Goal: Task Accomplishment & Management: Use online tool/utility

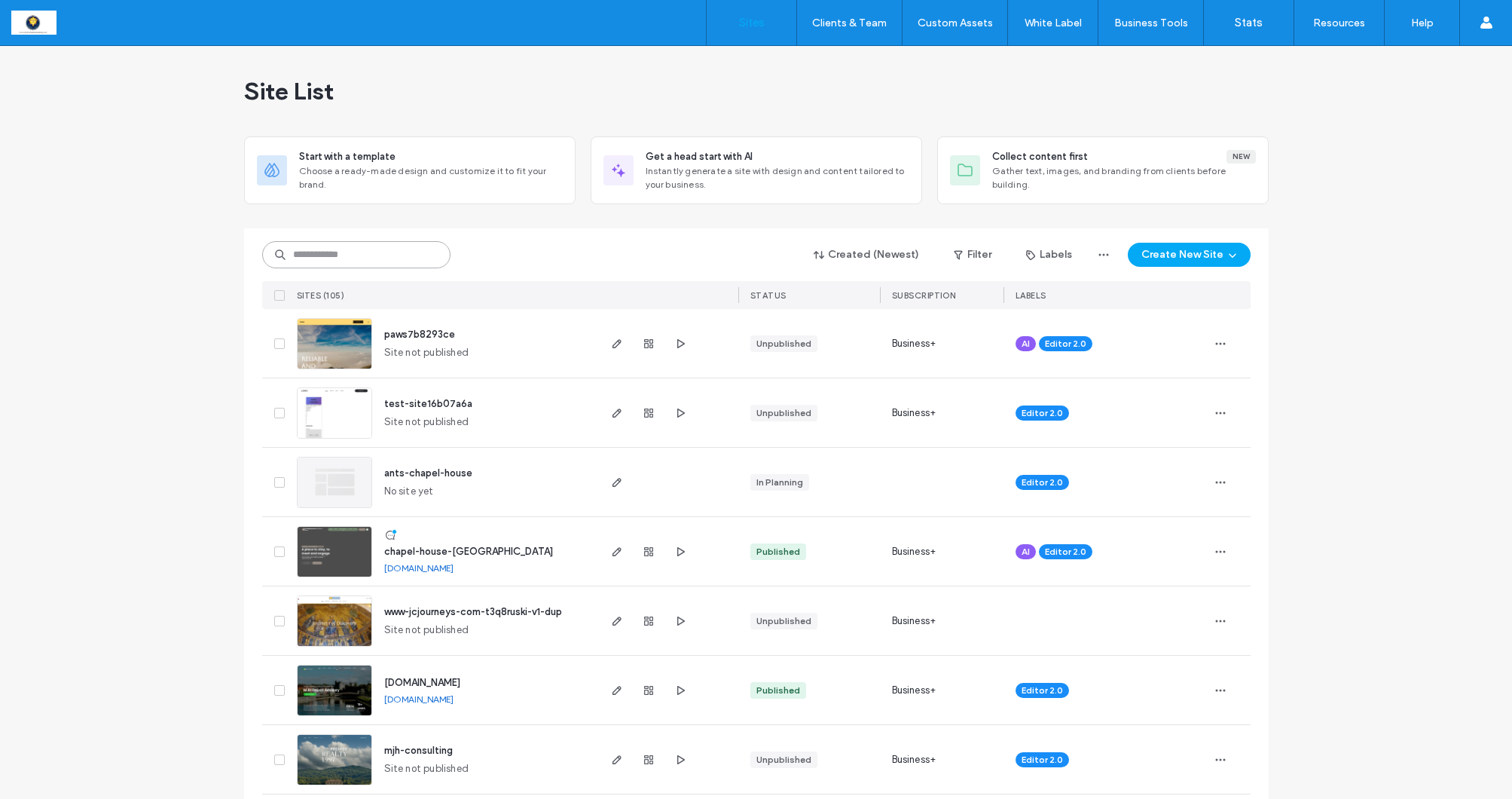
click at [323, 245] on input at bounding box center [356, 255] width 189 height 27
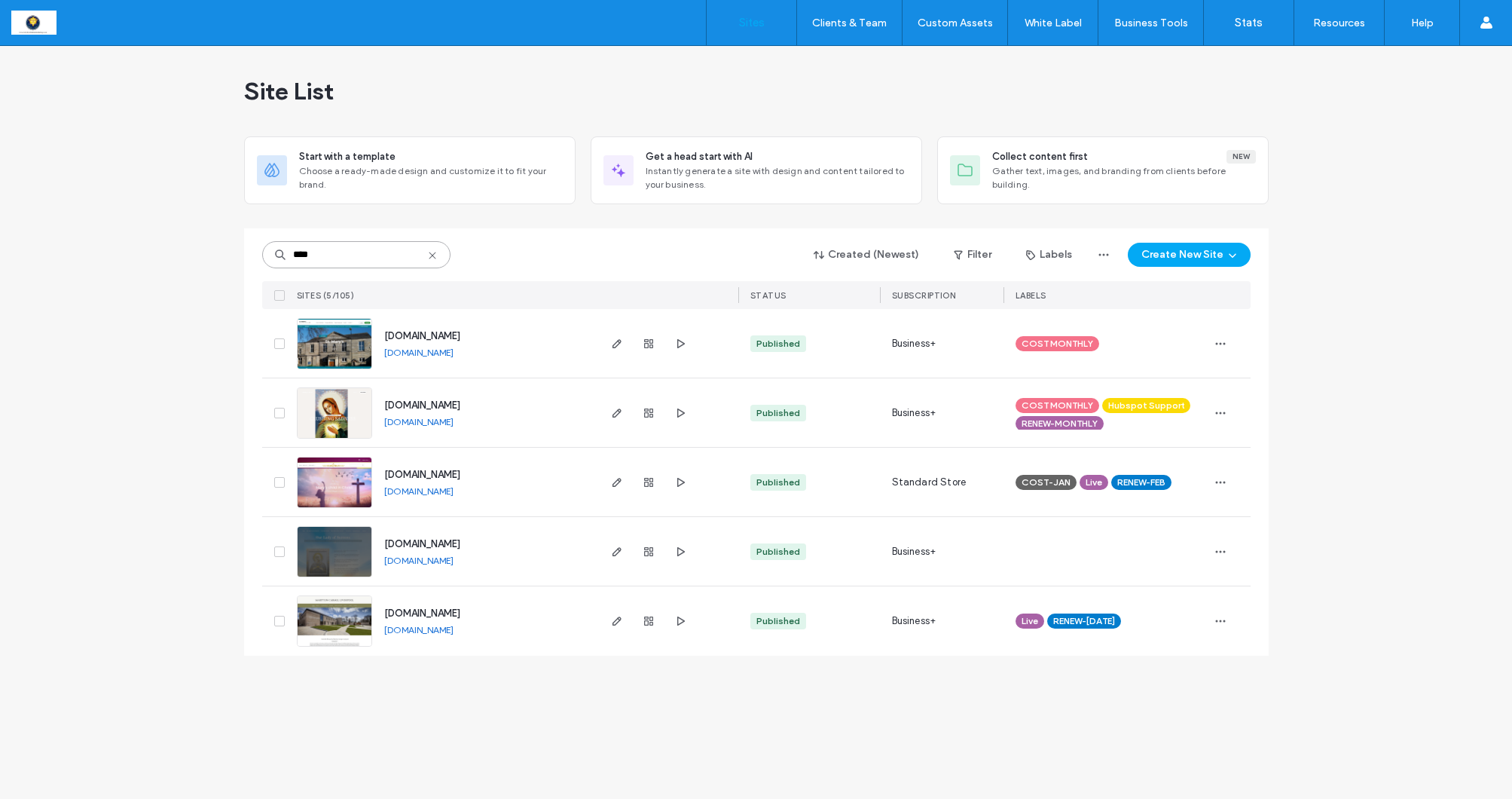
type input "****"
drag, startPoint x: 330, startPoint y: 271, endPoint x: 616, endPoint y: 343, distance: 294.9
click at [616, 343] on icon "button" at bounding box center [617, 343] width 12 height 12
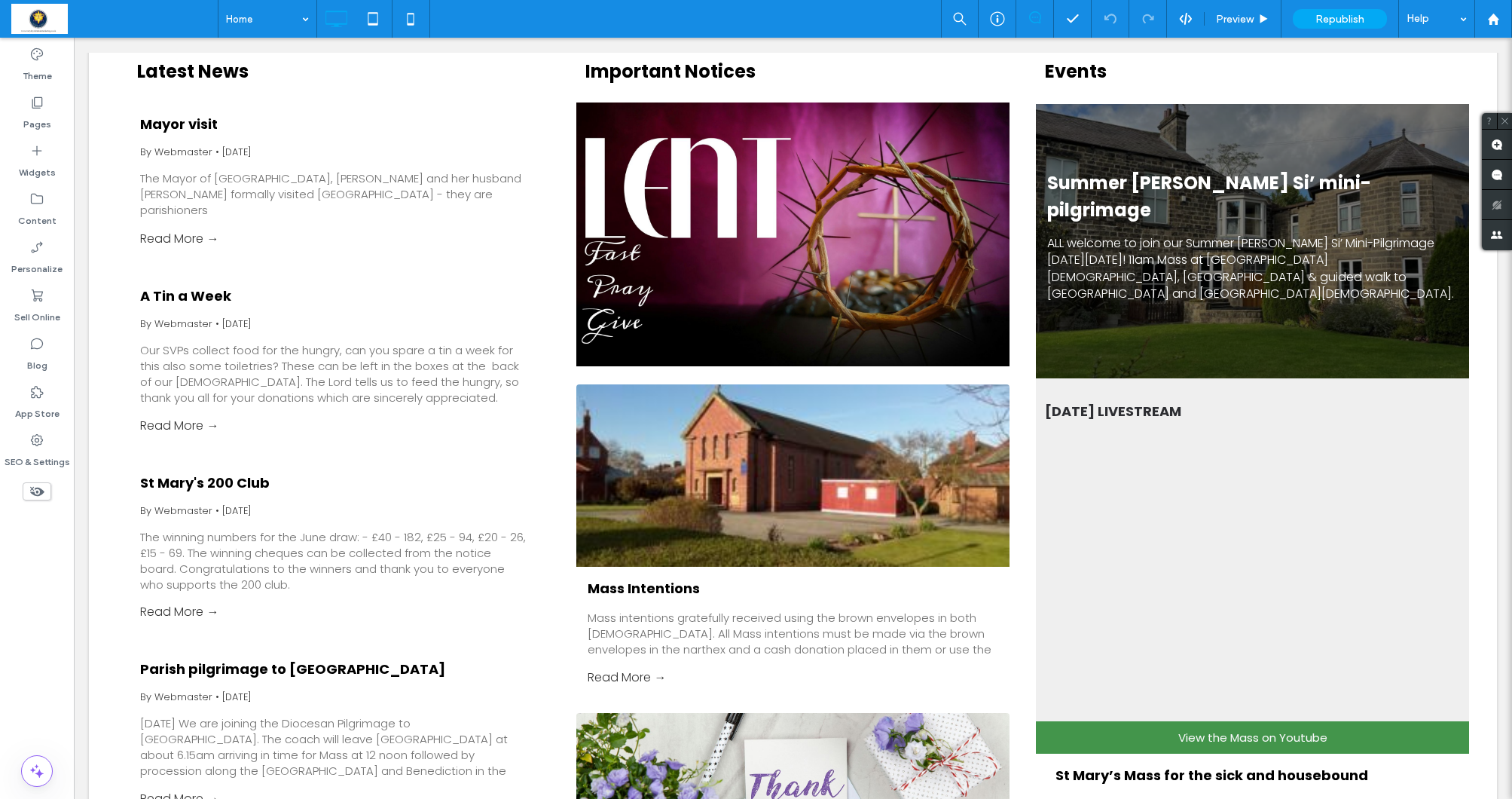
scroll to position [2282, 0]
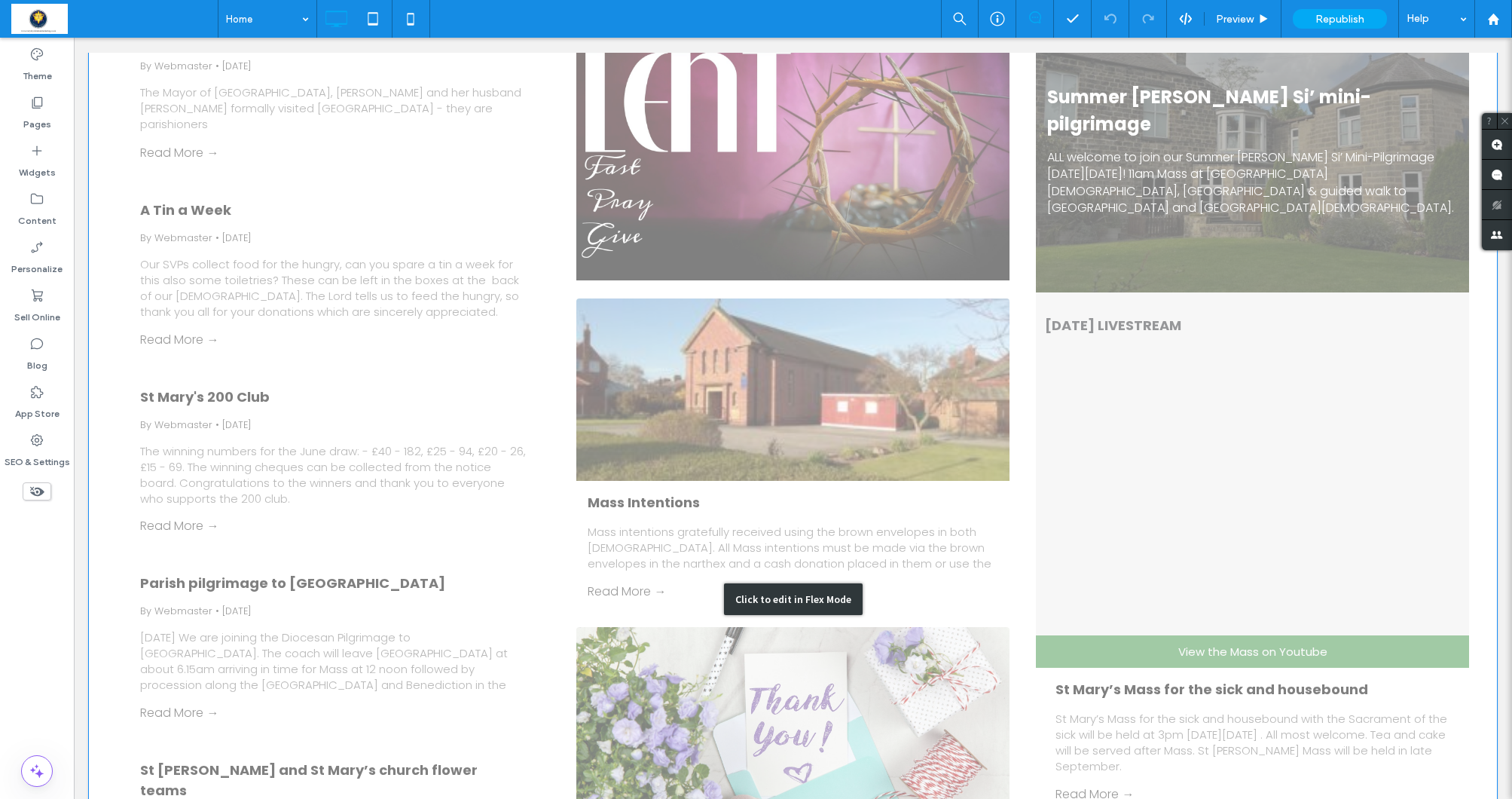
click at [1125, 422] on div "Click to edit in Flex Mode" at bounding box center [793, 598] width 1408 height 1305
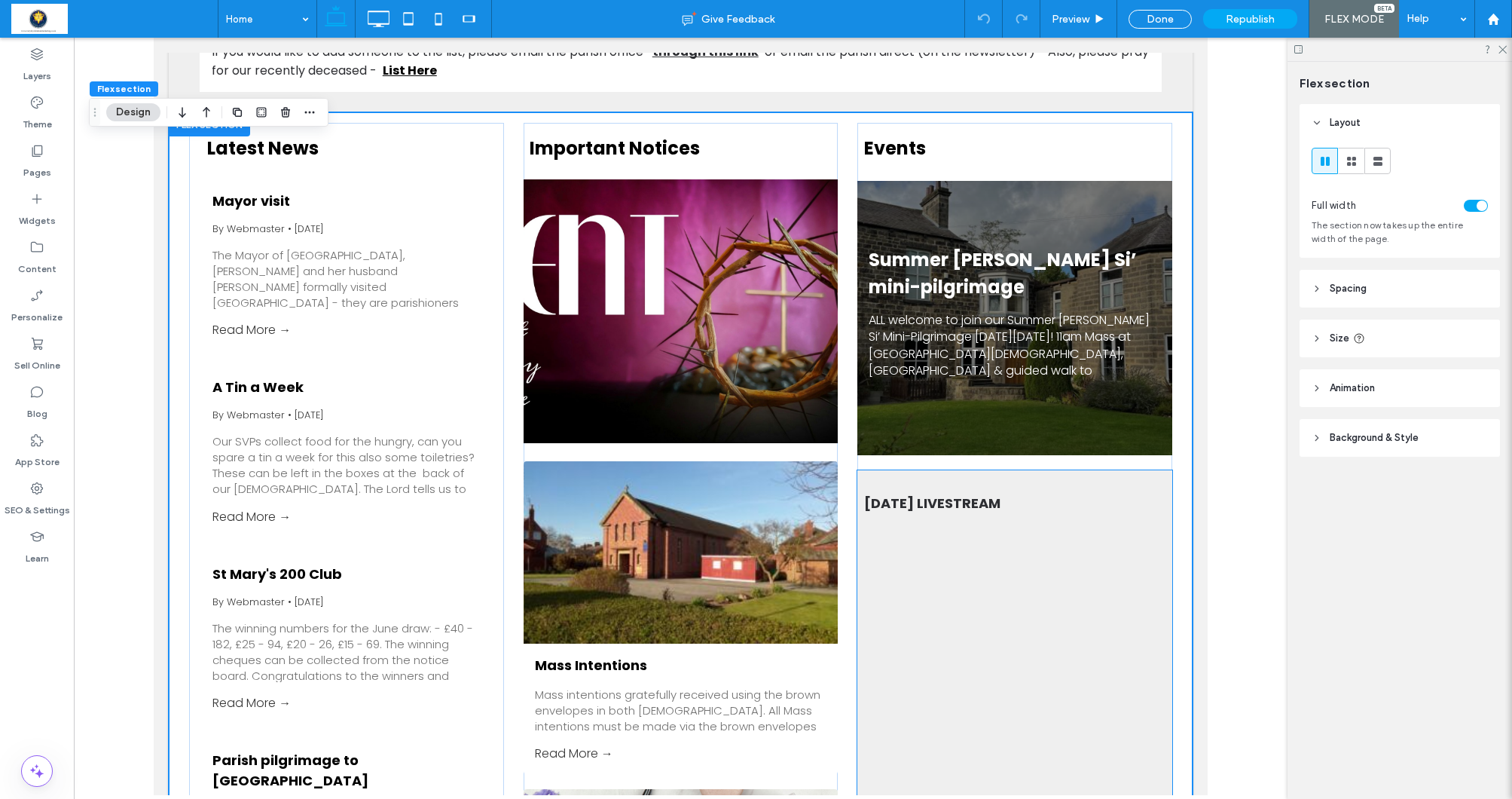
click at [1092, 506] on div at bounding box center [1014, 545] width 314 height 151
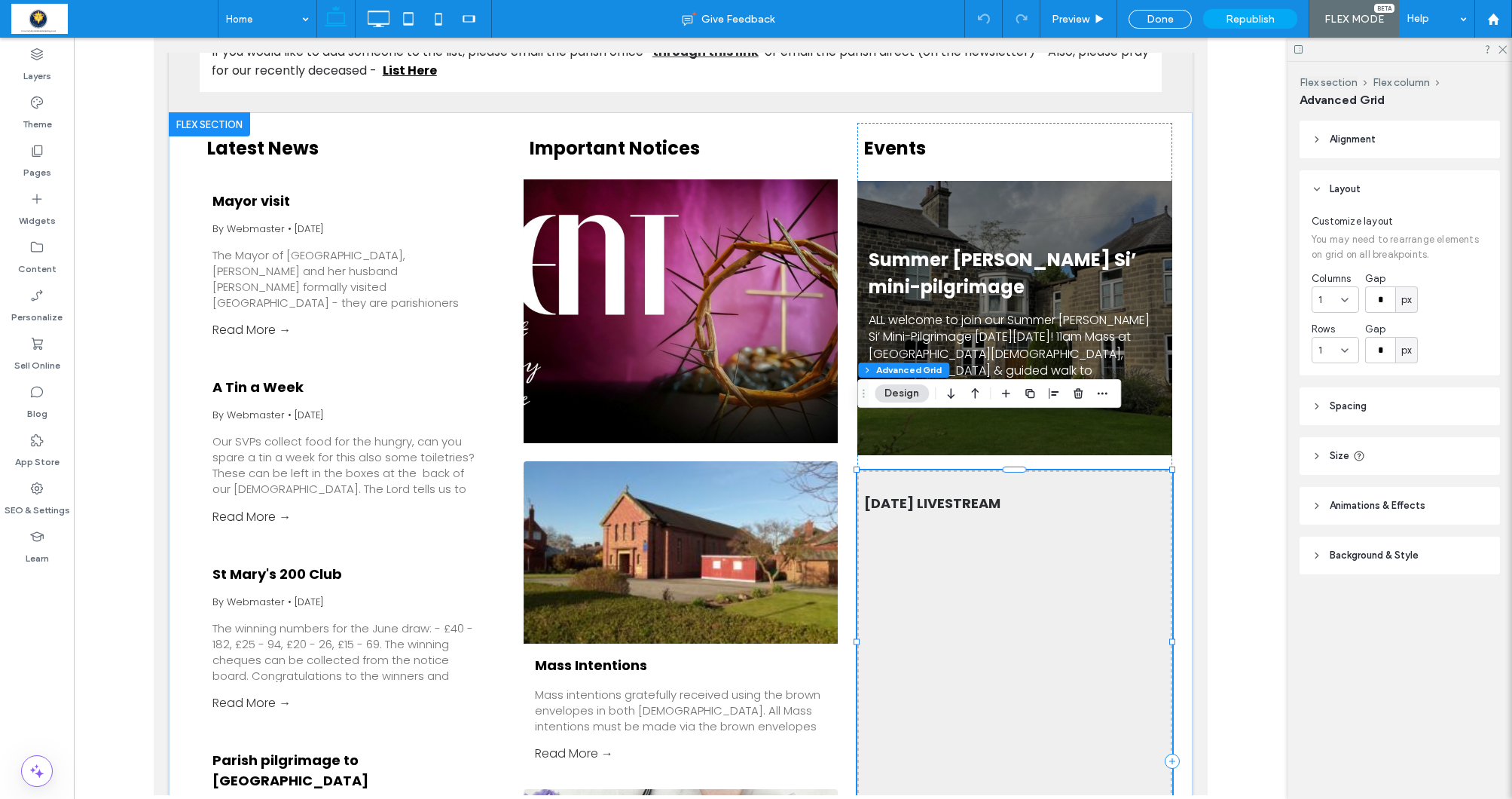
click at [1092, 506] on div at bounding box center [1014, 545] width 314 height 151
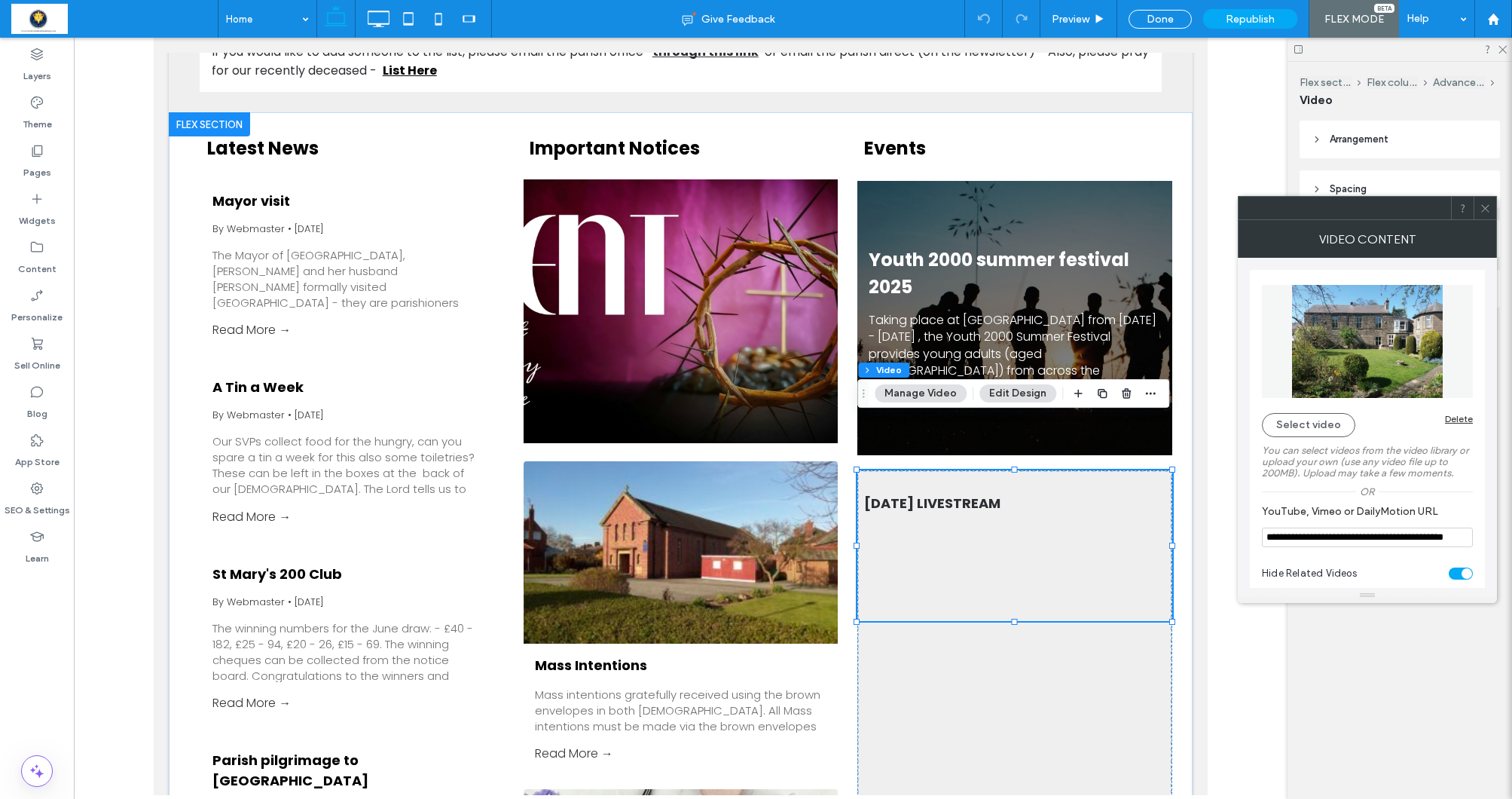
drag, startPoint x: 1267, startPoint y: 537, endPoint x: 1261, endPoint y: 556, distance: 19.9
click at [1261, 556] on div "**********" at bounding box center [1368, 435] width 235 height 330
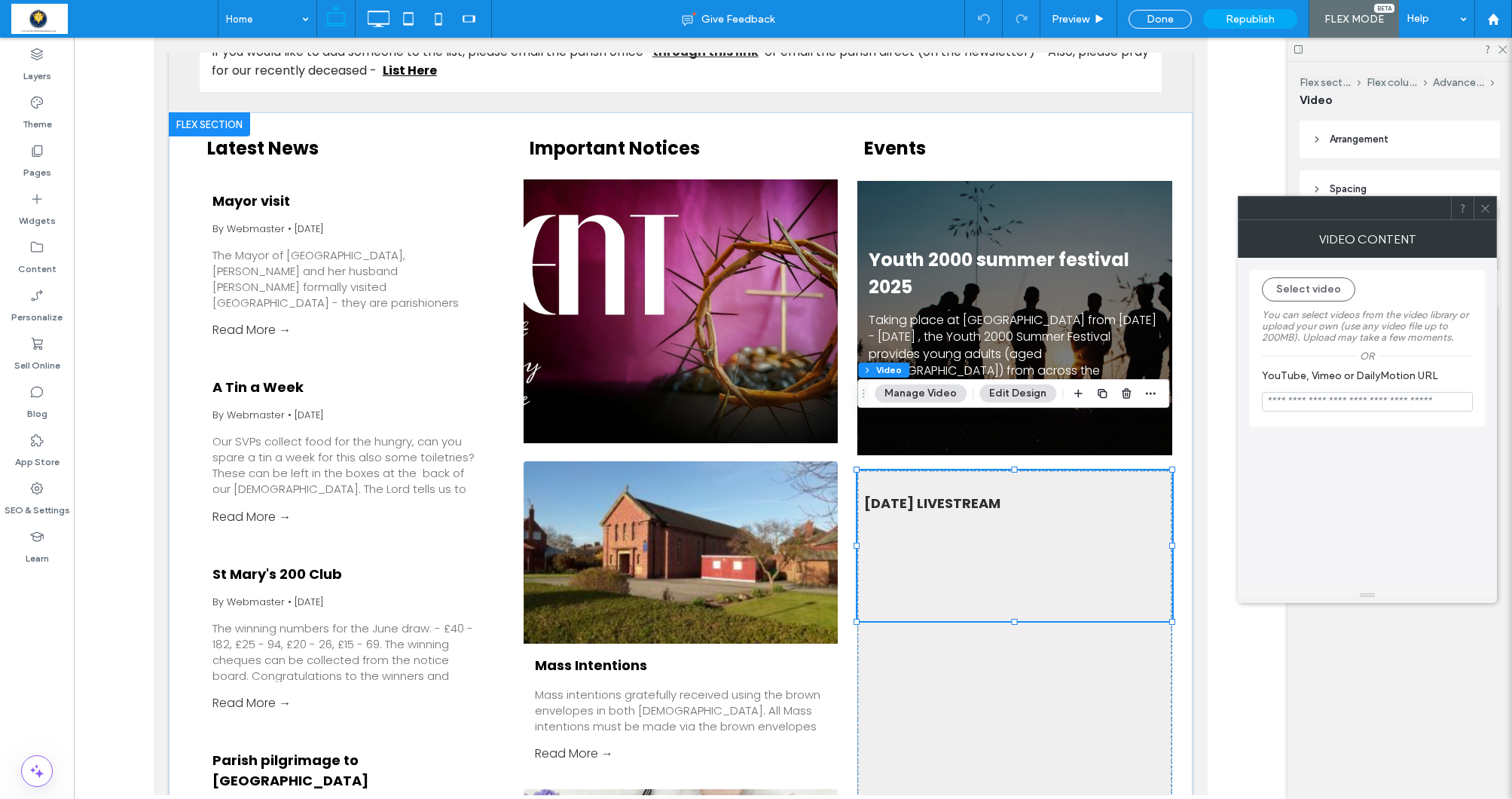
click at [1284, 402] on input "YouTube, Vimeo or DailyMotion URL" at bounding box center [1367, 401] width 211 height 20
paste input "**********"
type input "**********"
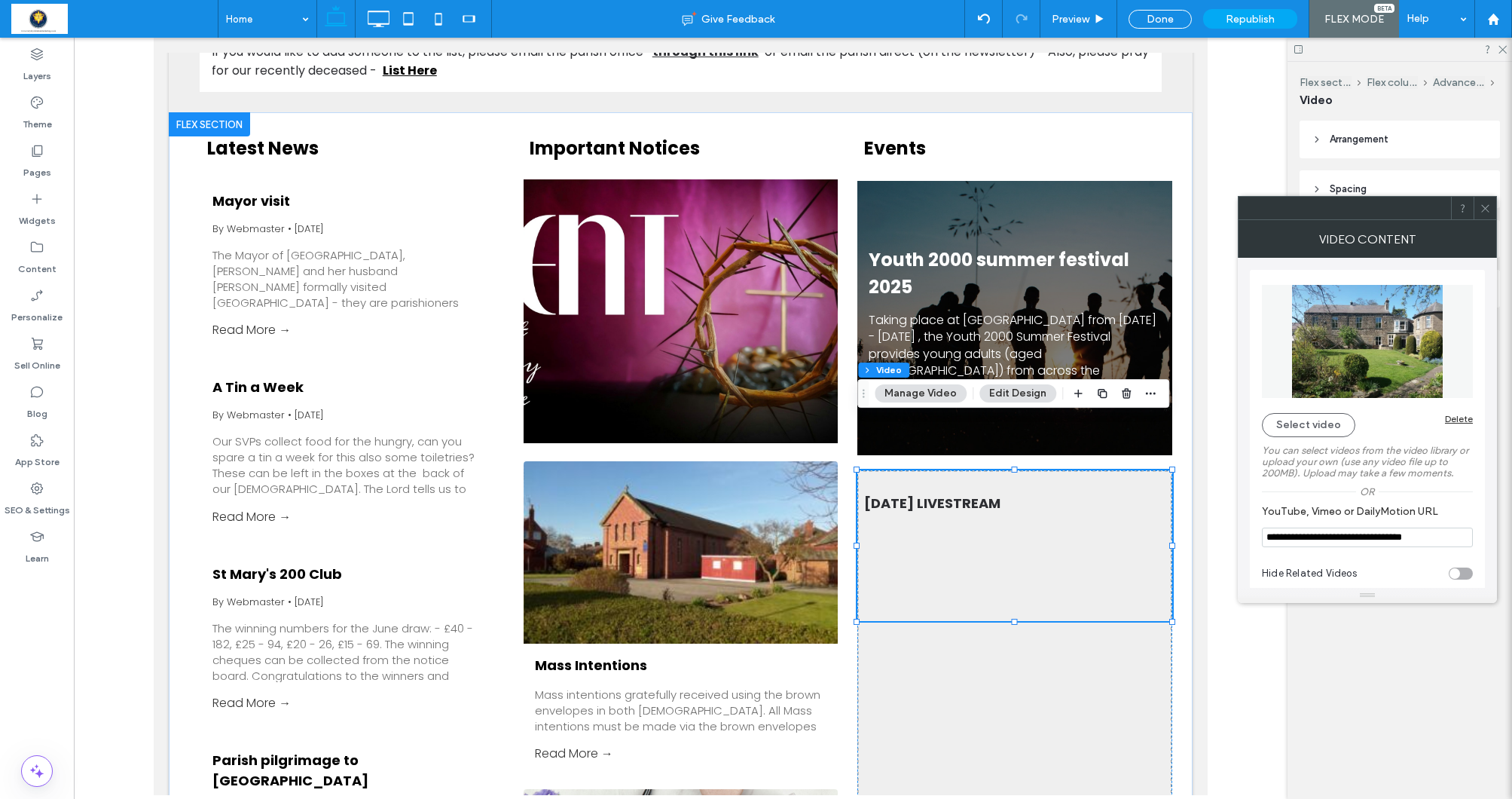
click at [1486, 207] on icon at bounding box center [1485, 208] width 11 height 11
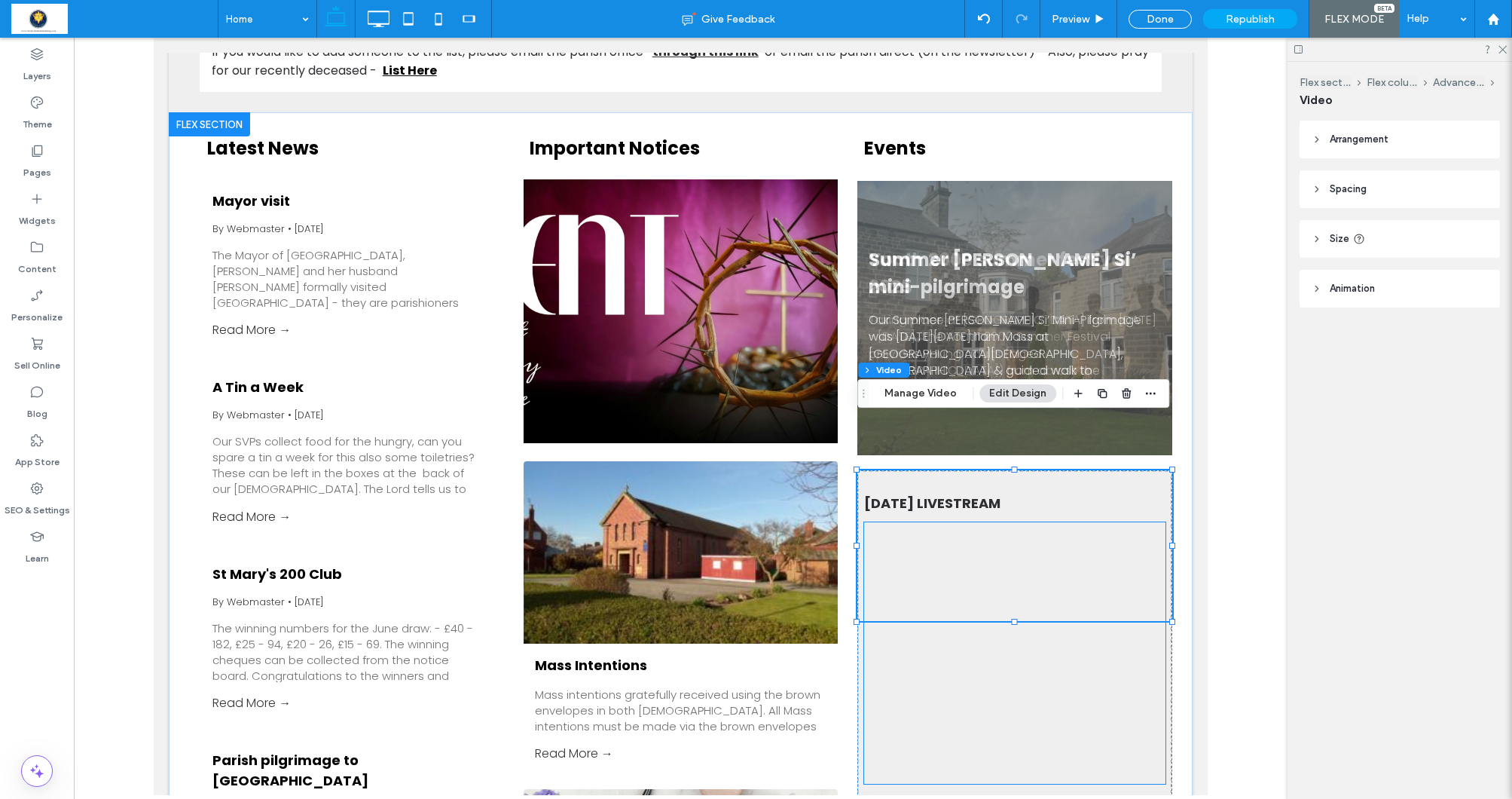
click at [1094, 629] on div at bounding box center [1015, 652] width 301 height 261
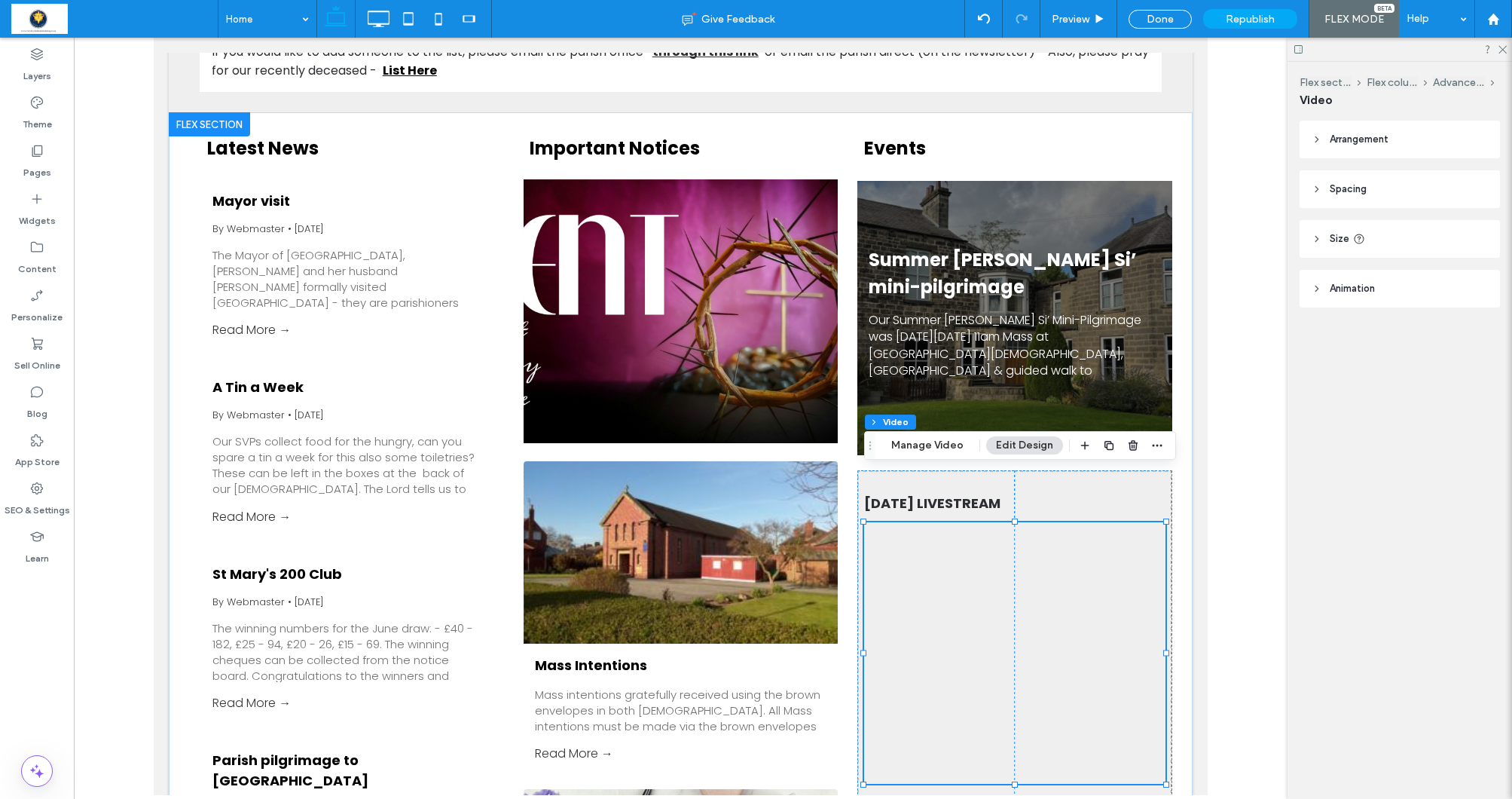
click at [1094, 629] on div at bounding box center [1015, 652] width 301 height 261
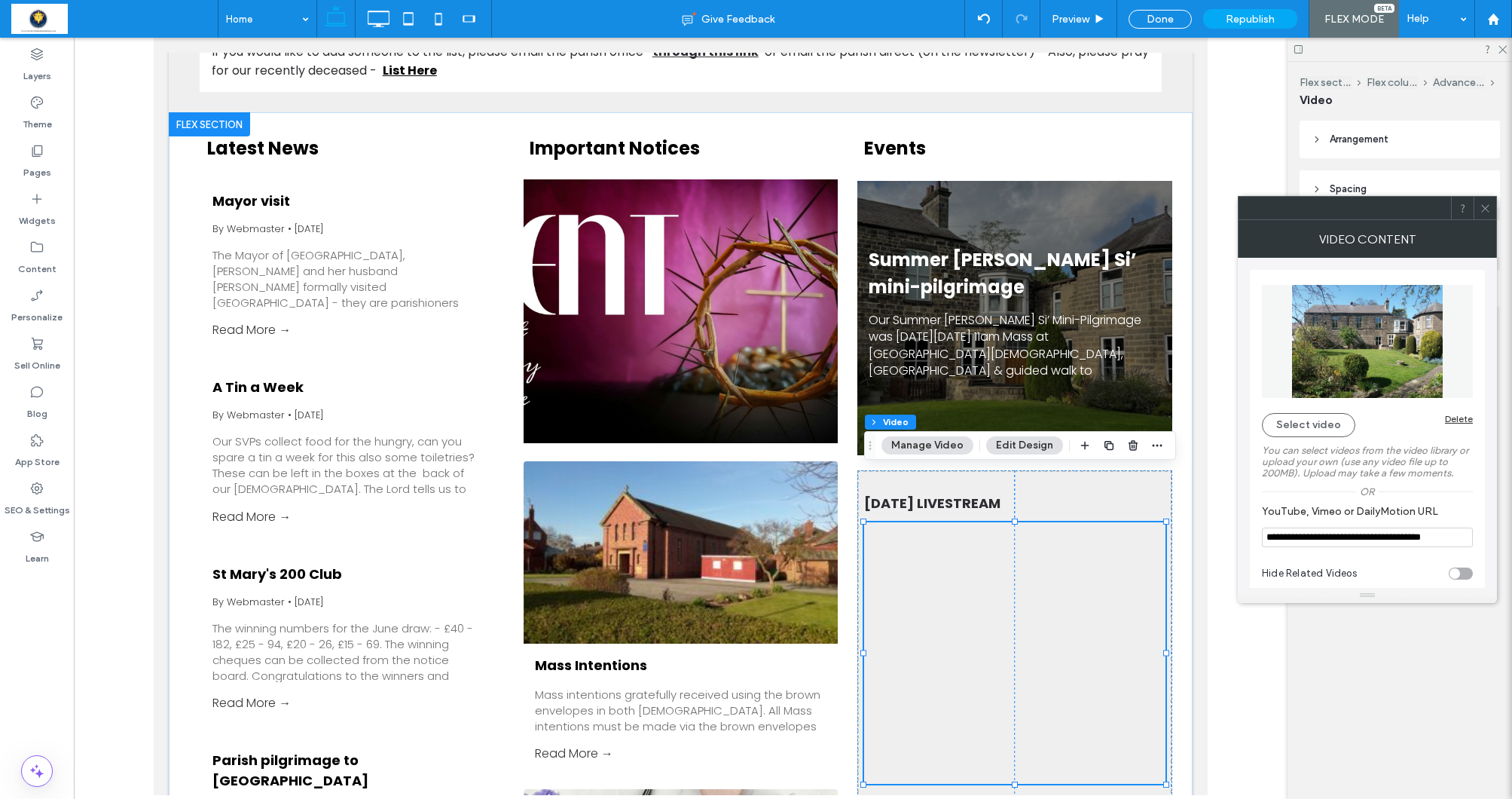
drag, startPoint x: 1266, startPoint y: 532, endPoint x: 1260, endPoint y: 562, distance: 30.6
click at [1260, 562] on div "**********" at bounding box center [1368, 435] width 235 height 330
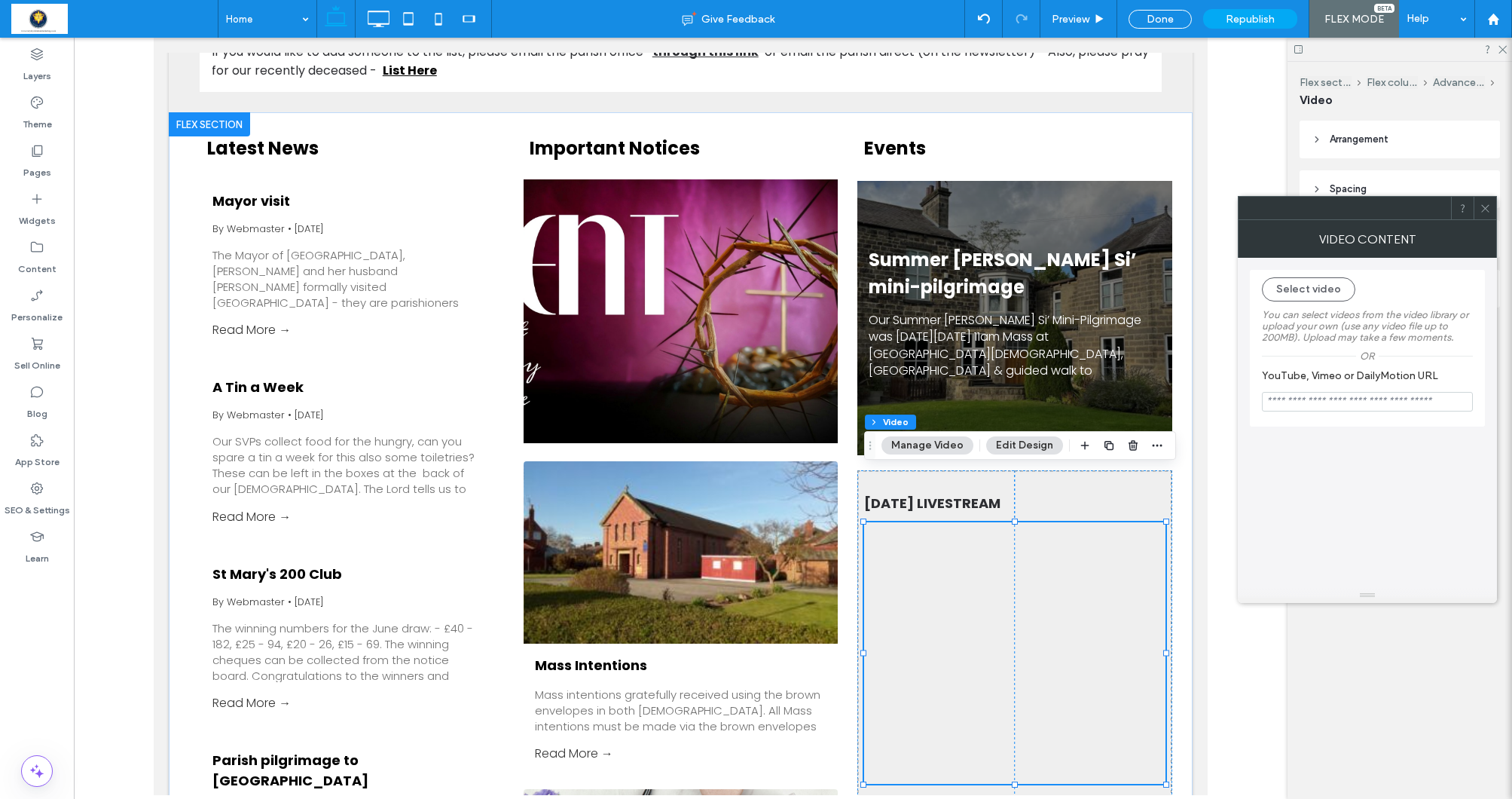
click at [1305, 391] on section "YouTube, Vimeo or DailyMotion URL" at bounding box center [1367, 390] width 211 height 58
click at [1300, 400] on input "YouTube, Vimeo or DailyMotion URL" at bounding box center [1367, 401] width 211 height 20
paste input "**********"
type input "**********"
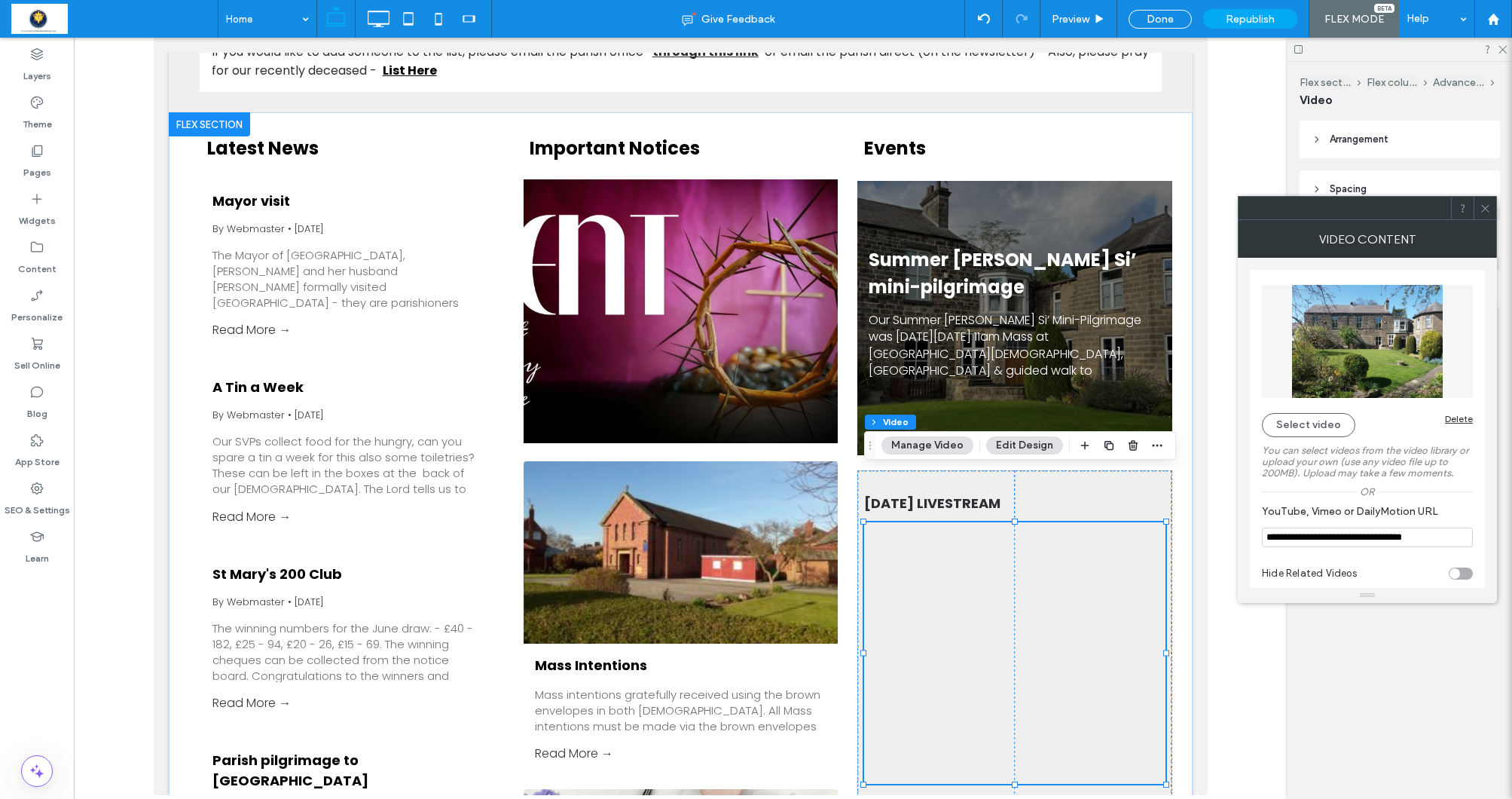
click at [1483, 207] on icon at bounding box center [1485, 208] width 11 height 11
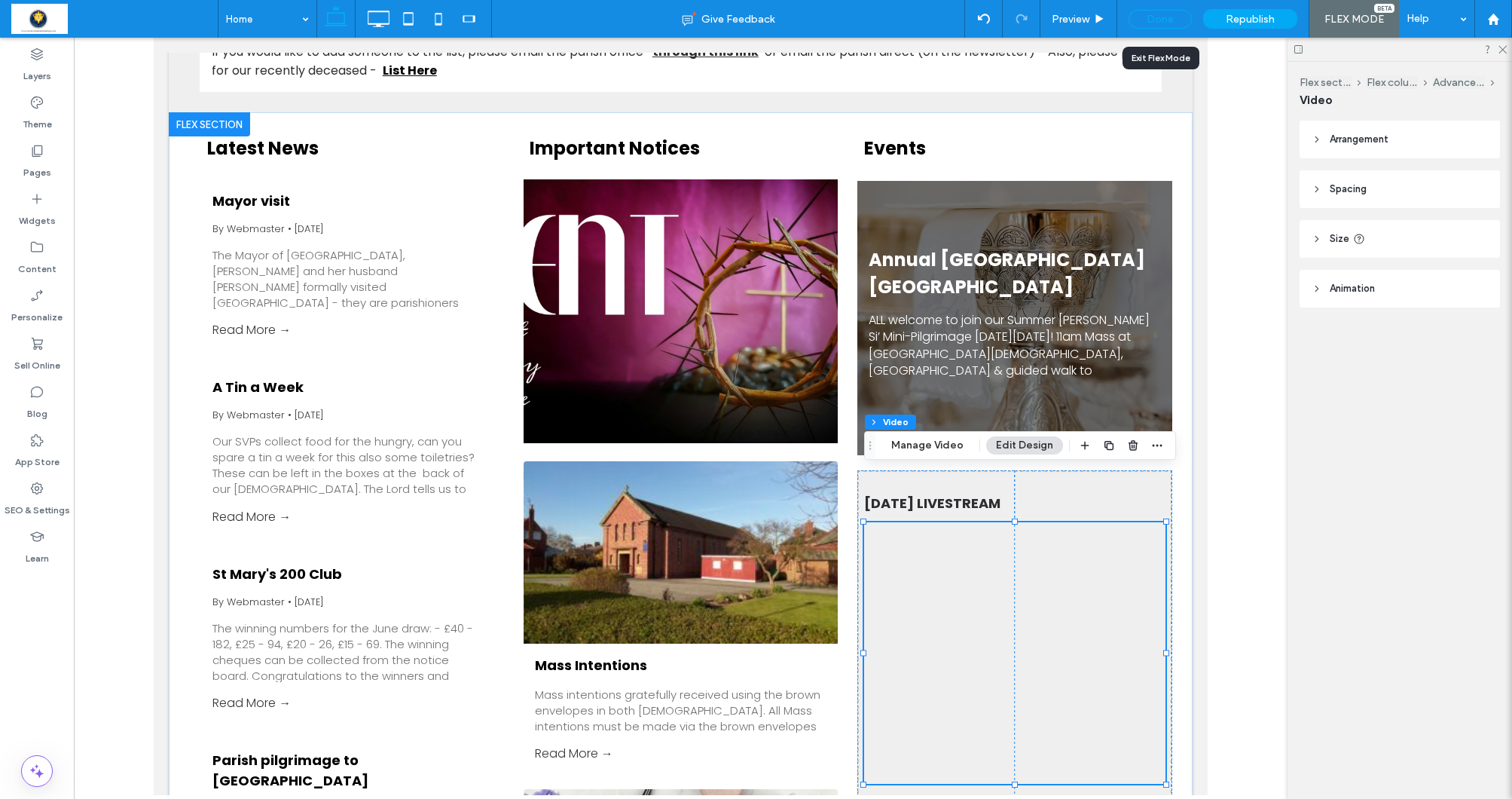
click at [1155, 24] on div "Done" at bounding box center [1160, 19] width 63 height 19
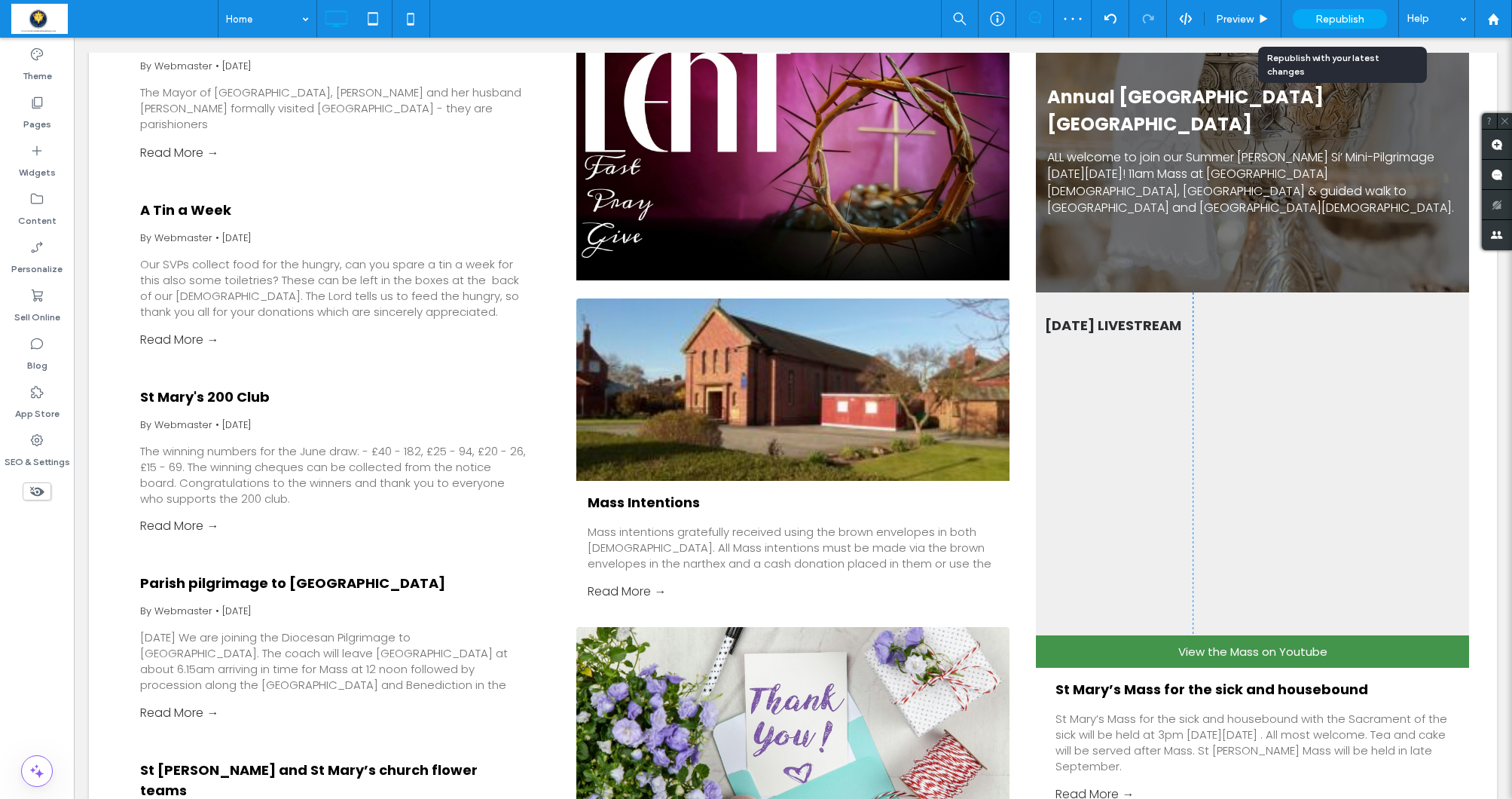
click at [1332, 13] on span "Republish" at bounding box center [1340, 19] width 49 height 13
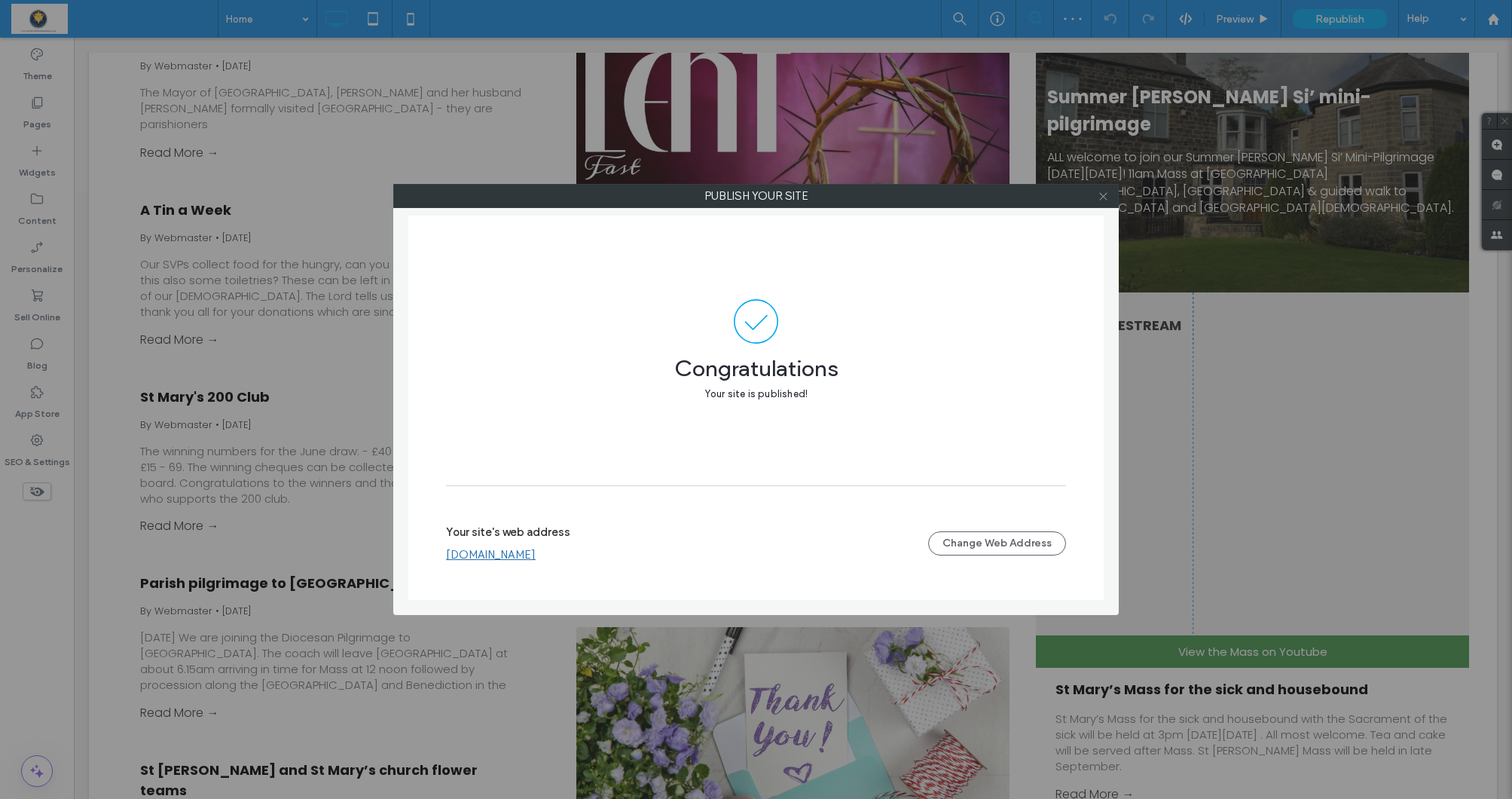
click at [1100, 196] on icon at bounding box center [1103, 196] width 11 height 11
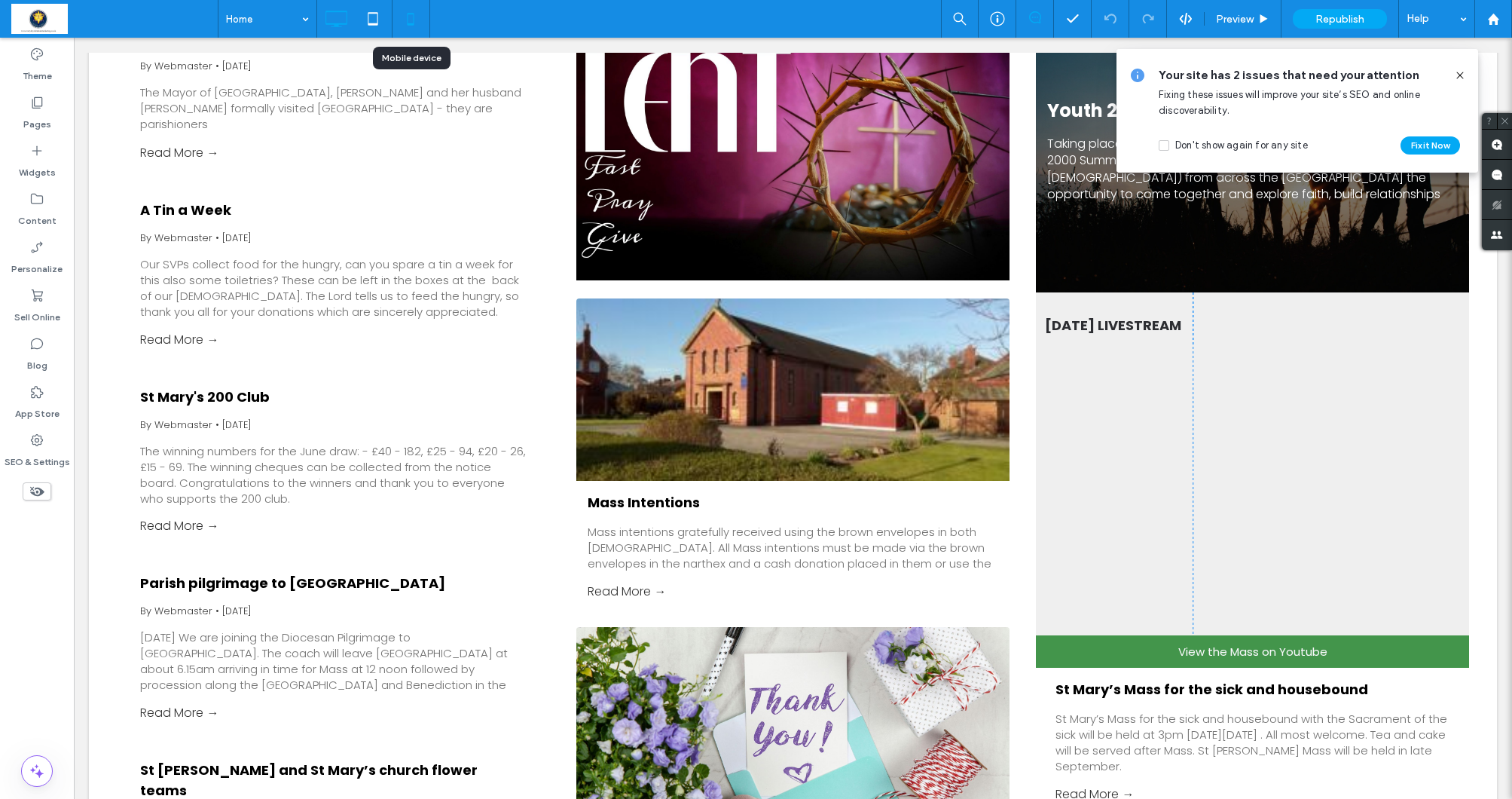
click at [410, 22] on icon at bounding box center [411, 19] width 30 height 30
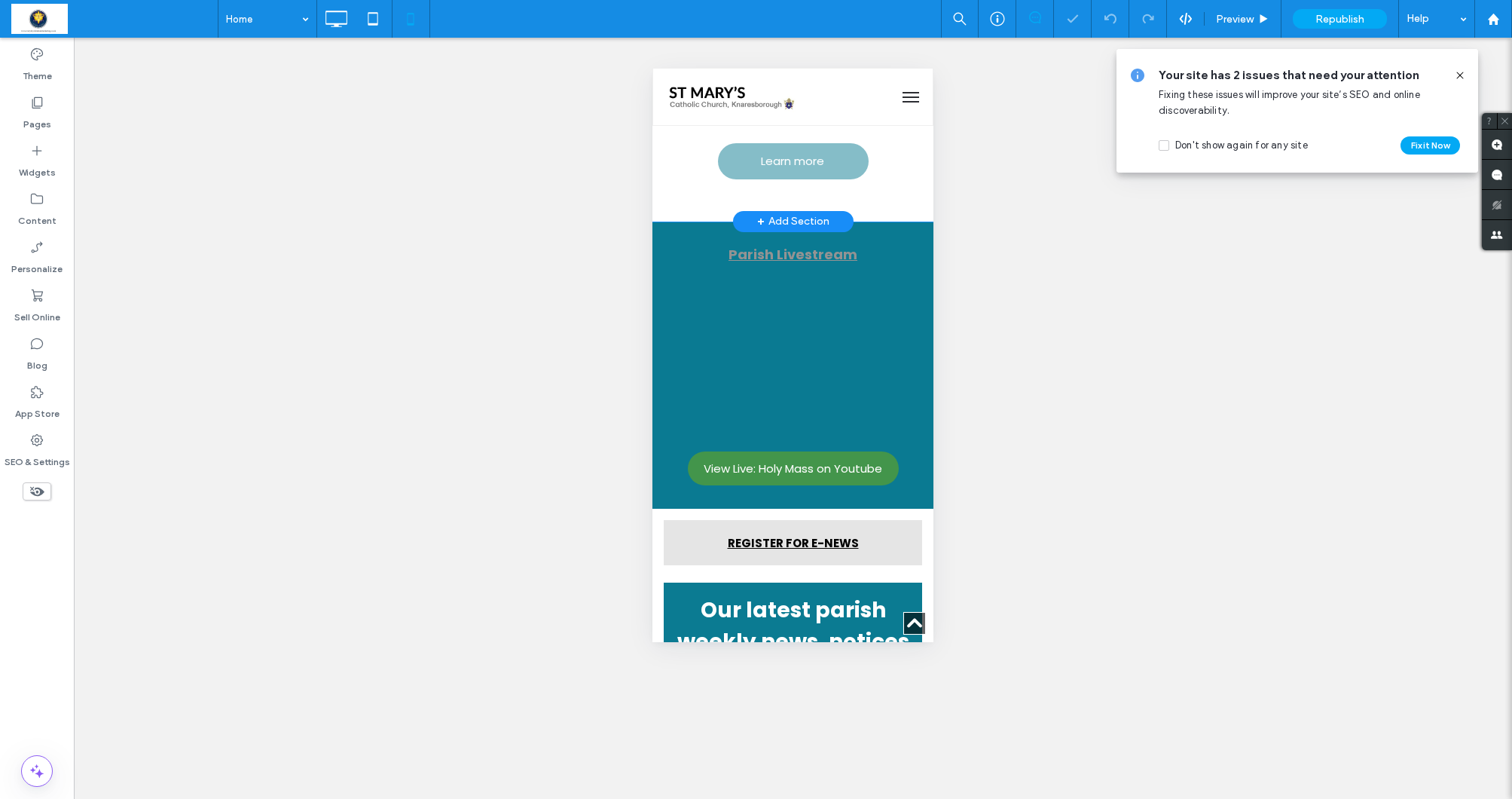
scroll to position [809, 0]
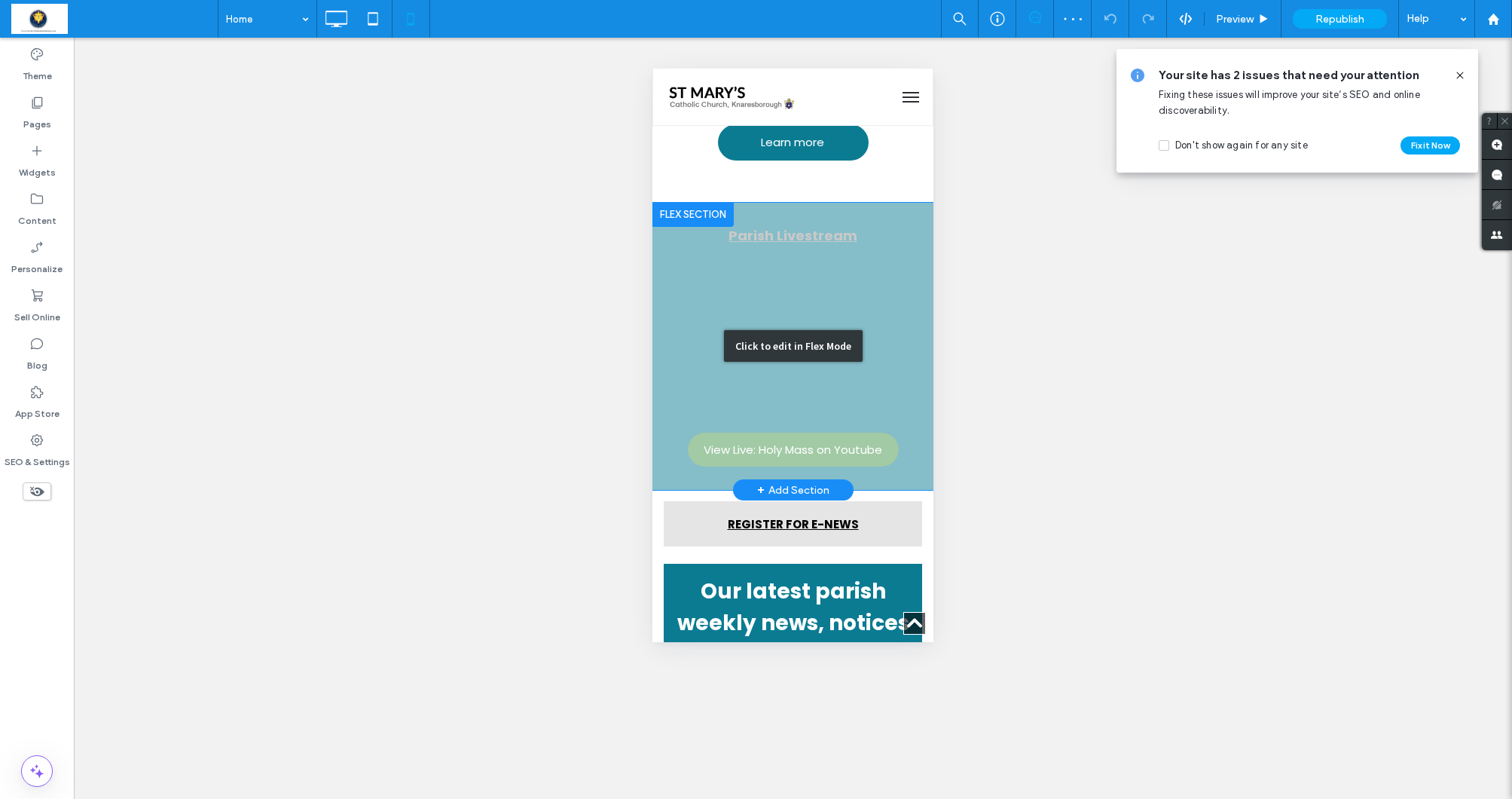
drag, startPoint x: 872, startPoint y: 375, endPoint x: 1524, endPoint y: 443, distance: 655.5
click at [872, 375] on div "Click to edit in Flex Mode" at bounding box center [793, 346] width 281 height 288
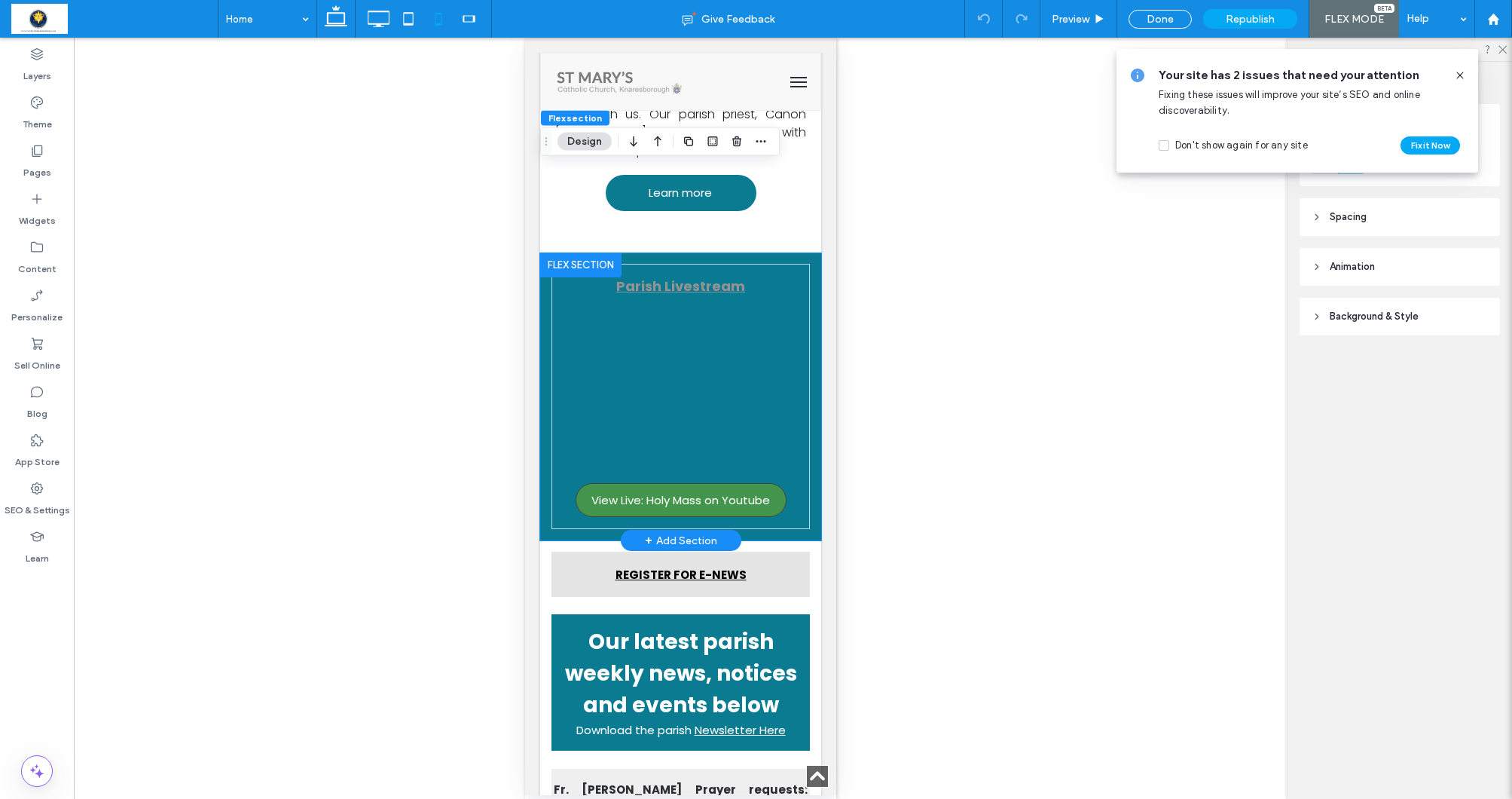
scroll to position [820, 0]
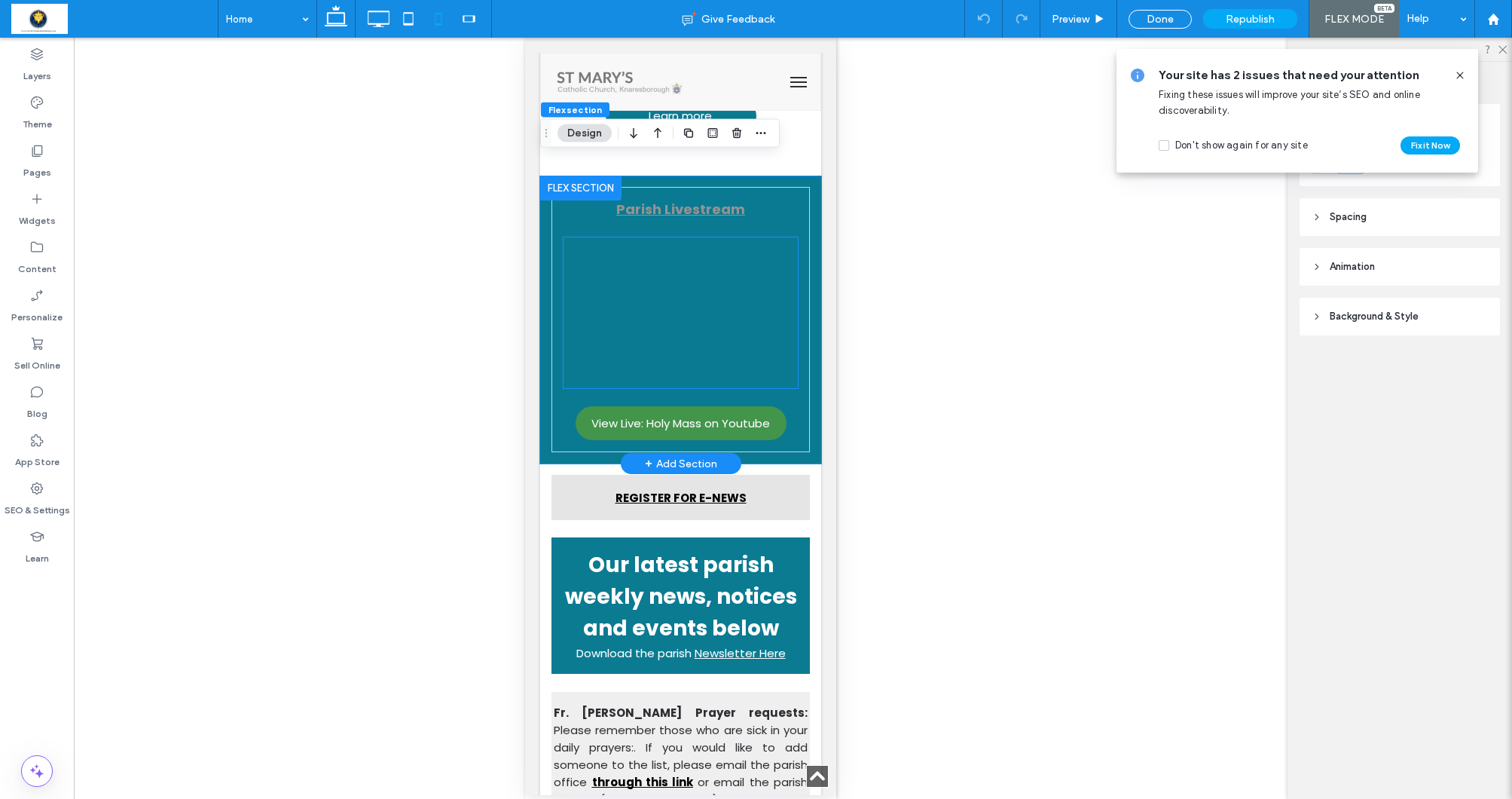
click at [760, 351] on div at bounding box center [681, 312] width 234 height 151
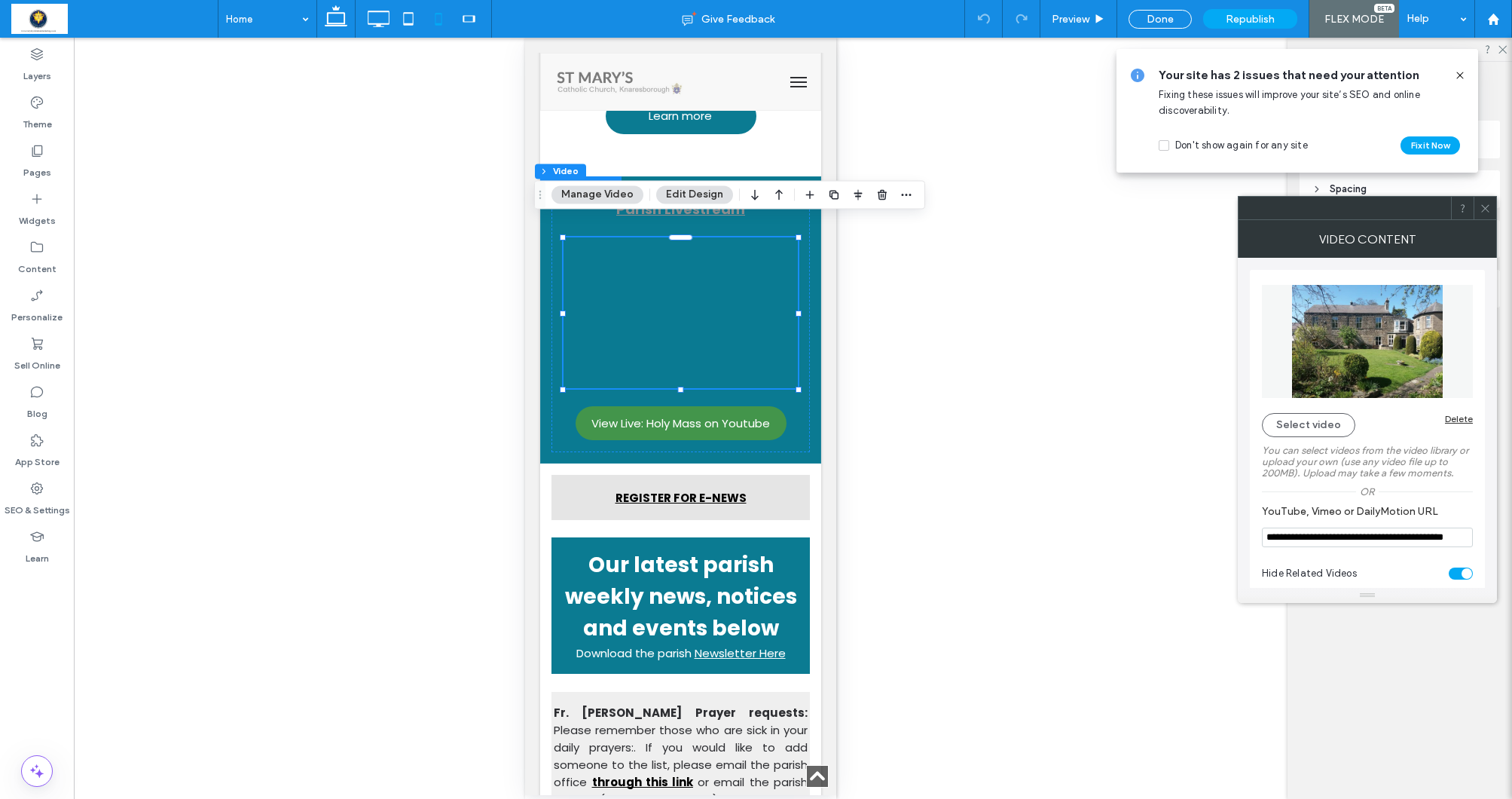
drag, startPoint x: 1263, startPoint y: 535, endPoint x: 1256, endPoint y: 552, distance: 18.4
click at [1256, 552] on div "**********" at bounding box center [1368, 435] width 235 height 330
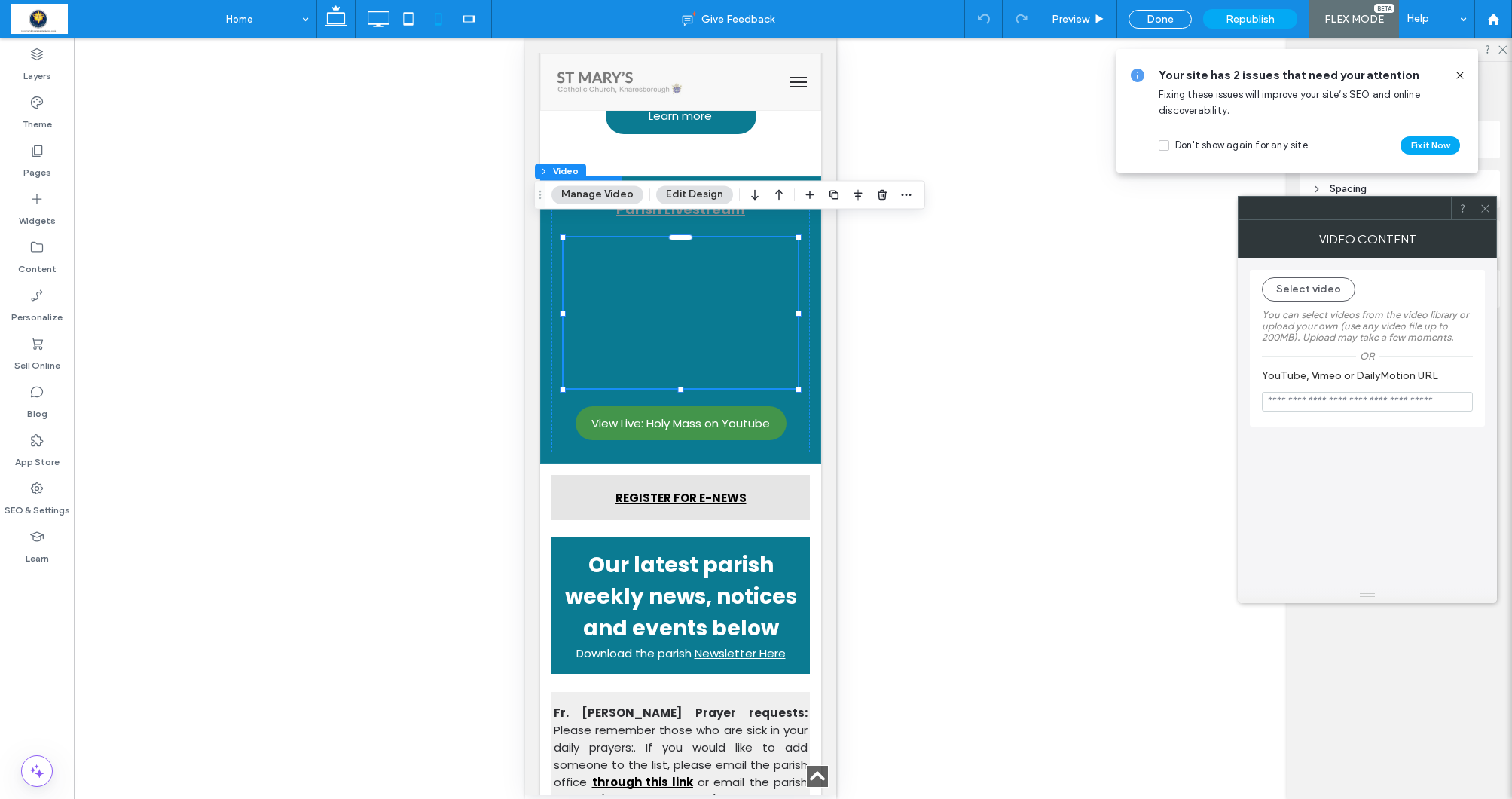
click at [1302, 403] on input "YouTube, Vimeo or DailyMotion URL" at bounding box center [1367, 401] width 211 height 20
paste input "**********"
type input "**********"
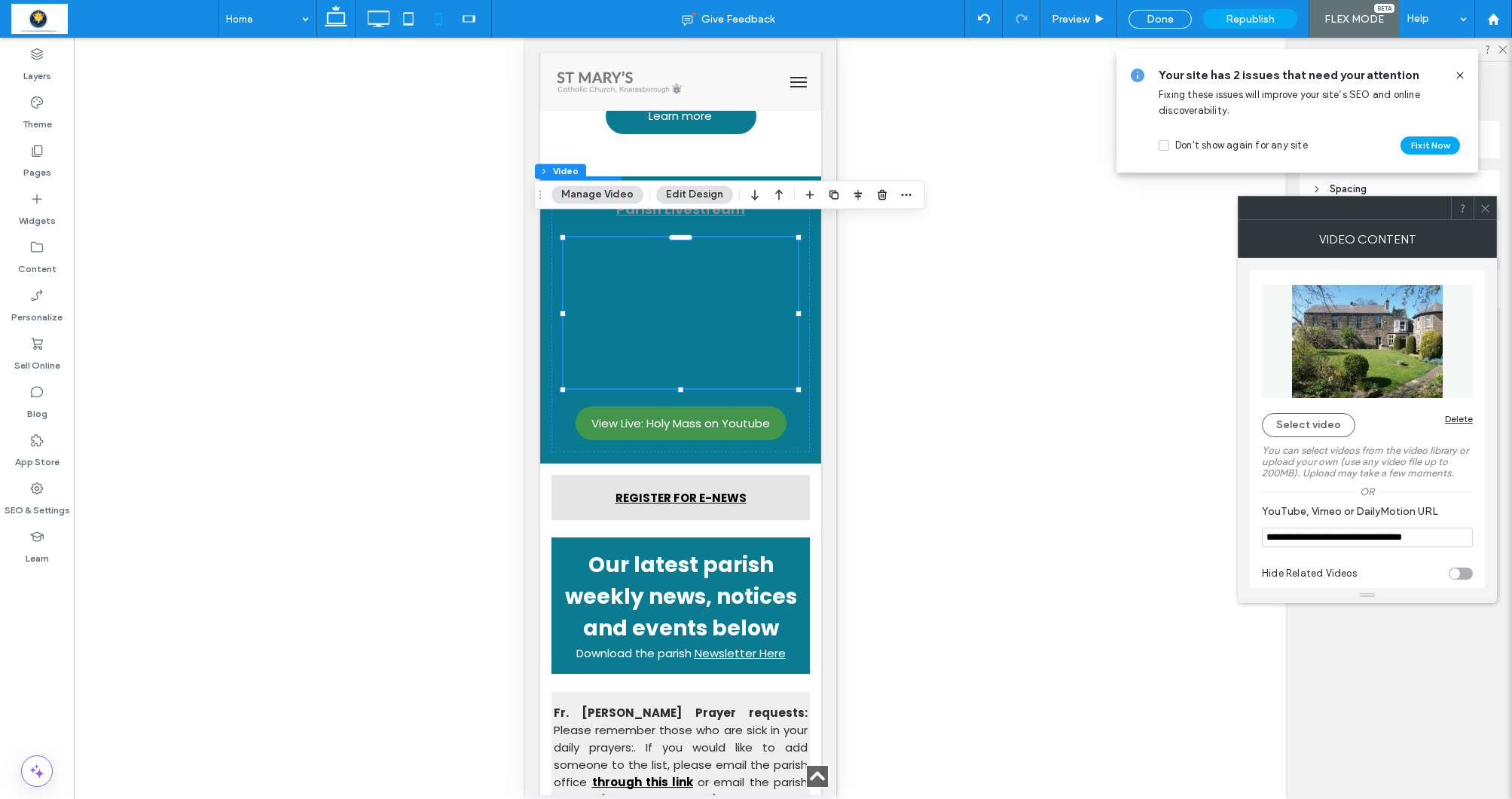
click at [1479, 202] on div at bounding box center [1484, 207] width 23 height 23
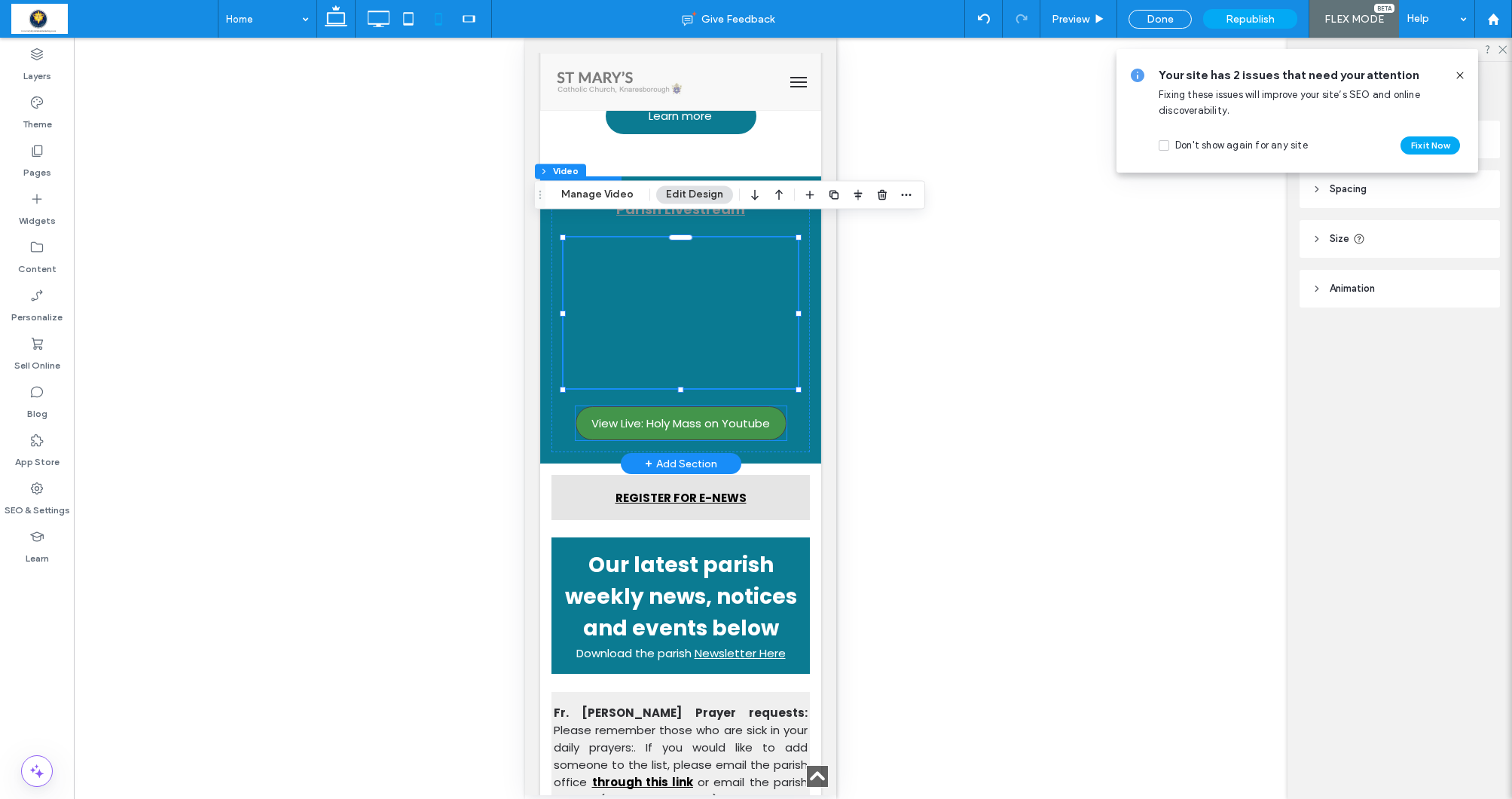
click at [685, 414] on span "View Live: Holy Mass on Youtube" at bounding box center [681, 423] width 178 height 17
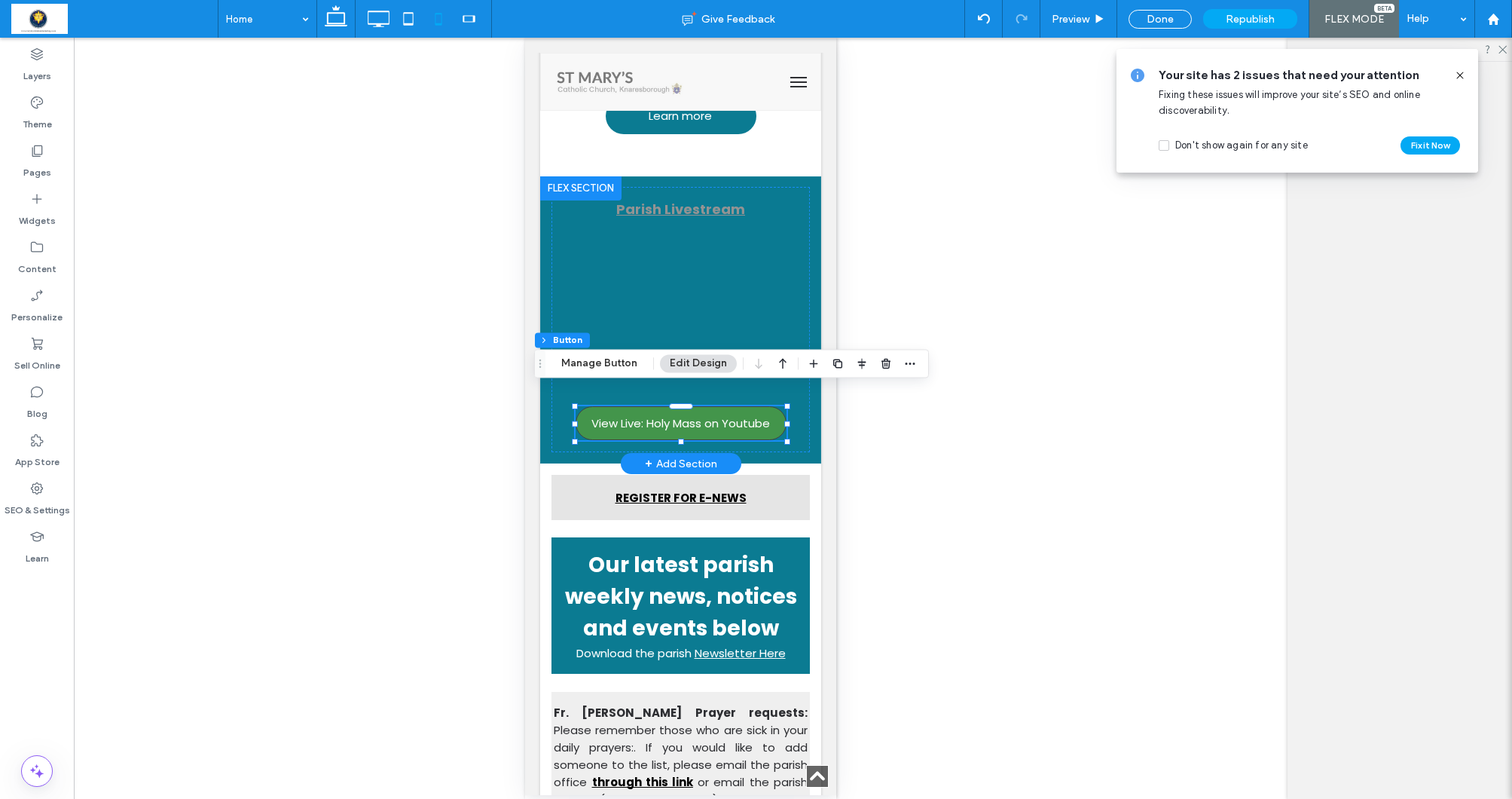
click at [685, 414] on span "View Live: Holy Mass on Youtube" at bounding box center [681, 423] width 178 height 17
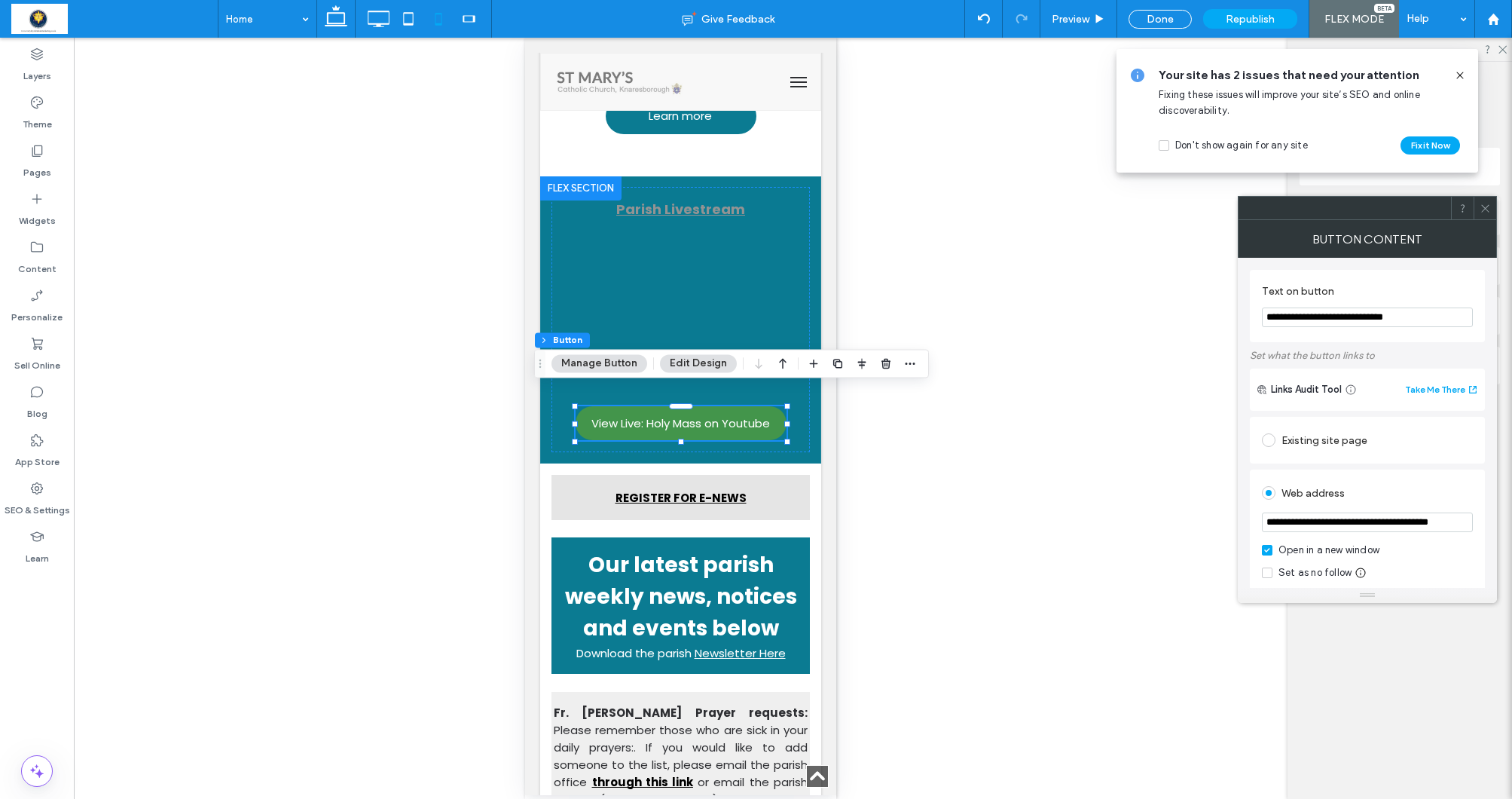
drag, startPoint x: 1265, startPoint y: 521, endPoint x: 1264, endPoint y: 530, distance: 9.1
click at [1264, 530] on input "**********" at bounding box center [1367, 522] width 211 height 20
paste input "**********"
type input "**********"
click at [1413, 490] on div "Web address" at bounding box center [1367, 492] width 211 height 24
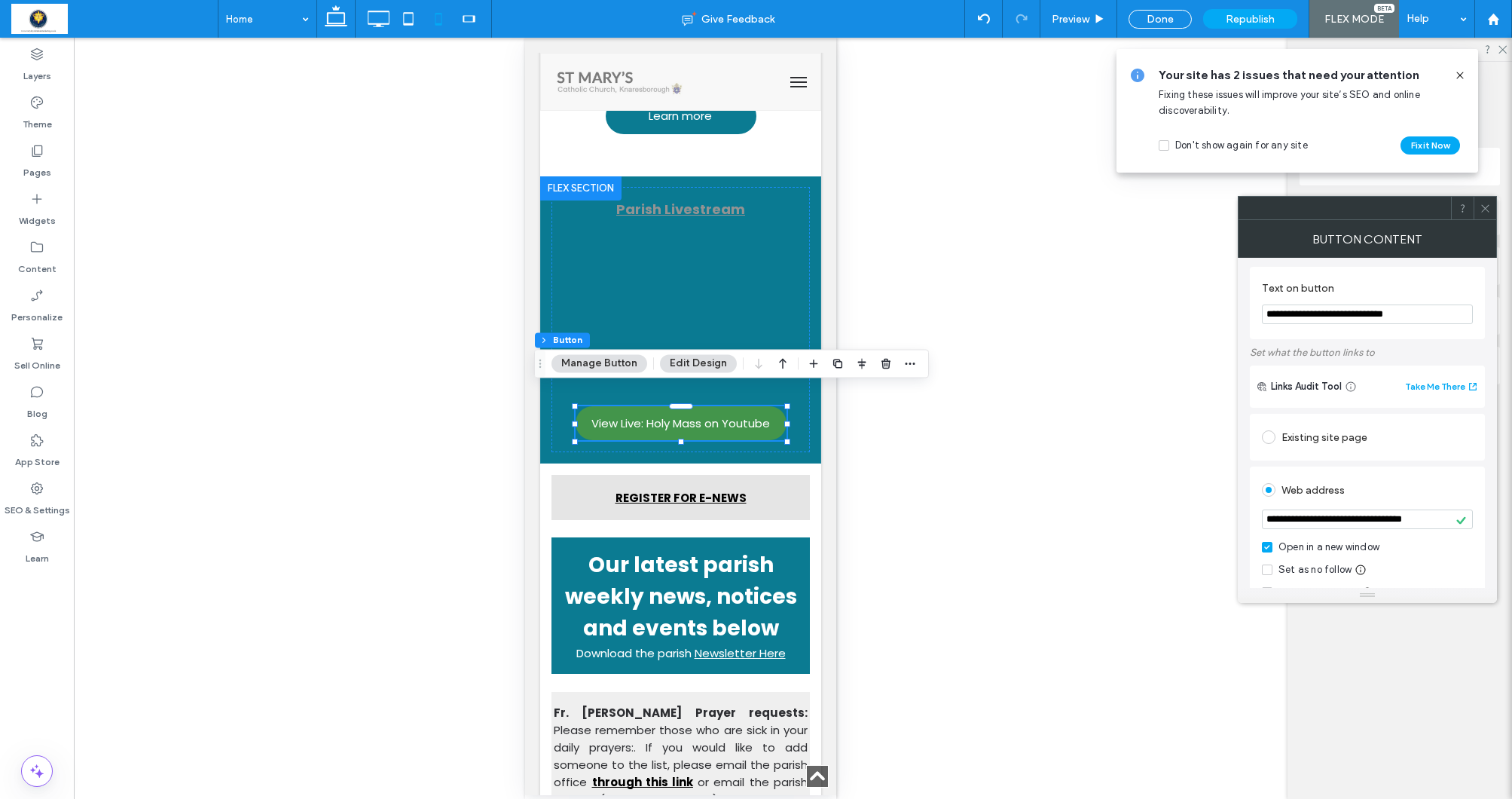
scroll to position [0, 0]
drag, startPoint x: 1267, startPoint y: 521, endPoint x: 1510, endPoint y: 532, distance: 243.2
click at [1510, 532] on body ".wqwq-1{fill:#231f20;} .cls-1q, .cls-2q { fill-rule: evenodd; } .cls-2q { fill:…" at bounding box center [756, 399] width 1512 height 799
paste input "**********"
type input "**********"
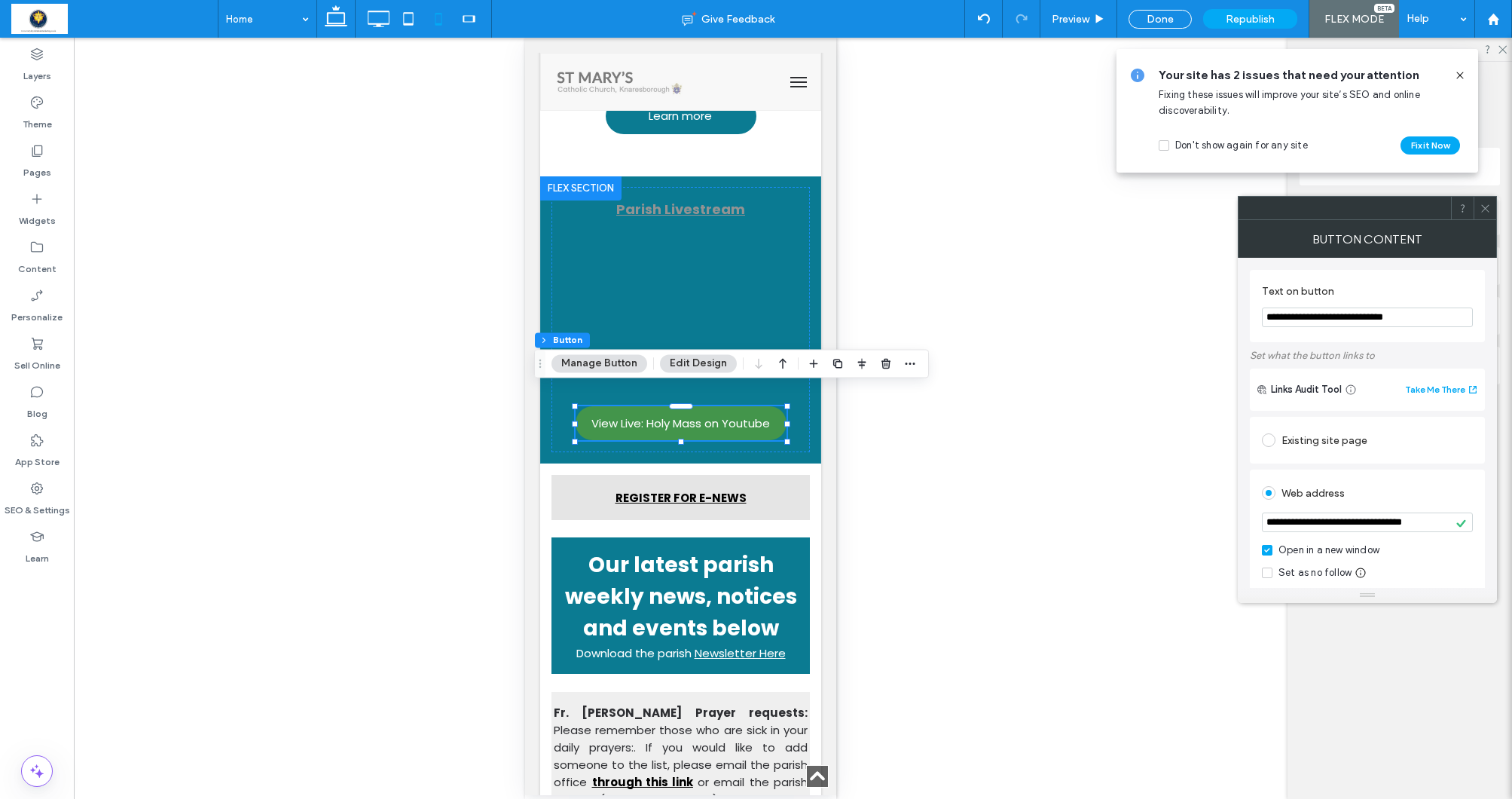
click at [1436, 491] on div "Web address" at bounding box center [1367, 492] width 211 height 24
click at [1488, 212] on span at bounding box center [1485, 207] width 11 height 23
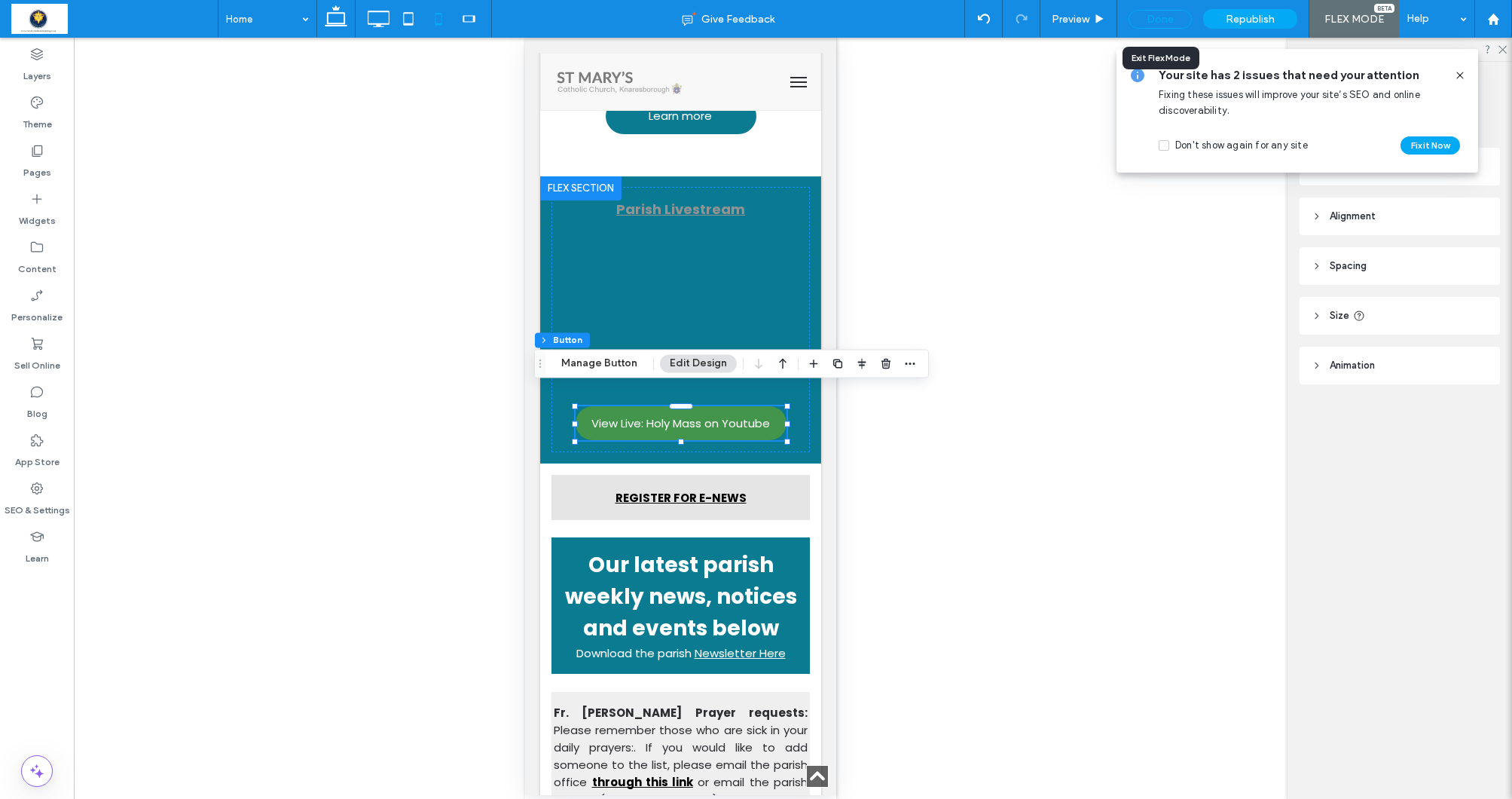
click at [1170, 21] on div "Done" at bounding box center [1160, 19] width 63 height 19
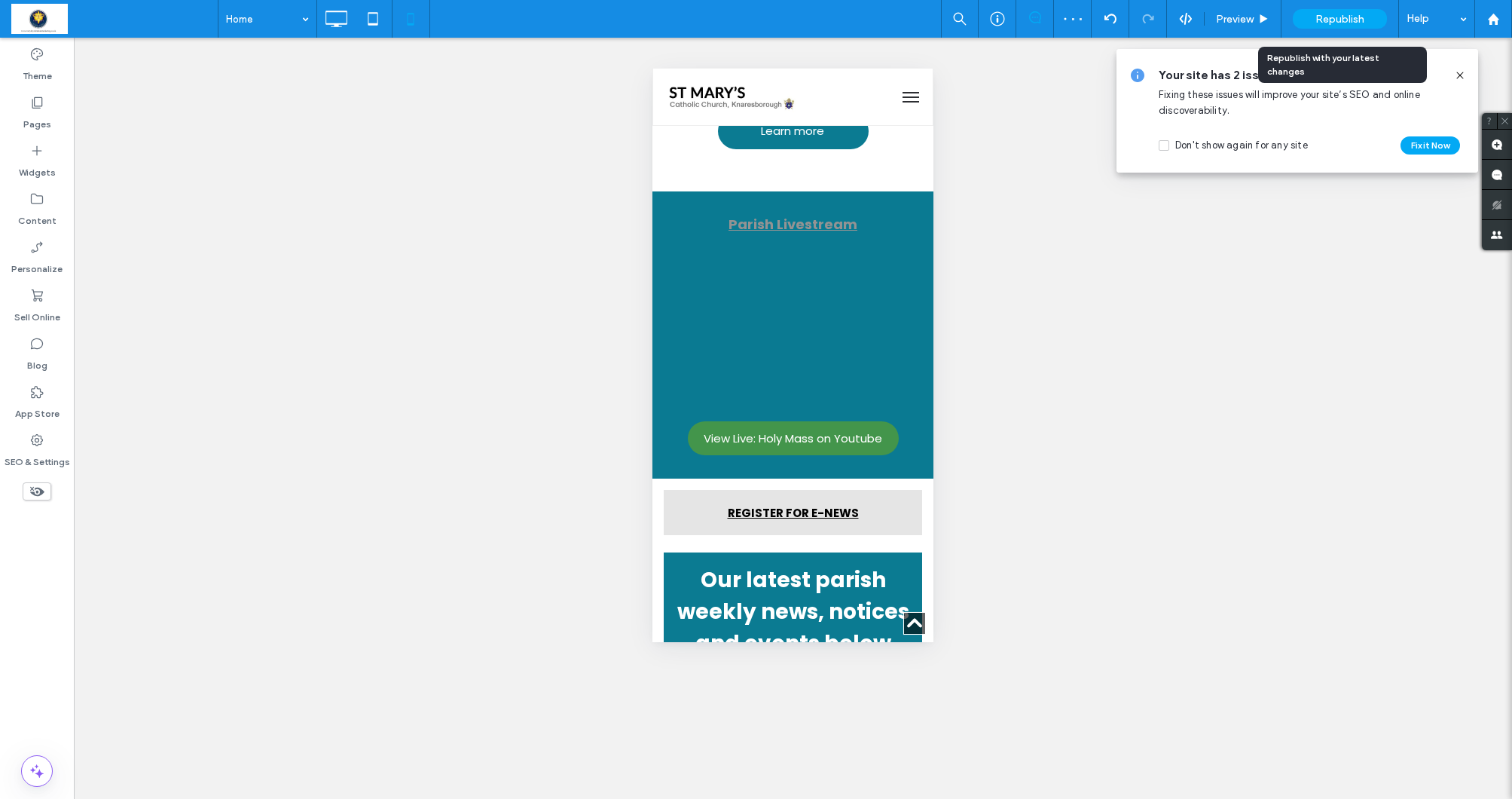
click at [1339, 14] on span "Republish" at bounding box center [1340, 19] width 49 height 13
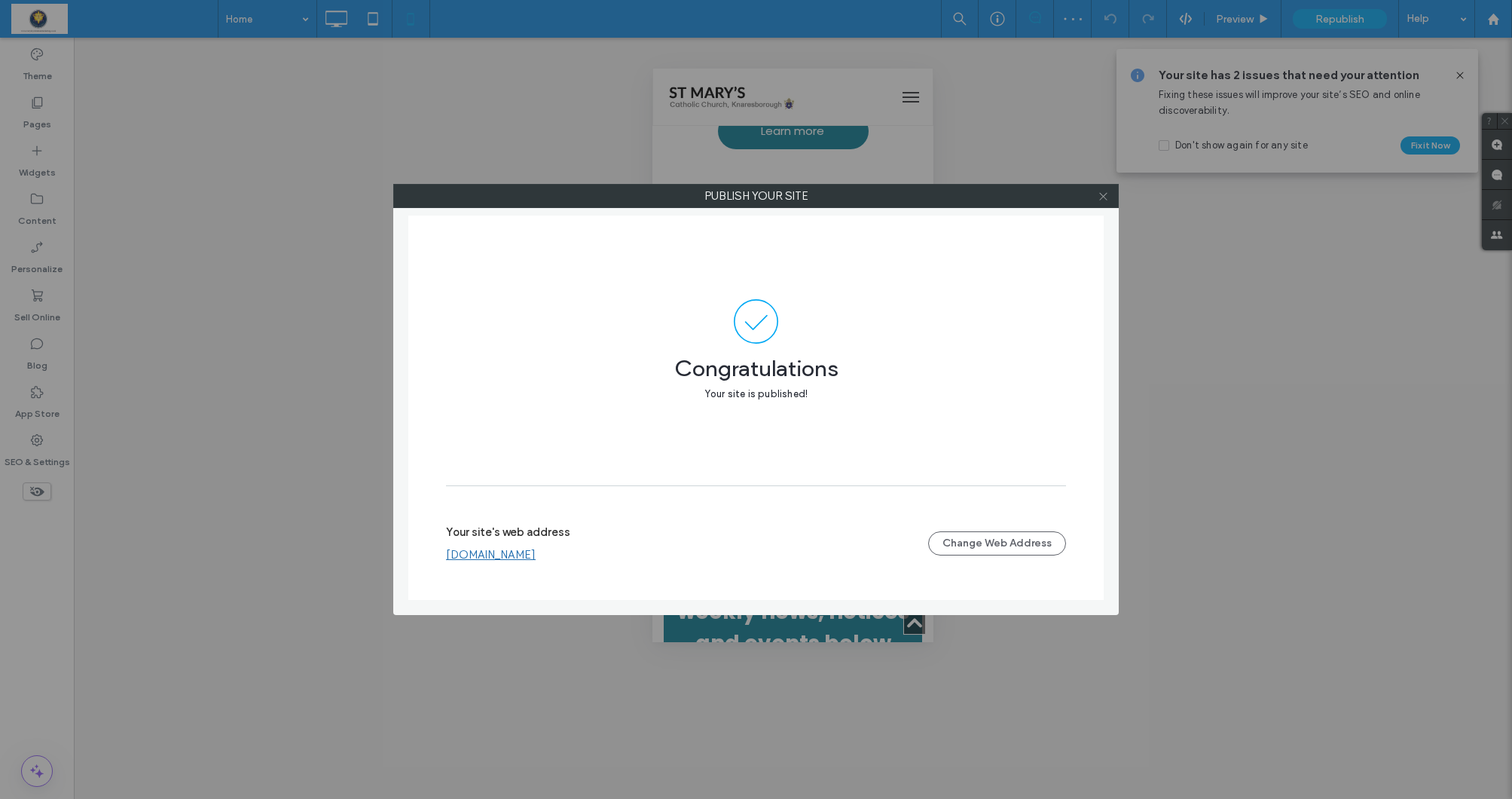
click at [1102, 198] on use at bounding box center [1103, 196] width 8 height 8
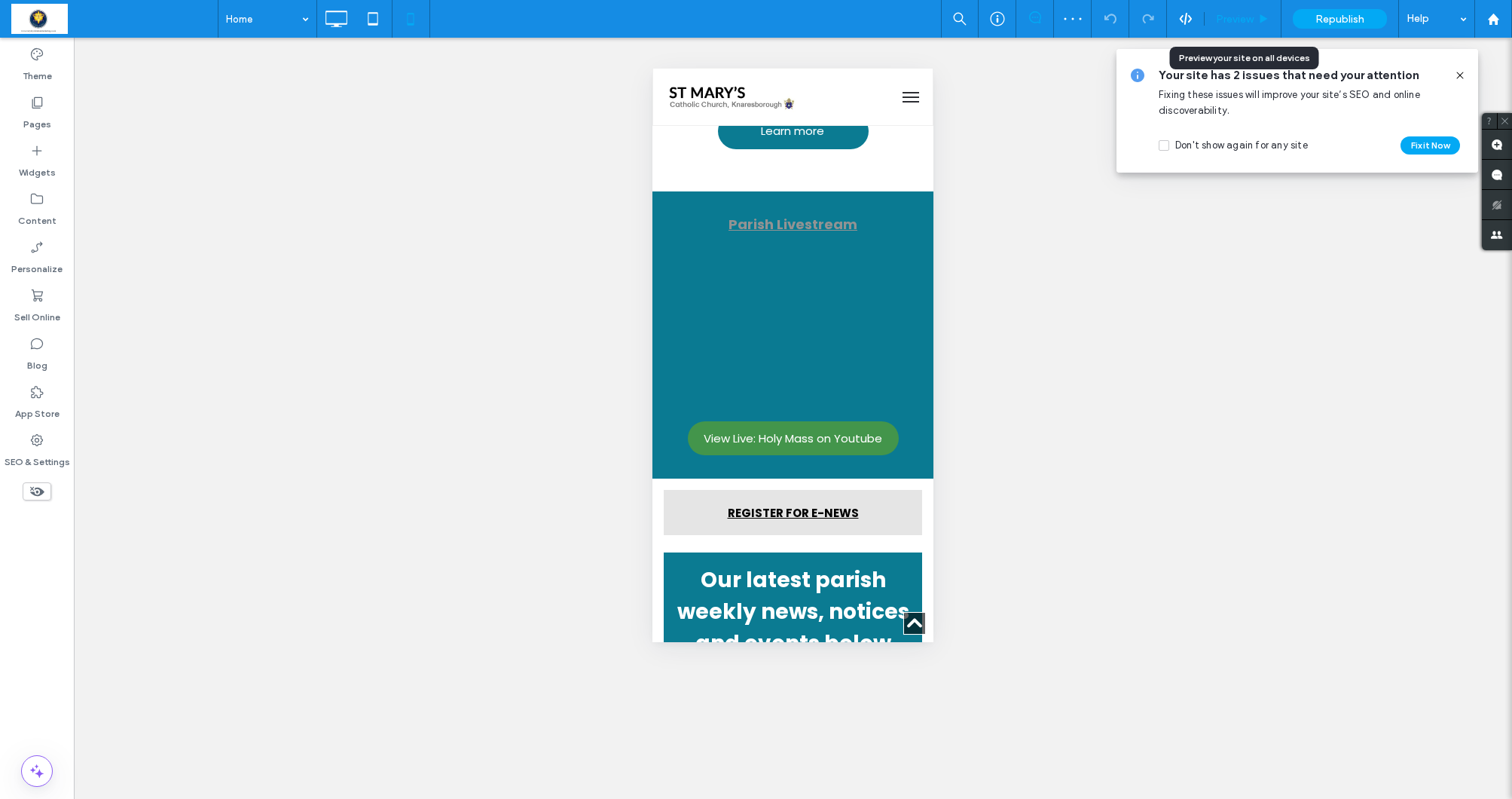
click at [1251, 16] on span "Preview" at bounding box center [1235, 19] width 38 height 13
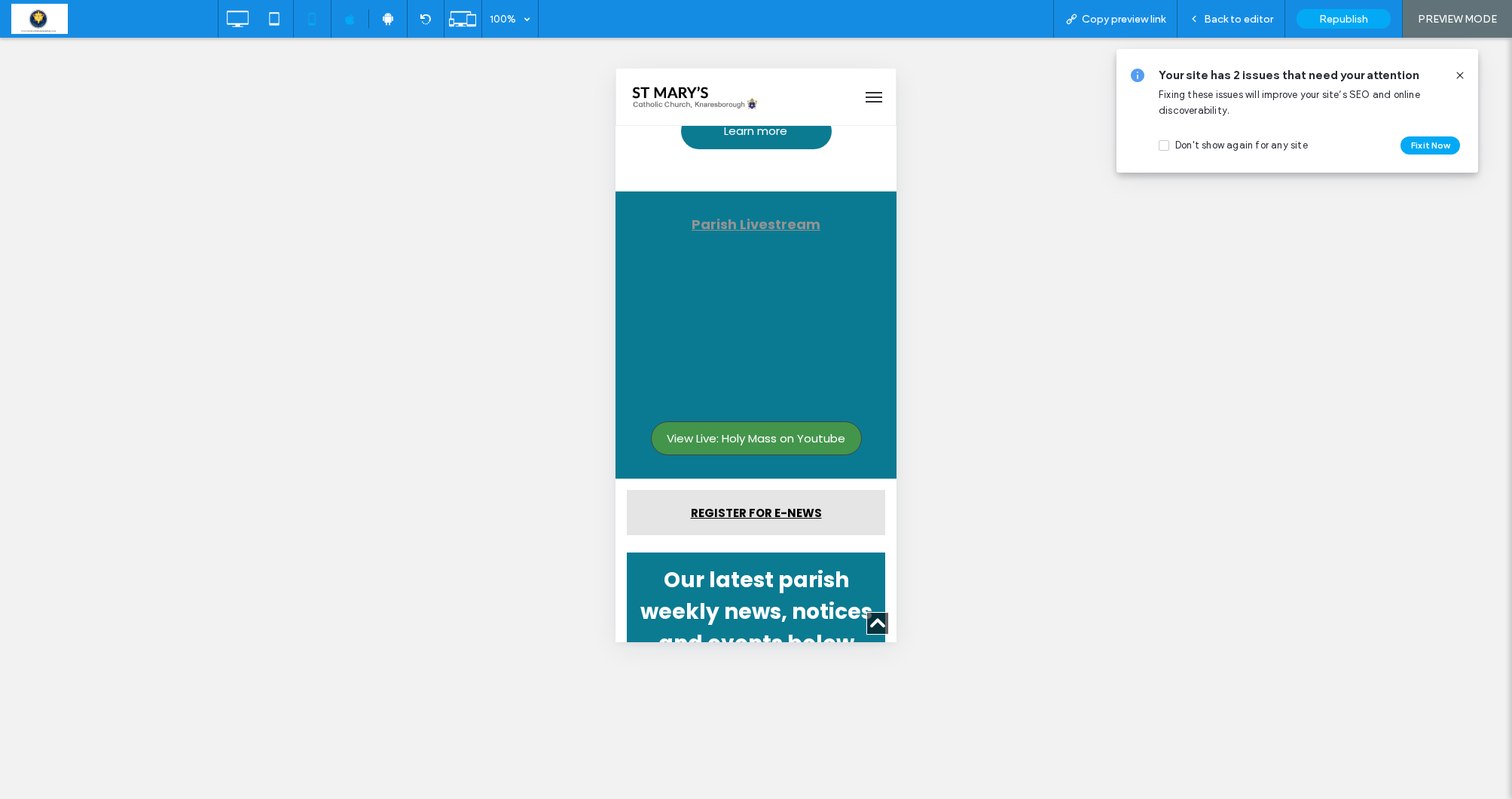
click at [756, 429] on span "View Live: Holy Mass on Youtube" at bounding box center [756, 438] width 178 height 17
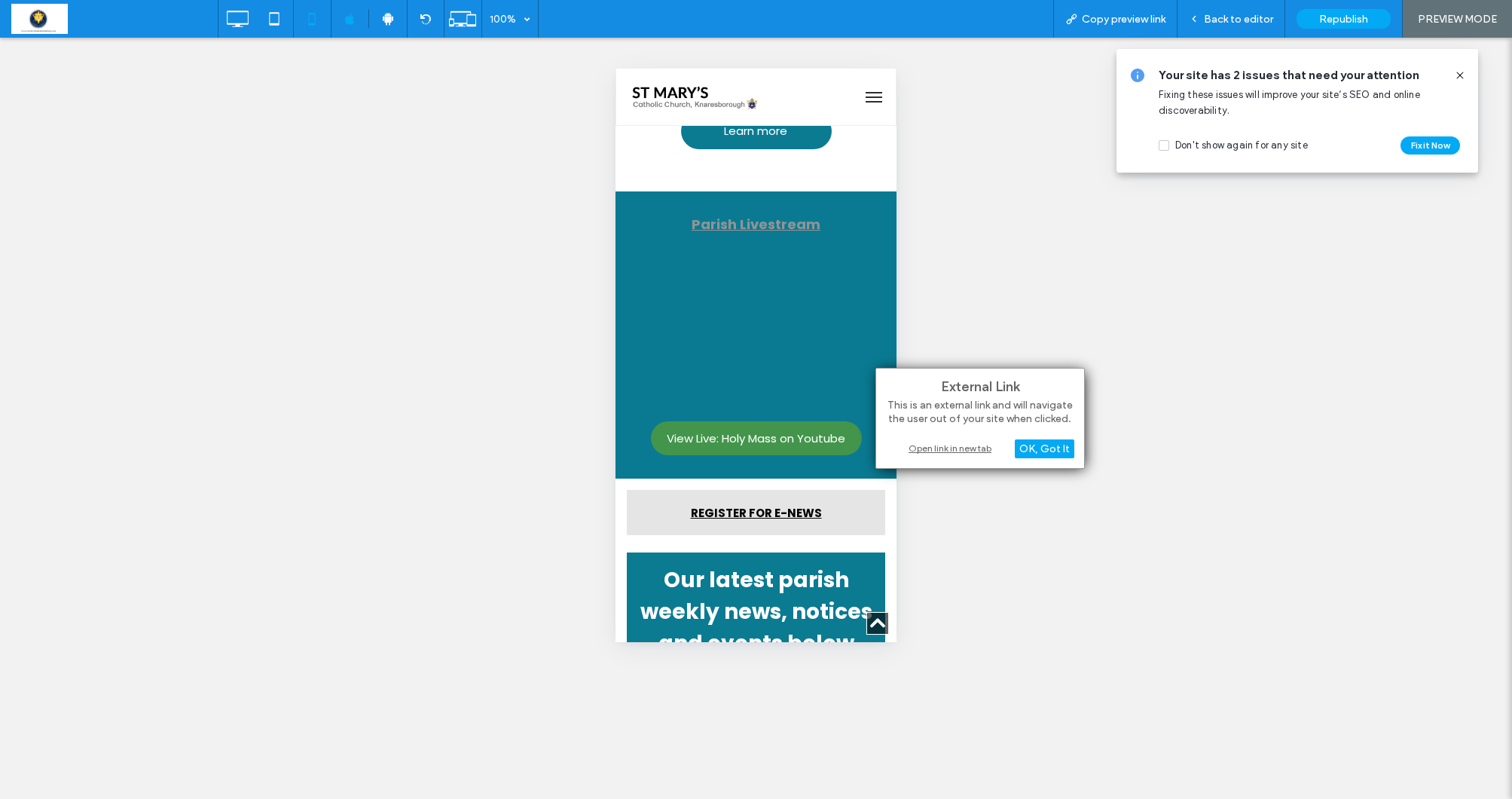
click at [931, 448] on div "Open link in new tab" at bounding box center [980, 448] width 189 height 16
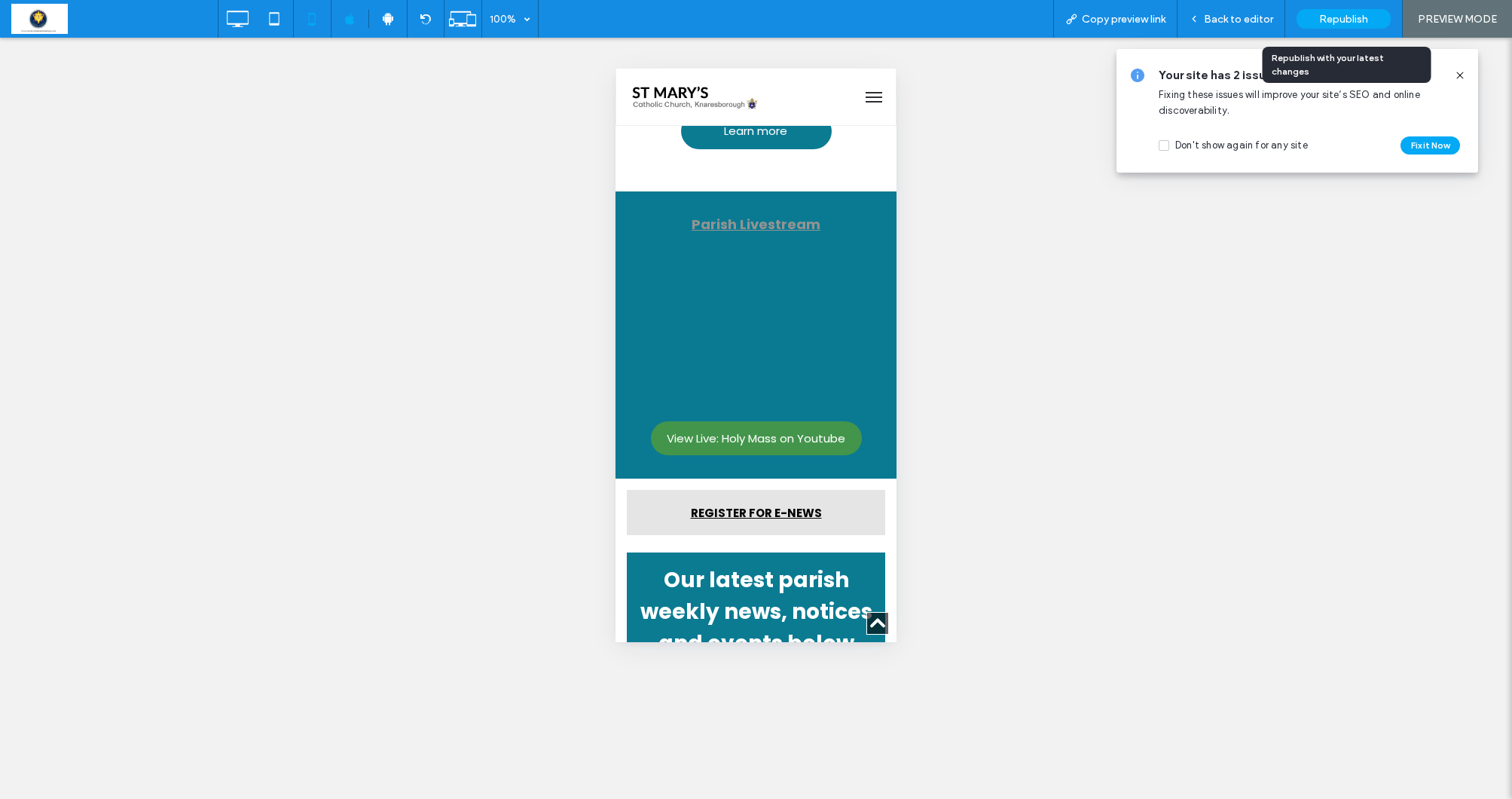
click at [1360, 13] on span "Republish" at bounding box center [1344, 19] width 49 height 13
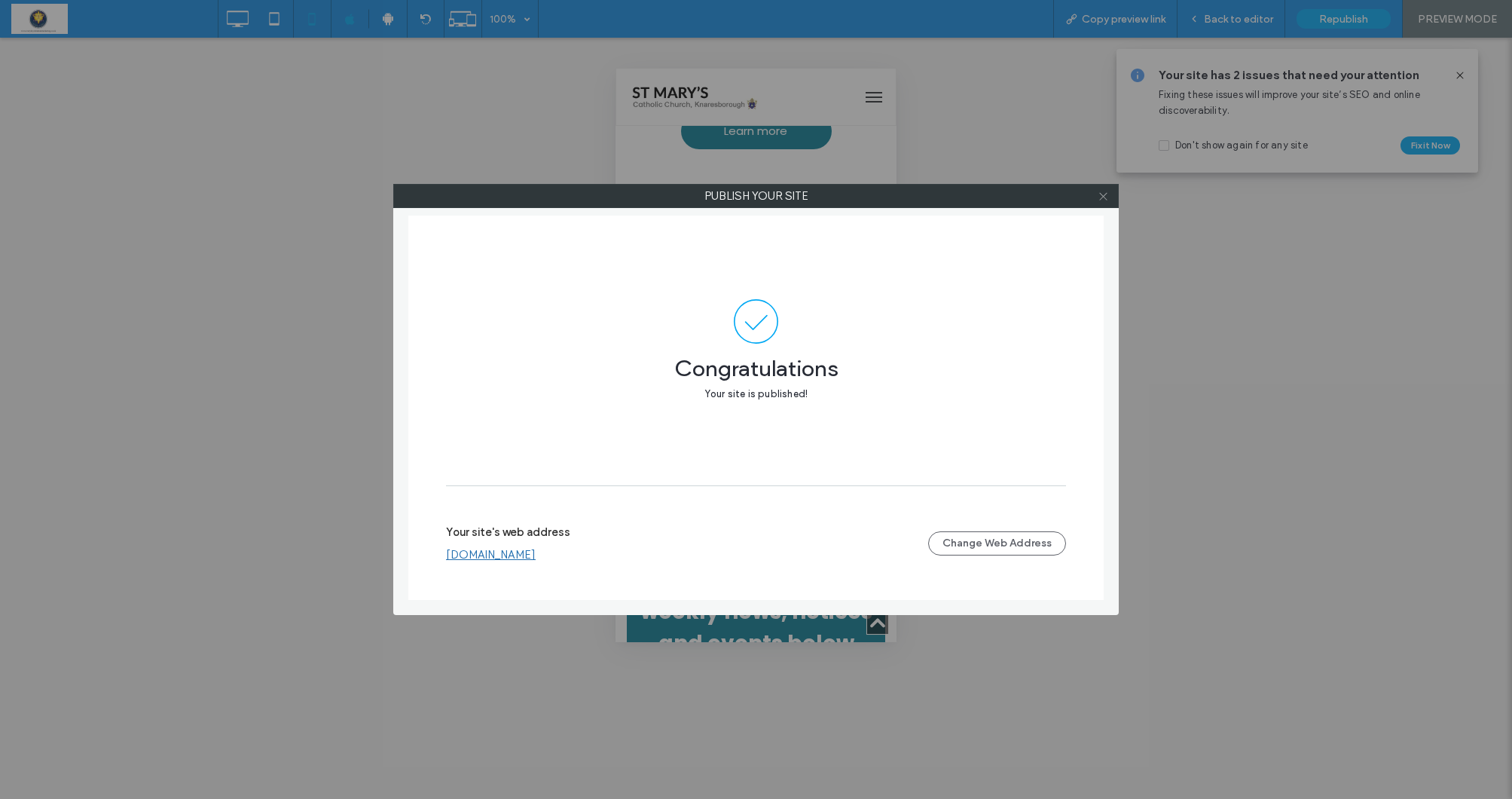
click at [1108, 200] on icon at bounding box center [1103, 196] width 11 height 11
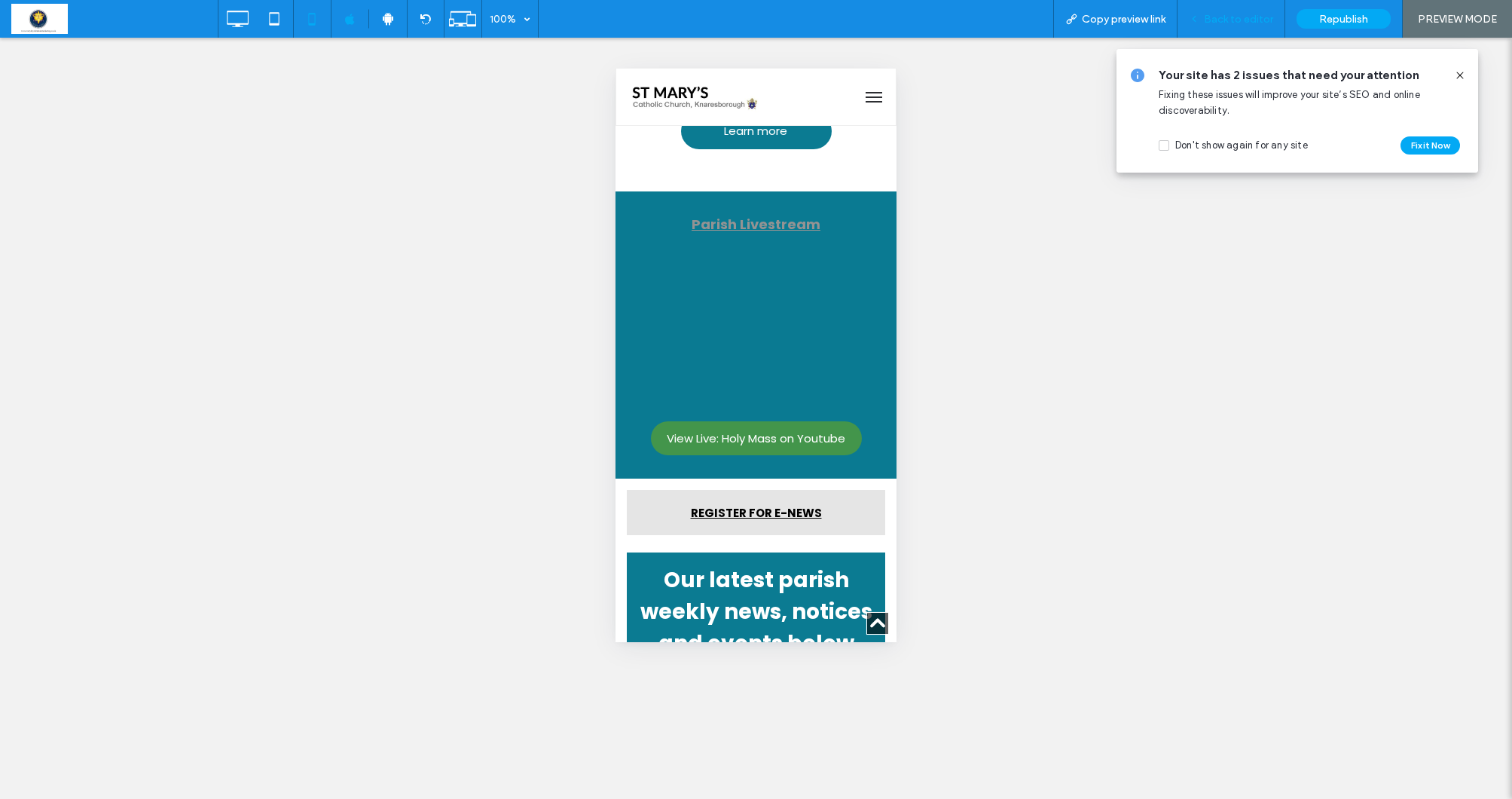
click at [1230, 17] on span "Back to editor" at bounding box center [1239, 19] width 69 height 13
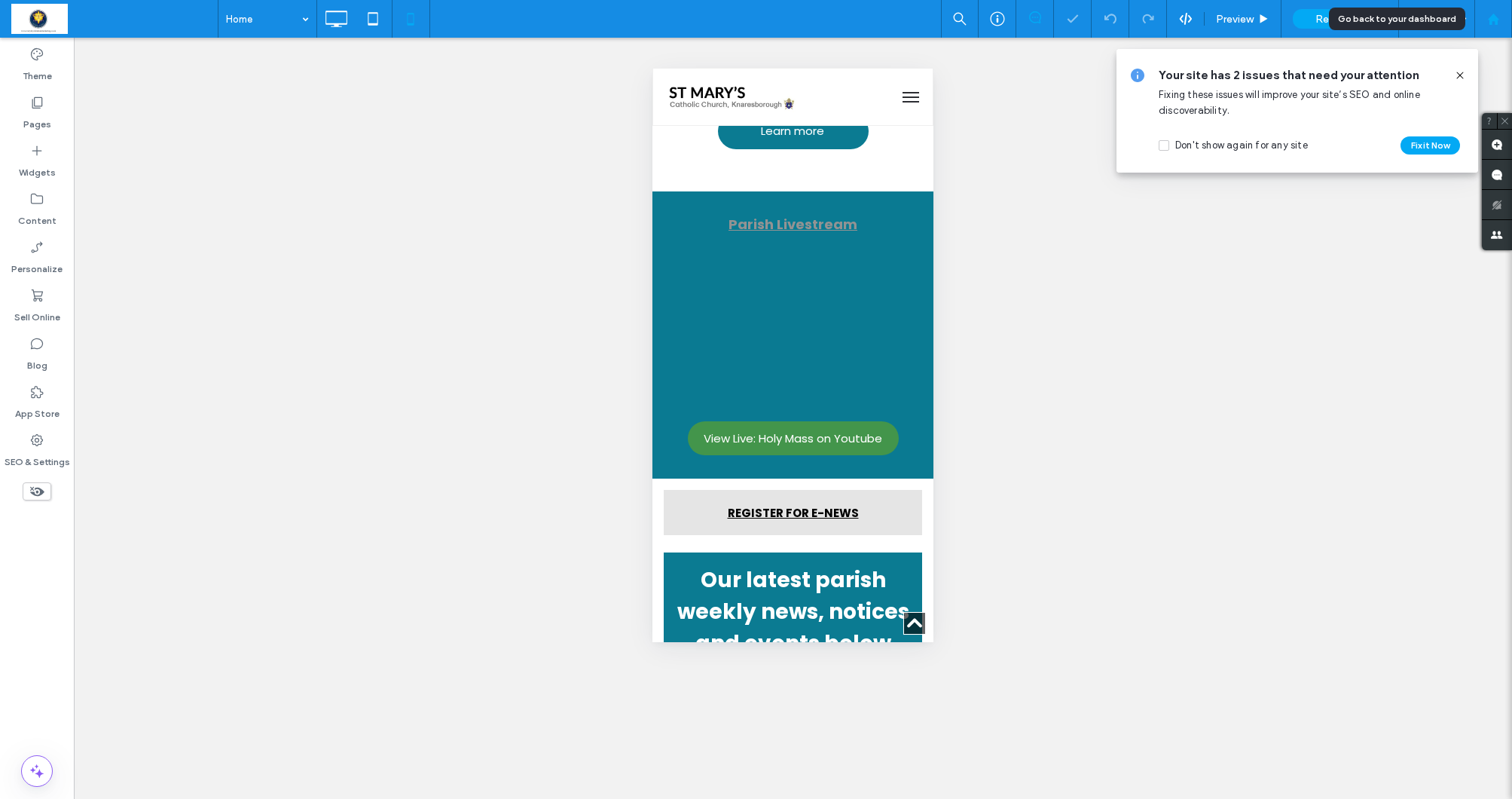
click at [1495, 22] on use at bounding box center [1493, 18] width 11 height 11
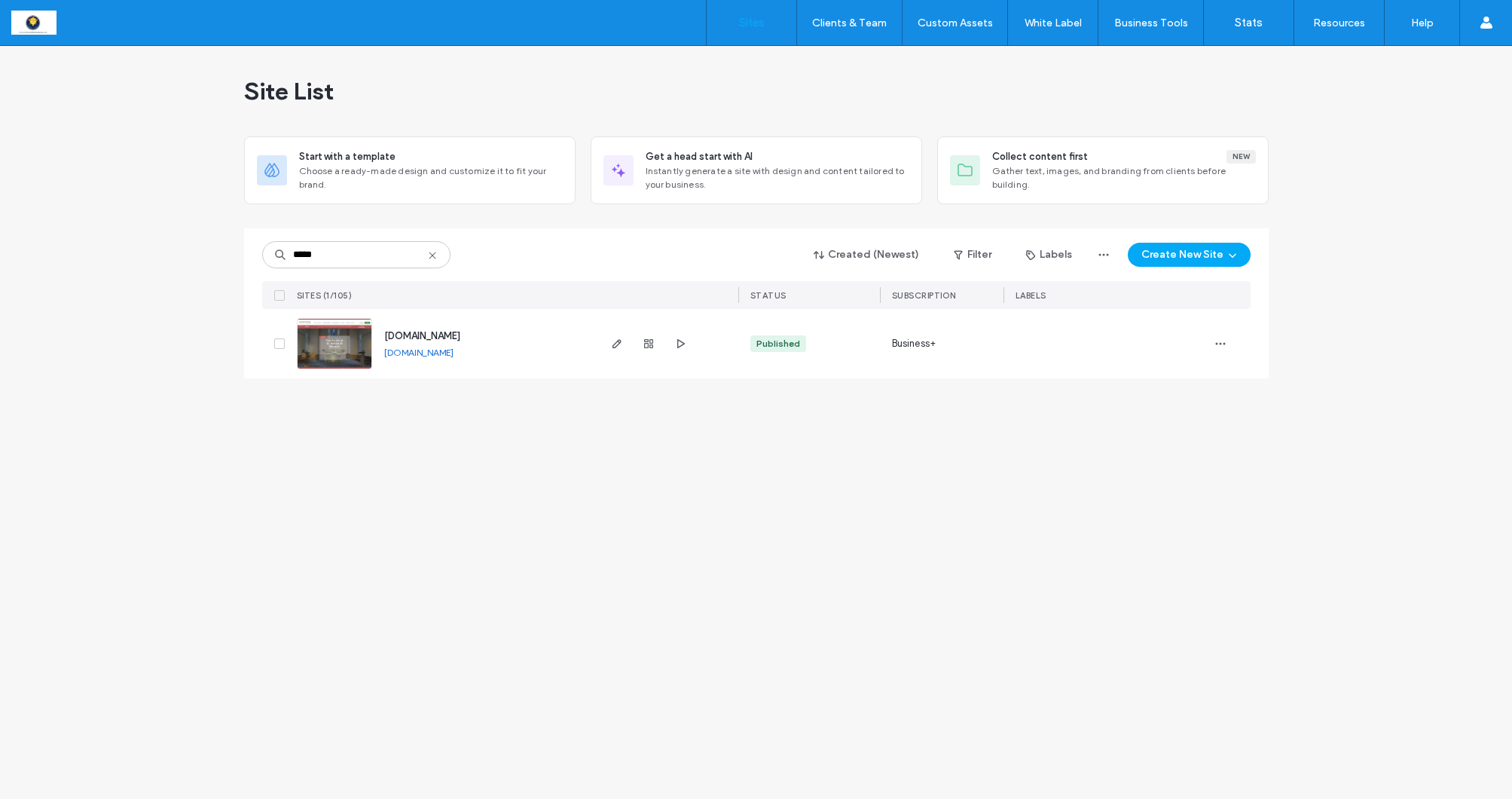
type input "*****"
drag, startPoint x: 0, startPoint y: 0, endPoint x: 616, endPoint y: 345, distance: 706.0
click at [616, 345] on use "button" at bounding box center [616, 343] width 9 height 9
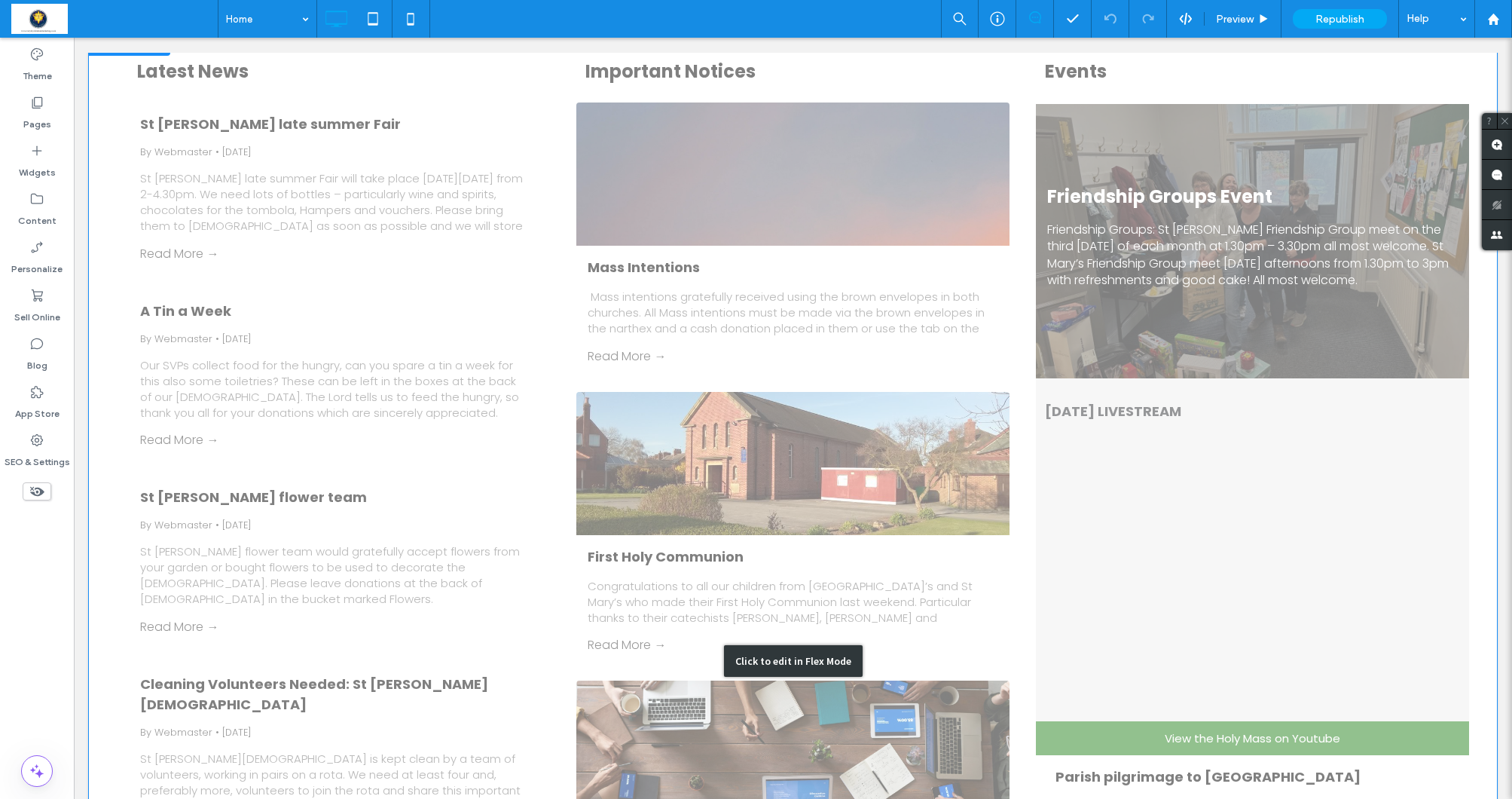
scroll to position [2181, 0]
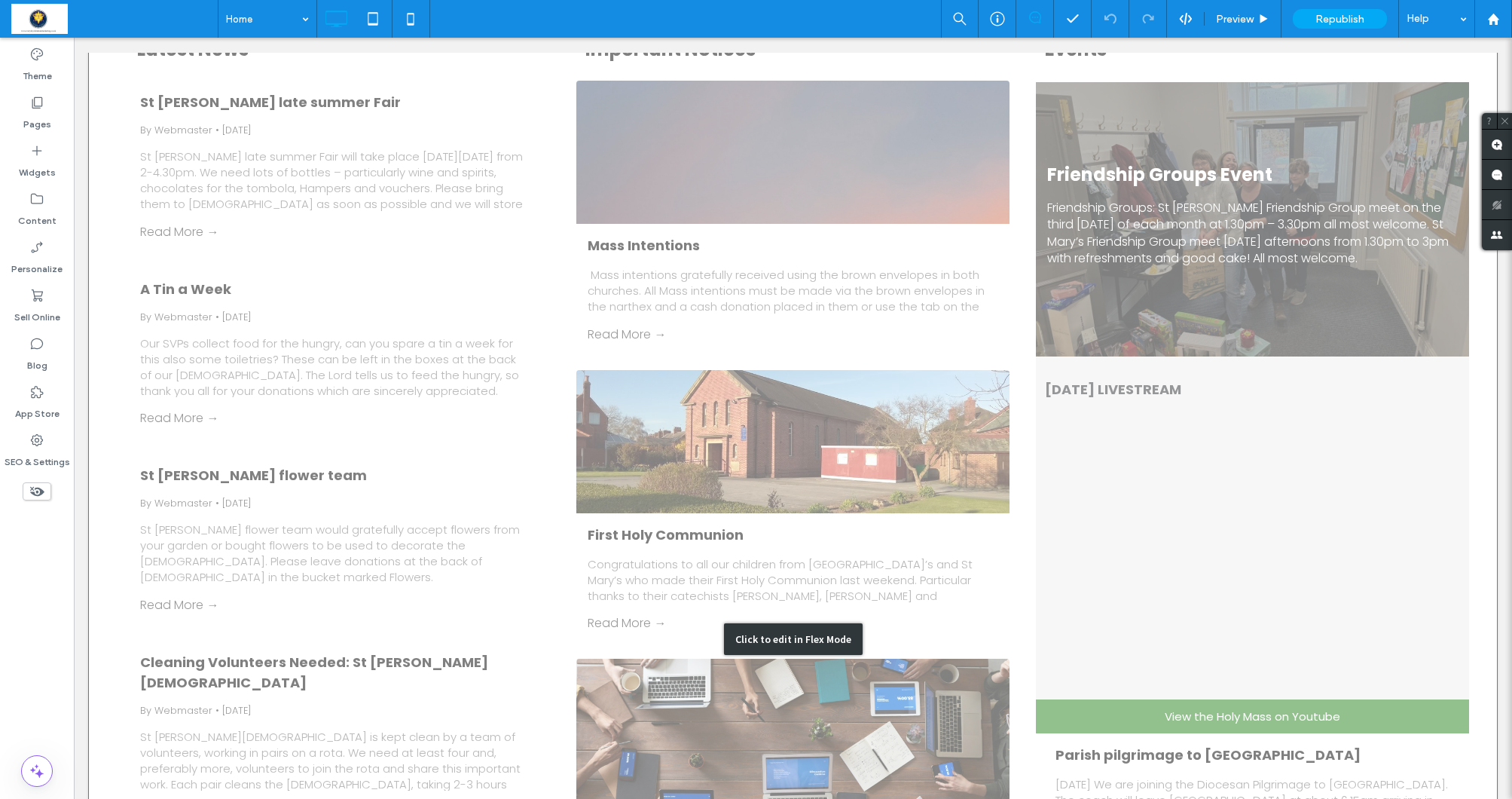
click at [1165, 506] on div "Click to edit in Flex Mode" at bounding box center [793, 638] width 1408 height 1257
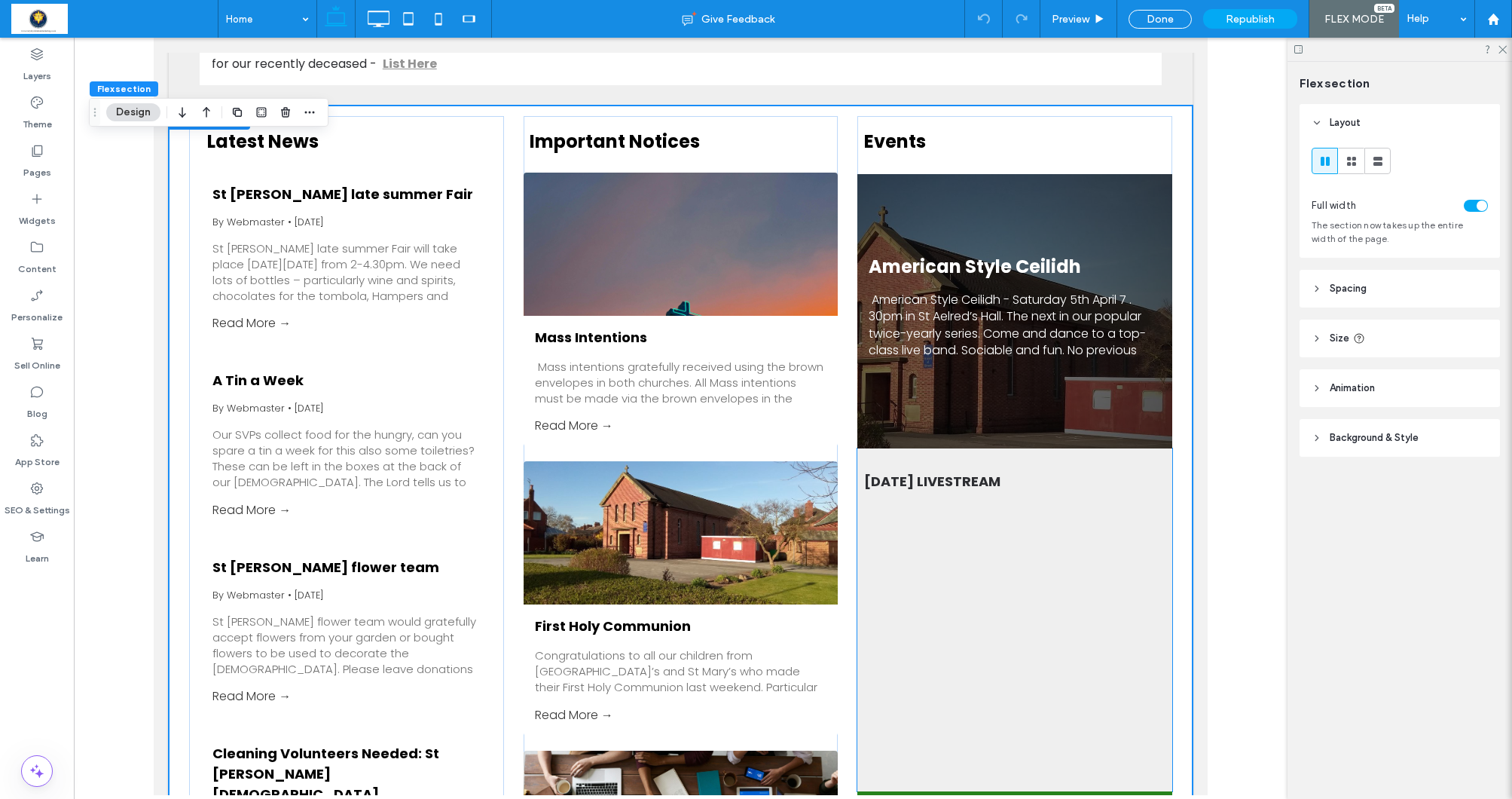
click at [1099, 540] on div at bounding box center [1015, 632] width 301 height 260
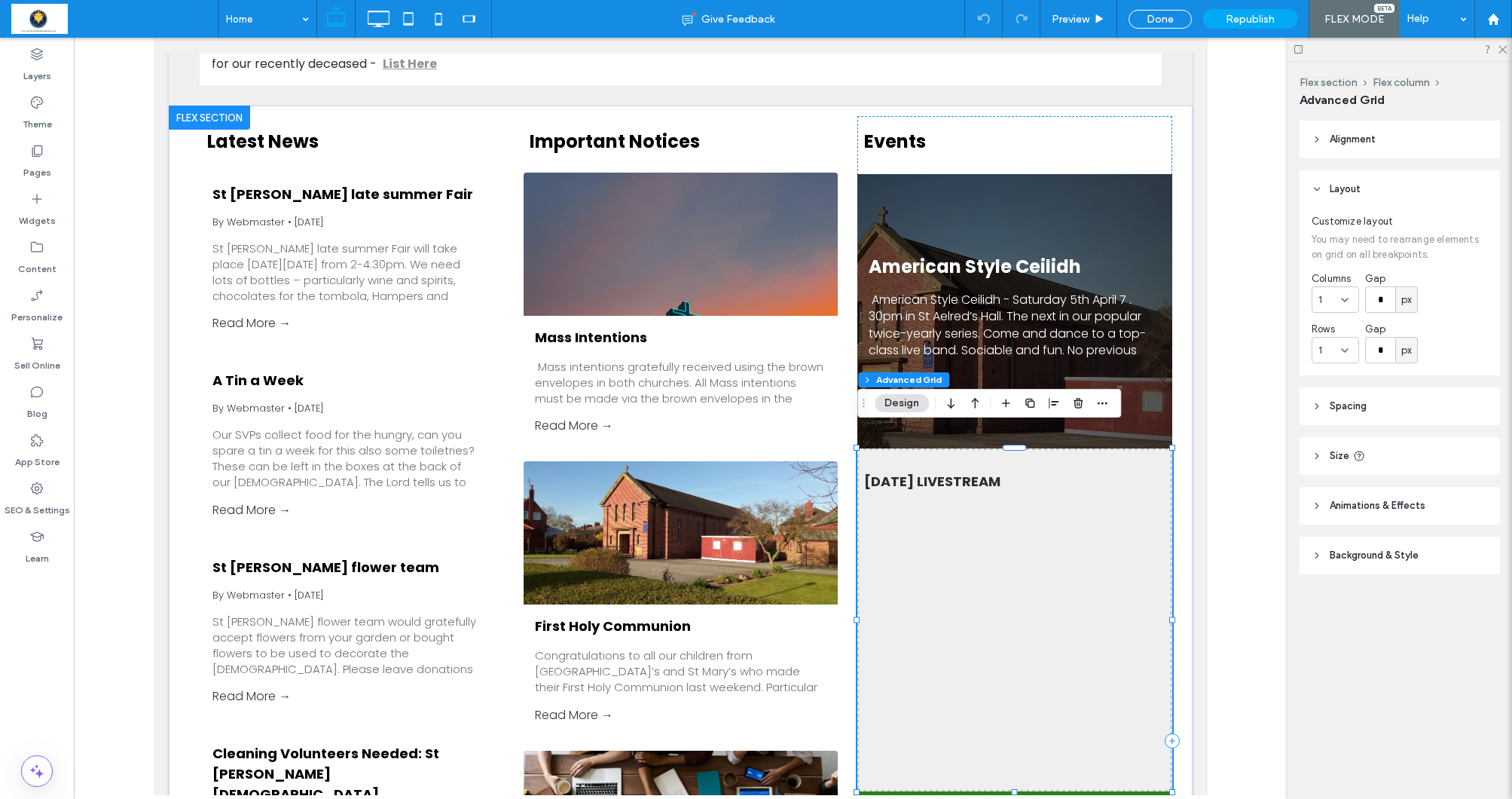
click at [1099, 540] on div at bounding box center [1015, 632] width 301 height 260
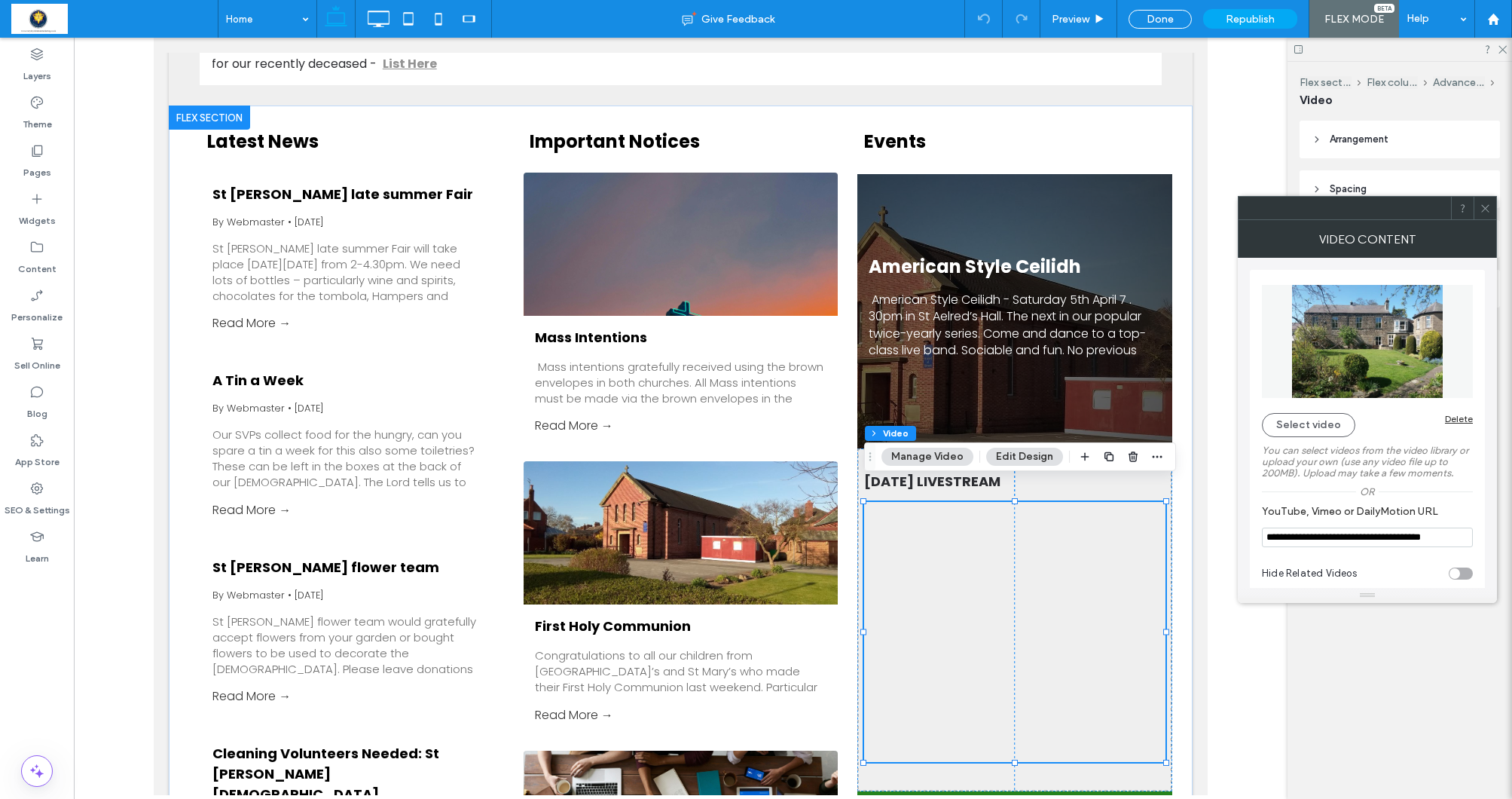
drag, startPoint x: 1265, startPoint y: 536, endPoint x: 1263, endPoint y: 547, distance: 11.2
click at [1263, 547] on input "**********" at bounding box center [1367, 537] width 211 height 20
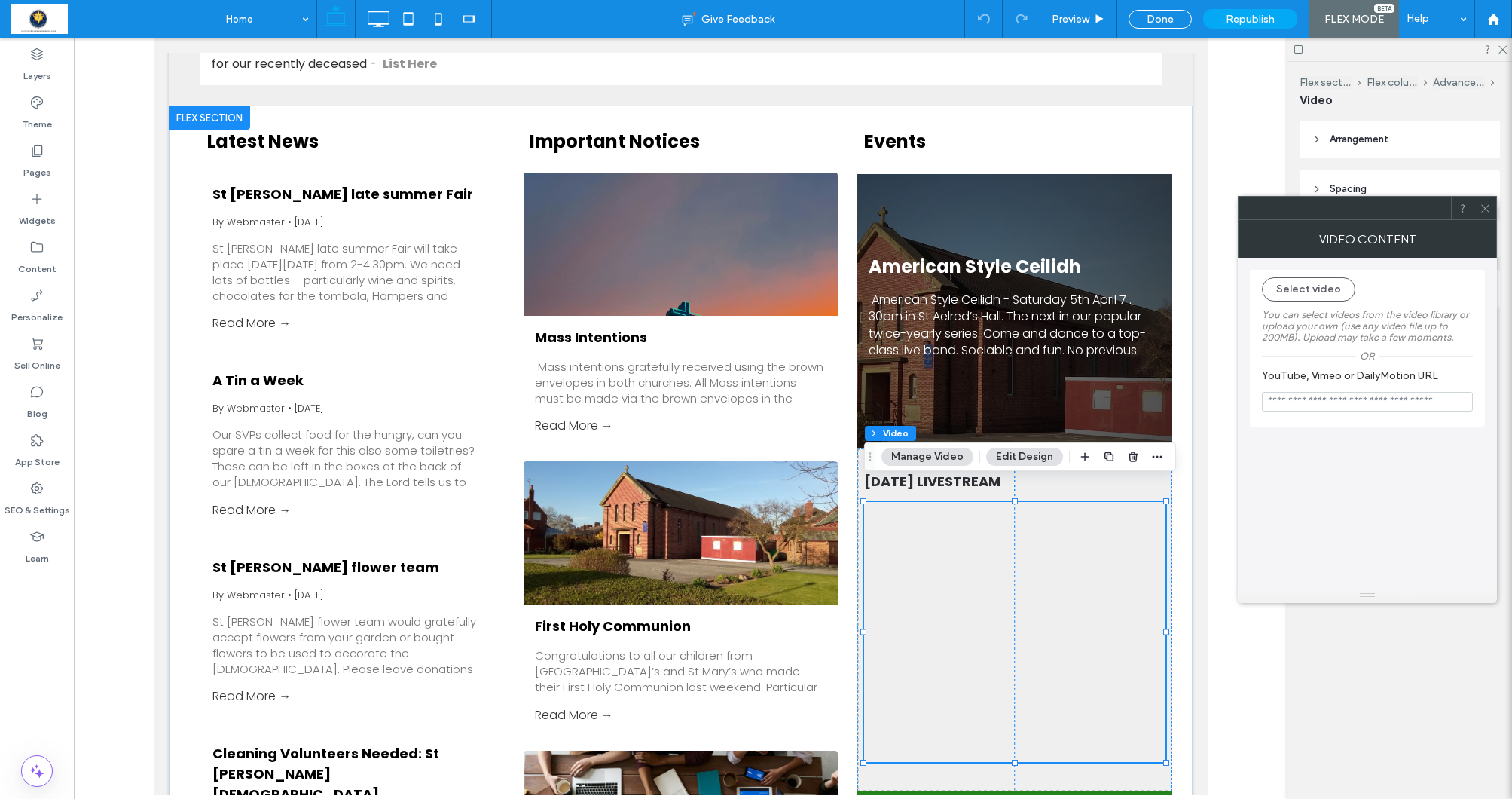
click at [1305, 406] on input "YouTube, Vimeo or DailyMotion URL" at bounding box center [1367, 401] width 211 height 20
paste input "**********"
type input "**********"
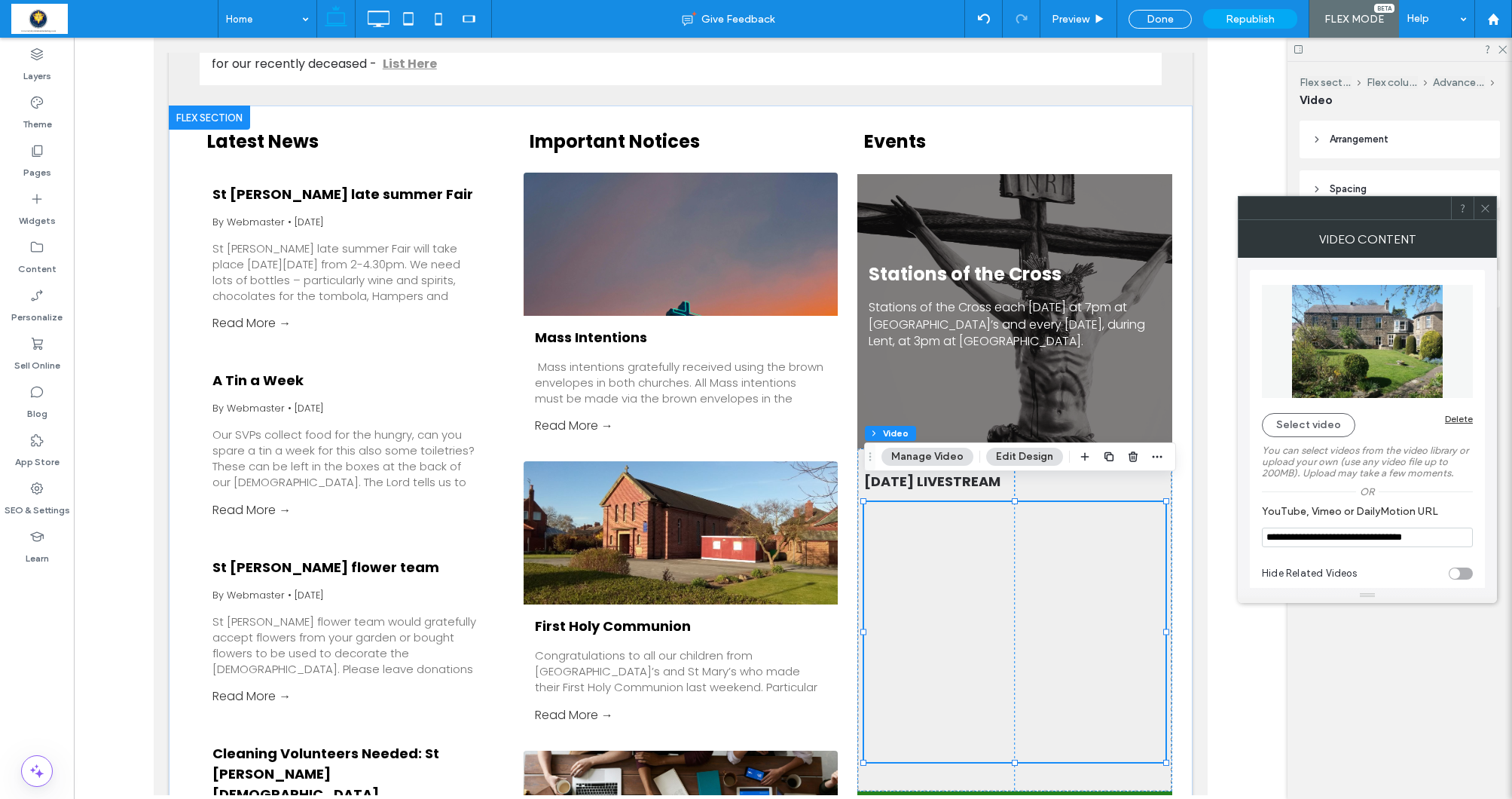
click at [1488, 210] on icon at bounding box center [1485, 208] width 11 height 11
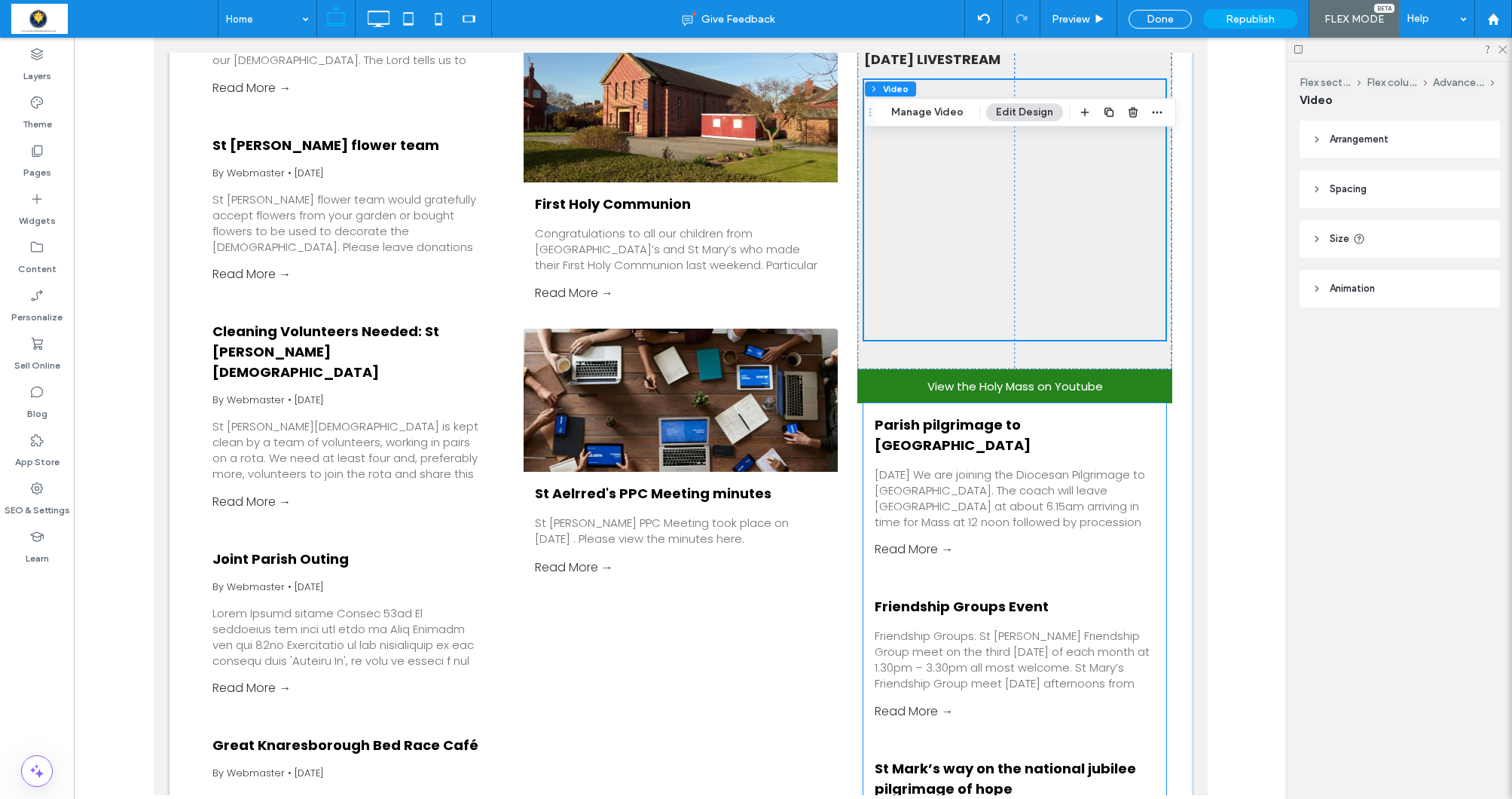
scroll to position [2598, 0]
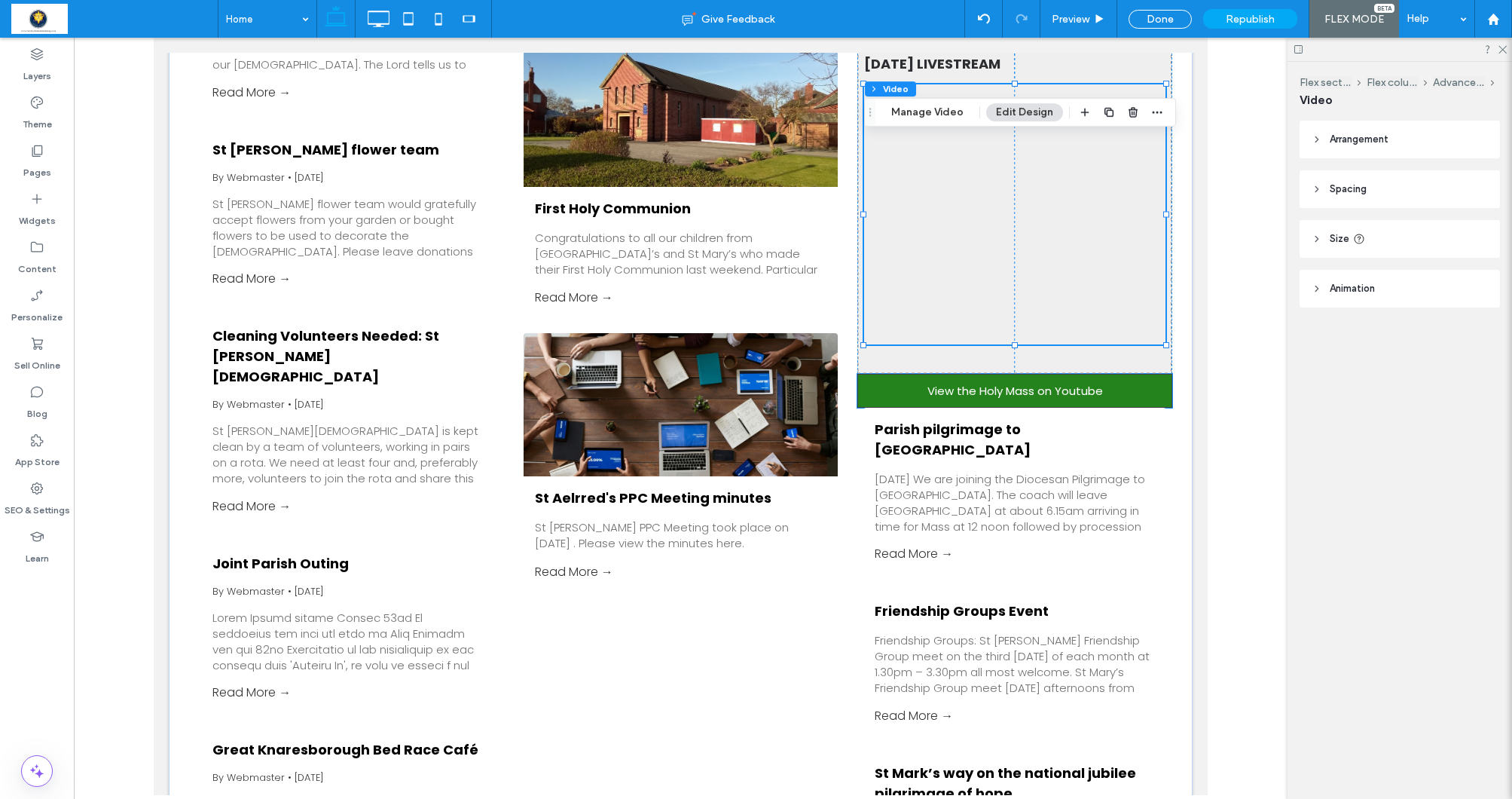
click at [1018, 382] on span "View the Holy Mass on Youtube" at bounding box center [1015, 390] width 176 height 17
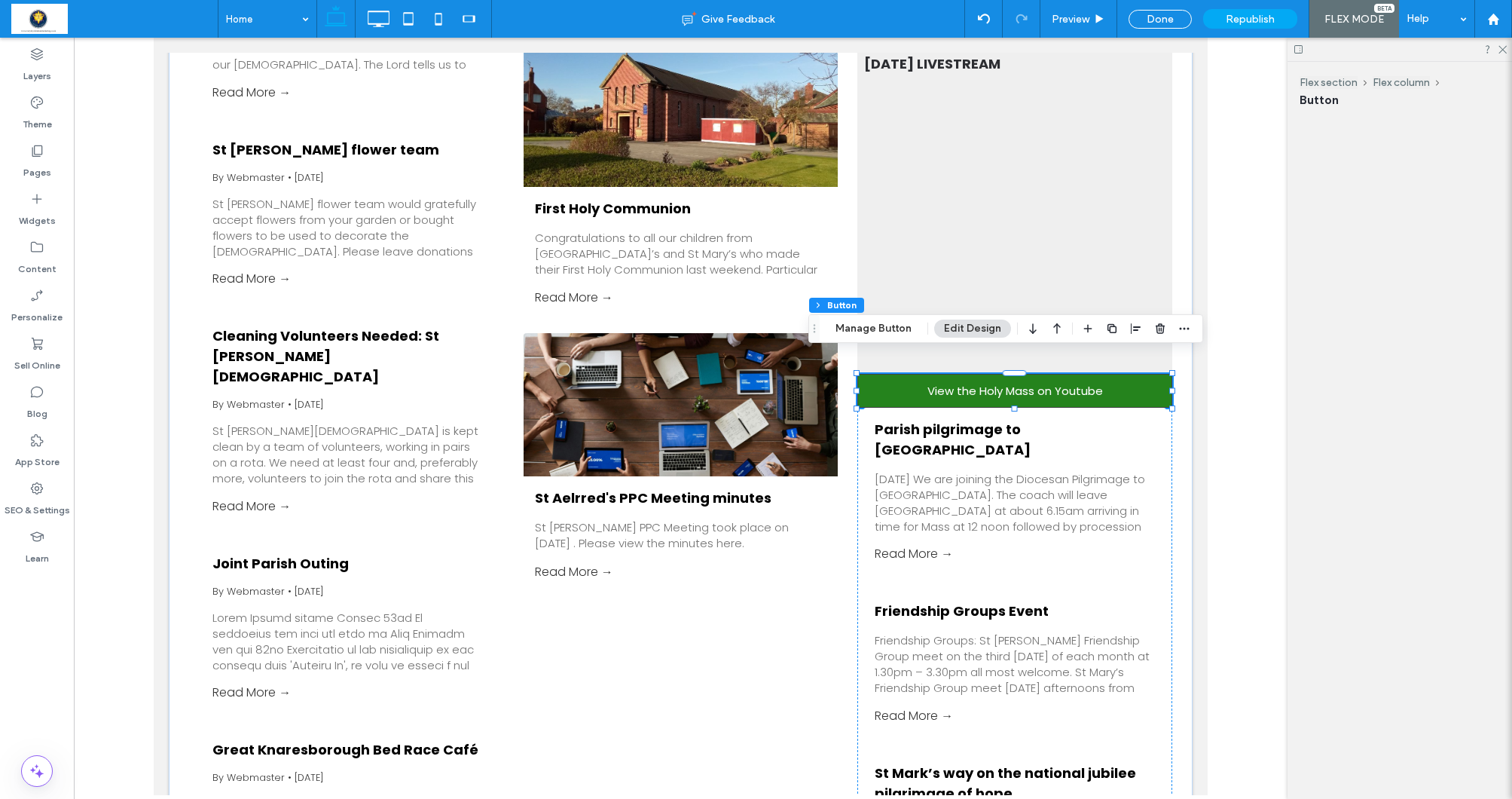
scroll to position [0, 0]
click at [1018, 382] on span "View the Holy Mass on Youtube" at bounding box center [1015, 390] width 176 height 17
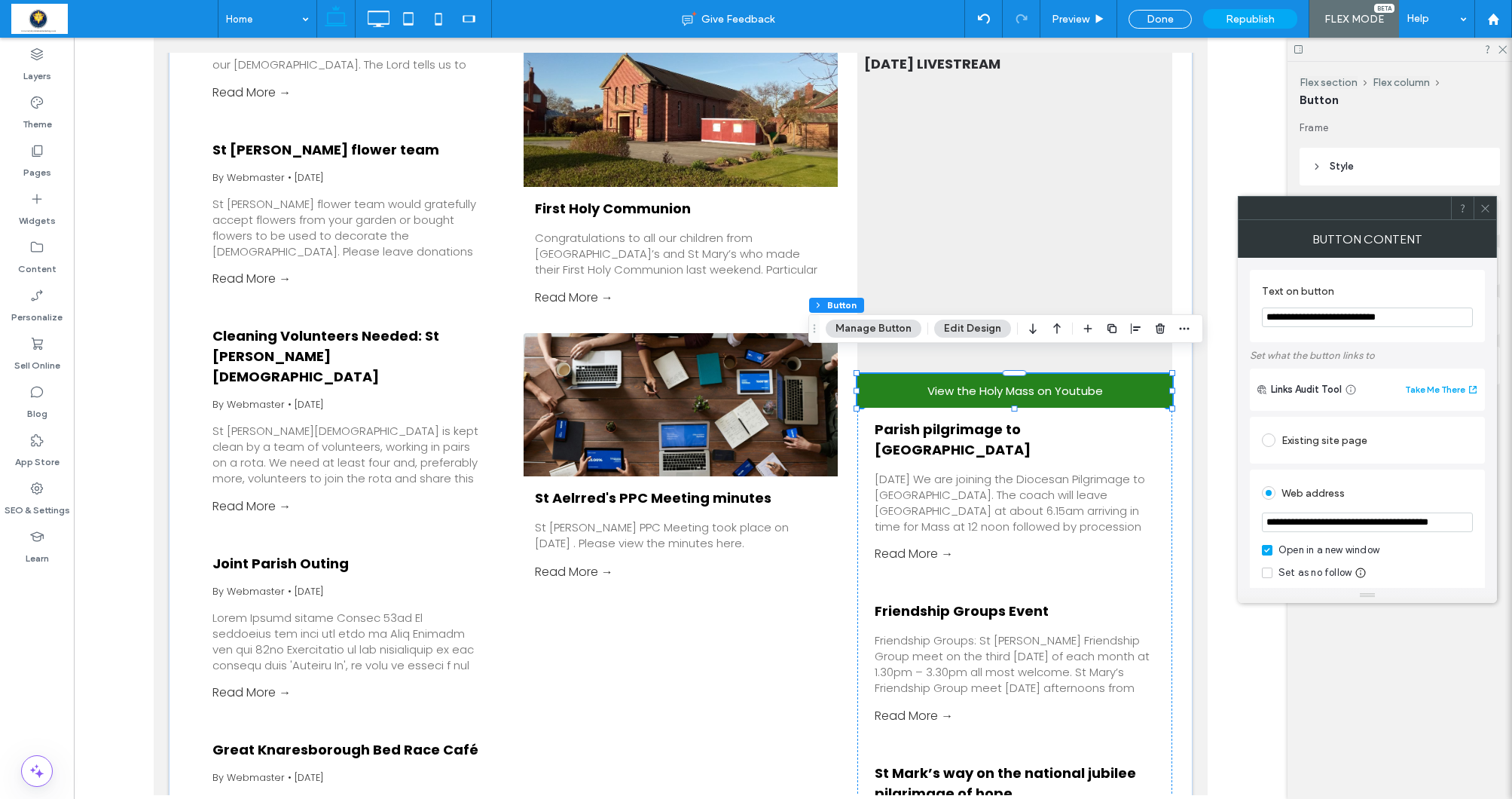
drag, startPoint x: 1265, startPoint y: 517, endPoint x: 1264, endPoint y: 532, distance: 15.0
click at [1264, 532] on input "**********" at bounding box center [1367, 522] width 211 height 20
paste input "**********"
type input "**********"
click at [1482, 208] on icon at bounding box center [1485, 208] width 11 height 11
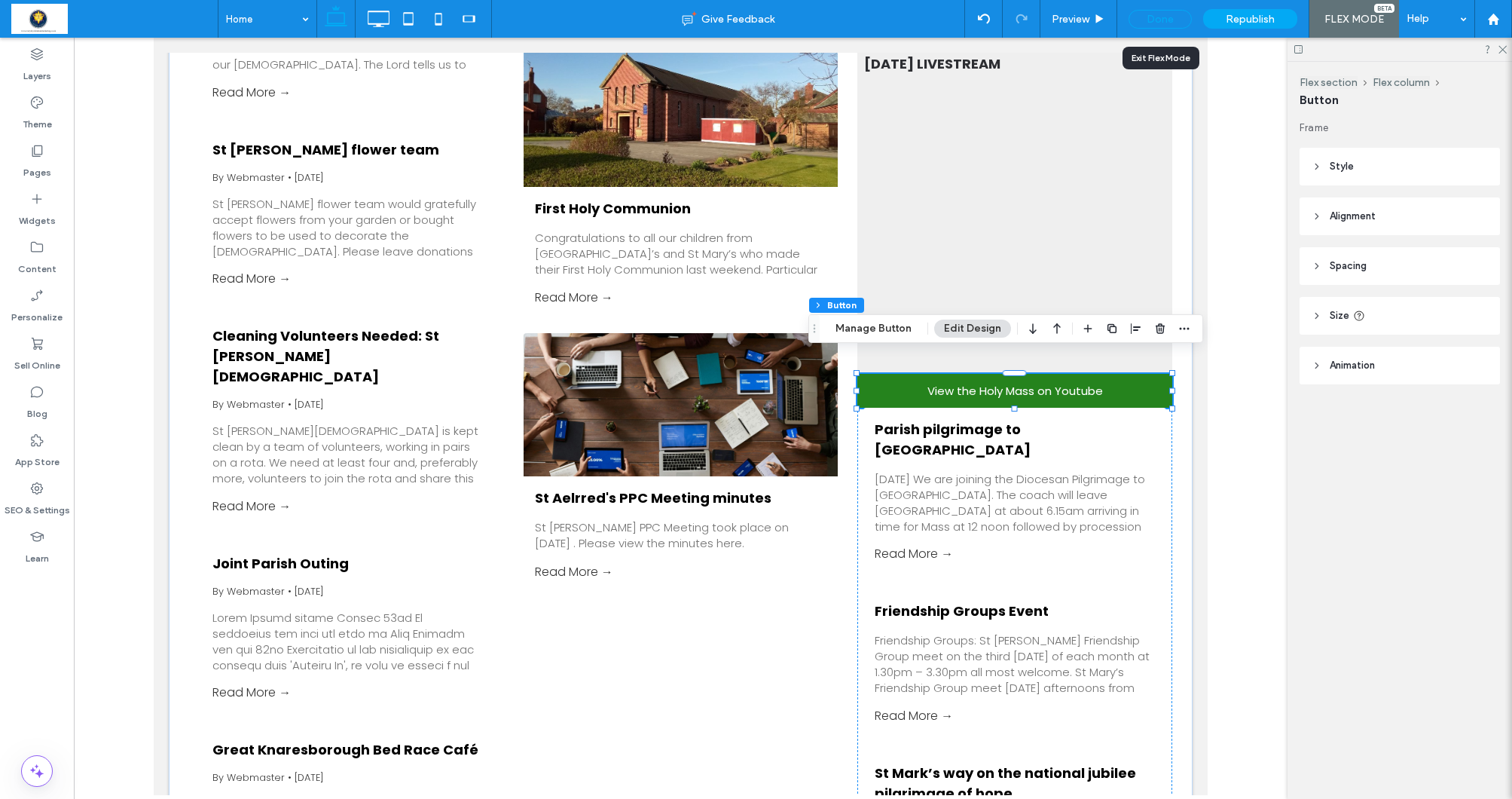
click at [1176, 18] on div "Done" at bounding box center [1160, 19] width 63 height 19
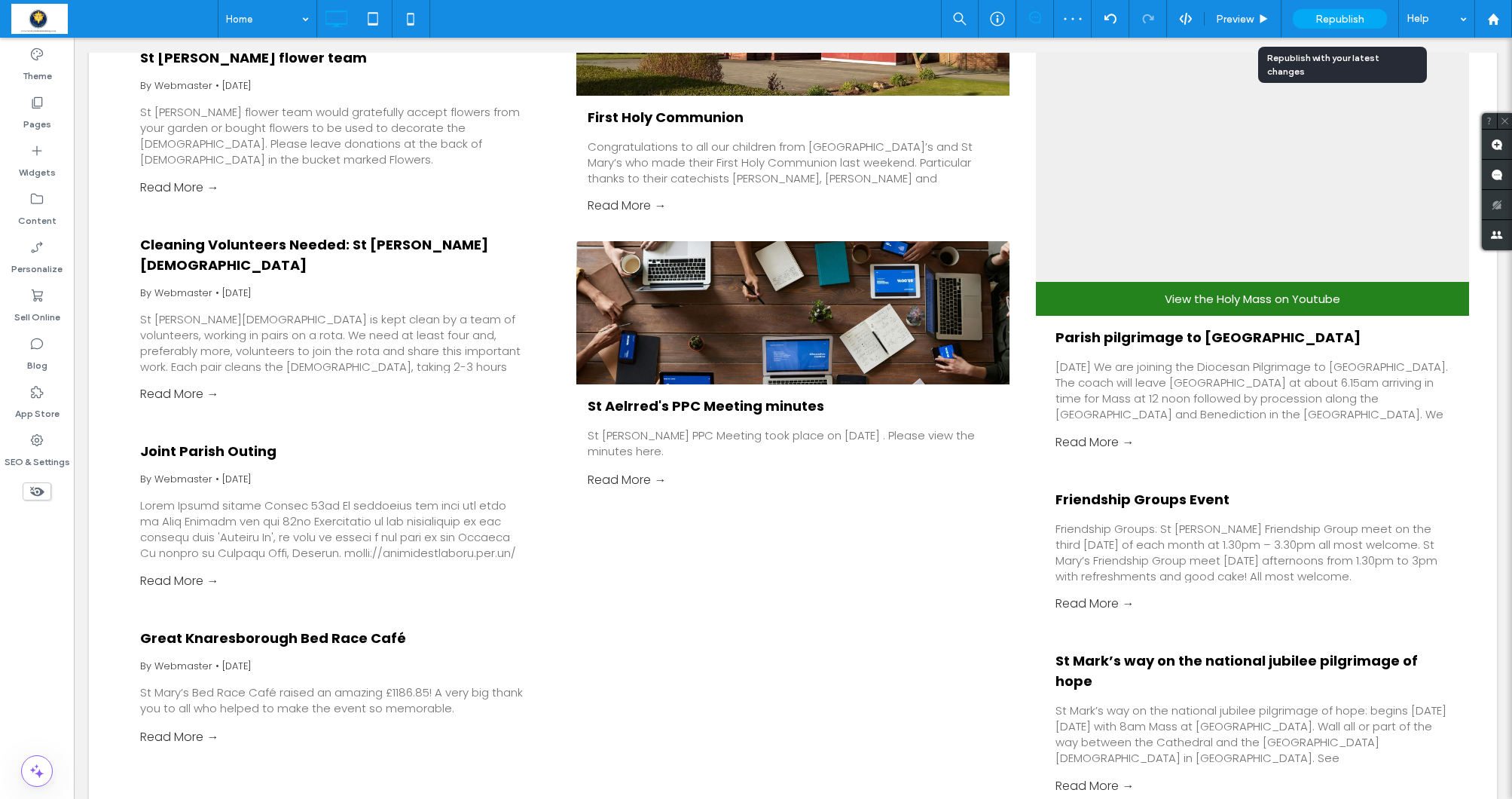
click at [1334, 15] on span "Republish" at bounding box center [1340, 19] width 49 height 13
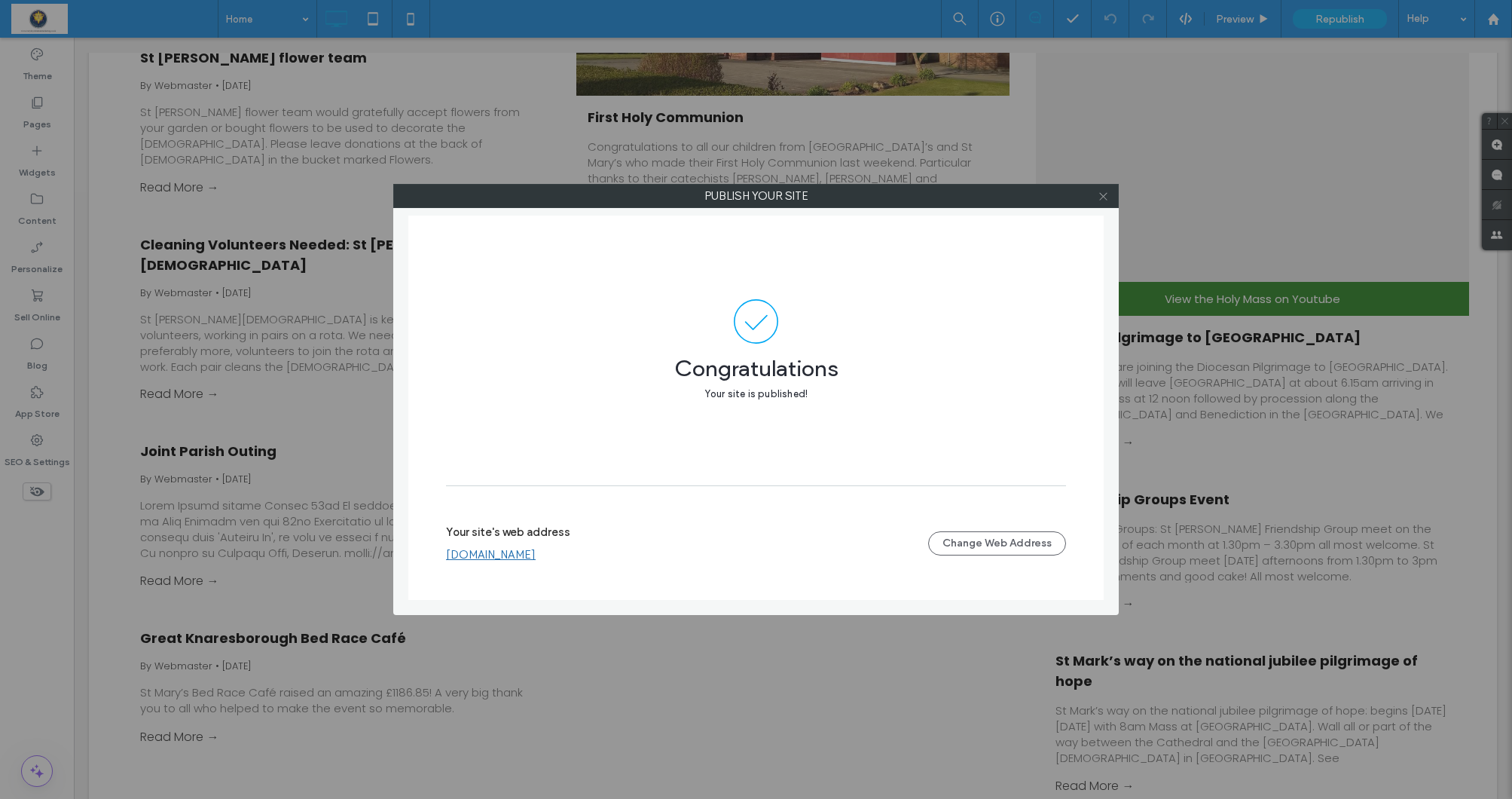
click at [1104, 195] on use at bounding box center [1103, 196] width 8 height 8
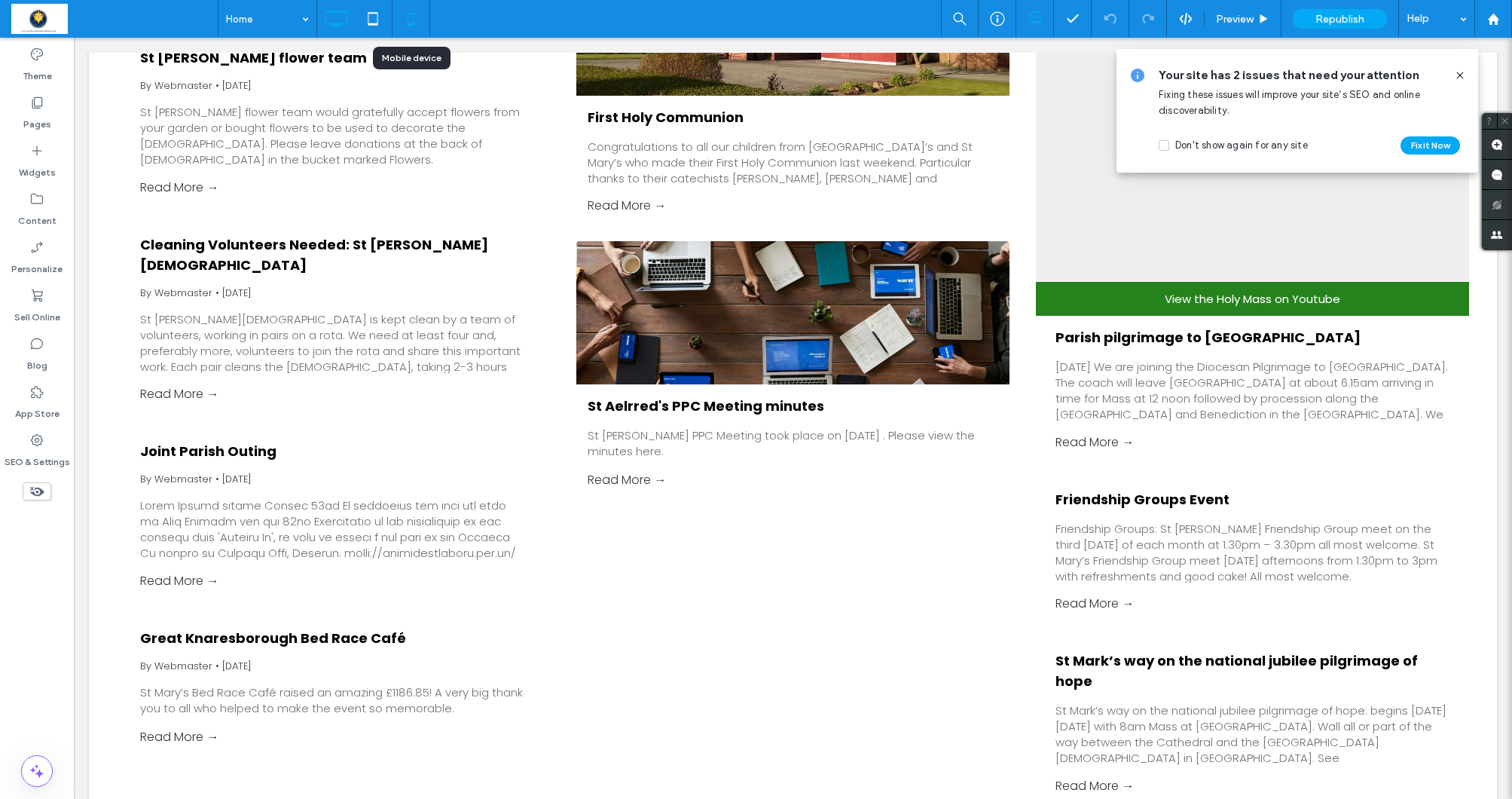
click at [412, 23] on icon at bounding box center [411, 19] width 30 height 30
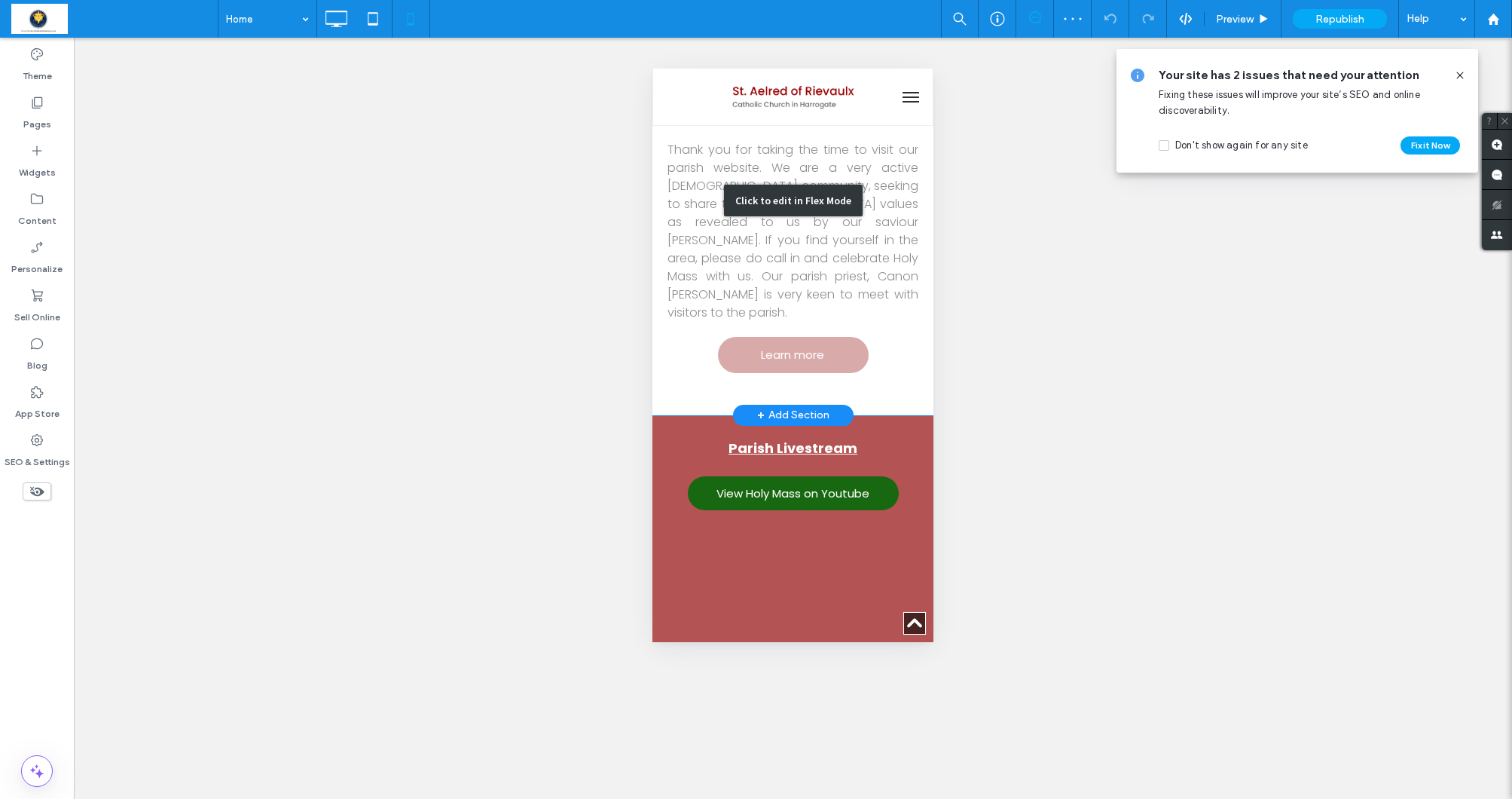
scroll to position [618, 0]
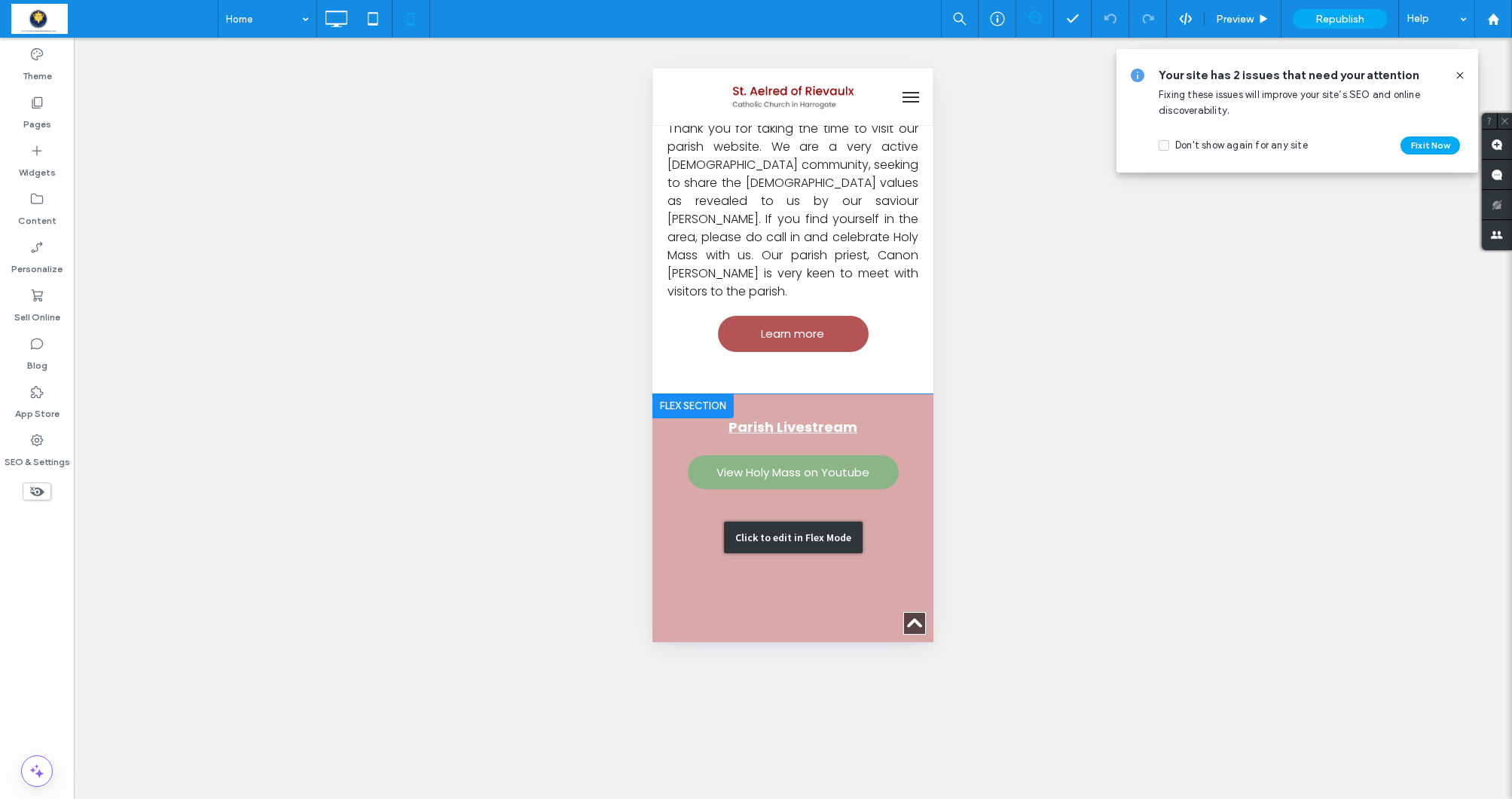
click at [827, 459] on div "Click to edit in Flex Mode" at bounding box center [793, 538] width 281 height 288
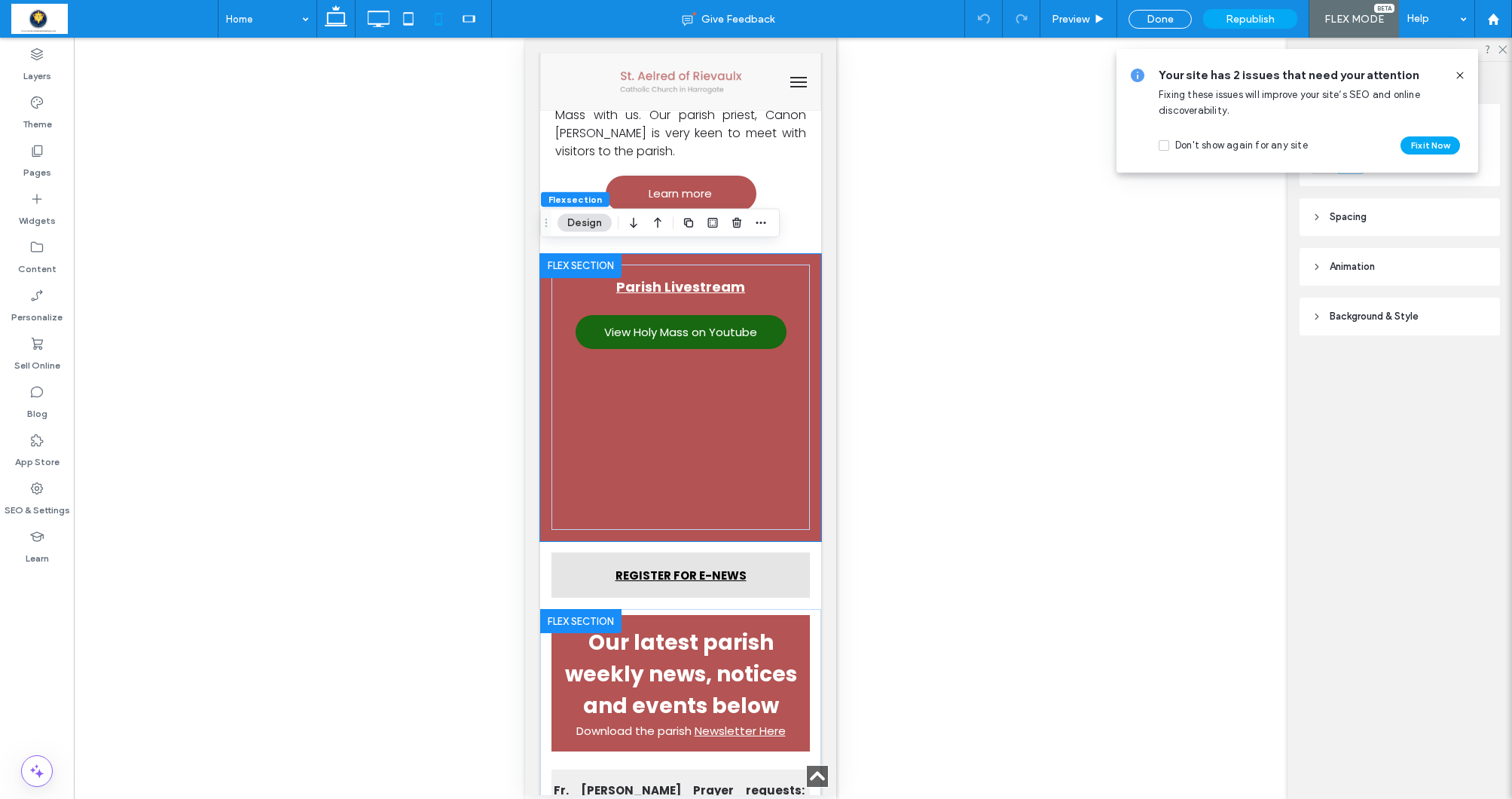
scroll to position [722, 0]
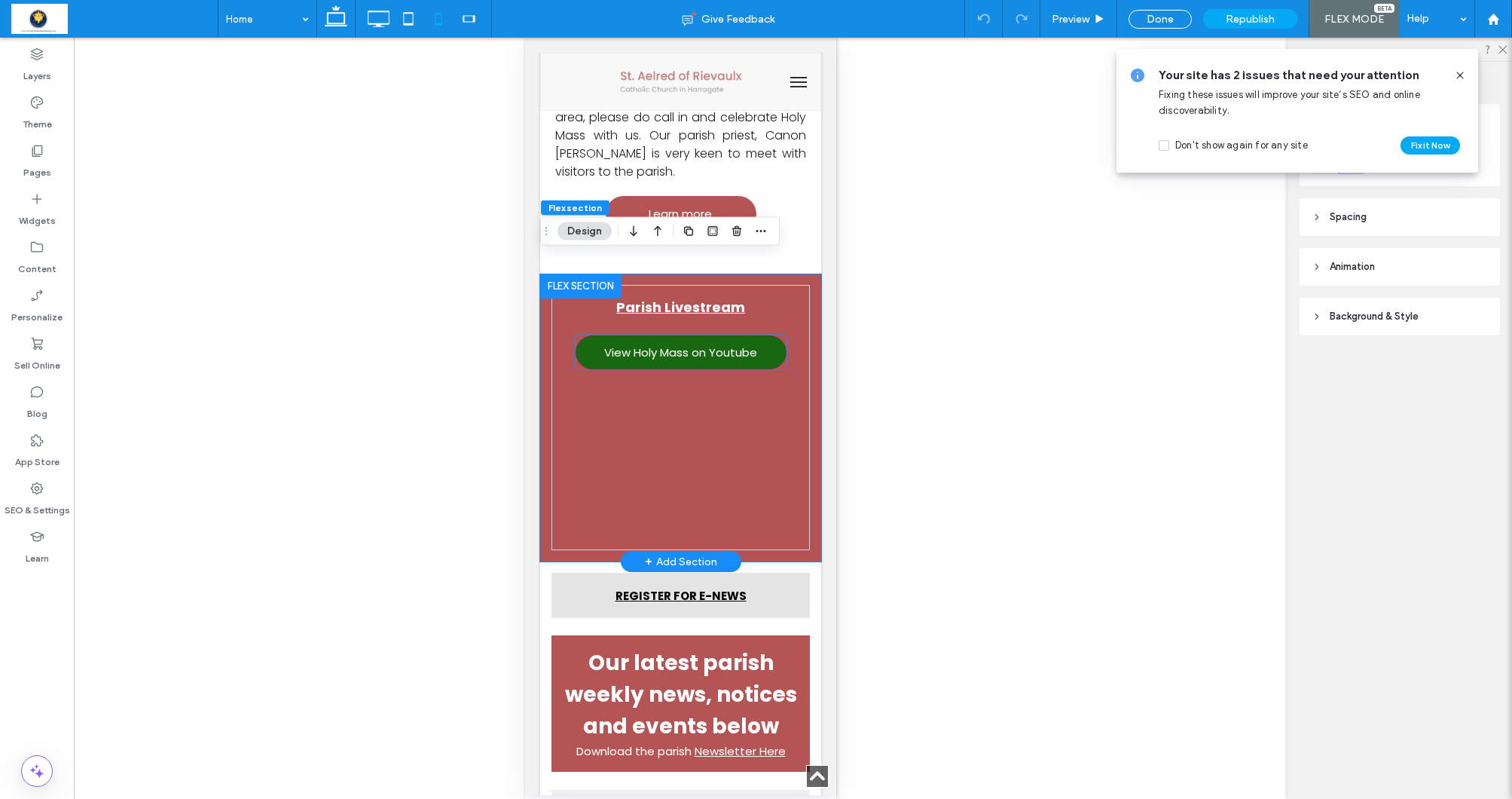
click at [707, 344] on span "View Holy Mass on Youtube" at bounding box center [681, 353] width 153 height 17
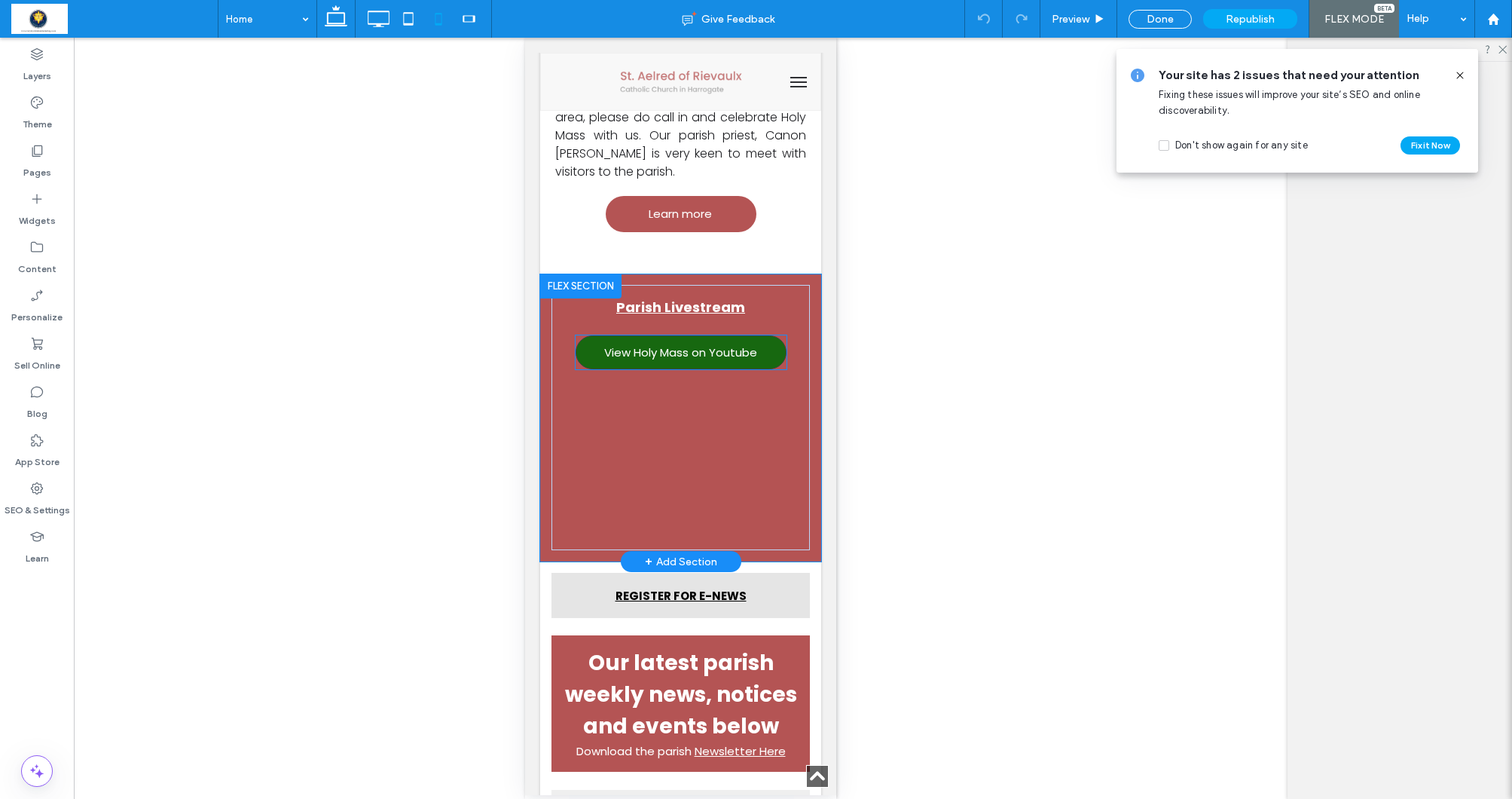
click at [707, 341] on div "View Holy Mass on Youtube" at bounding box center [681, 352] width 211 height 34
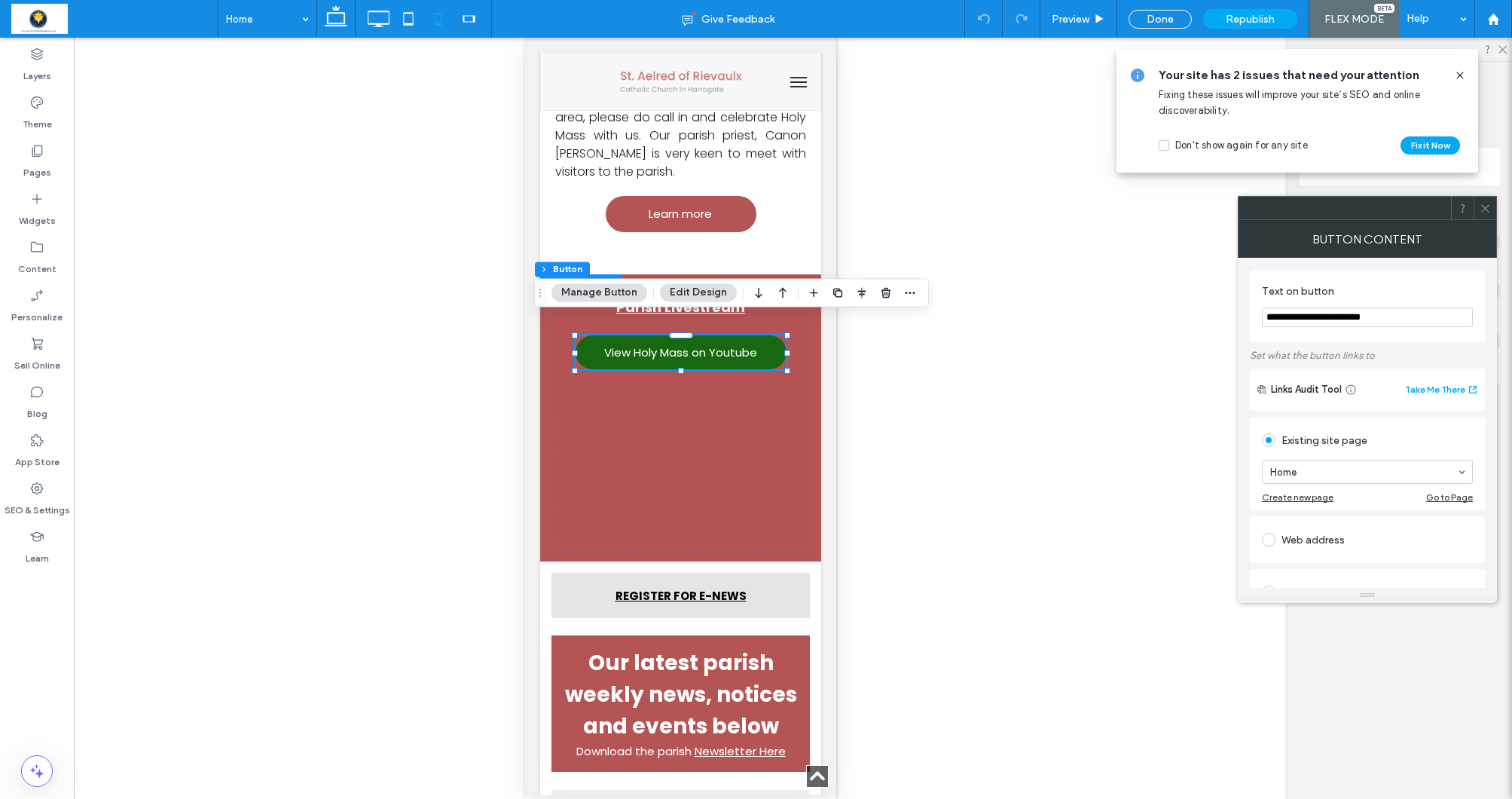
click at [1271, 536] on span at bounding box center [1268, 539] width 13 height 13
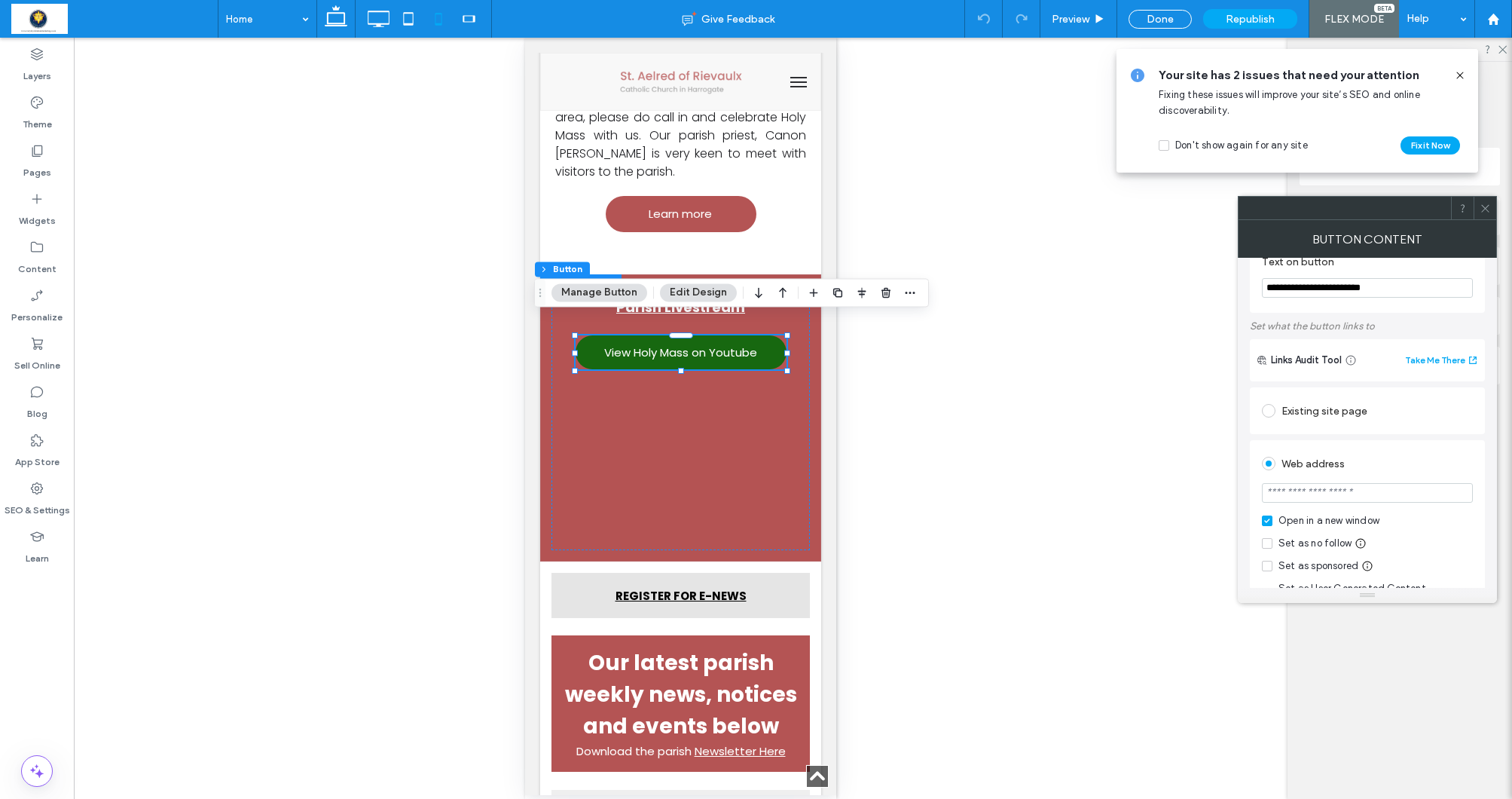
scroll to position [36, 0]
click at [1284, 494] on input "url" at bounding box center [1367, 486] width 211 height 20
paste input "**********"
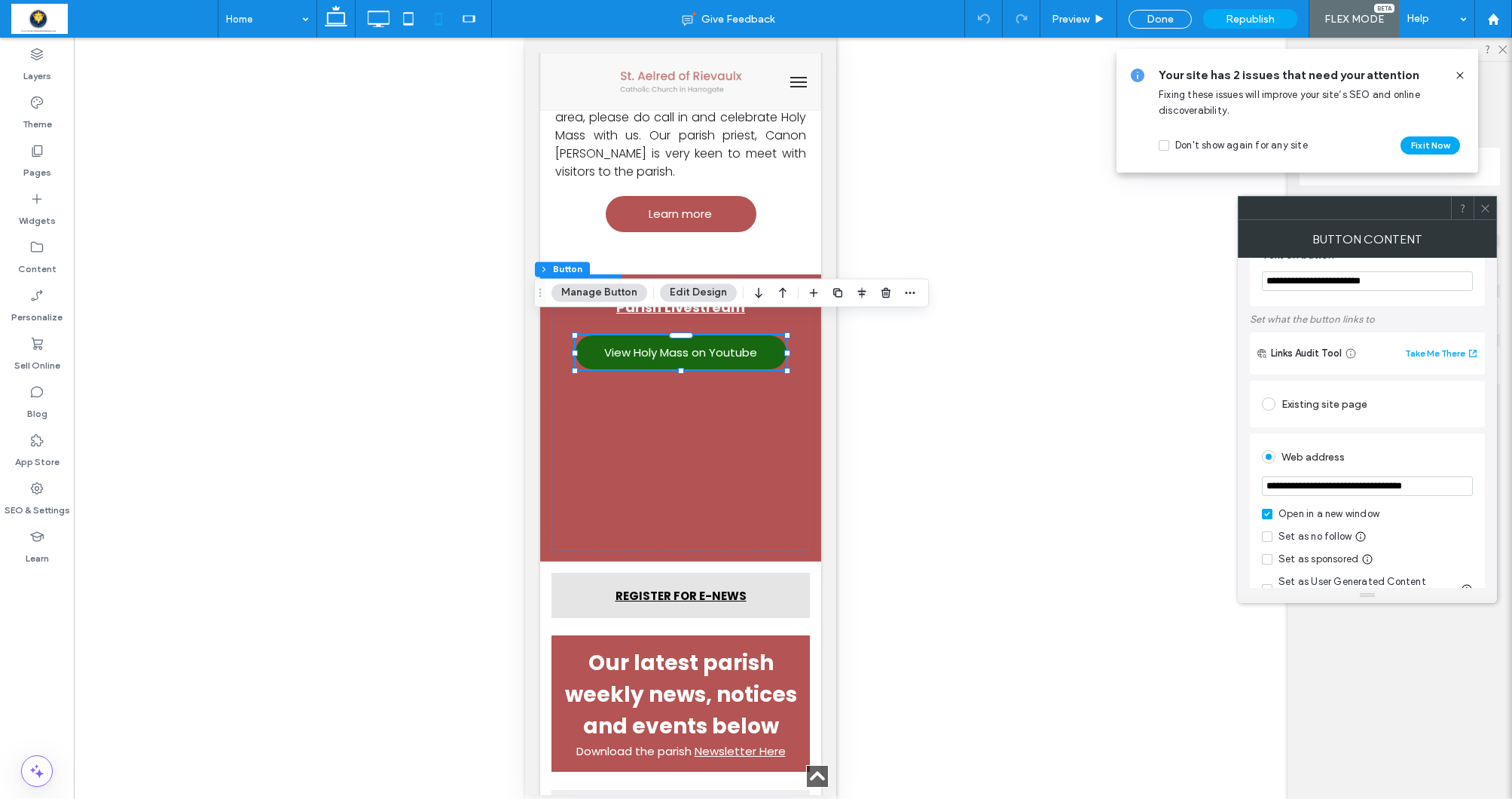
type input "**********"
click at [1382, 461] on div "Web address" at bounding box center [1367, 457] width 211 height 24
click at [1486, 207] on icon at bounding box center [1485, 208] width 11 height 11
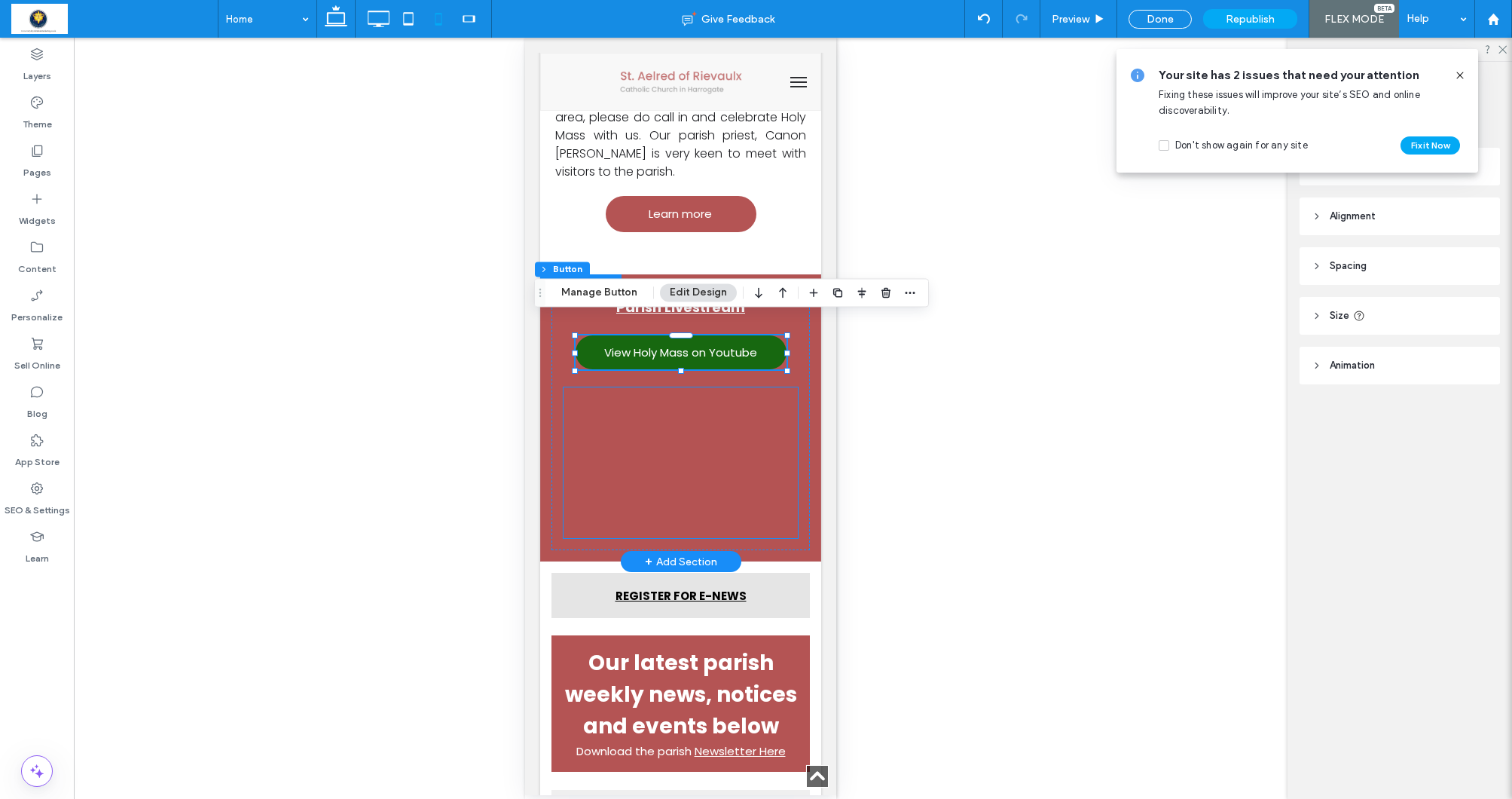
click at [741, 465] on div at bounding box center [681, 462] width 234 height 151
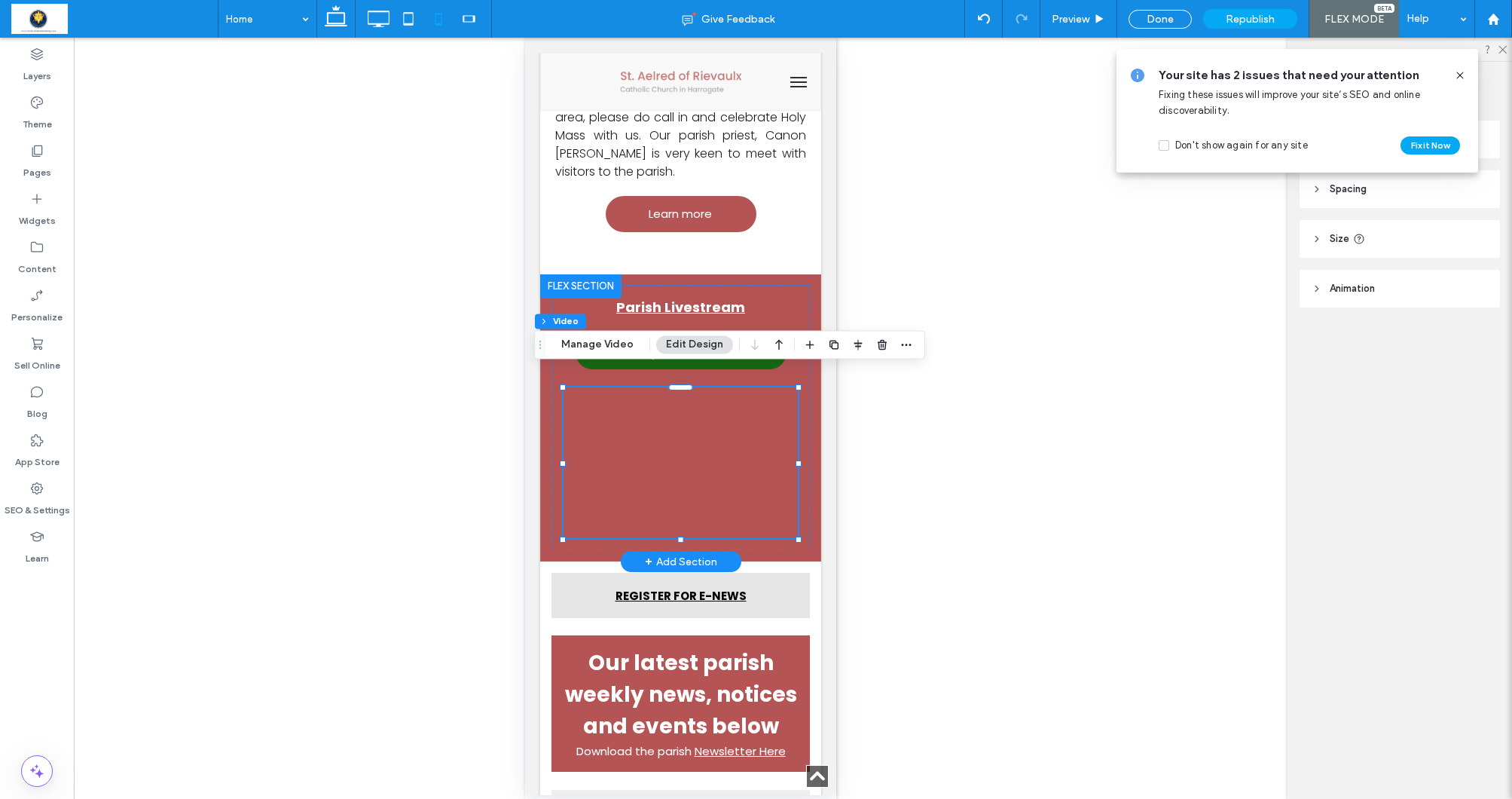
click at [741, 465] on div at bounding box center [681, 462] width 234 height 151
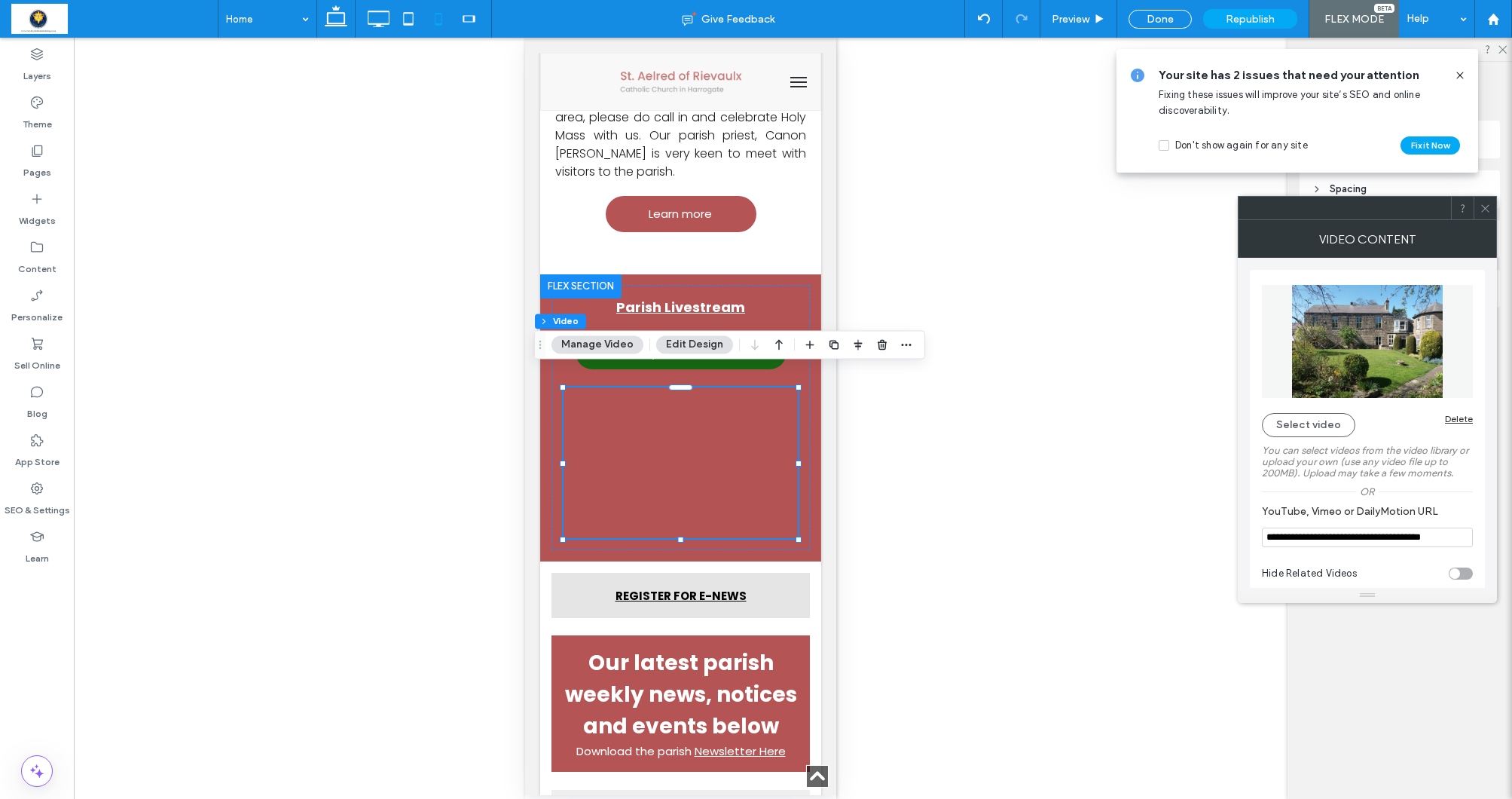
drag, startPoint x: 1265, startPoint y: 537, endPoint x: 1259, endPoint y: 565, distance: 28.6
click at [1259, 565] on div "**********" at bounding box center [1368, 435] width 235 height 330
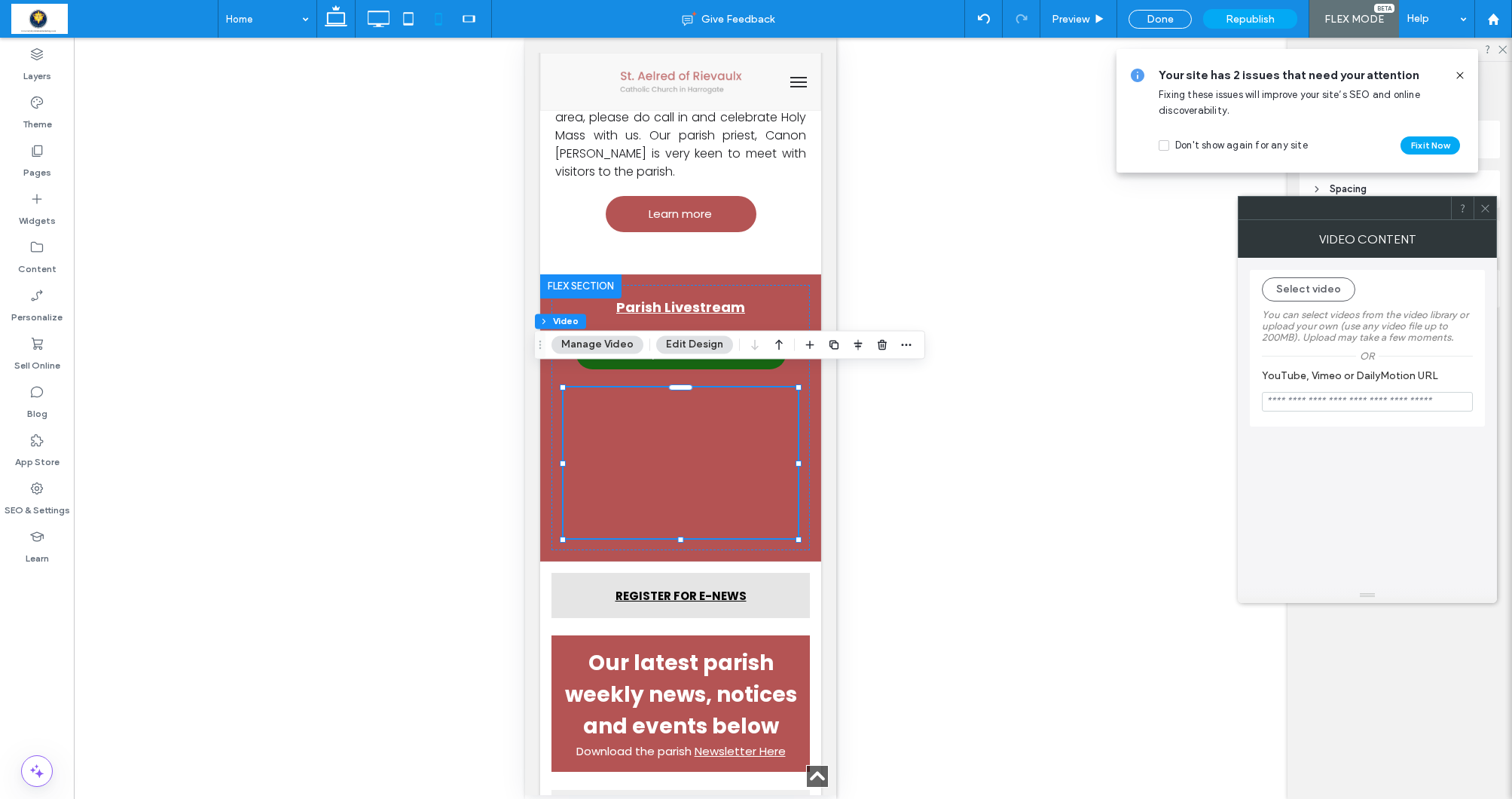
click at [1291, 406] on input "YouTube, Vimeo or DailyMotion URL" at bounding box center [1367, 401] width 211 height 20
paste input "**********"
type input "**********"
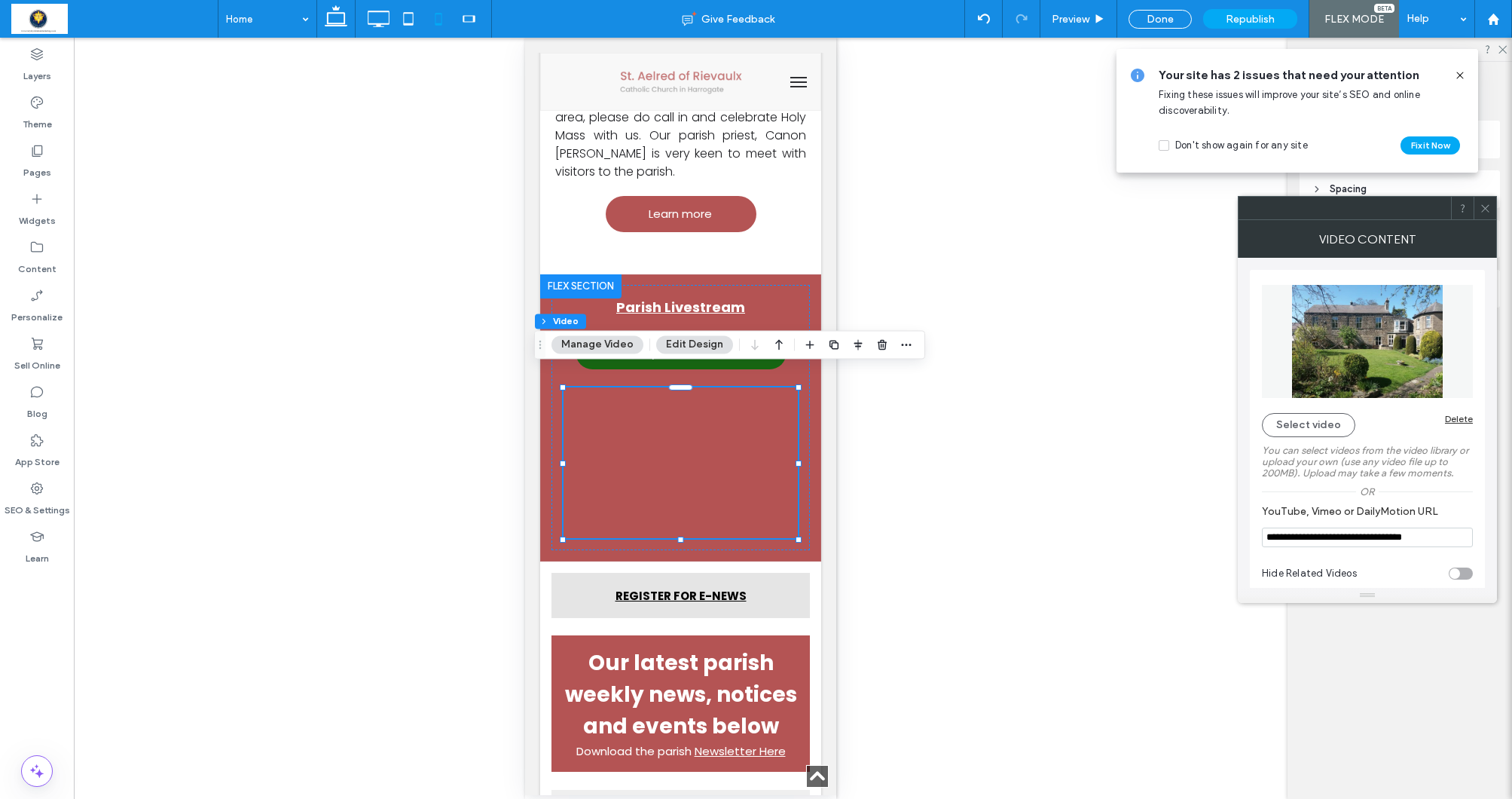
click at [1402, 424] on div "Select video Delete" at bounding box center [1367, 424] width 211 height 24
click at [1488, 211] on icon at bounding box center [1485, 208] width 11 height 11
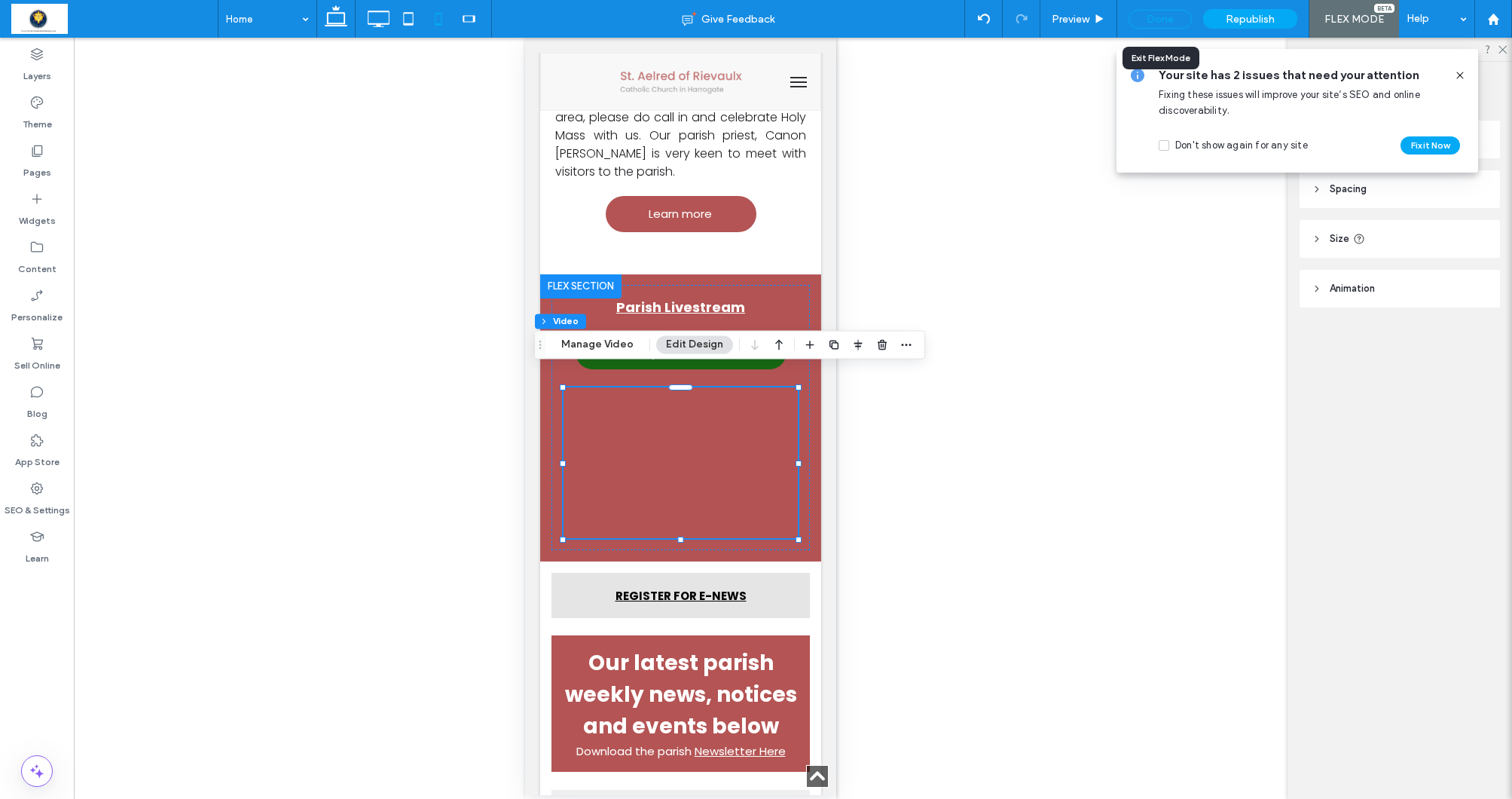
click at [1170, 24] on div "Done" at bounding box center [1160, 19] width 63 height 19
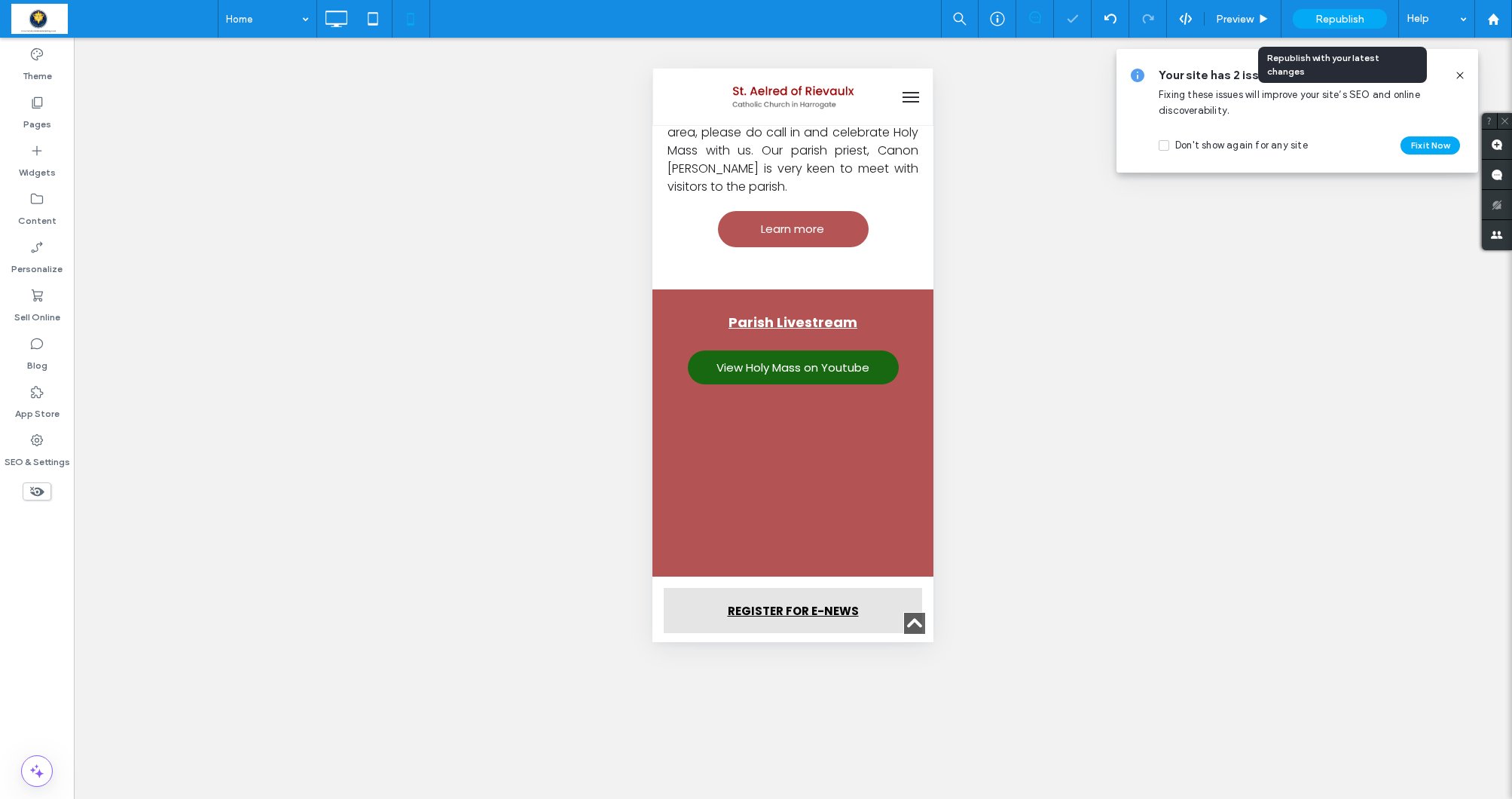
click at [1350, 21] on span "Republish" at bounding box center [1340, 19] width 49 height 13
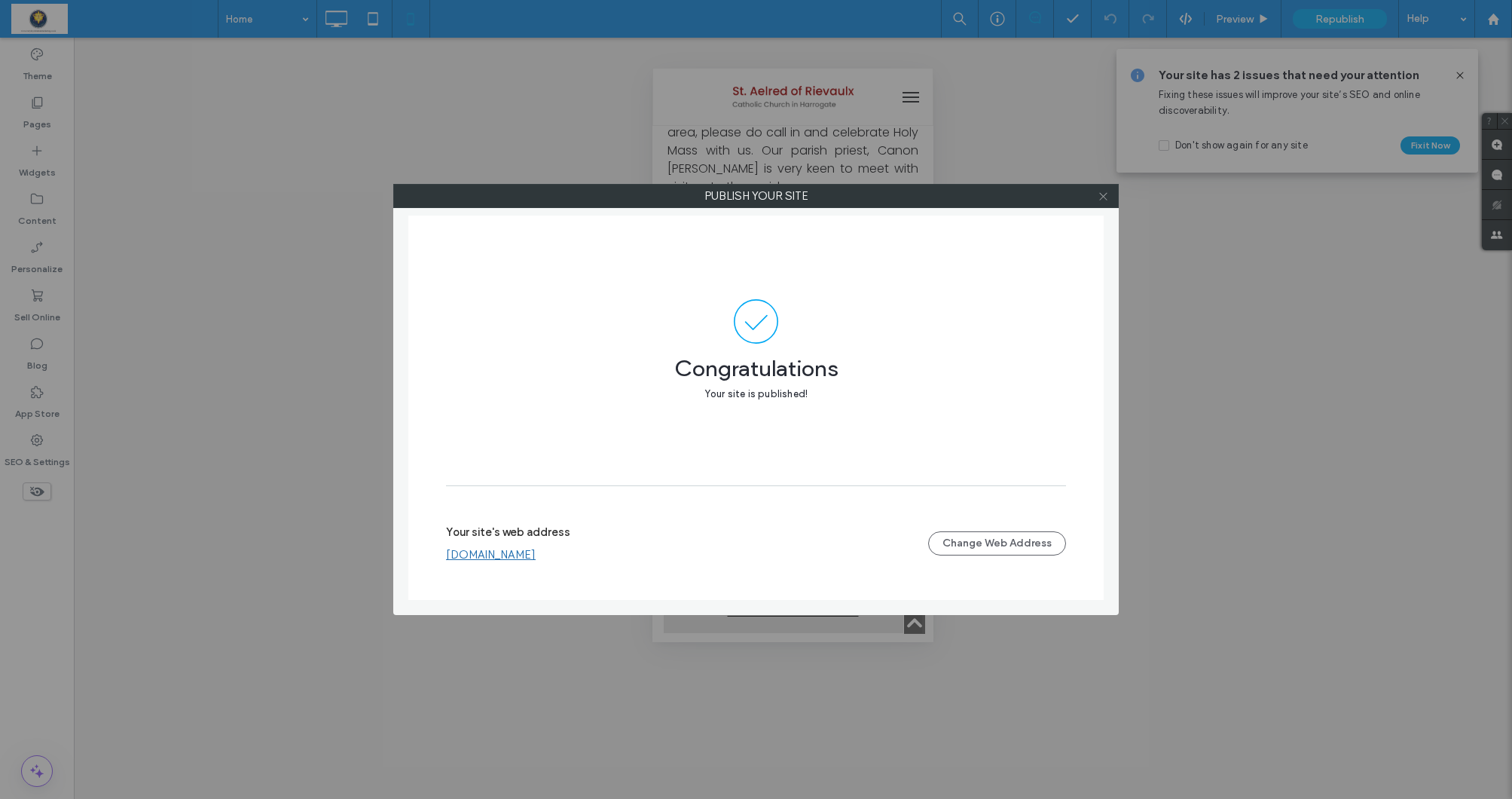
click at [1102, 203] on span at bounding box center [1103, 196] width 11 height 23
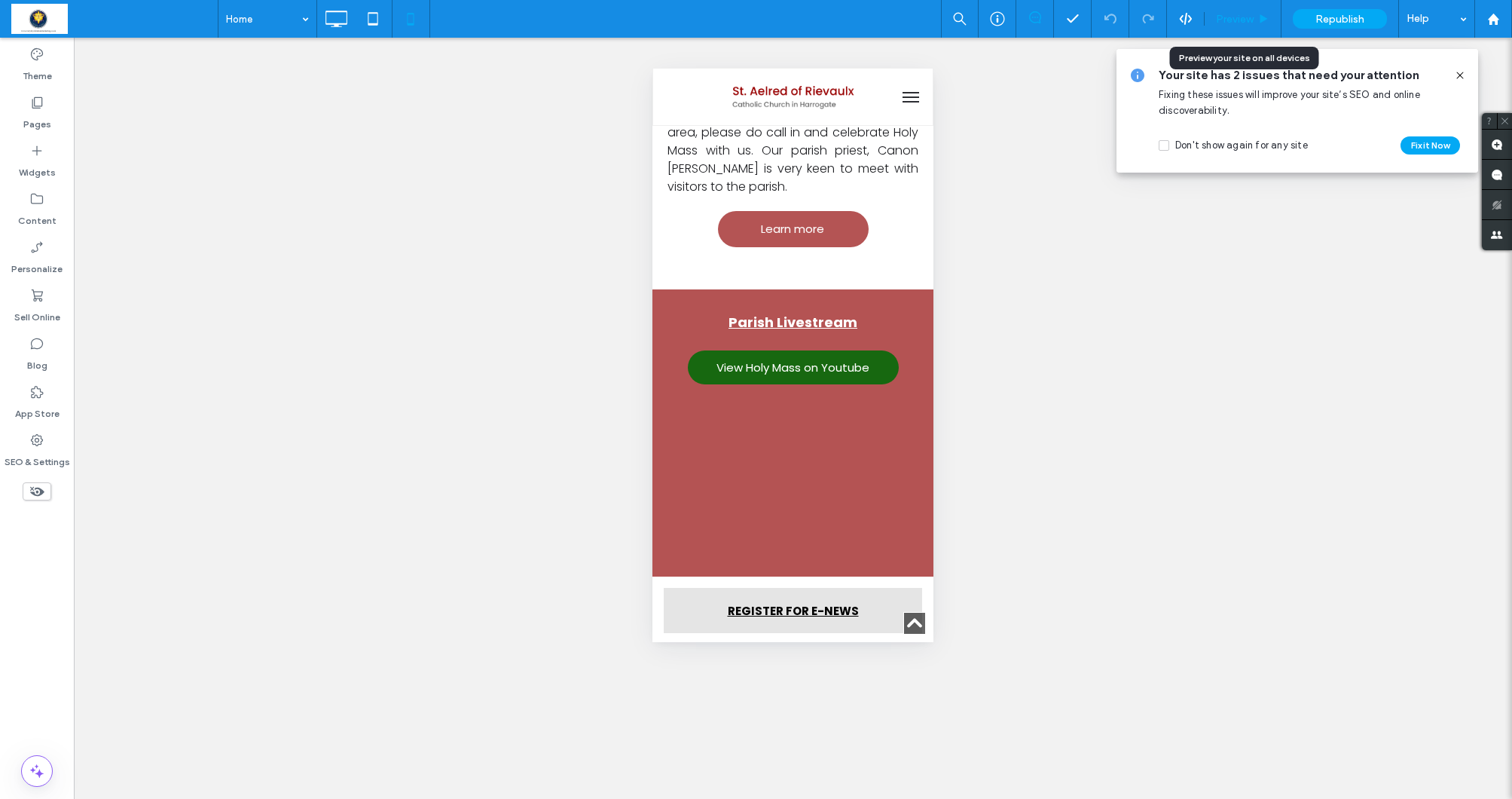
click at [1257, 18] on div "Preview" at bounding box center [1242, 19] width 76 height 13
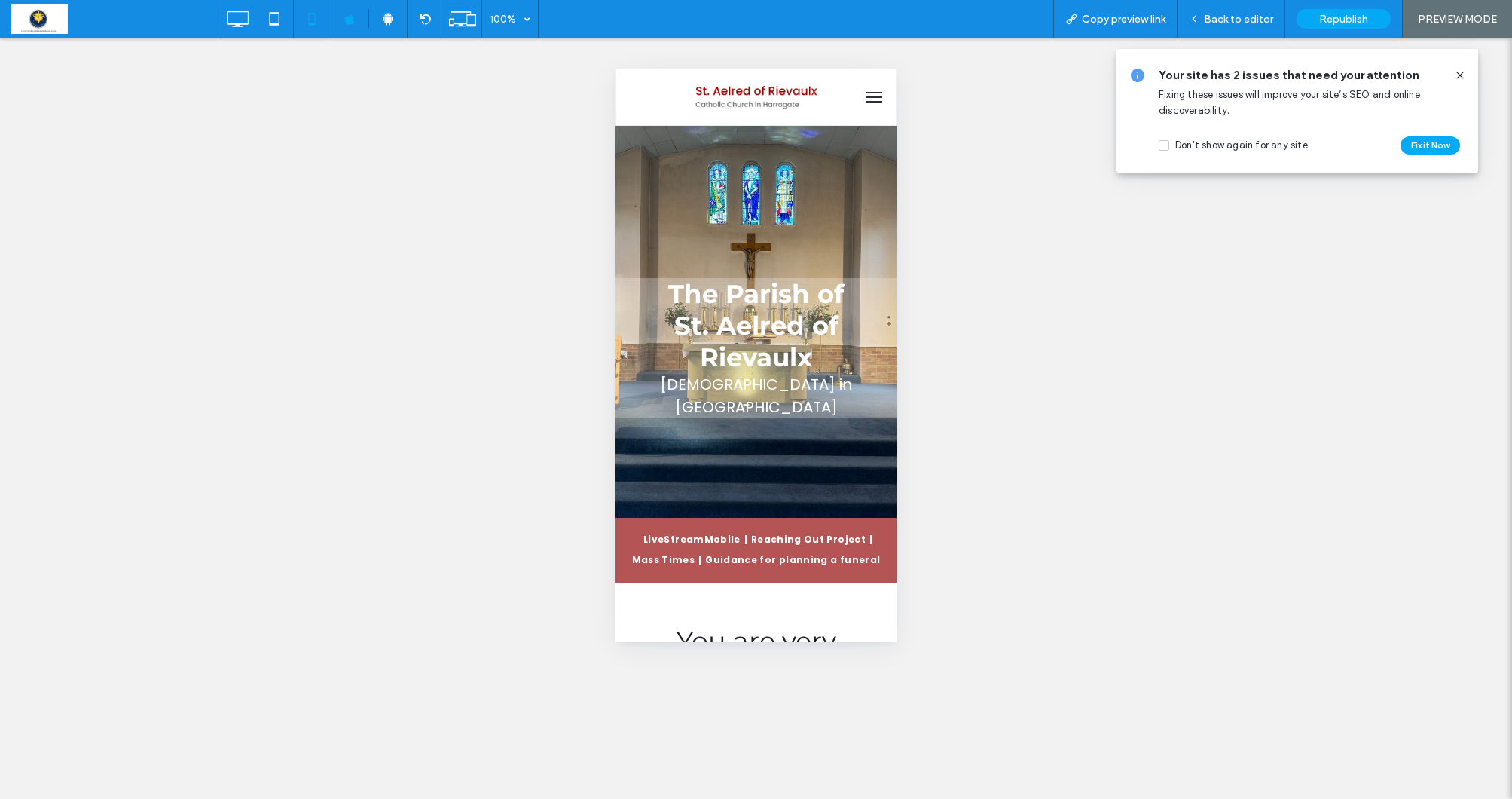
click at [872, 96] on span "menu" at bounding box center [874, 97] width 17 height 2
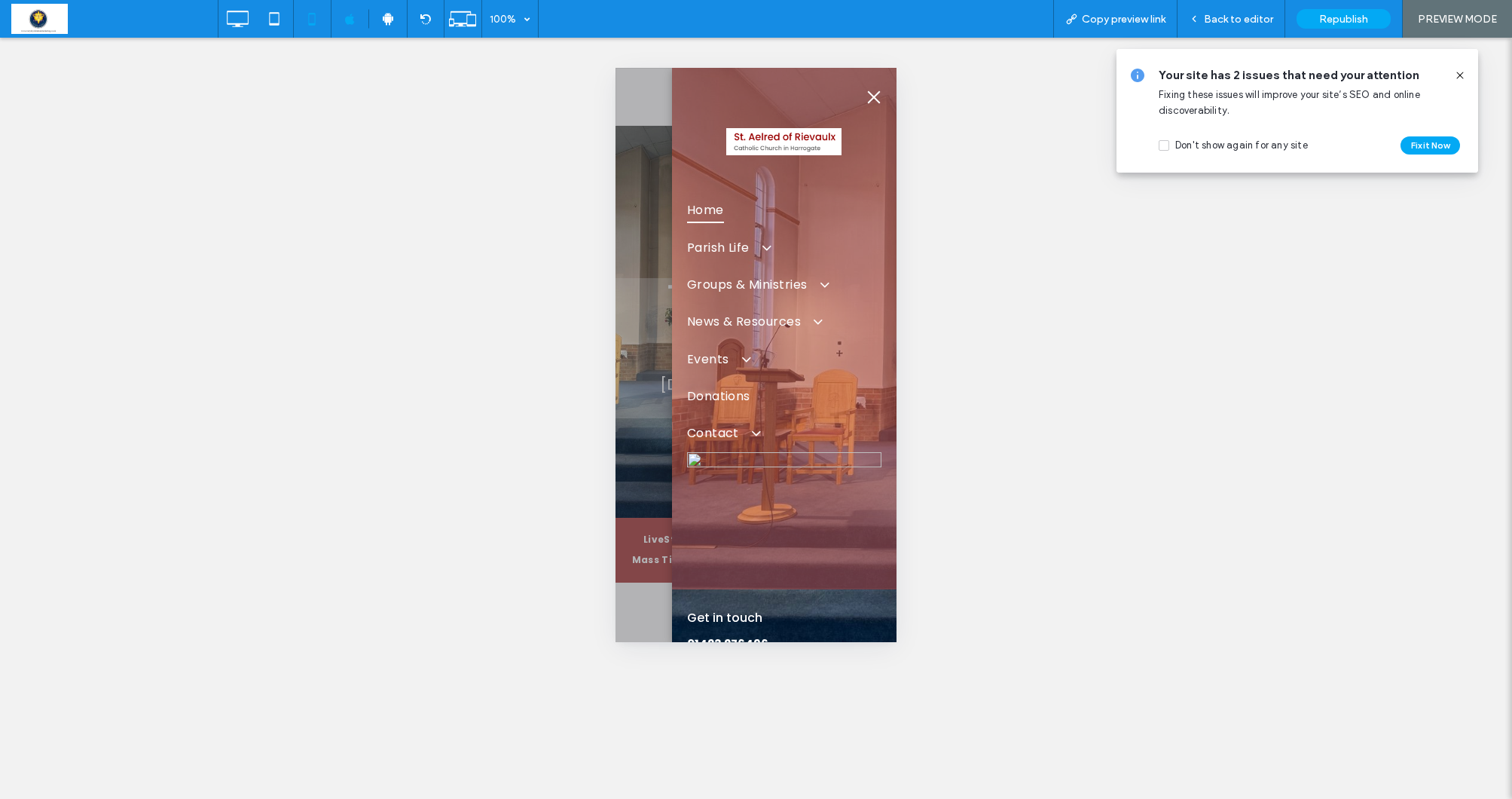
click at [704, 211] on span "Home" at bounding box center [705, 209] width 37 height 26
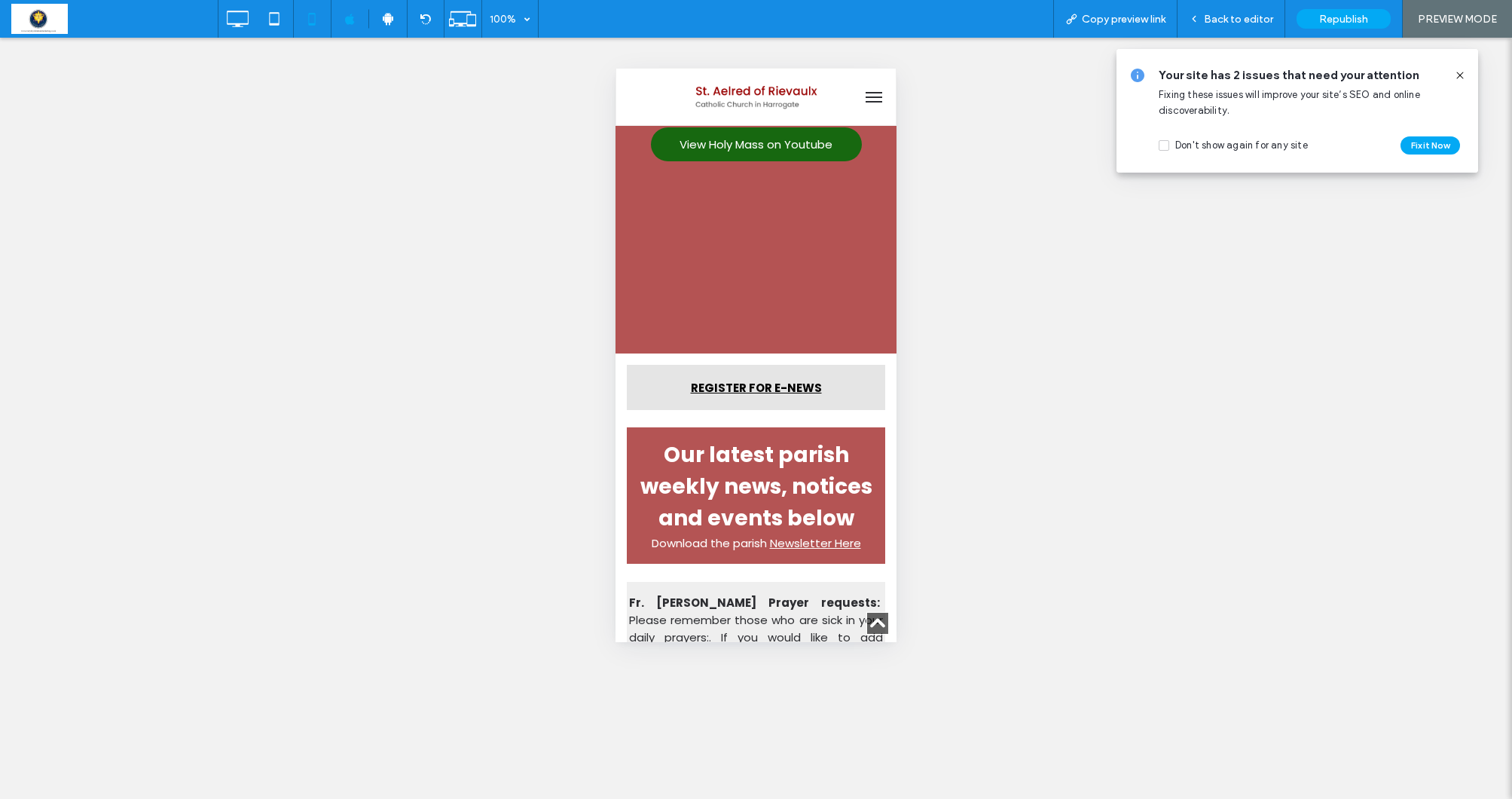
scroll to position [946, 0]
click at [1356, 17] on span "Republish" at bounding box center [1344, 19] width 49 height 13
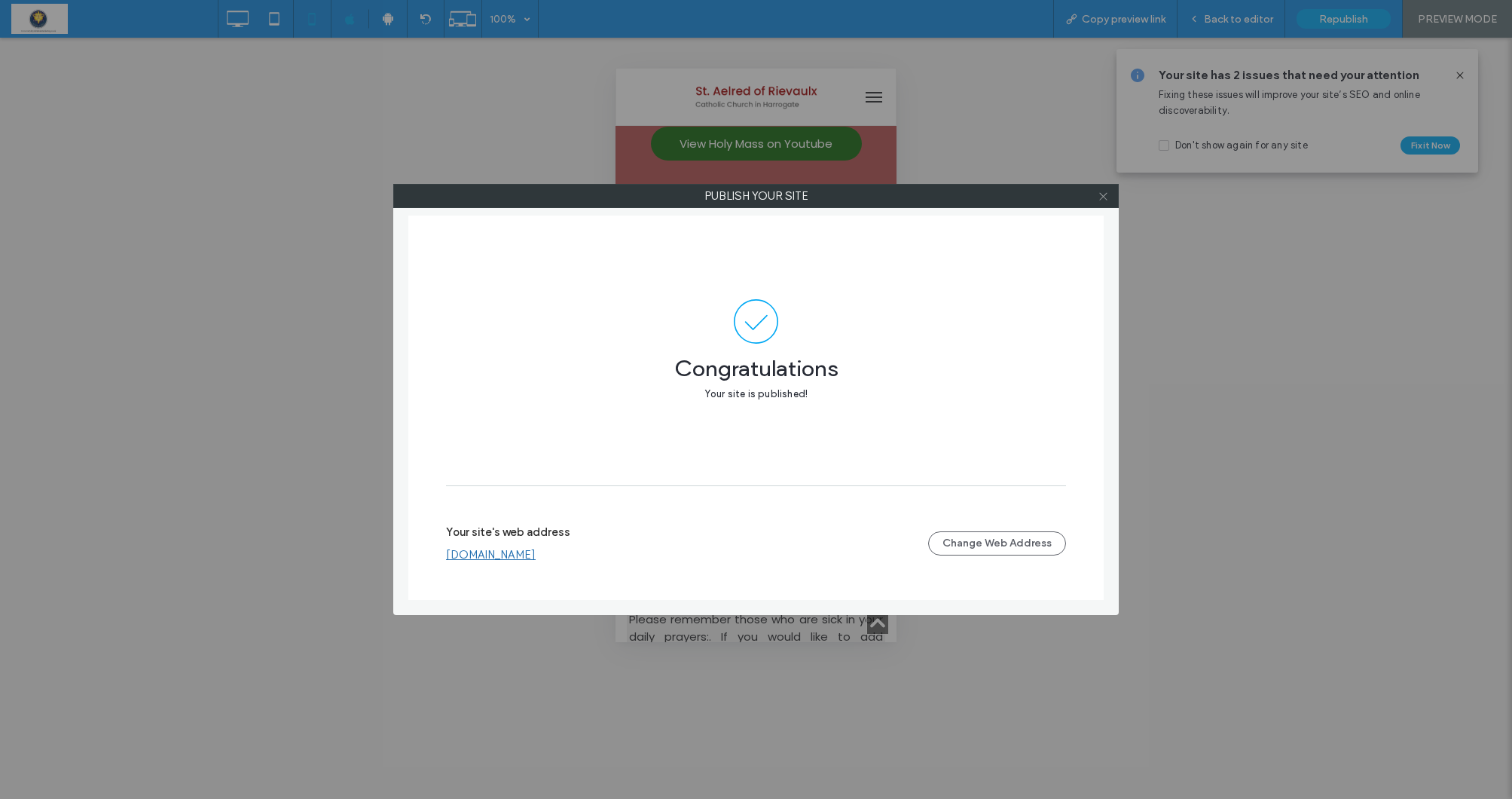
click at [1102, 201] on icon at bounding box center [1103, 196] width 11 height 11
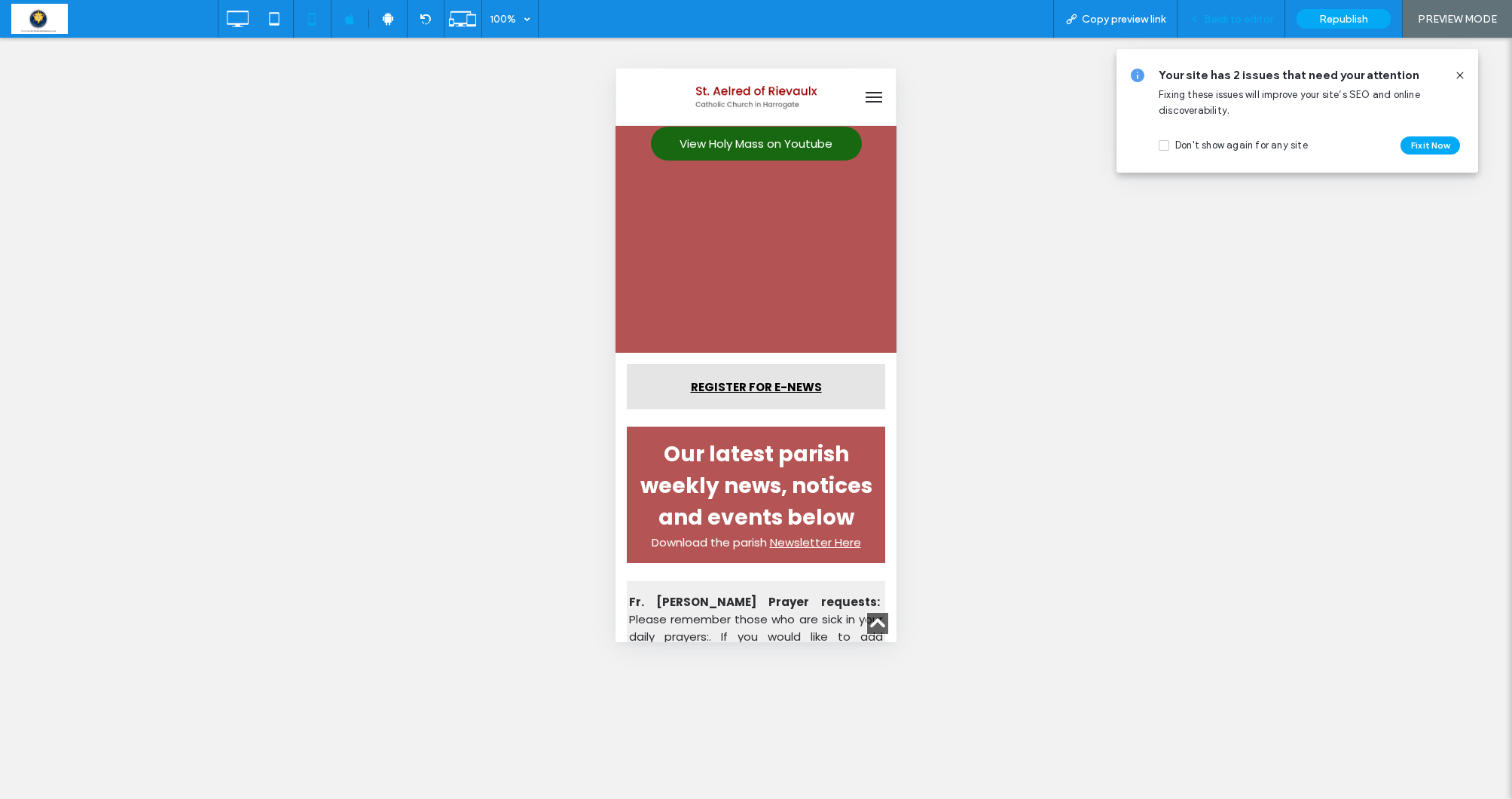
click at [1240, 27] on div "Back to editor" at bounding box center [1231, 19] width 108 height 38
click at [1249, 14] on span "Back to editor" at bounding box center [1239, 19] width 69 height 13
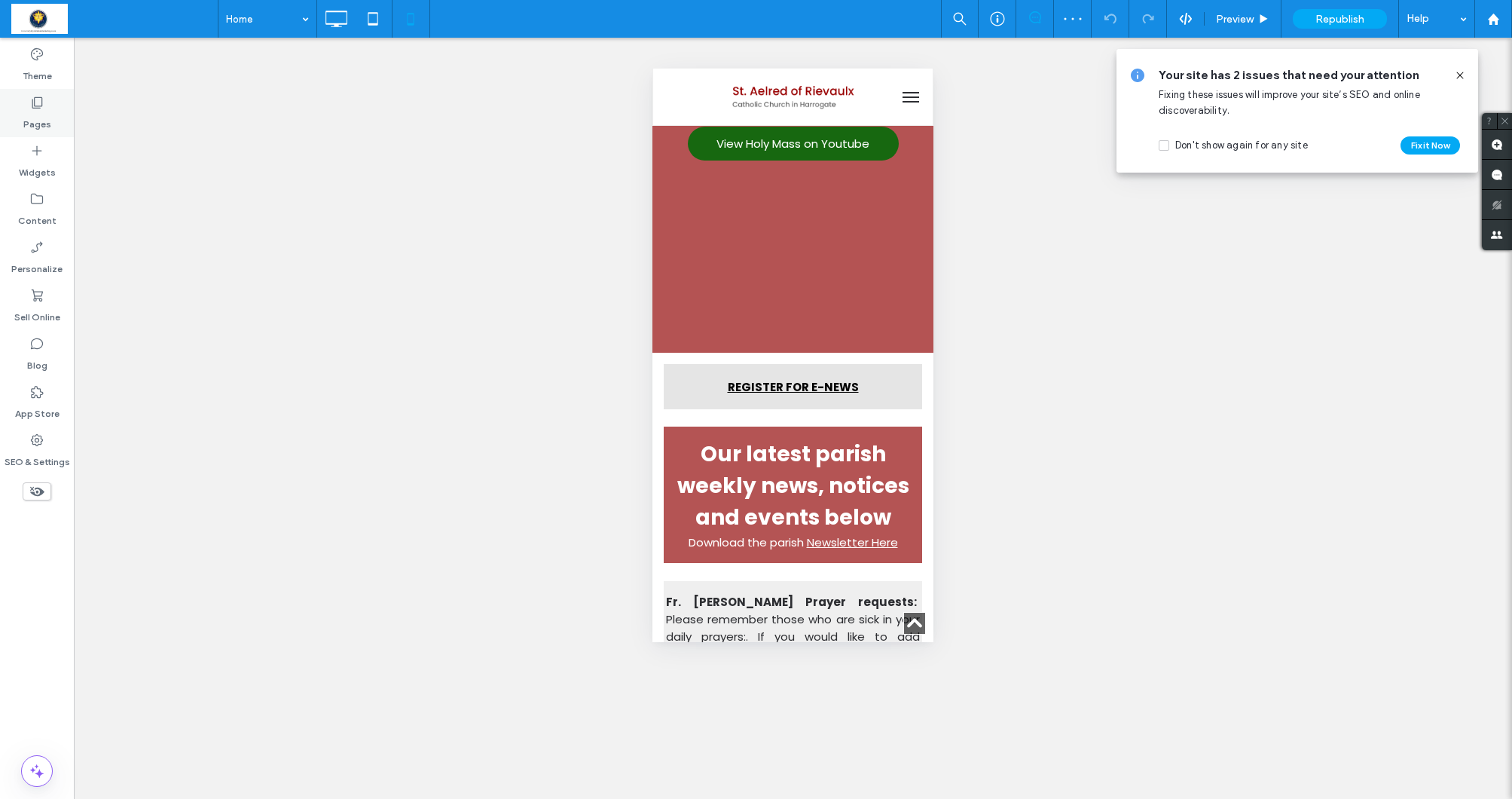
click at [41, 124] on label "Pages" at bounding box center [37, 120] width 28 height 21
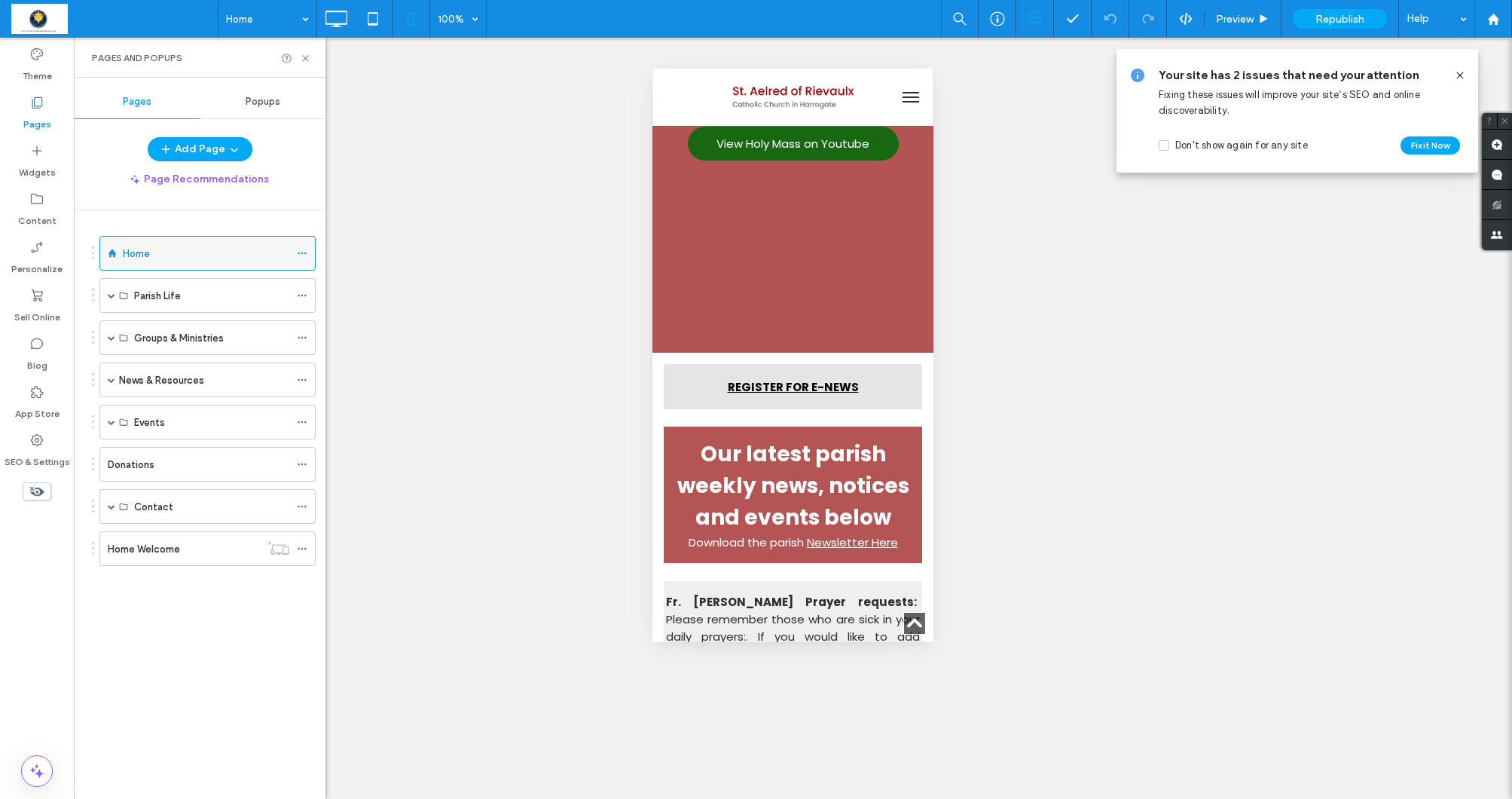
click at [130, 251] on label "Home" at bounding box center [136, 253] width 27 height 26
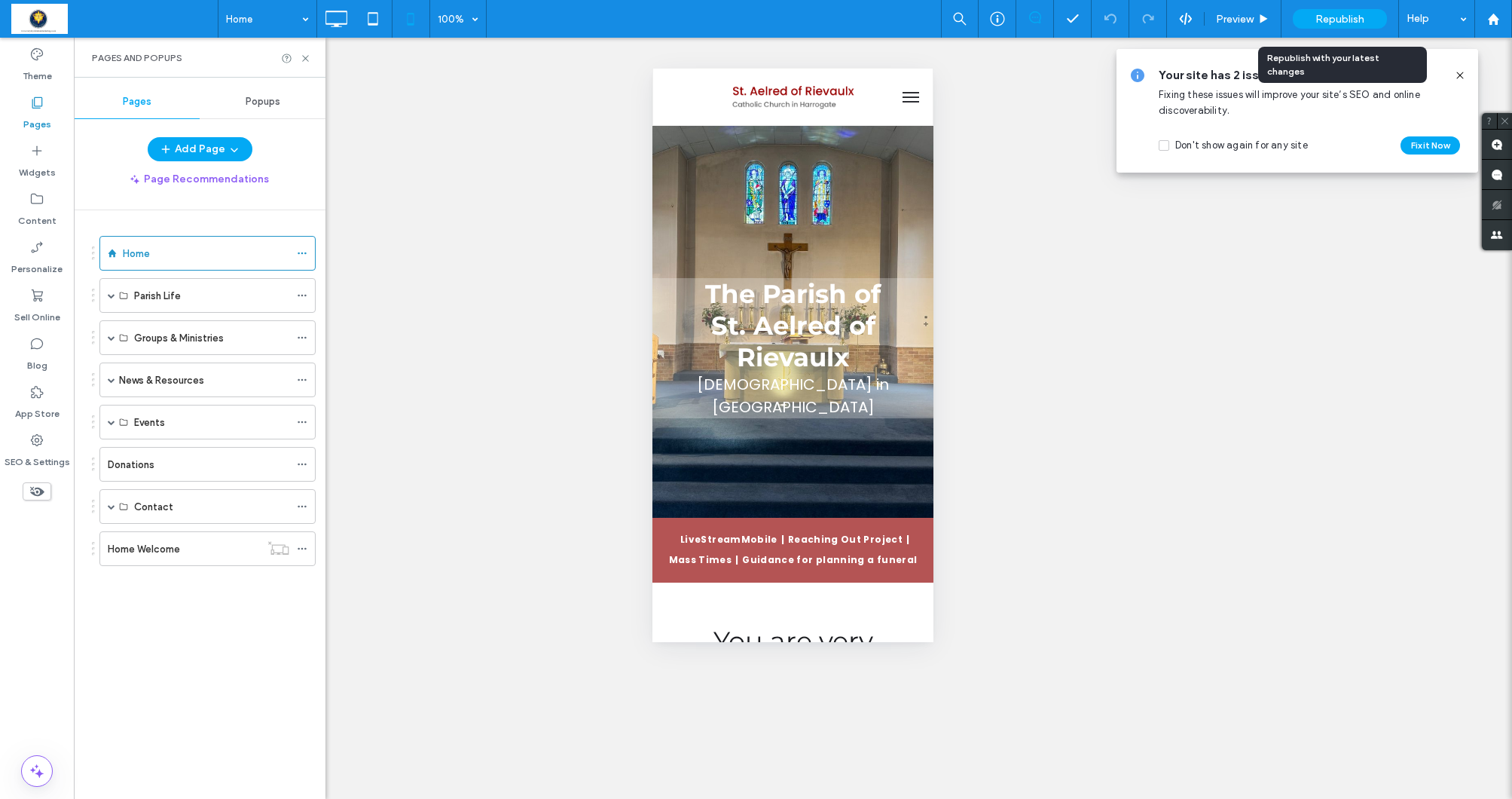
click at [1342, 13] on span "Republish" at bounding box center [1340, 19] width 49 height 13
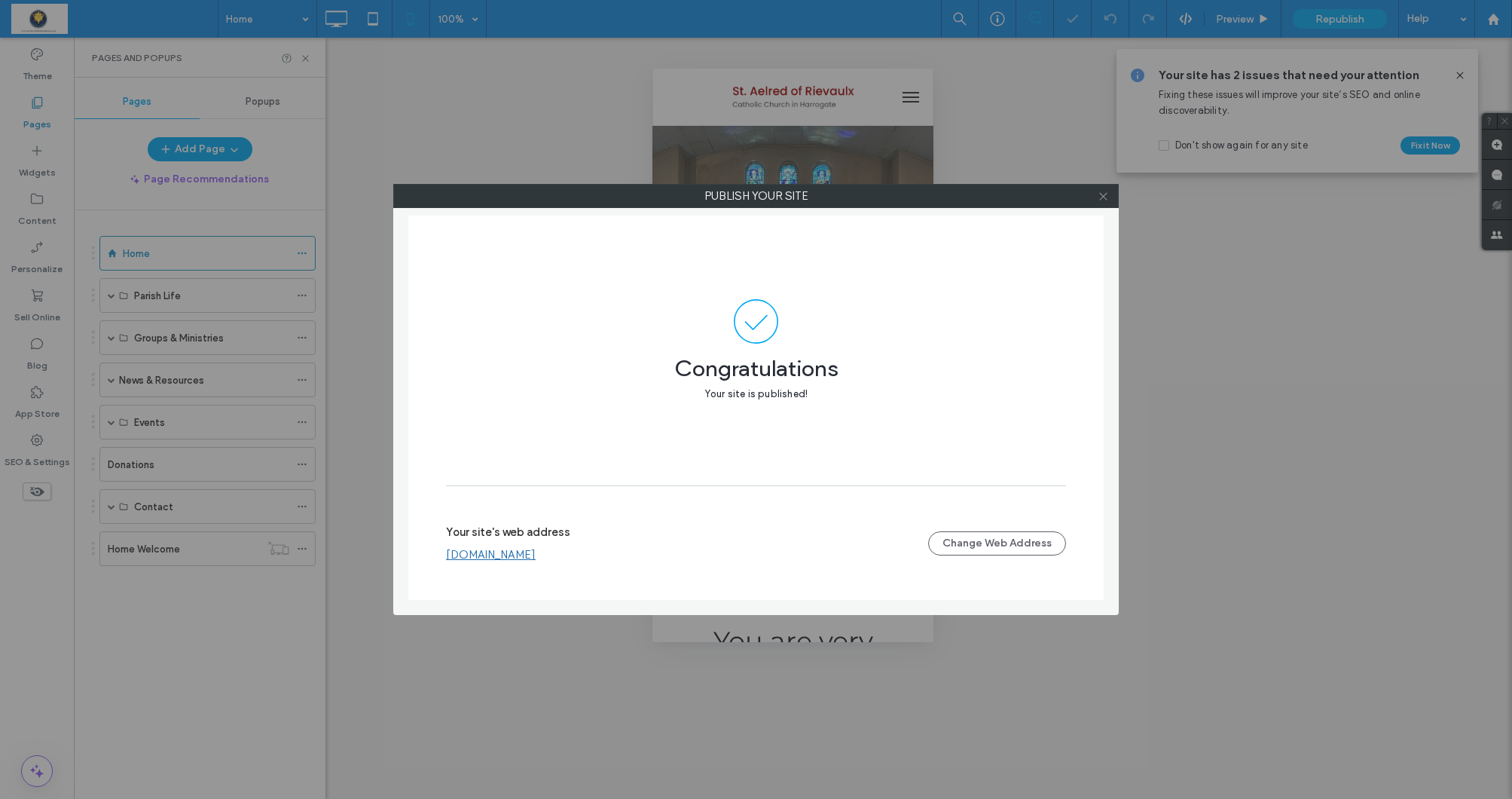
click at [1101, 200] on icon at bounding box center [1103, 196] width 11 height 11
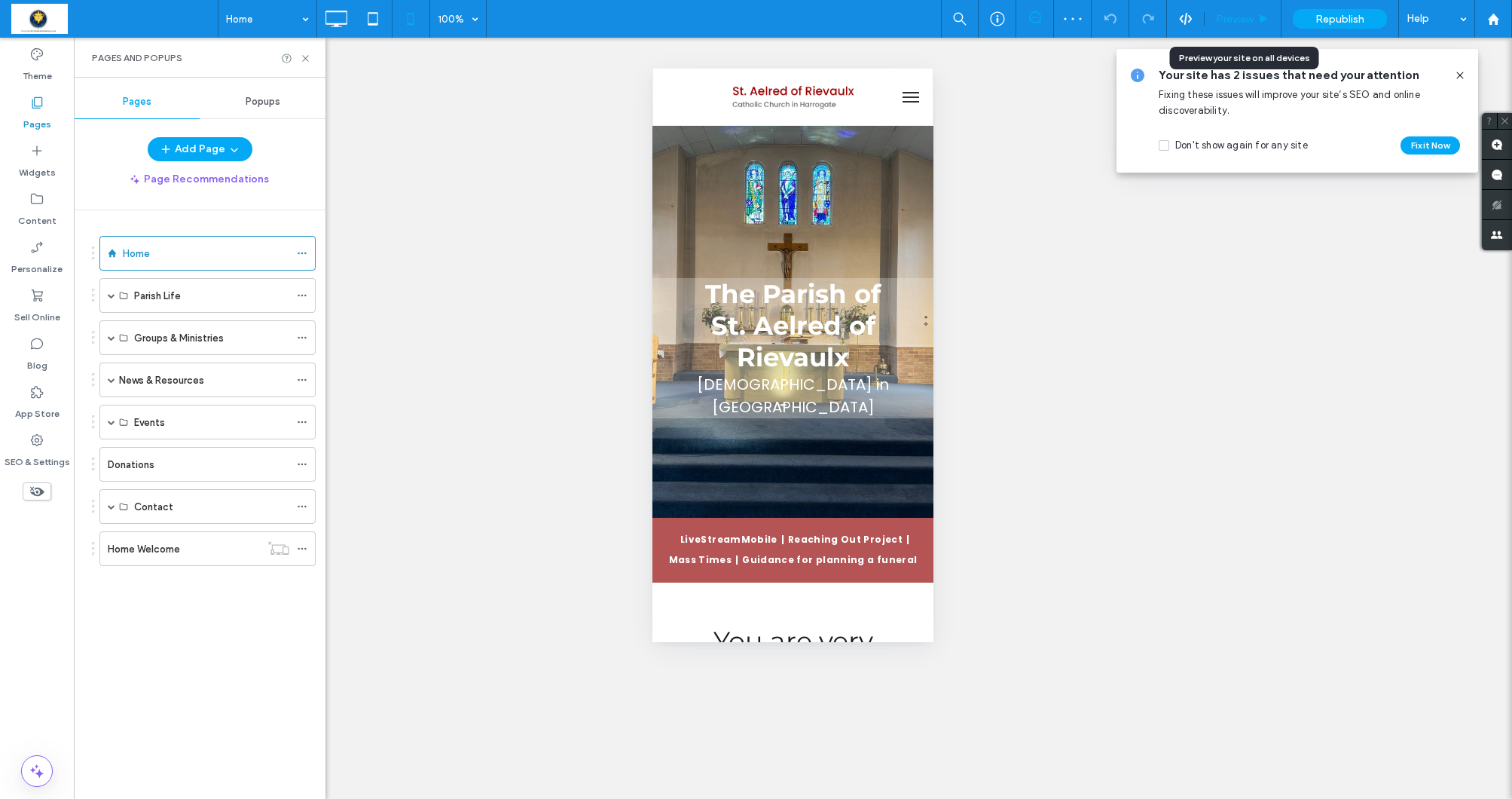
click at [1253, 17] on span "Preview" at bounding box center [1235, 19] width 38 height 13
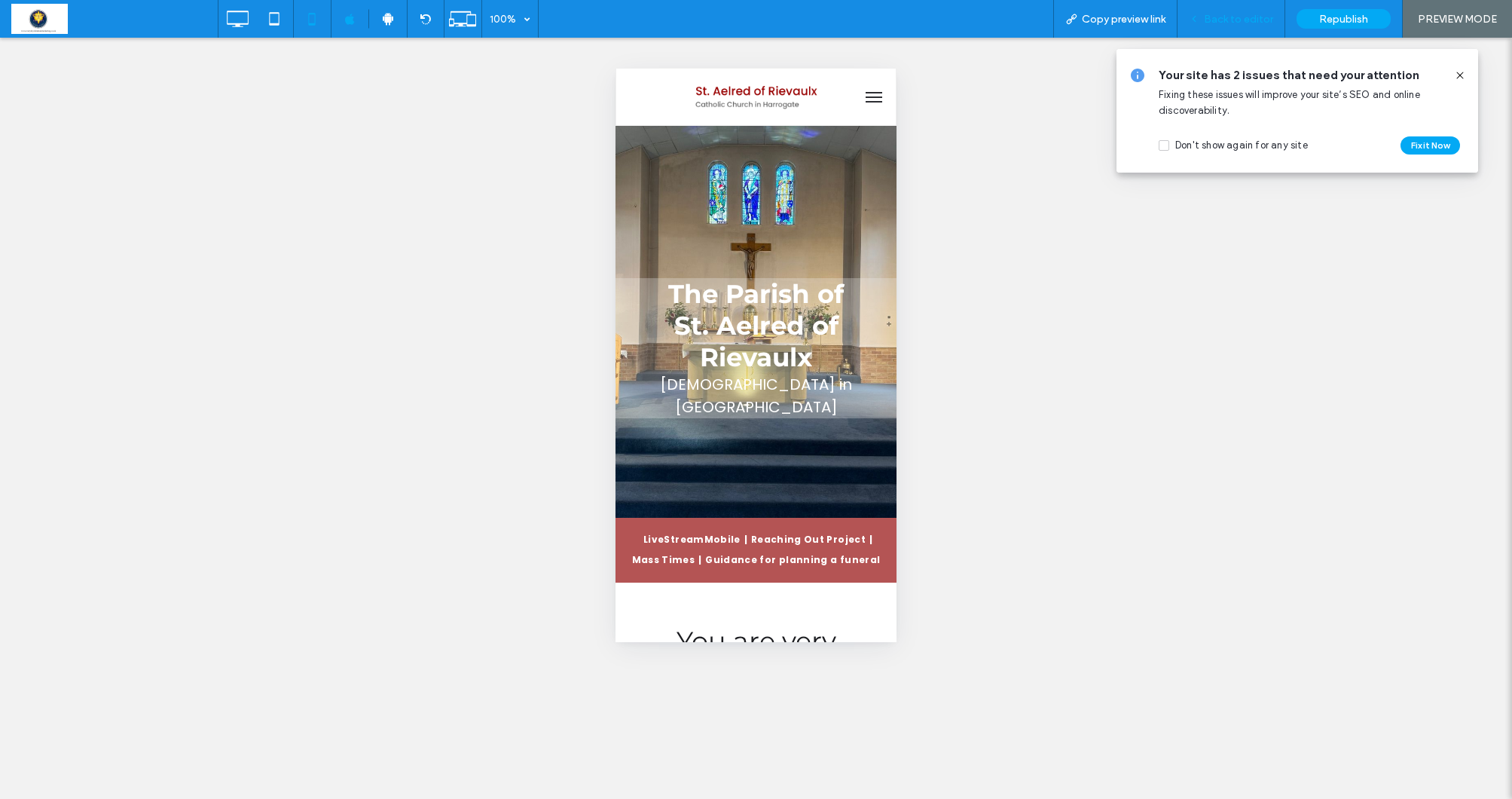
click at [1243, 13] on span "Back to editor" at bounding box center [1239, 19] width 69 height 13
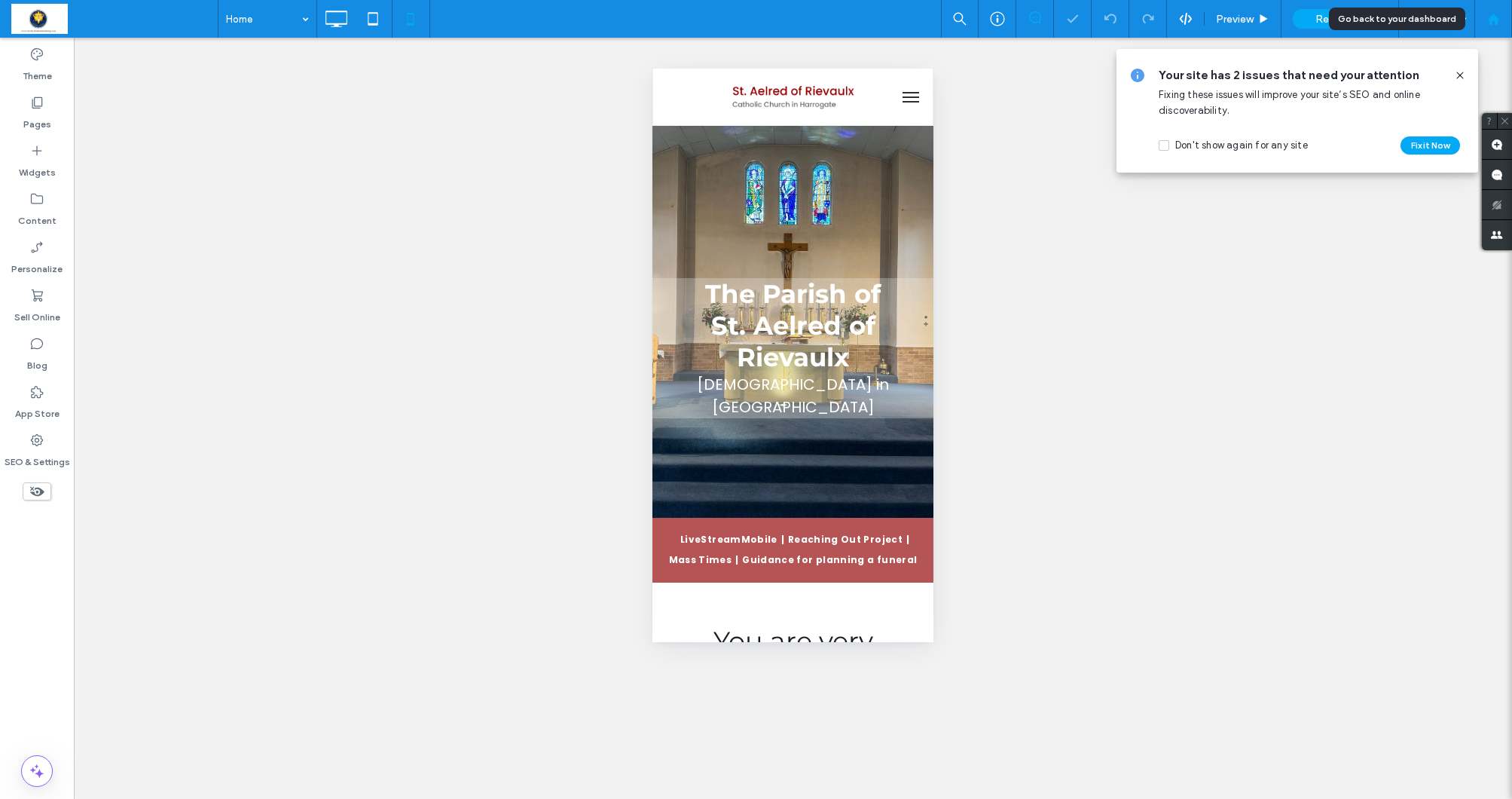
click at [1493, 16] on use at bounding box center [1493, 18] width 11 height 11
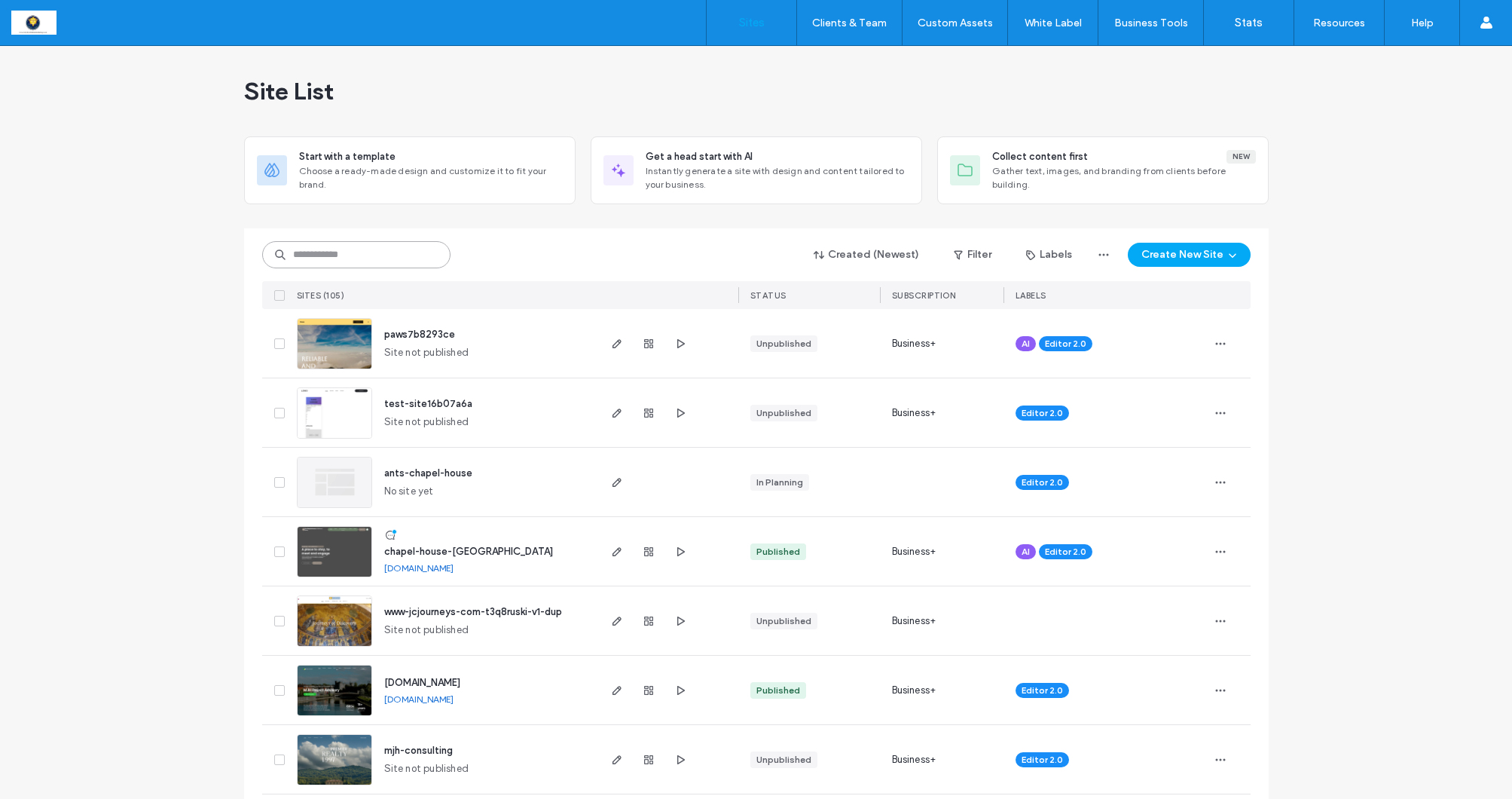
drag, startPoint x: 343, startPoint y: 252, endPoint x: 407, endPoint y: 238, distance: 65.5
click at [344, 251] on input at bounding box center [356, 255] width 189 height 27
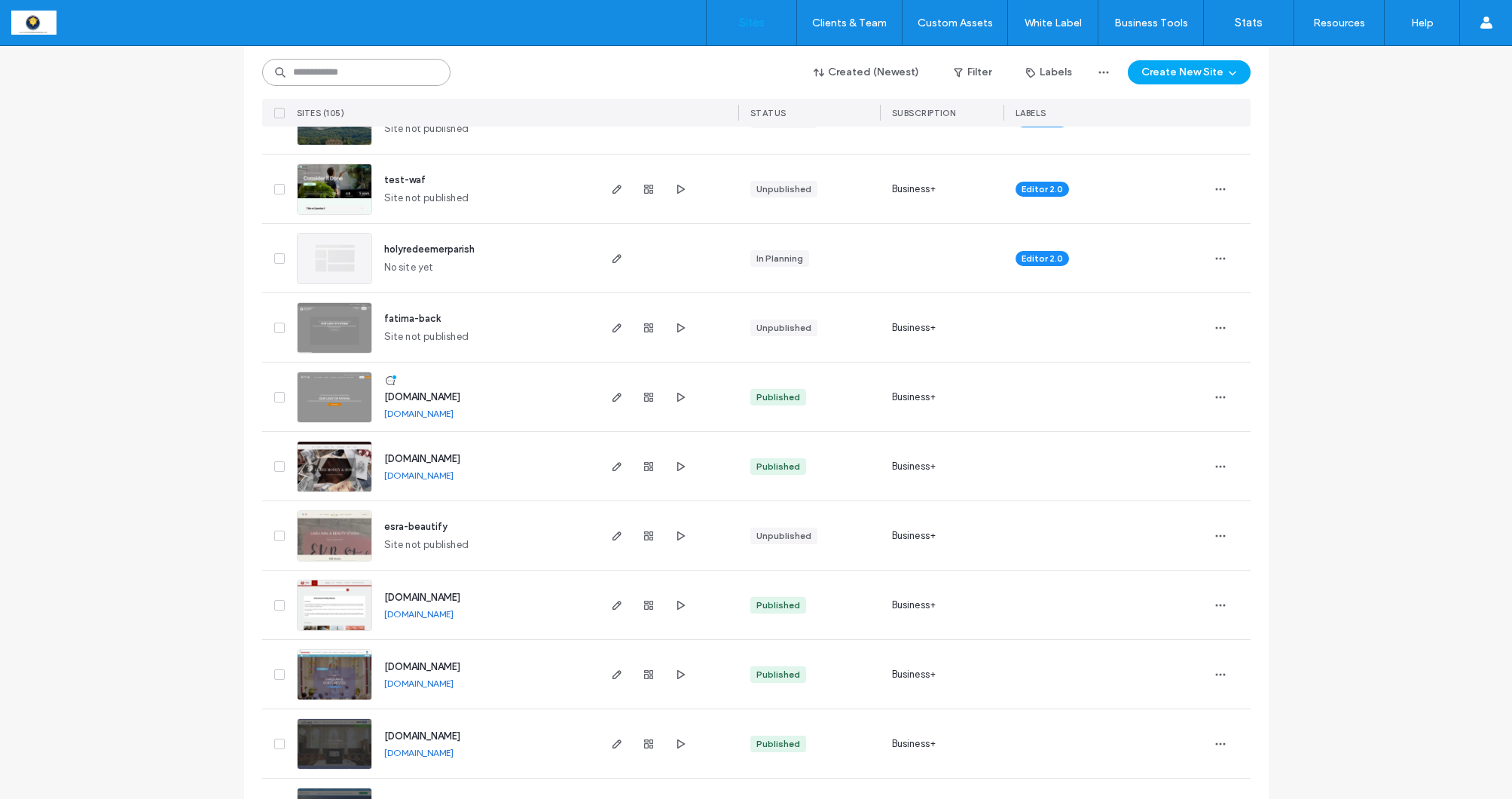
scroll to position [641, 0]
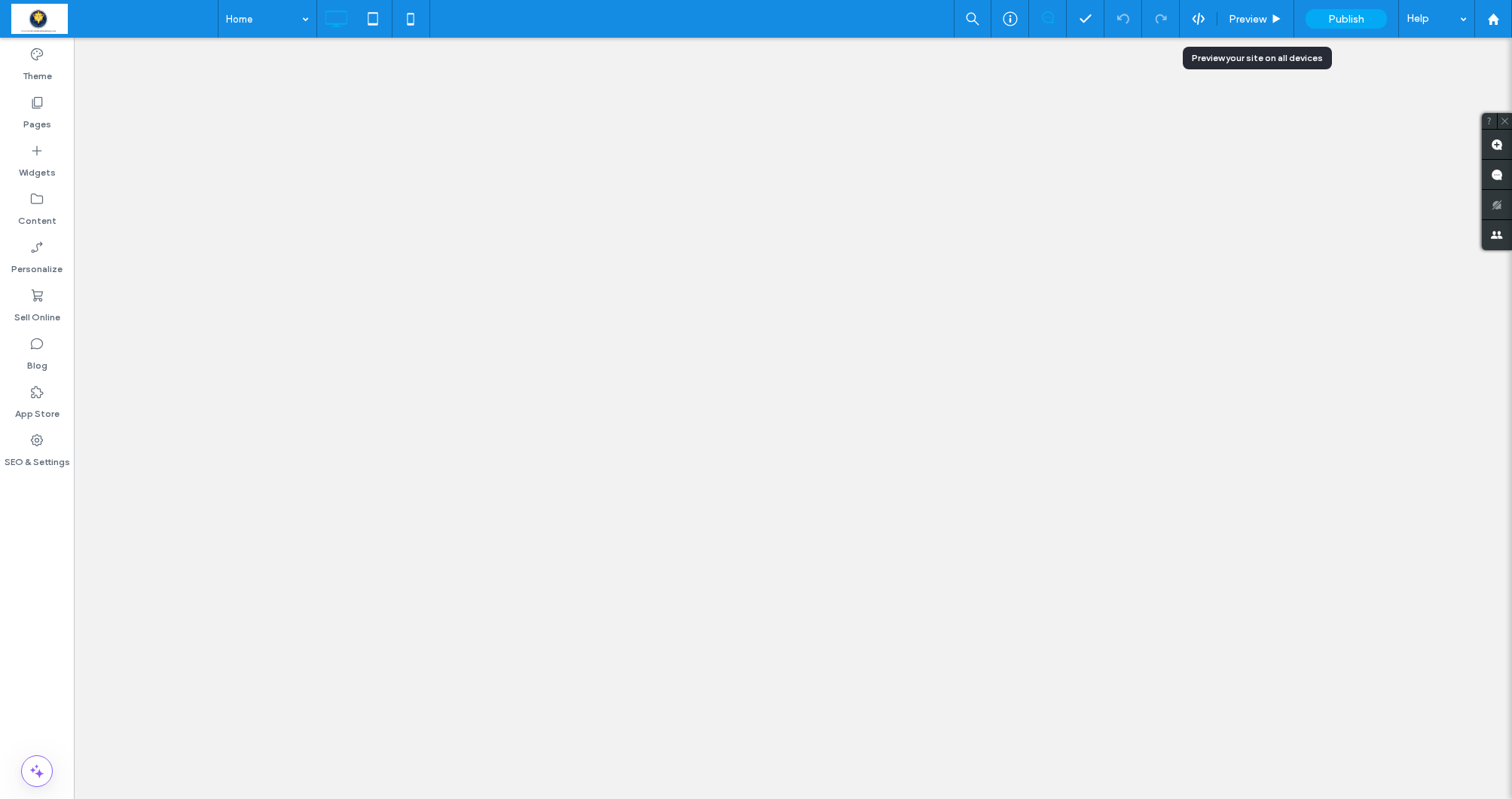
click at [1266, 19] on span "Preview" at bounding box center [1248, 19] width 38 height 13
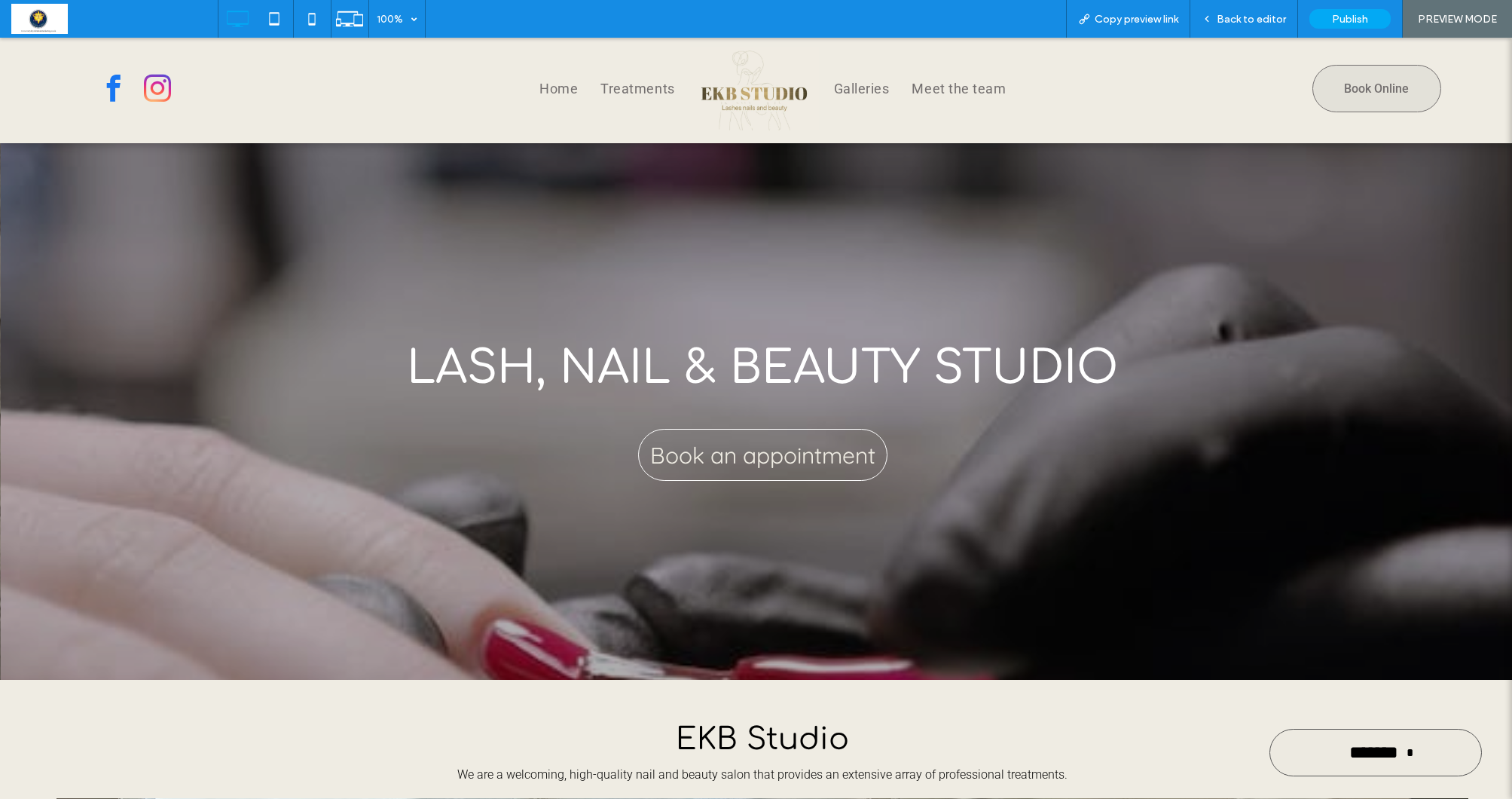
scroll to position [6, 0]
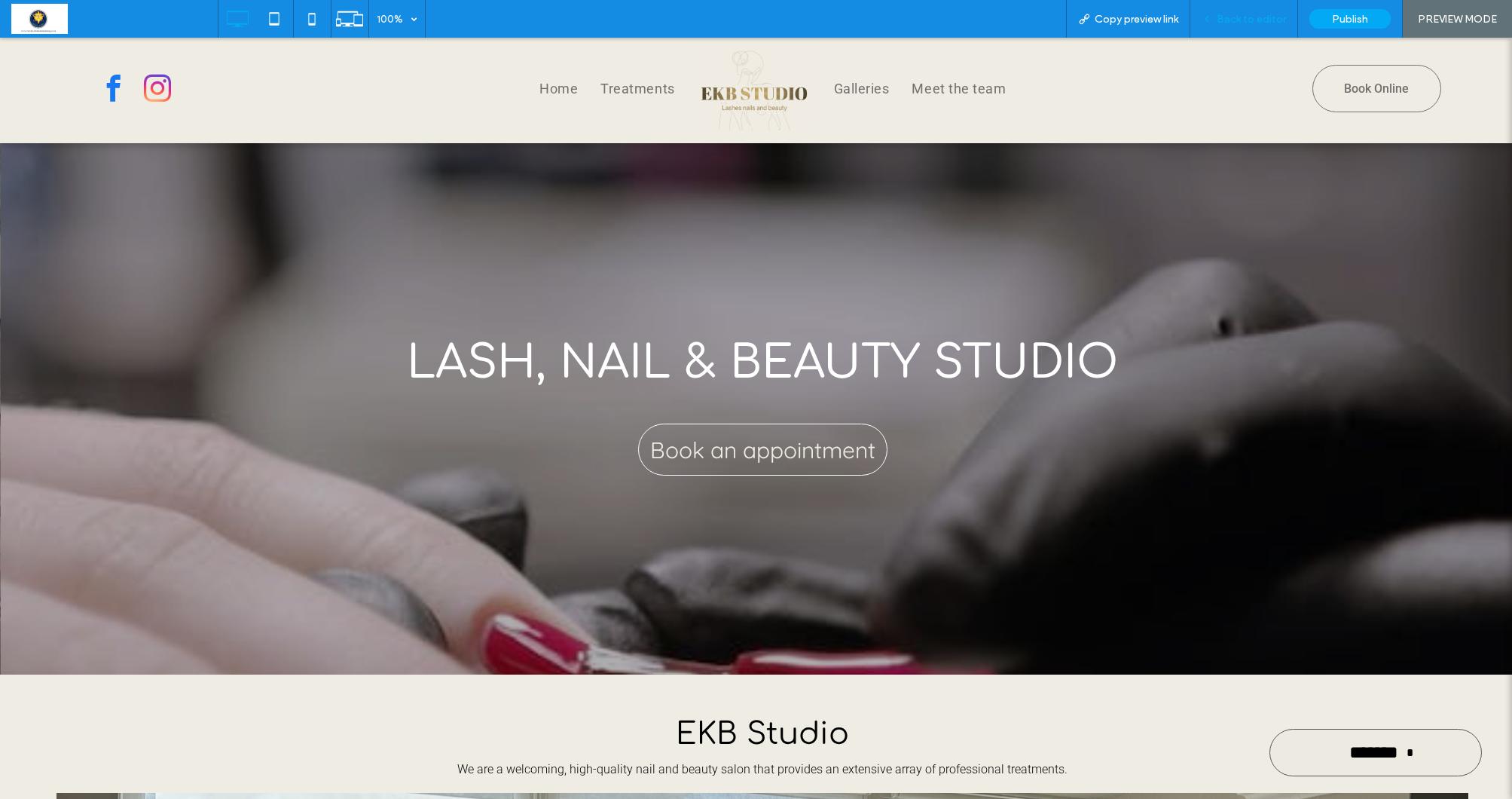
click at [1271, 21] on span "Back to editor" at bounding box center [1252, 19] width 69 height 13
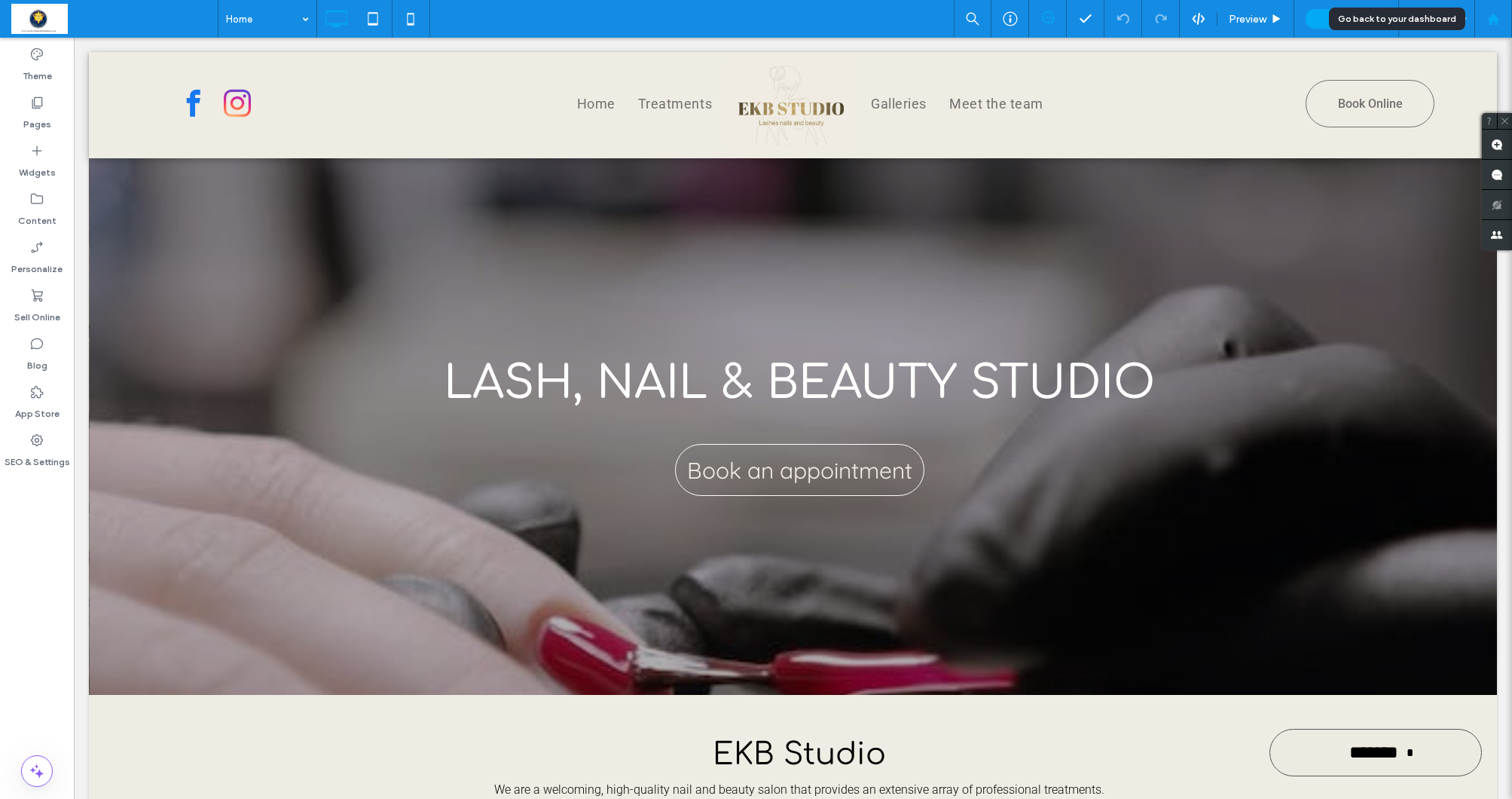
click at [1483, 16] on div at bounding box center [1493, 19] width 36 height 13
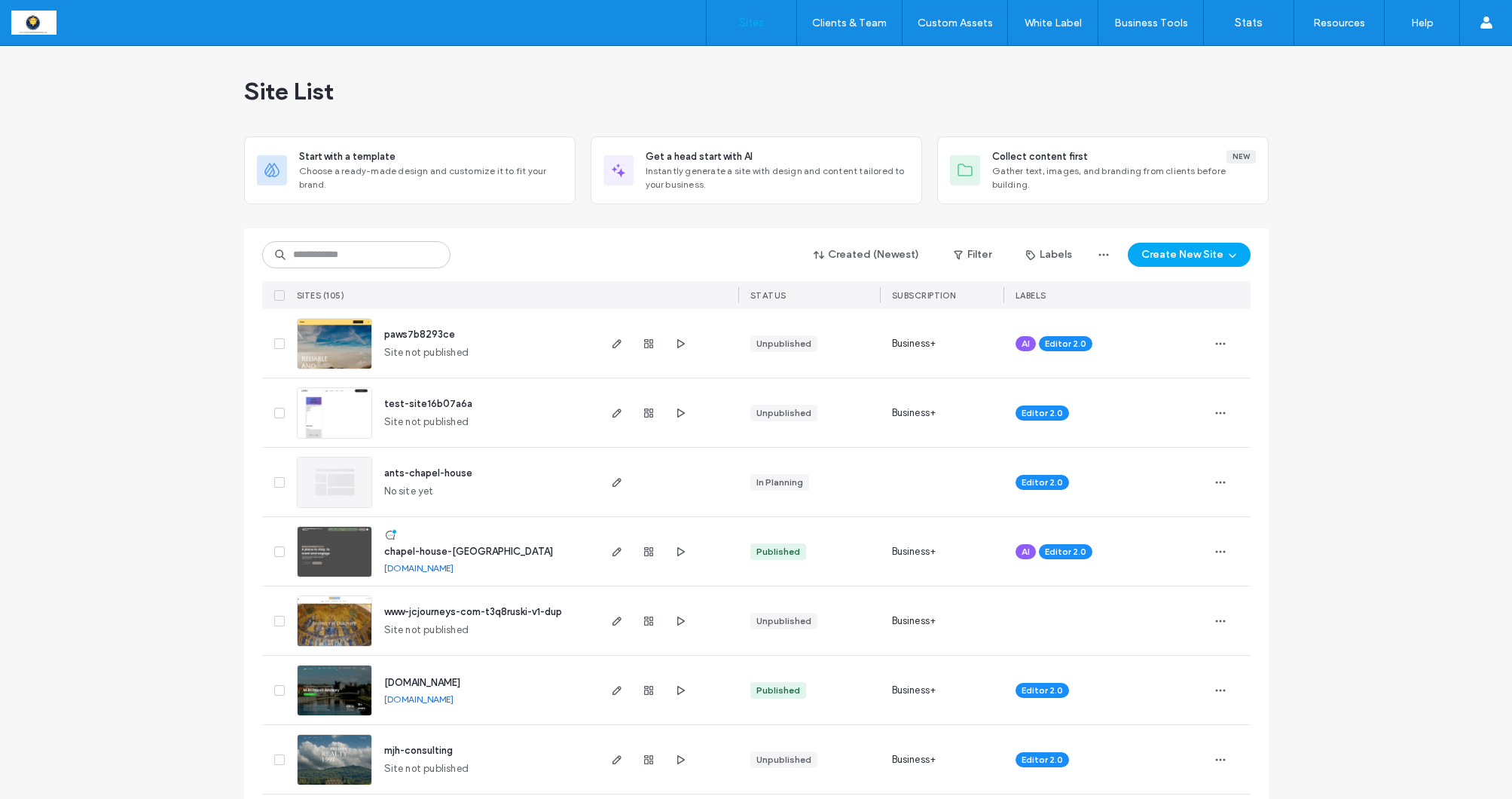
scroll to position [7, 0]
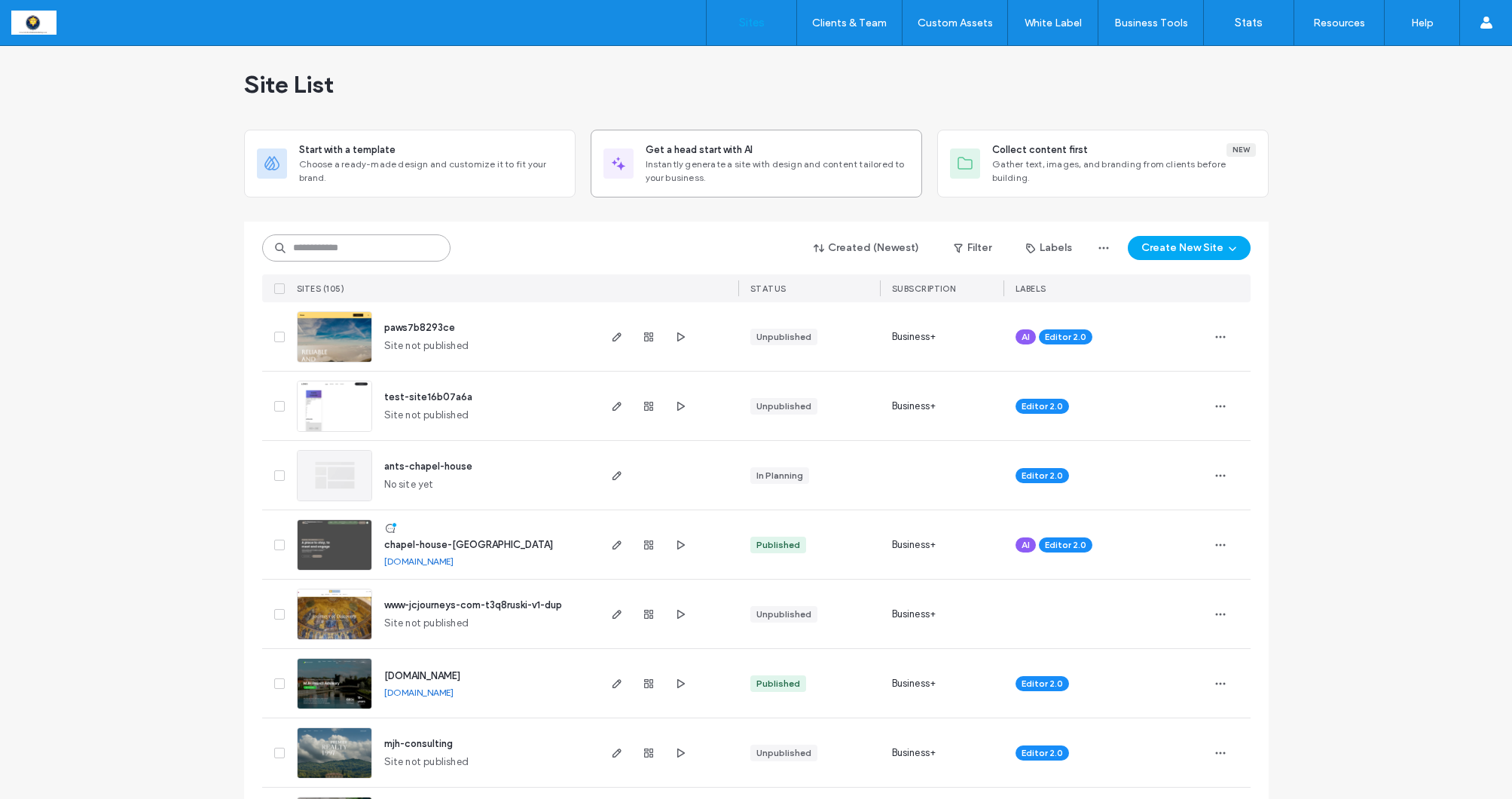
drag, startPoint x: 386, startPoint y: 248, endPoint x: 625, endPoint y: 170, distance: 251.4
click at [386, 246] on input at bounding box center [356, 248] width 189 height 27
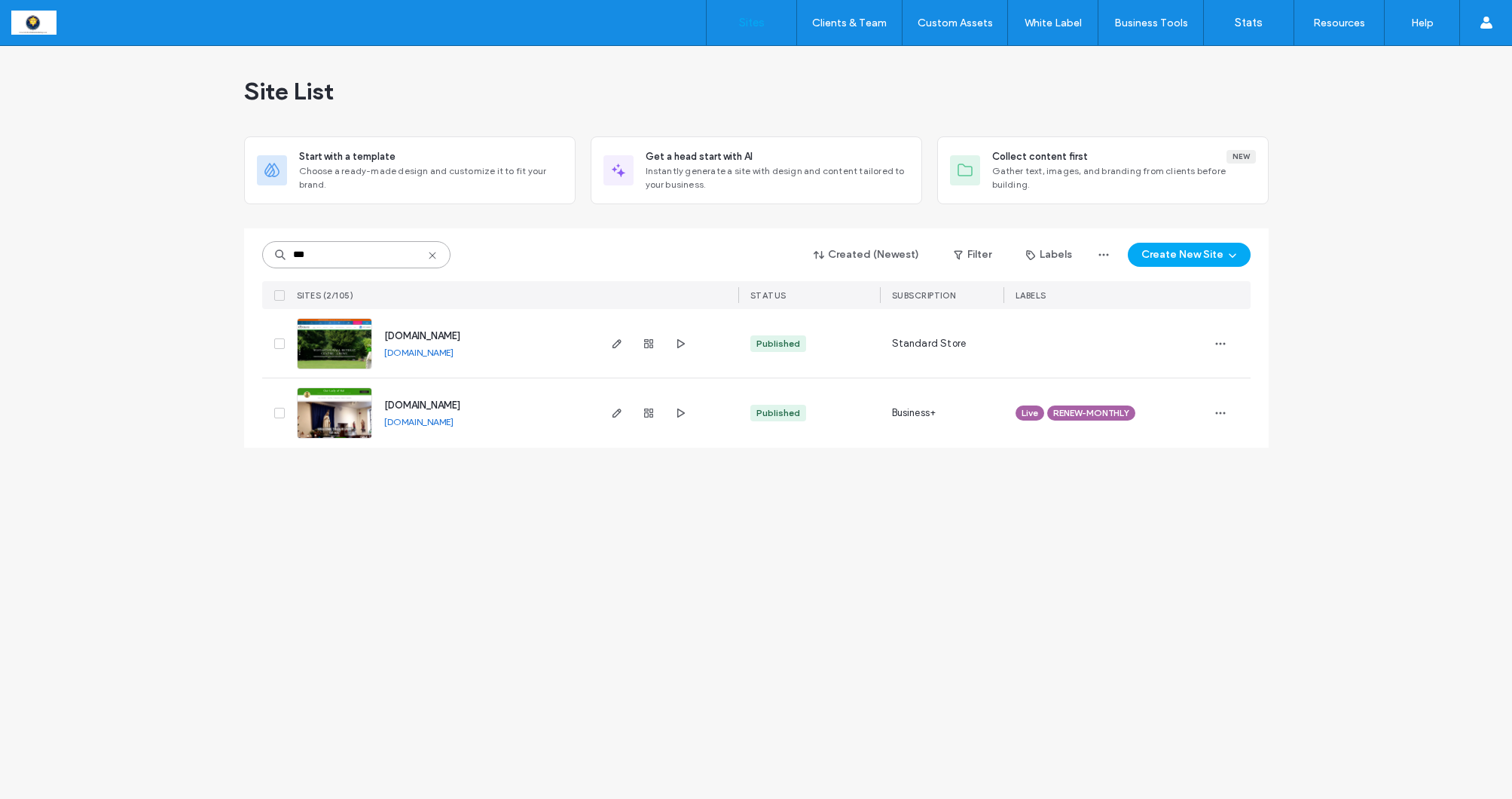
scroll to position [0, 0]
type input "***"
click at [621, 414] on icon "button" at bounding box center [617, 413] width 12 height 12
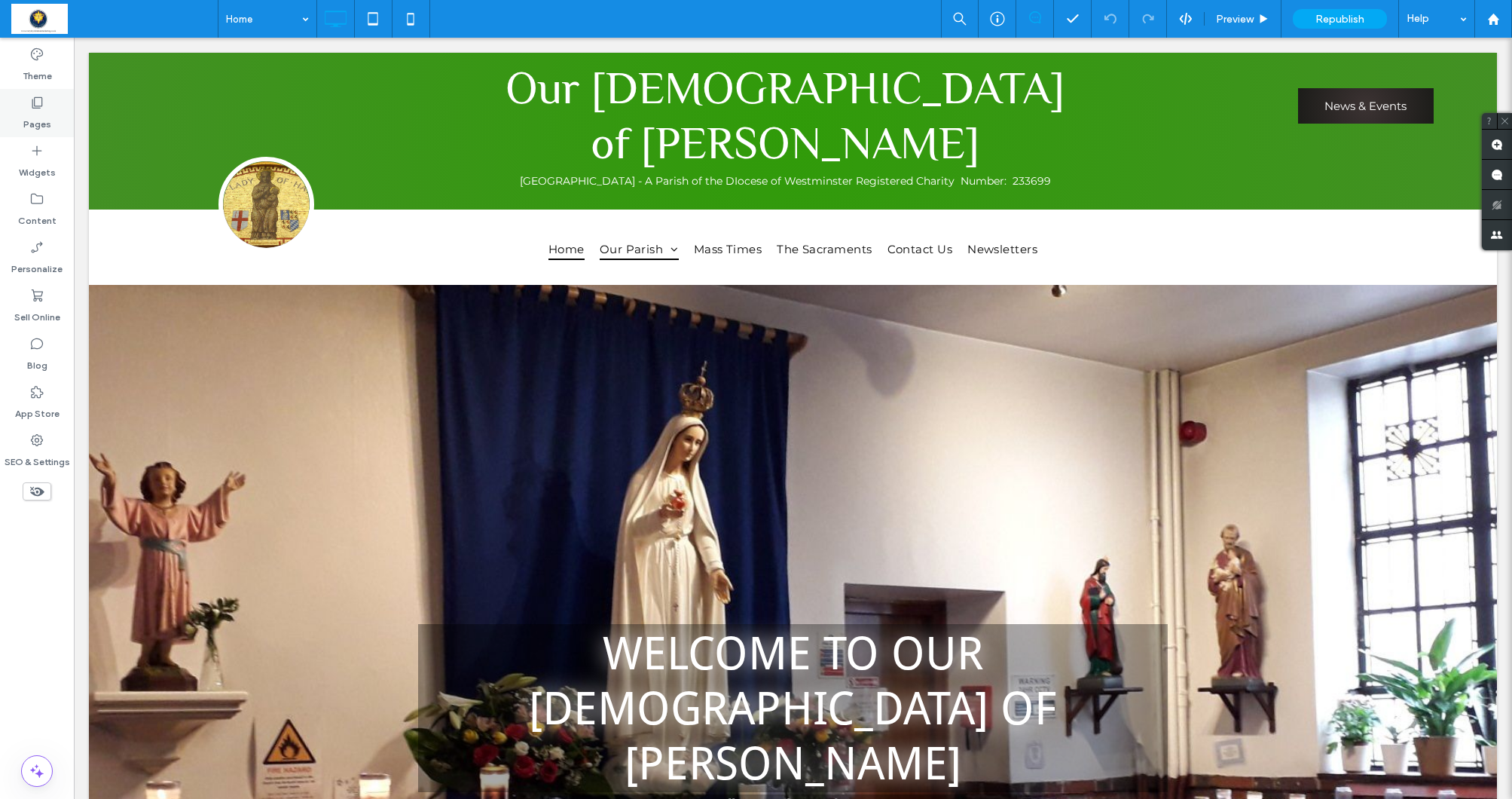
click at [49, 119] on label "Pages" at bounding box center [37, 120] width 28 height 21
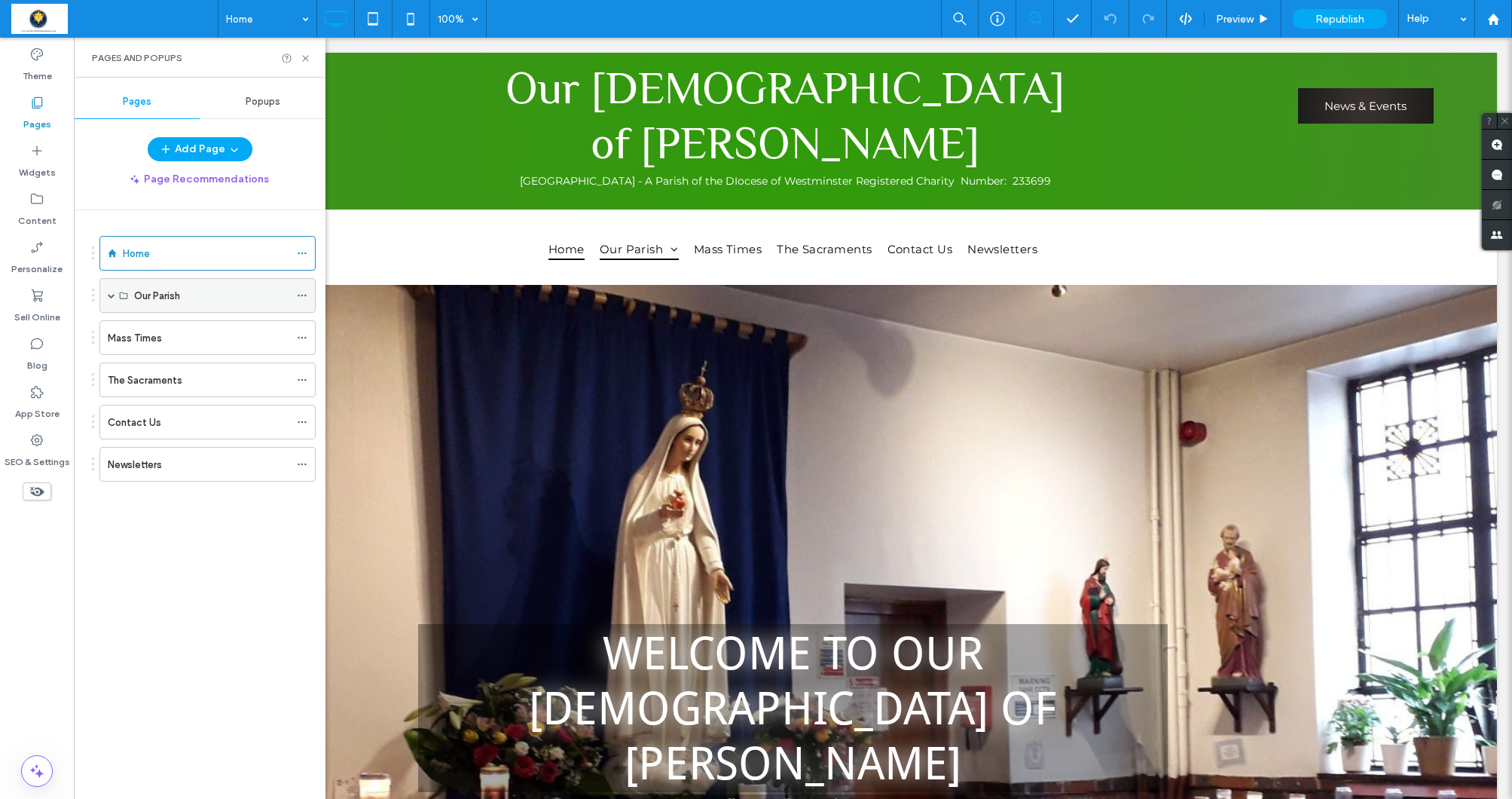
click at [110, 295] on span at bounding box center [112, 296] width 8 height 8
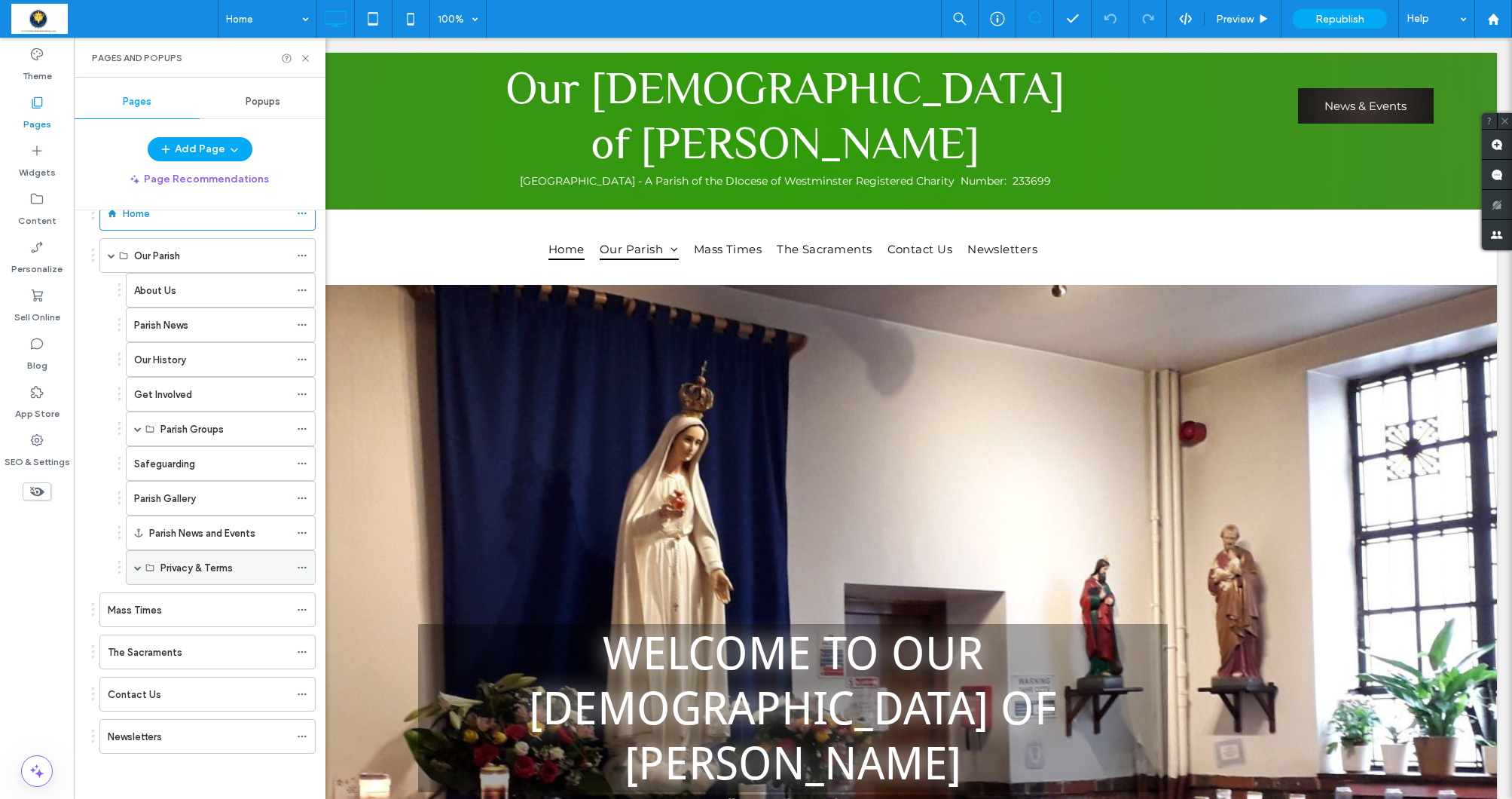
scroll to position [40, 0]
click at [133, 733] on label "Newsletters" at bounding box center [135, 736] width 54 height 26
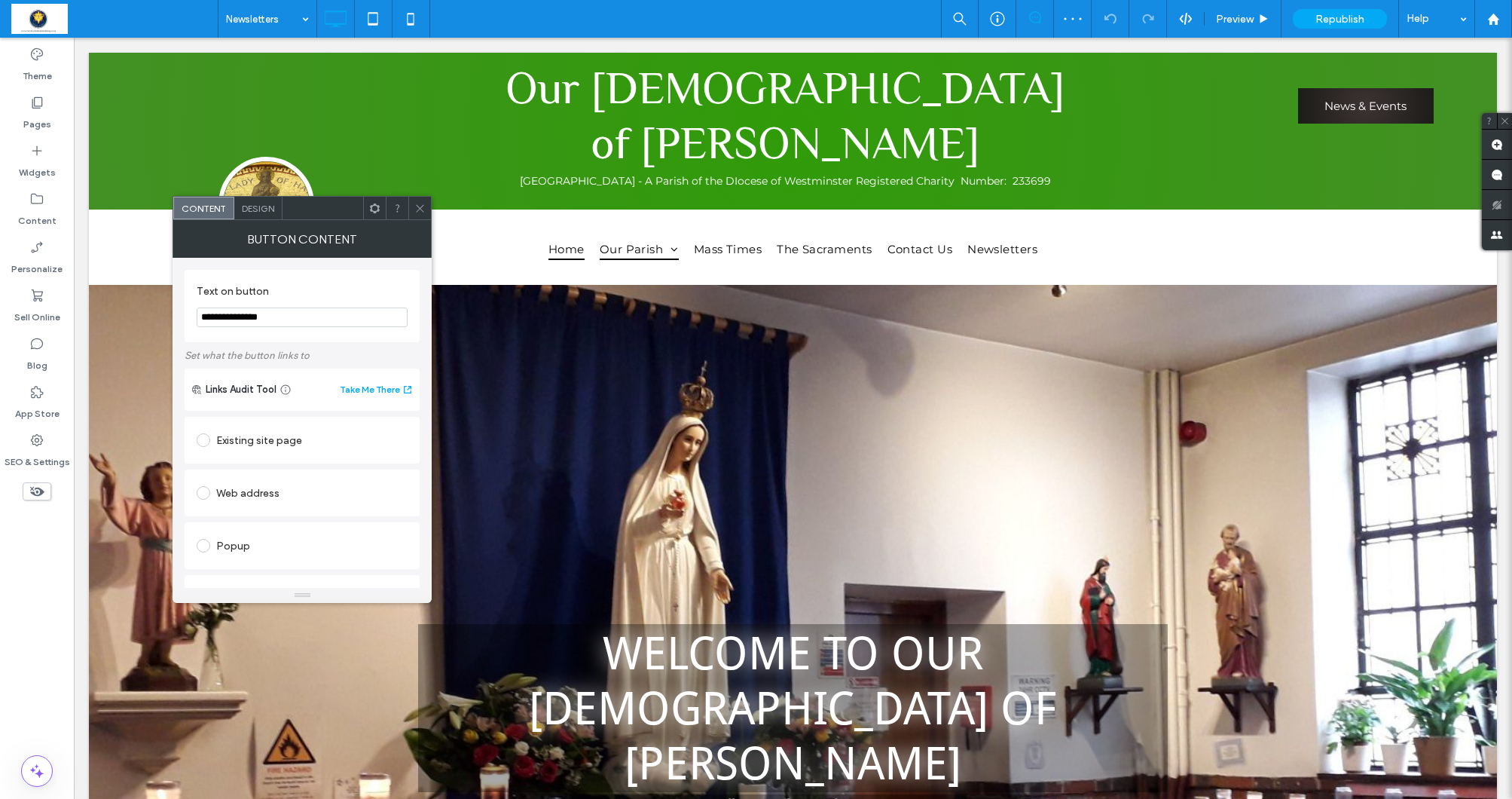
click at [415, 208] on icon at bounding box center [420, 208] width 11 height 11
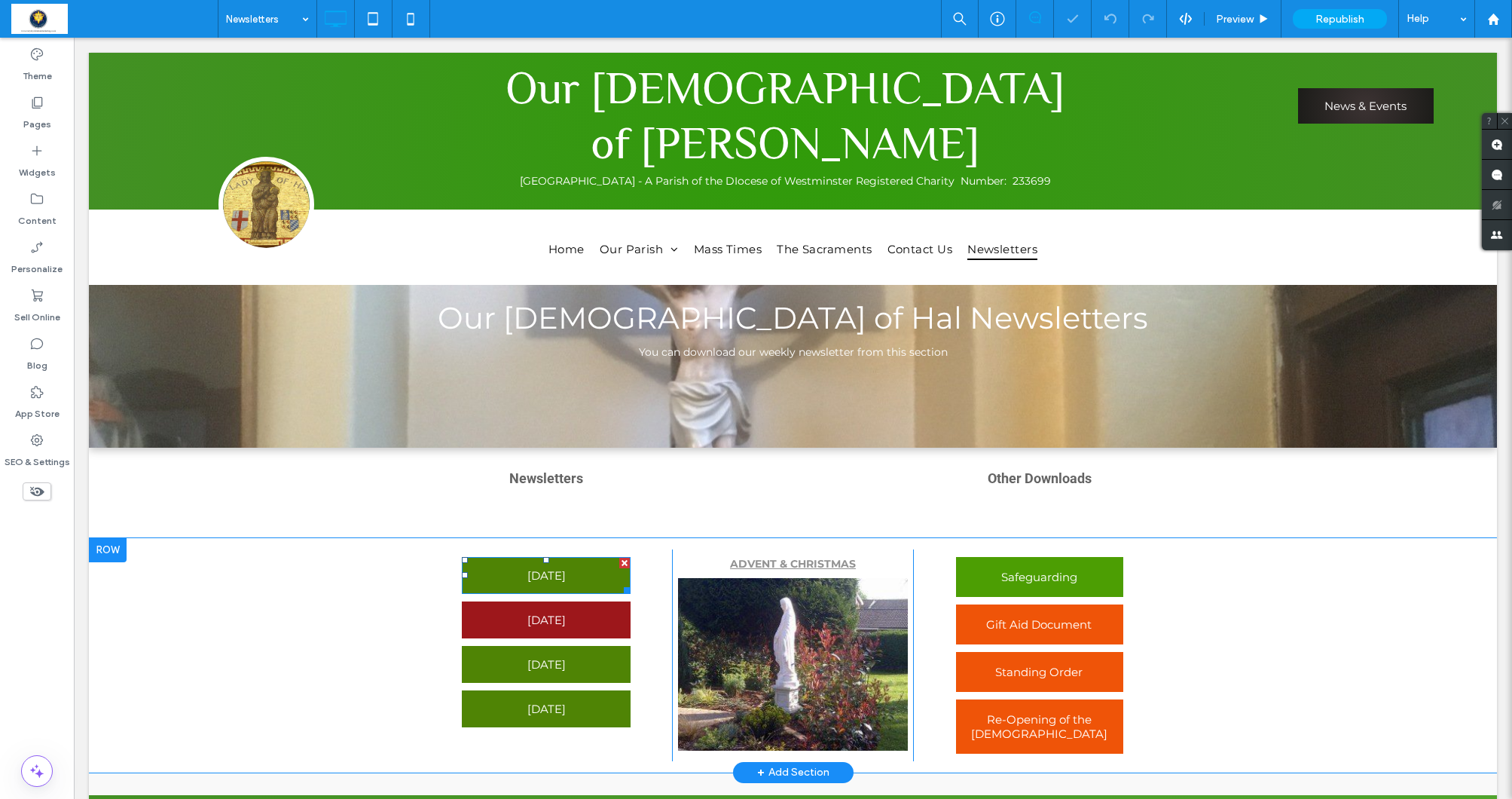
scroll to position [7, 0]
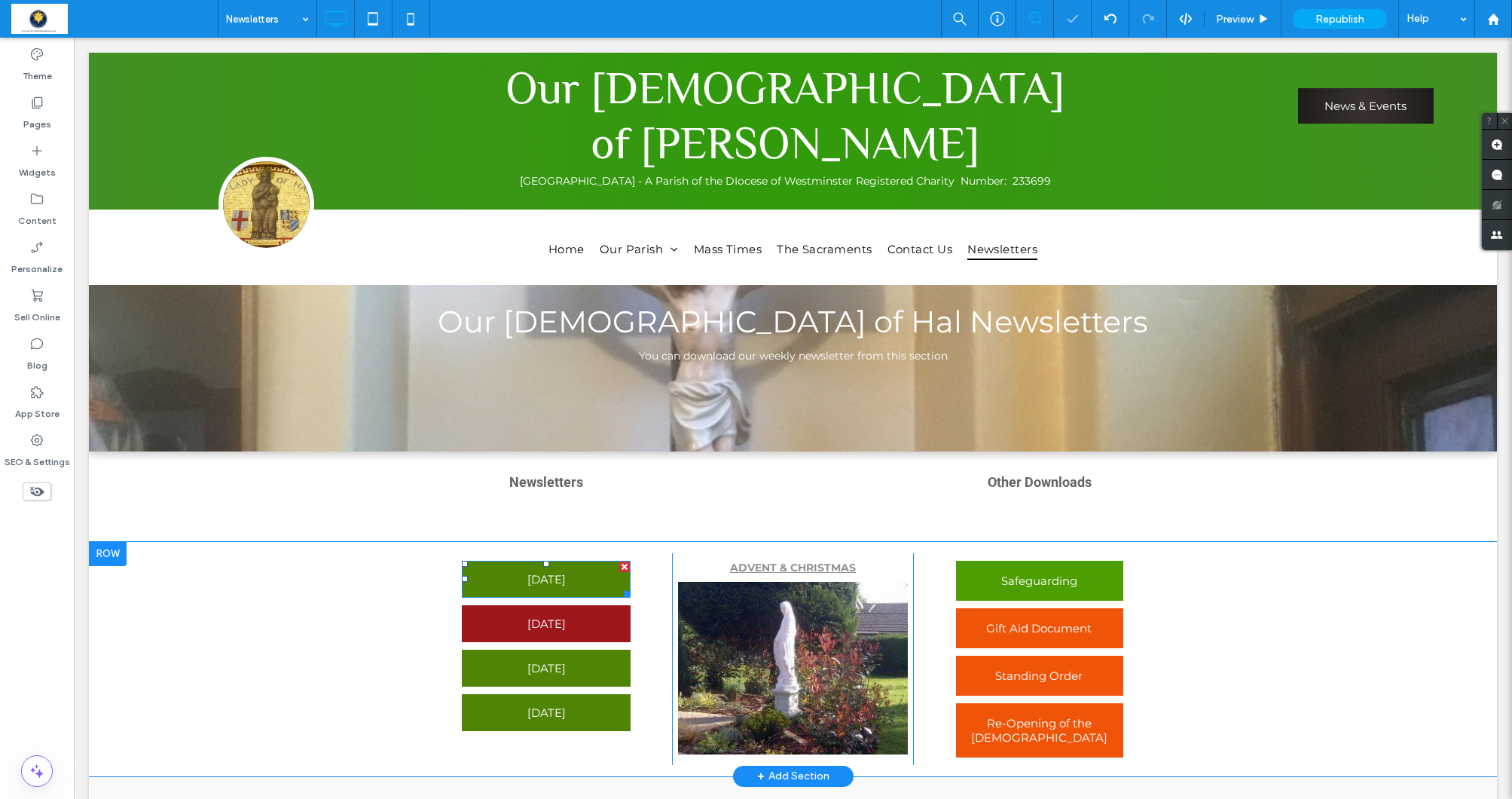
click at [542, 568] on span "20th July 2025" at bounding box center [547, 578] width 39 height 29
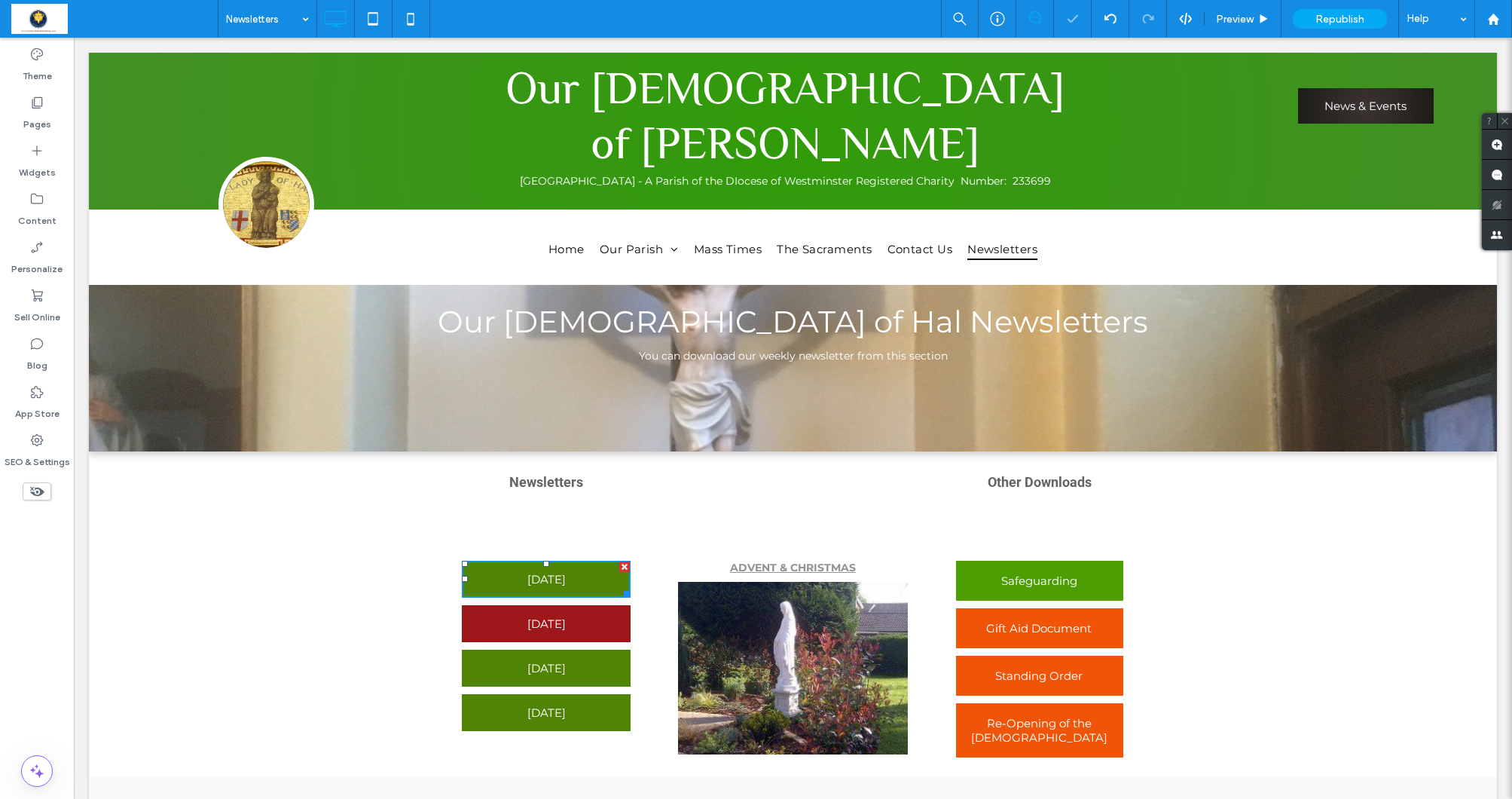
click at [542, 568] on span "20th July 2025" at bounding box center [547, 578] width 39 height 29
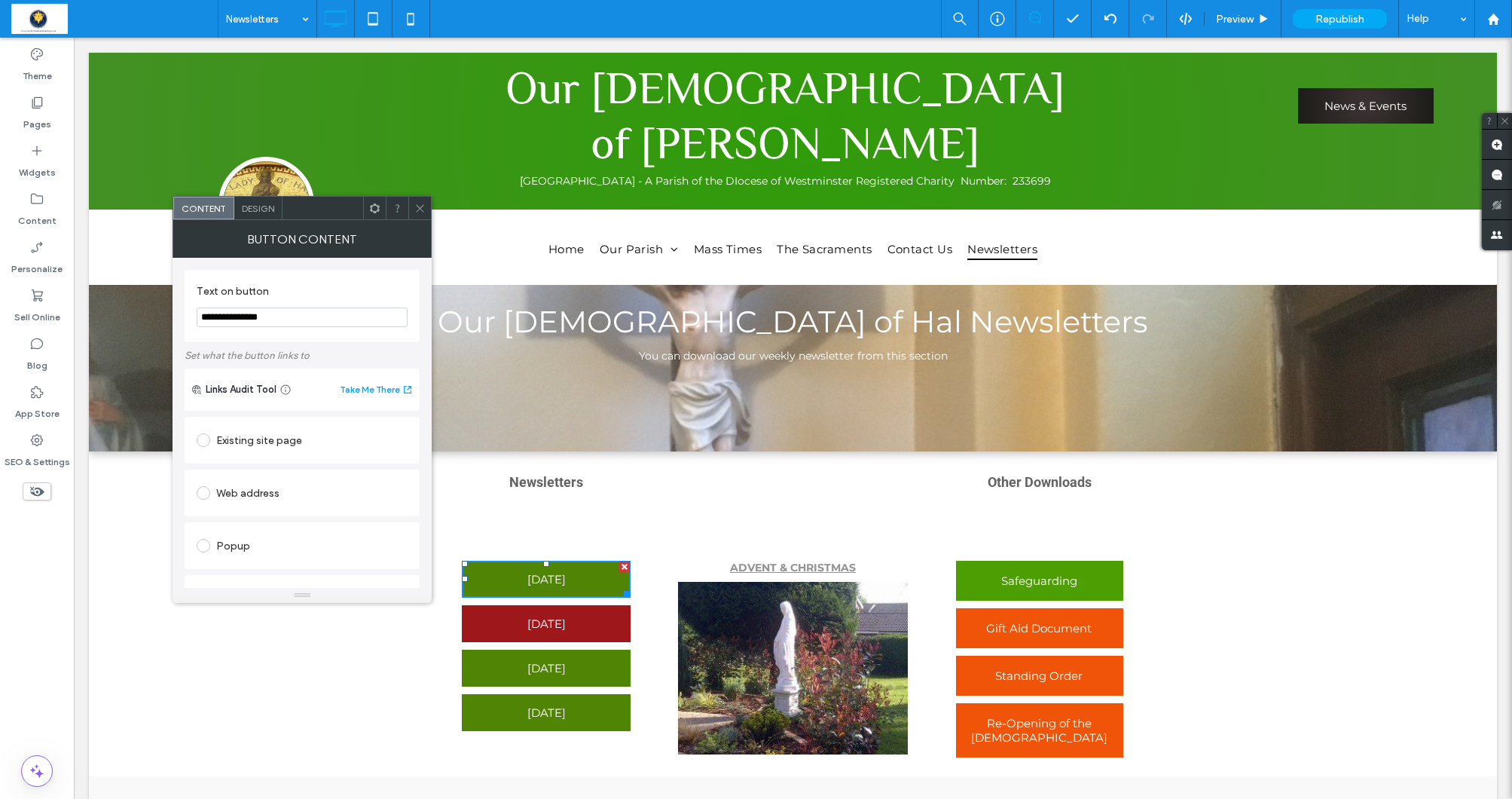
drag, startPoint x: 296, startPoint y: 355, endPoint x: 173, endPoint y: 309, distance: 131.3
drag, startPoint x: 251, startPoint y: 324, endPoint x: 279, endPoint y: 315, distance: 29.4
click at [279, 315] on input "**********" at bounding box center [301, 317] width 211 height 20
type input "**********"
click at [391, 297] on label "Text on button" at bounding box center [299, 293] width 205 height 17
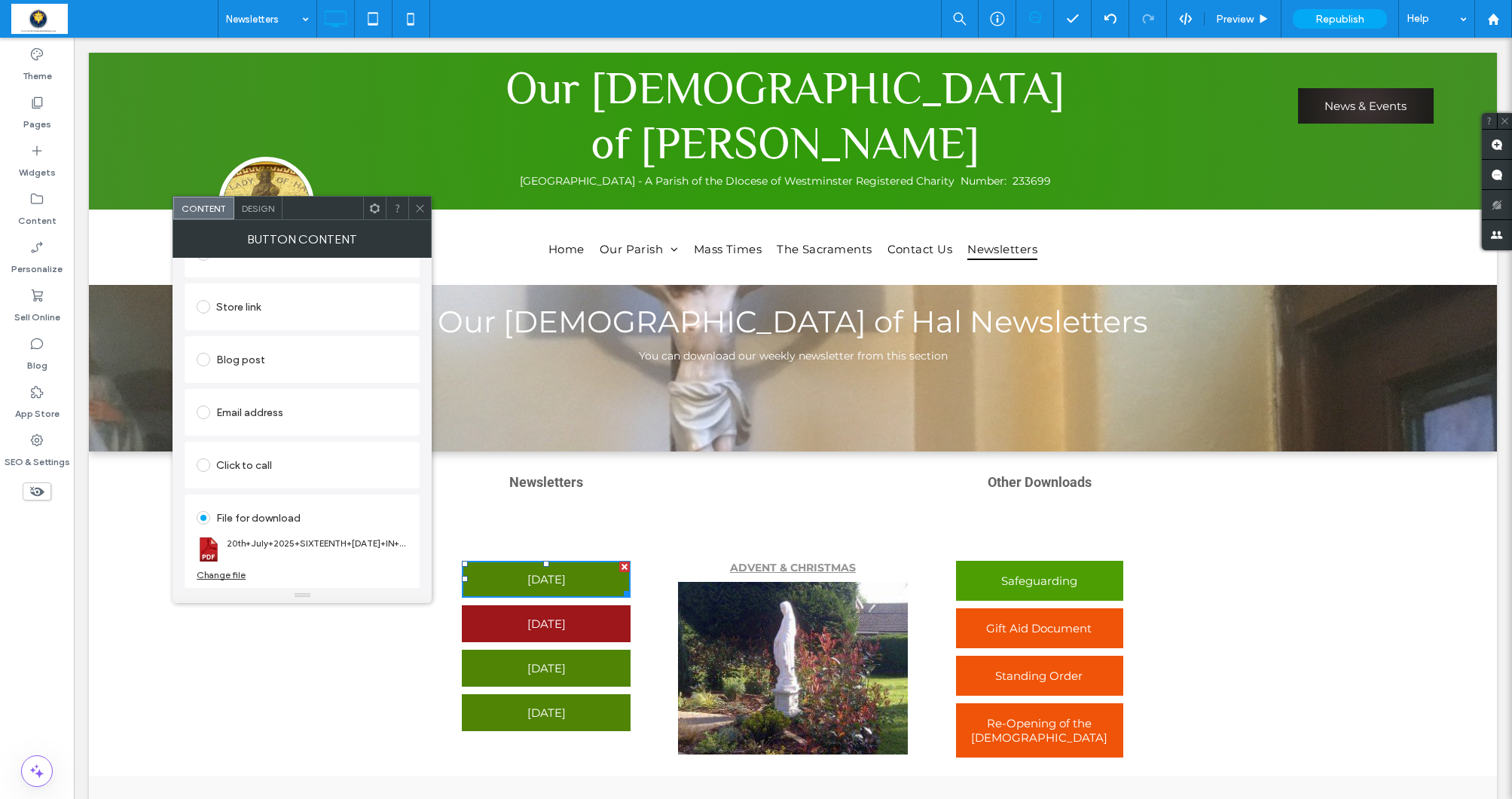
scroll to position [345, 0]
click at [227, 576] on div "Change file" at bounding box center [221, 574] width 49 height 11
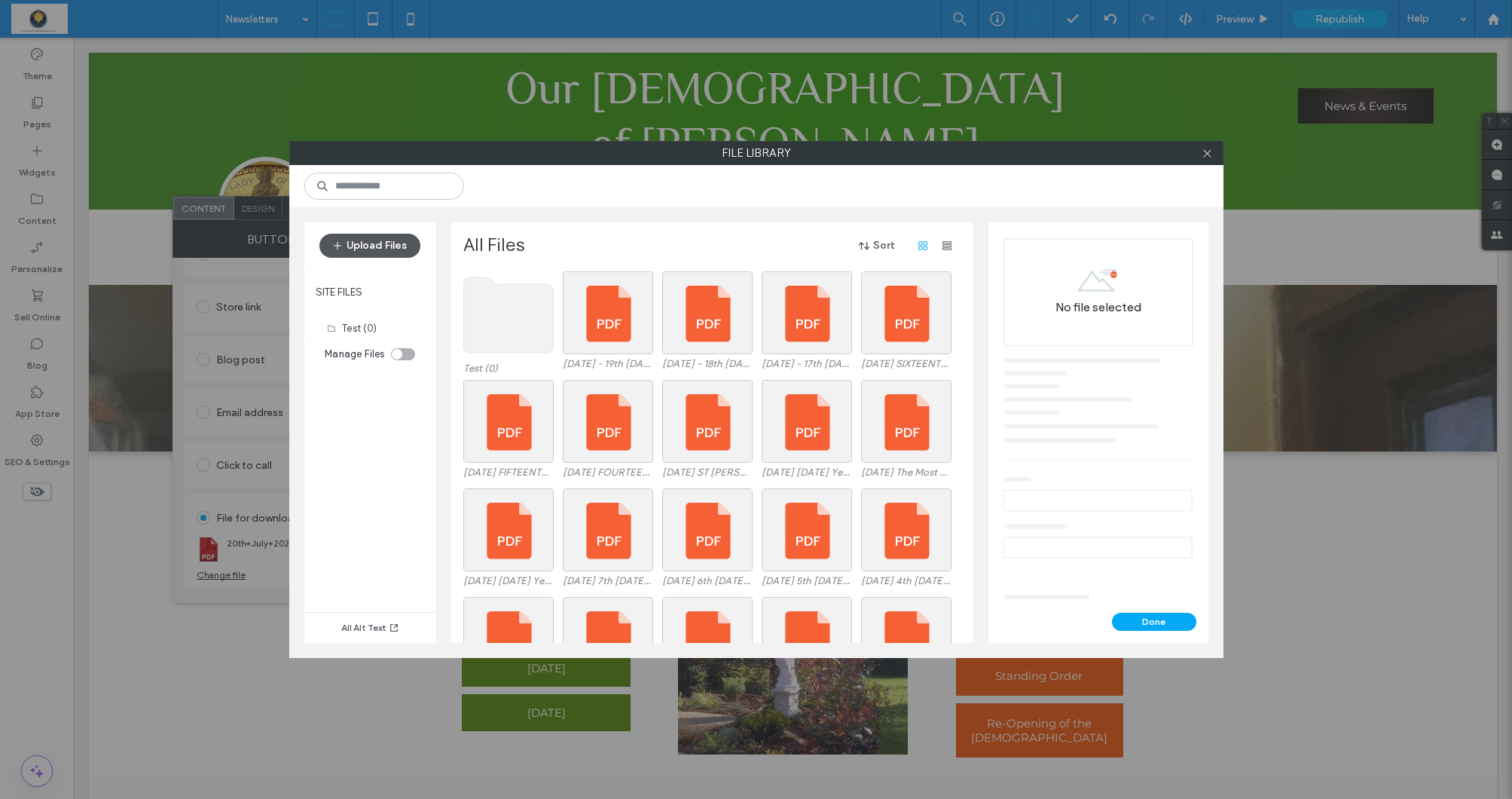
click at [354, 245] on button "Upload Files" at bounding box center [370, 245] width 101 height 24
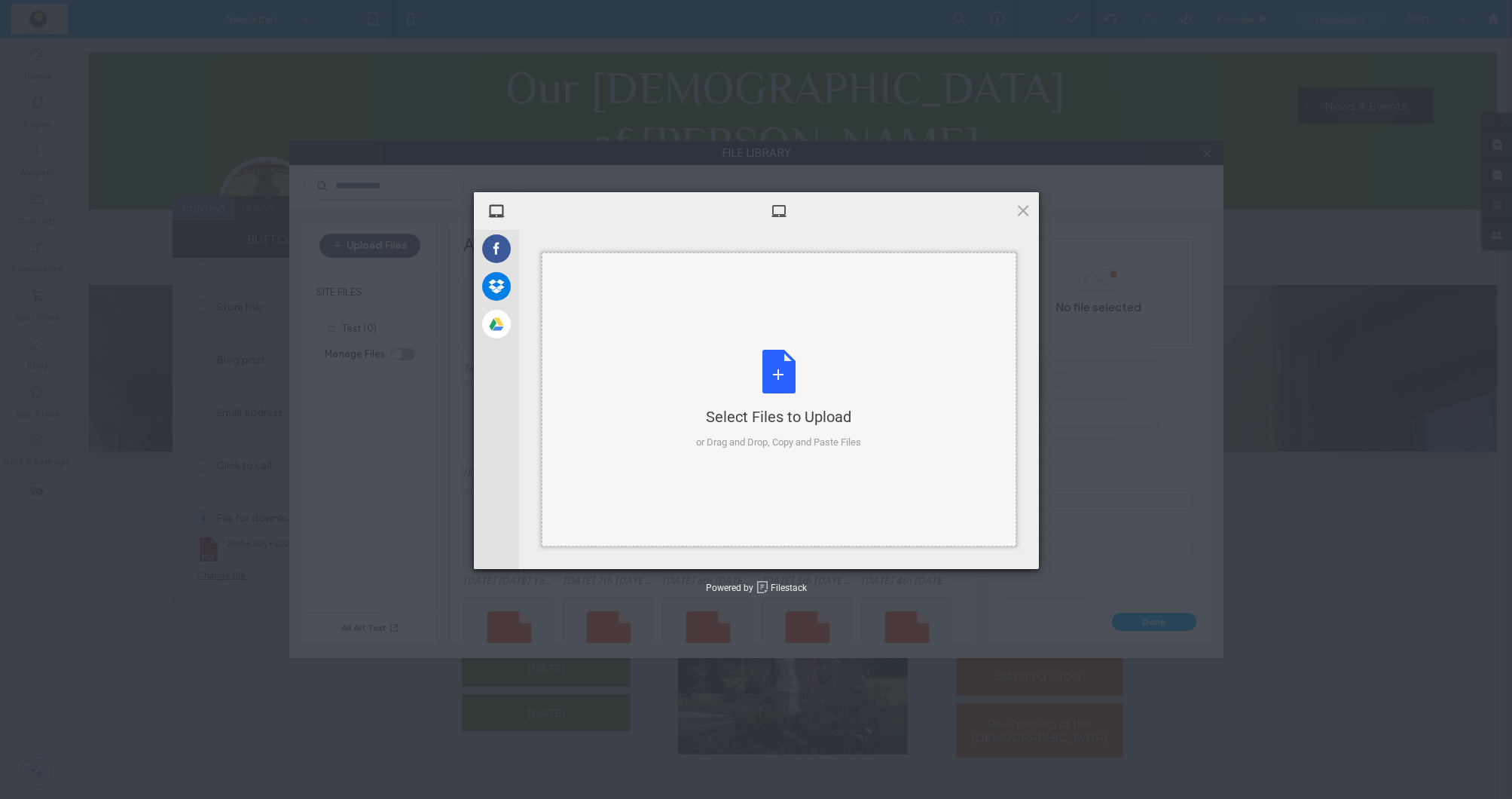
click at [775, 372] on div "Select Files to Upload or Drag and Drop, Copy and Paste Files" at bounding box center [778, 399] width 165 height 100
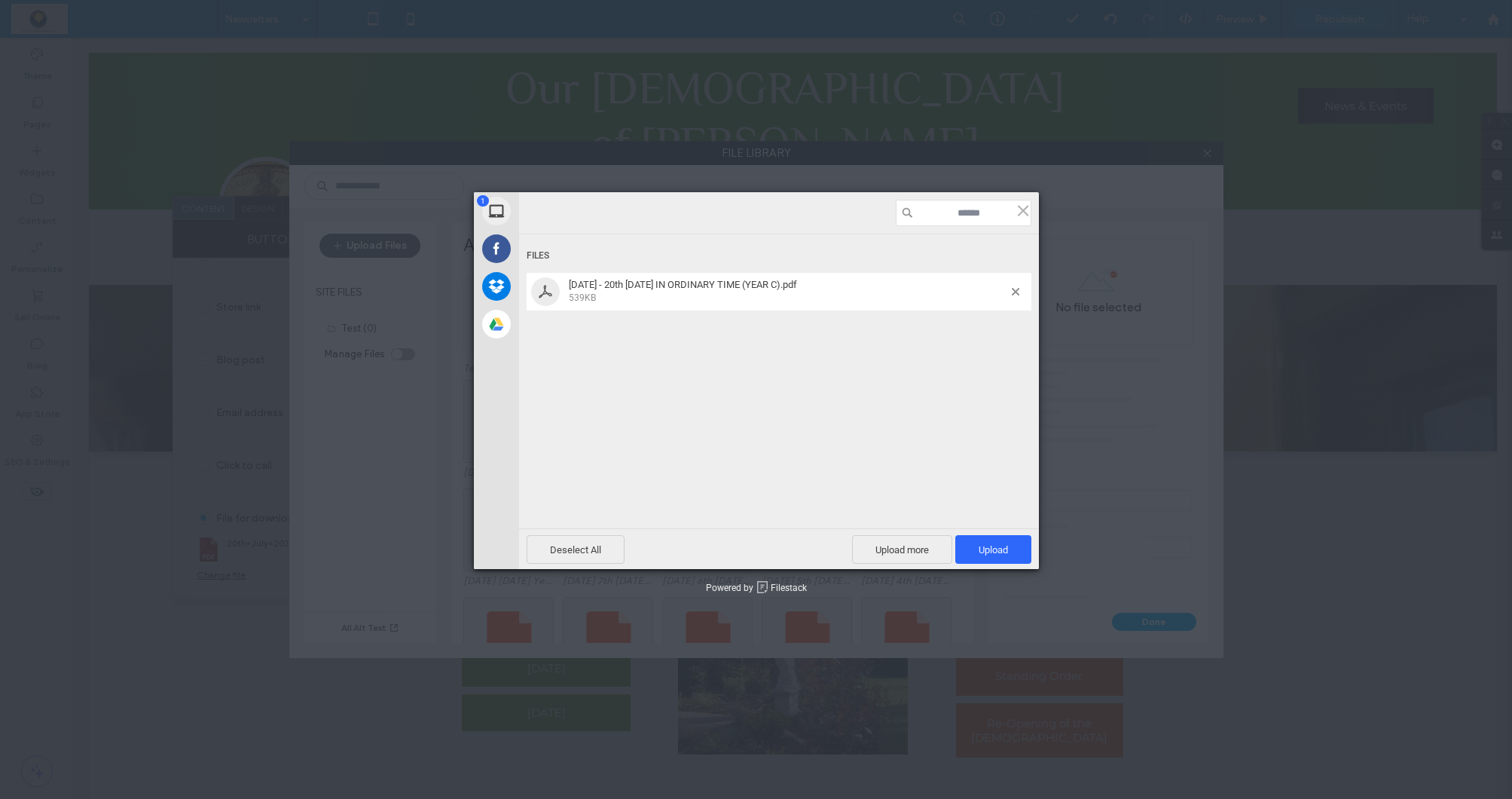
click at [987, 564] on div "Deselect All Upload more Upload 1" at bounding box center [778, 549] width 520 height 41
click at [990, 549] on span "Upload 1" at bounding box center [993, 550] width 29 height 11
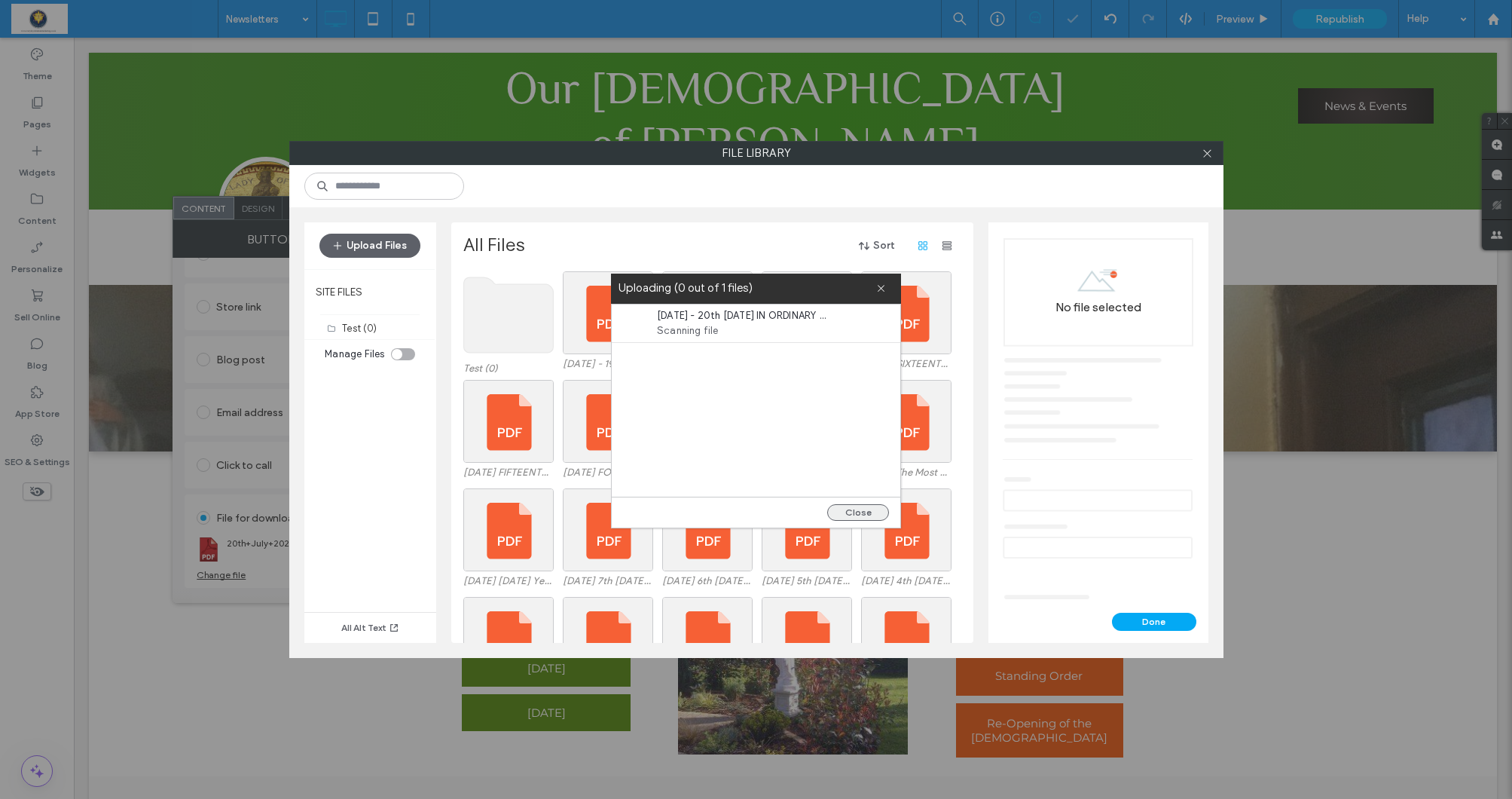
click at [871, 506] on button "Close" at bounding box center [858, 512] width 62 height 17
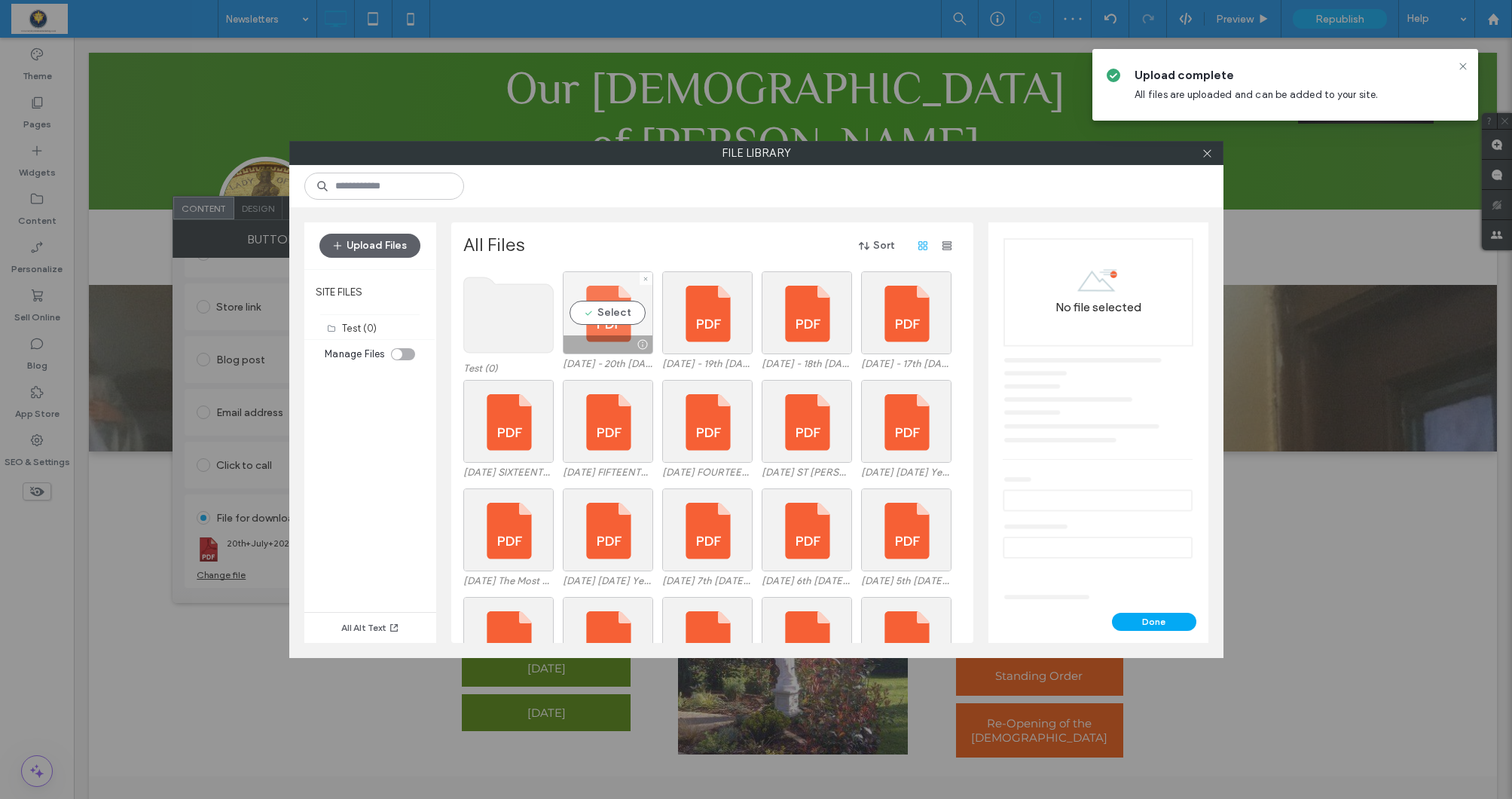
click at [607, 315] on div "Select" at bounding box center [608, 312] width 91 height 83
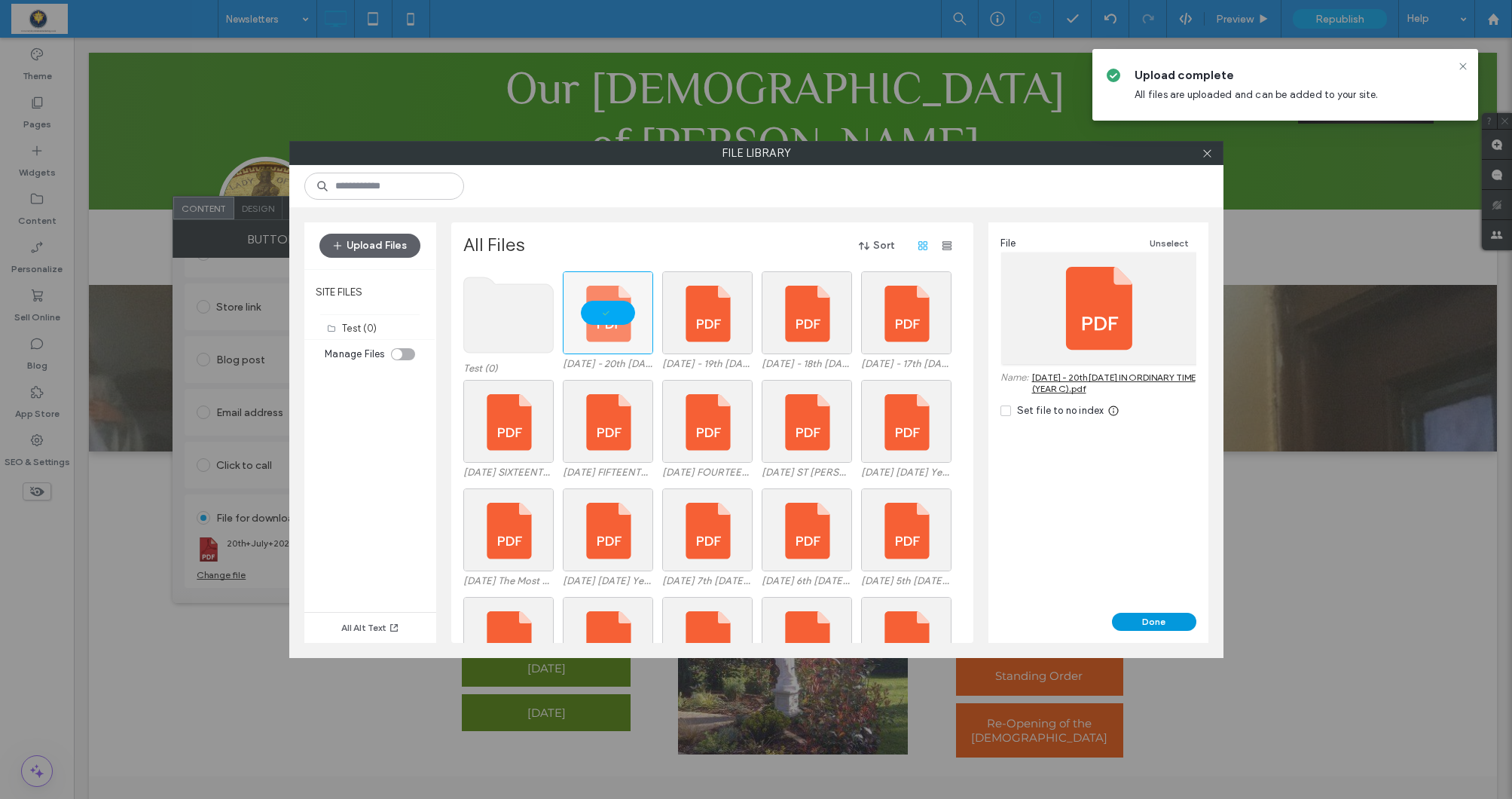
click at [1177, 616] on button "Done" at bounding box center [1154, 622] width 84 height 18
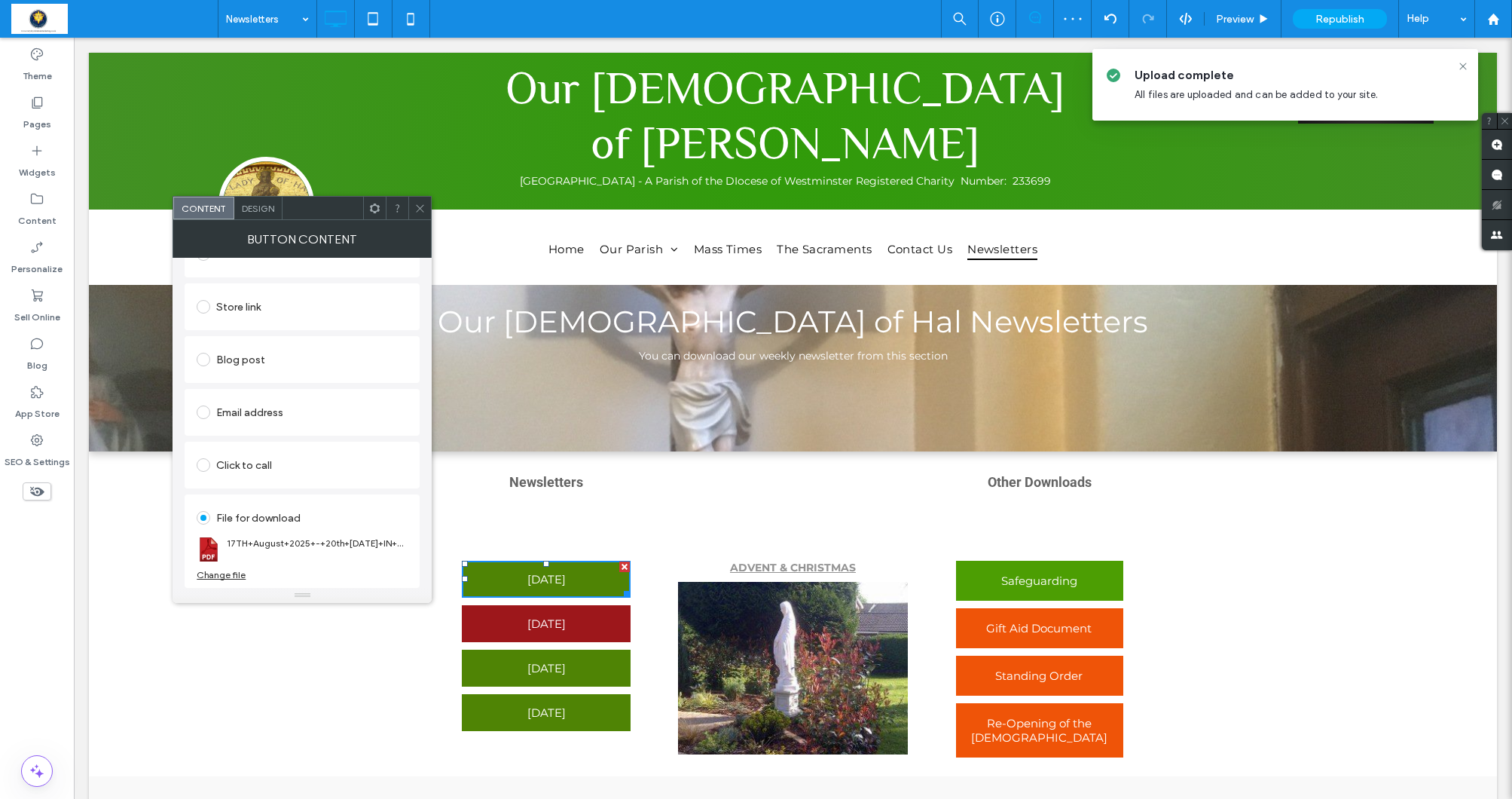
click at [416, 211] on icon at bounding box center [420, 208] width 11 height 11
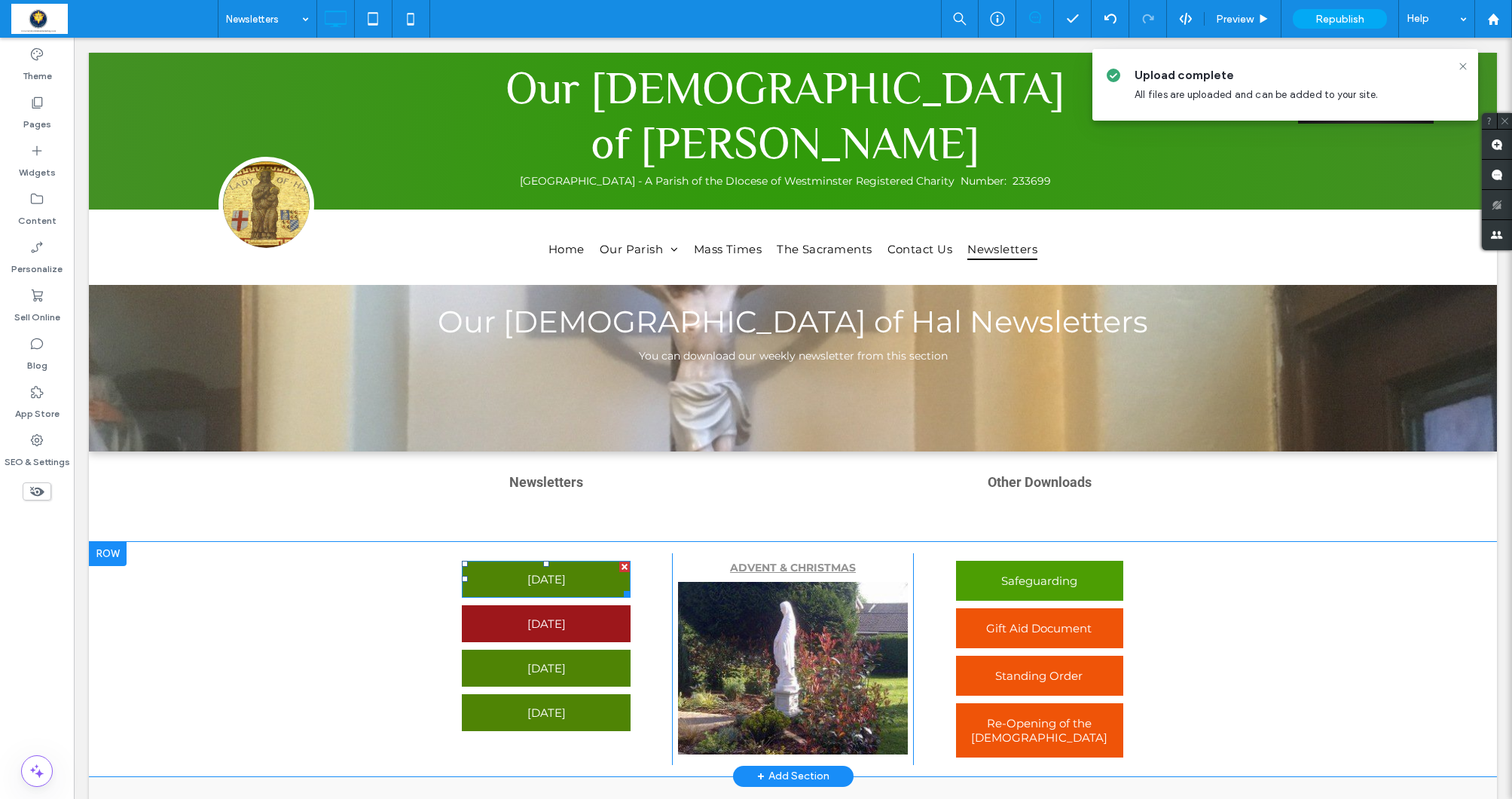
click at [565, 571] on span "17th August 2025" at bounding box center [547, 578] width 39 height 29
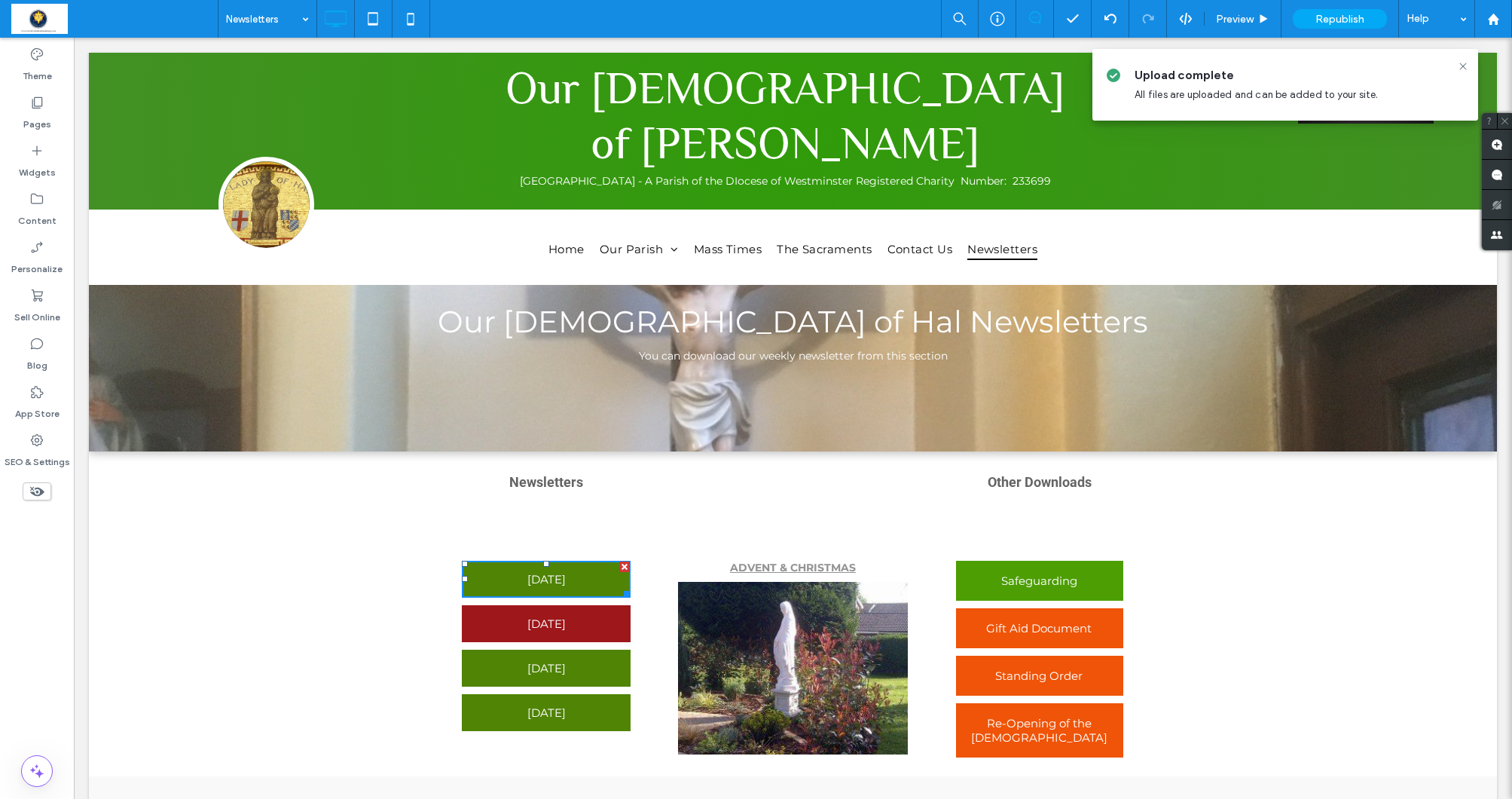
click at [565, 571] on span "17th August 2025" at bounding box center [547, 578] width 39 height 29
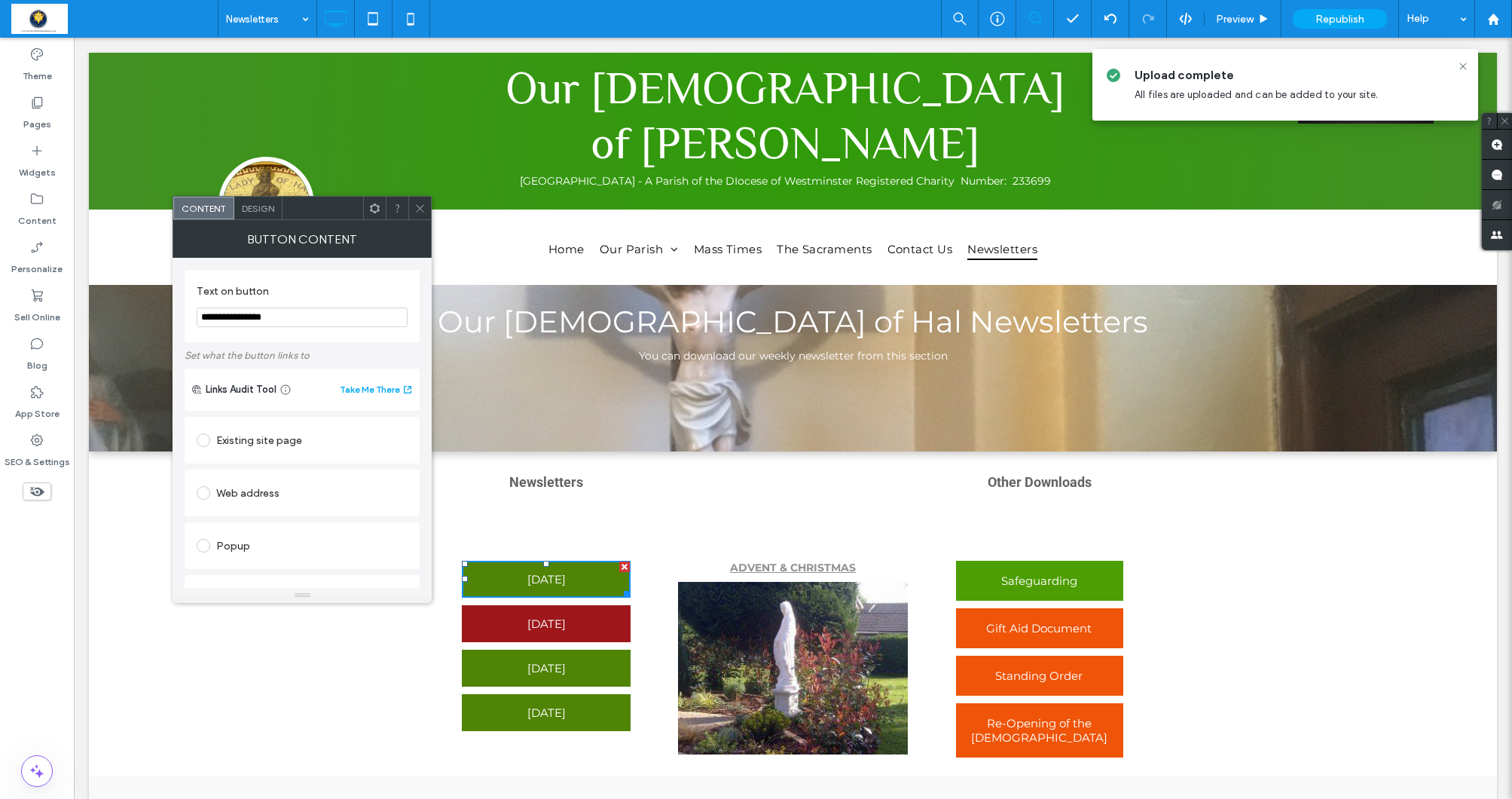
click at [258, 205] on span "Design" at bounding box center [258, 208] width 32 height 11
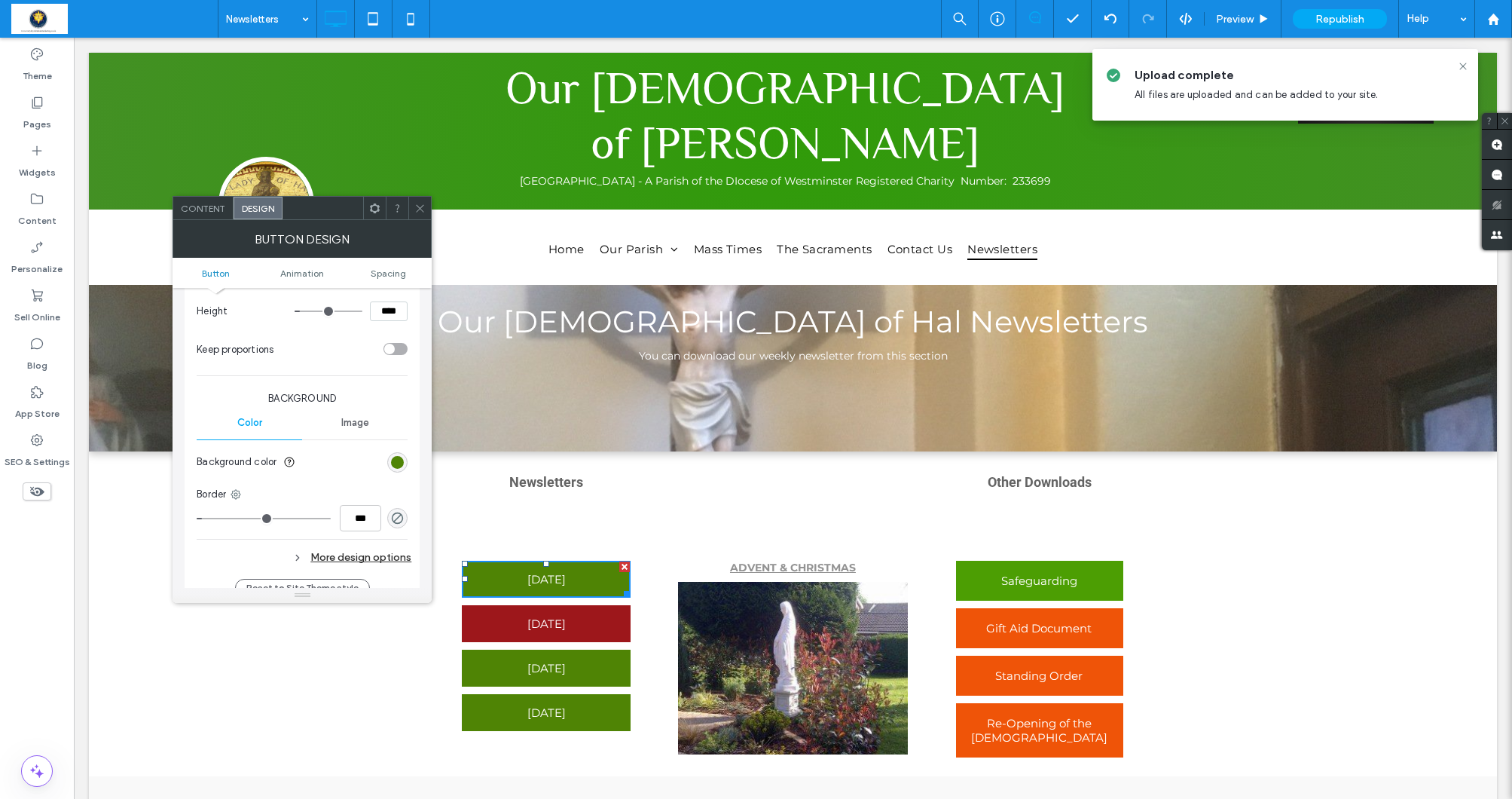
scroll to position [278, 0]
click at [394, 450] on div "rgb(79, 132, 5)" at bounding box center [398, 456] width 13 height 13
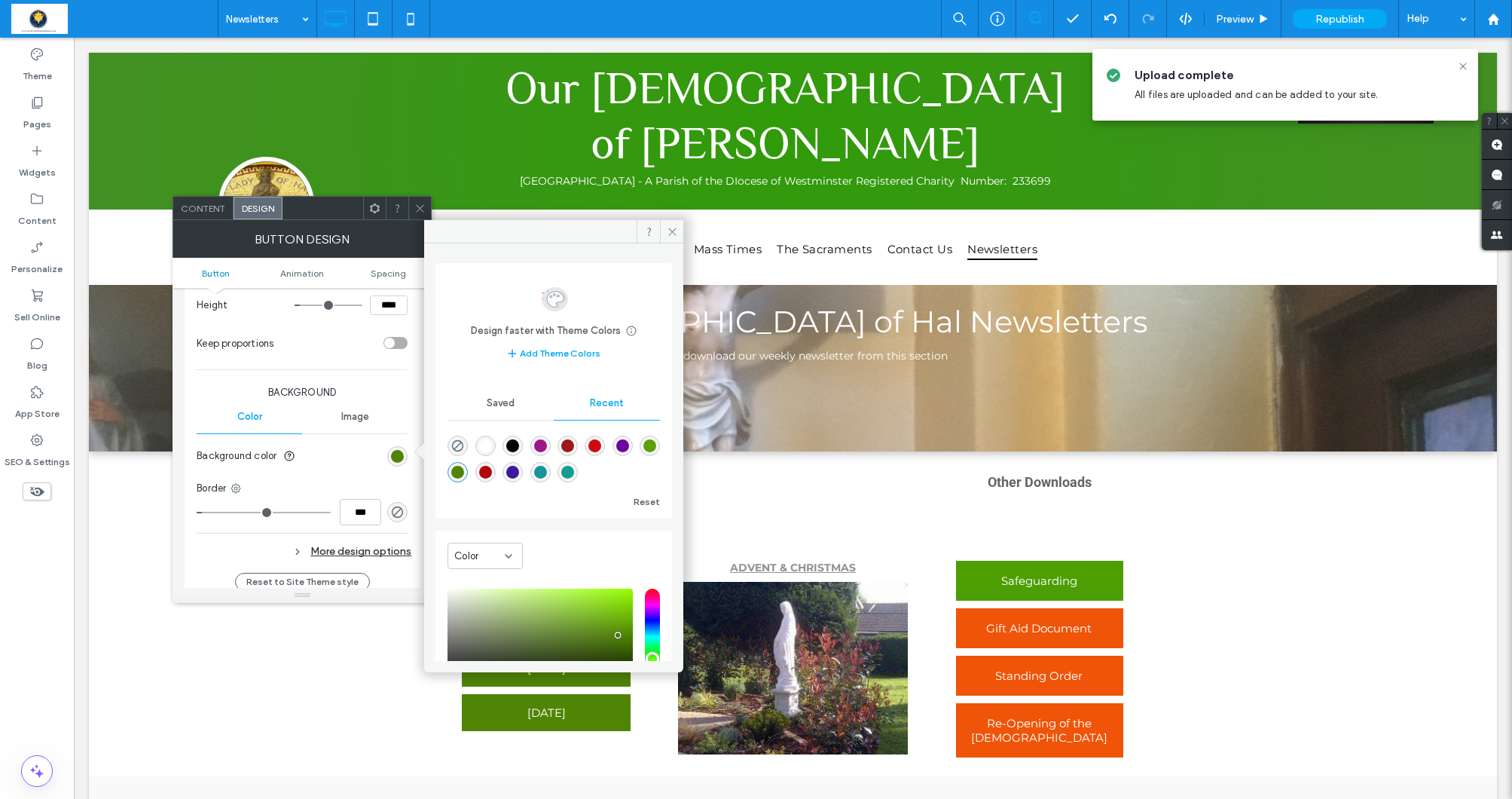
click at [574, 442] on div "rgba(157, 23, 27, 1)" at bounding box center [568, 446] width 13 height 13
type input "*******"
drag, startPoint x: 674, startPoint y: 234, endPoint x: 517, endPoint y: 298, distance: 169.5
click at [674, 234] on icon at bounding box center [672, 232] width 11 height 11
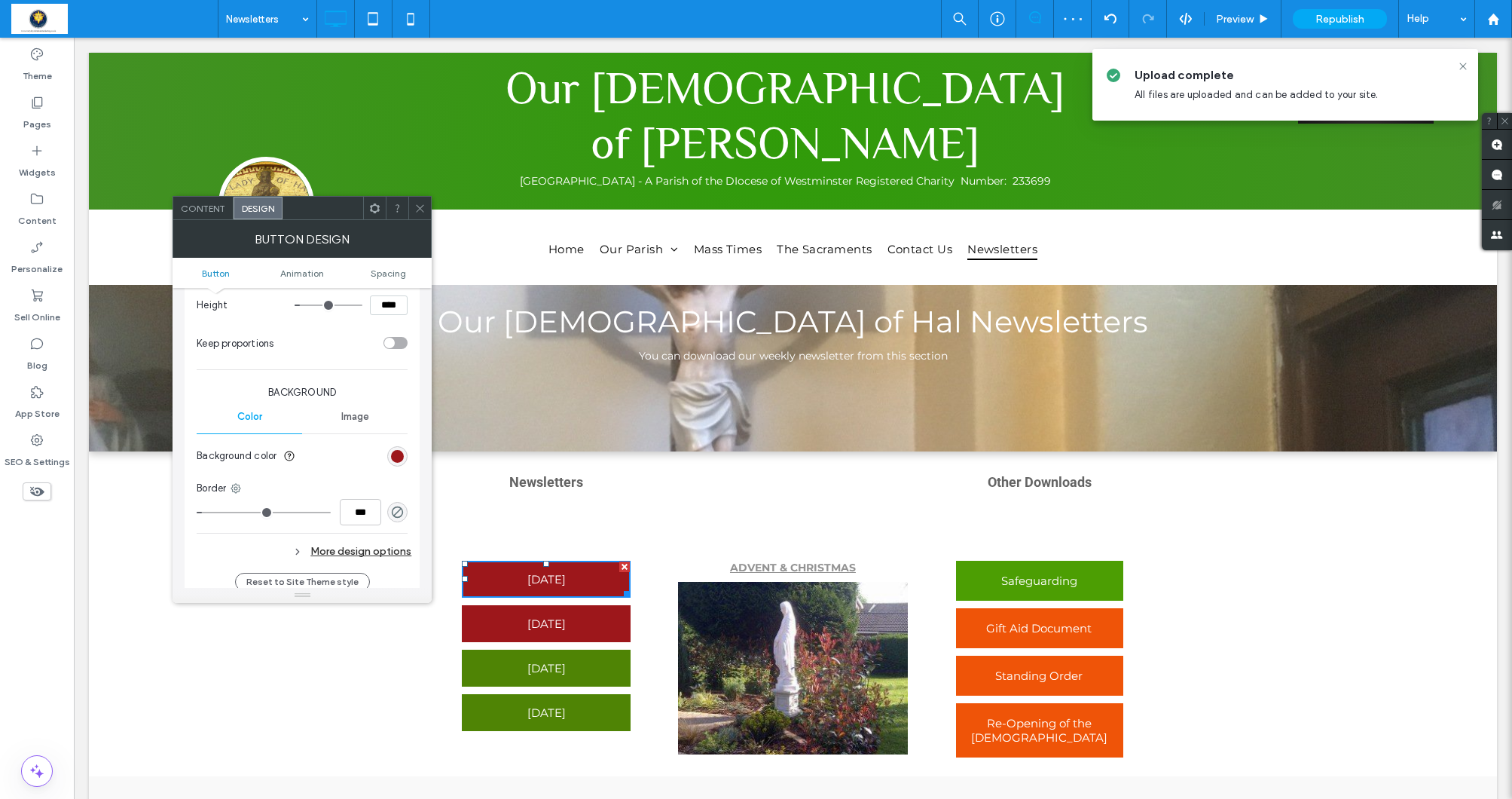
click at [421, 207] on icon at bounding box center [420, 208] width 11 height 11
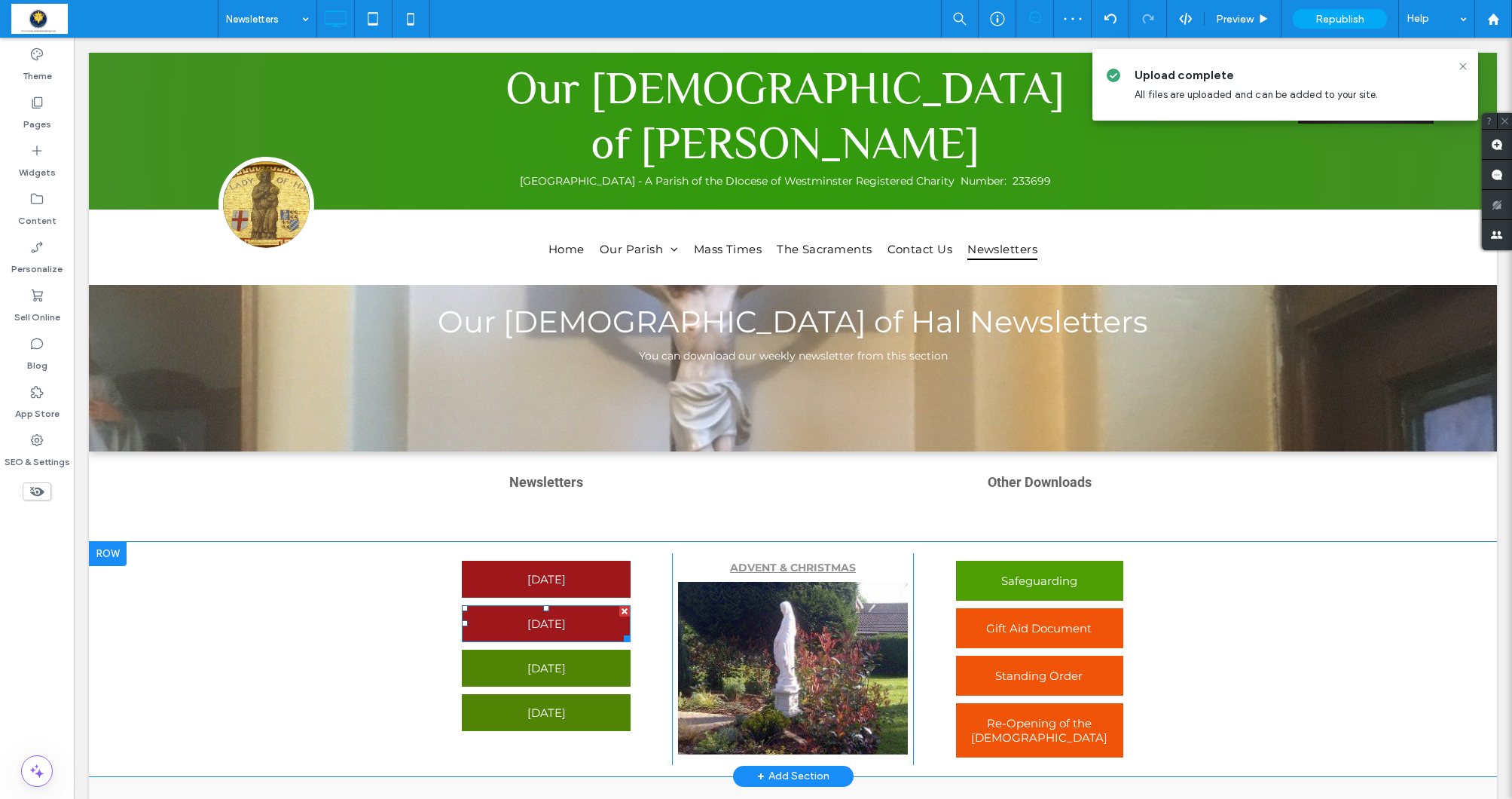
click at [541, 626] on span "10th August 2025" at bounding box center [547, 623] width 39 height 29
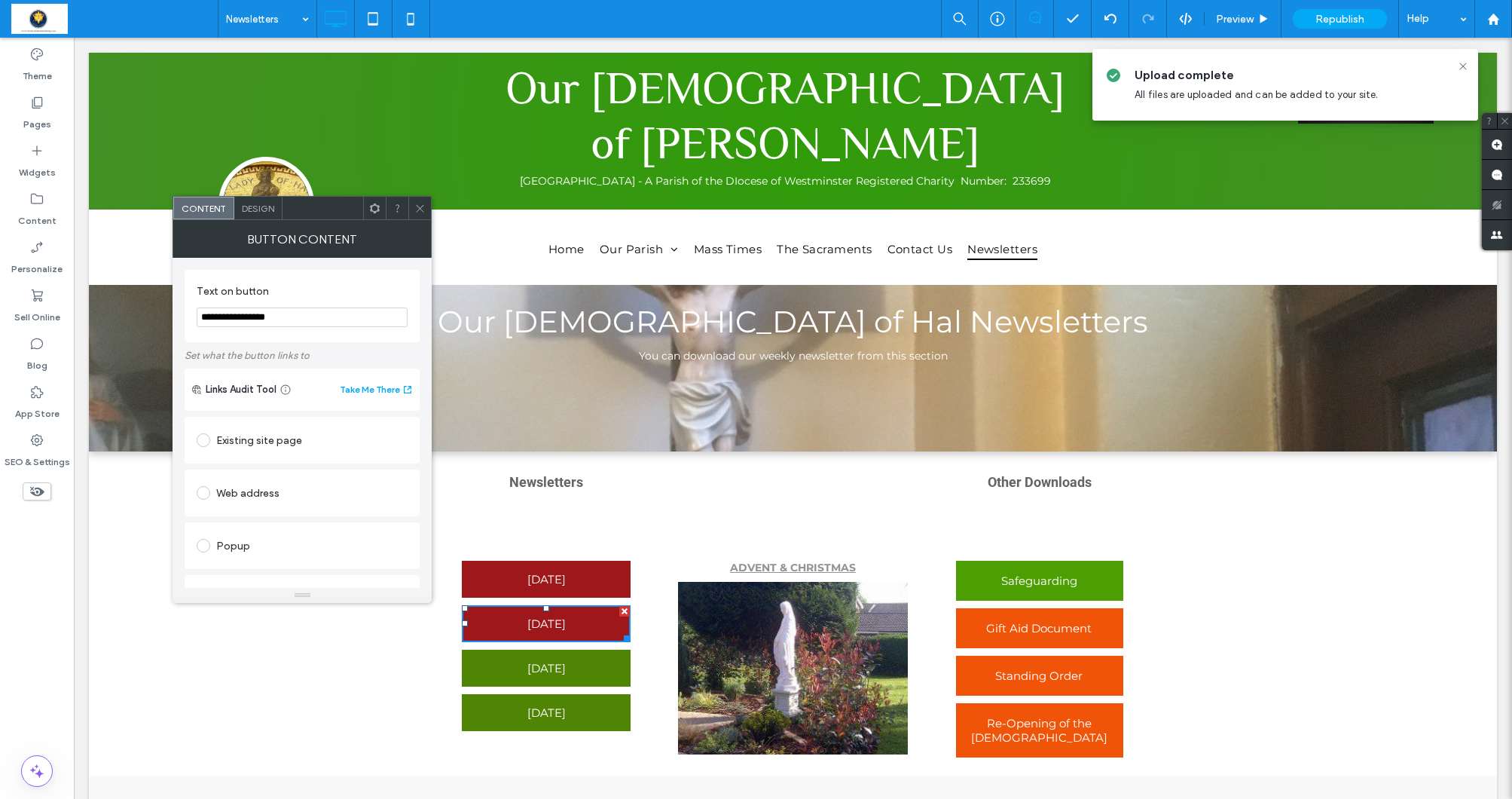
click at [263, 211] on span "Design" at bounding box center [258, 208] width 32 height 11
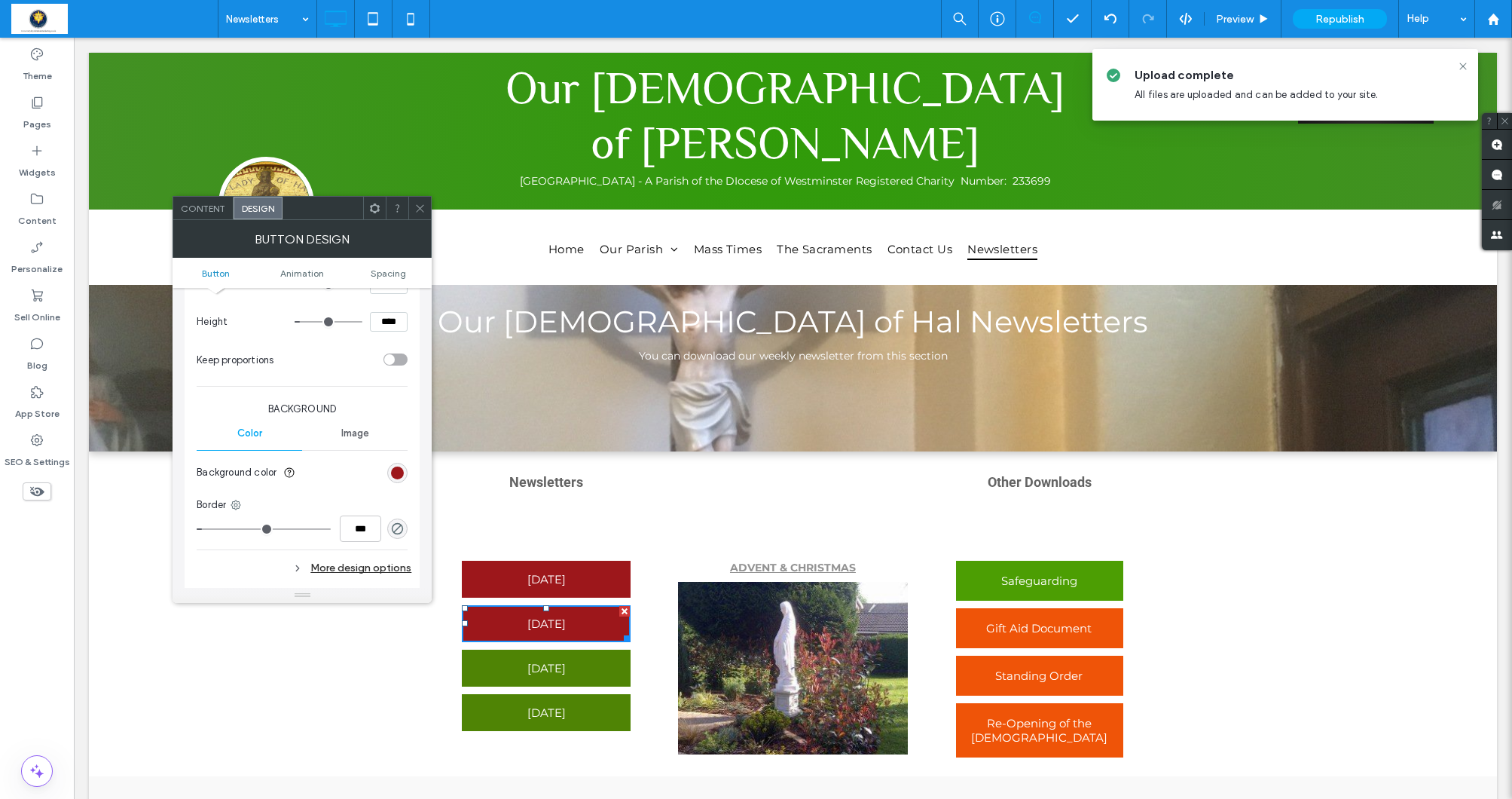
scroll to position [351, 0]
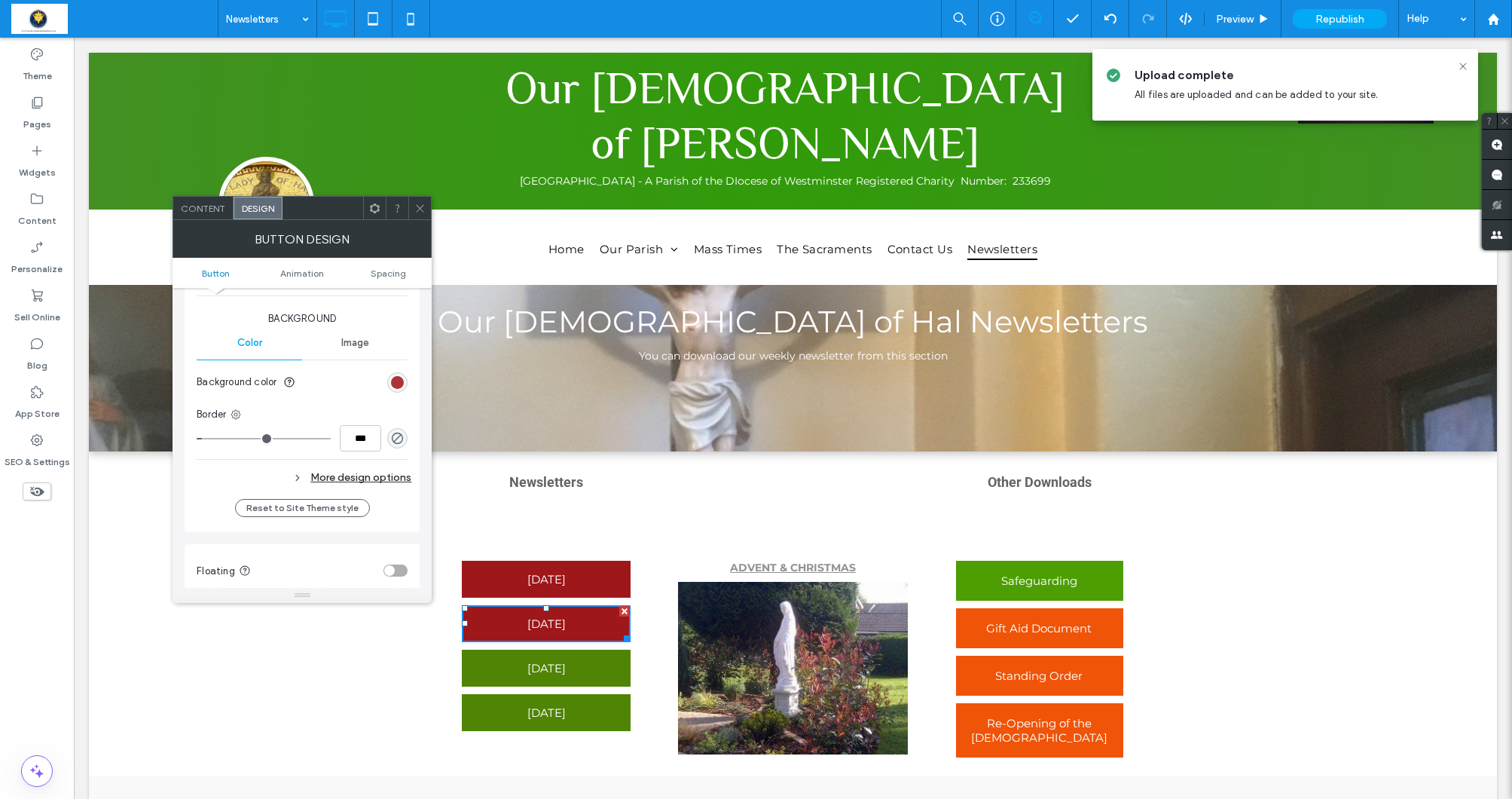
click at [395, 372] on div "rgb(157, 23, 27)" at bounding box center [398, 383] width 21 height 21
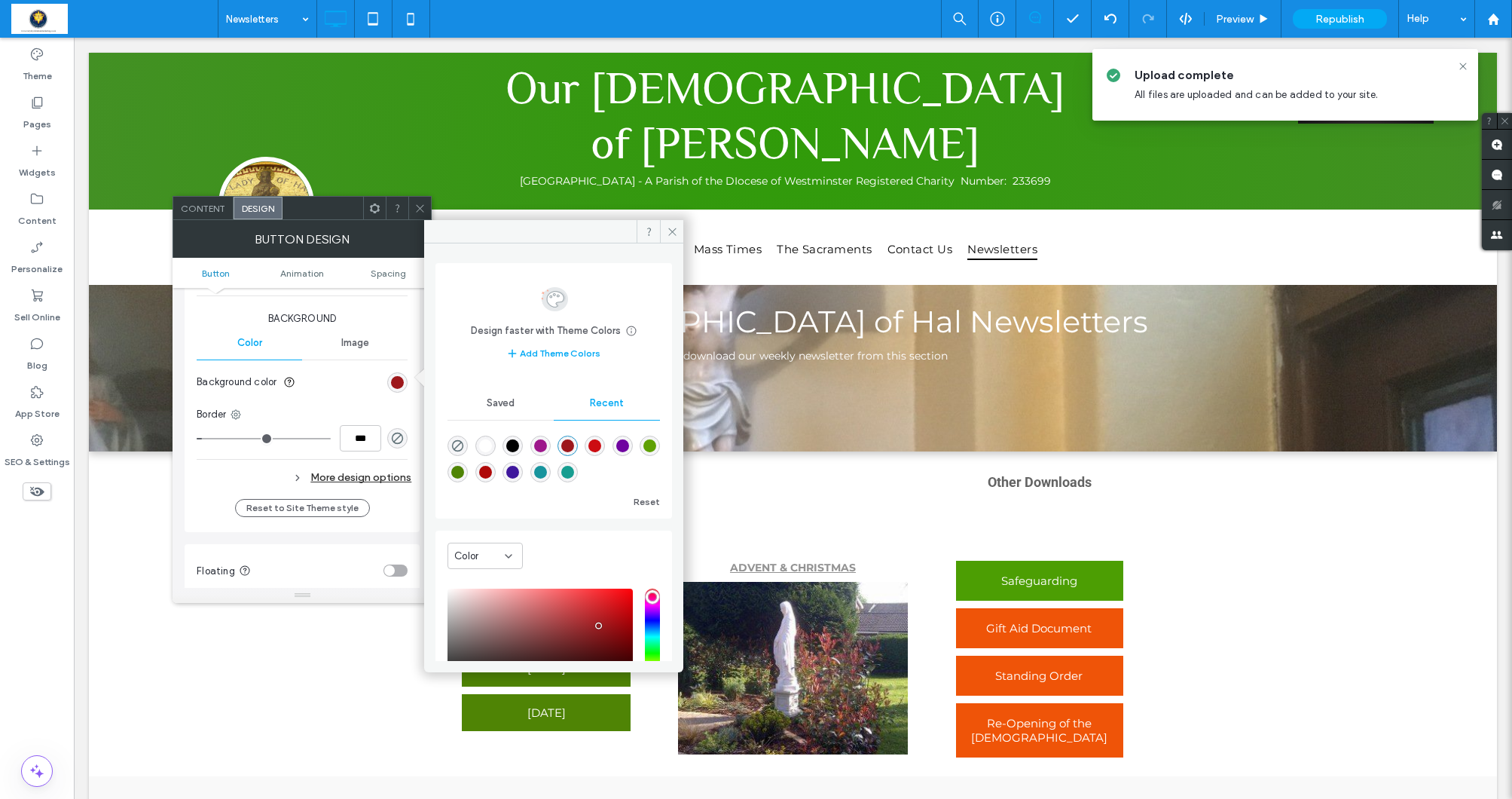
click at [464, 473] on div "rgba(79, 132, 5, 1)" at bounding box center [457, 472] width 13 height 13
type input "*******"
click at [680, 228] on span at bounding box center [672, 231] width 24 height 23
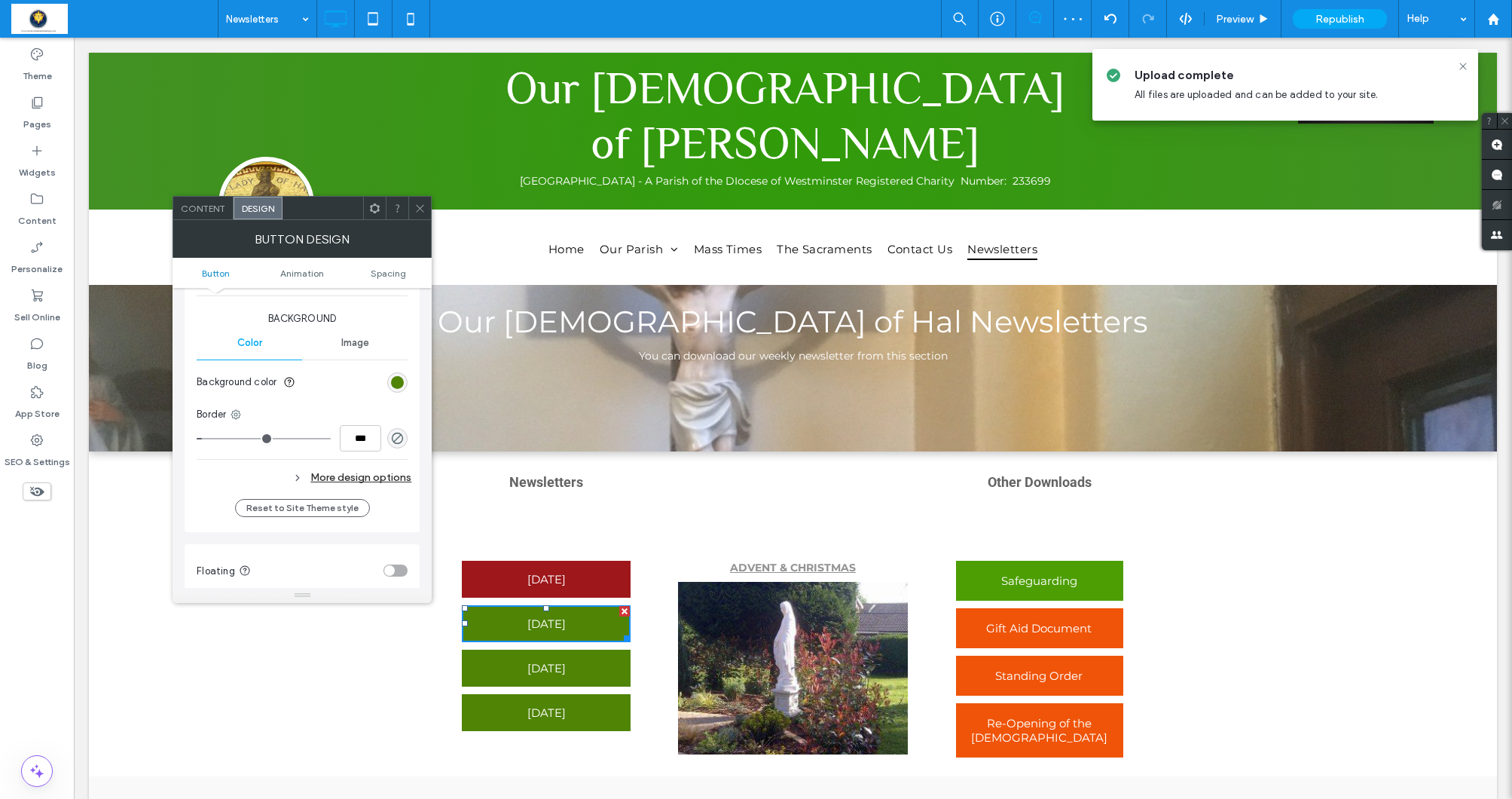
click at [409, 204] on div at bounding box center [420, 207] width 23 height 23
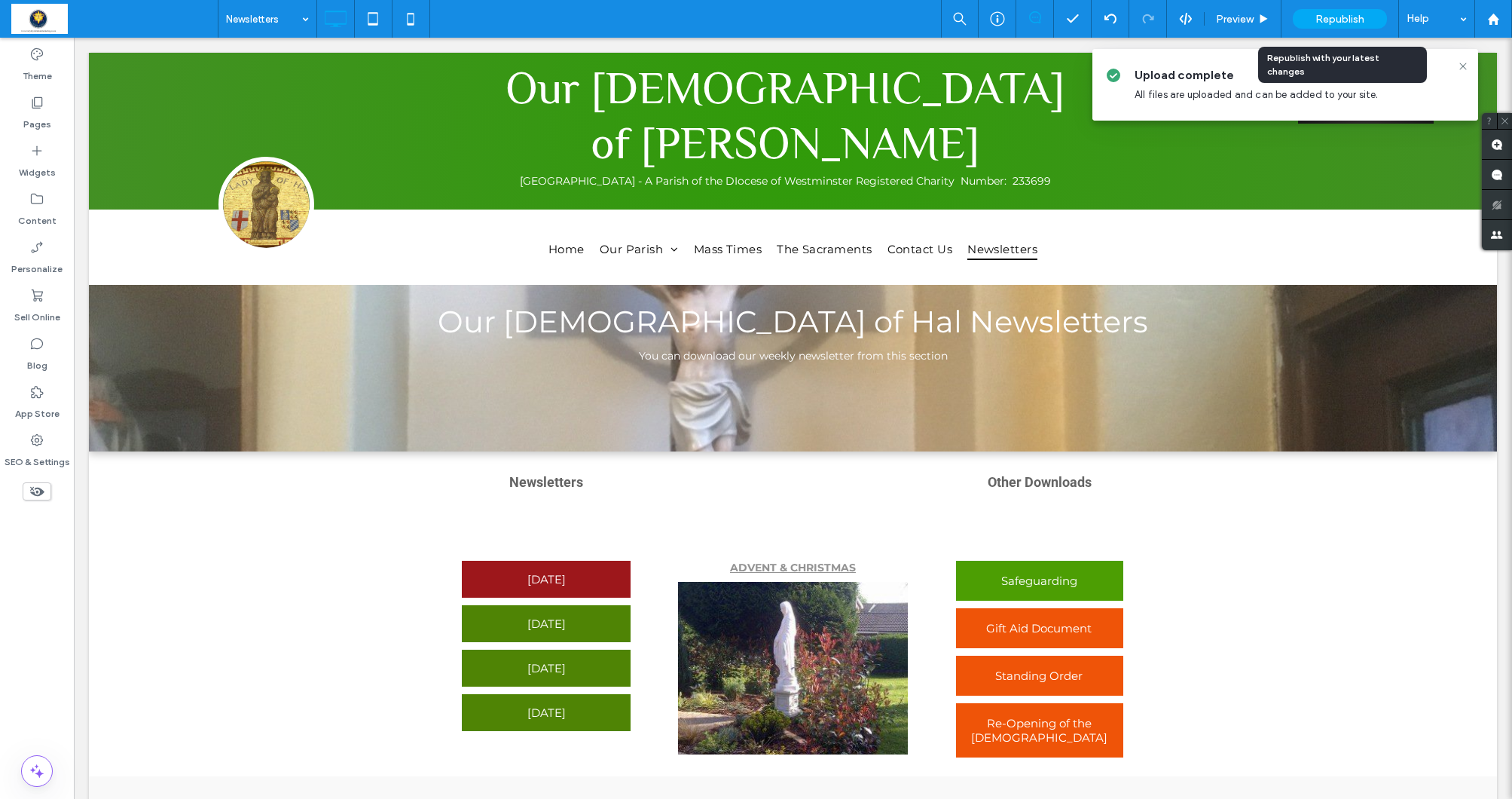
click at [1356, 22] on span "Republish" at bounding box center [1340, 19] width 49 height 13
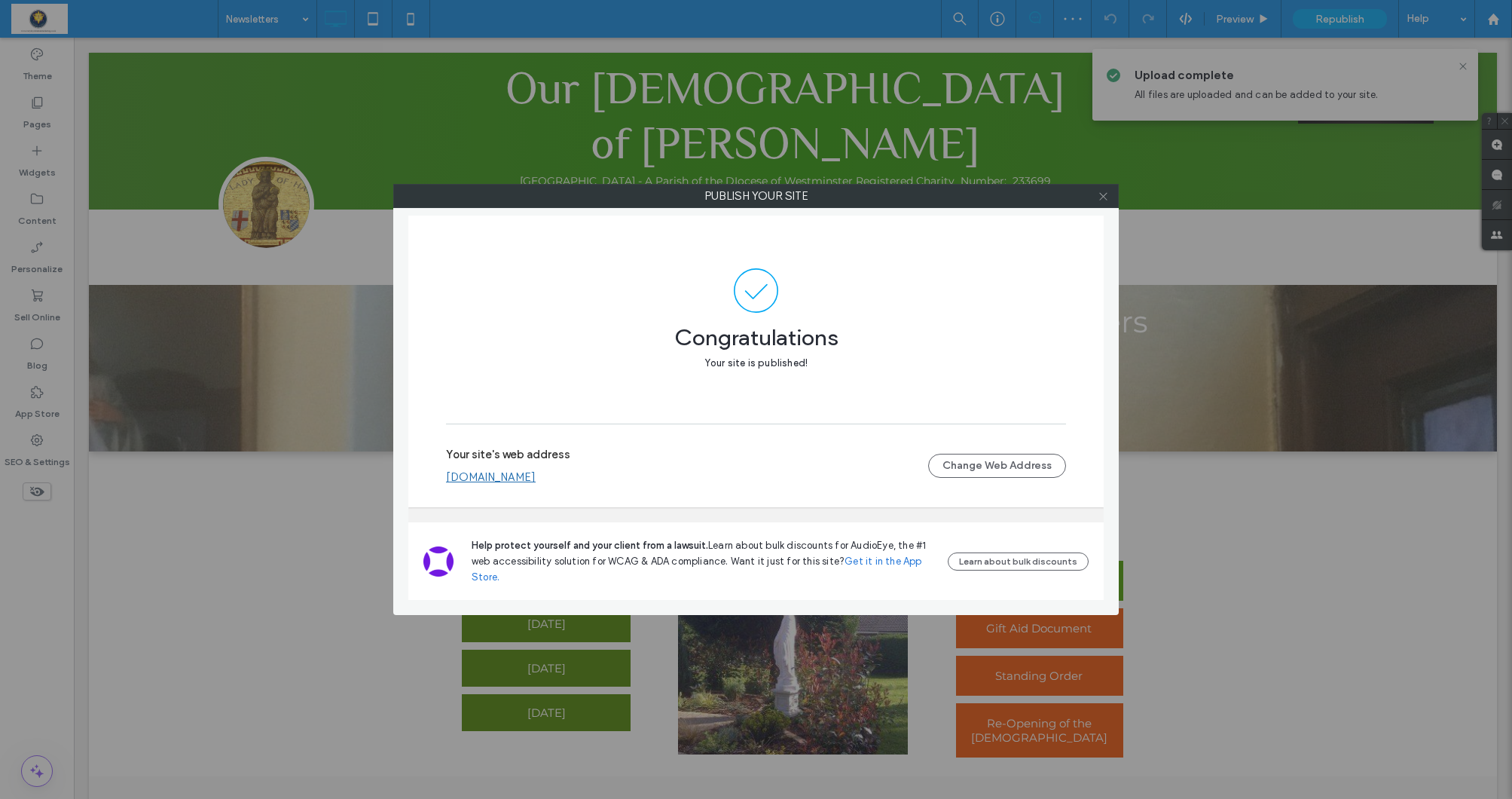
click at [1101, 194] on use at bounding box center [1103, 196] width 8 height 8
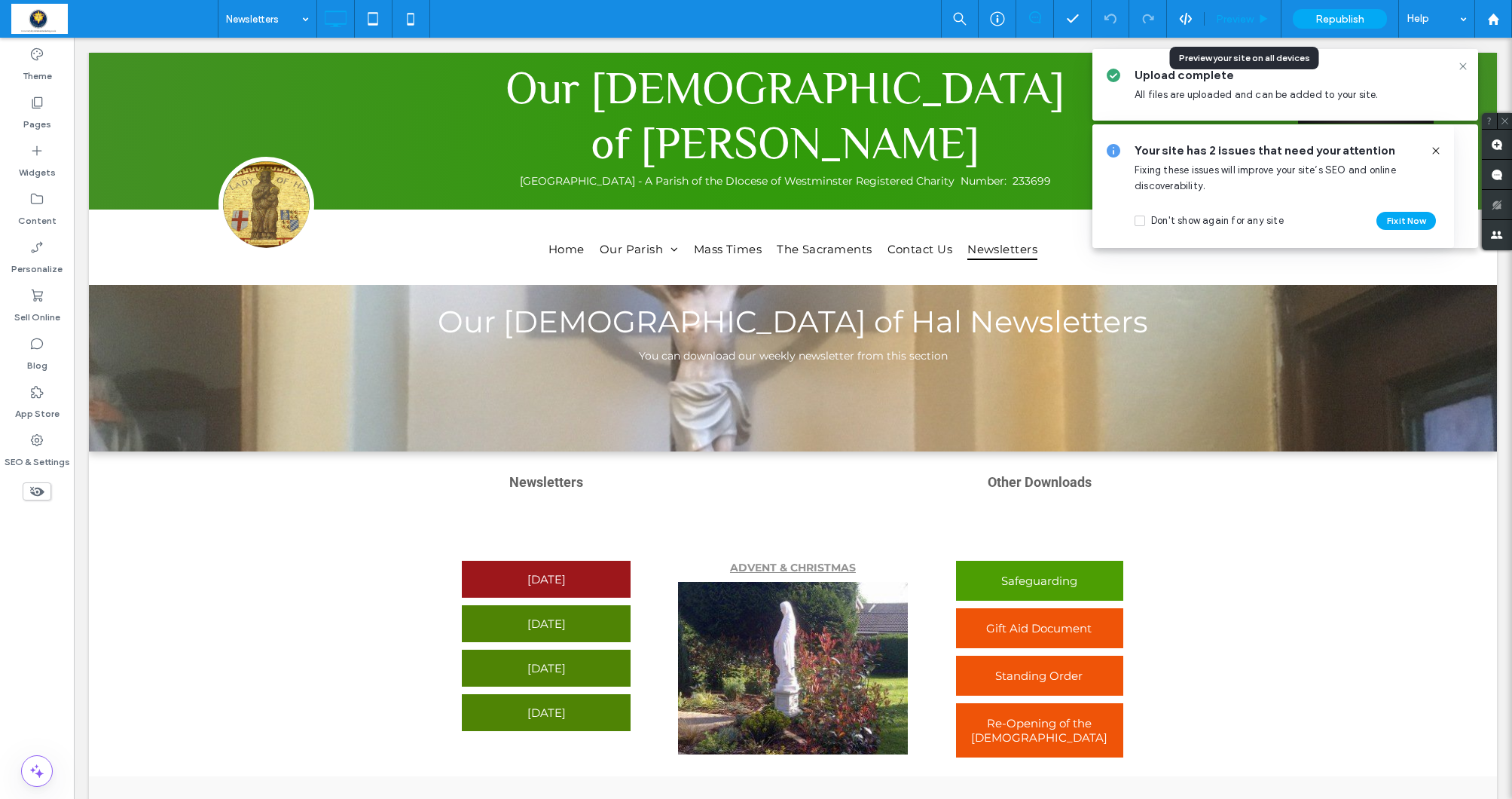
drag, startPoint x: 1237, startPoint y: 19, endPoint x: 891, endPoint y: 225, distance: 402.7
click at [1237, 19] on span "Preview" at bounding box center [1235, 19] width 38 height 13
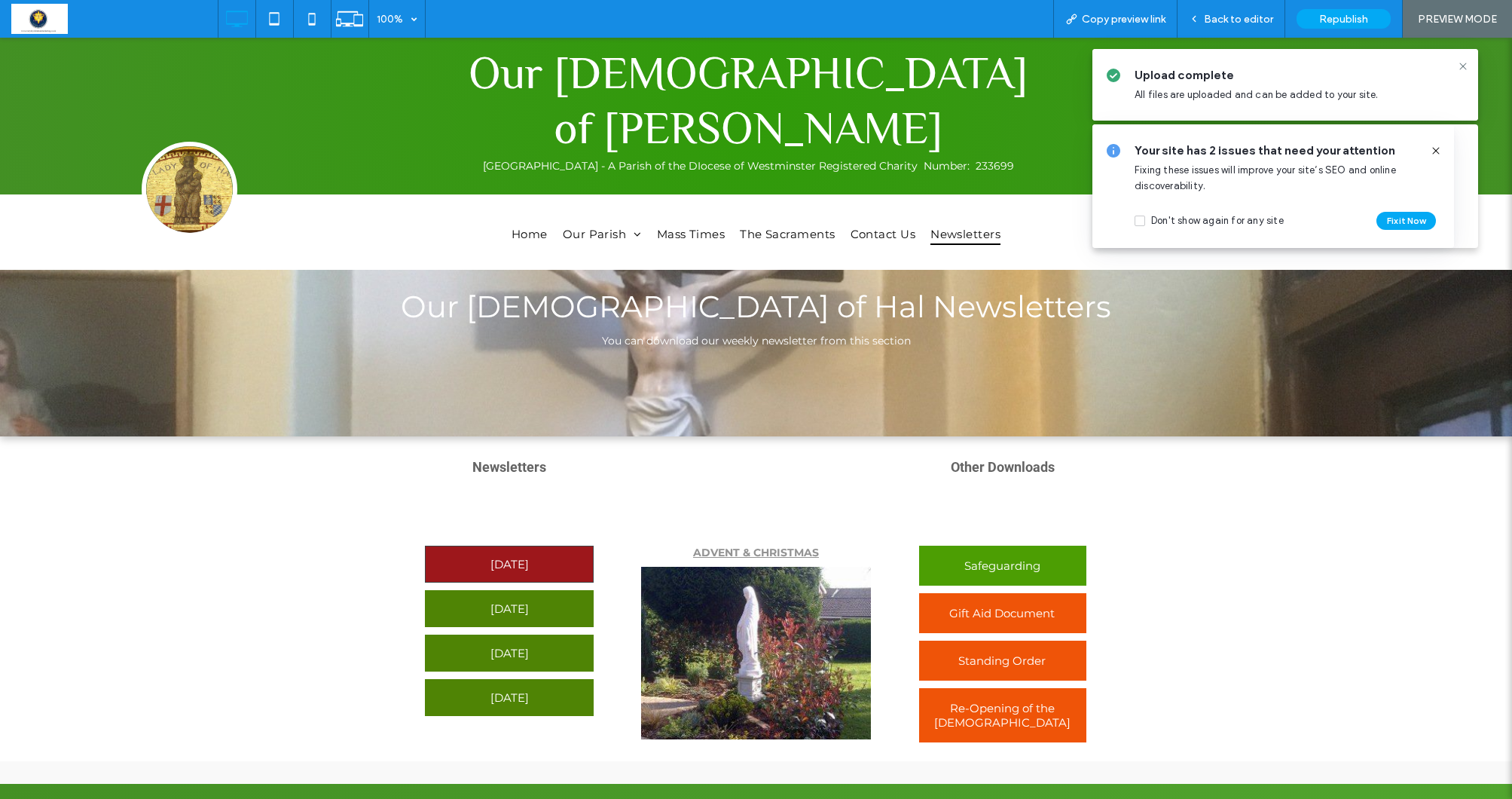
click at [513, 564] on span "17th August 2025" at bounding box center [510, 563] width 39 height 29
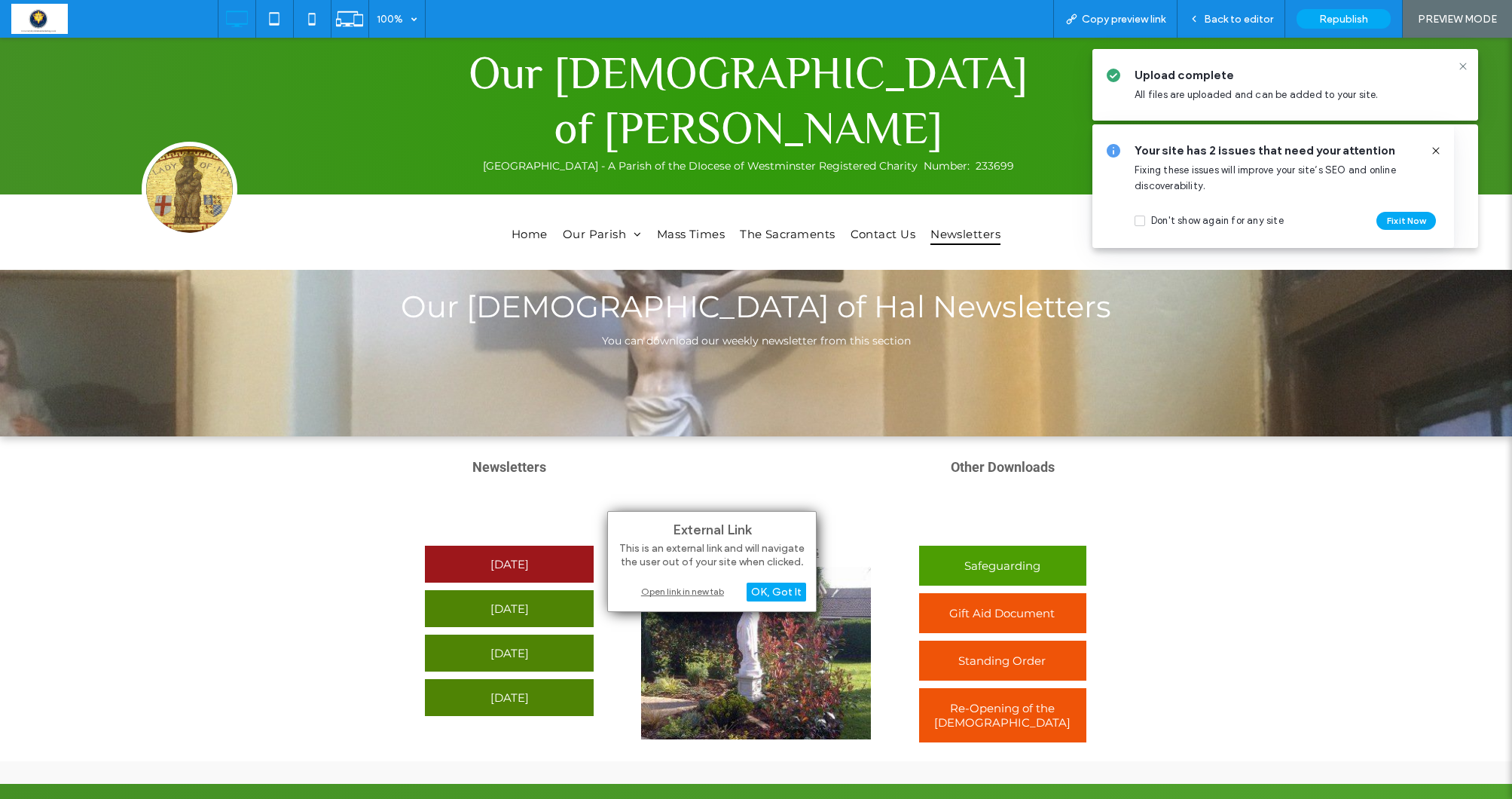
click at [664, 590] on div "Open link in new tab" at bounding box center [711, 591] width 189 height 16
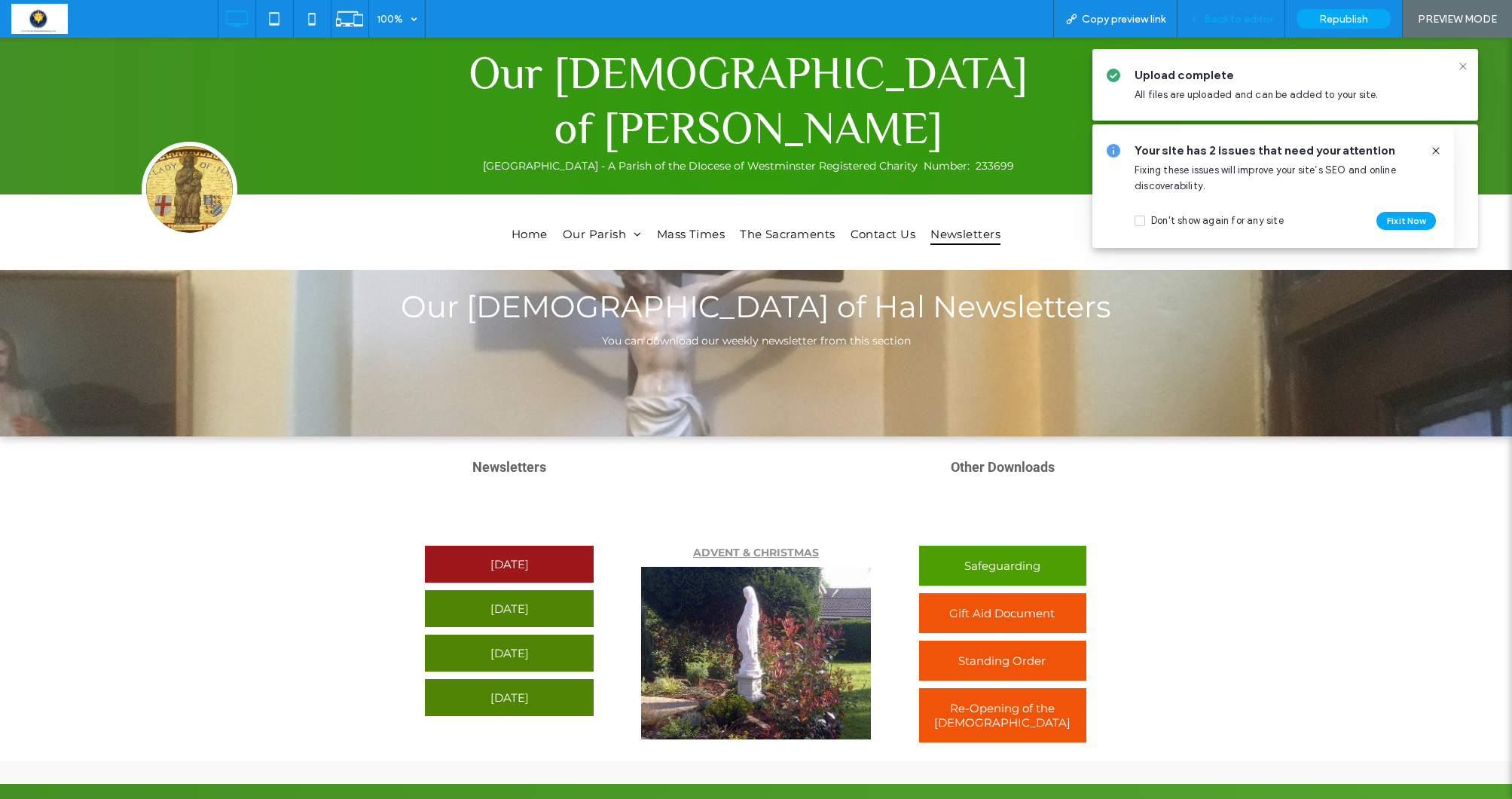
click at [1238, 24] on span "Back to editor" at bounding box center [1239, 19] width 69 height 13
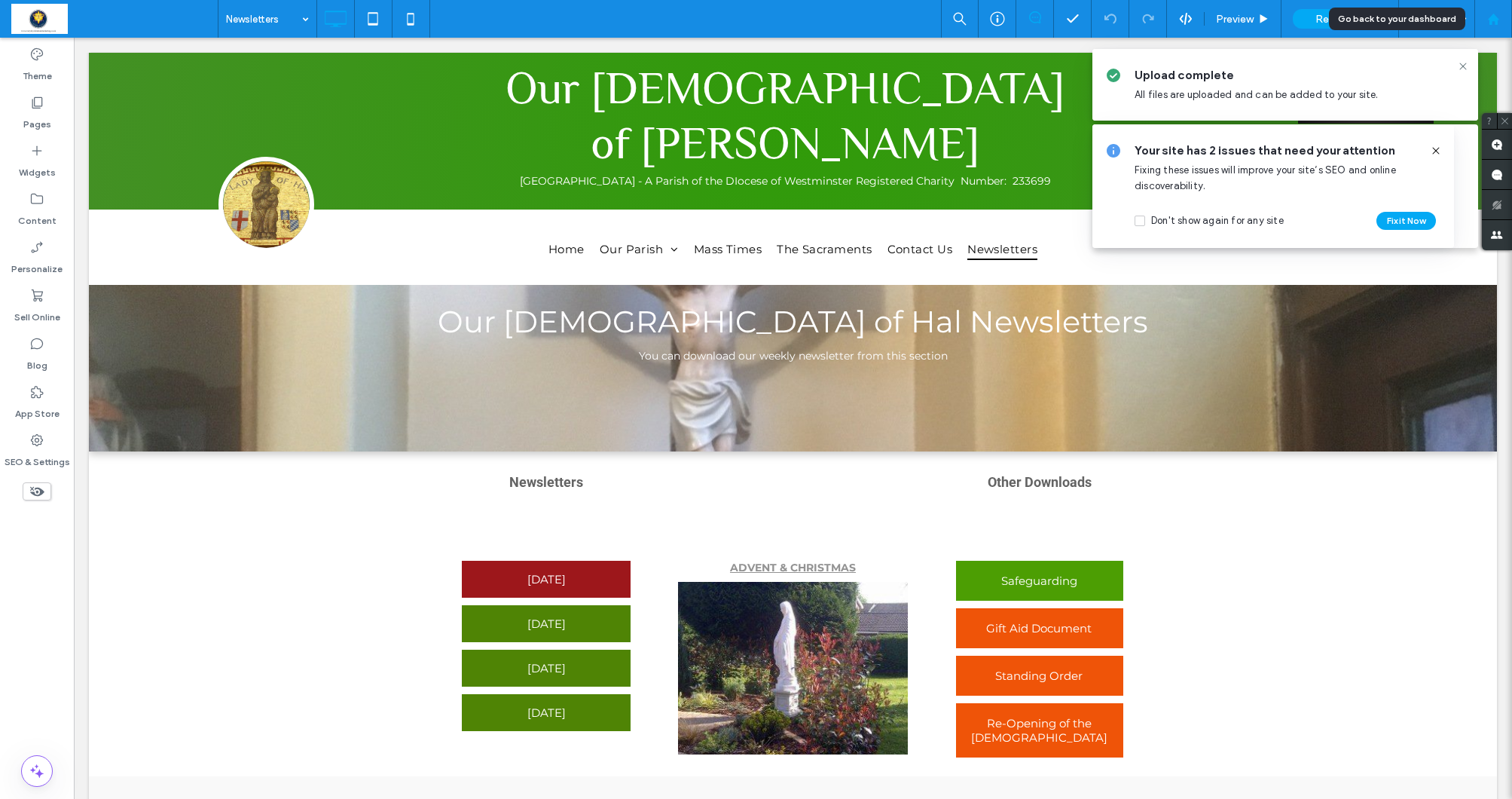
click at [1496, 21] on use at bounding box center [1493, 18] width 11 height 11
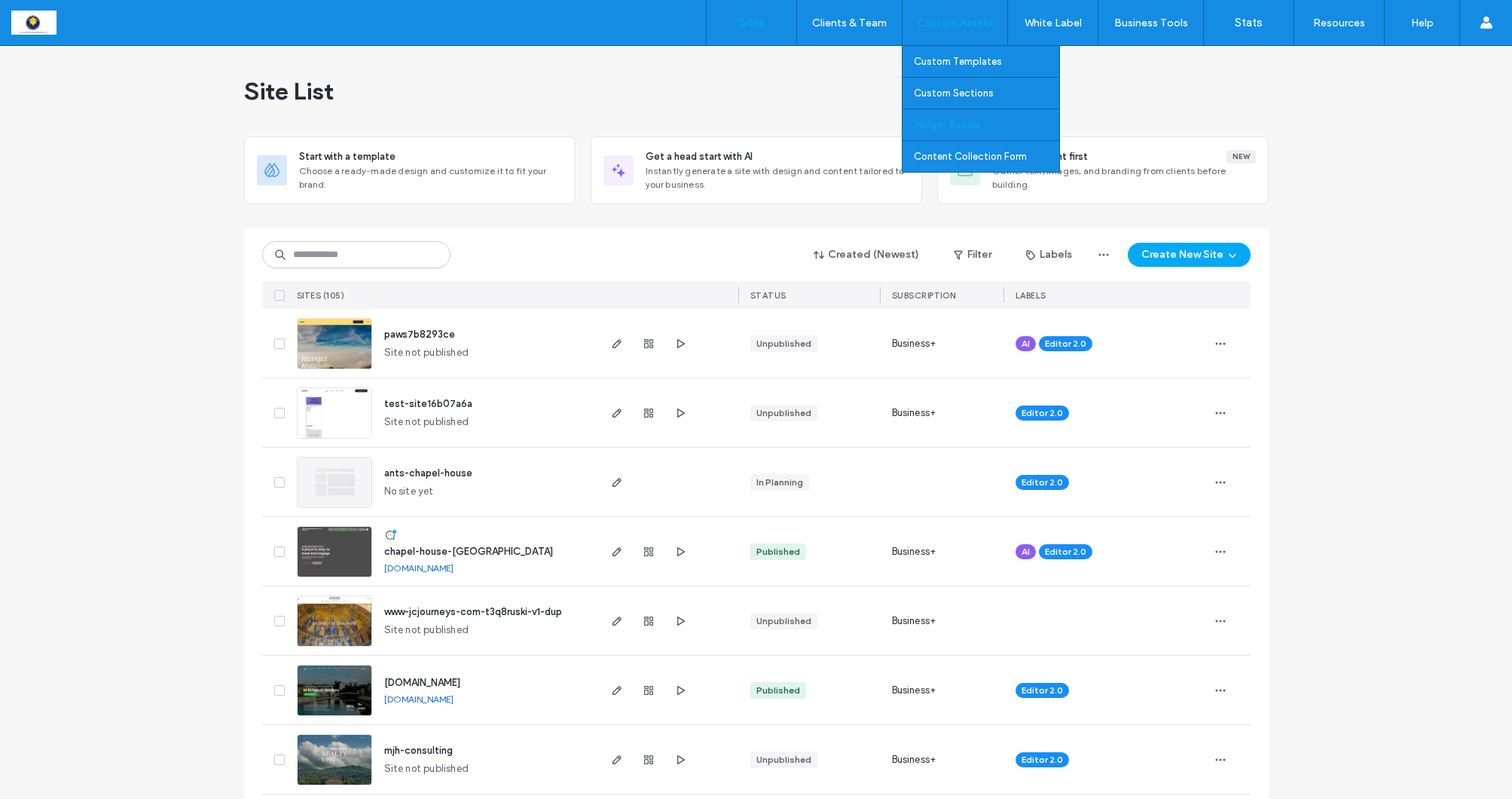
click at [967, 127] on label "Widget Builder" at bounding box center [947, 125] width 66 height 11
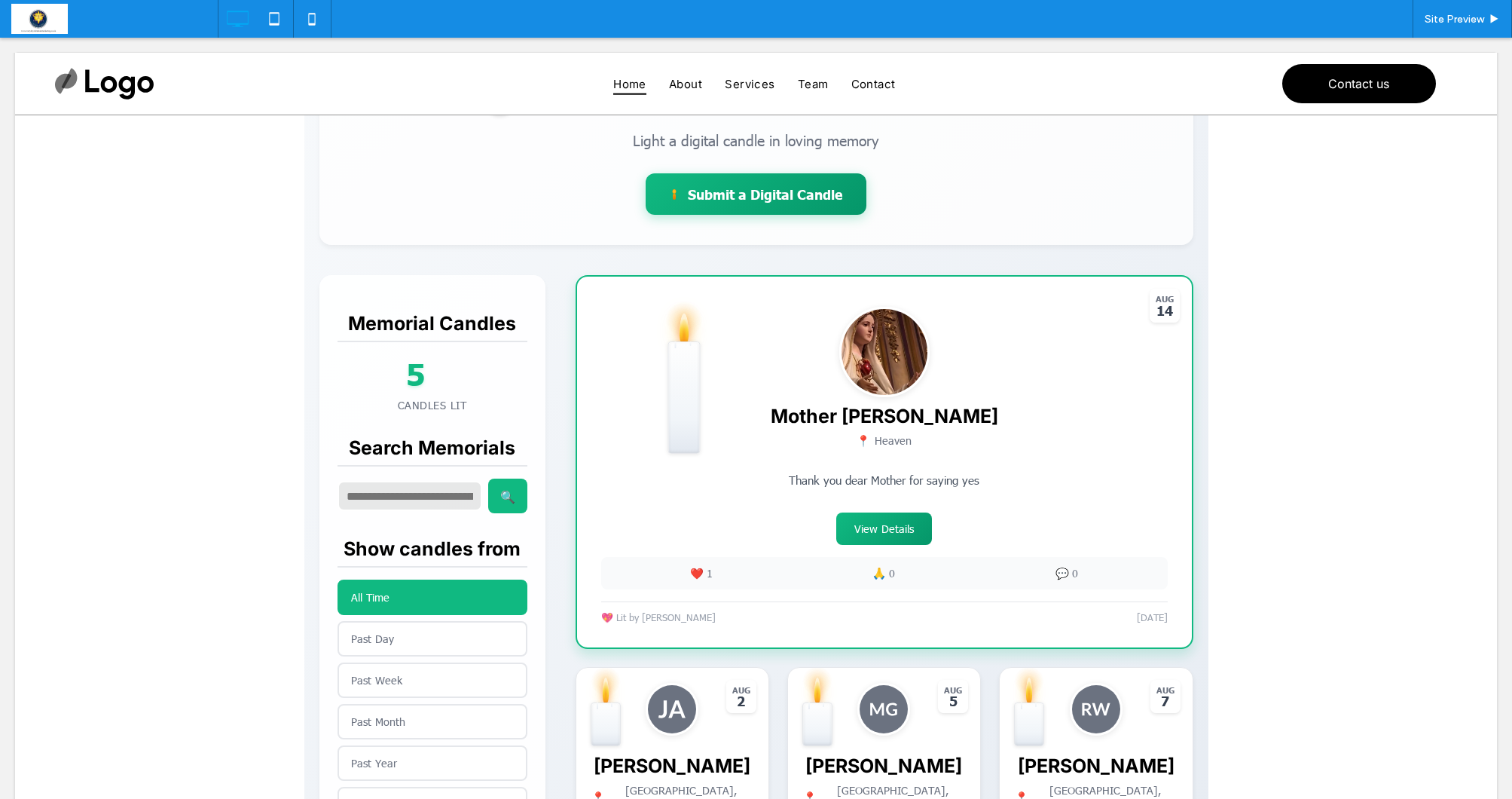
scroll to position [211, 0]
click at [1465, 15] on span "Site Preview" at bounding box center [1454, 19] width 59 height 13
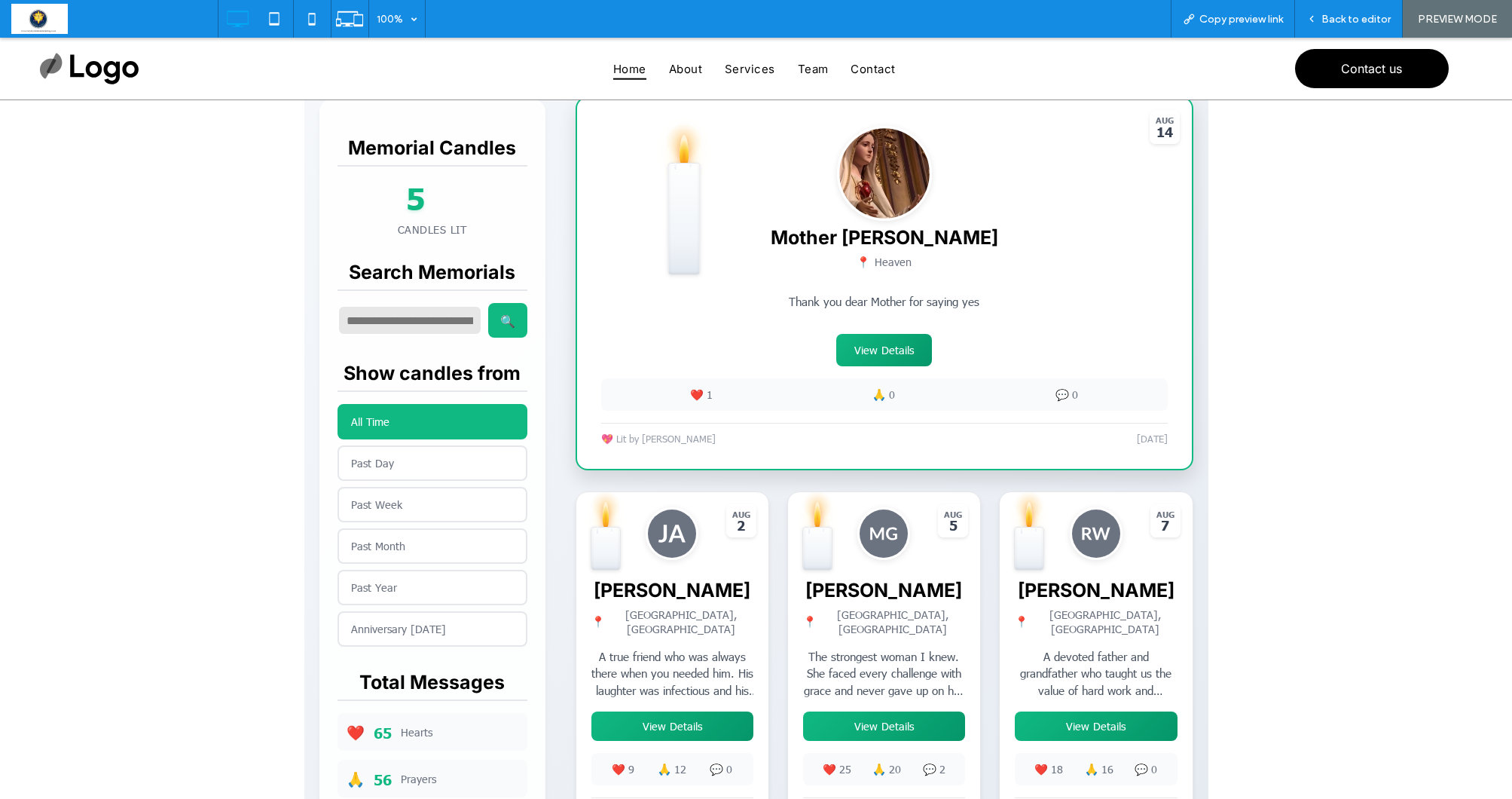
scroll to position [470, 0]
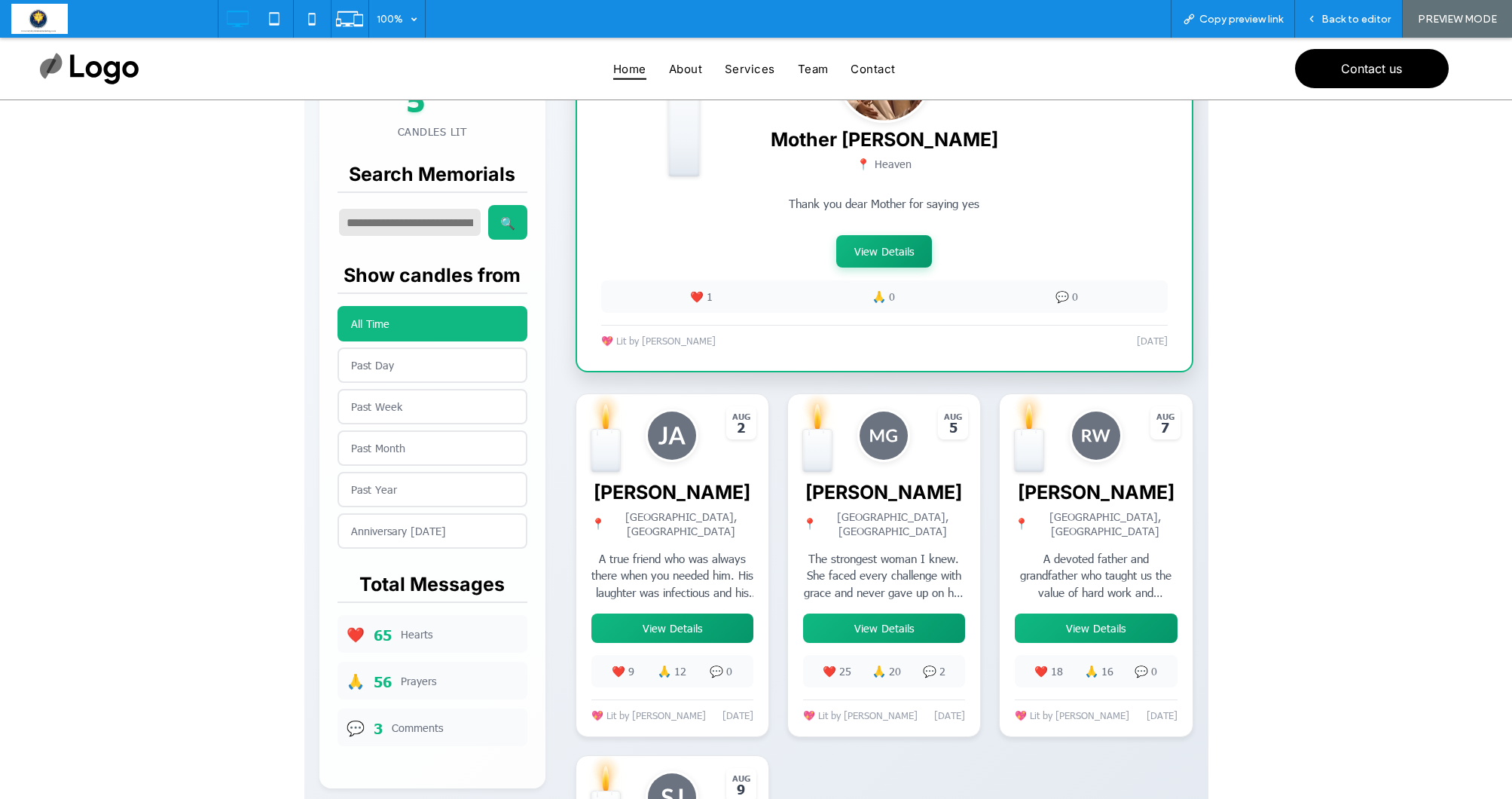
click at [882, 250] on button "View Details" at bounding box center [883, 251] width 95 height 32
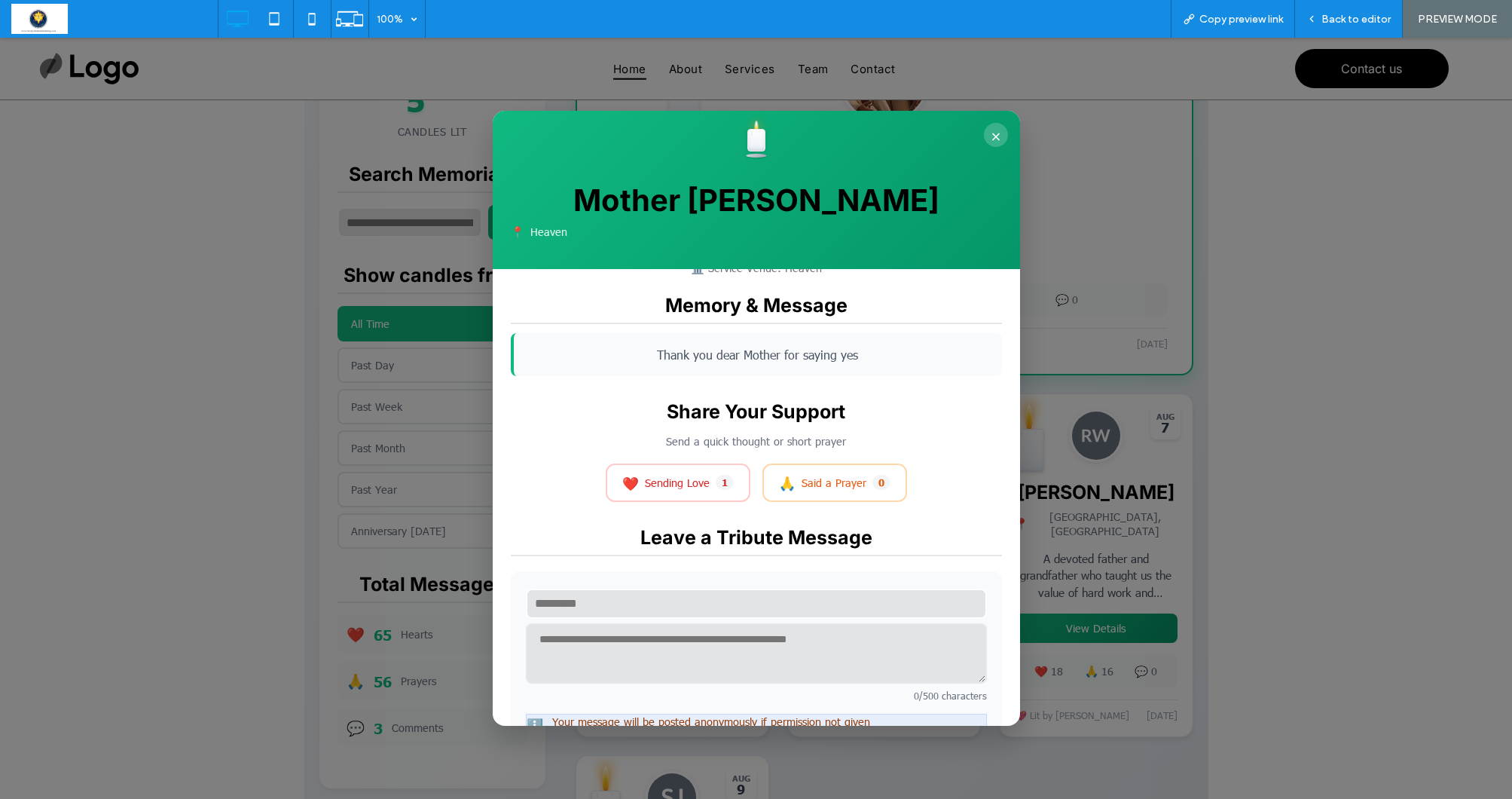
scroll to position [15, 0]
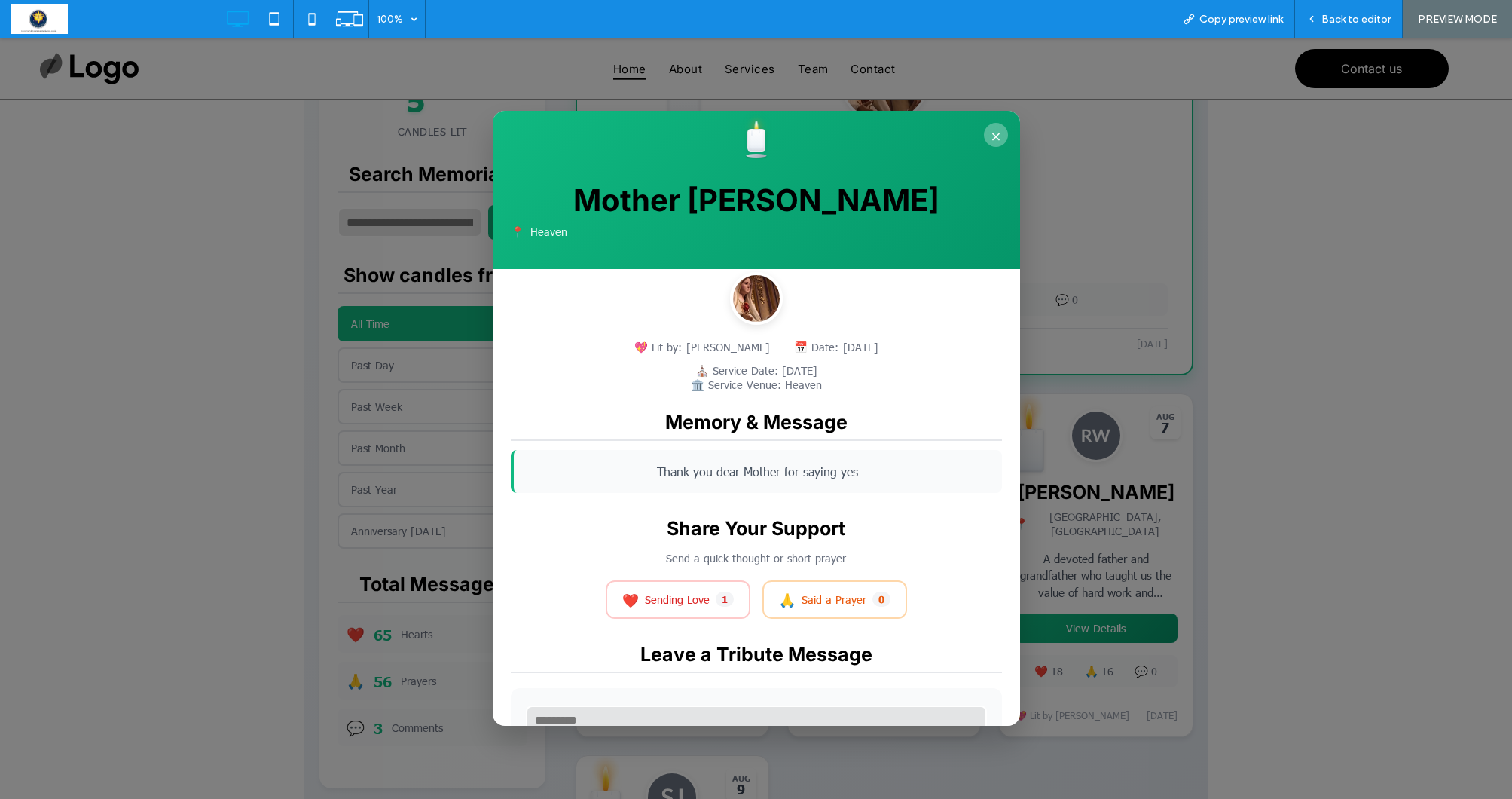
click at [995, 131] on button "×" at bounding box center [996, 135] width 24 height 24
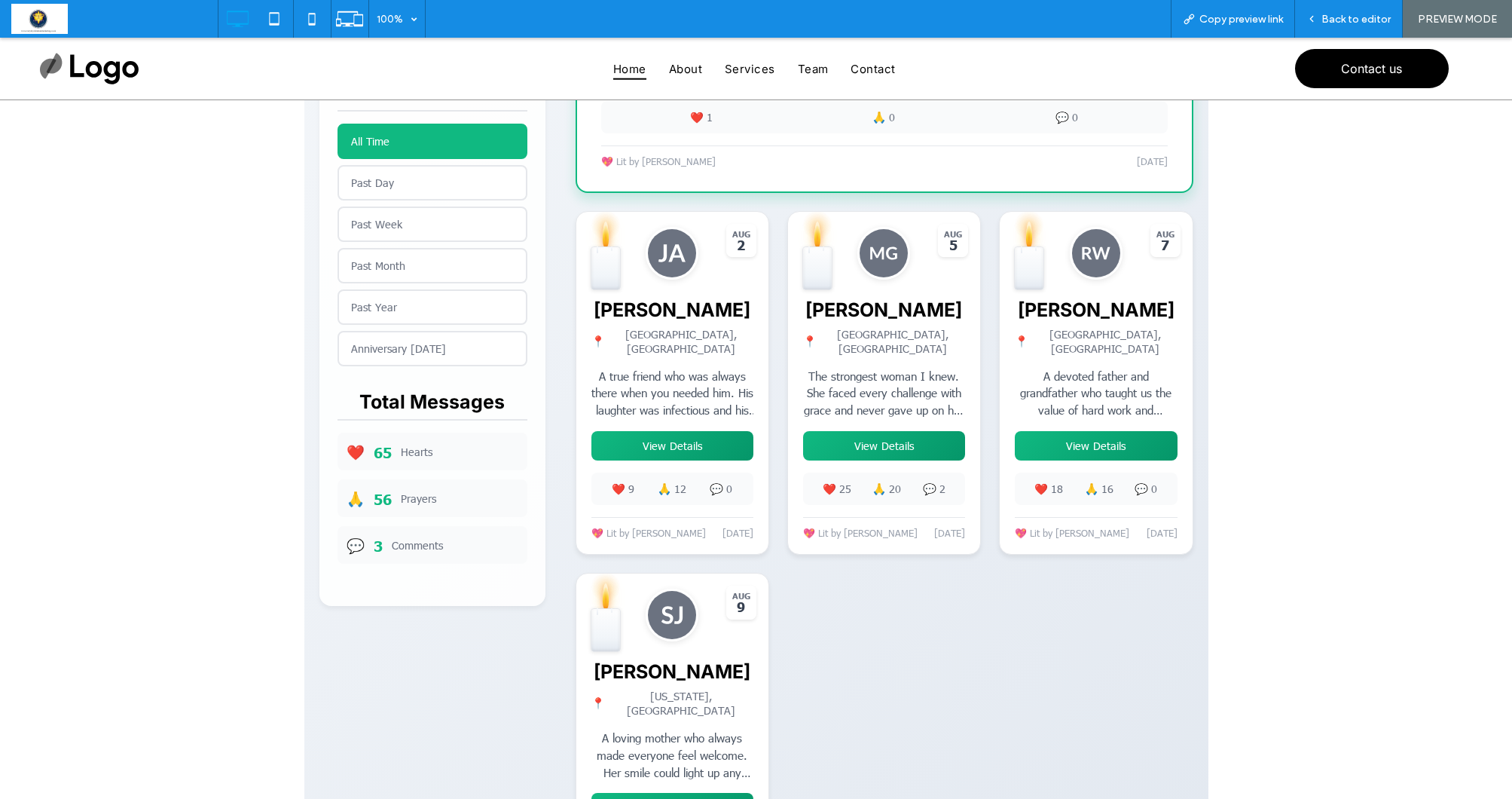
scroll to position [654, 0]
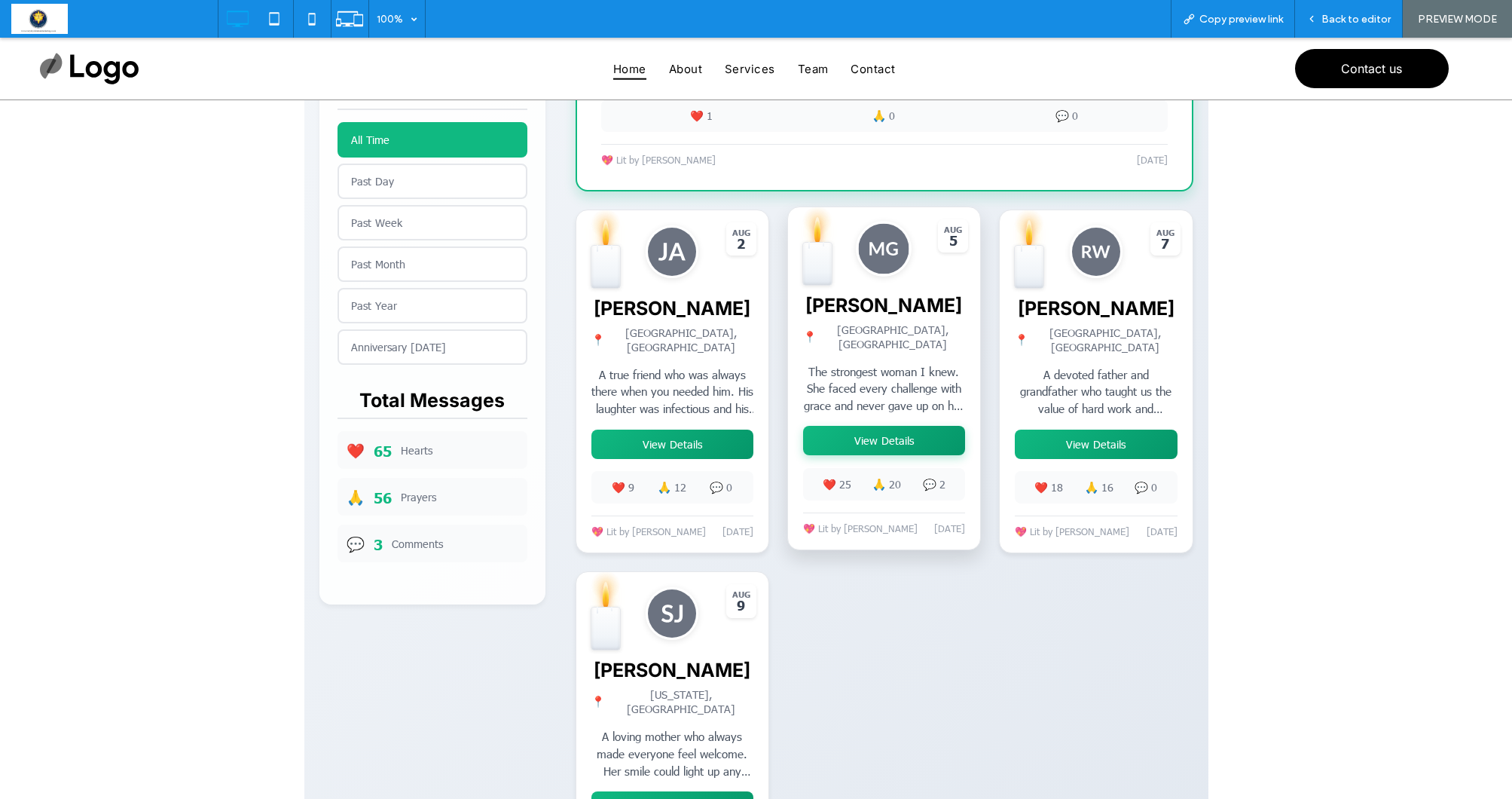
click at [861, 433] on button "View Details" at bounding box center [883, 440] width 162 height 29
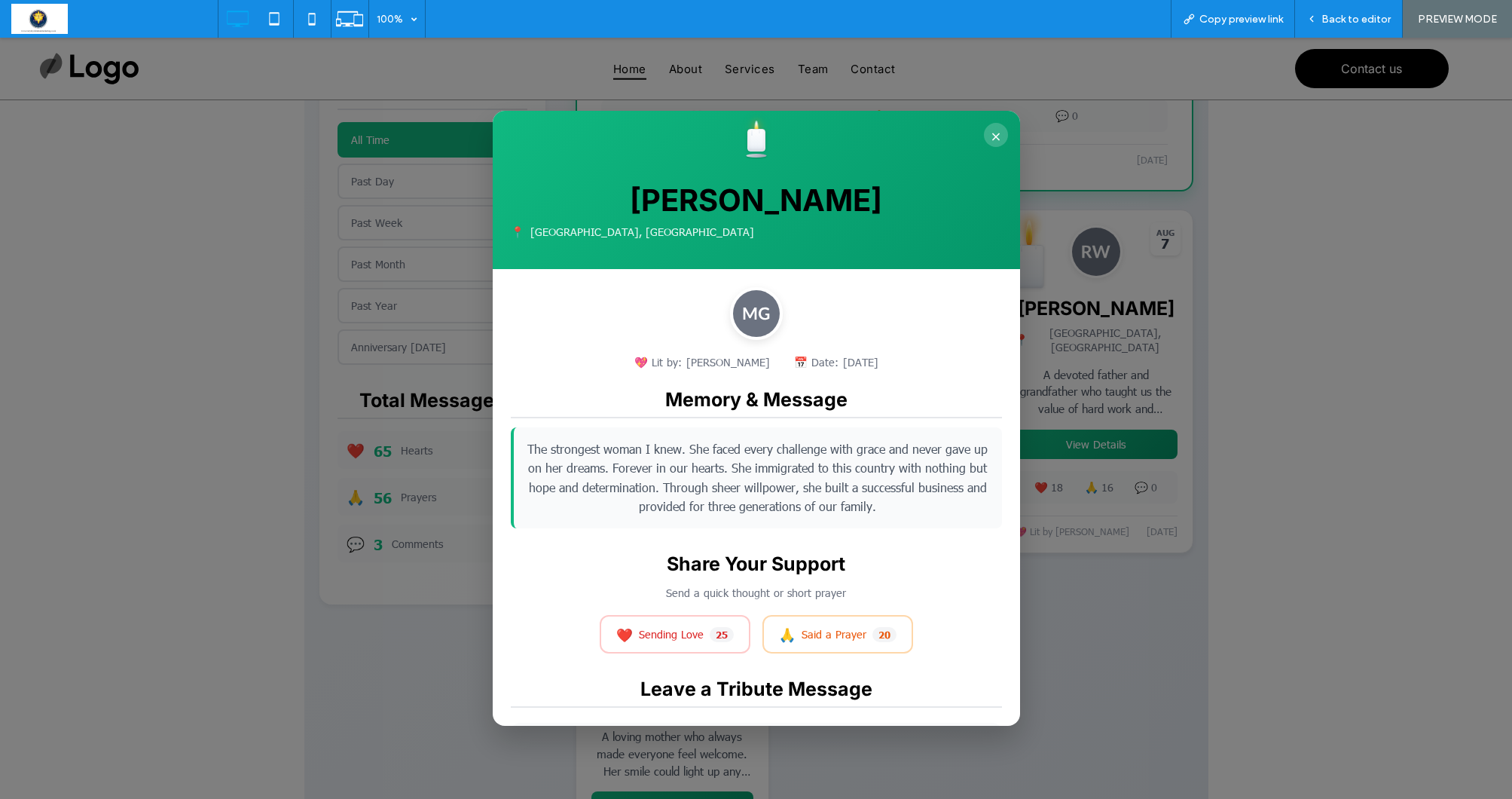
scroll to position [0, 0]
click at [999, 129] on button "×" at bounding box center [996, 135] width 24 height 24
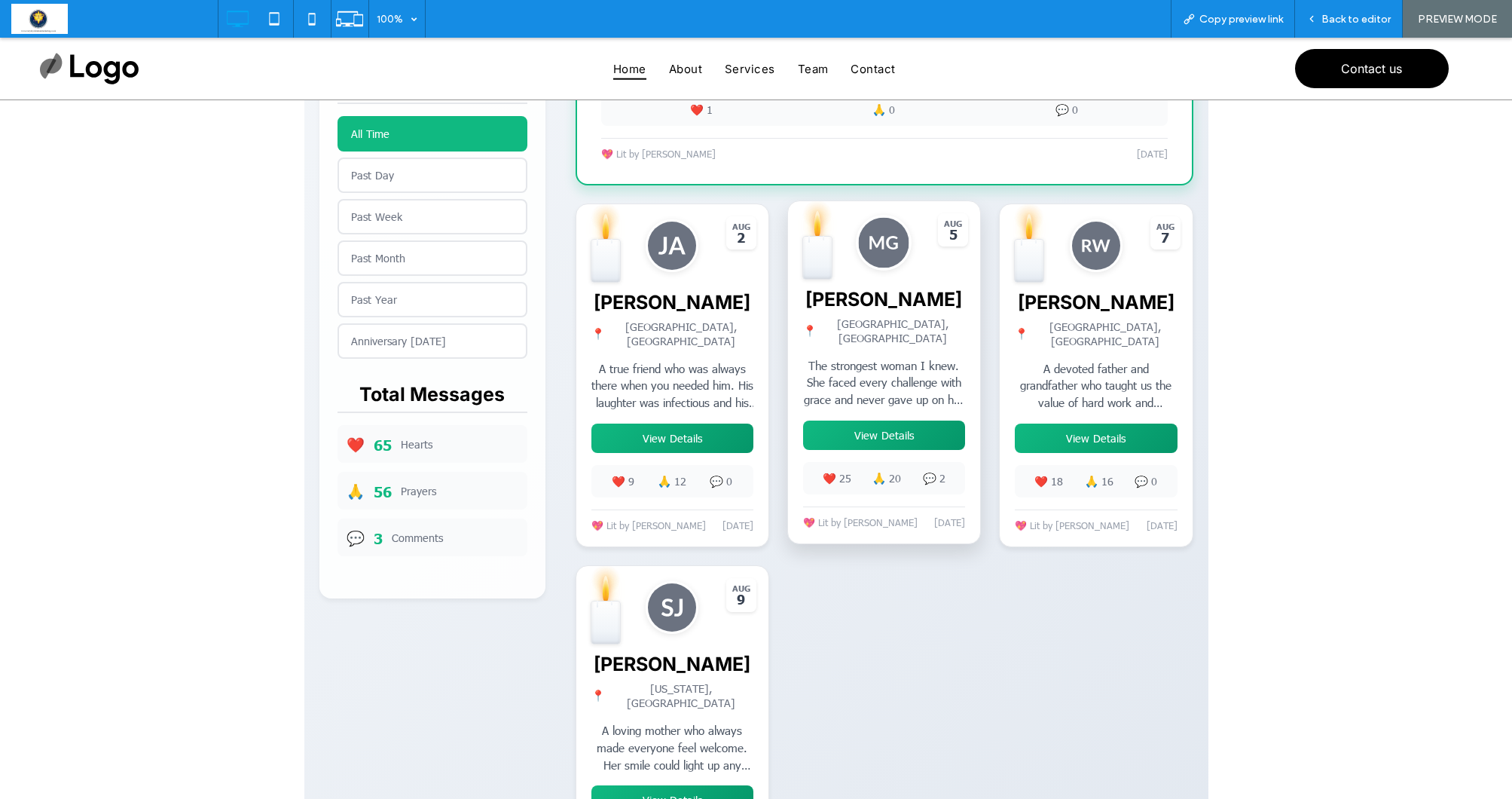
scroll to position [666, 0]
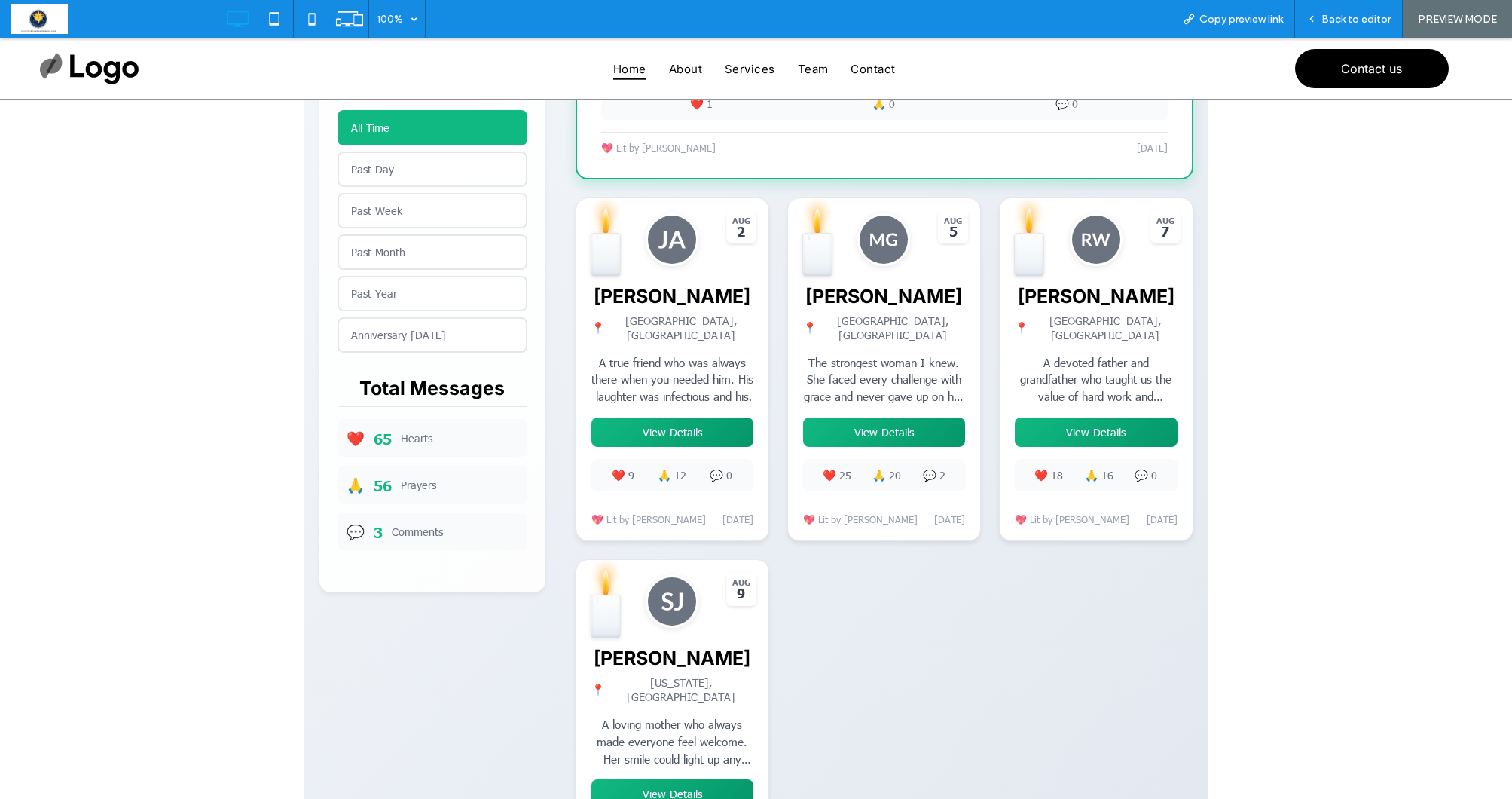
click at [894, 418] on button "View Details" at bounding box center [883, 431] width 162 height 29
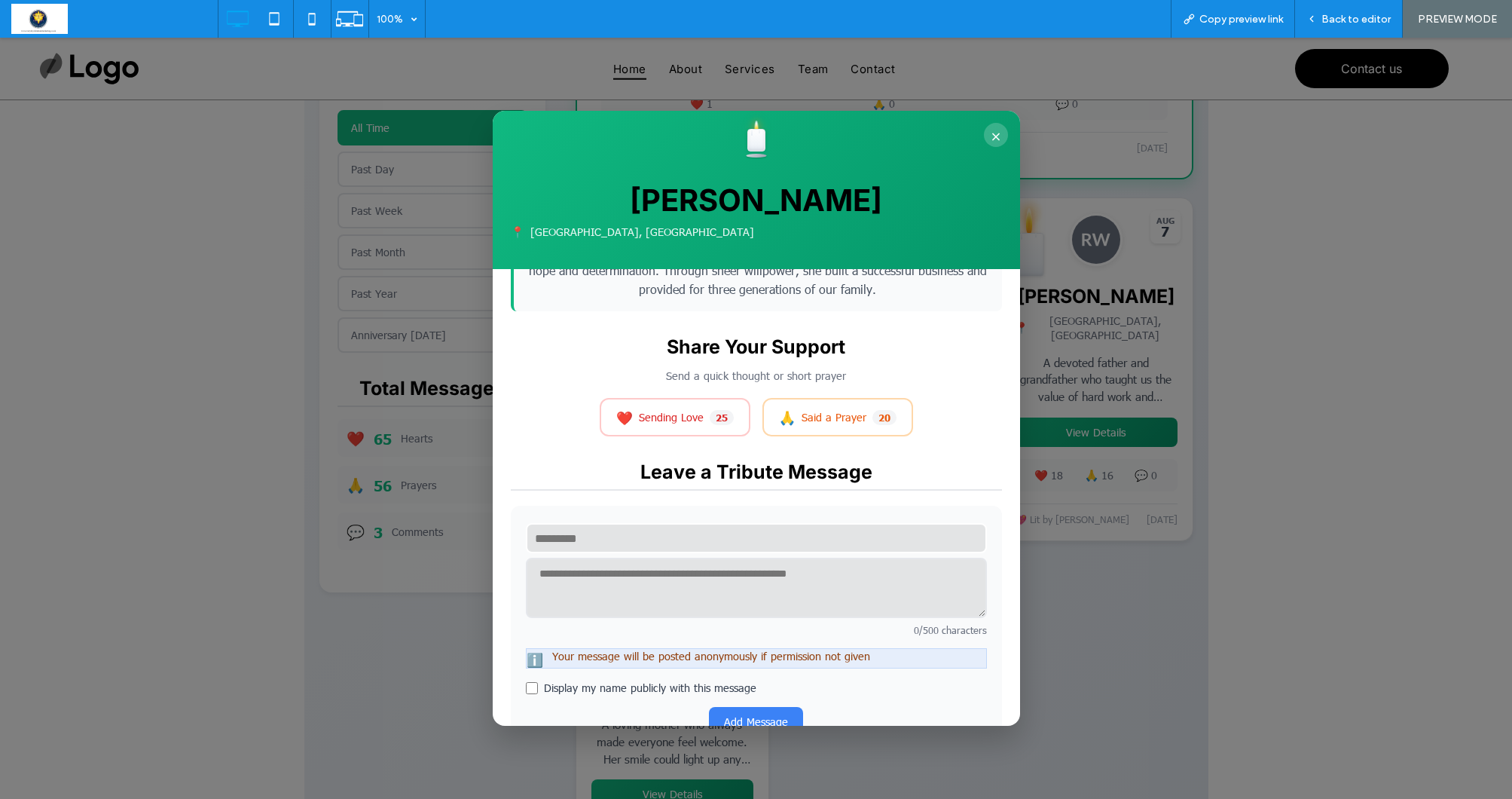
scroll to position [158, 0]
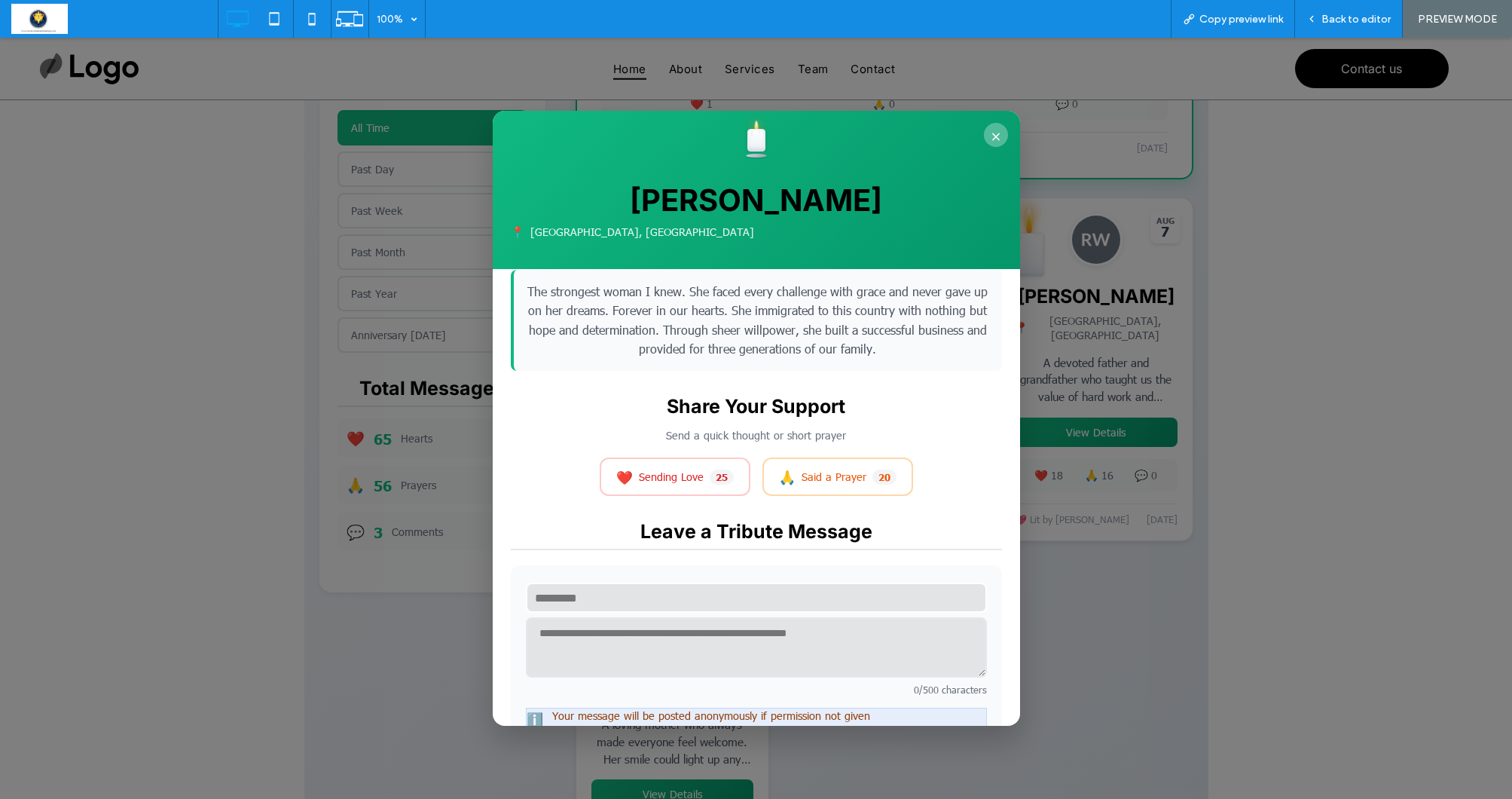
click at [995, 129] on button "×" at bounding box center [996, 135] width 24 height 24
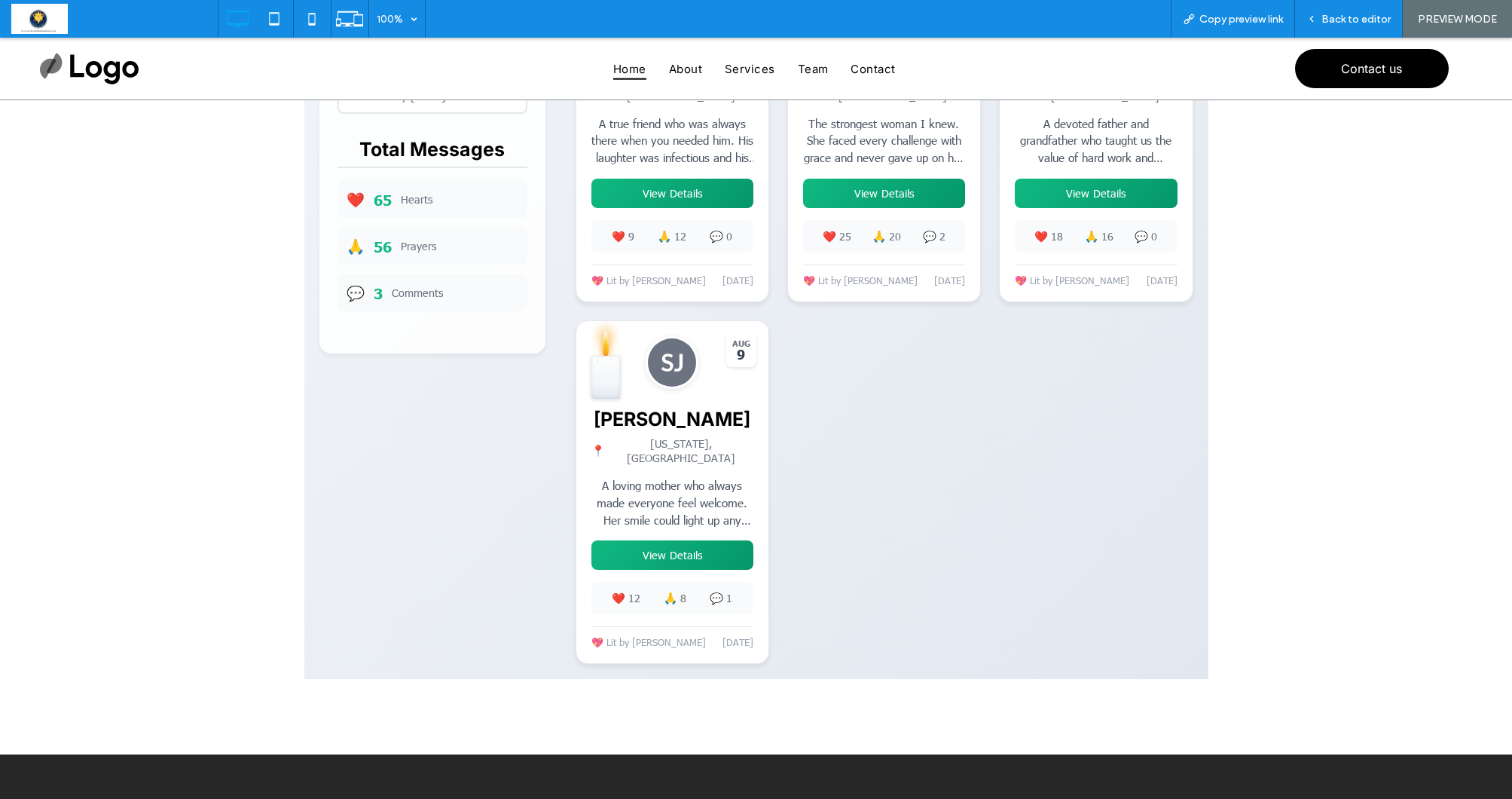
scroll to position [969, 0]
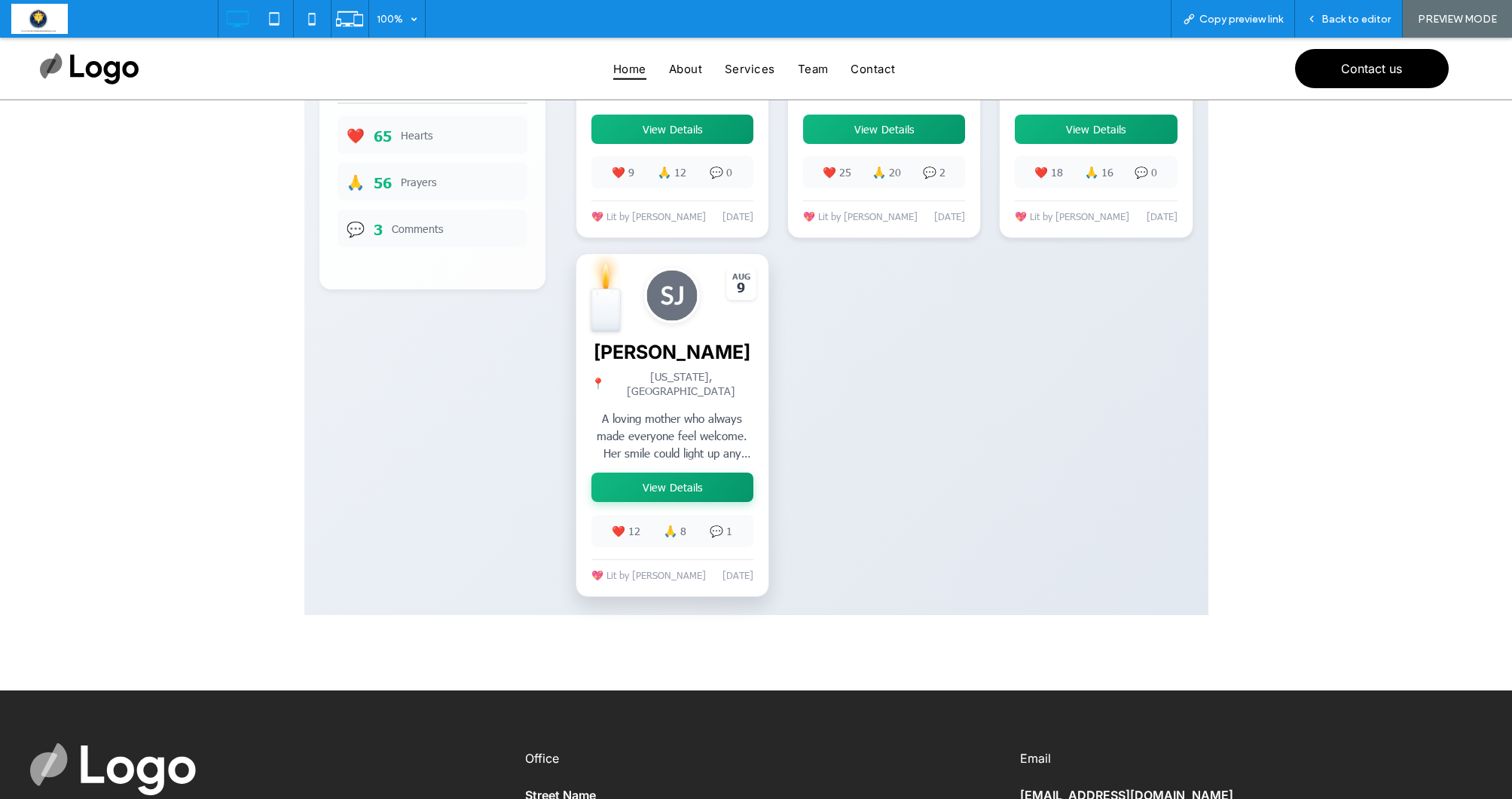
click at [699, 490] on button "View Details" at bounding box center [672, 487] width 162 height 29
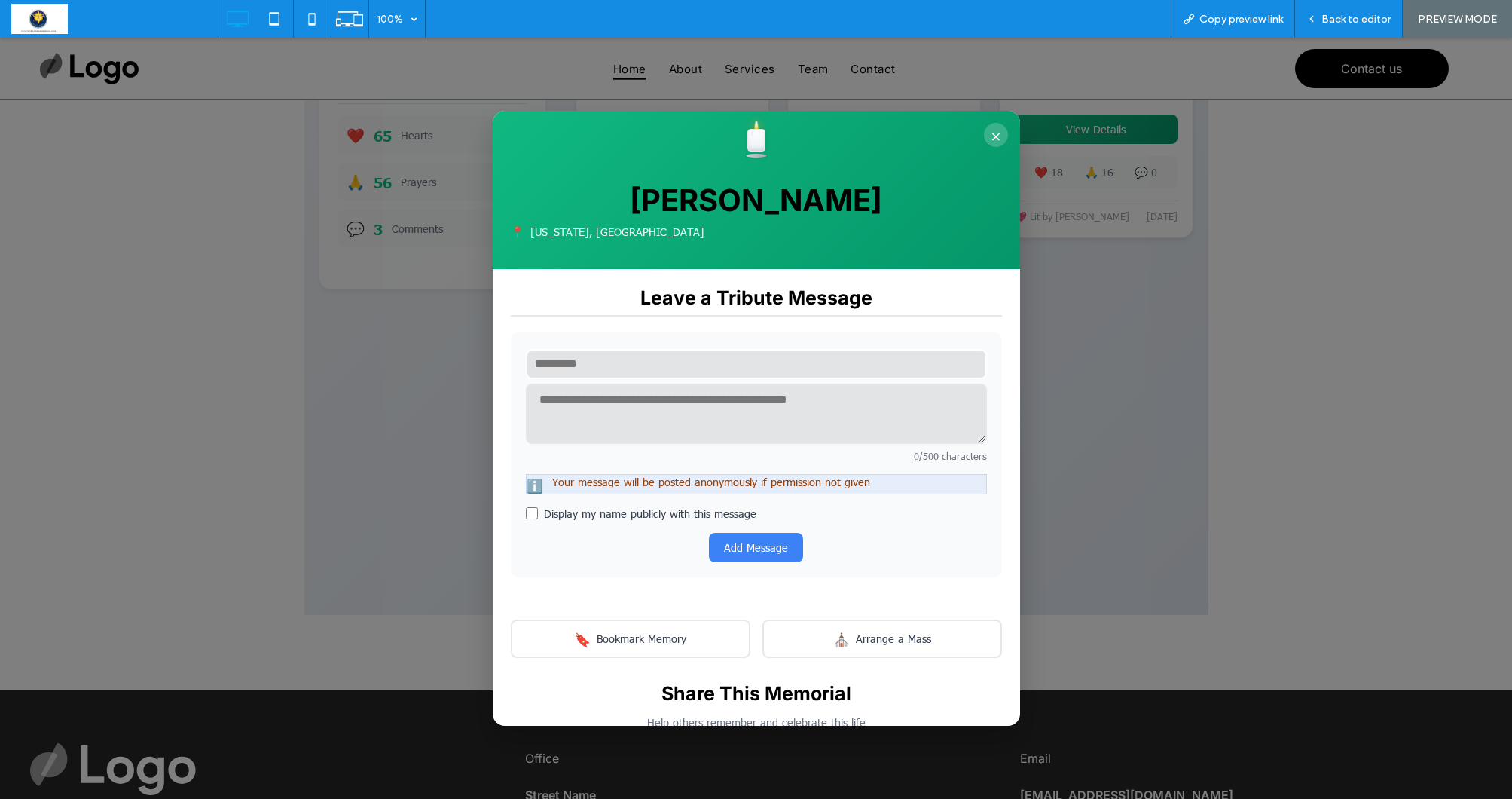
scroll to position [413, 0]
click at [996, 130] on button "×" at bounding box center [996, 135] width 24 height 24
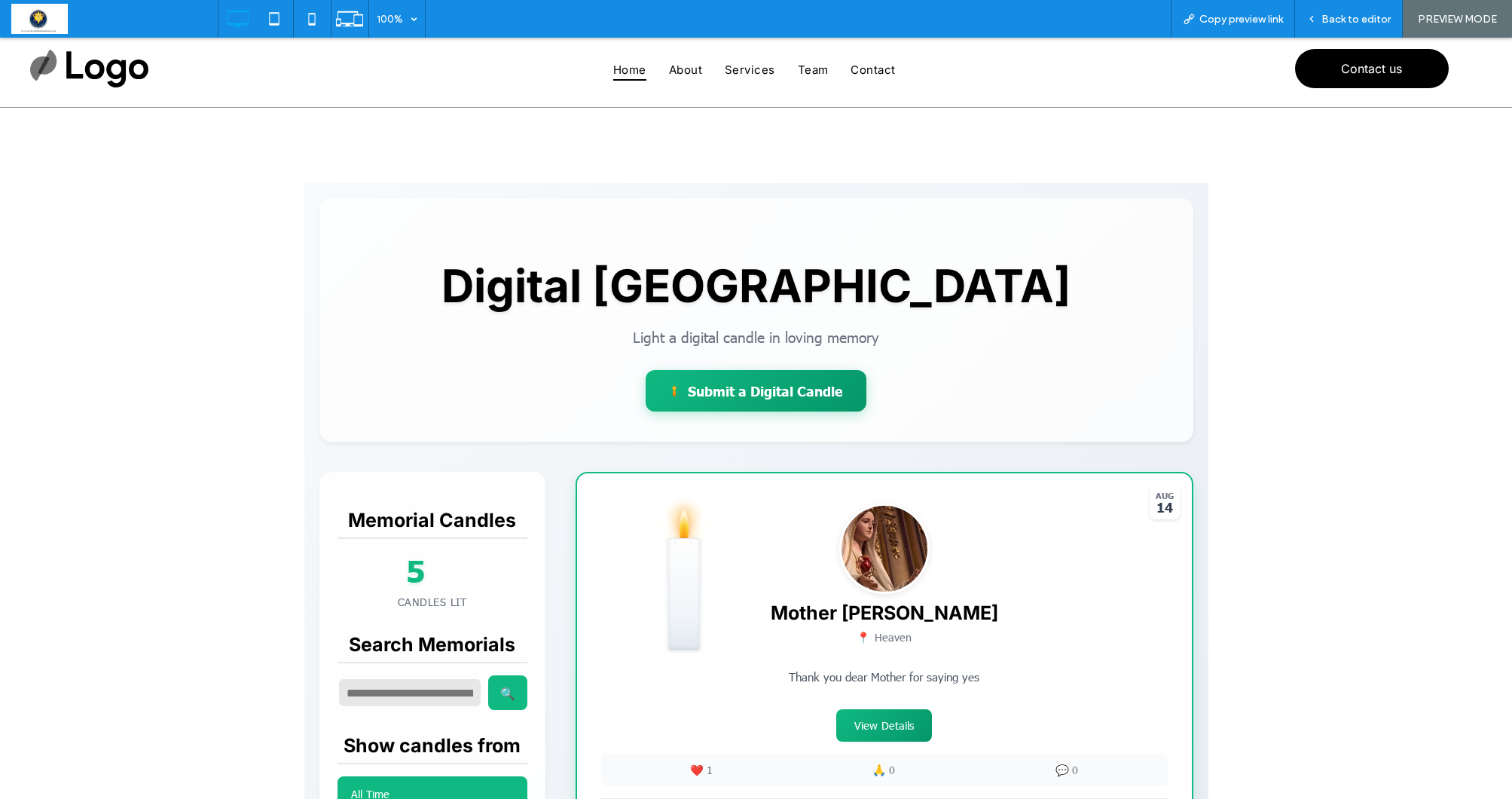
scroll to position [0, 0]
click at [1351, 13] on span "Back to editor" at bounding box center [1357, 19] width 69 height 13
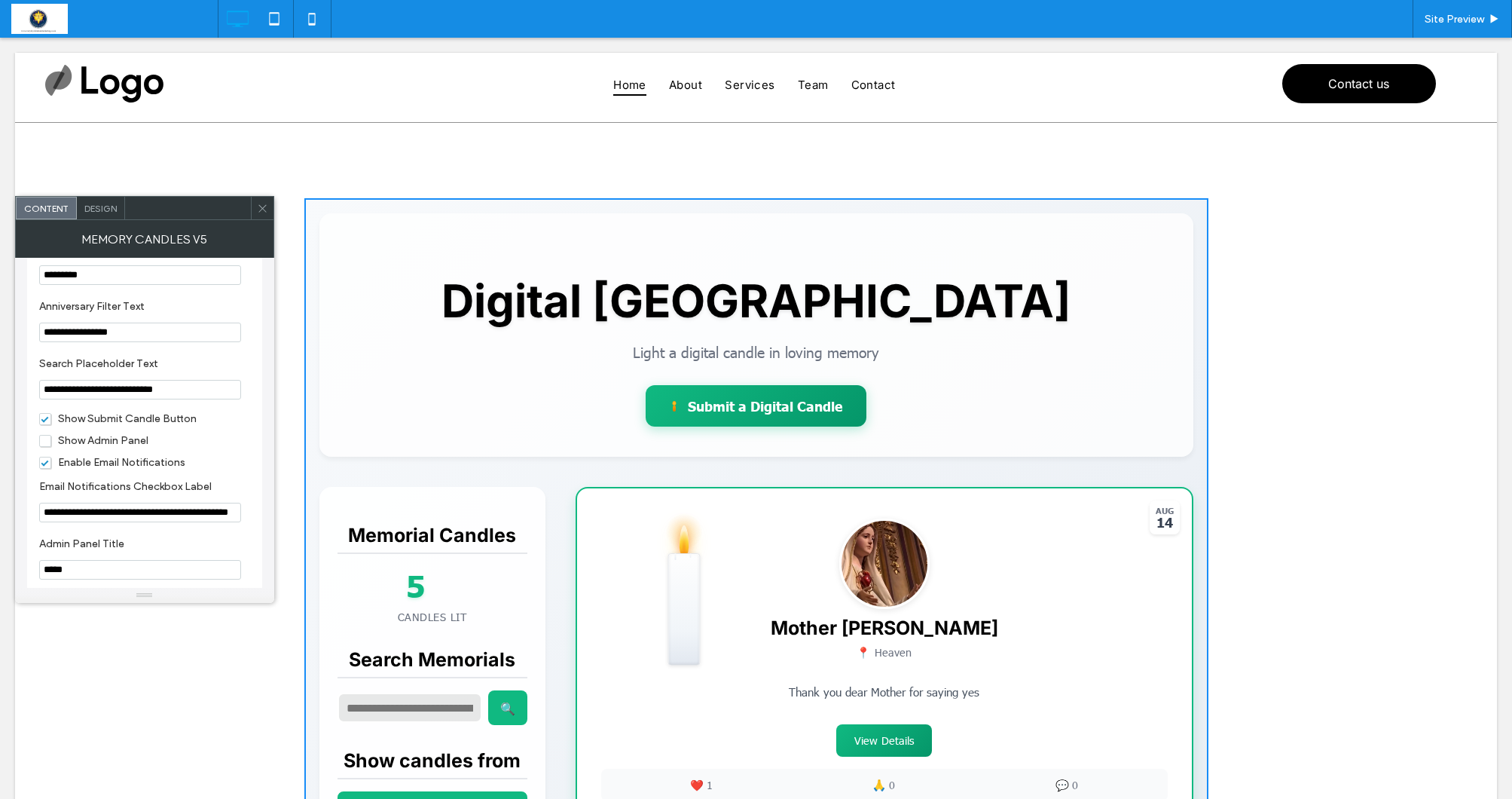
click at [44, 446] on span "Show Admin Panel" at bounding box center [94, 440] width 110 height 13
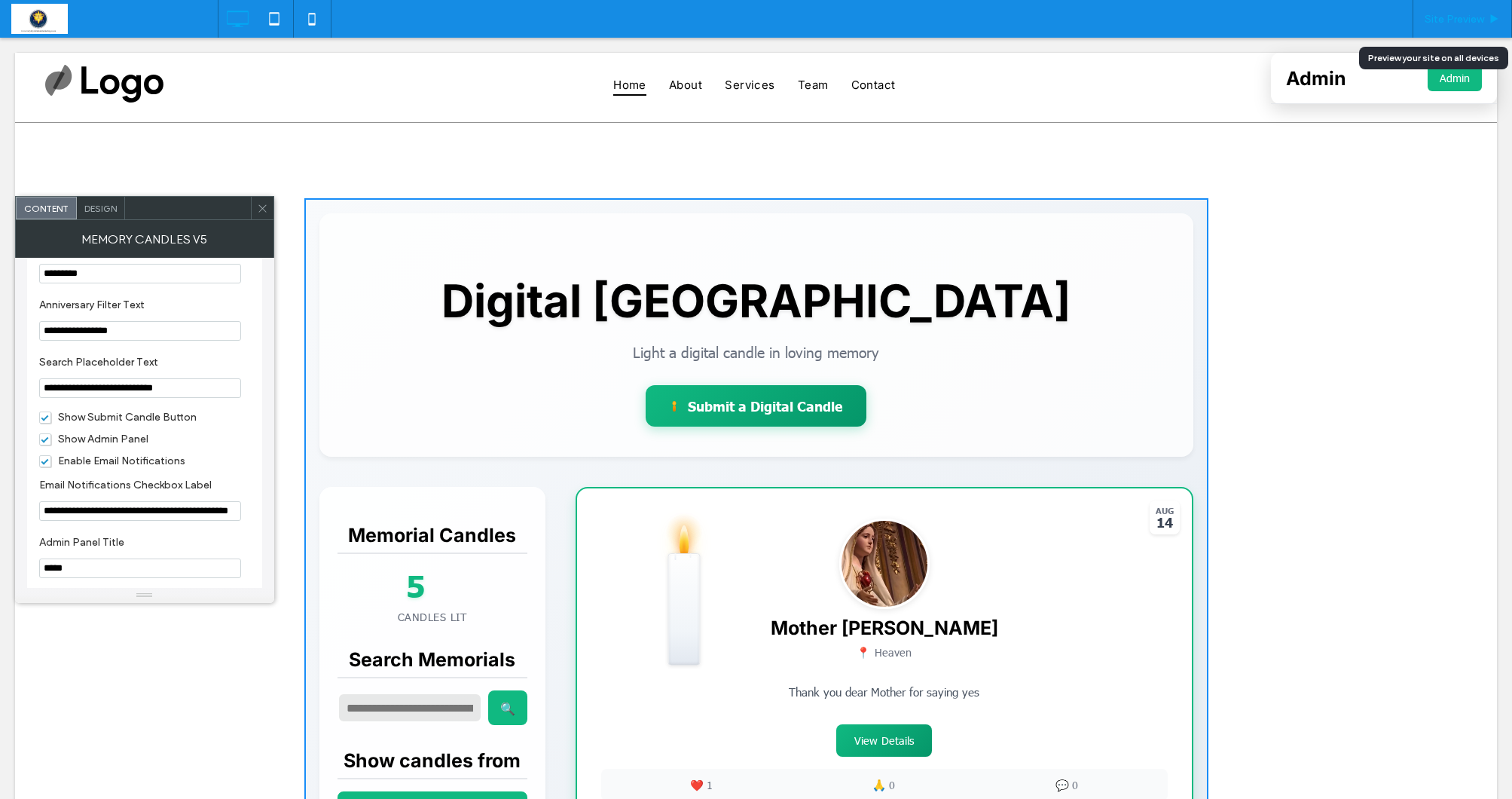
click at [1450, 17] on span "Site Preview" at bounding box center [1454, 19] width 59 height 13
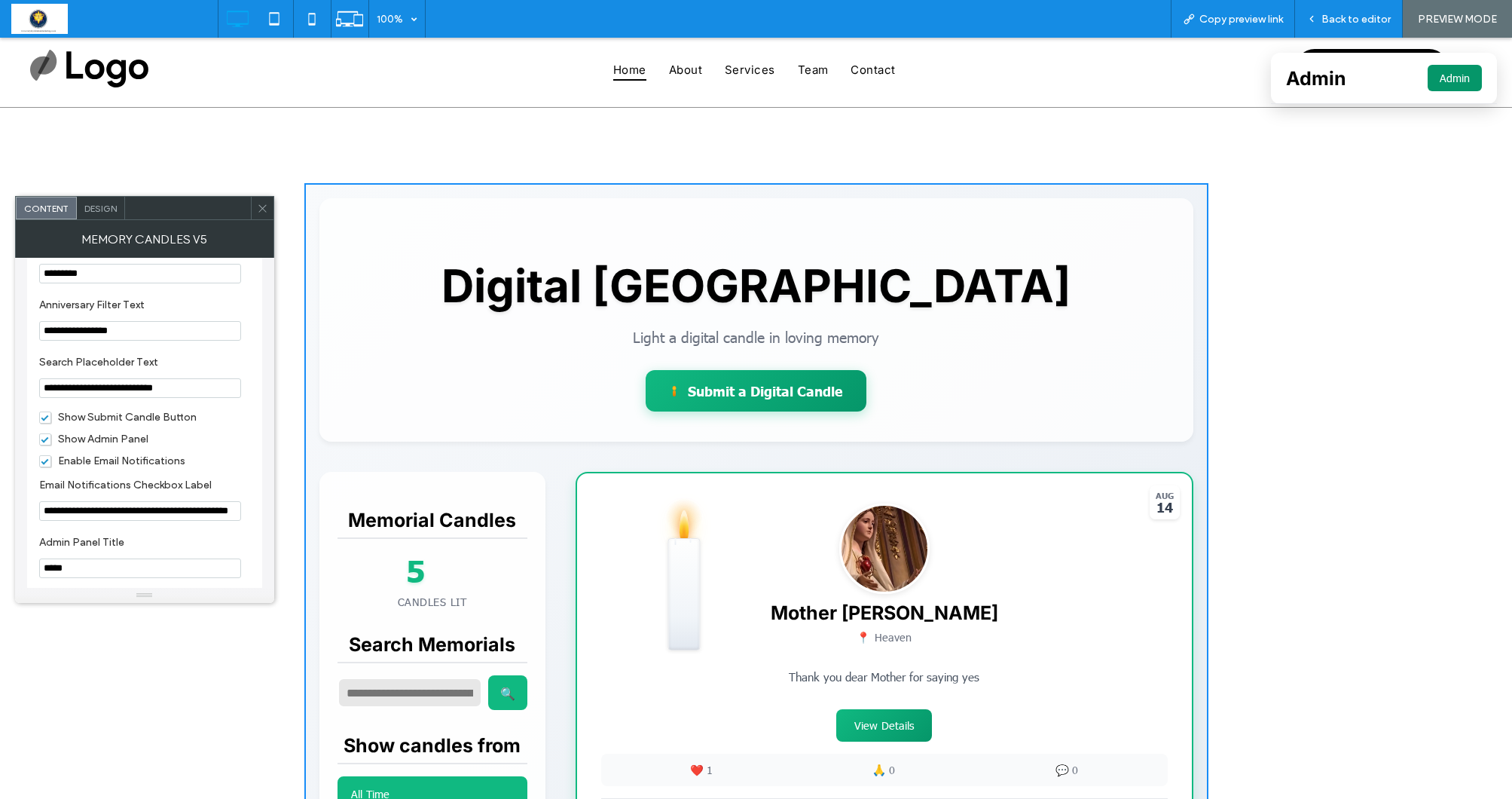
click at [1447, 77] on button "Admin" at bounding box center [1454, 77] width 54 height 26
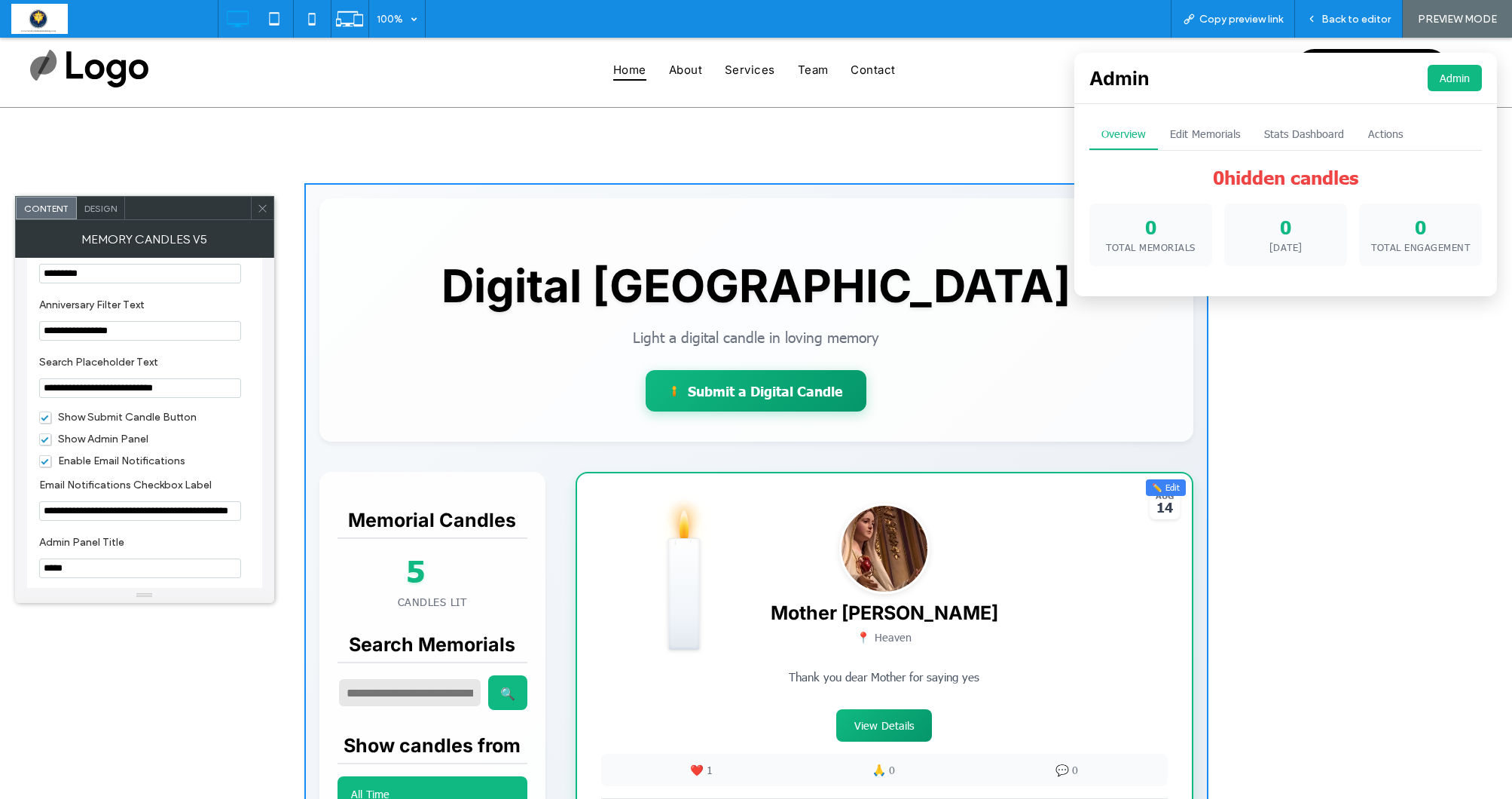
scroll to position [2, 0]
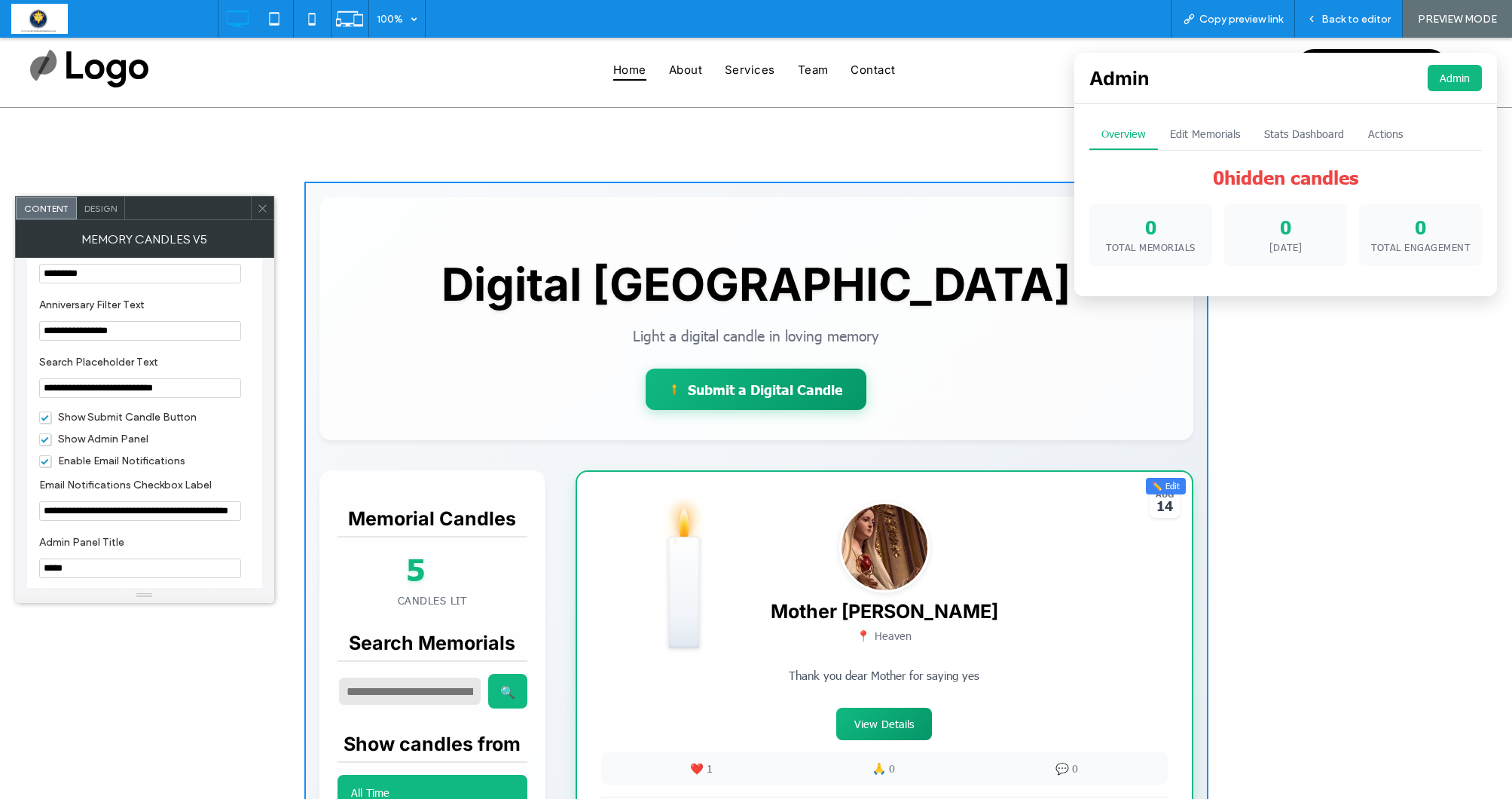
click at [1215, 131] on button "Edit Memorials" at bounding box center [1204, 134] width 94 height 31
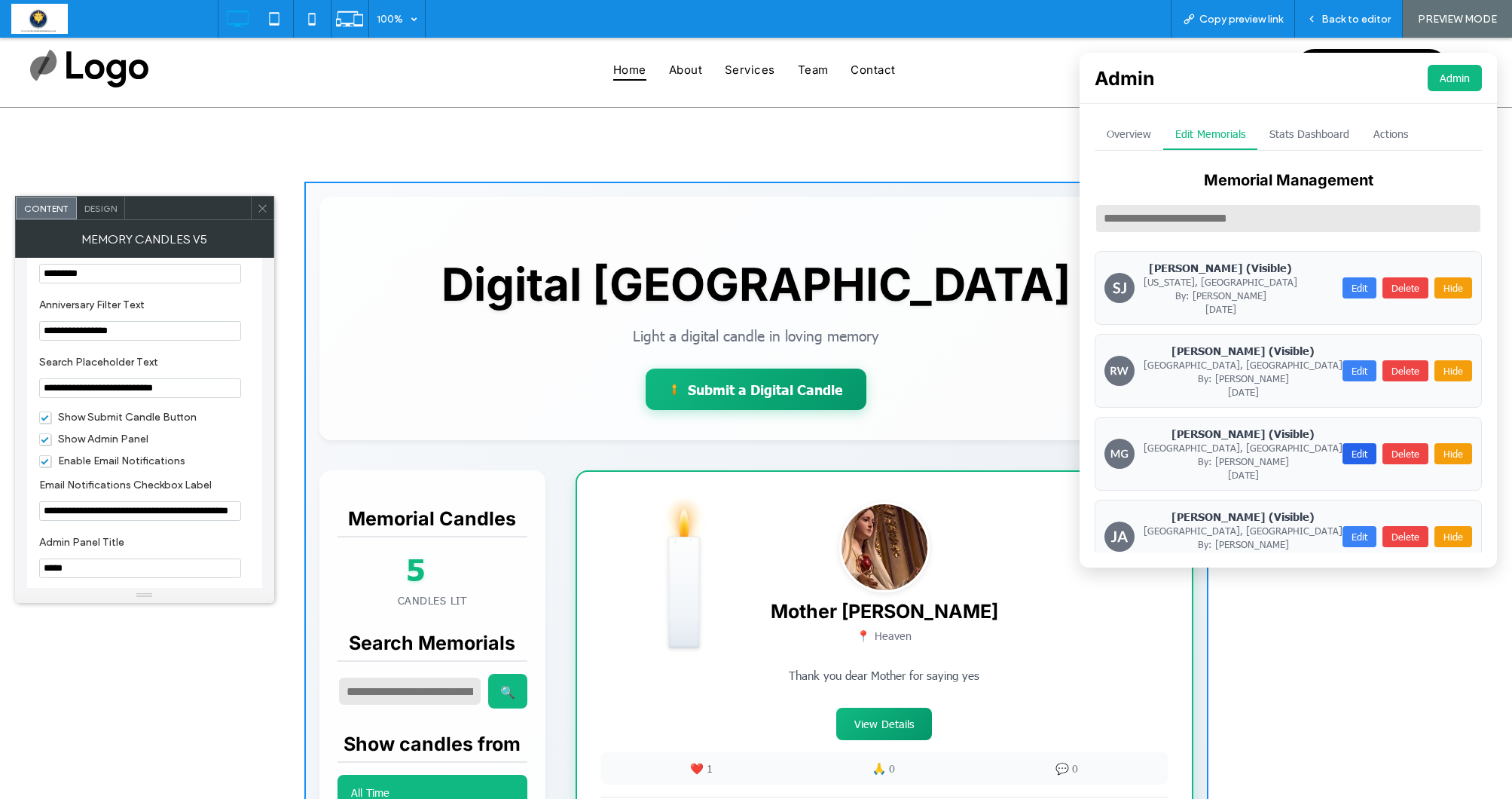
click at [1357, 446] on button "Edit" at bounding box center [1359, 454] width 34 height 21
type input "**********"
type input "*********"
type textarea "**********"
type input "**********"
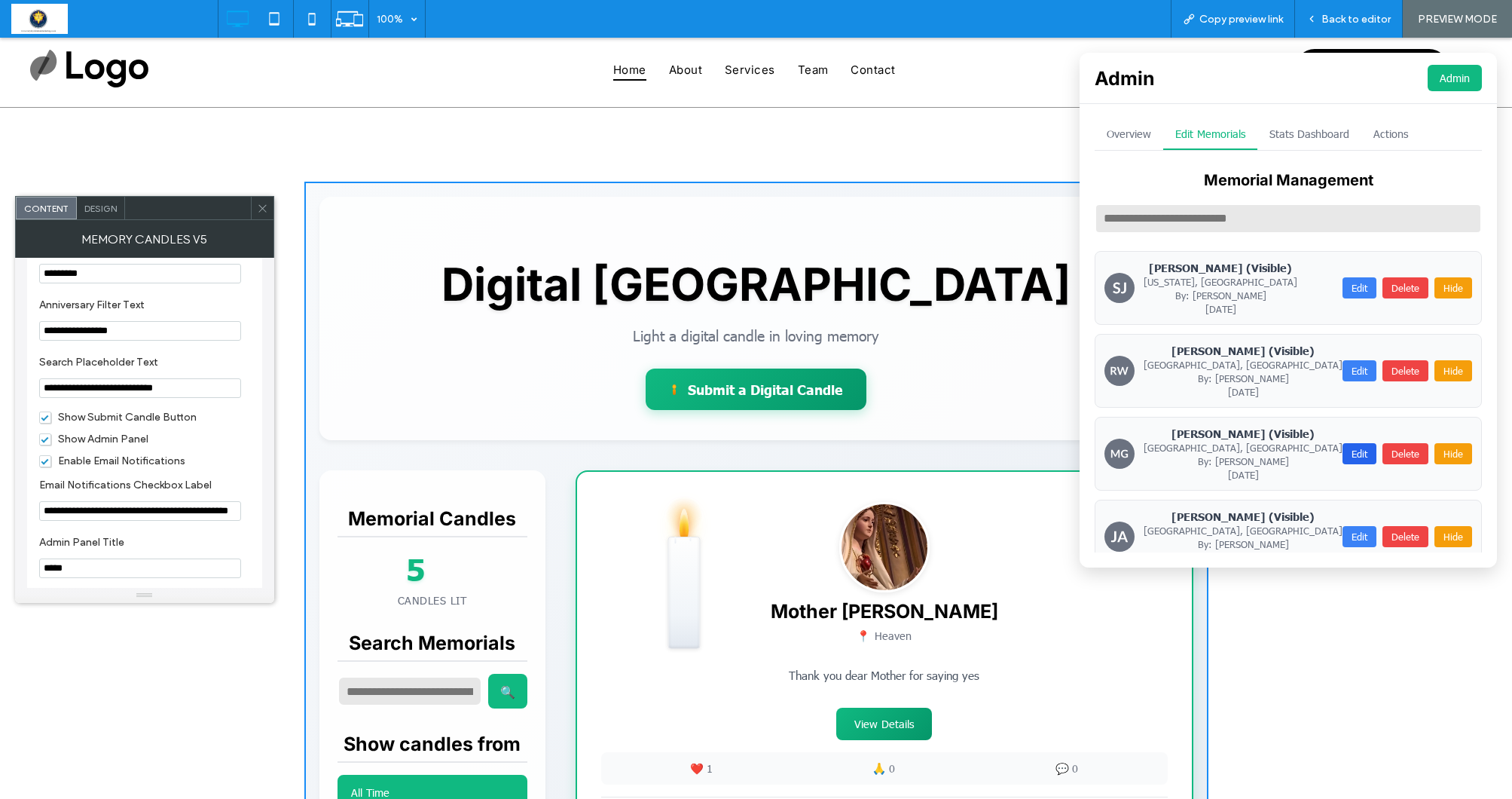
type input "**********"
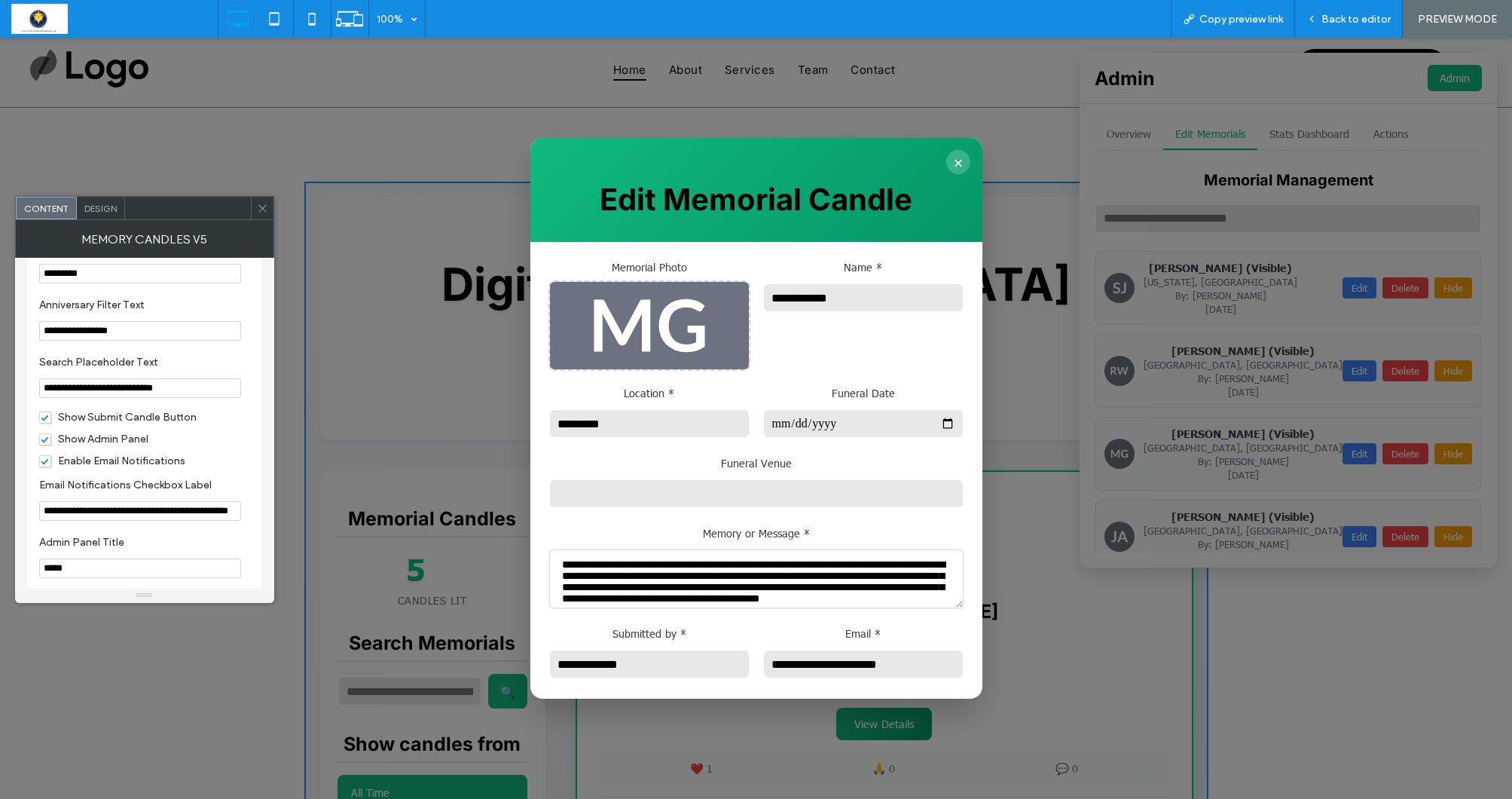
scroll to position [0, 0]
click at [955, 159] on button "×" at bounding box center [958, 162] width 24 height 24
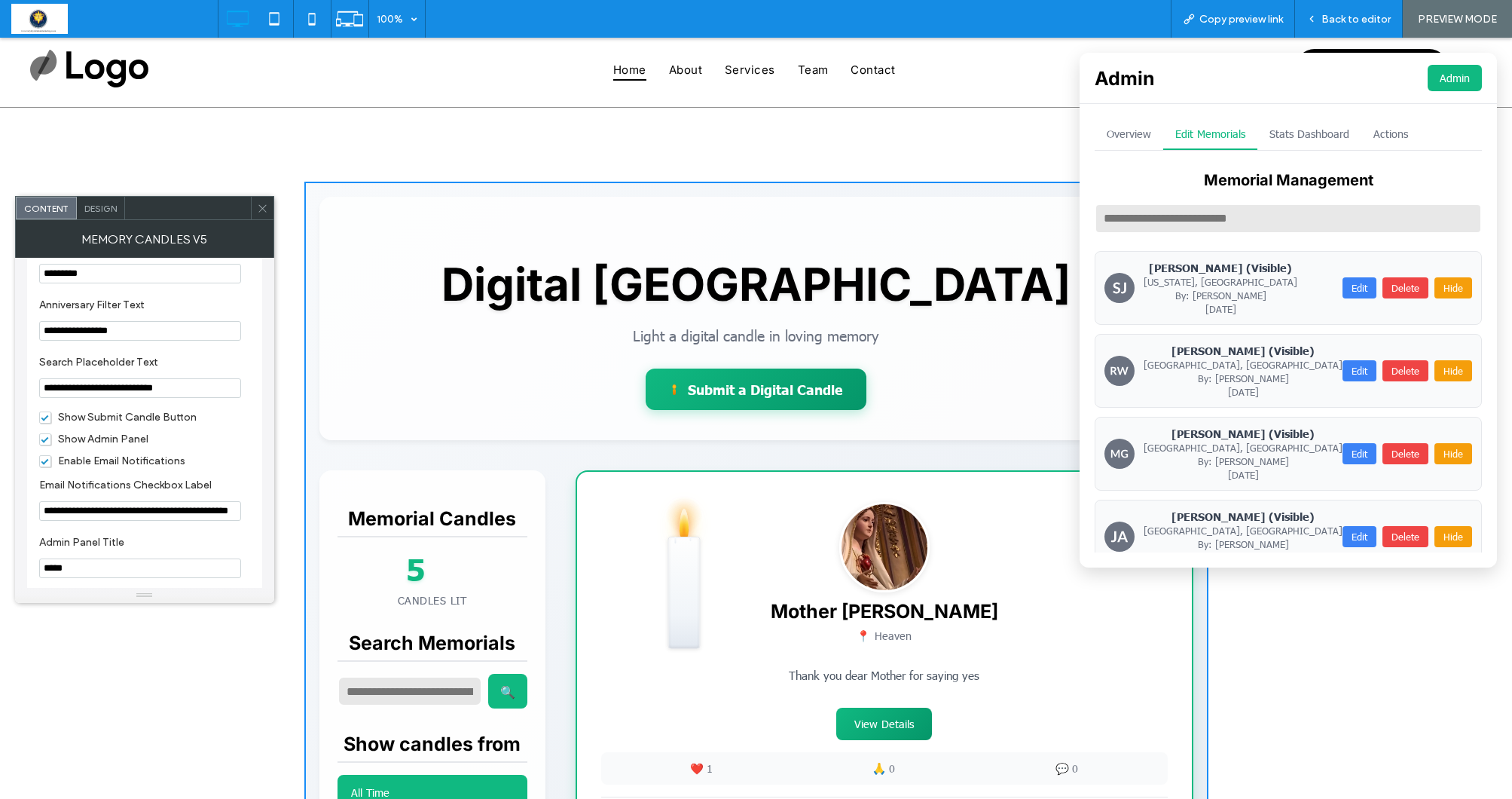
click at [261, 206] on icon at bounding box center [263, 208] width 11 height 11
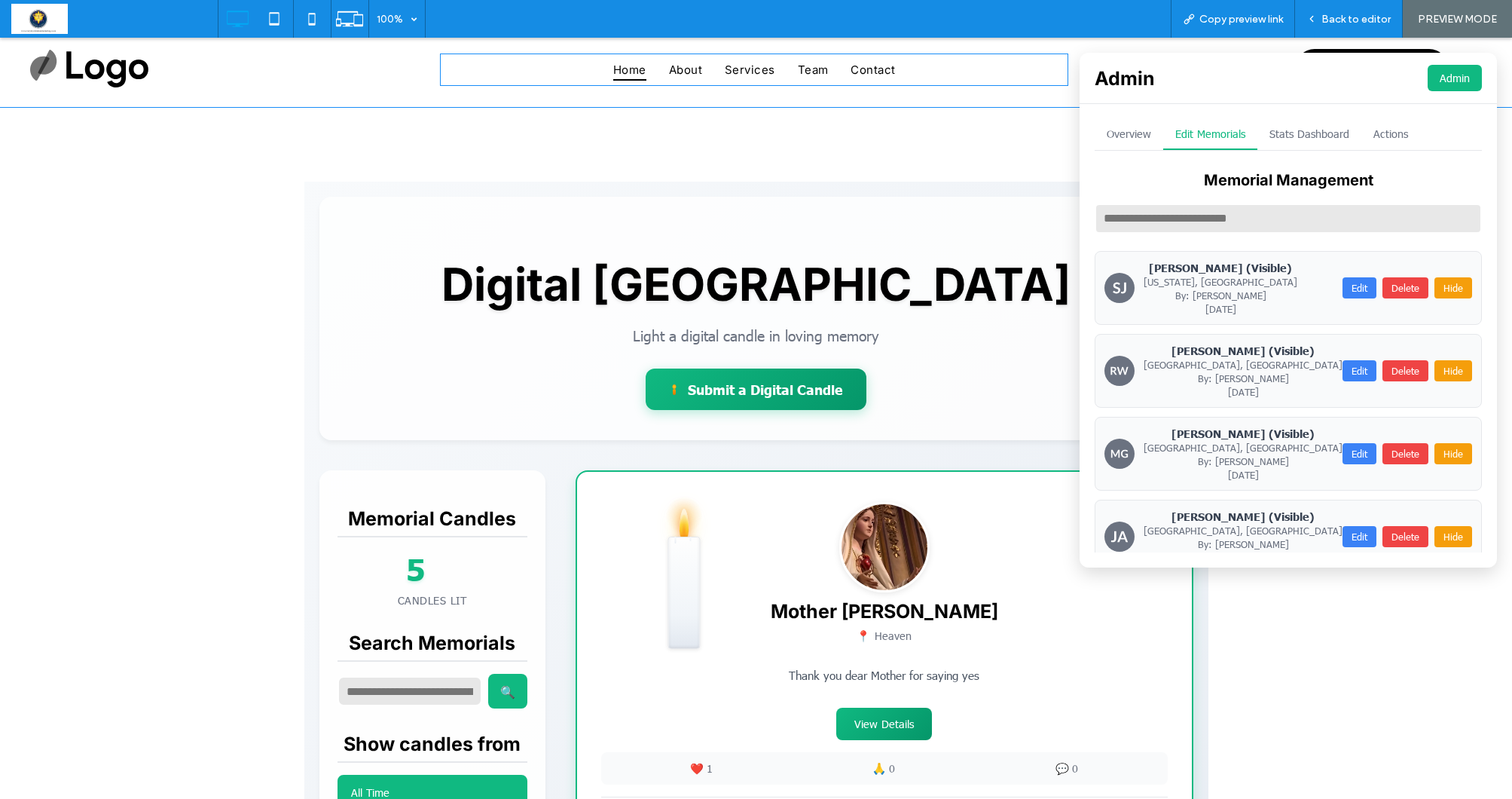
click at [1055, 75] on nav "Home About Services Team Contact" at bounding box center [754, 69] width 629 height 32
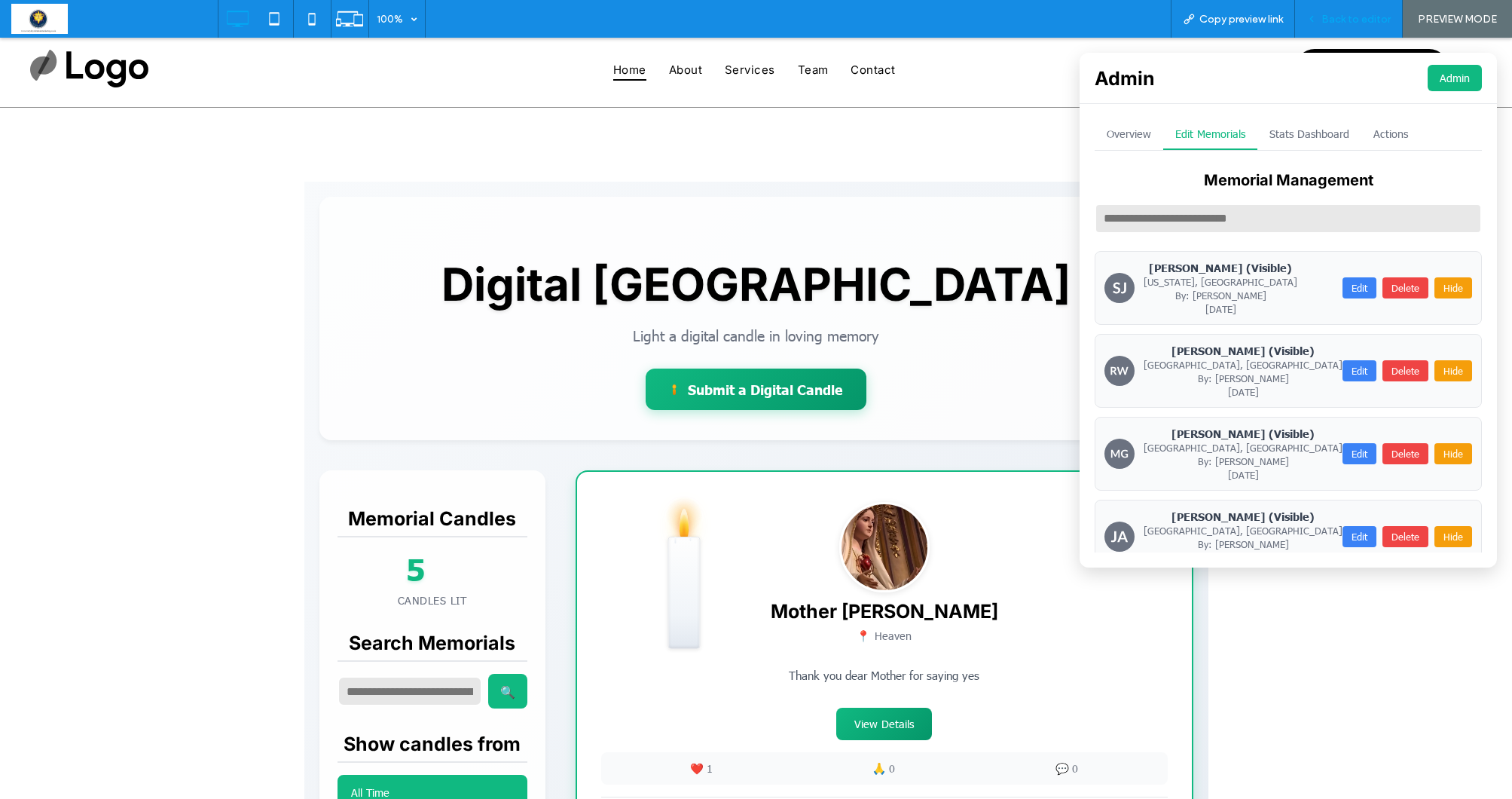
click at [1361, 19] on span "Back to editor" at bounding box center [1357, 19] width 69 height 13
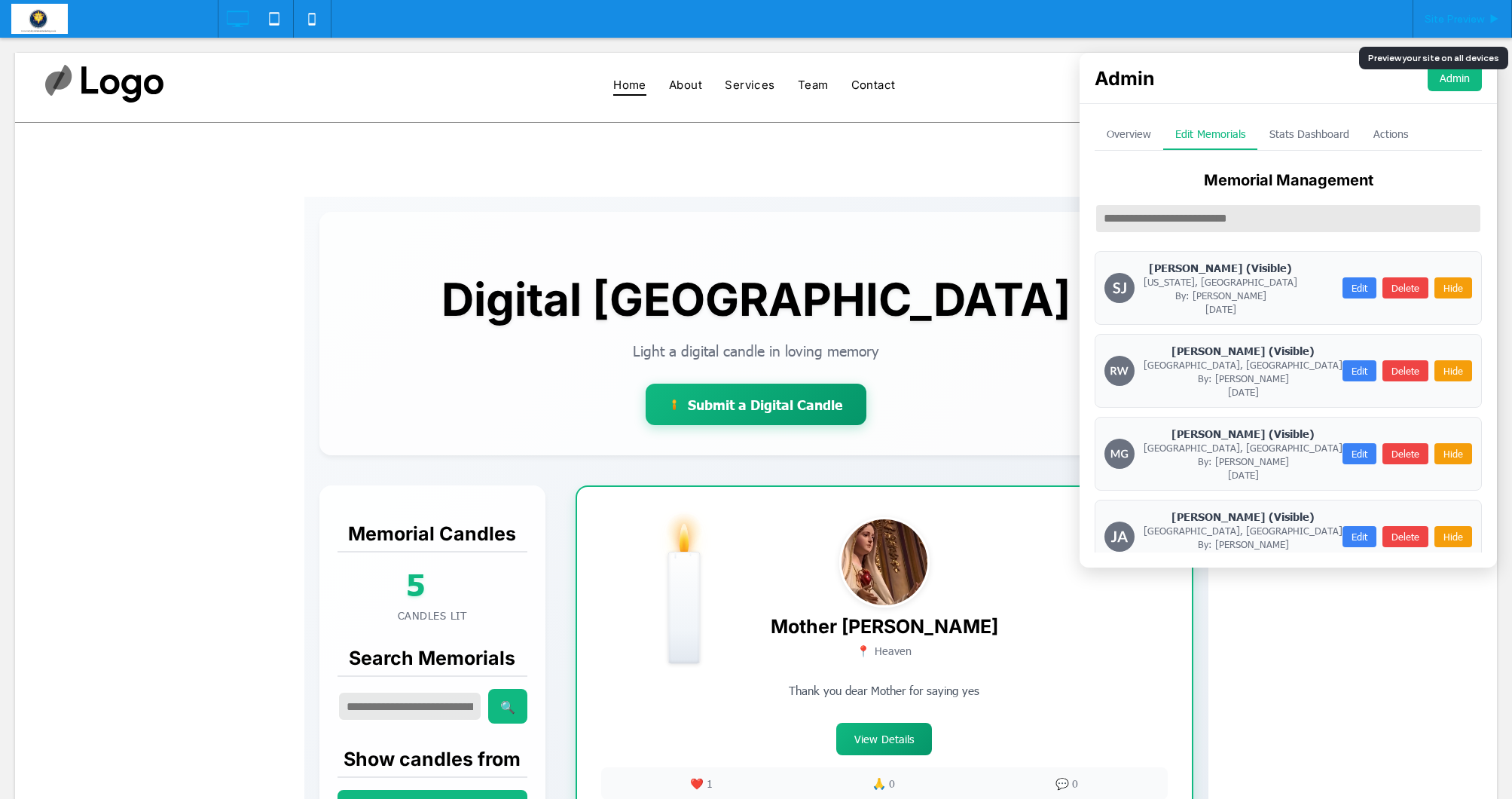
click at [1473, 21] on span "Site Preview" at bounding box center [1454, 19] width 59 height 13
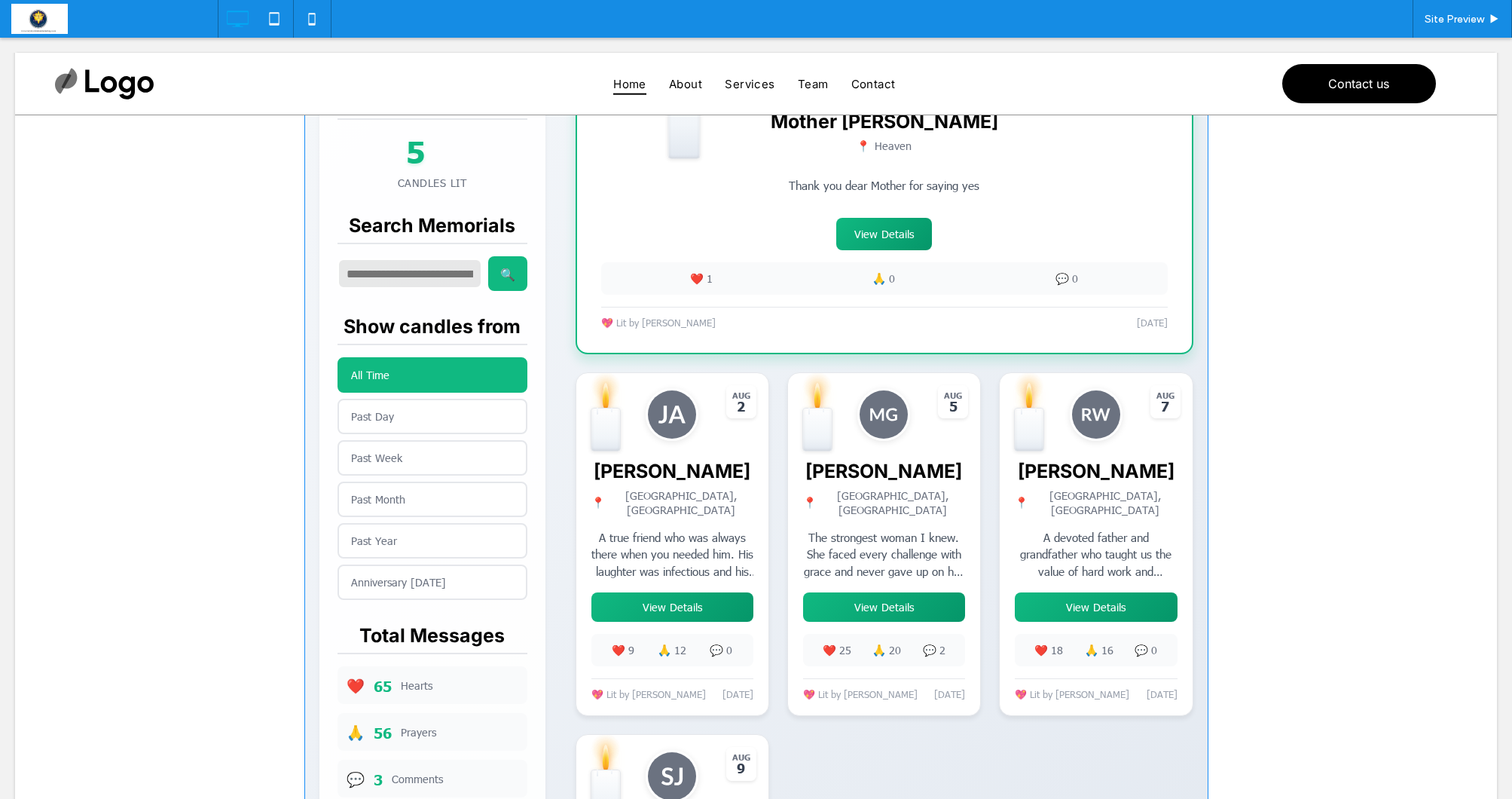
scroll to position [513, 0]
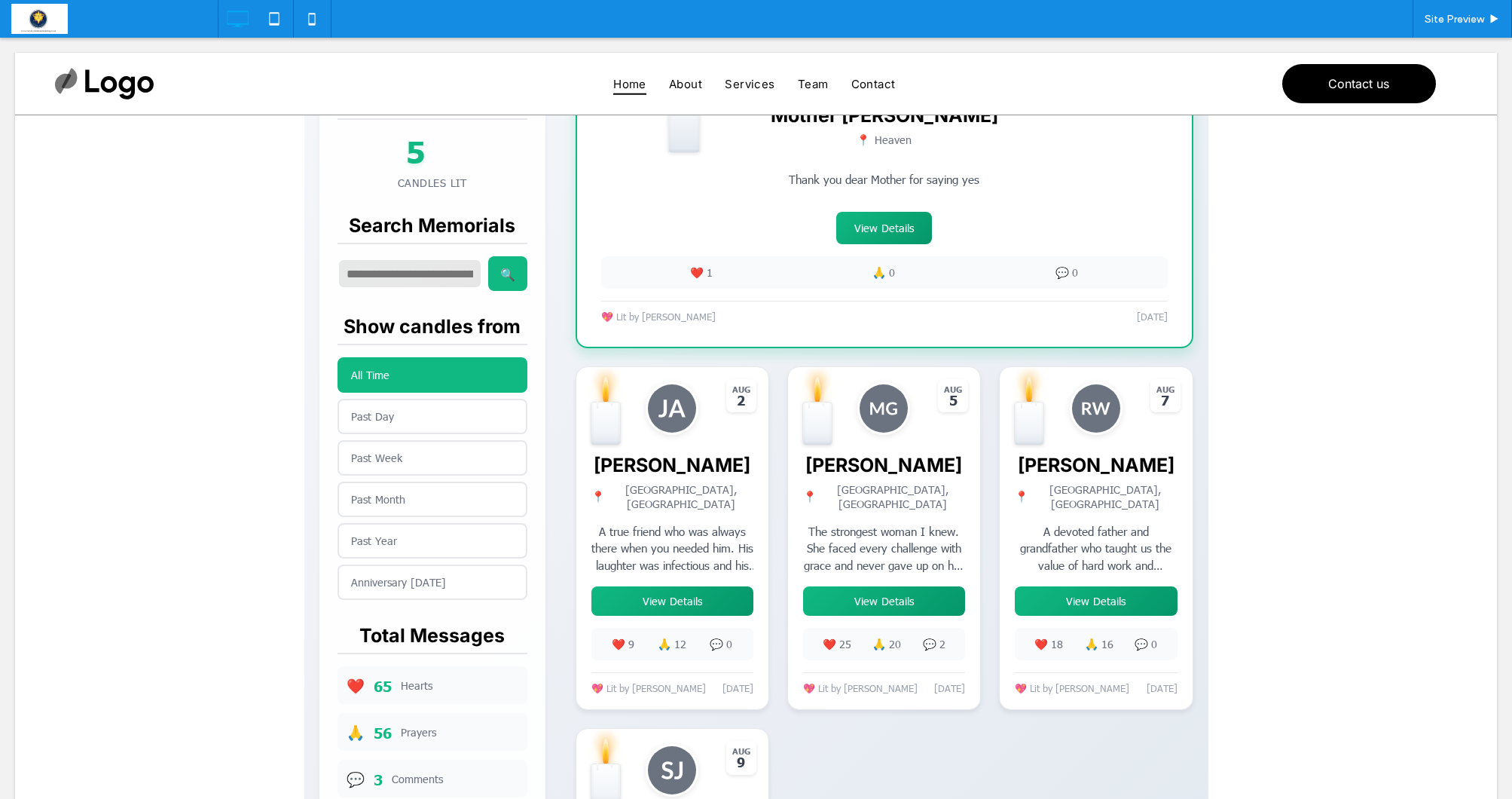
click at [1399, 233] on div "✨ 💫 ⭐ Light a Digital Memorial Candle Share your love and memories × Memorial P…" at bounding box center [756, 386] width 1482 height 1551
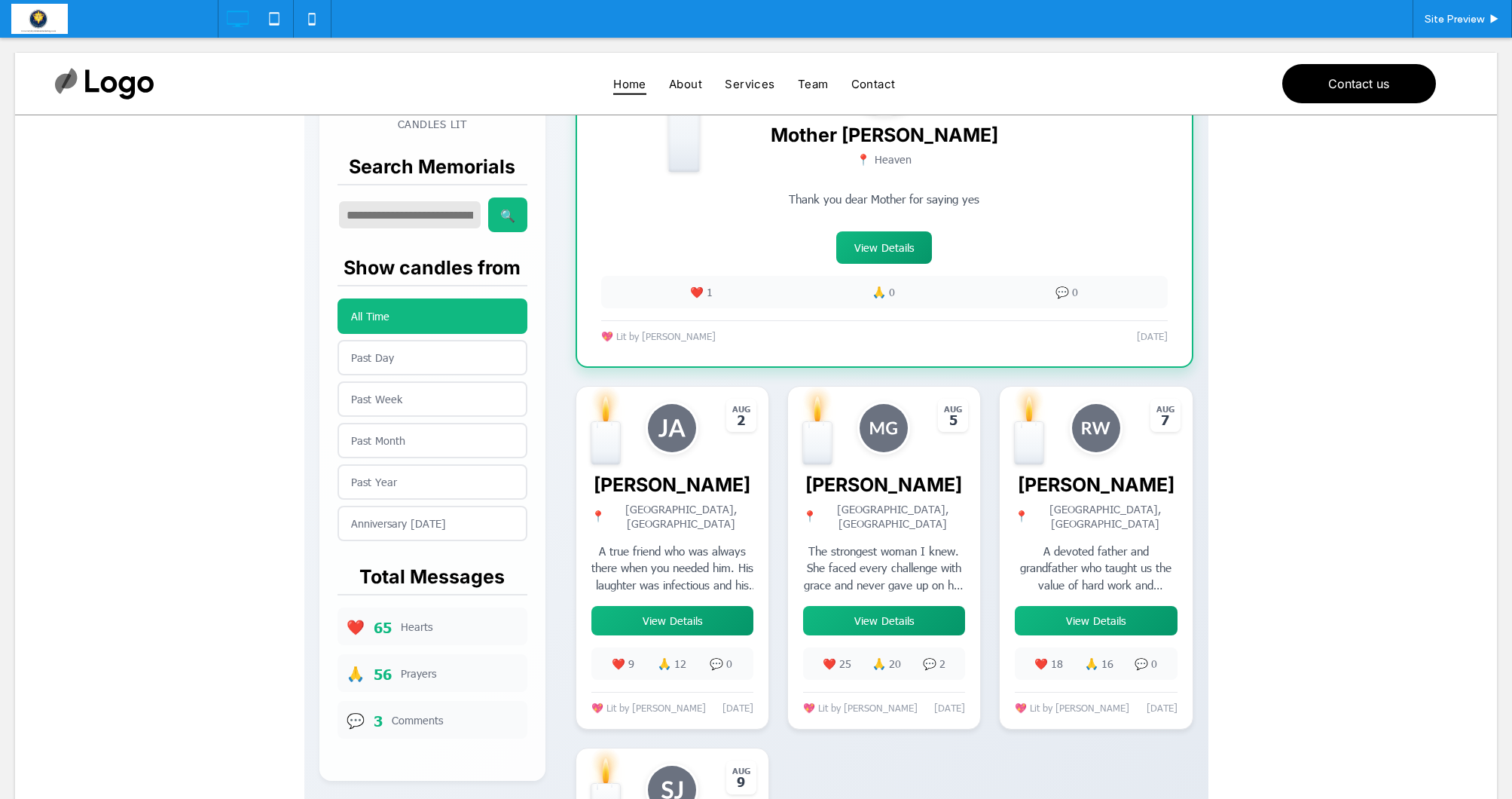
scroll to position [491, 0]
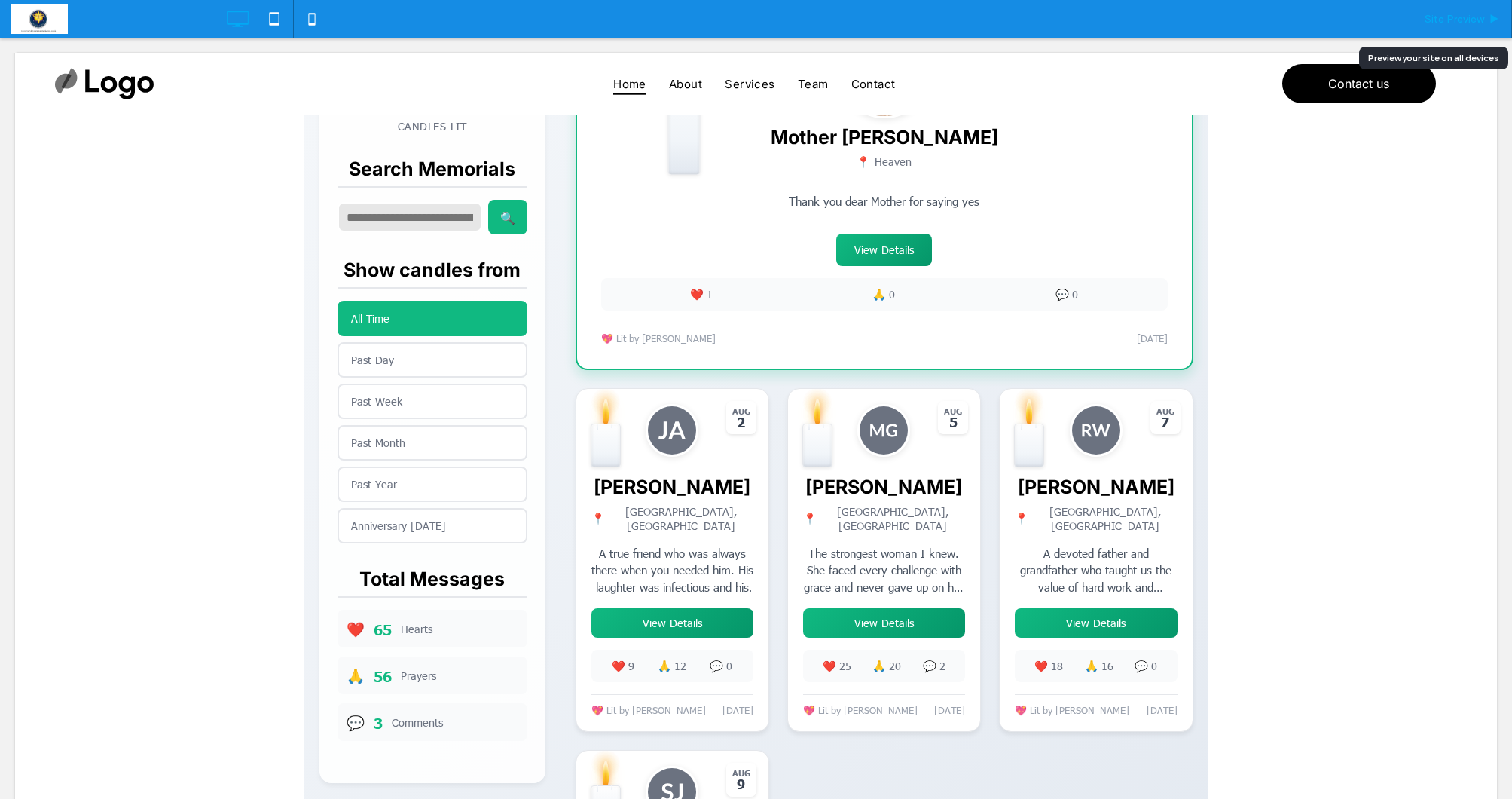
click at [1469, 24] on span "Site Preview" at bounding box center [1454, 19] width 59 height 13
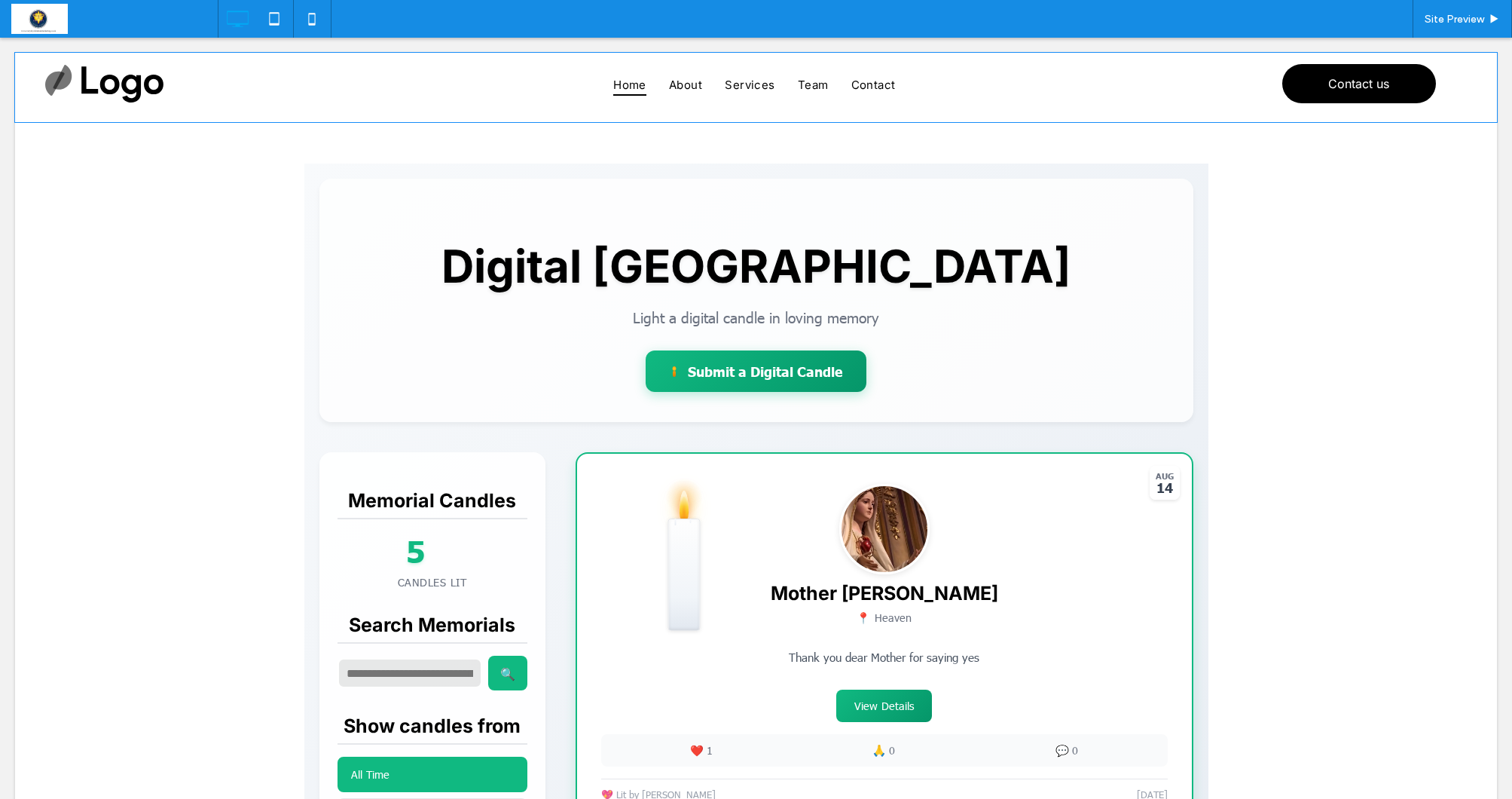
scroll to position [48, 0]
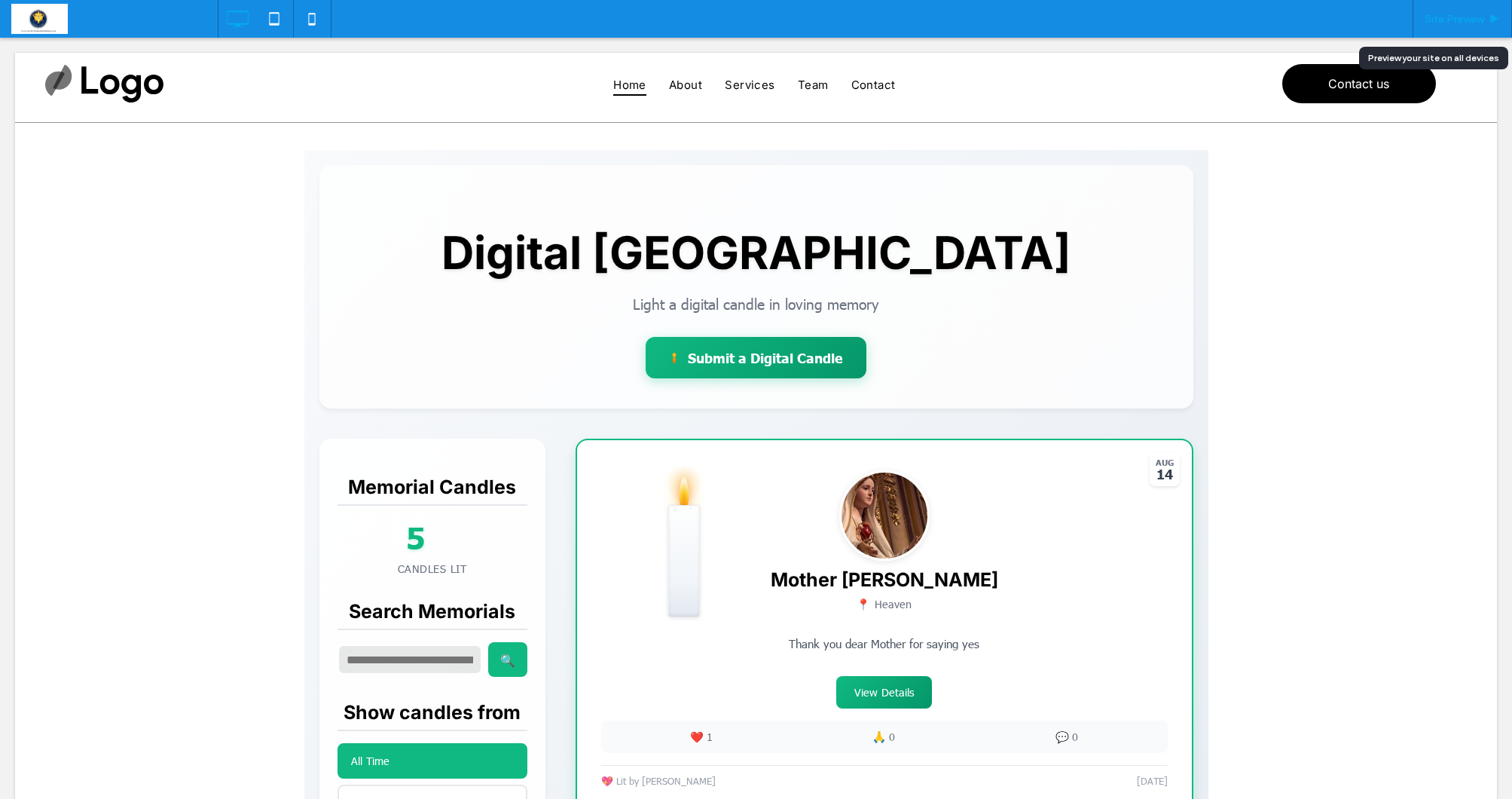
click at [1473, 24] on span "Site Preview" at bounding box center [1454, 19] width 59 height 13
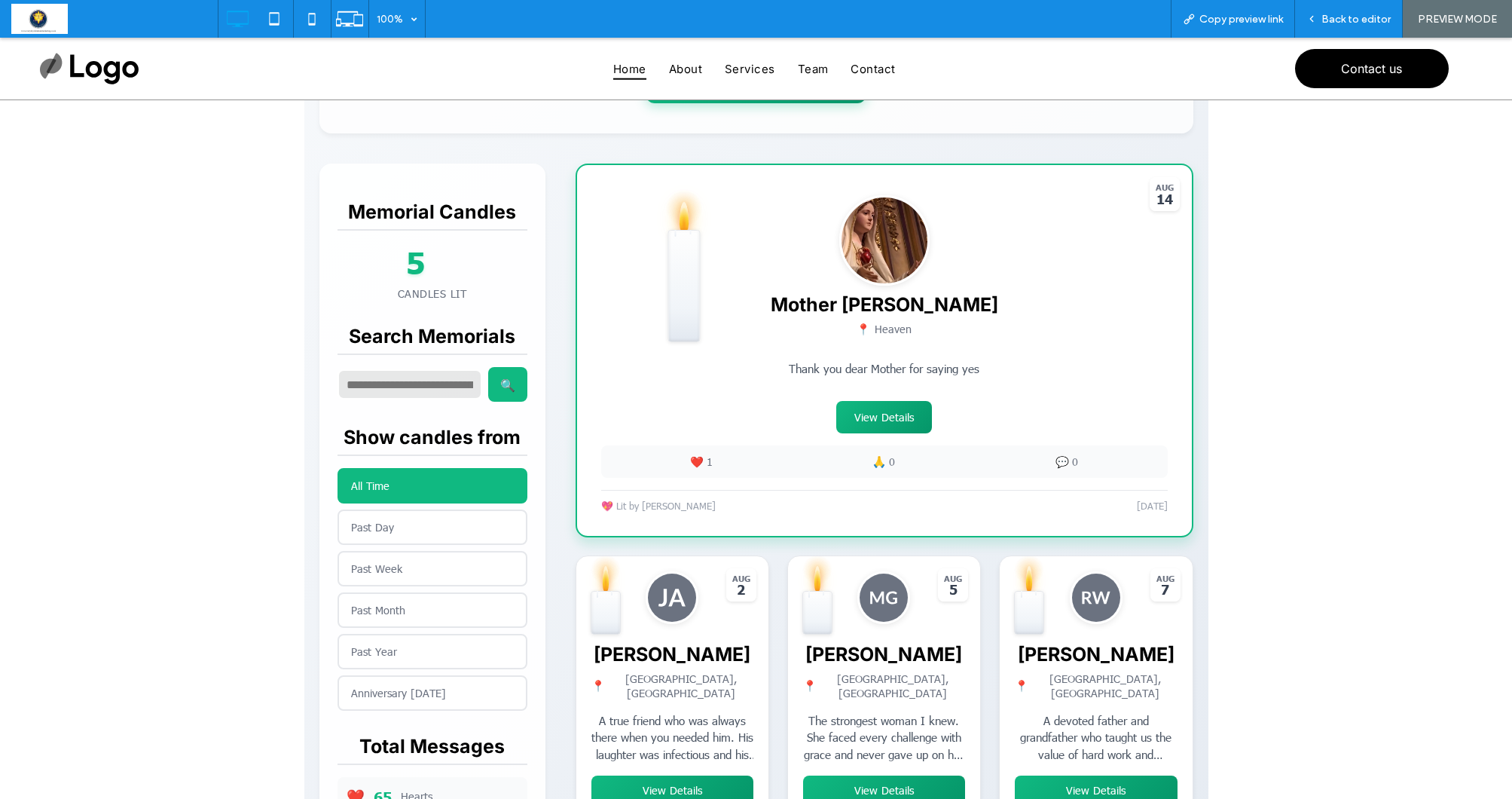
scroll to position [350, 0]
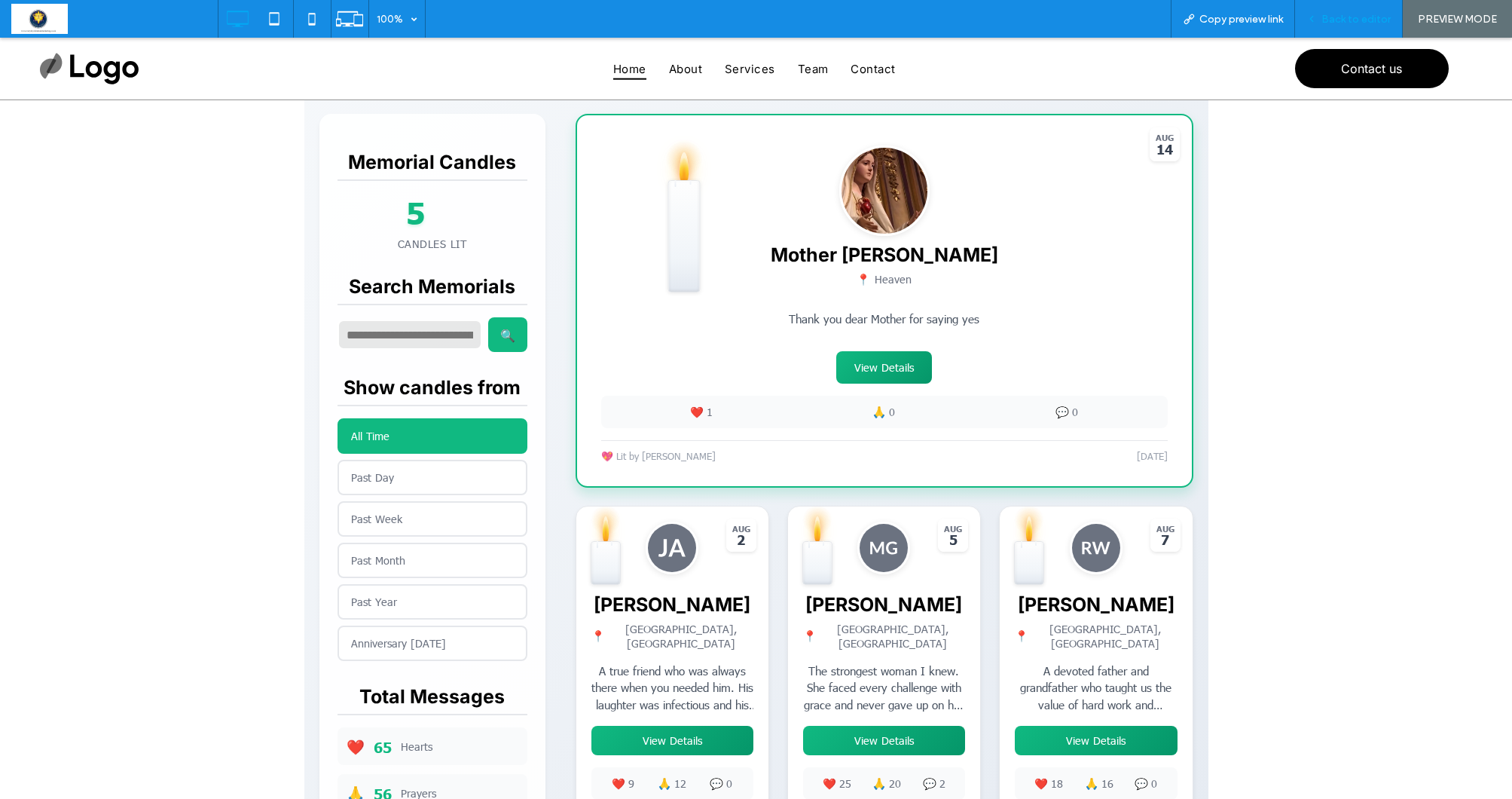
click at [1338, 16] on span "Back to editor" at bounding box center [1357, 19] width 69 height 13
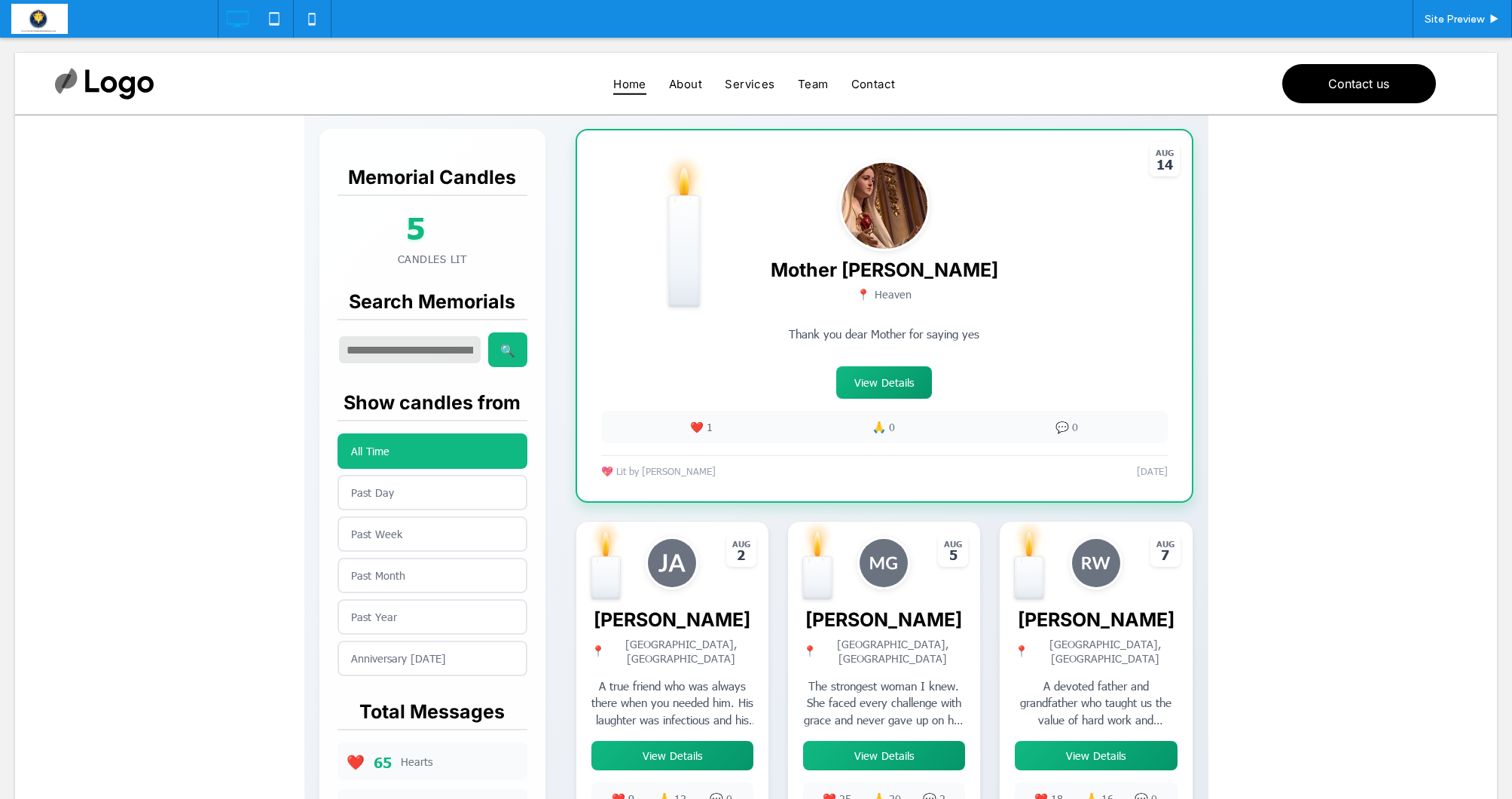
click at [622, 686] on span at bounding box center [756, 540] width 904 height 1401
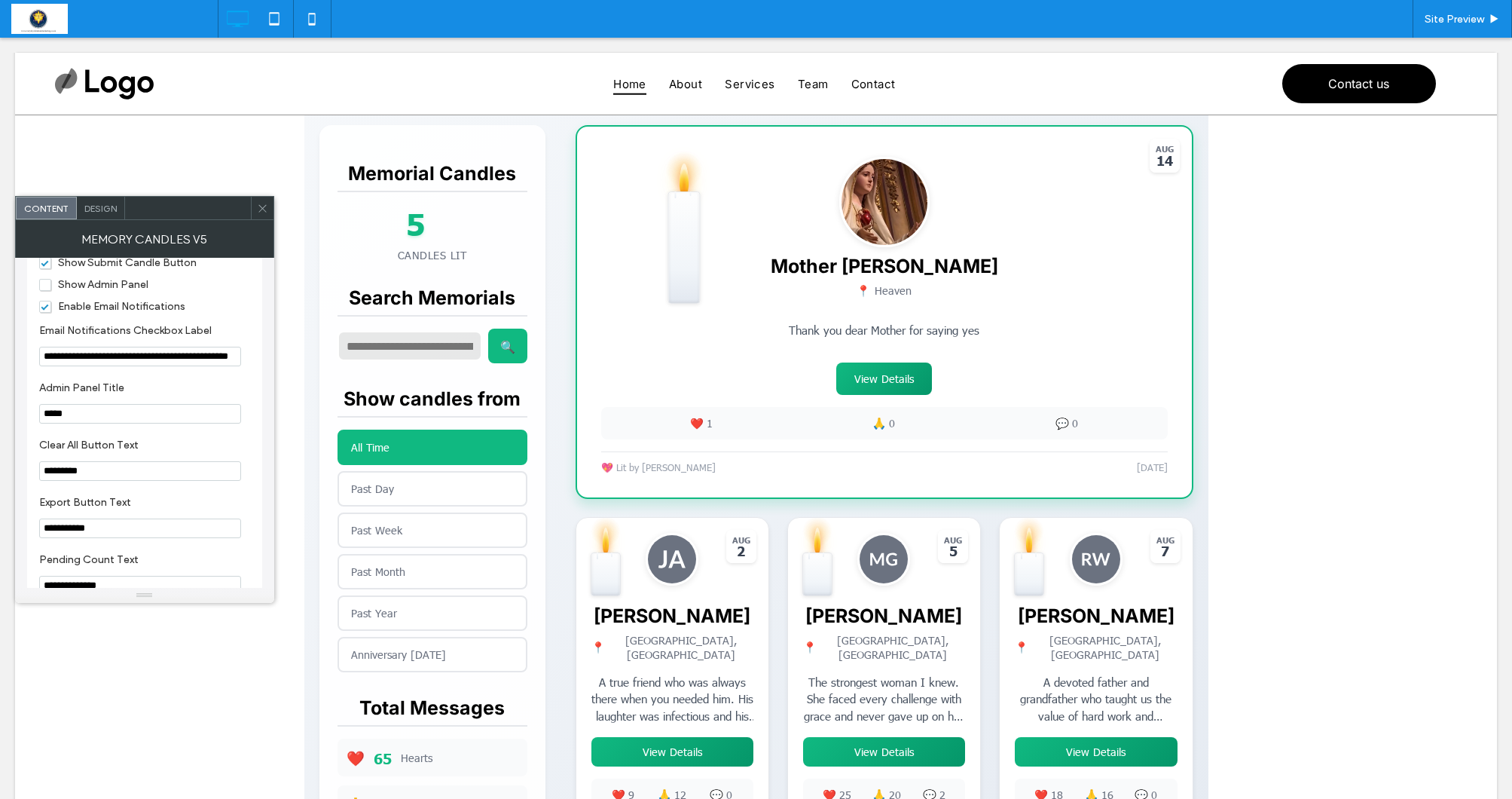
scroll to position [1790, 0]
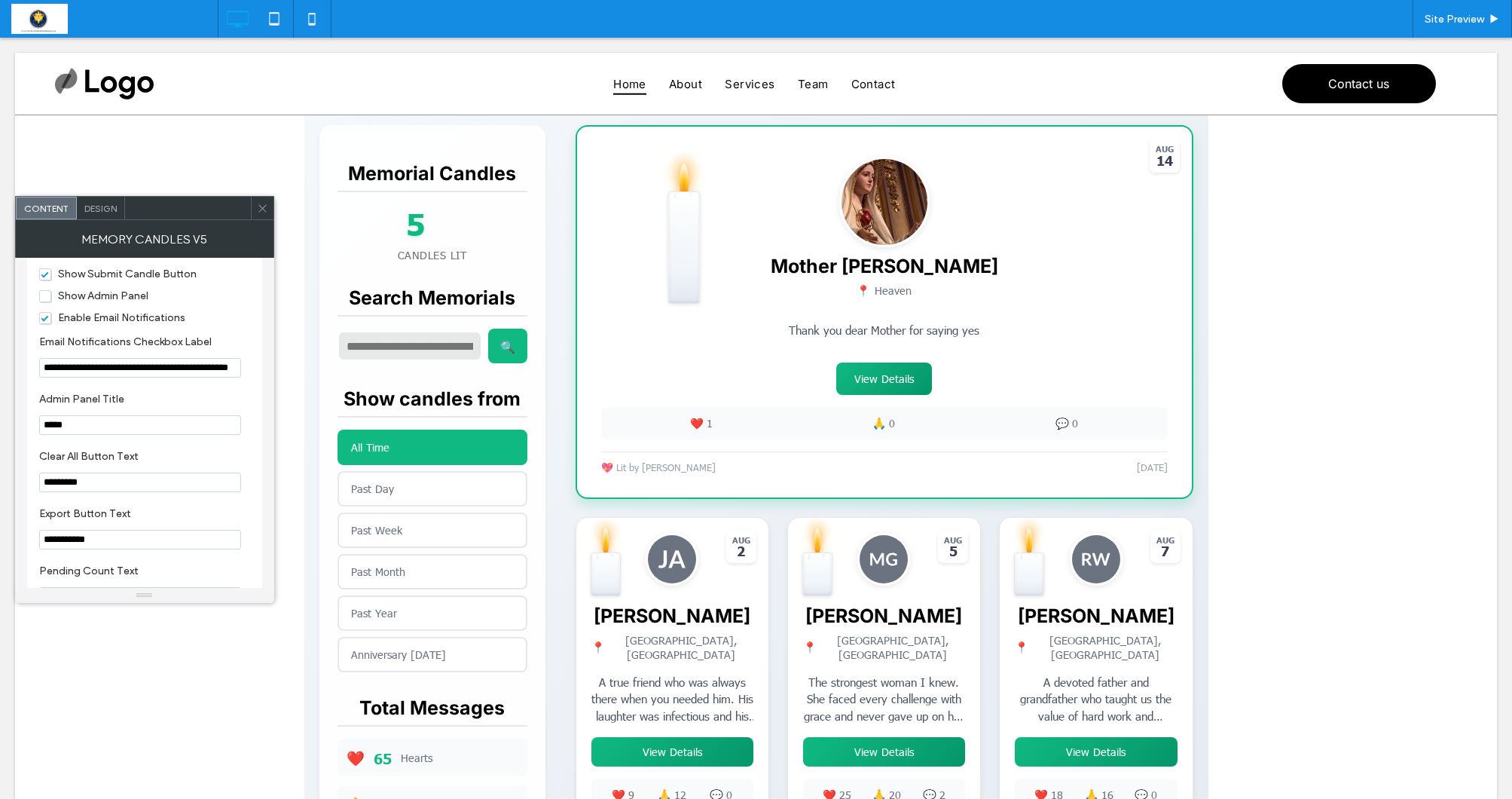
click at [41, 302] on span "Show Admin Panel" at bounding box center [94, 296] width 110 height 13
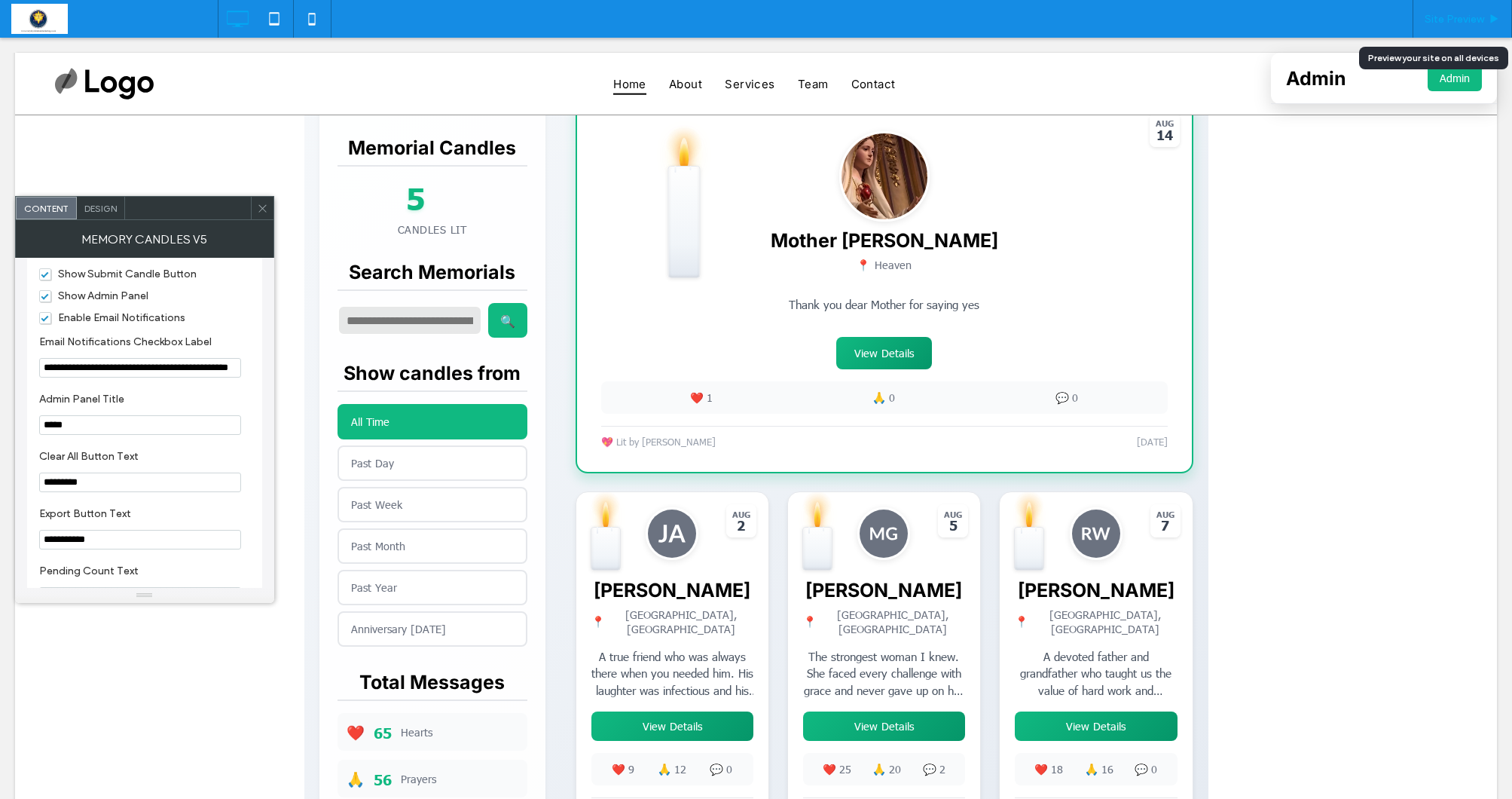
click at [1465, 20] on span "Site Preview" at bounding box center [1454, 19] width 59 height 13
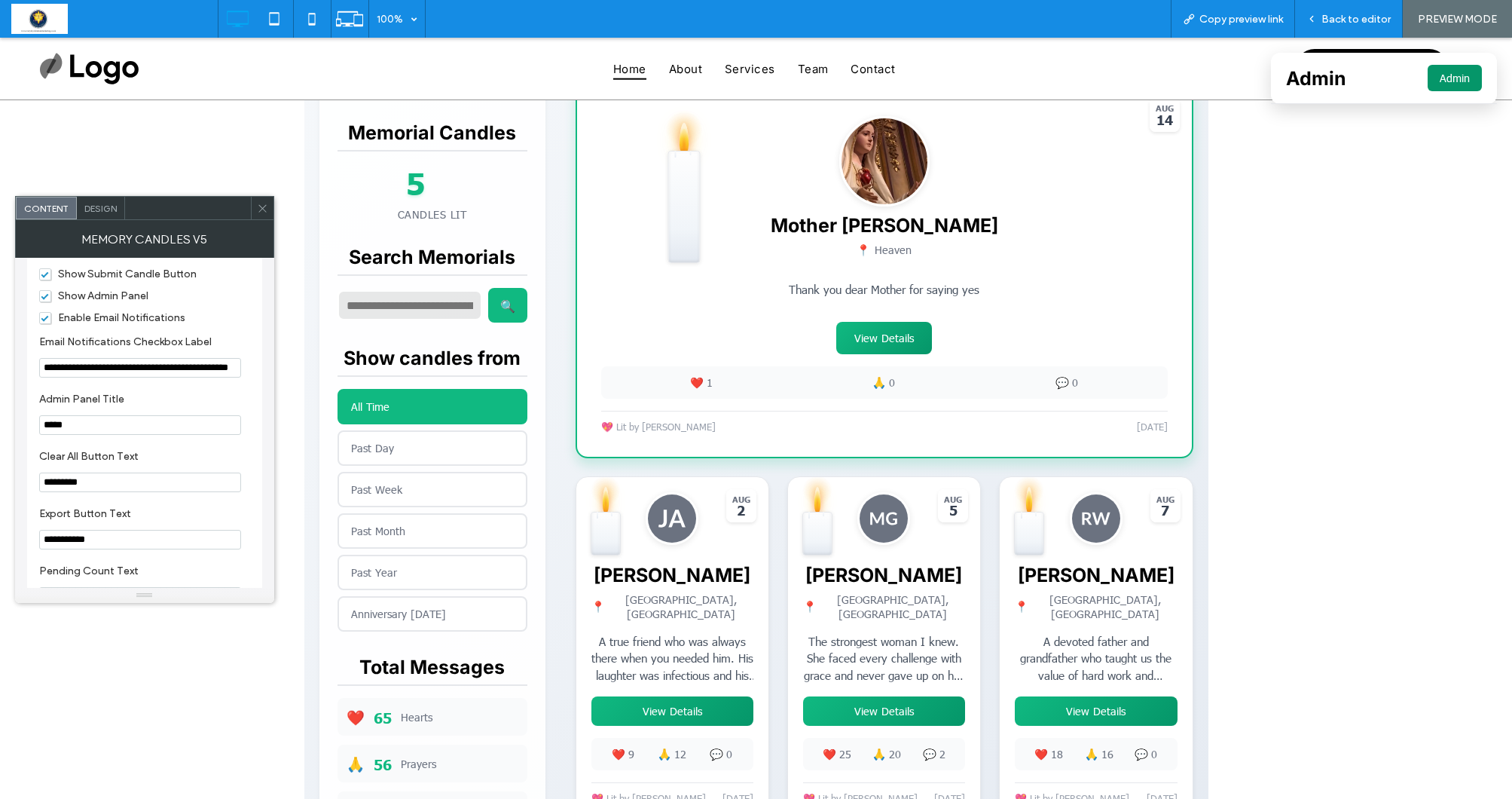
click at [1461, 77] on button "Admin" at bounding box center [1454, 77] width 54 height 26
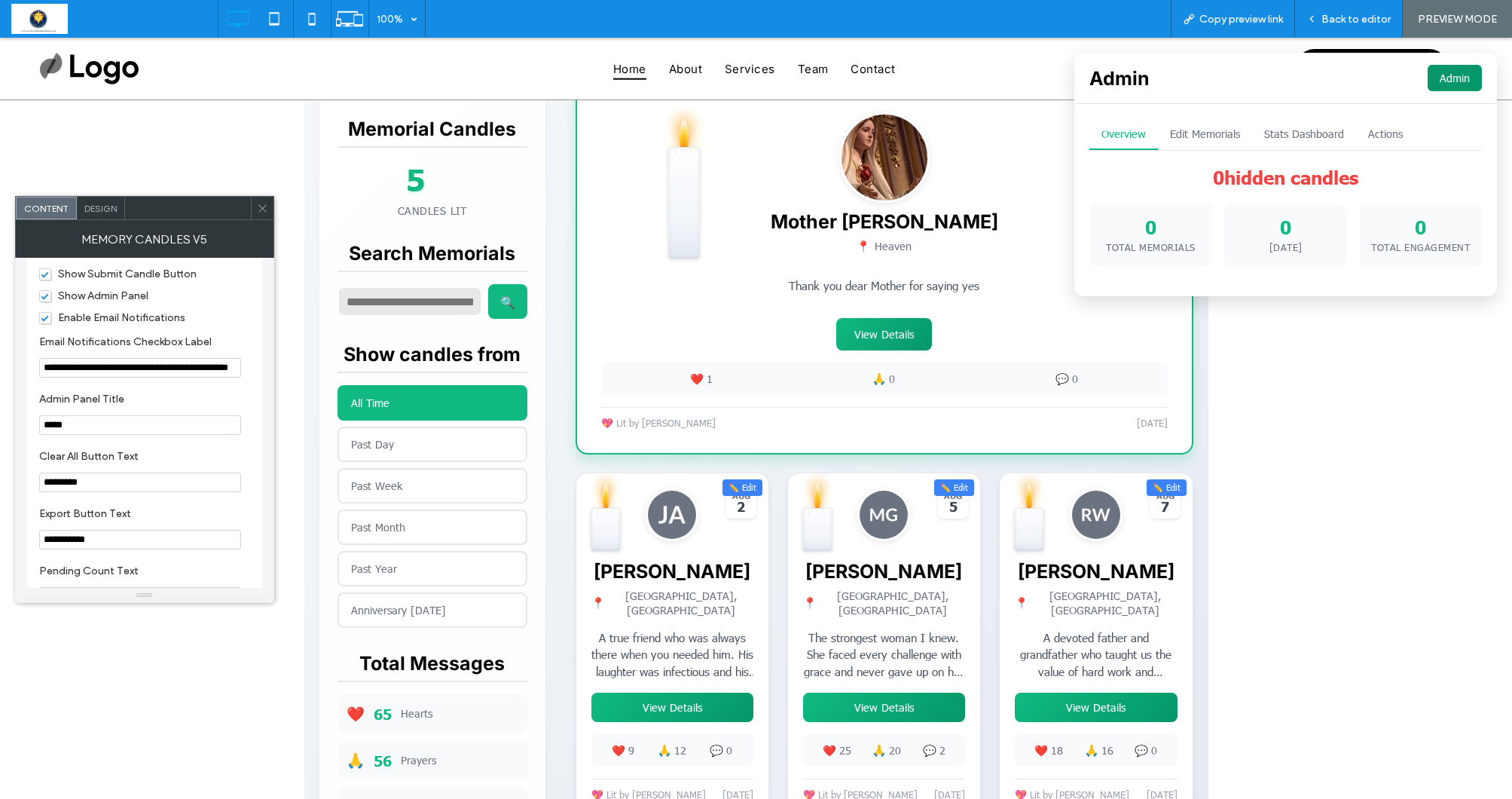
scroll to position [385, 0]
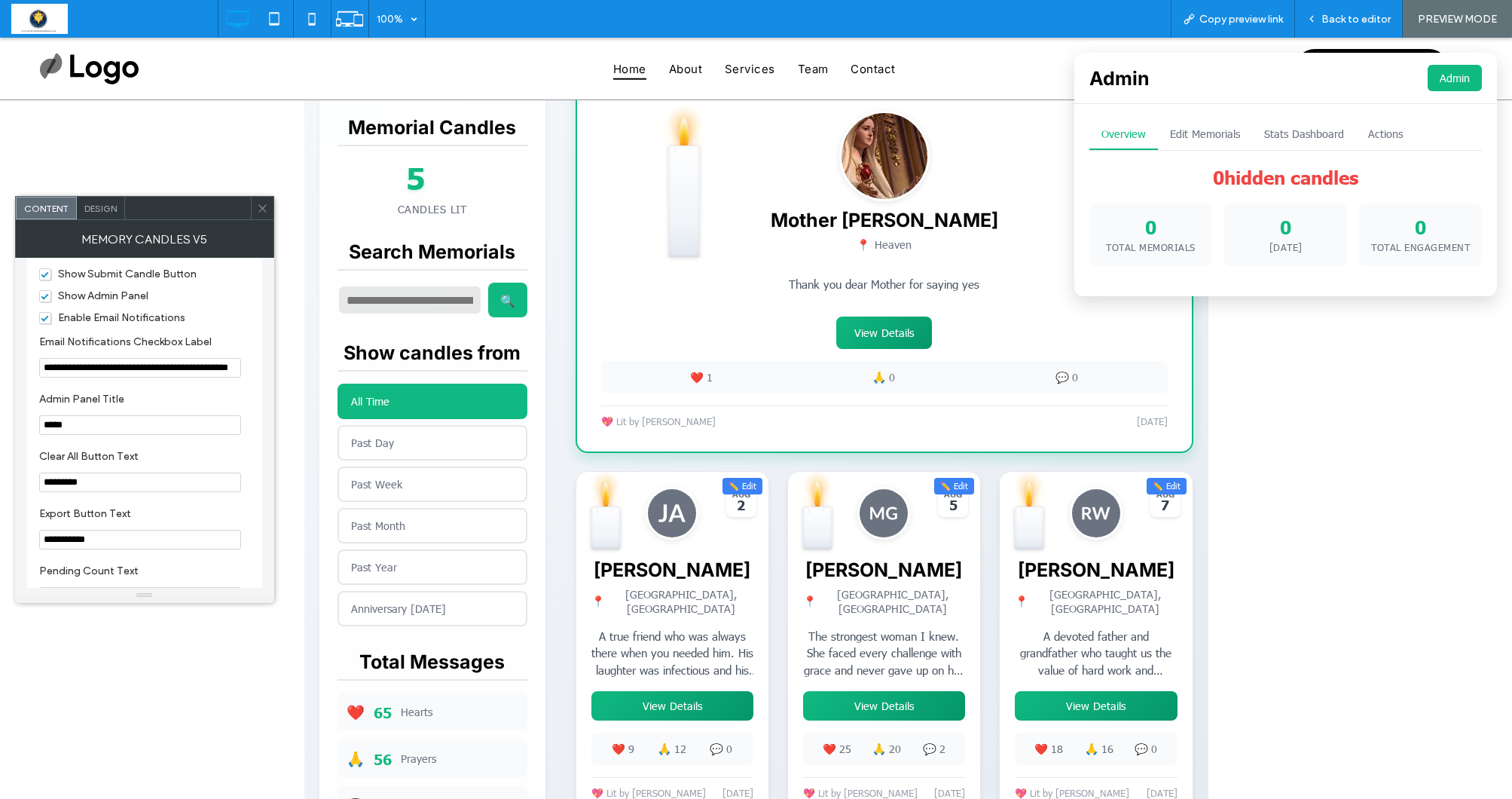
click at [1234, 129] on button "Edit Memorials" at bounding box center [1204, 134] width 94 height 31
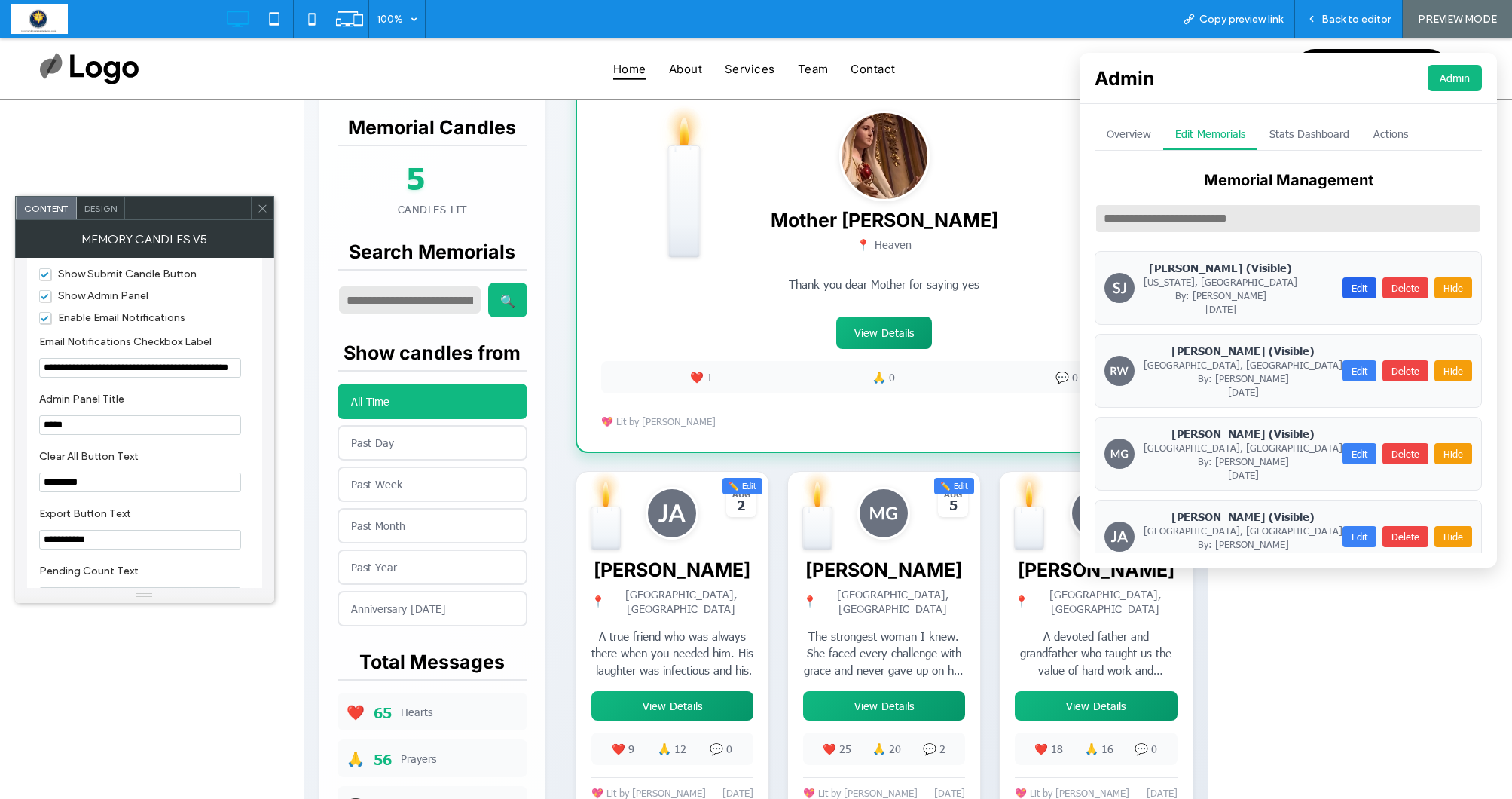
click at [1361, 285] on button "Edit" at bounding box center [1359, 288] width 34 height 21
type input "**********"
type textarea "**********"
type input "**********"
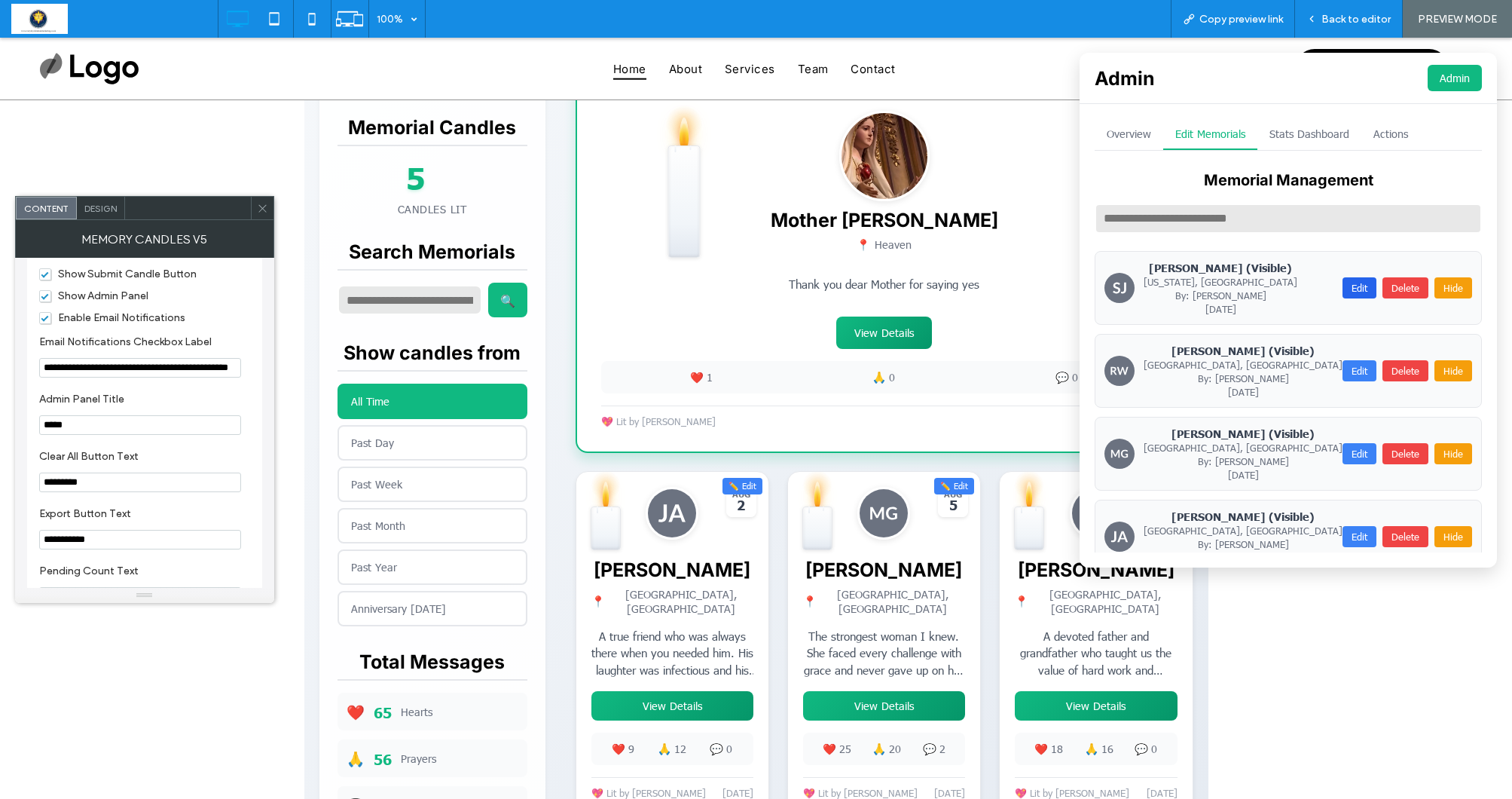
type input "**********"
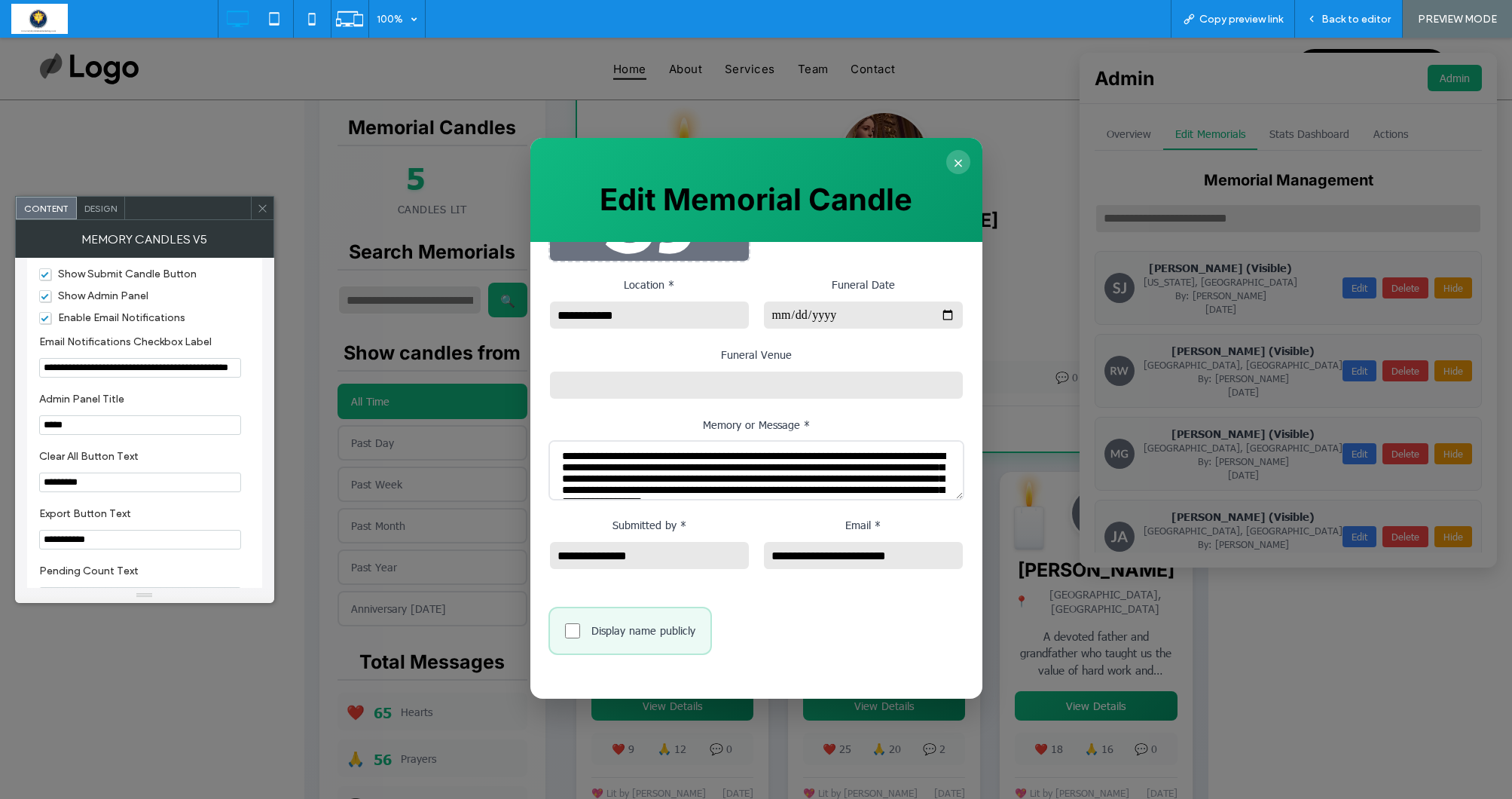
scroll to position [106, 0]
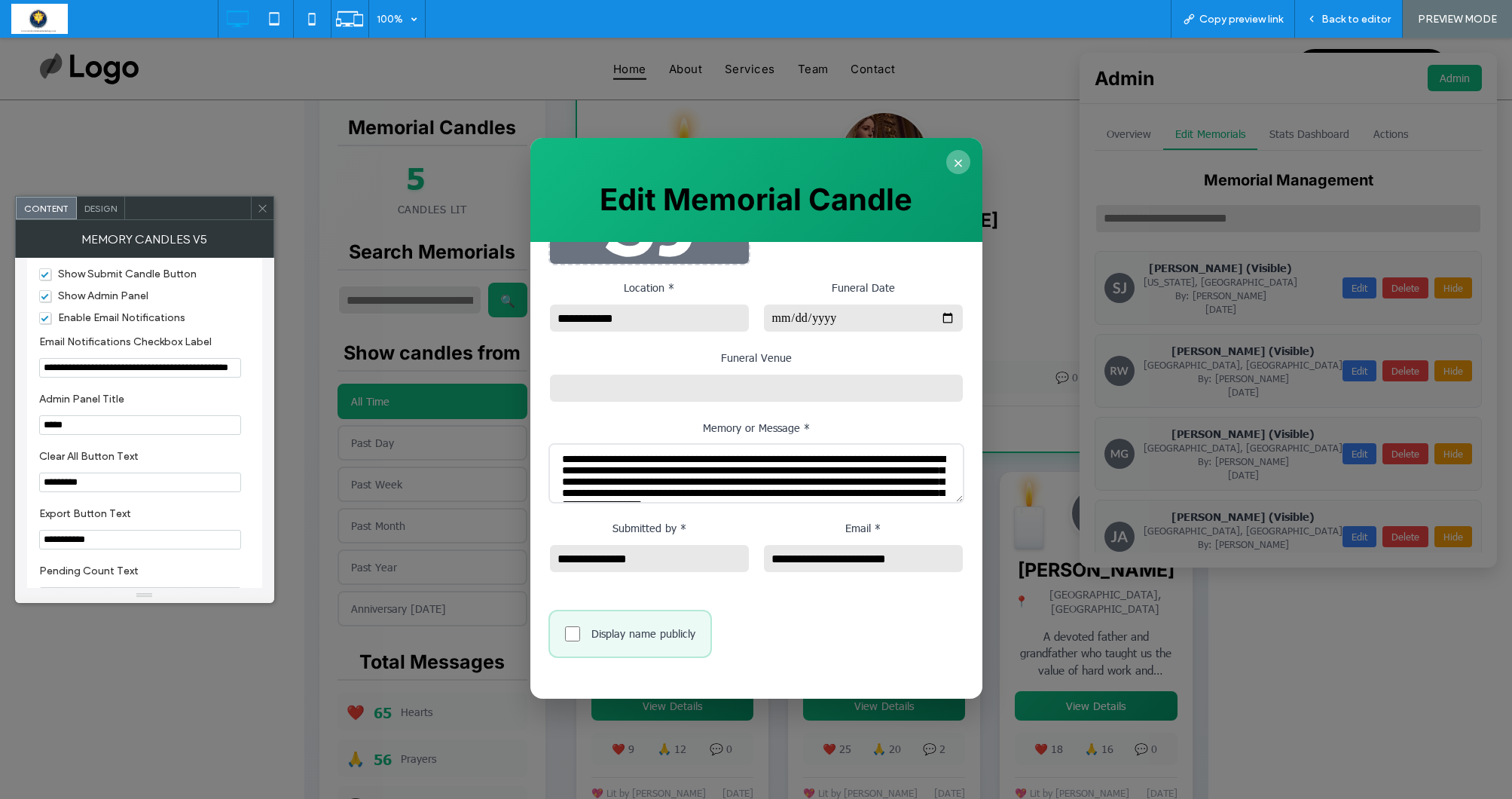
click at [959, 163] on button "×" at bounding box center [958, 162] width 24 height 24
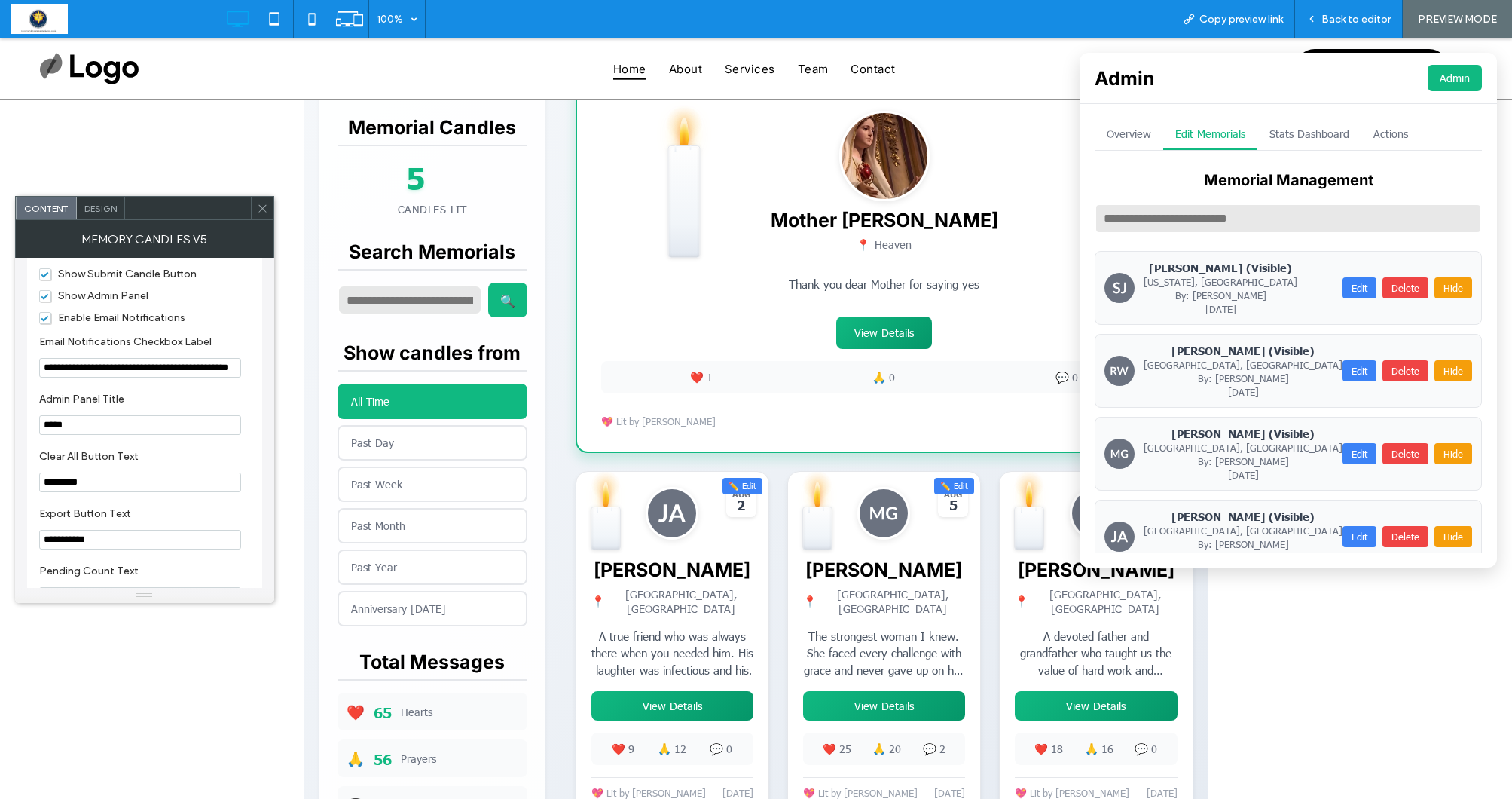
click at [259, 206] on icon at bounding box center [263, 208] width 11 height 11
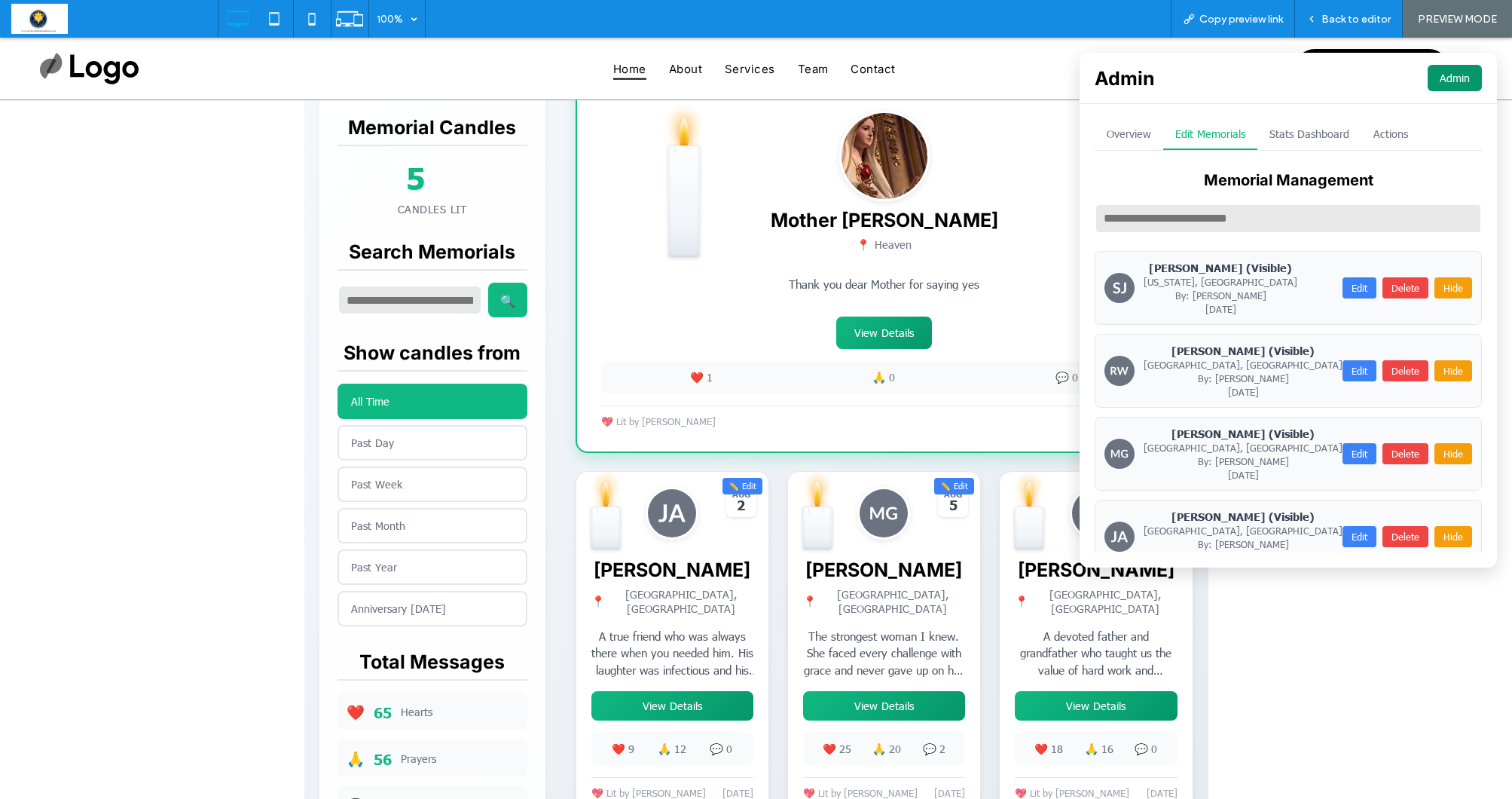
click at [1457, 77] on button "Admin" at bounding box center [1454, 77] width 54 height 26
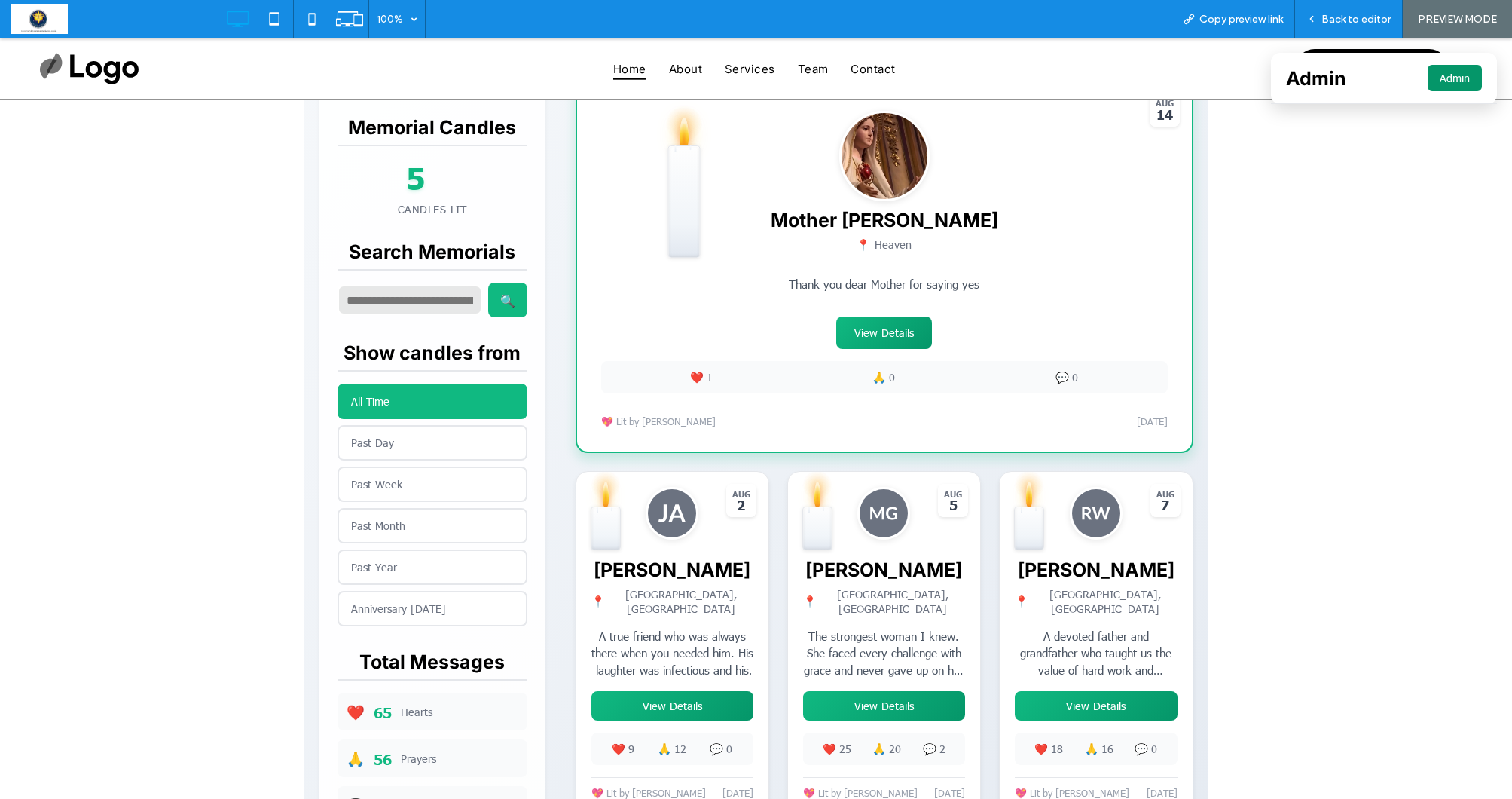
click at [1465, 71] on button "Admin" at bounding box center [1454, 77] width 54 height 26
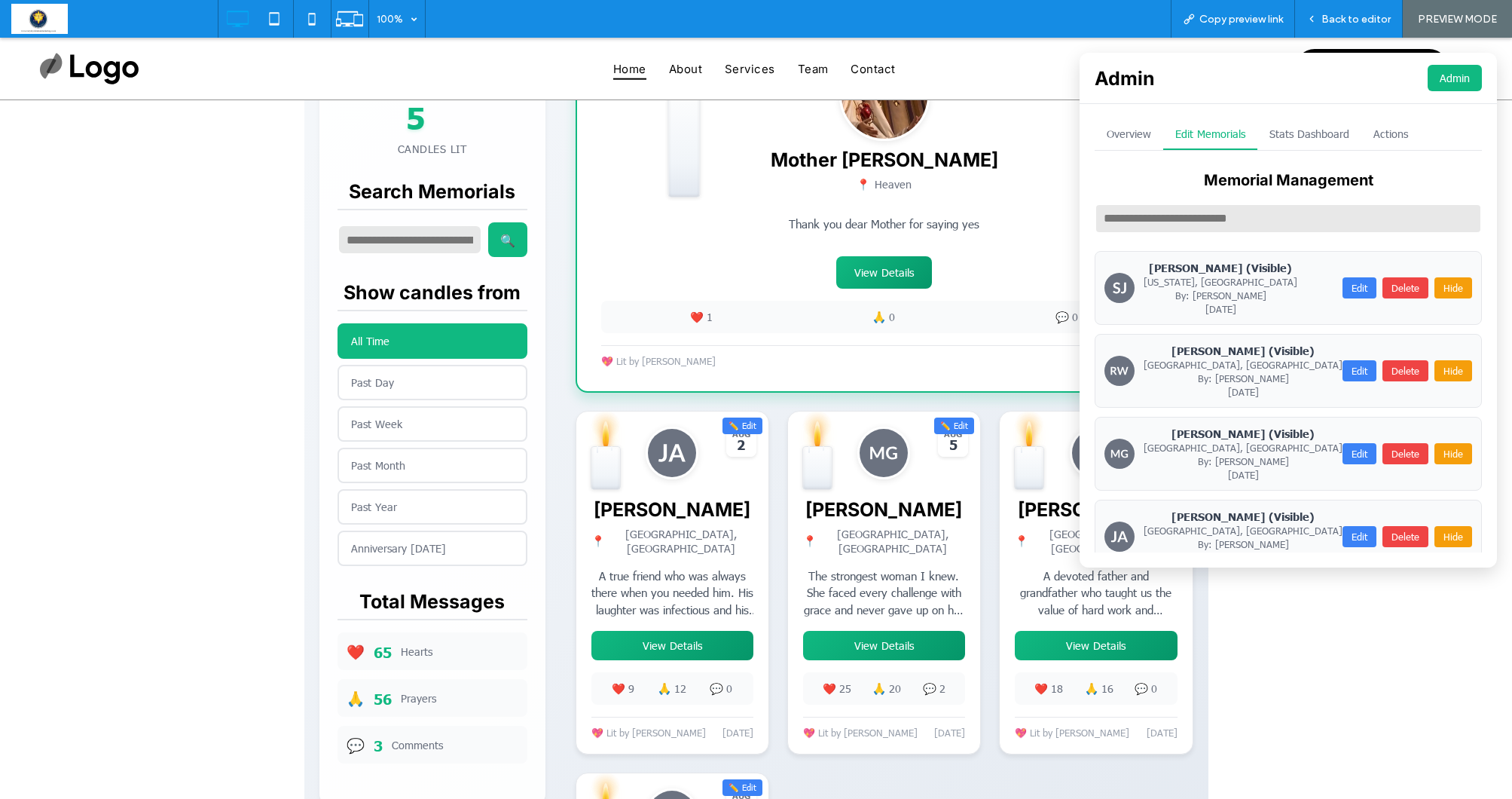
scroll to position [431, 0]
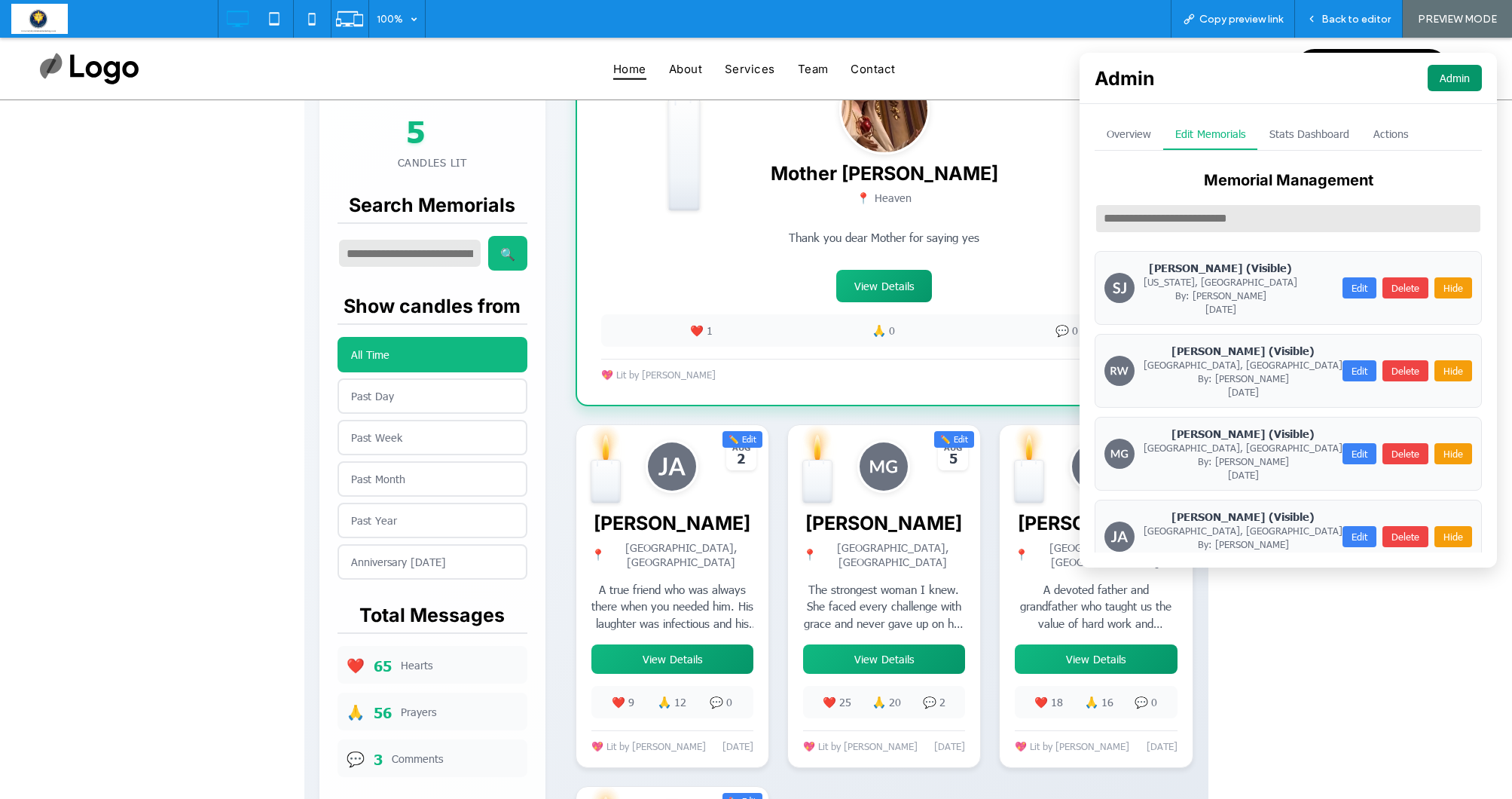
click at [1457, 73] on button "Admin" at bounding box center [1454, 77] width 54 height 26
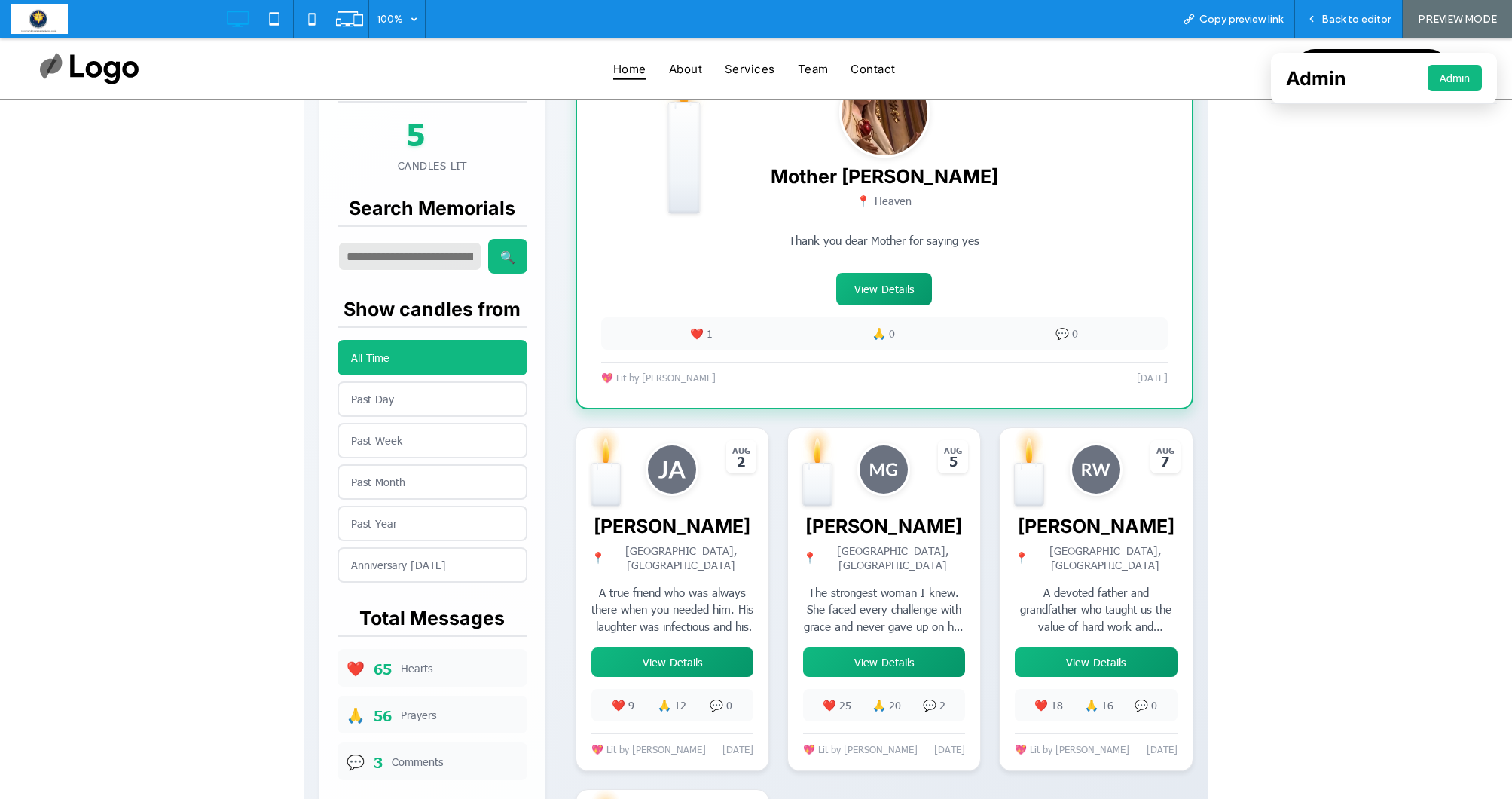
scroll to position [426, 0]
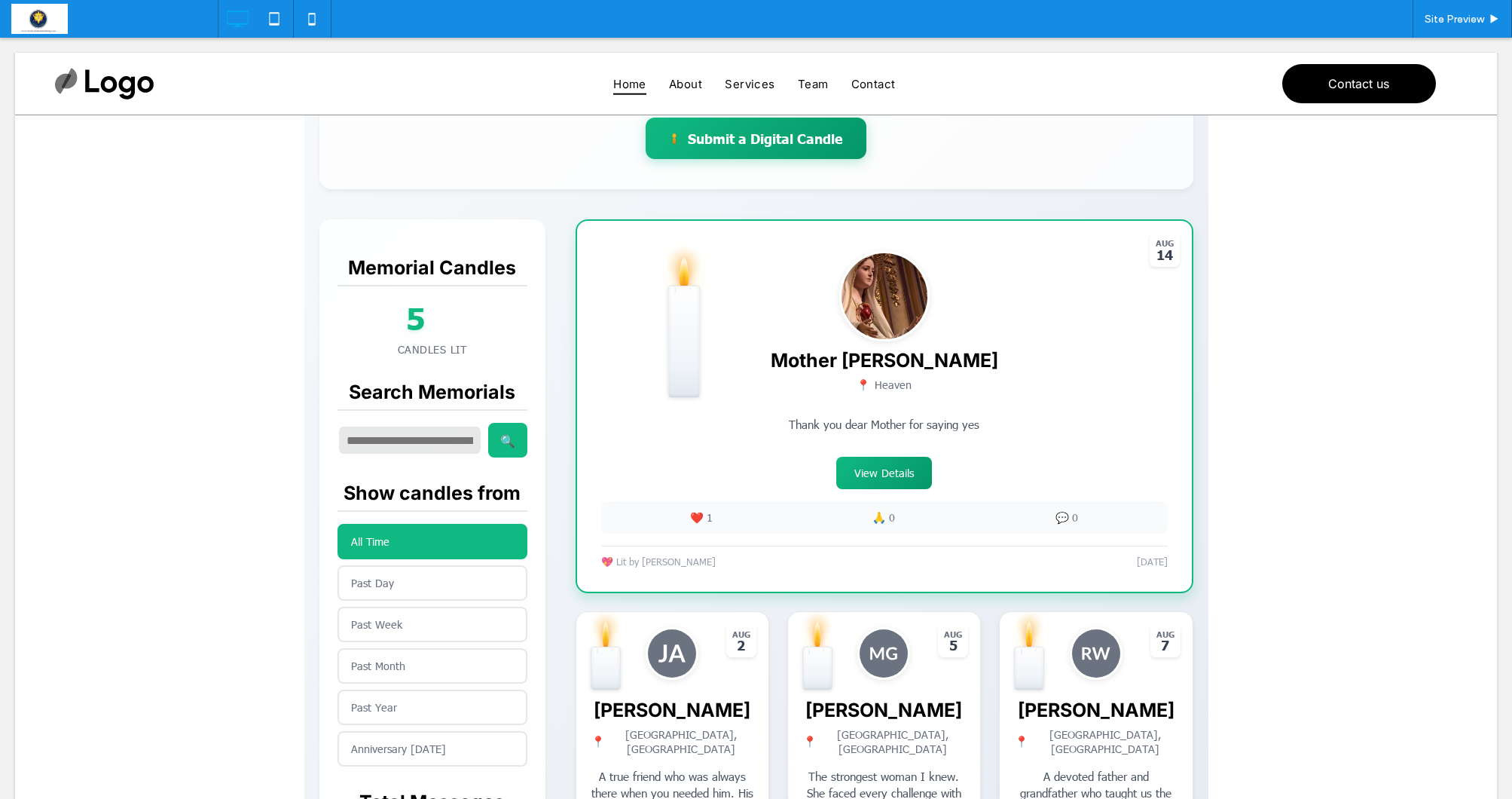
scroll to position [143, 0]
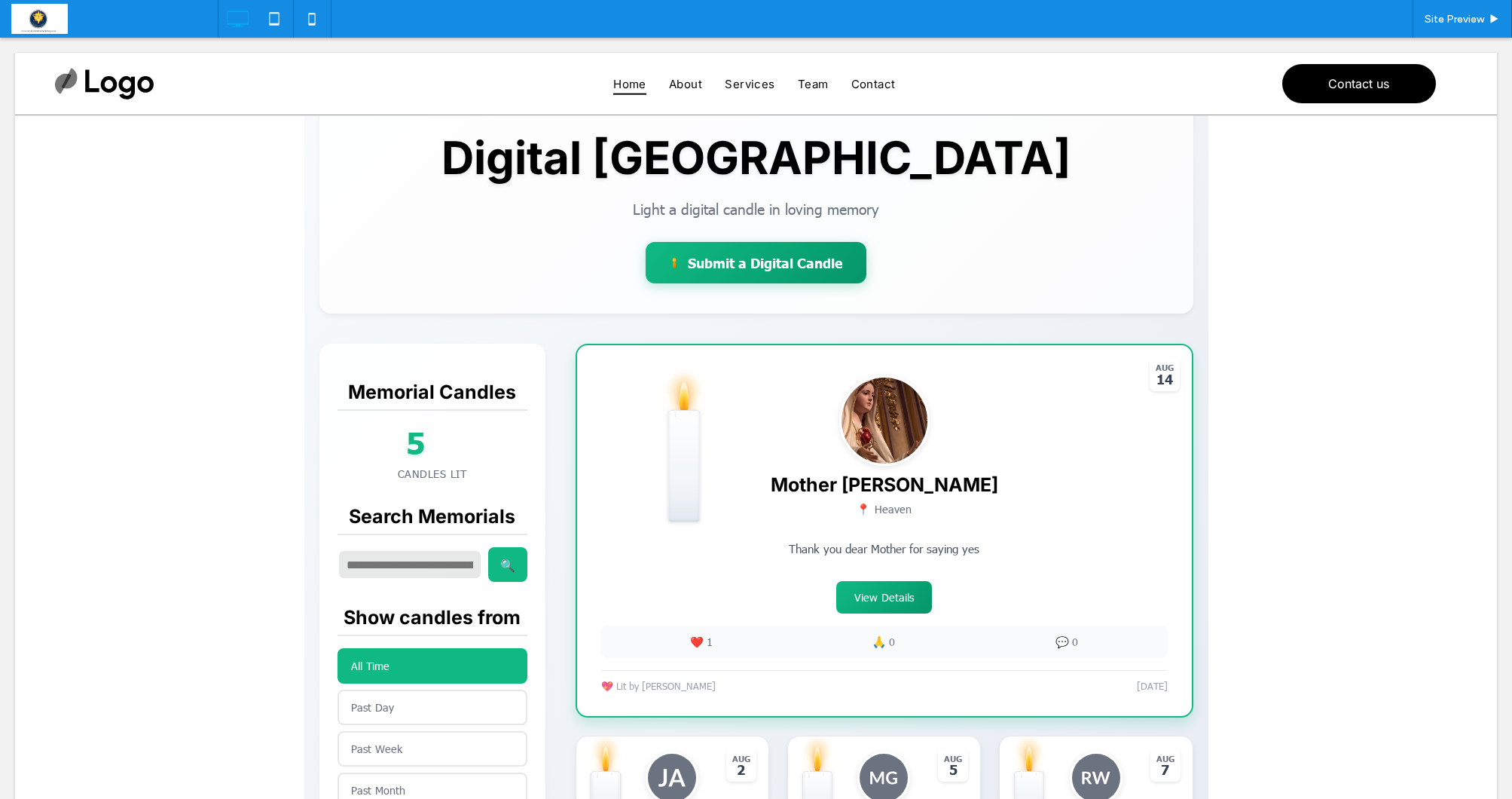
click at [635, 523] on span at bounding box center [756, 756] width 904 height 1401
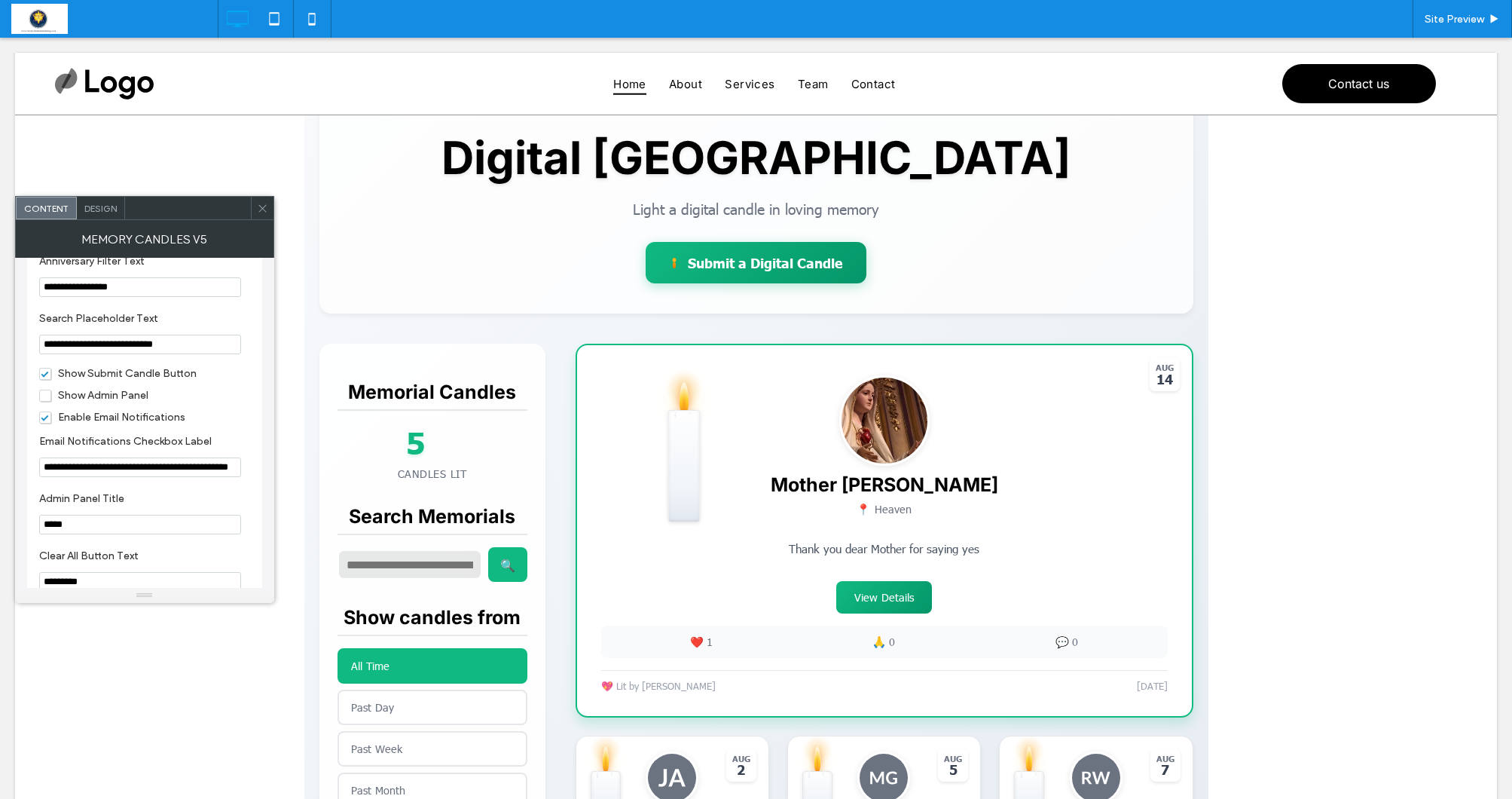
scroll to position [1692, 0]
click at [43, 401] on span "Show Admin Panel" at bounding box center [94, 394] width 110 height 13
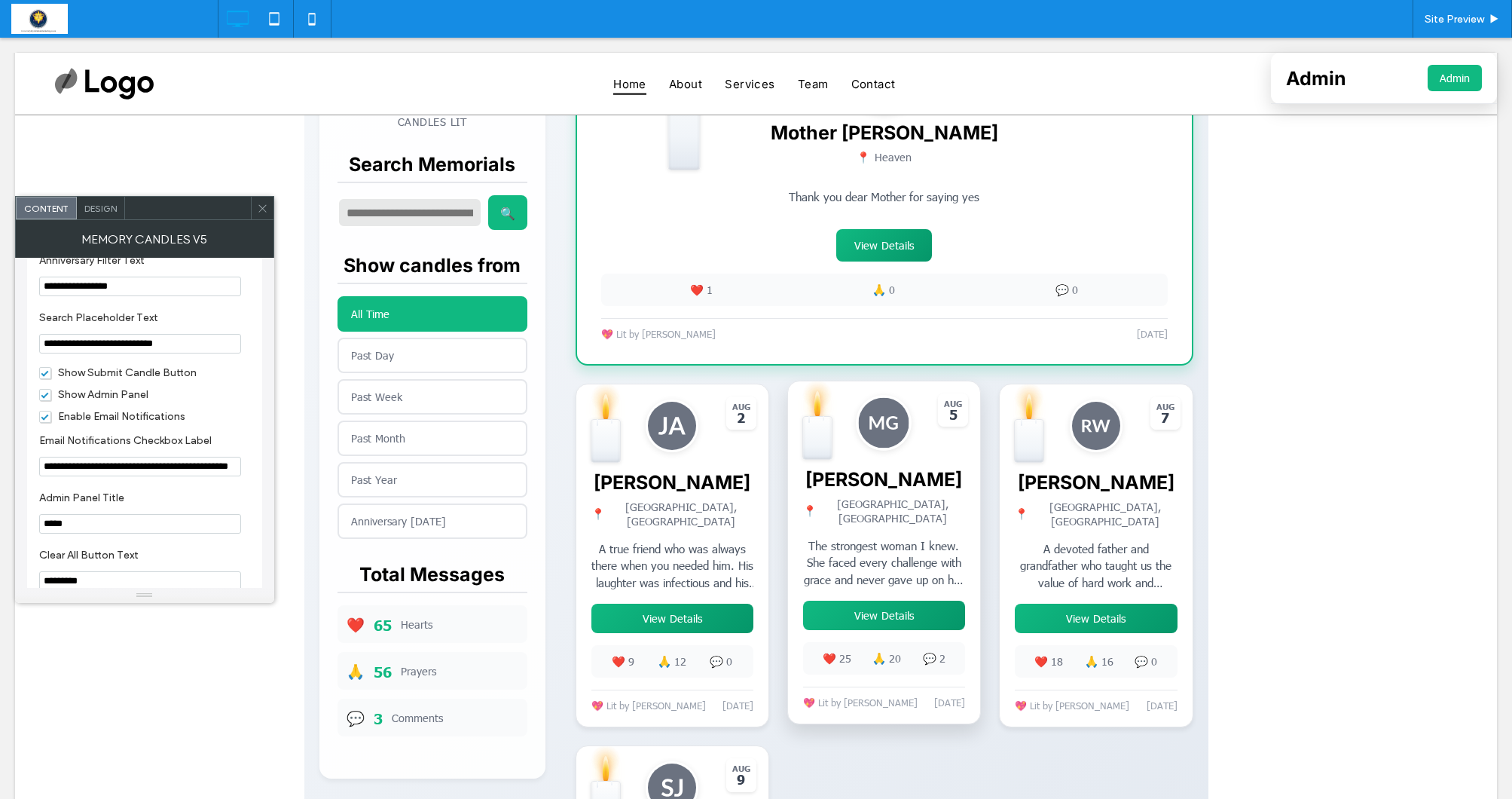
scroll to position [497, 0]
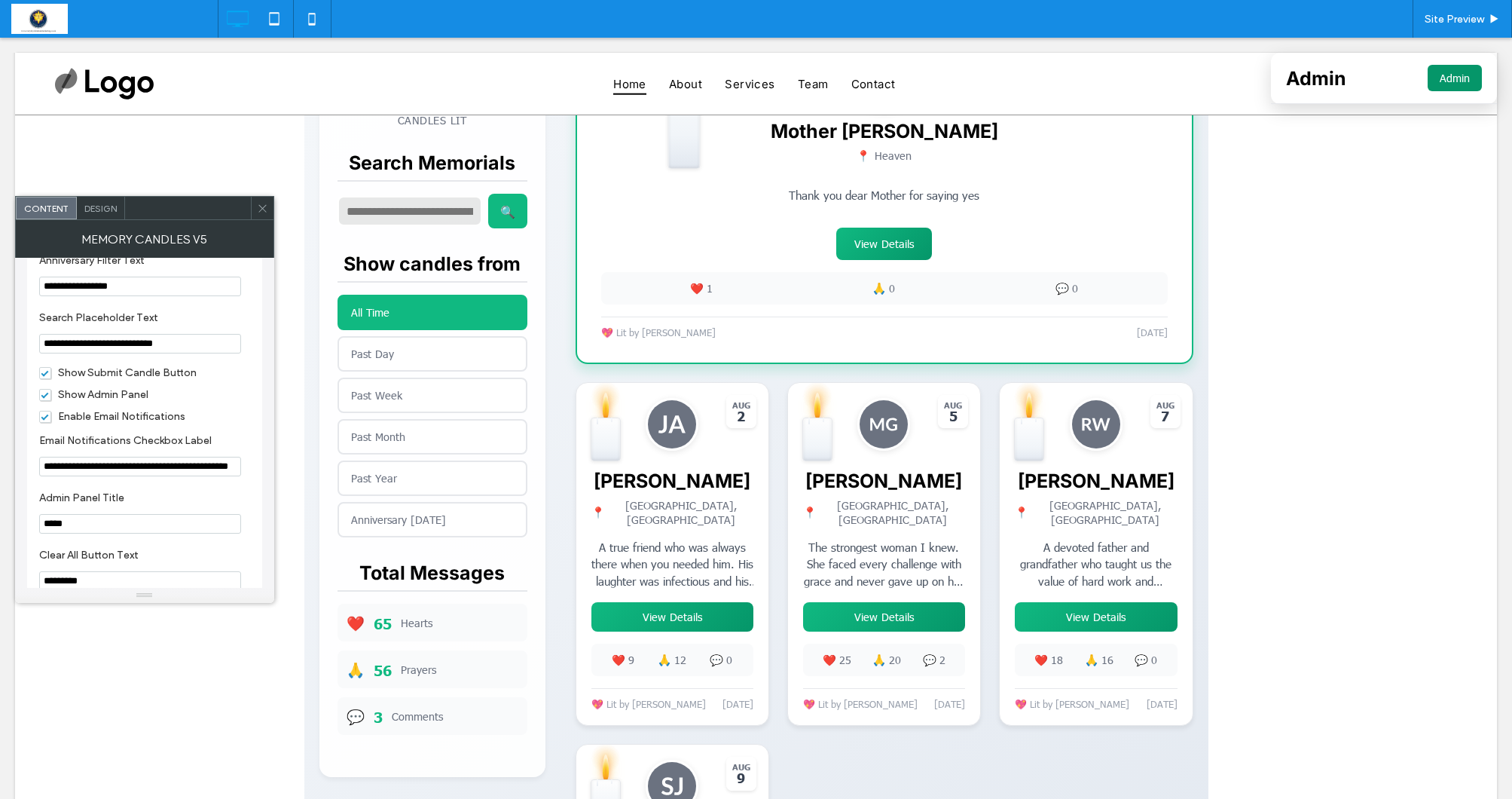
click at [1447, 76] on button "Admin" at bounding box center [1454, 77] width 54 height 26
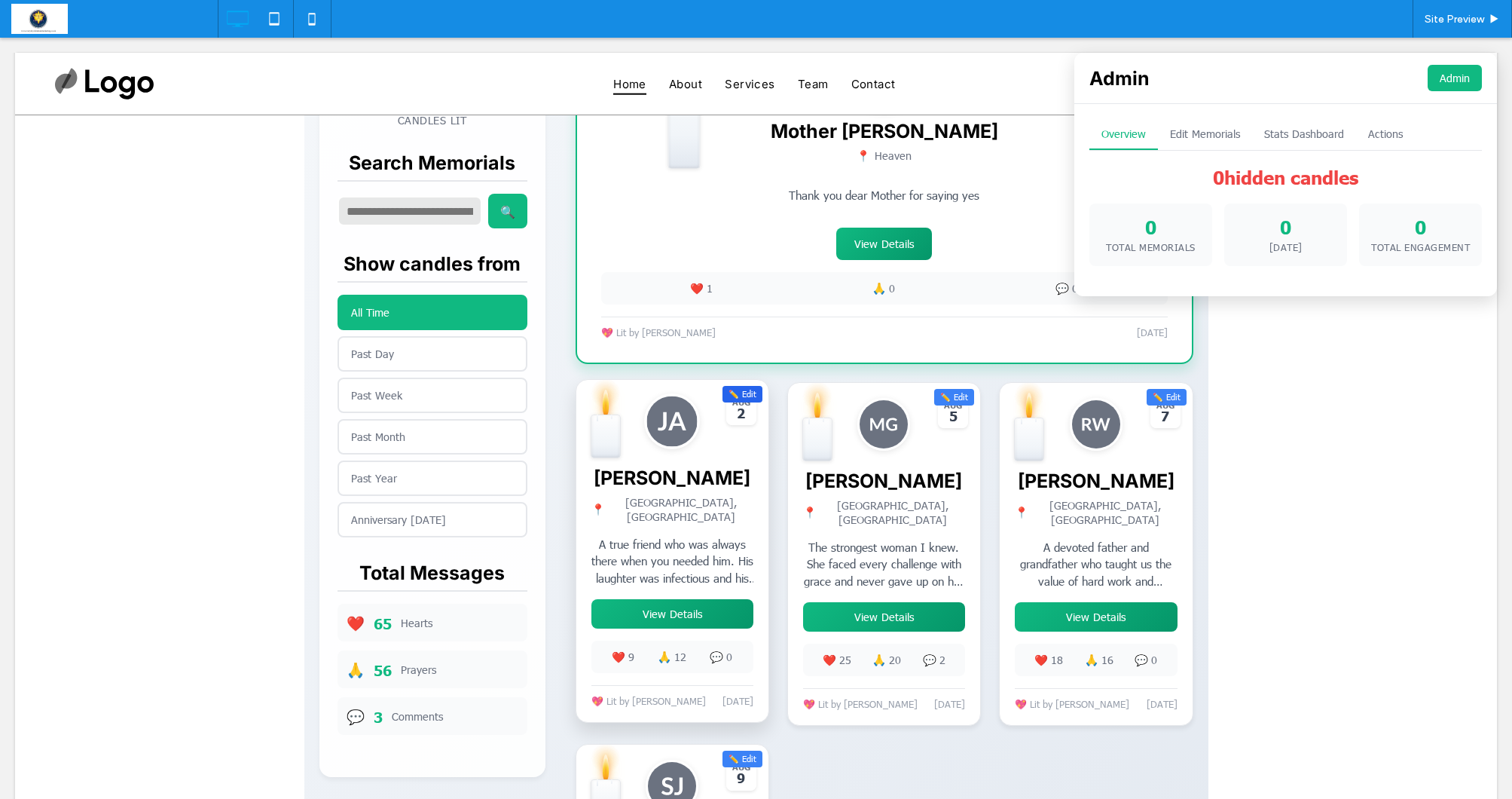
click at [747, 401] on span at bounding box center [756, 402] width 904 height 1401
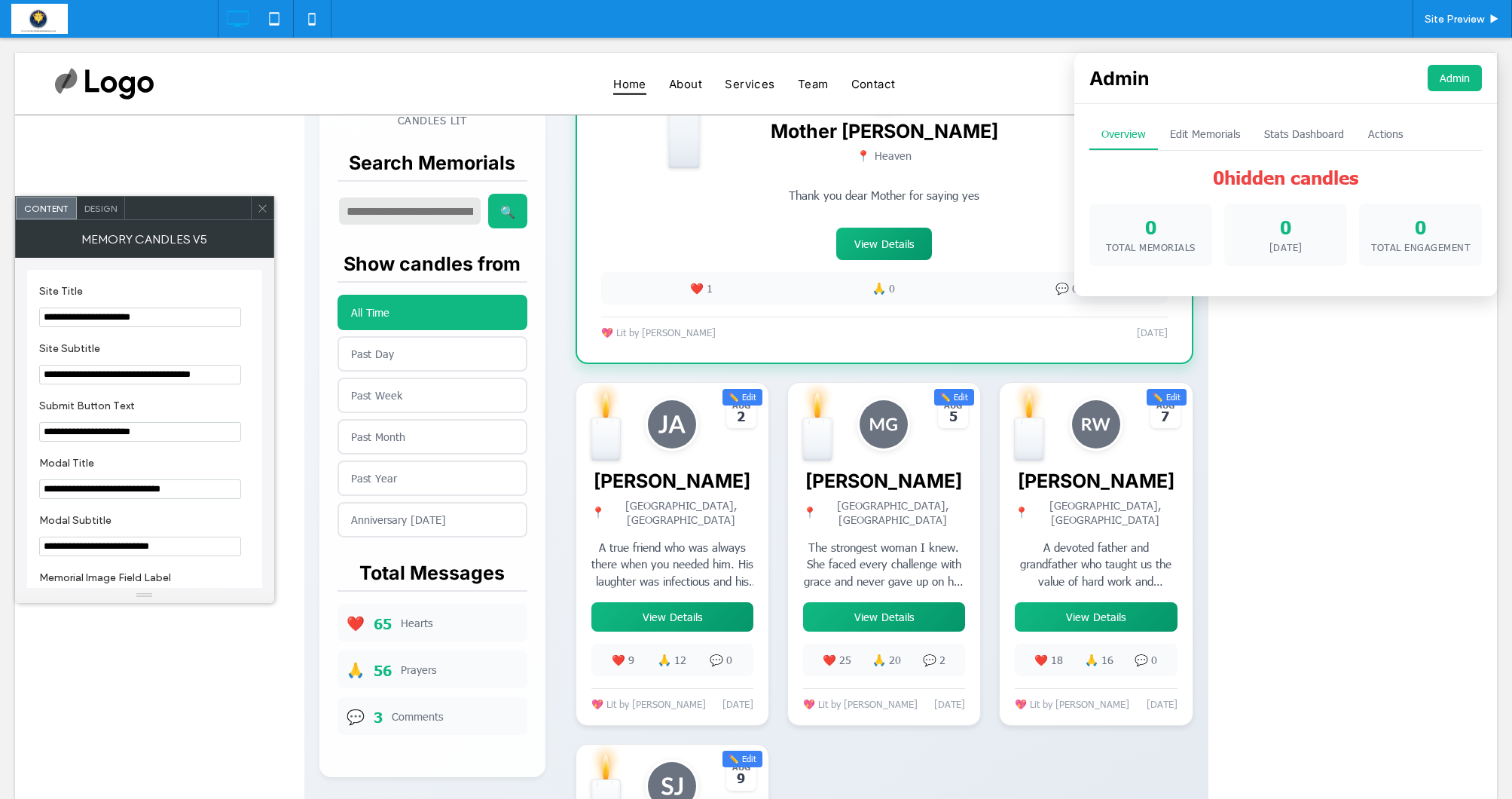
click at [257, 204] on icon at bounding box center [263, 208] width 11 height 11
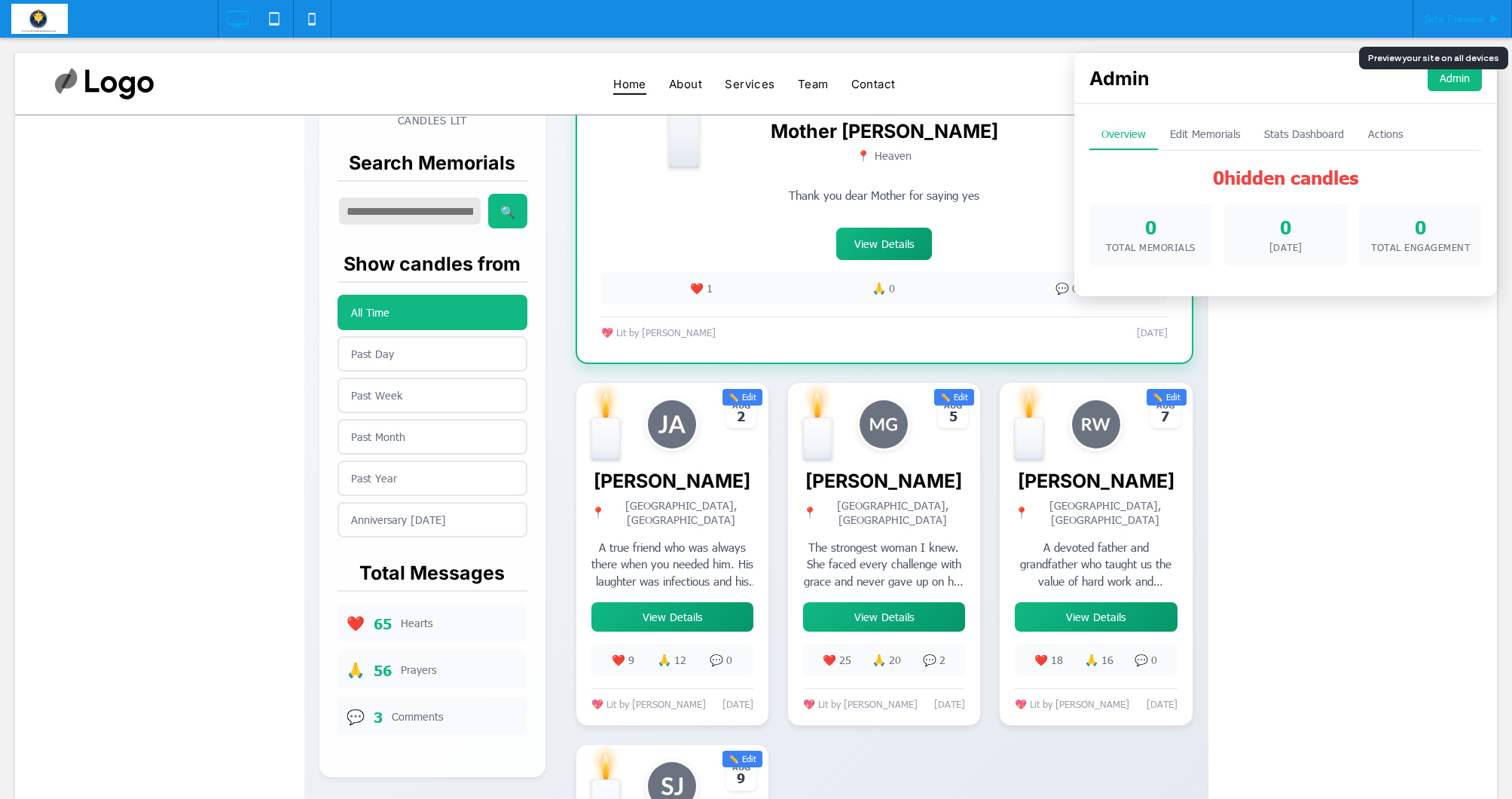
click at [1477, 24] on span "Site Preview" at bounding box center [1454, 19] width 59 height 13
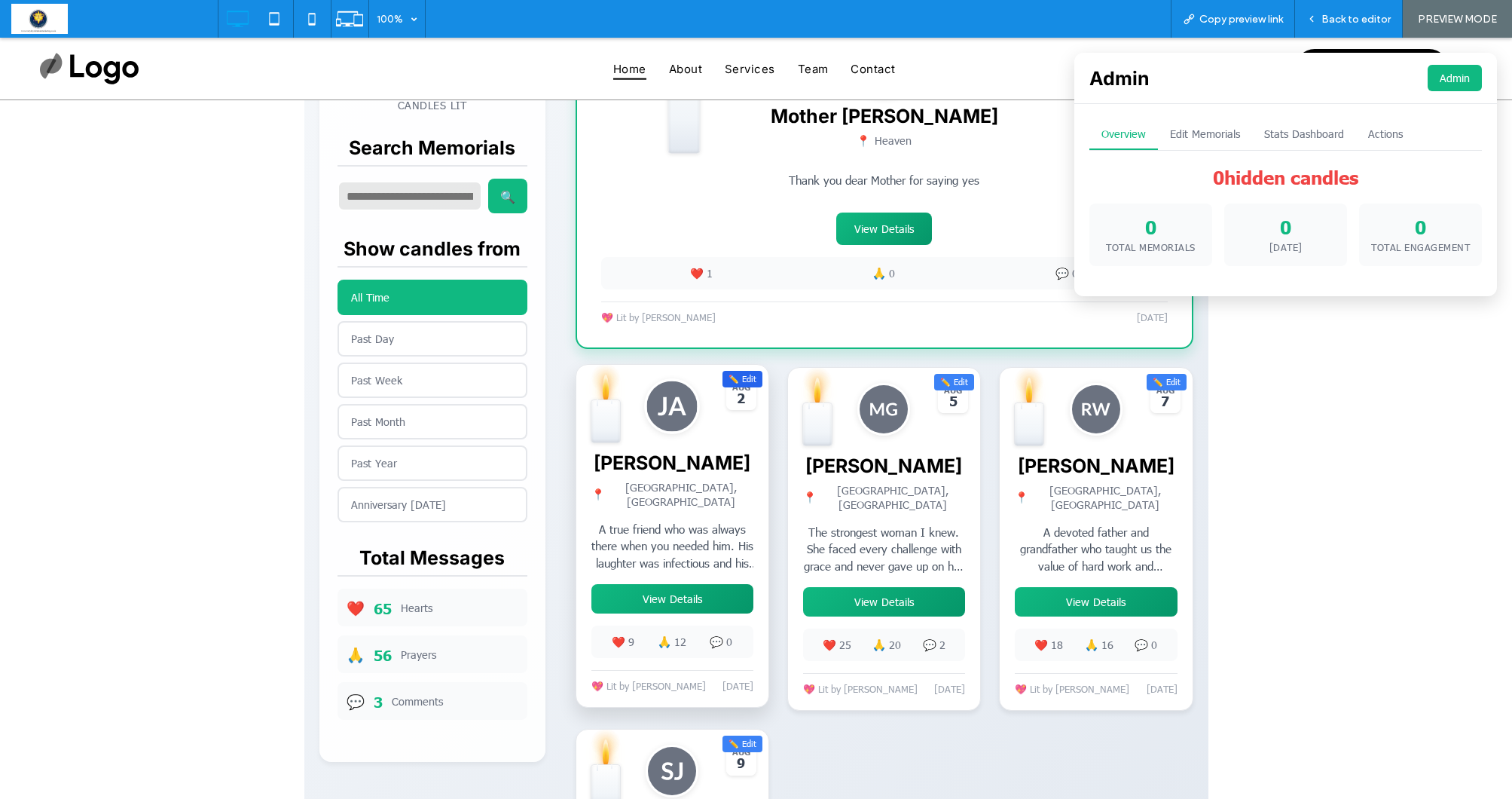
click at [749, 385] on button "✏️ Edit" at bounding box center [742, 379] width 40 height 17
type input "**********"
type textarea "**********"
type input "**********"
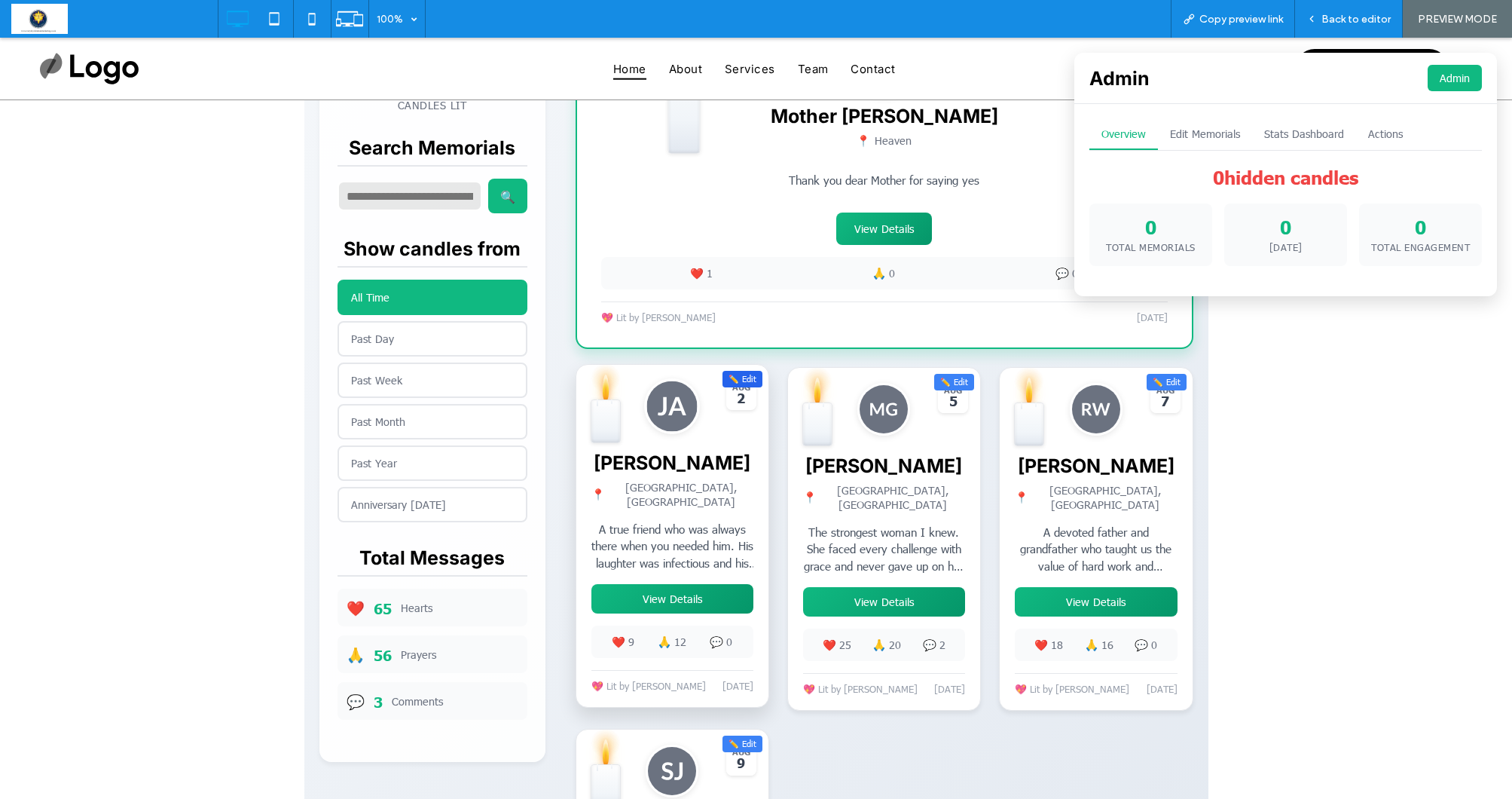
type input "**********"
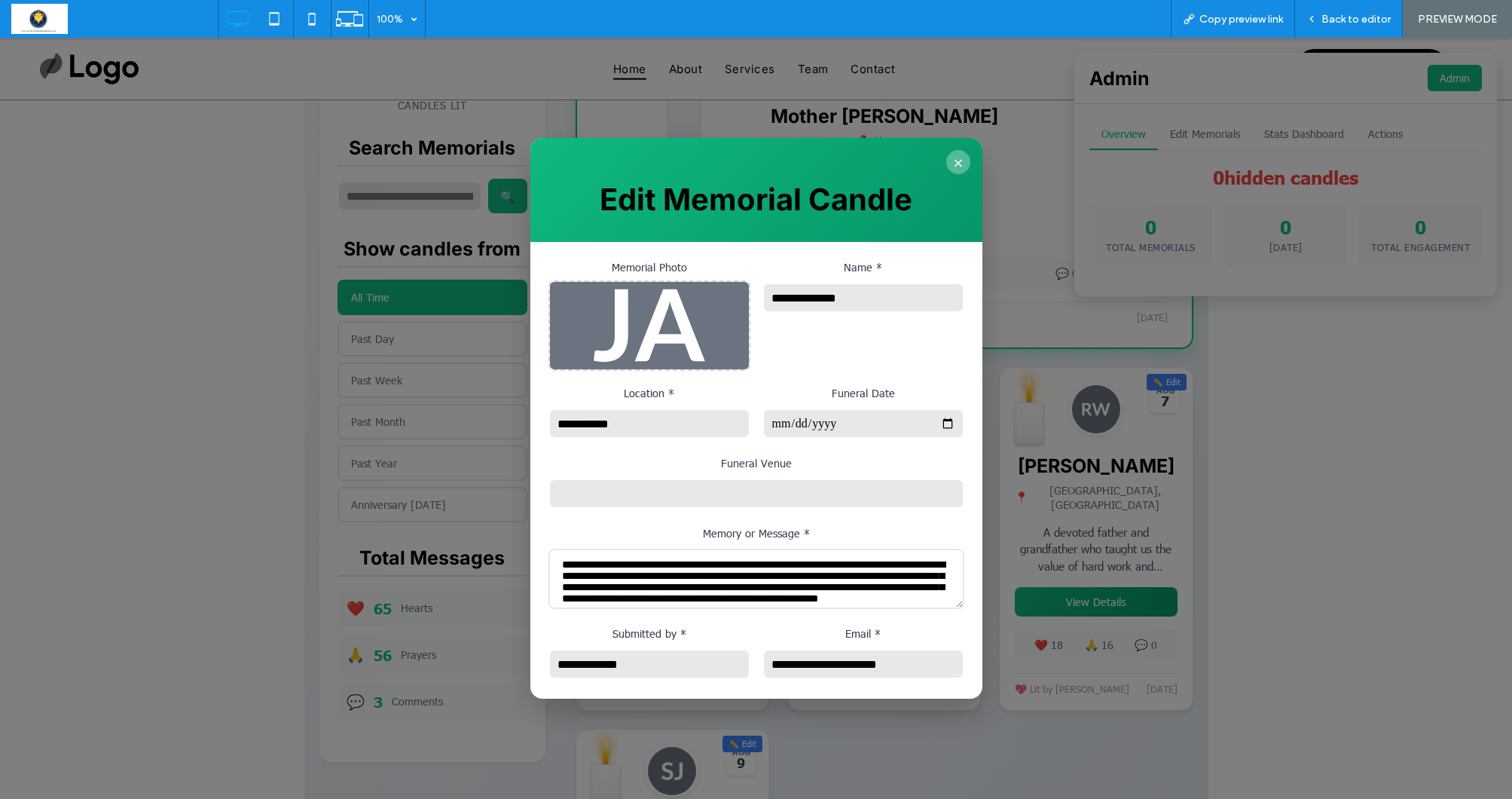
click at [964, 155] on button "×" at bounding box center [958, 162] width 24 height 24
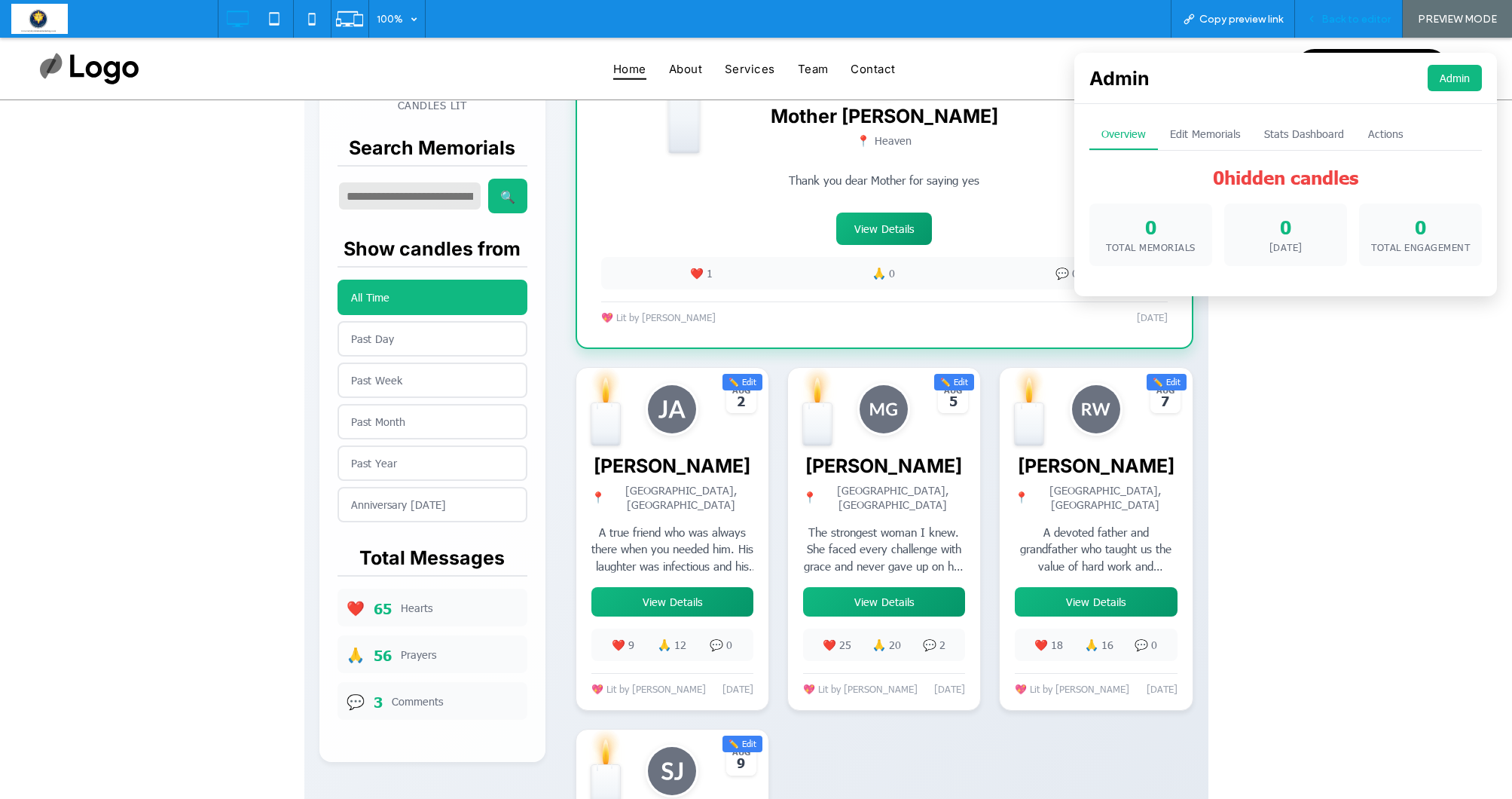
click at [1368, 15] on span "Back to editor" at bounding box center [1357, 19] width 69 height 13
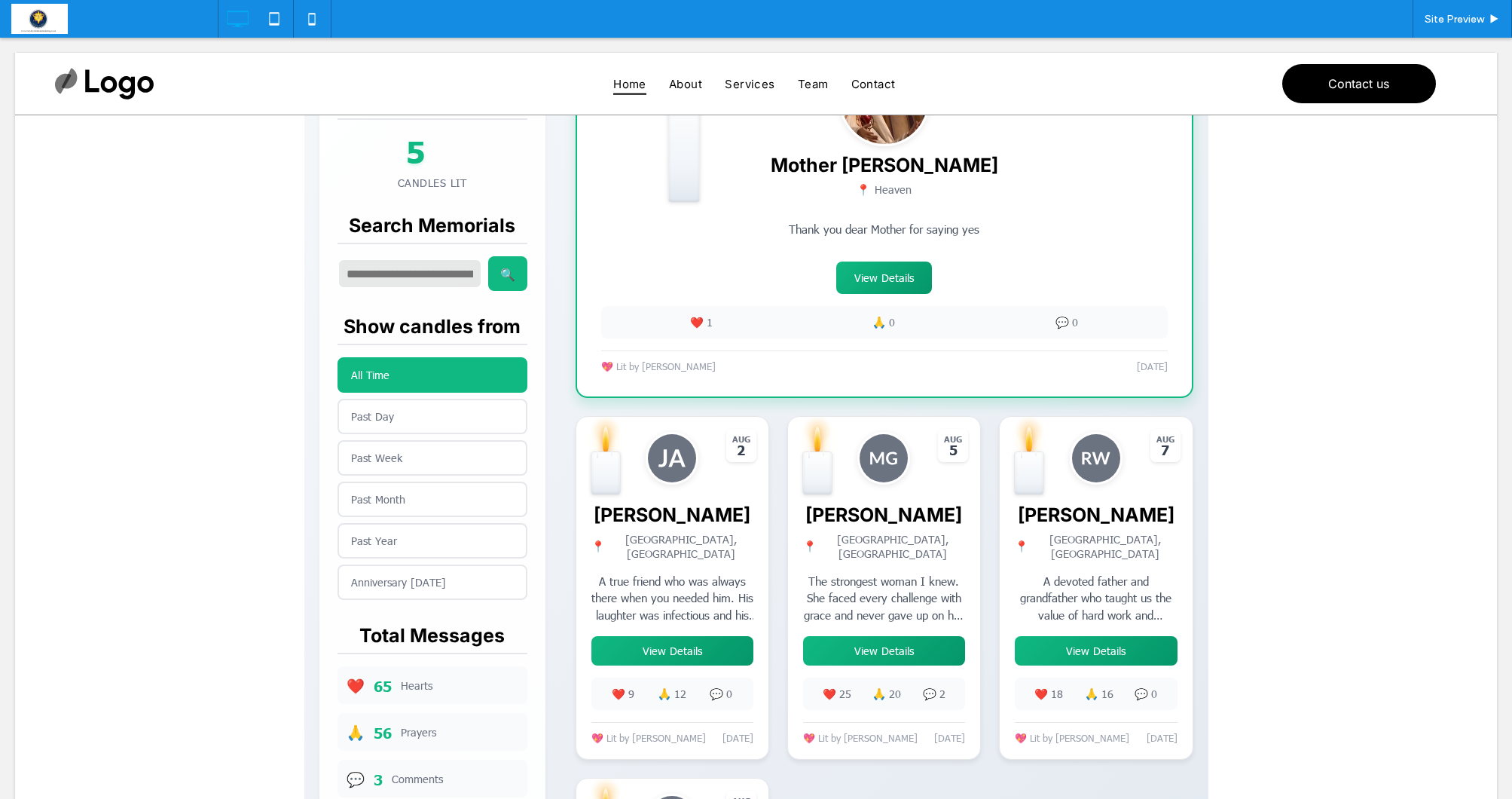
scroll to position [468, 0]
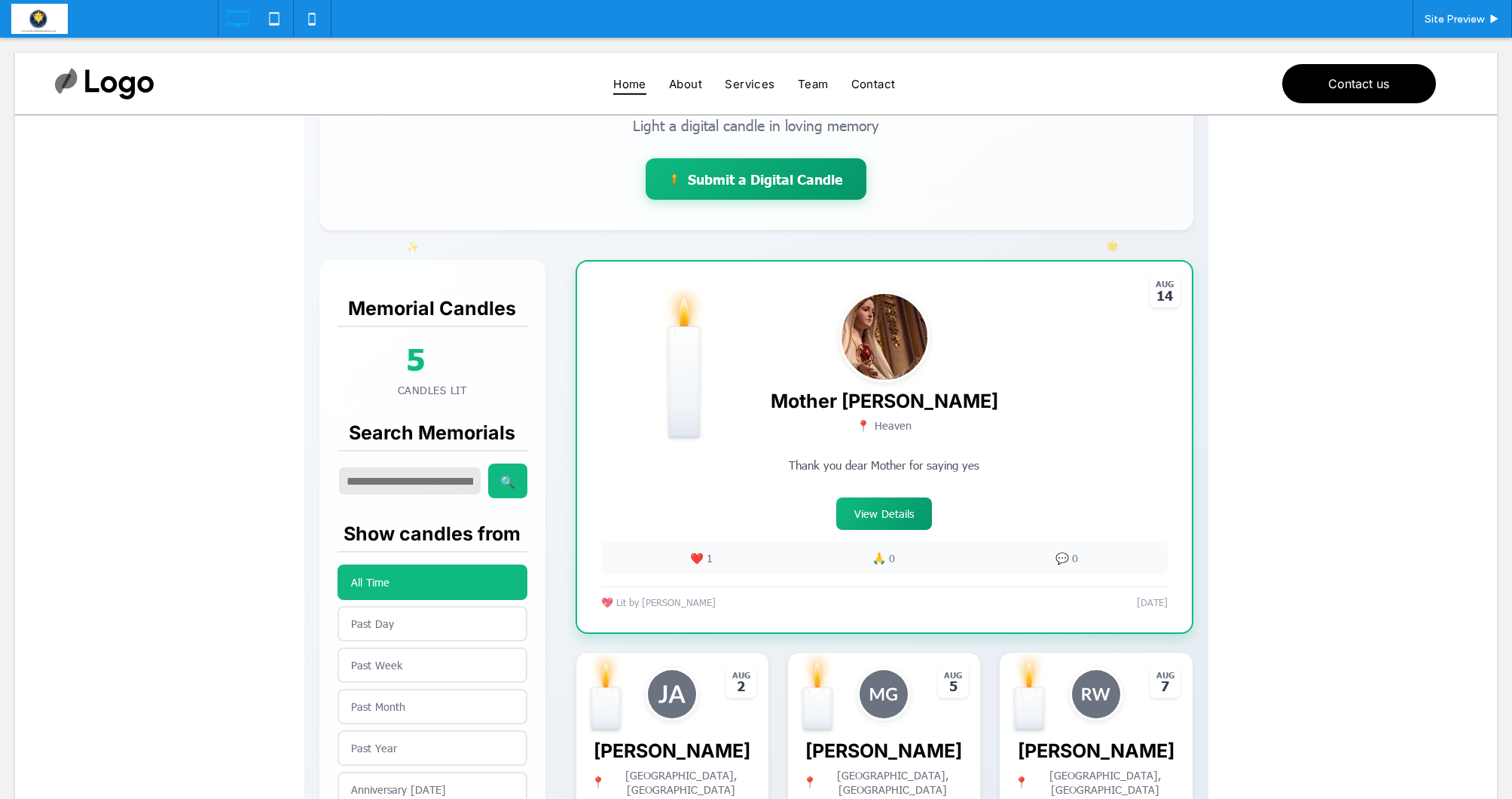
scroll to position [226, 0]
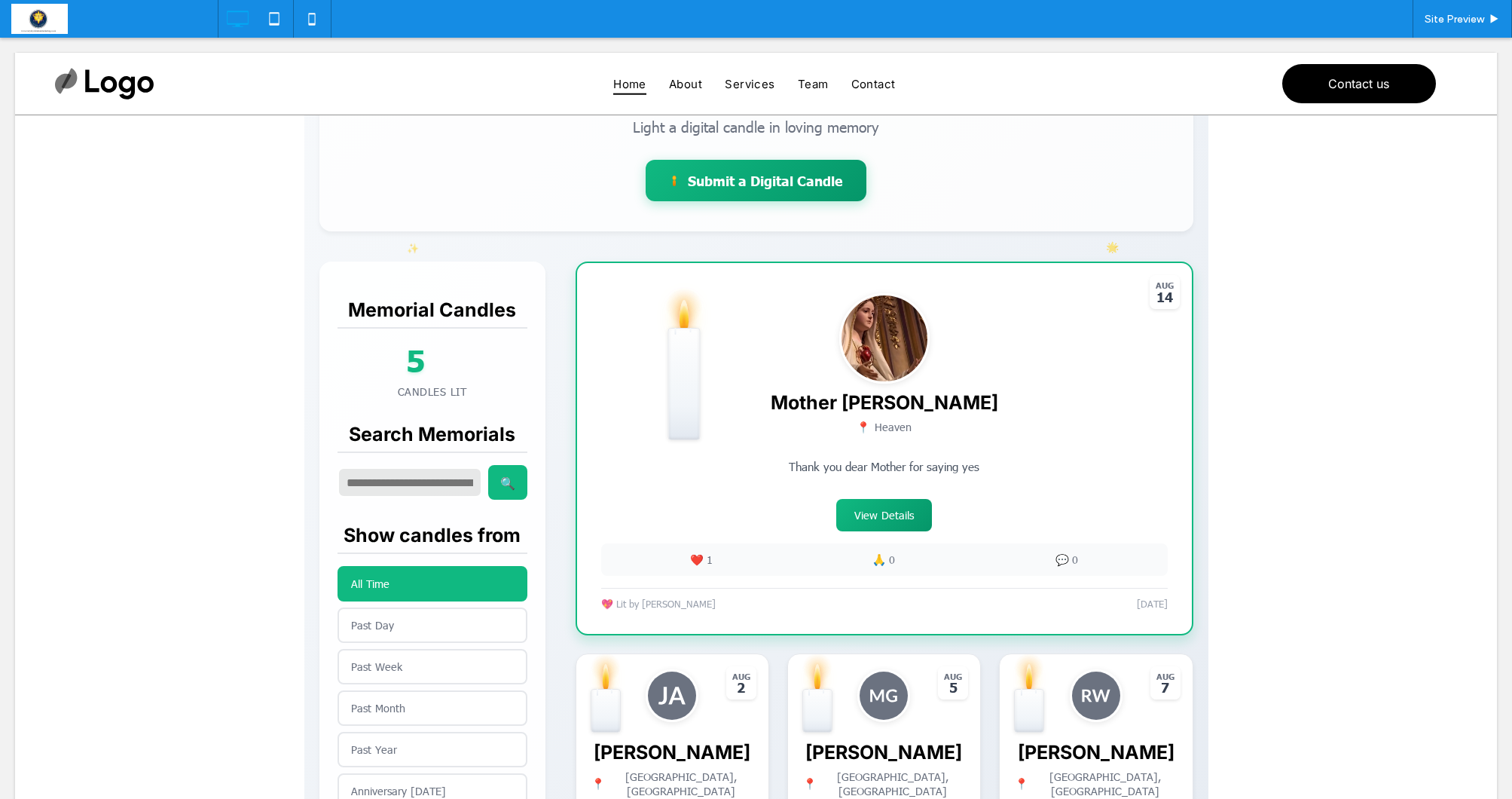
click at [982, 490] on span at bounding box center [756, 674] width 904 height 1401
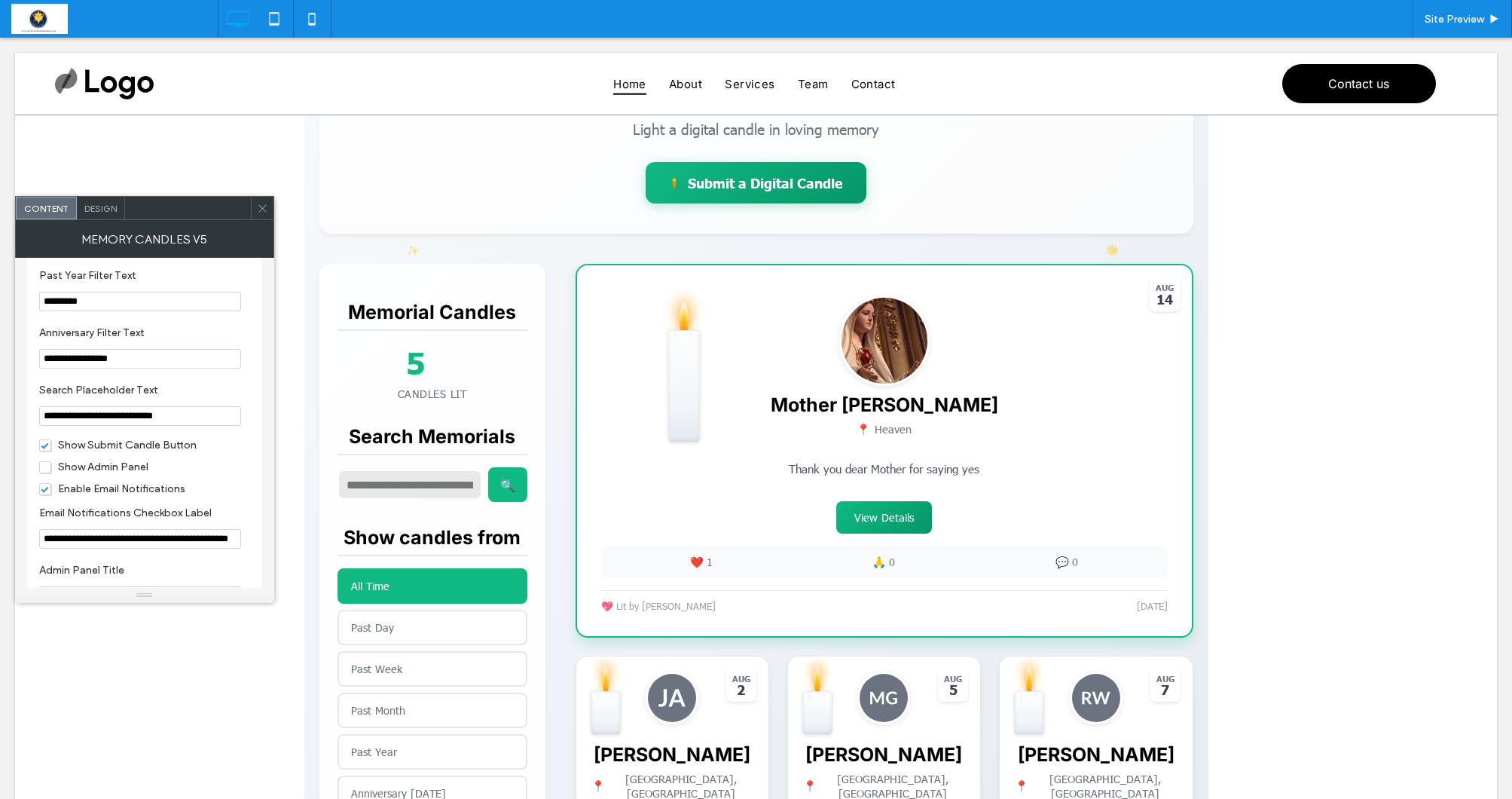
scroll to position [1619, 0]
click at [43, 474] on span "Show Admin Panel" at bounding box center [94, 468] width 110 height 13
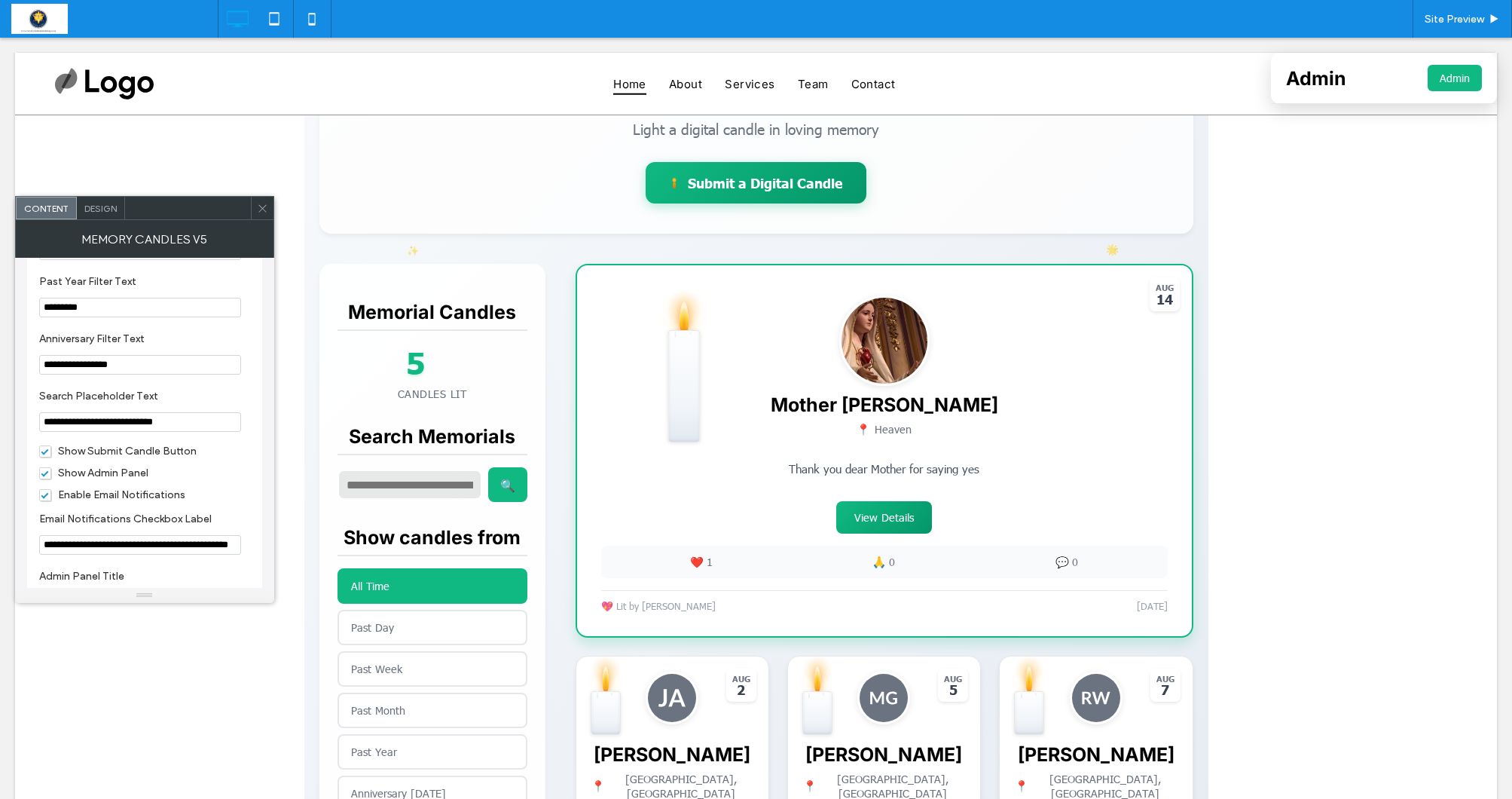
scroll to position [1611, 0]
click at [1462, 21] on span "Site Preview" at bounding box center [1454, 19] width 59 height 13
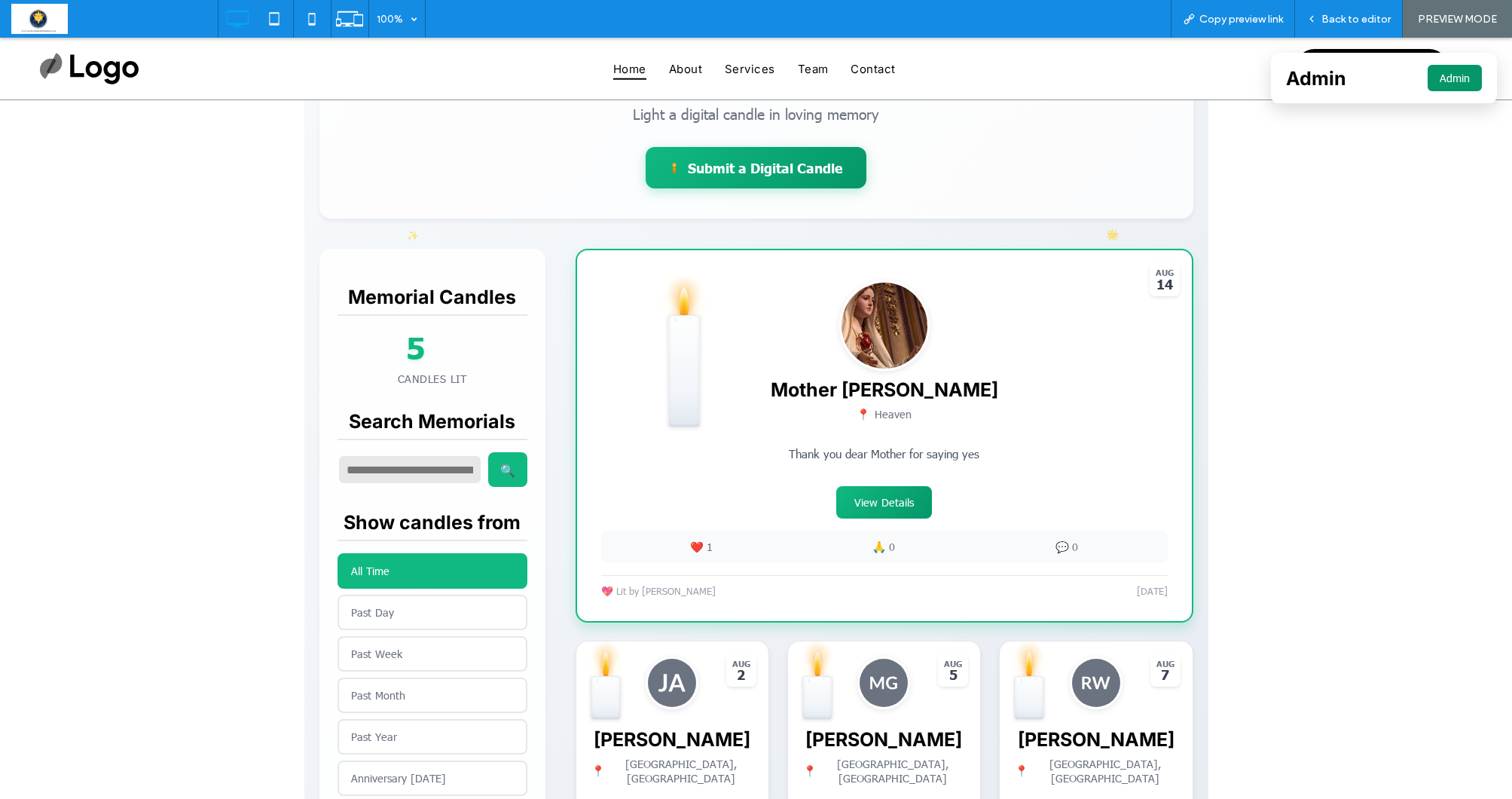
click at [1451, 84] on button "Admin" at bounding box center [1454, 77] width 54 height 26
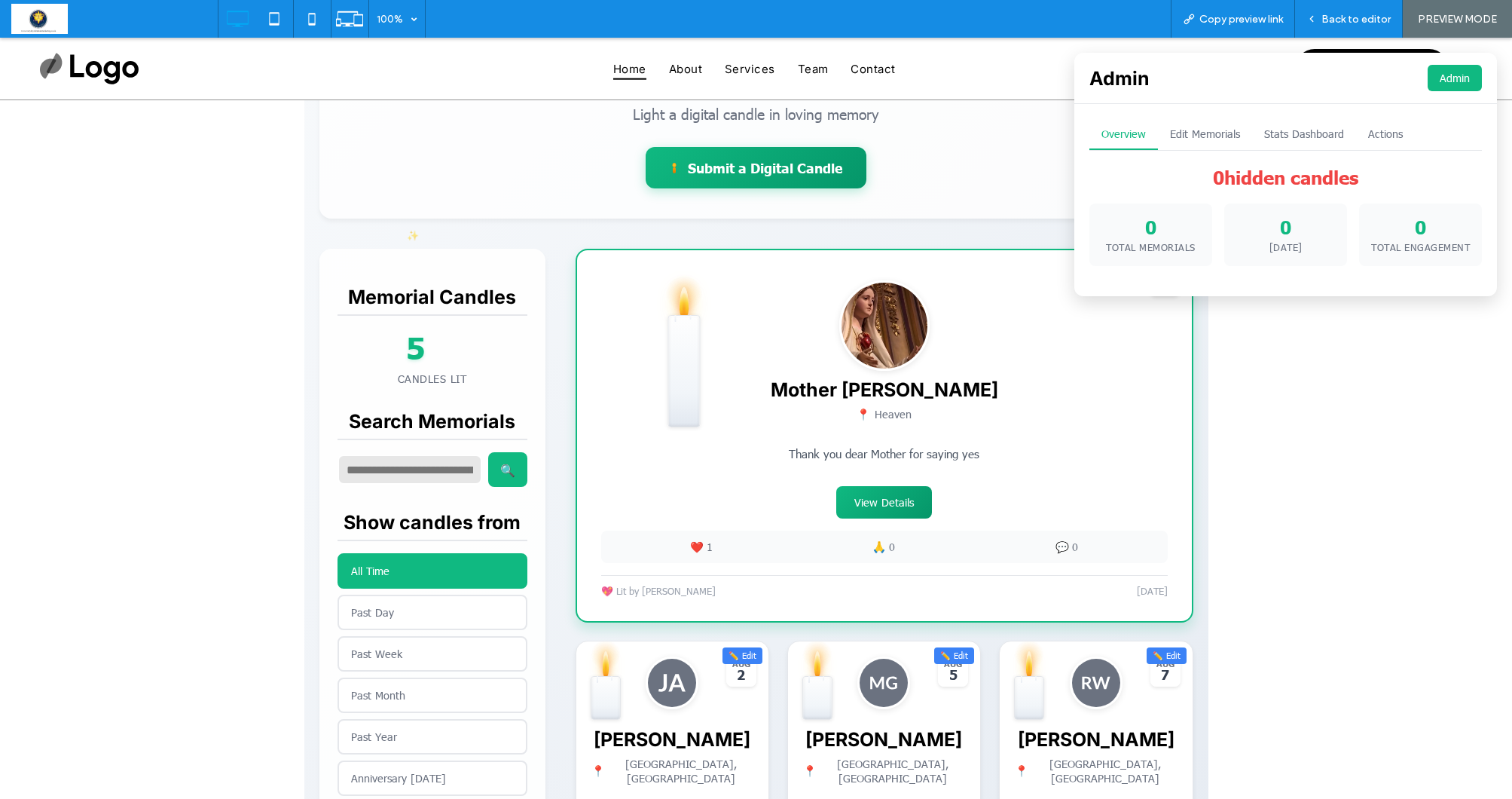
click at [1306, 134] on button "Stats Dashboard" at bounding box center [1305, 134] width 104 height 31
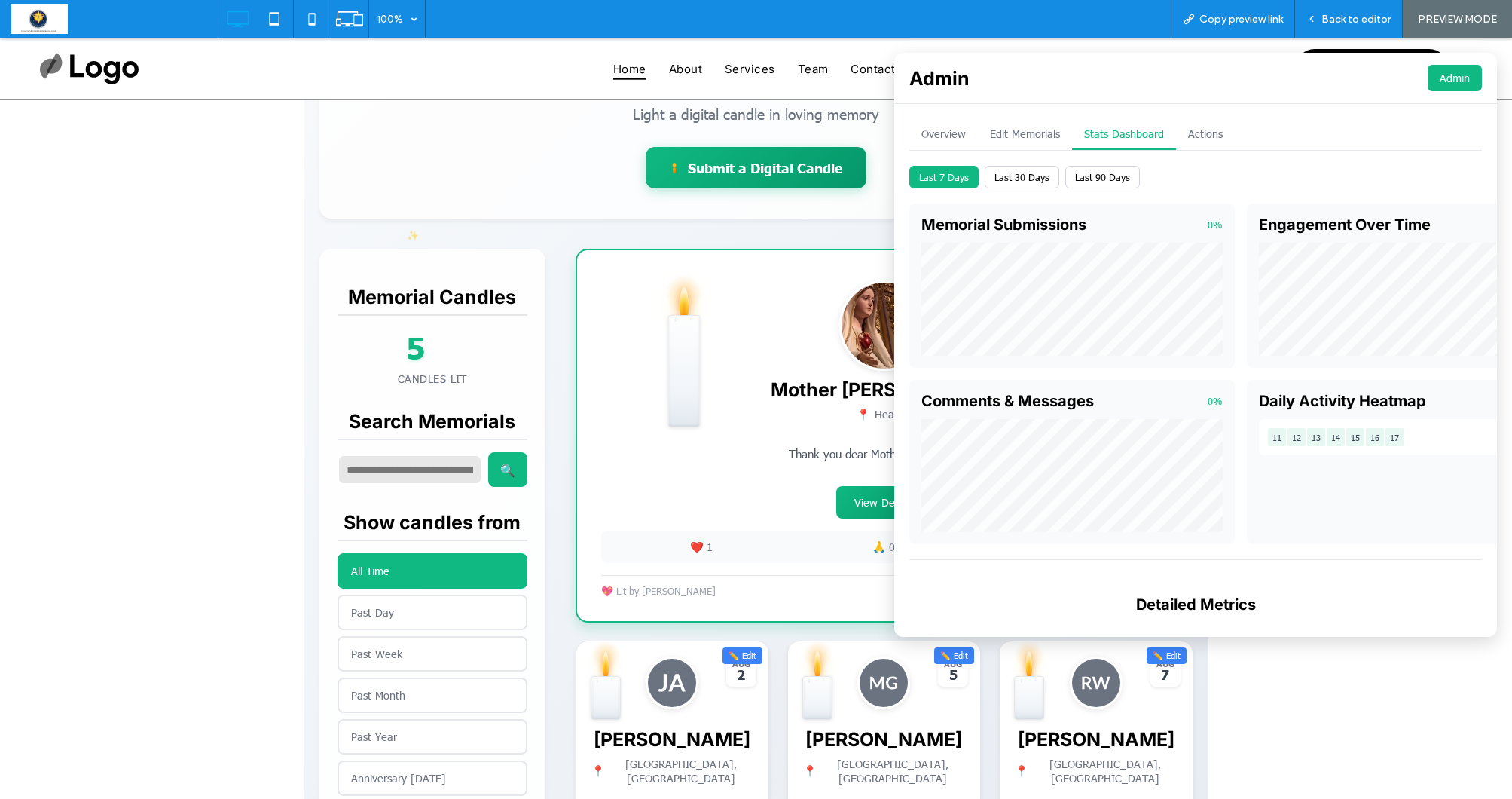
click at [1017, 126] on button "Edit Memorials" at bounding box center [1025, 134] width 94 height 31
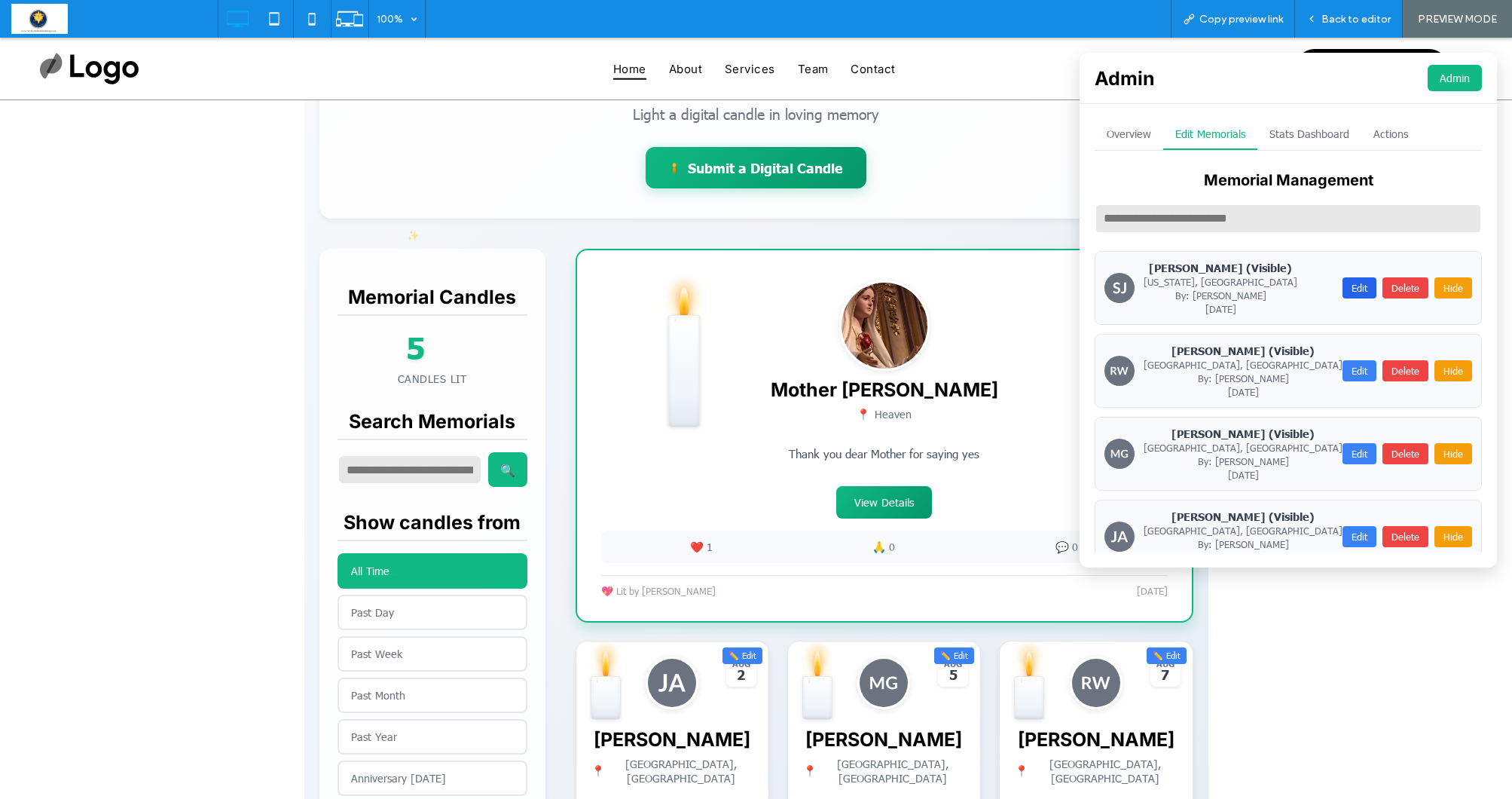
click at [1357, 286] on button "Edit" at bounding box center [1359, 288] width 34 height 21
type input "**********"
type textarea "**********"
type input "**********"
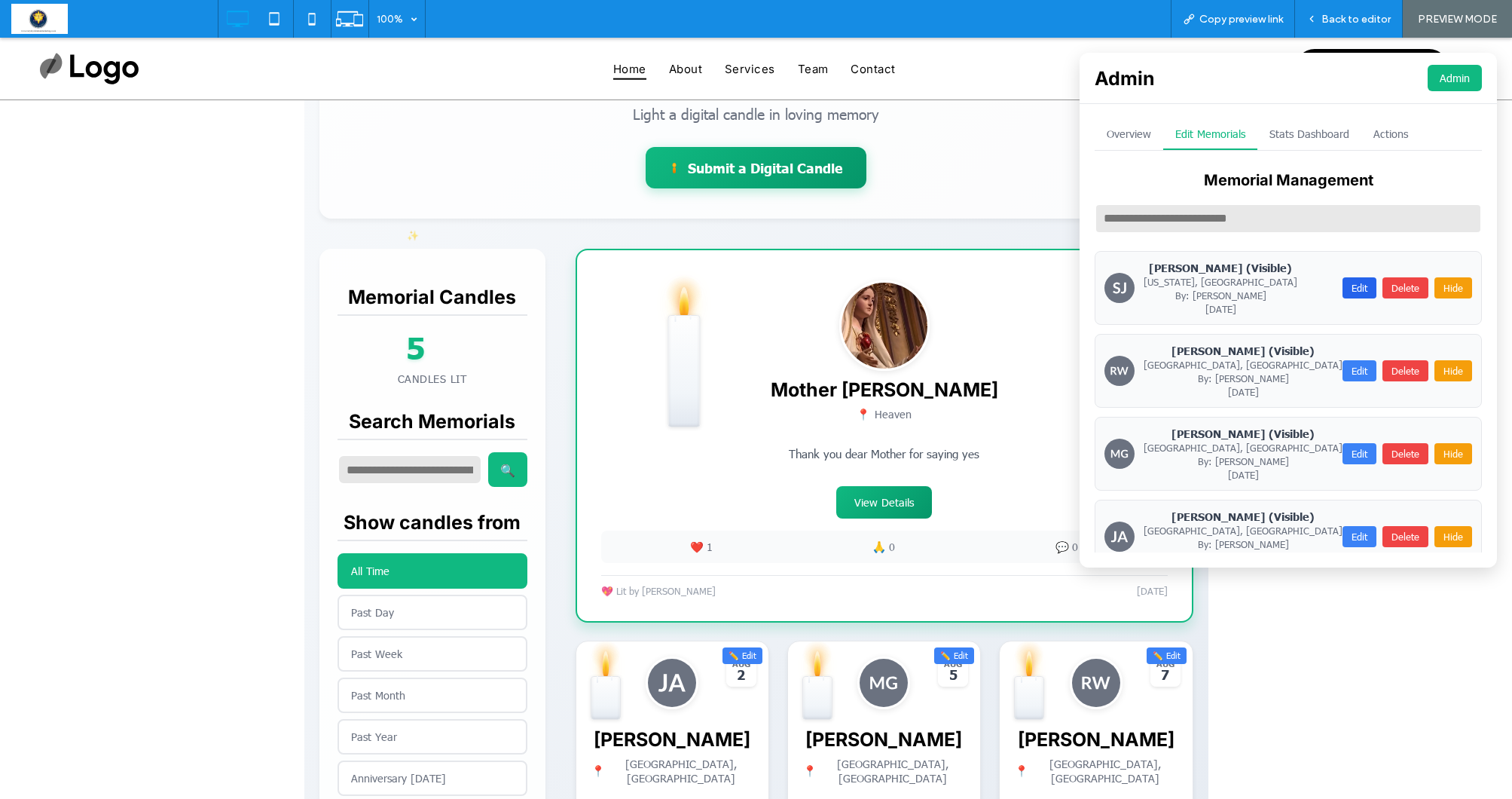
type input "**********"
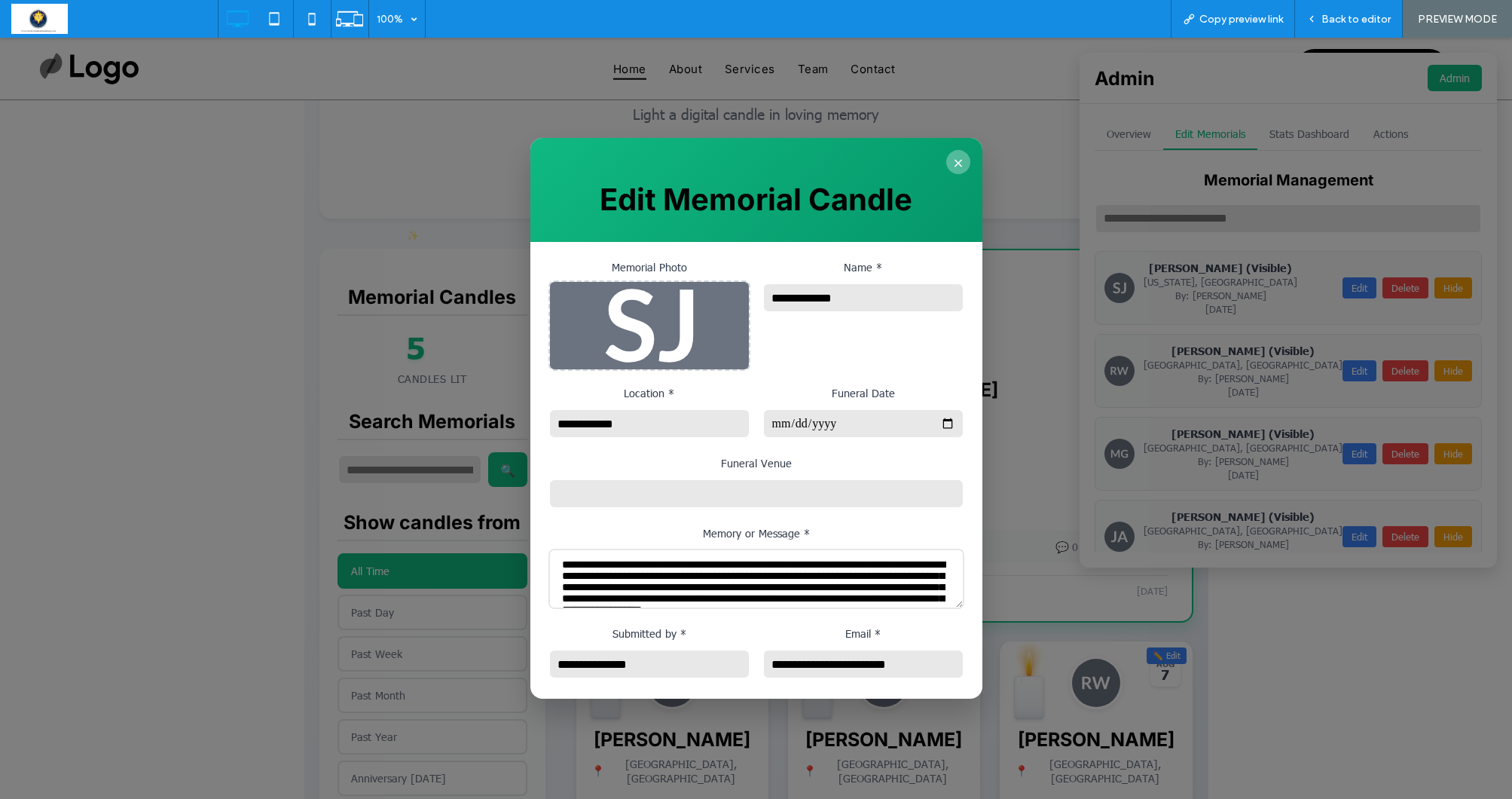
click at [960, 159] on button "×" at bounding box center [958, 162] width 24 height 24
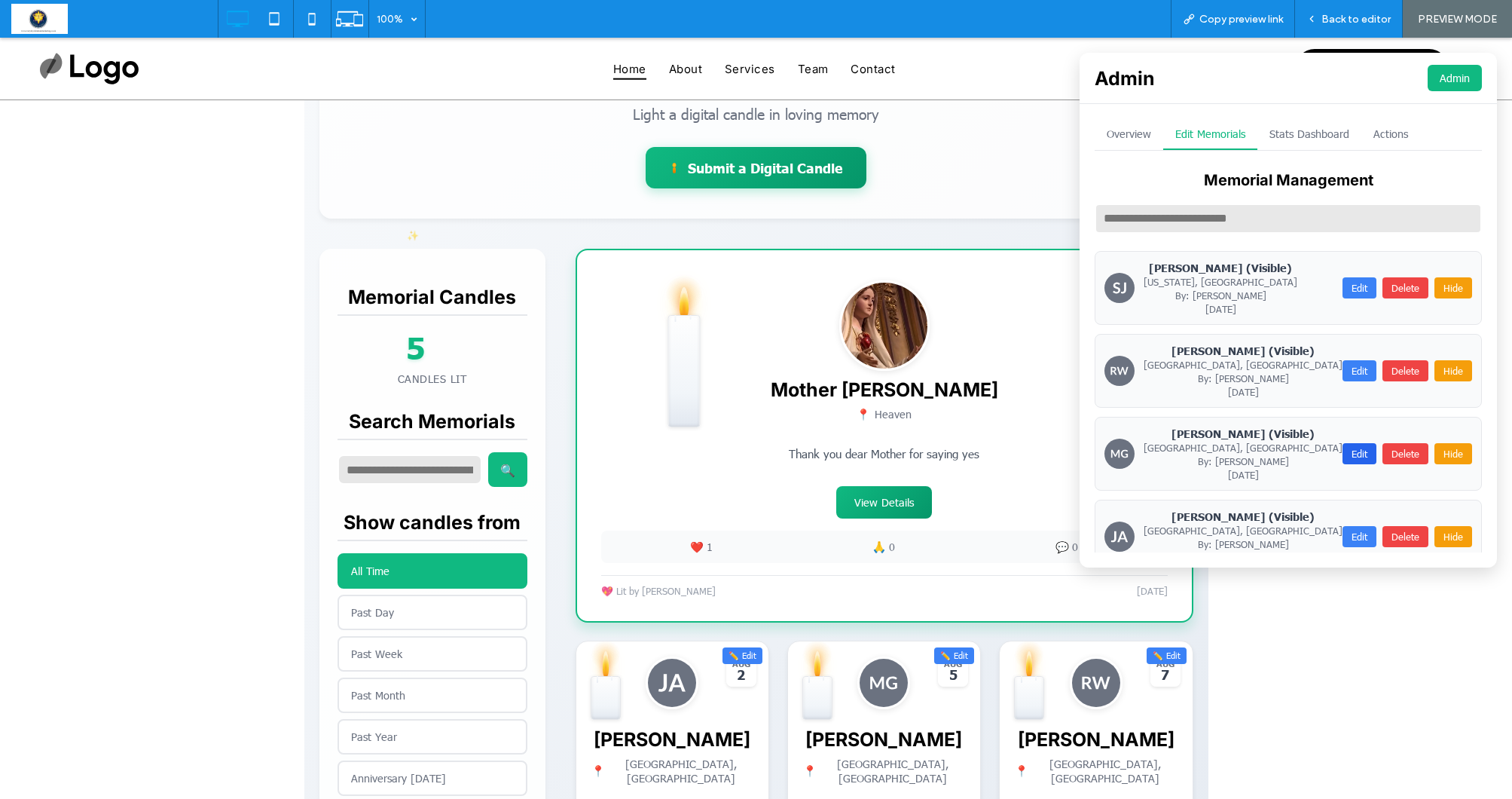
click at [1360, 447] on button "Edit" at bounding box center [1359, 454] width 34 height 21
type input "**********"
type input "*********"
type textarea "**********"
type input "**********"
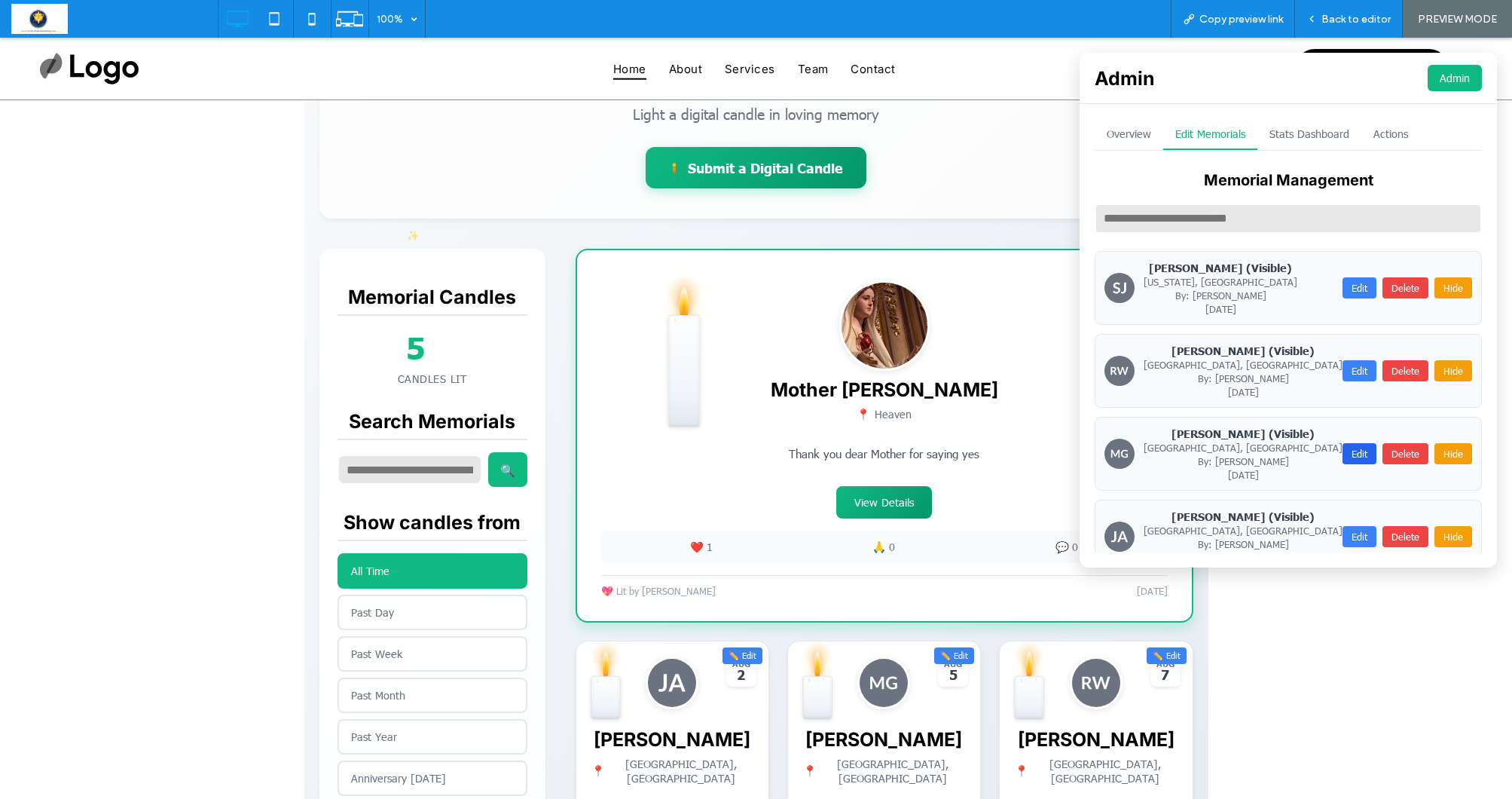
type input "**********"
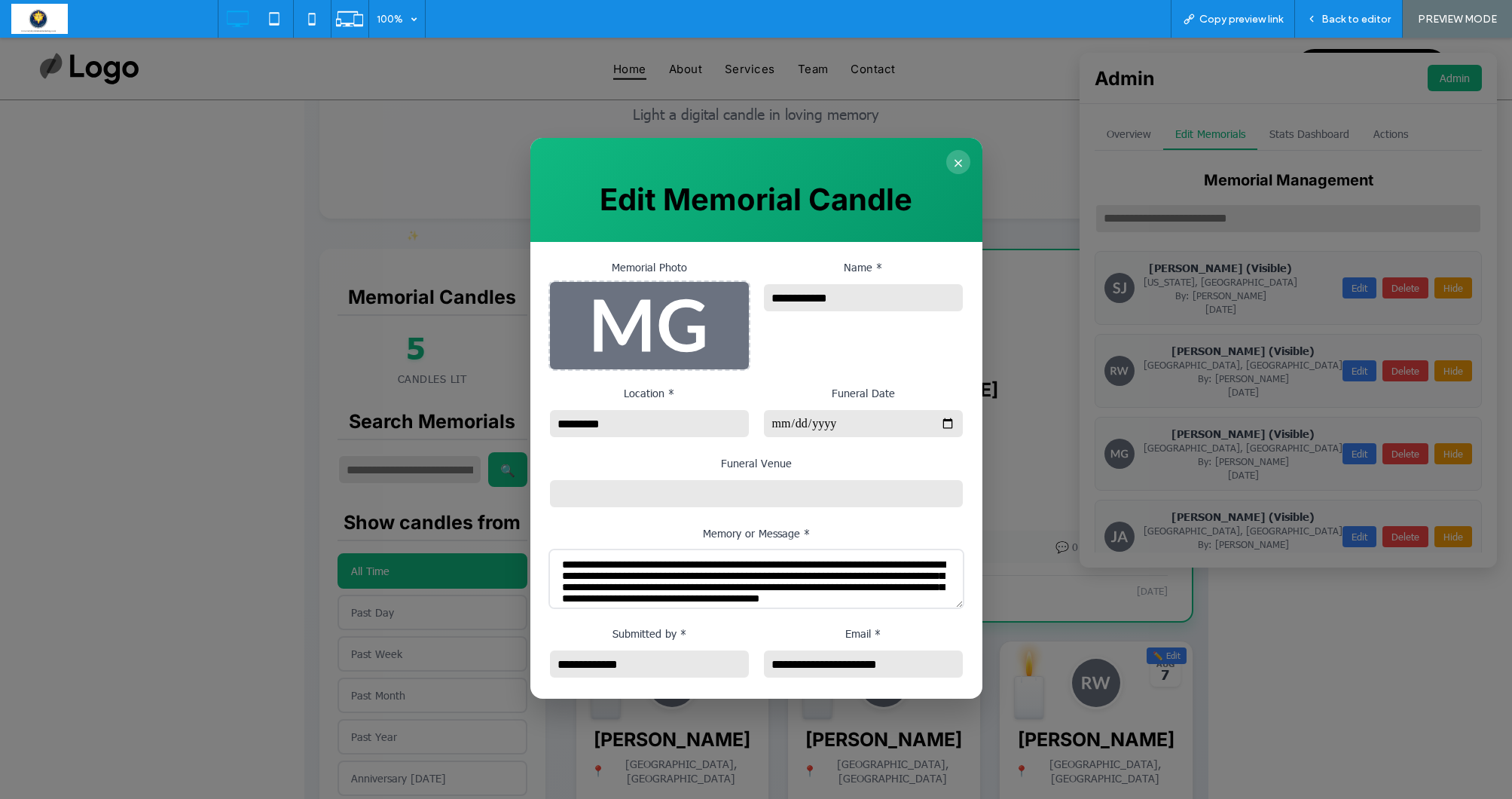
scroll to position [4, 0]
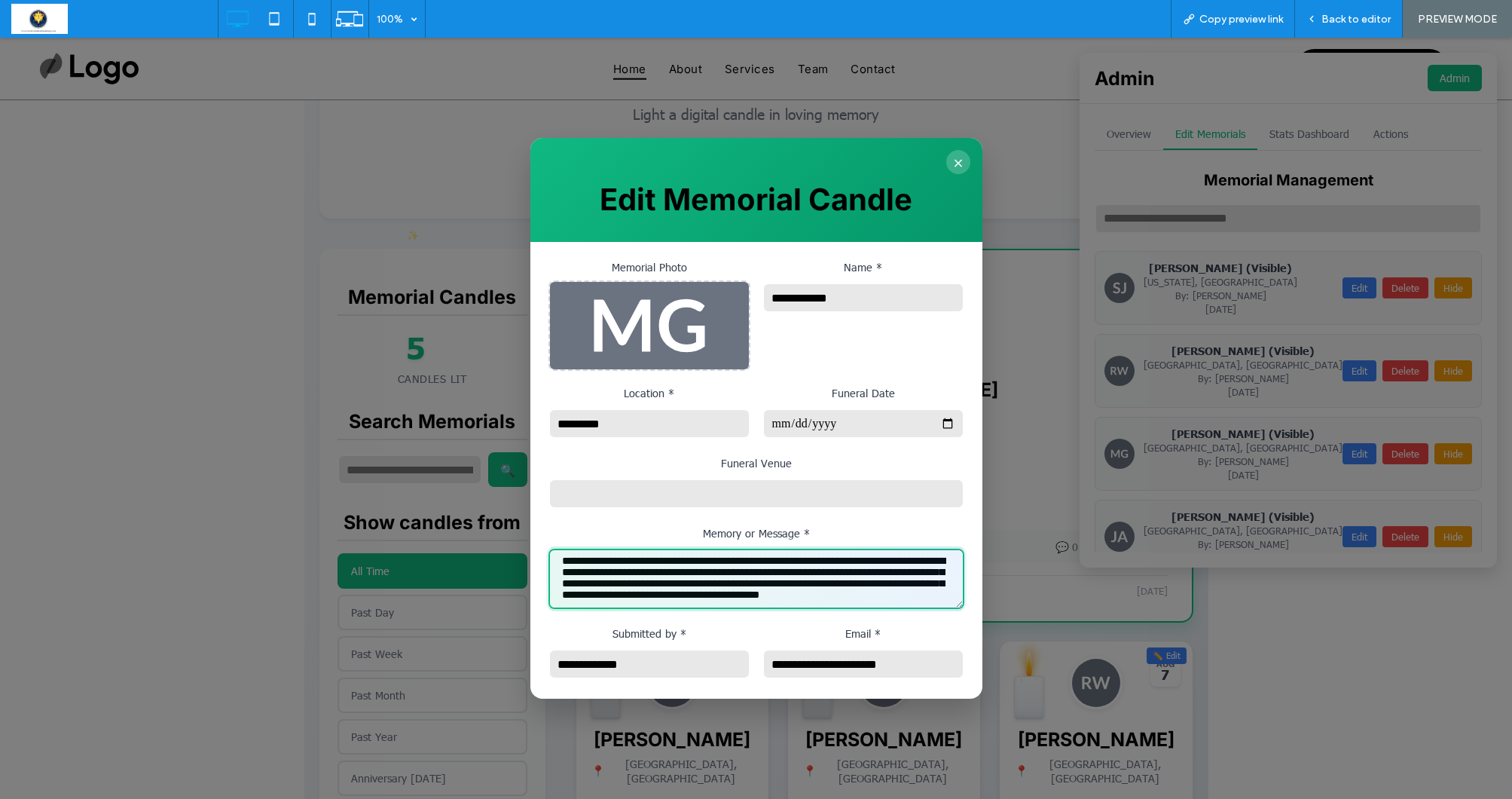
click at [769, 561] on textarea "**********" at bounding box center [756, 578] width 416 height 60
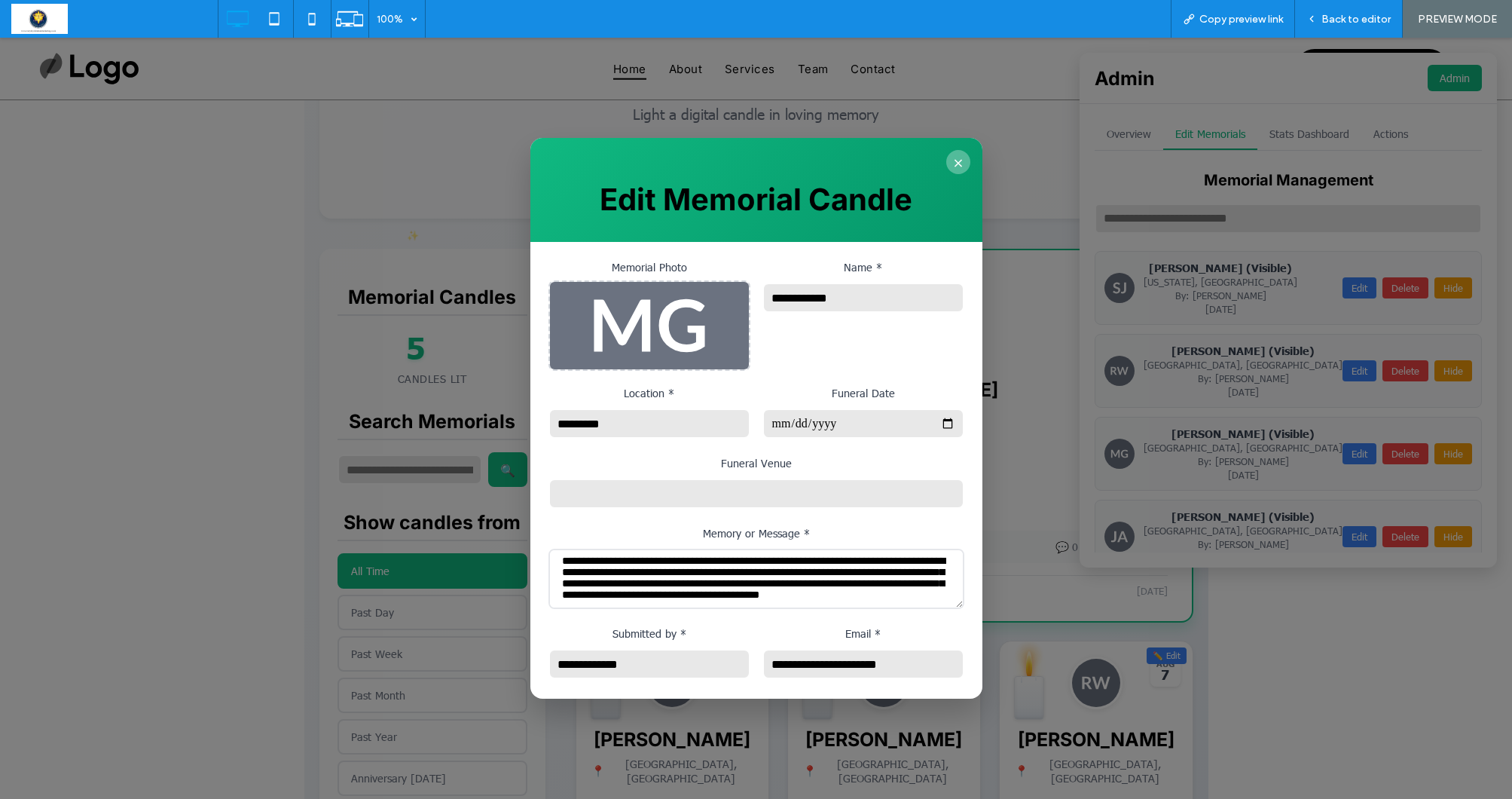
click at [959, 159] on button "×" at bounding box center [958, 162] width 24 height 24
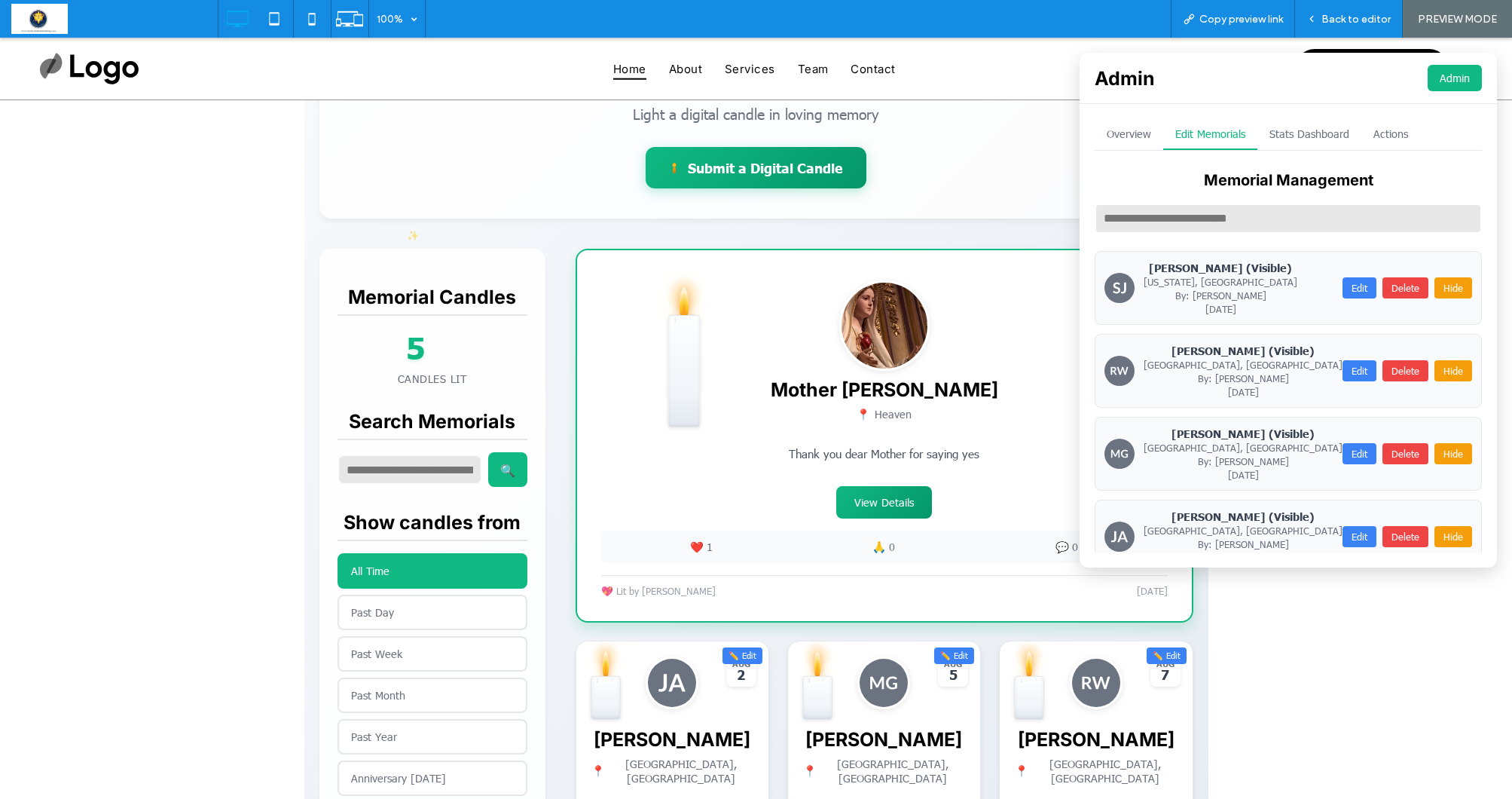
scroll to position [220, 0]
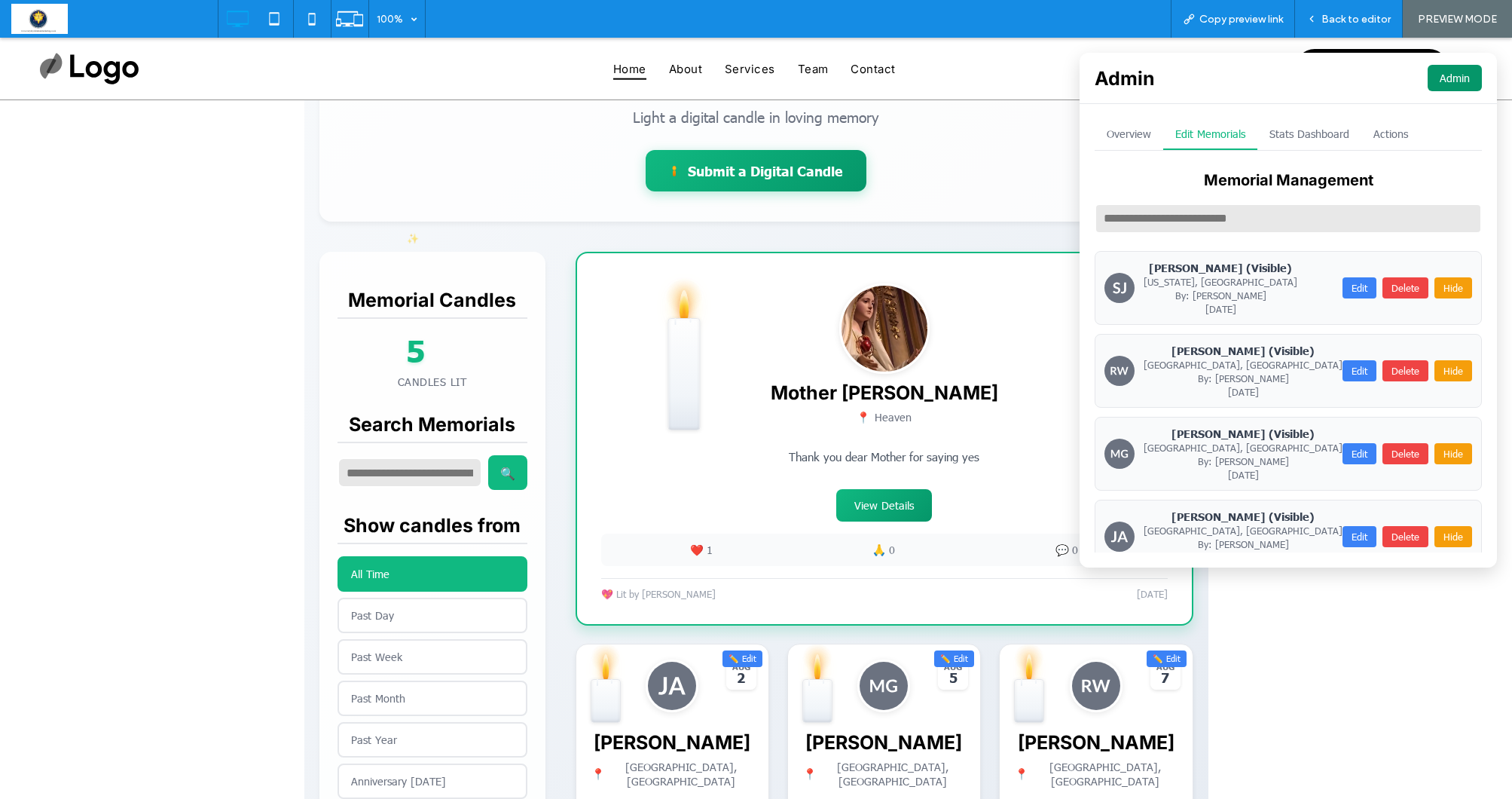
click at [1459, 74] on button "Admin" at bounding box center [1454, 77] width 54 height 26
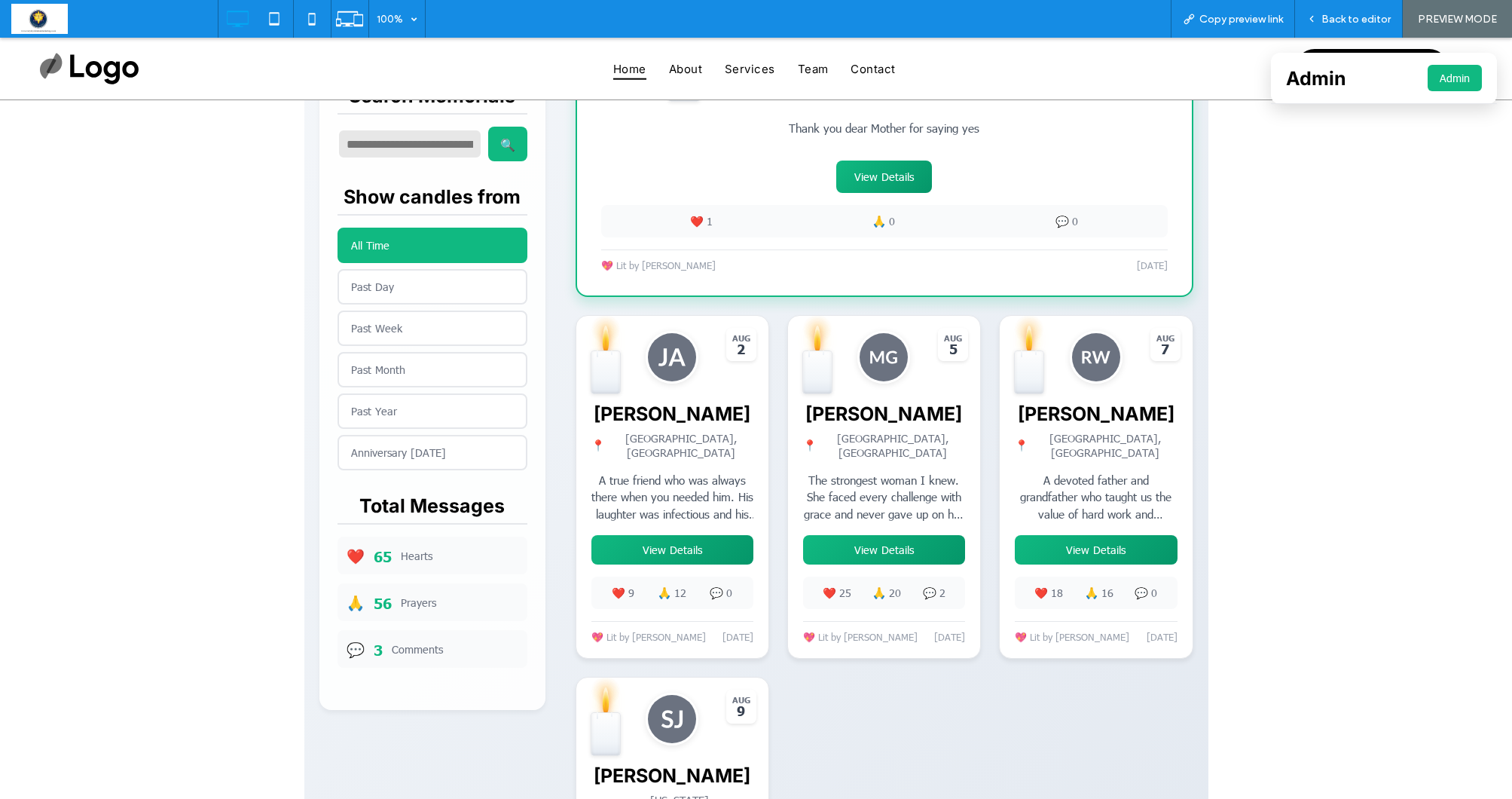
scroll to position [564, 0]
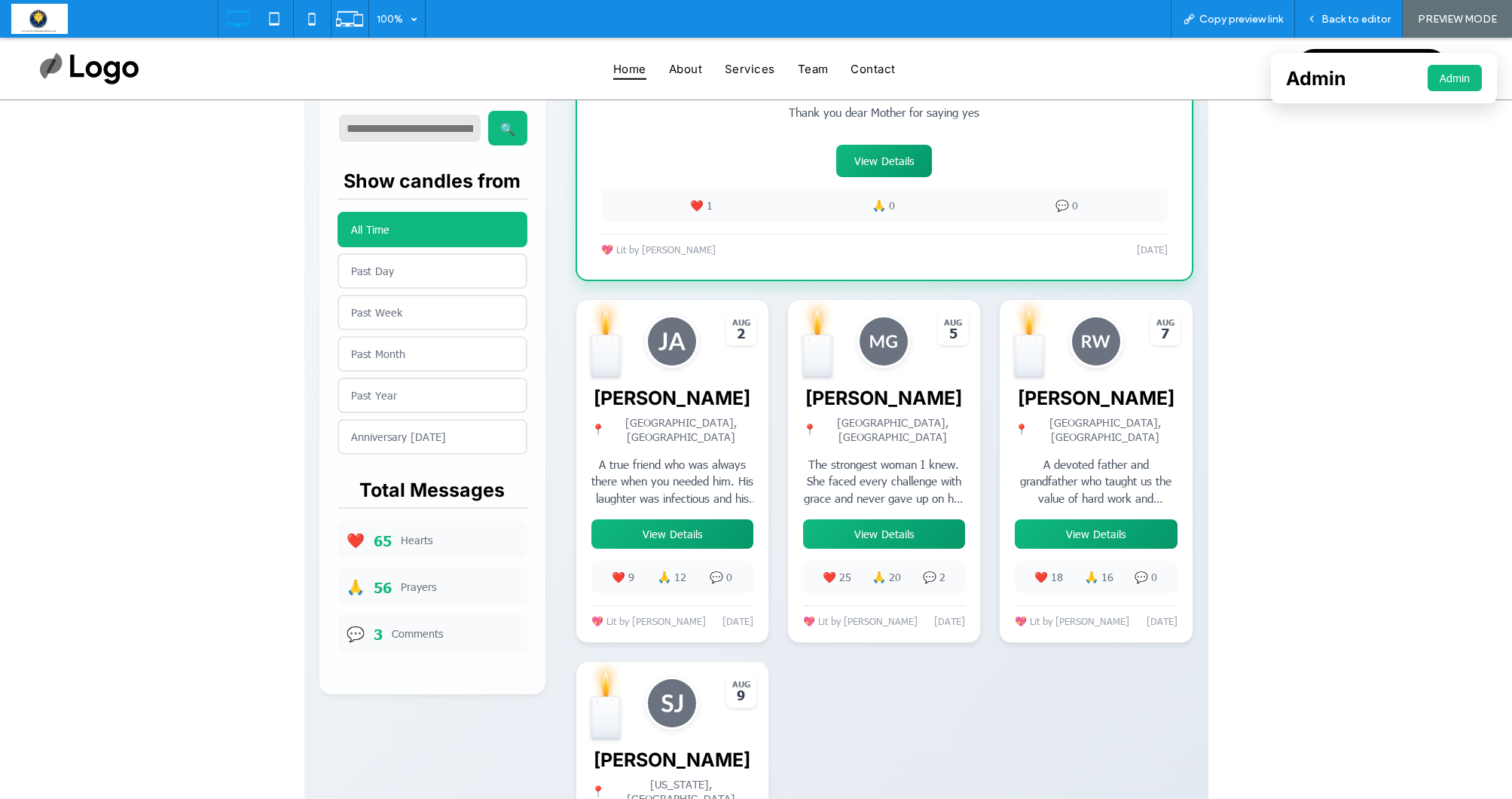
click at [890, 529] on span at bounding box center [756, 319] width 904 height 1401
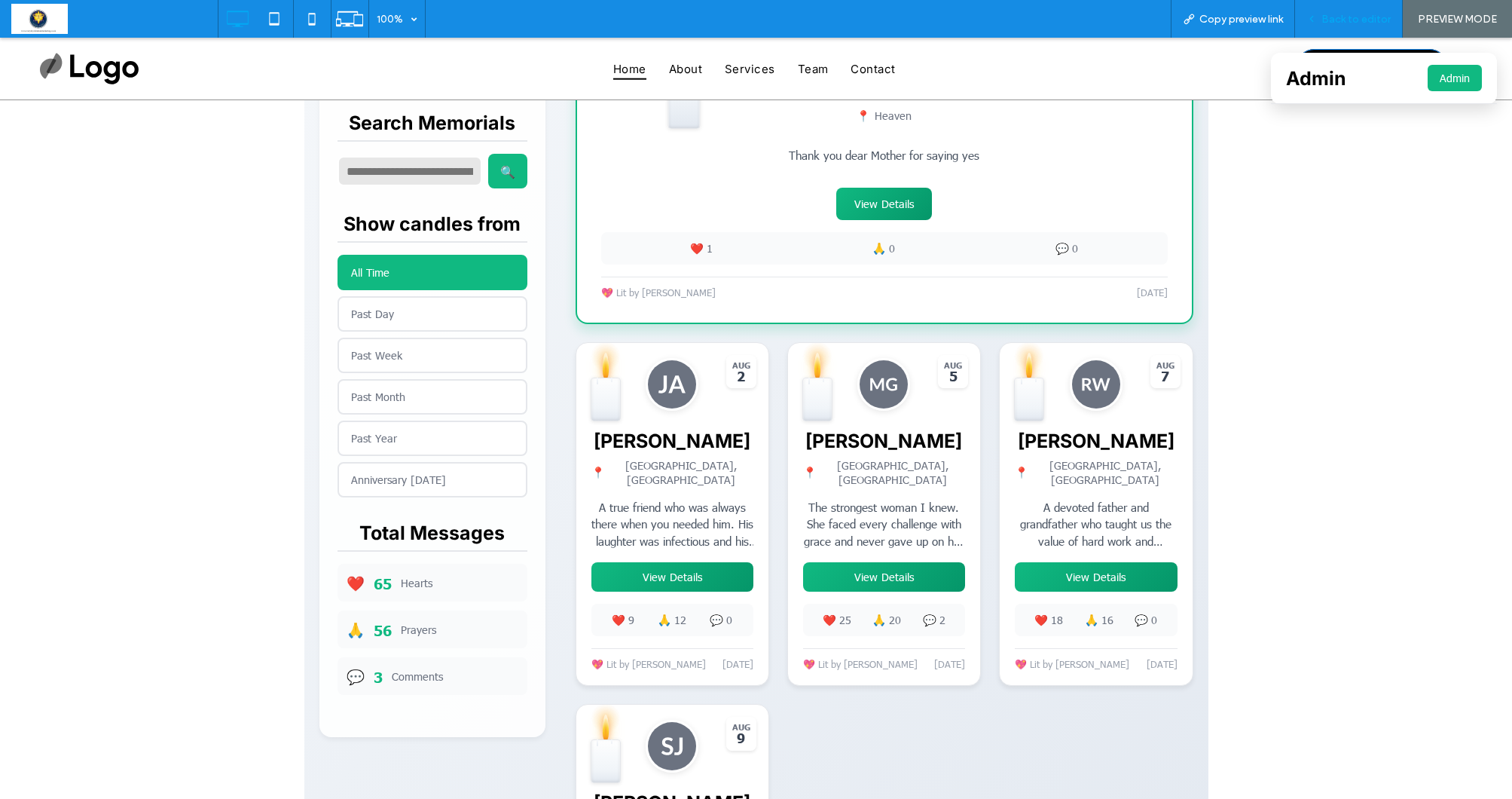
scroll to position [521, 0]
click at [1325, 21] on span "Back to editor" at bounding box center [1357, 19] width 69 height 13
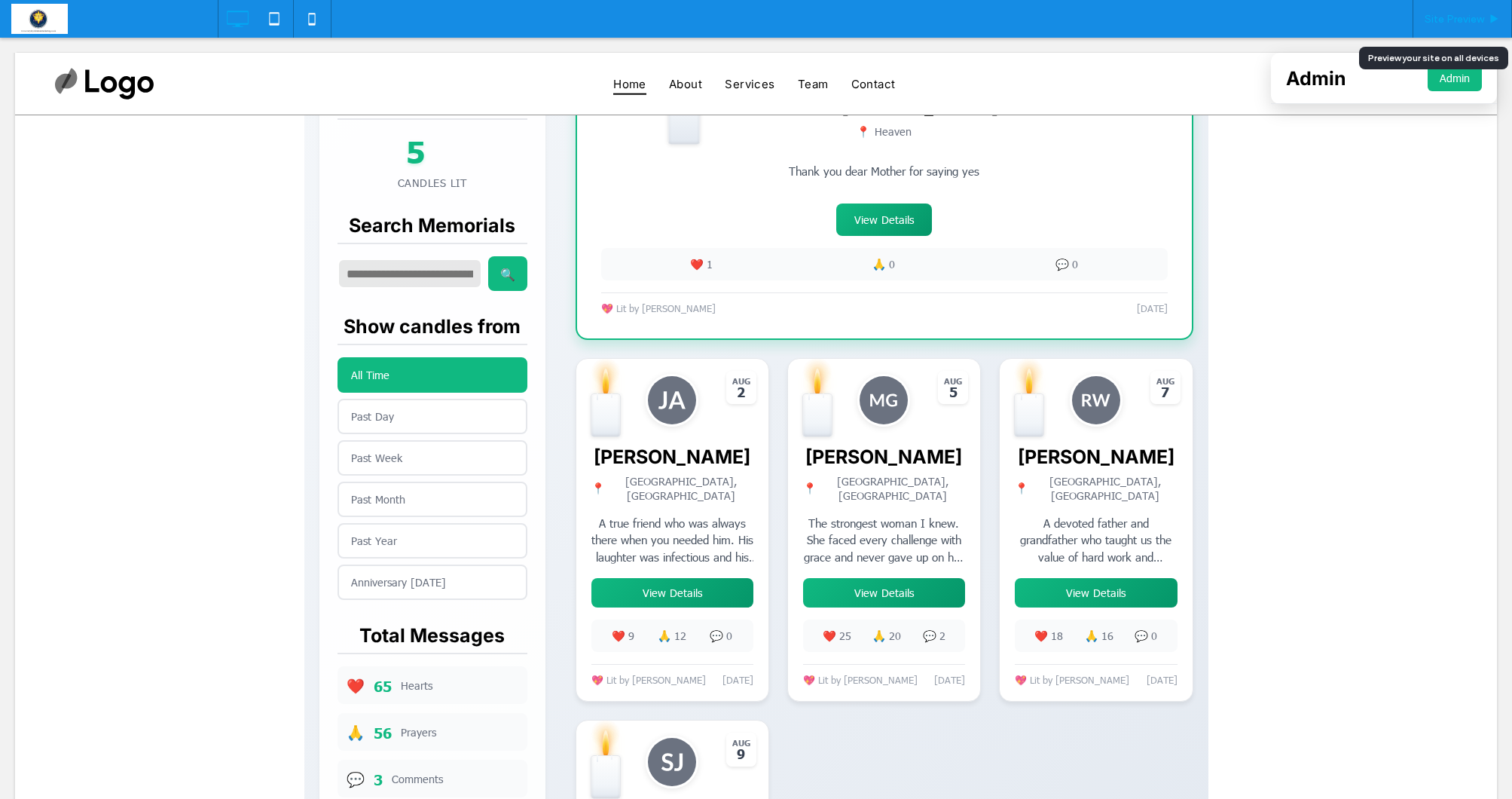
click at [1446, 17] on span "Site Preview" at bounding box center [1454, 19] width 59 height 13
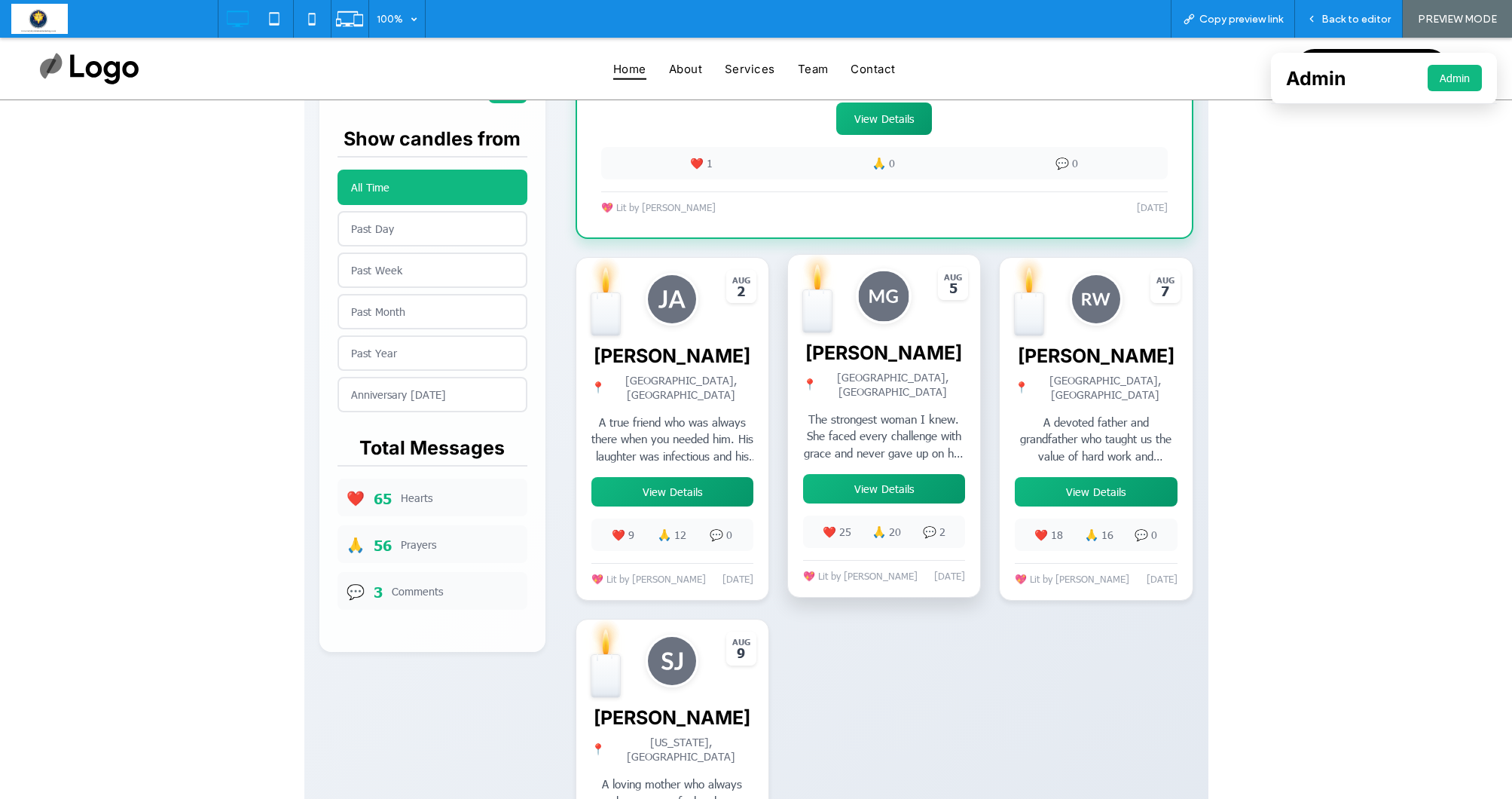
scroll to position [612, 0]
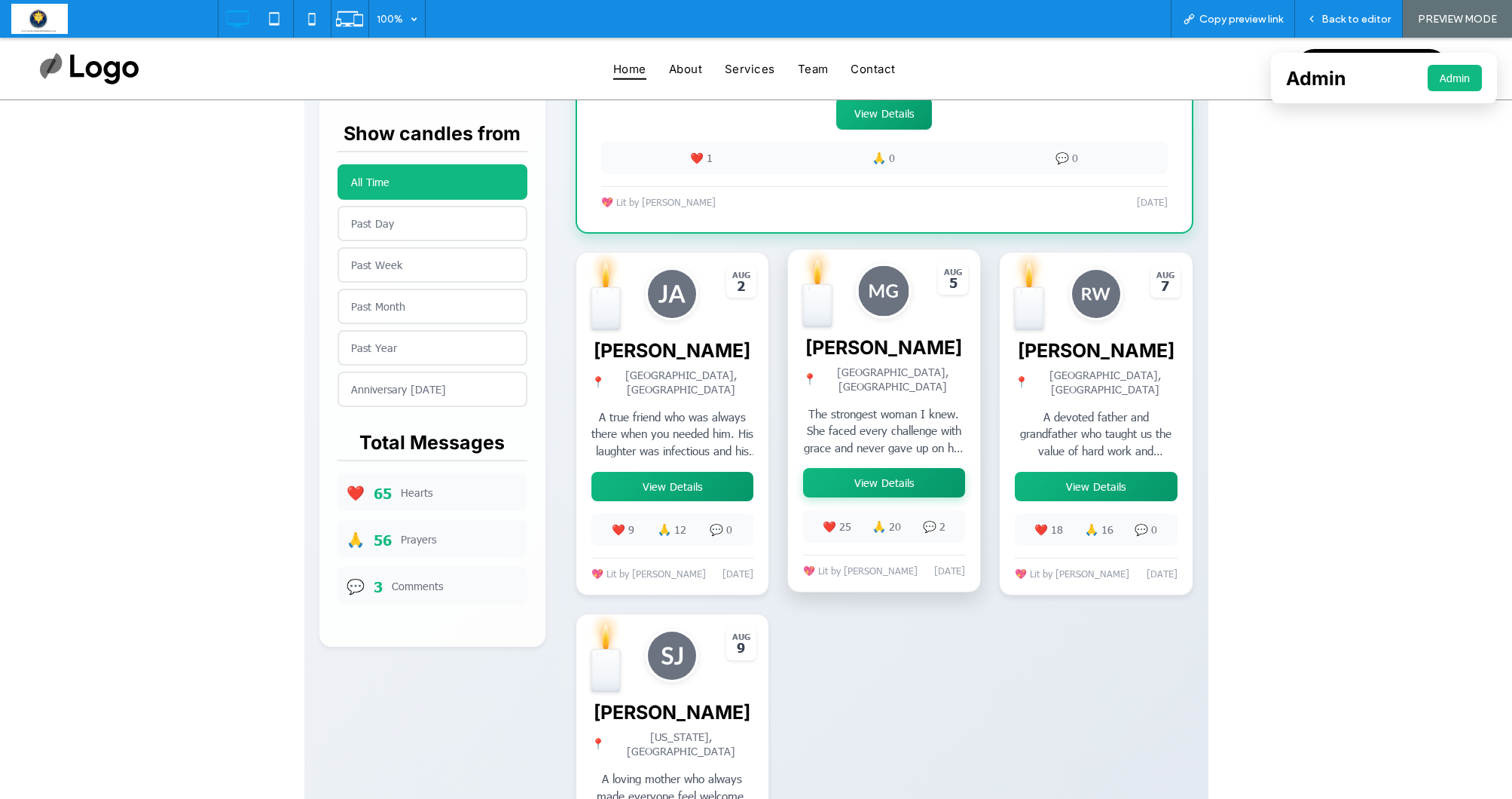
click at [914, 481] on button "View Details" at bounding box center [883, 482] width 162 height 29
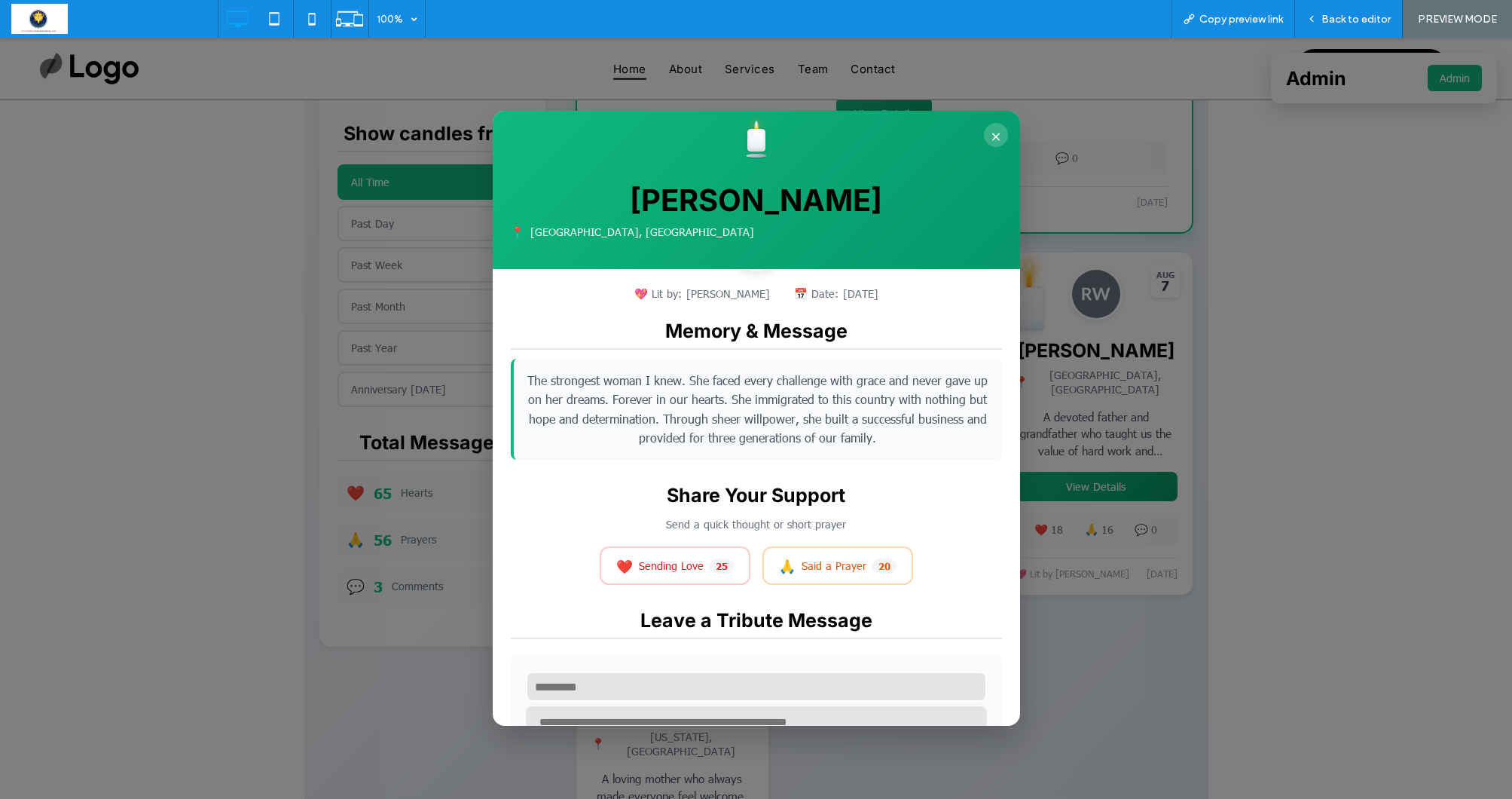
scroll to position [88, 0]
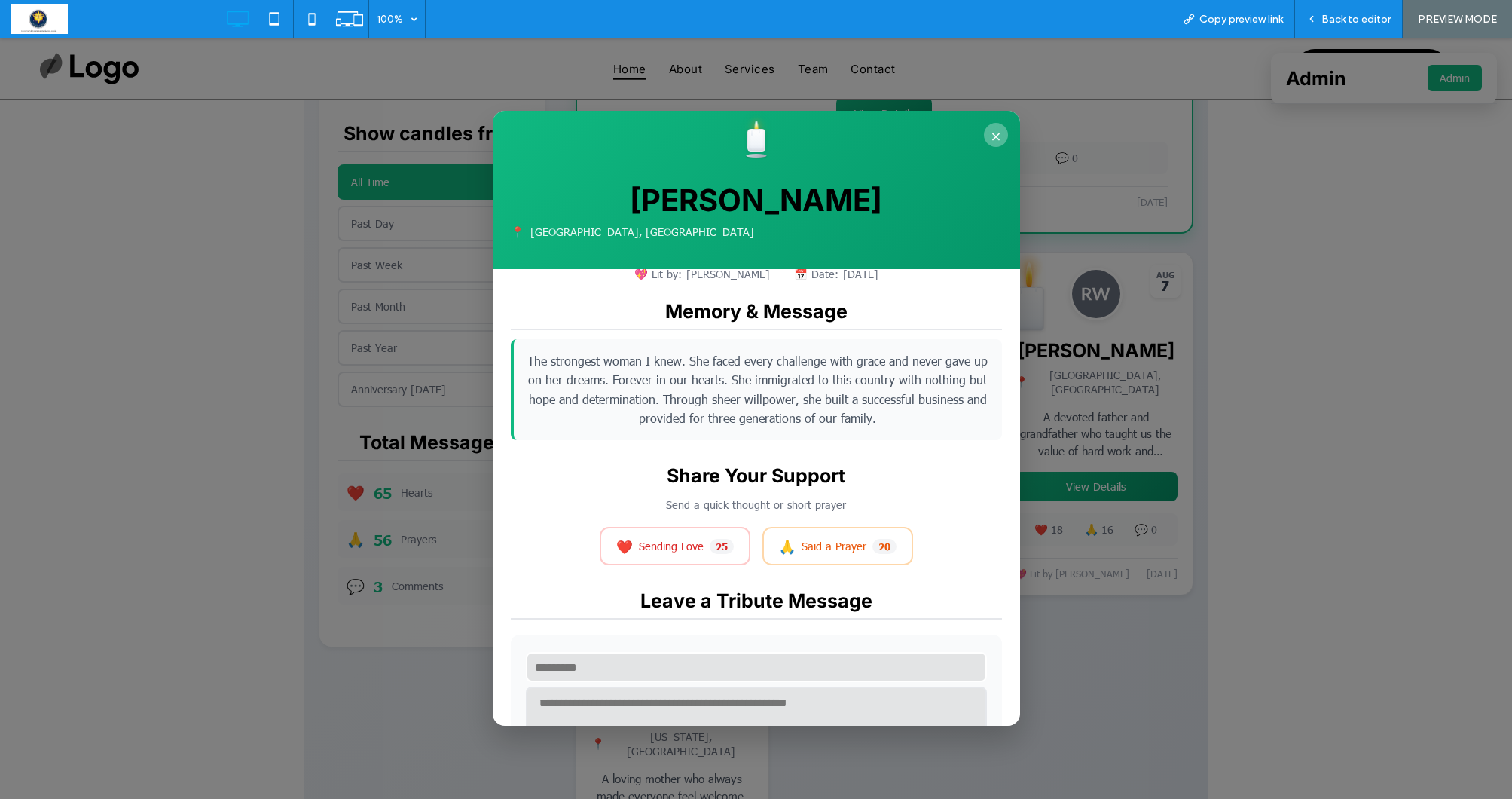
click at [999, 138] on button "×" at bounding box center [996, 135] width 24 height 24
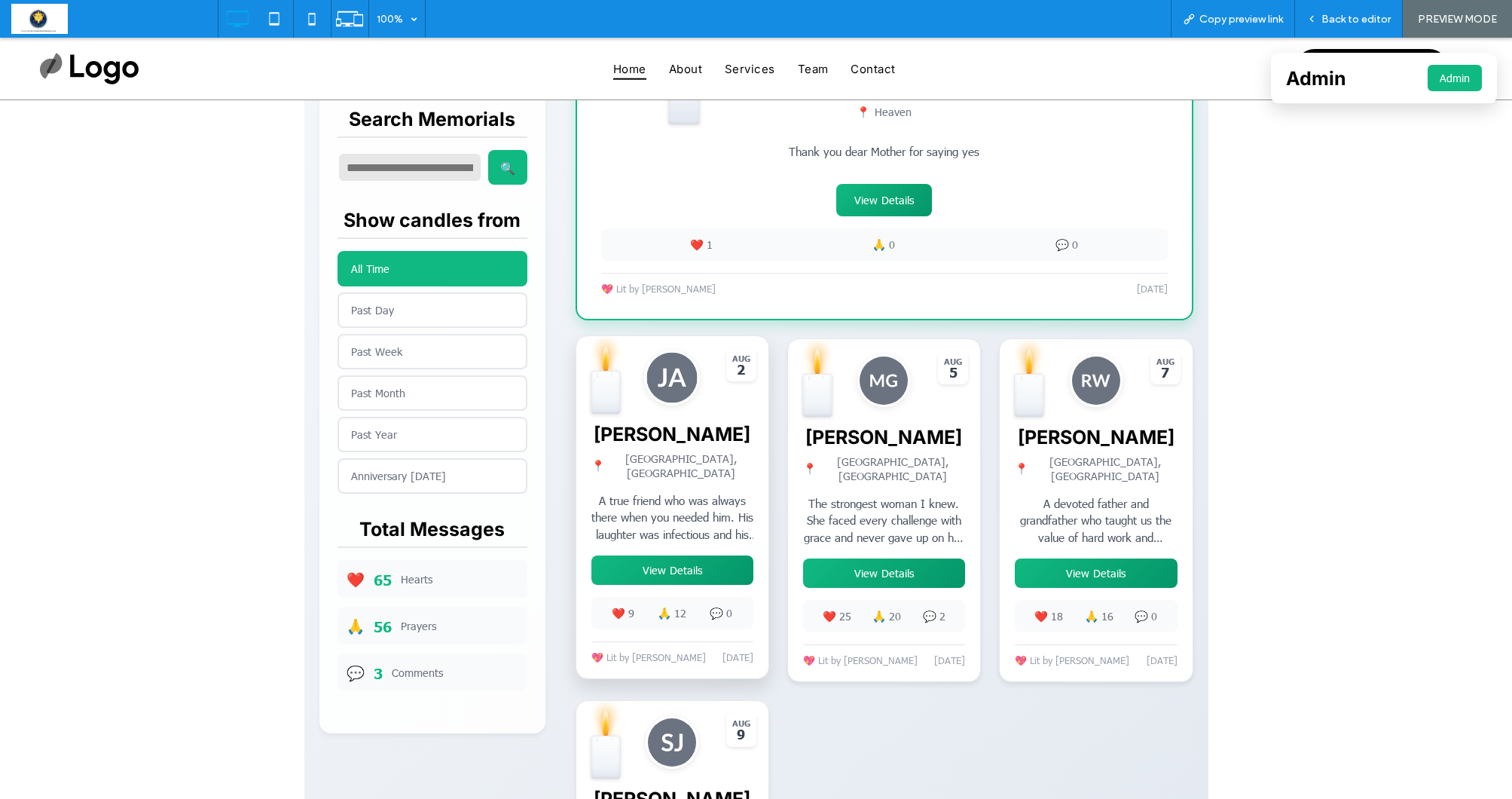
scroll to position [504, 0]
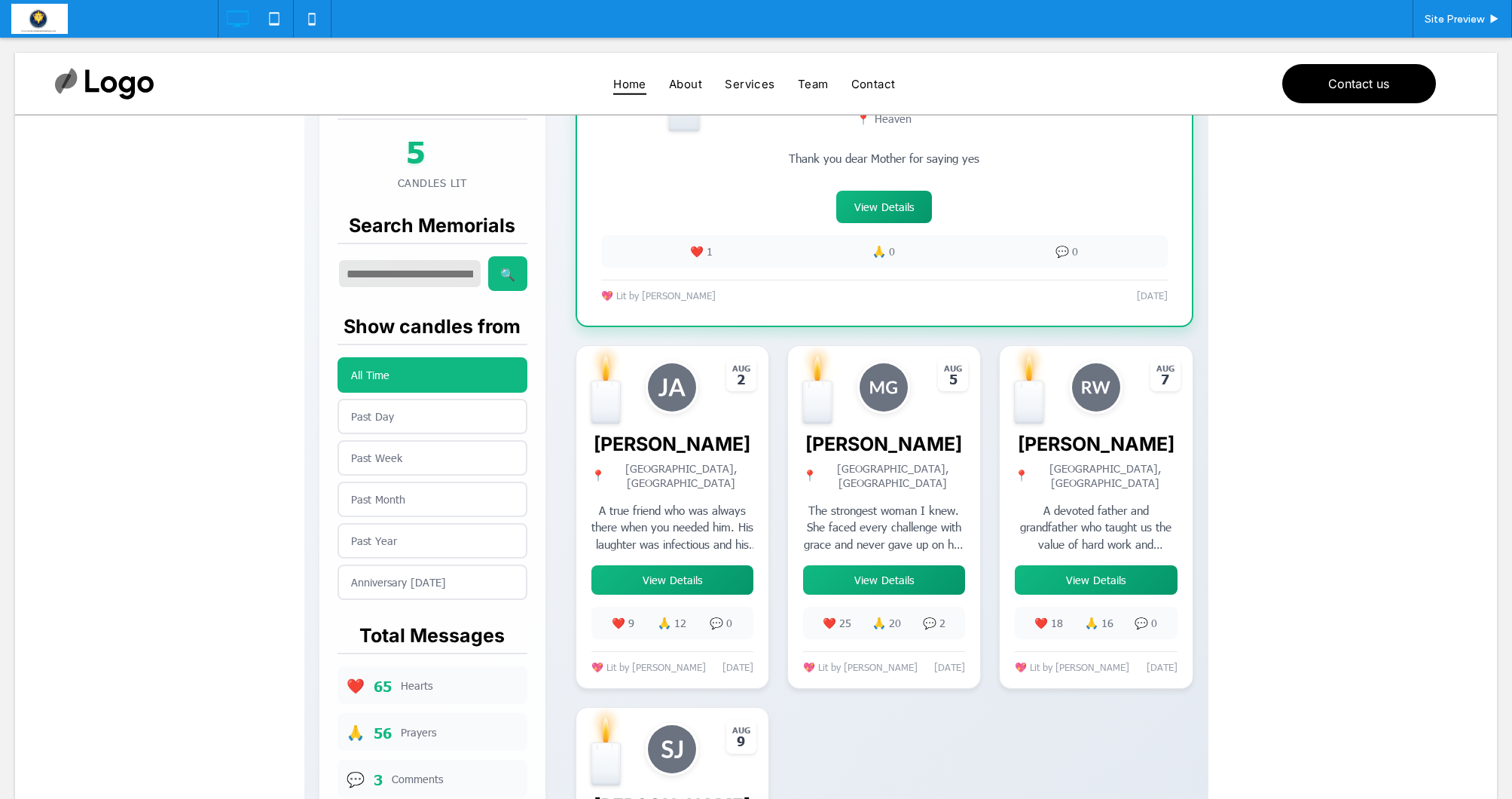
scroll to position [526, 0]
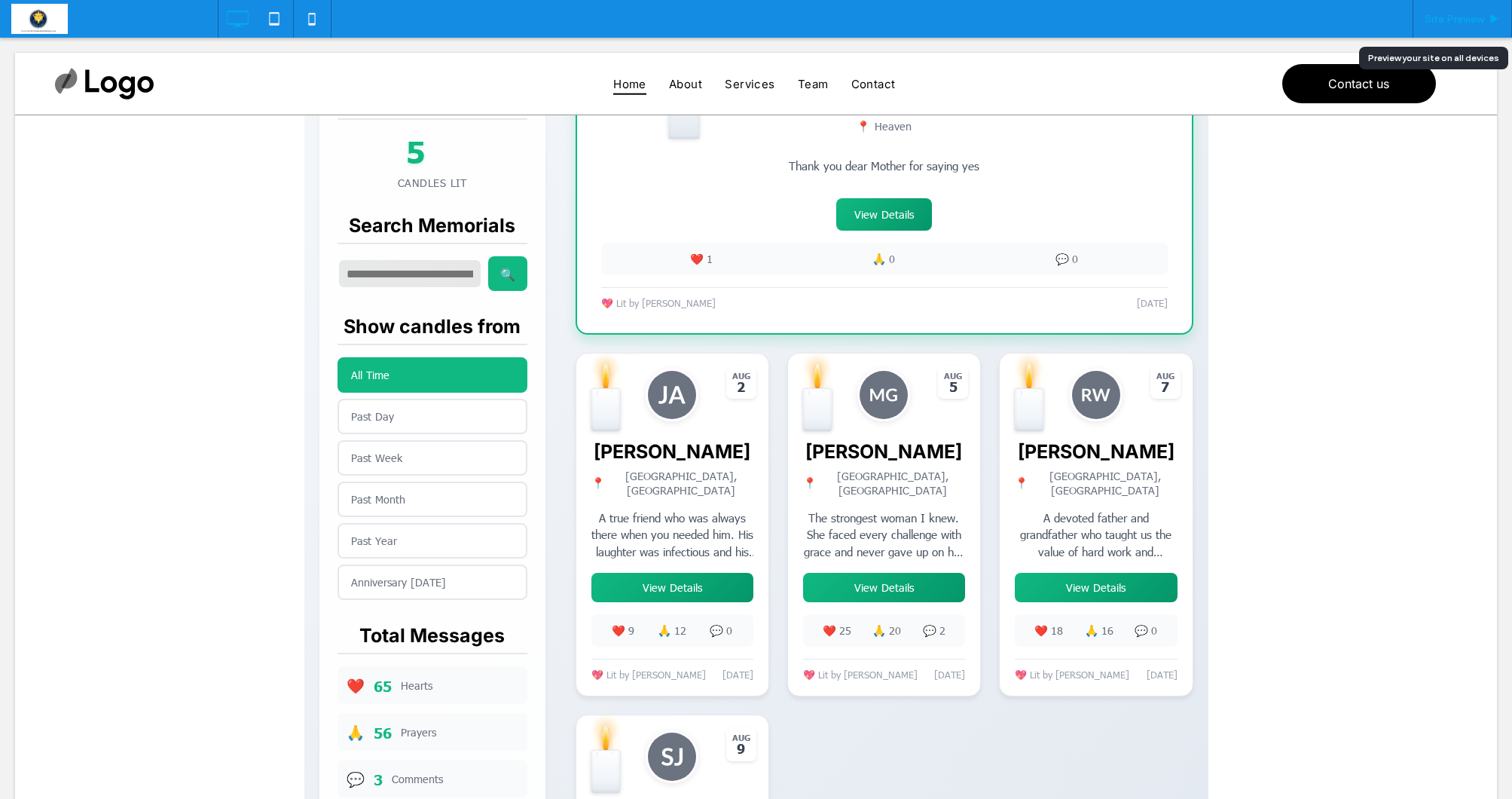
click at [1456, 20] on span "Site Preview" at bounding box center [1454, 19] width 59 height 13
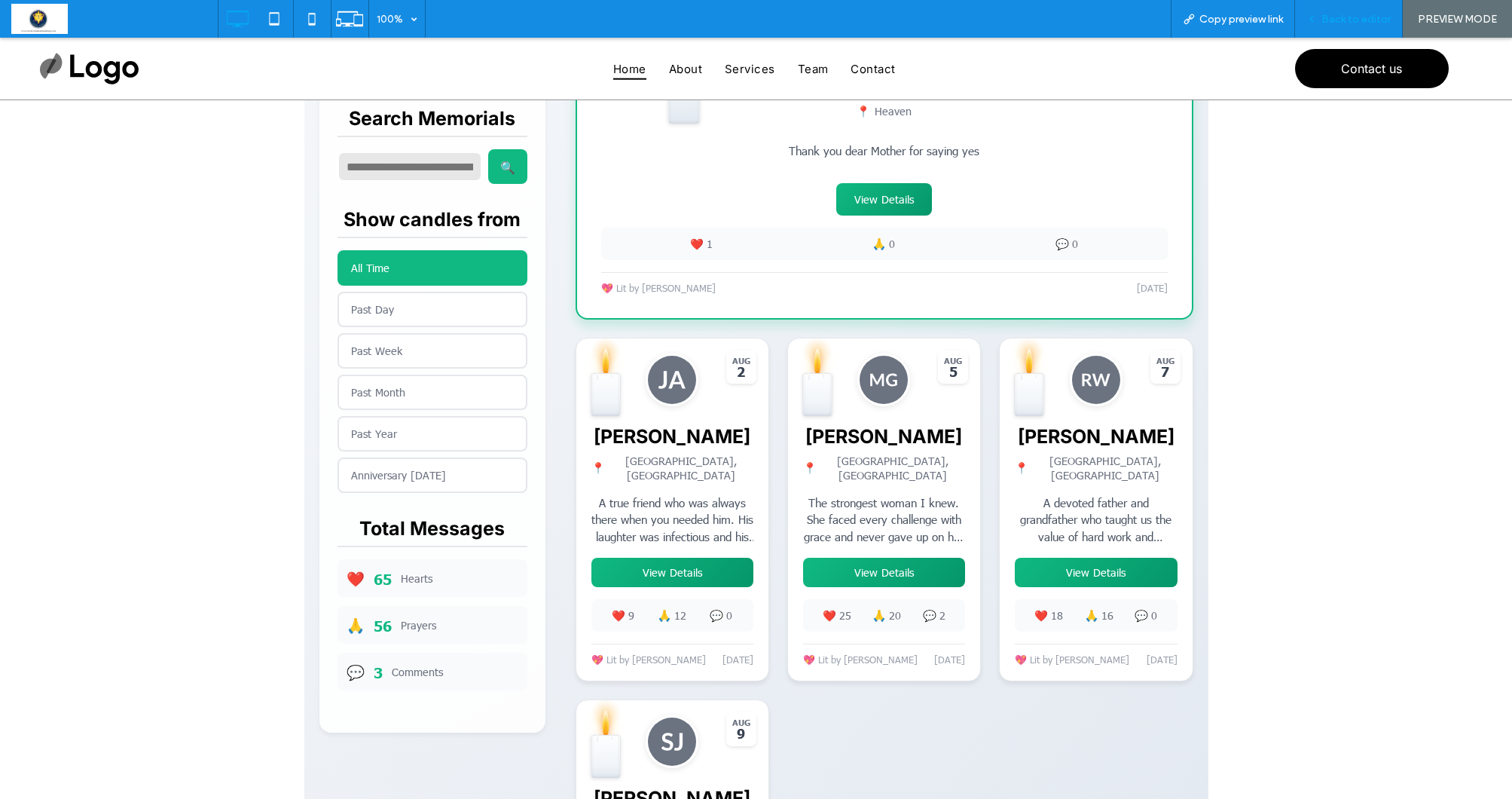
click at [1366, 21] on span "Back to editor" at bounding box center [1357, 19] width 69 height 13
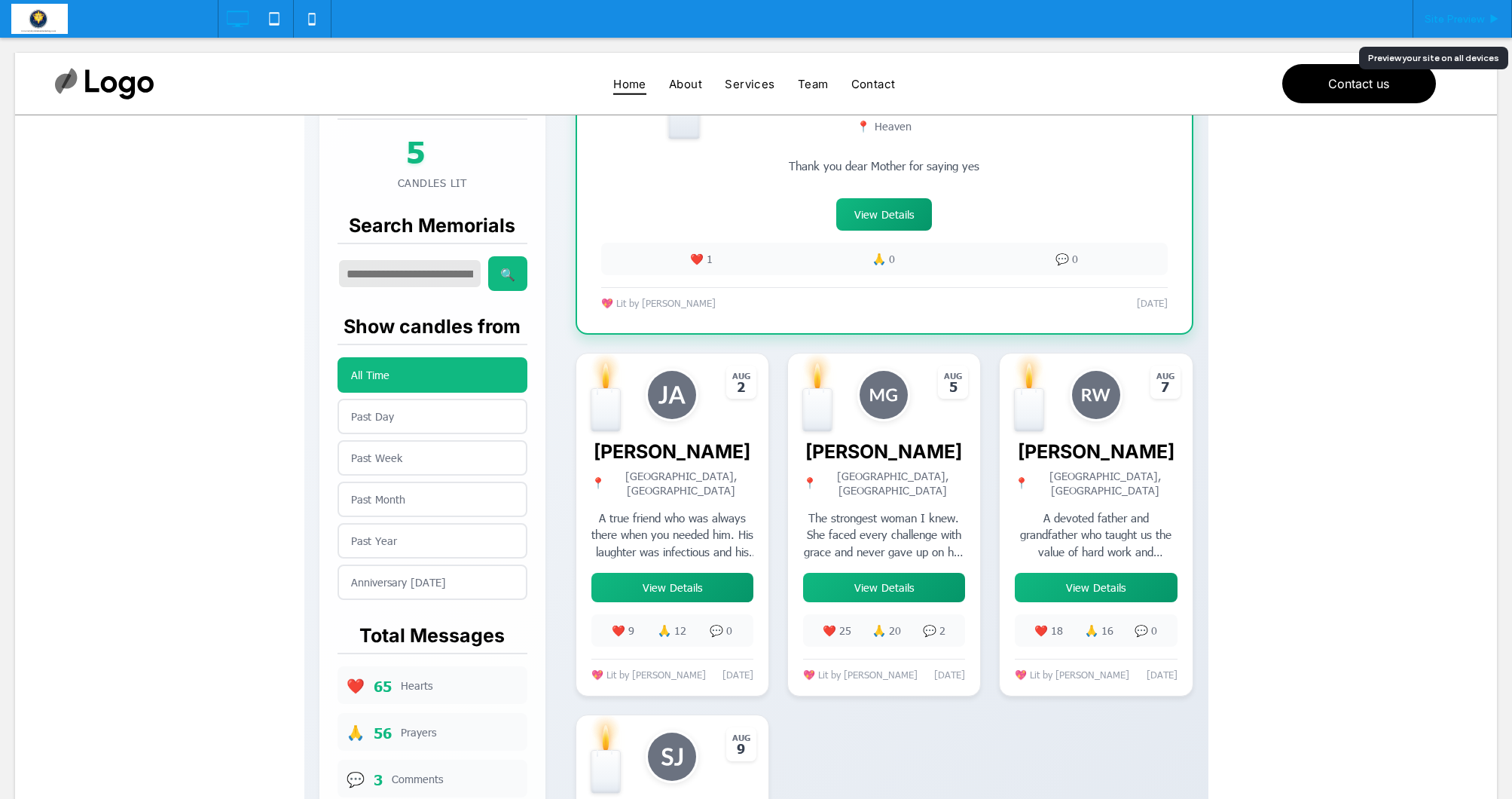
click at [1447, 21] on span "Site Preview" at bounding box center [1454, 19] width 59 height 13
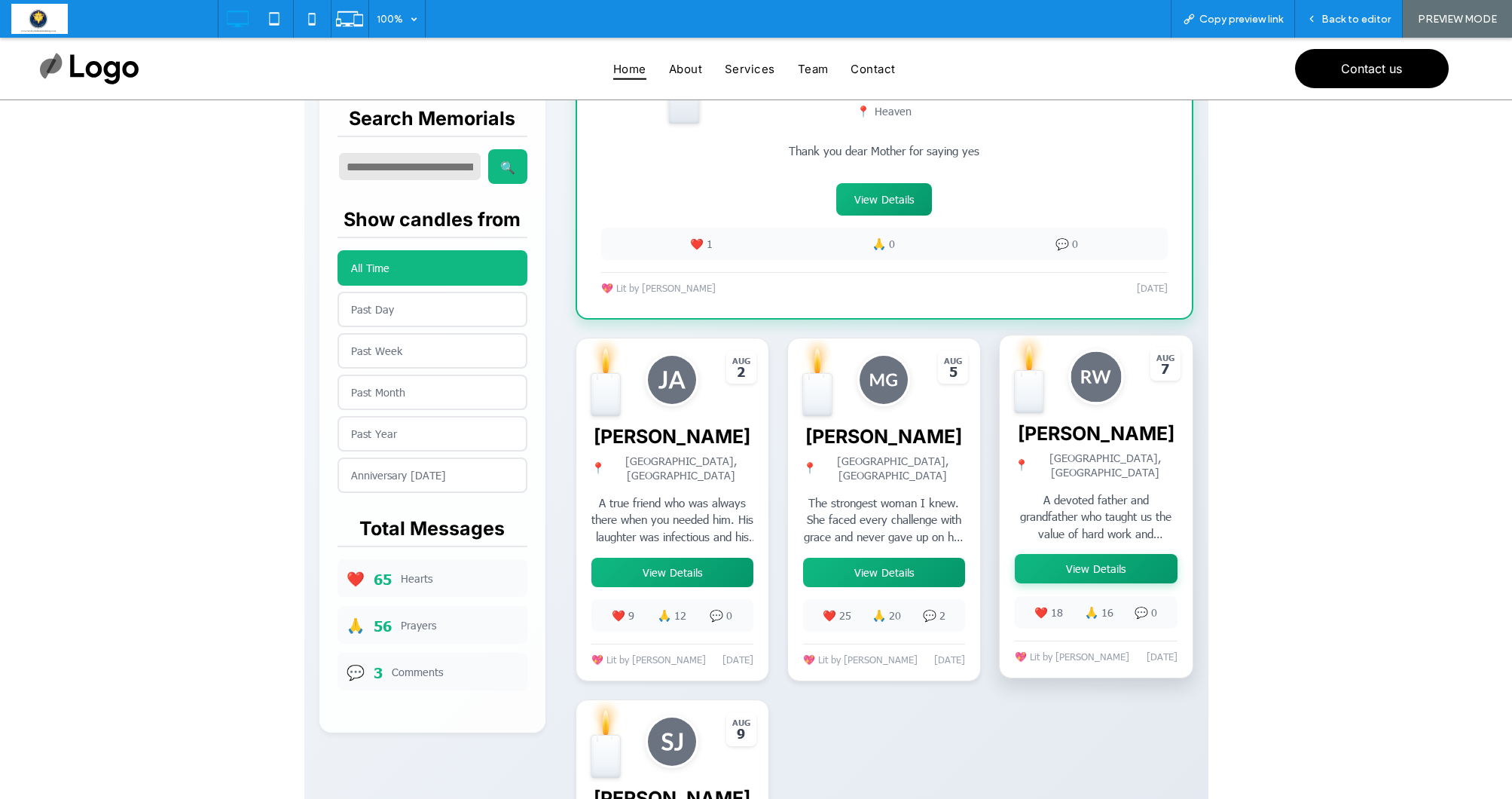
click at [1082, 559] on button "View Details" at bounding box center [1096, 568] width 162 height 29
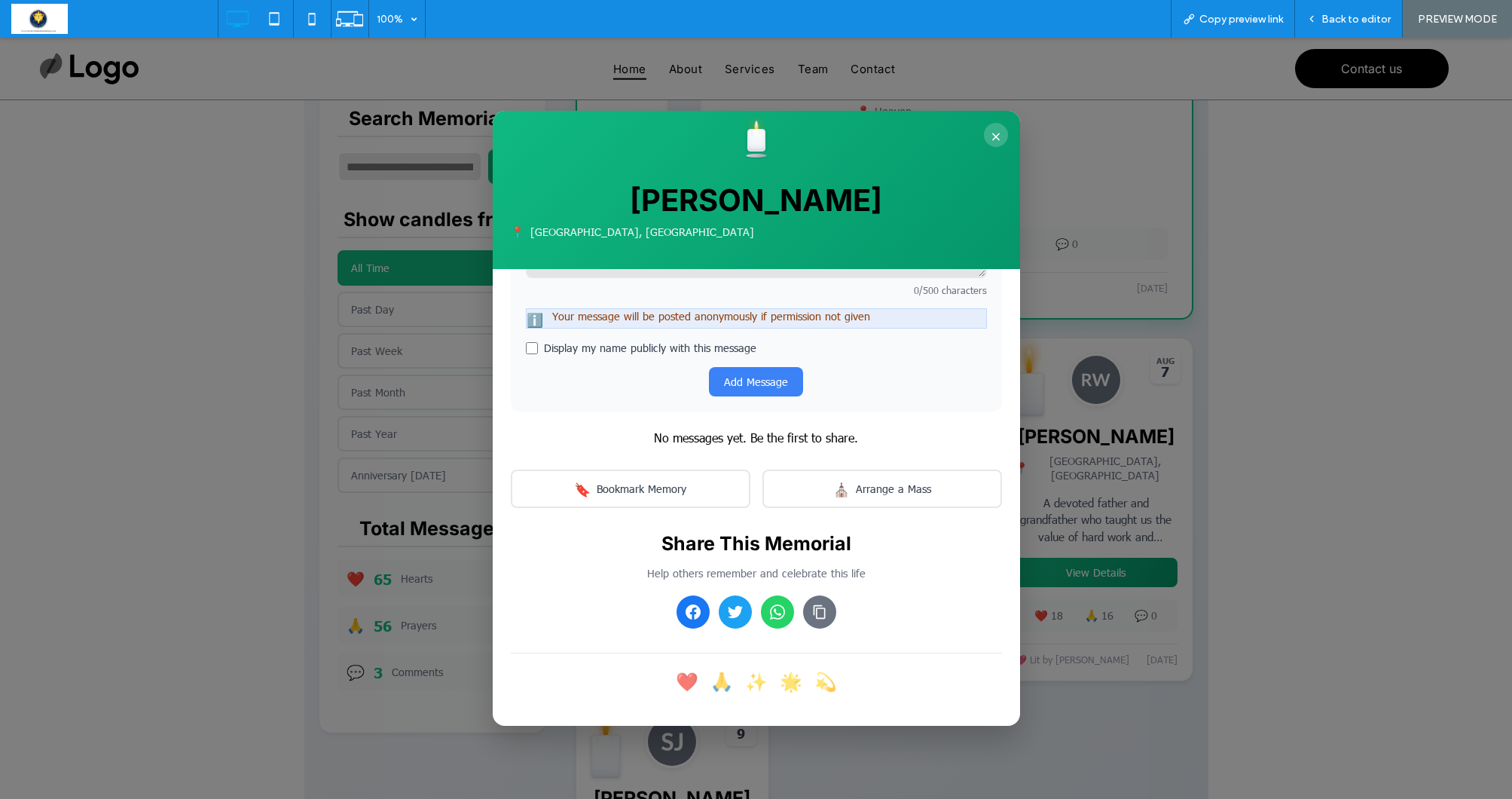
scroll to position [559, 0]
click at [996, 130] on button "×" at bounding box center [996, 135] width 24 height 24
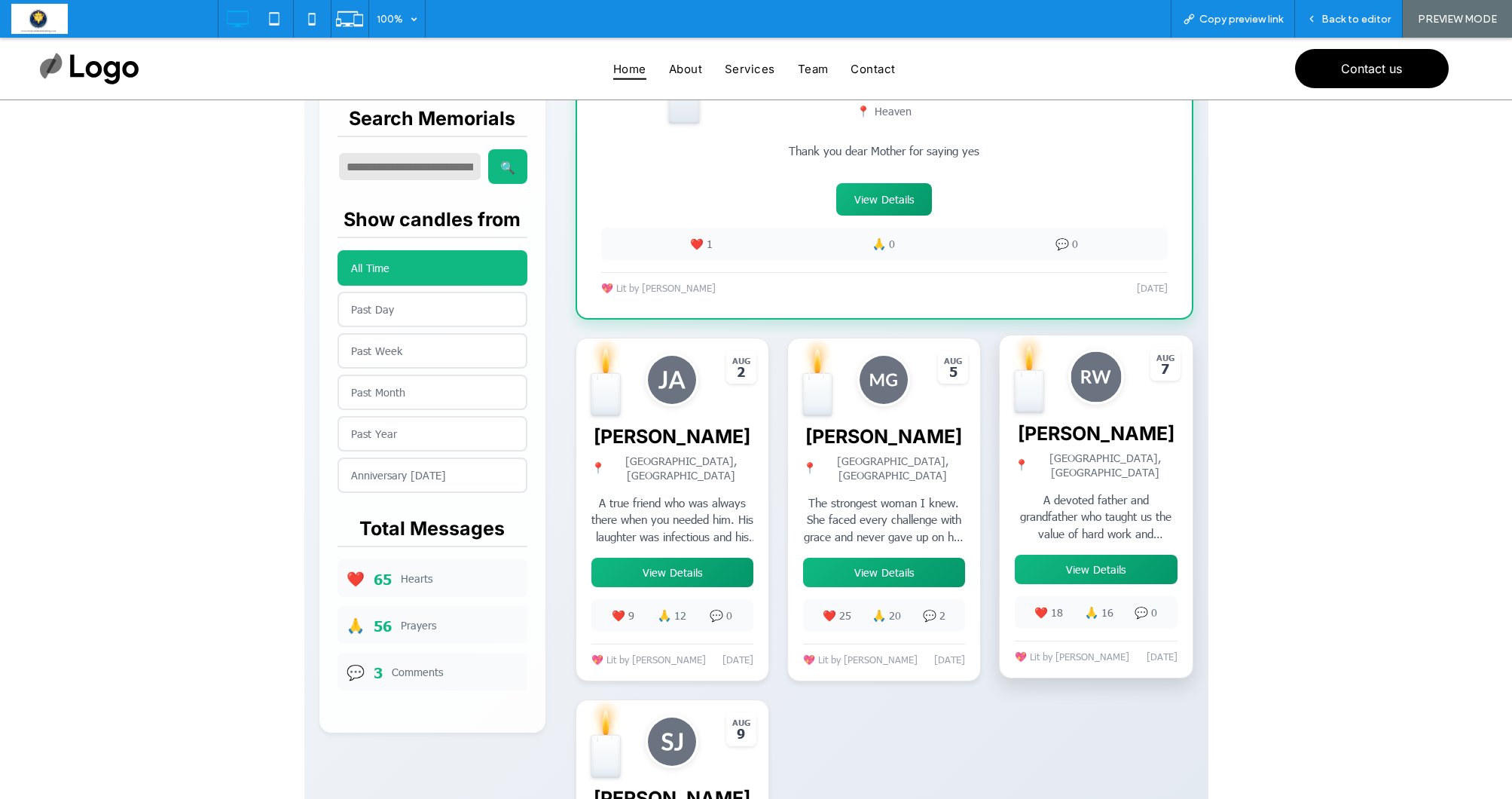
scroll to position [513, 0]
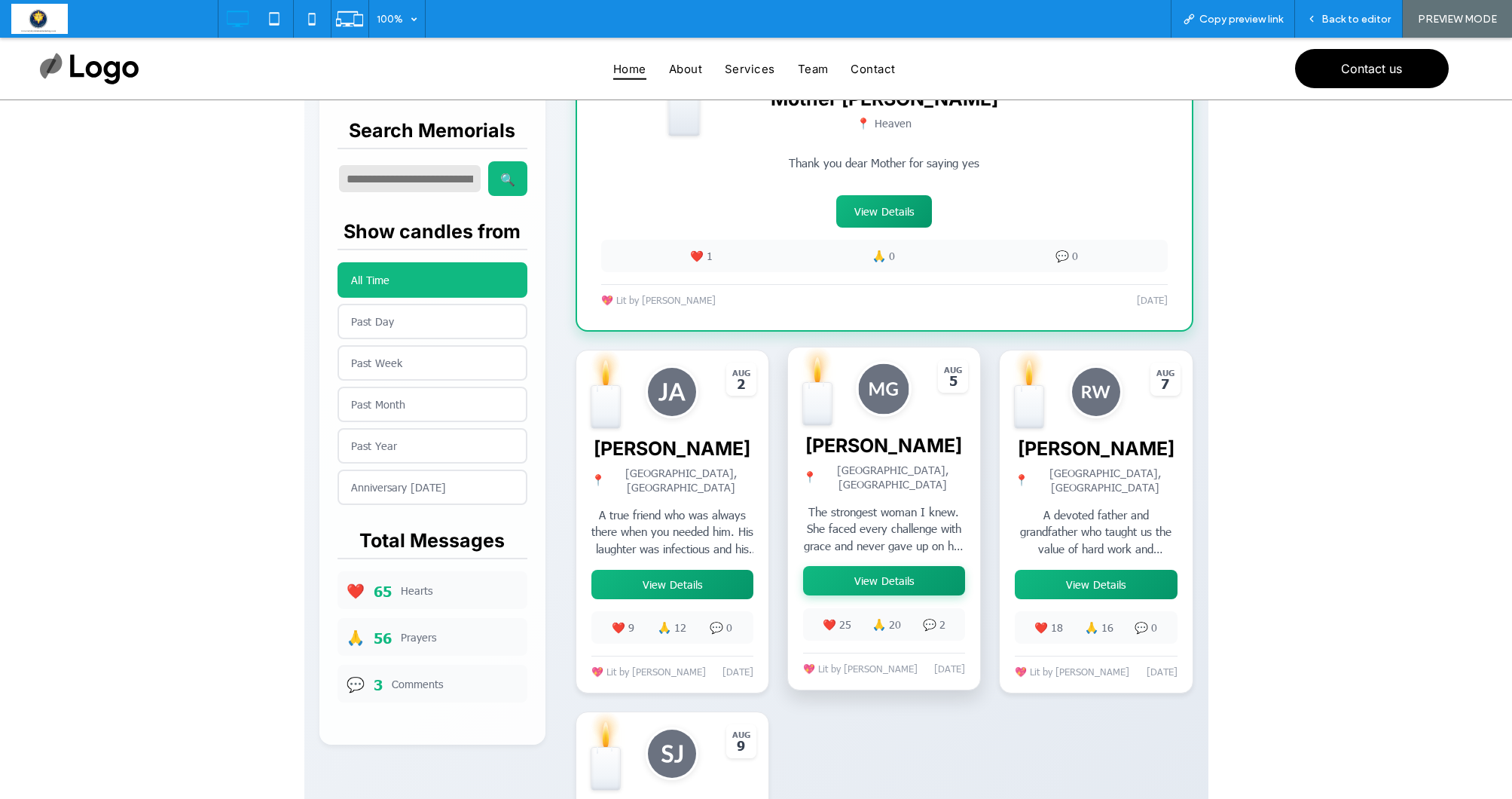
click at [893, 575] on button "View Details" at bounding box center [883, 580] width 162 height 29
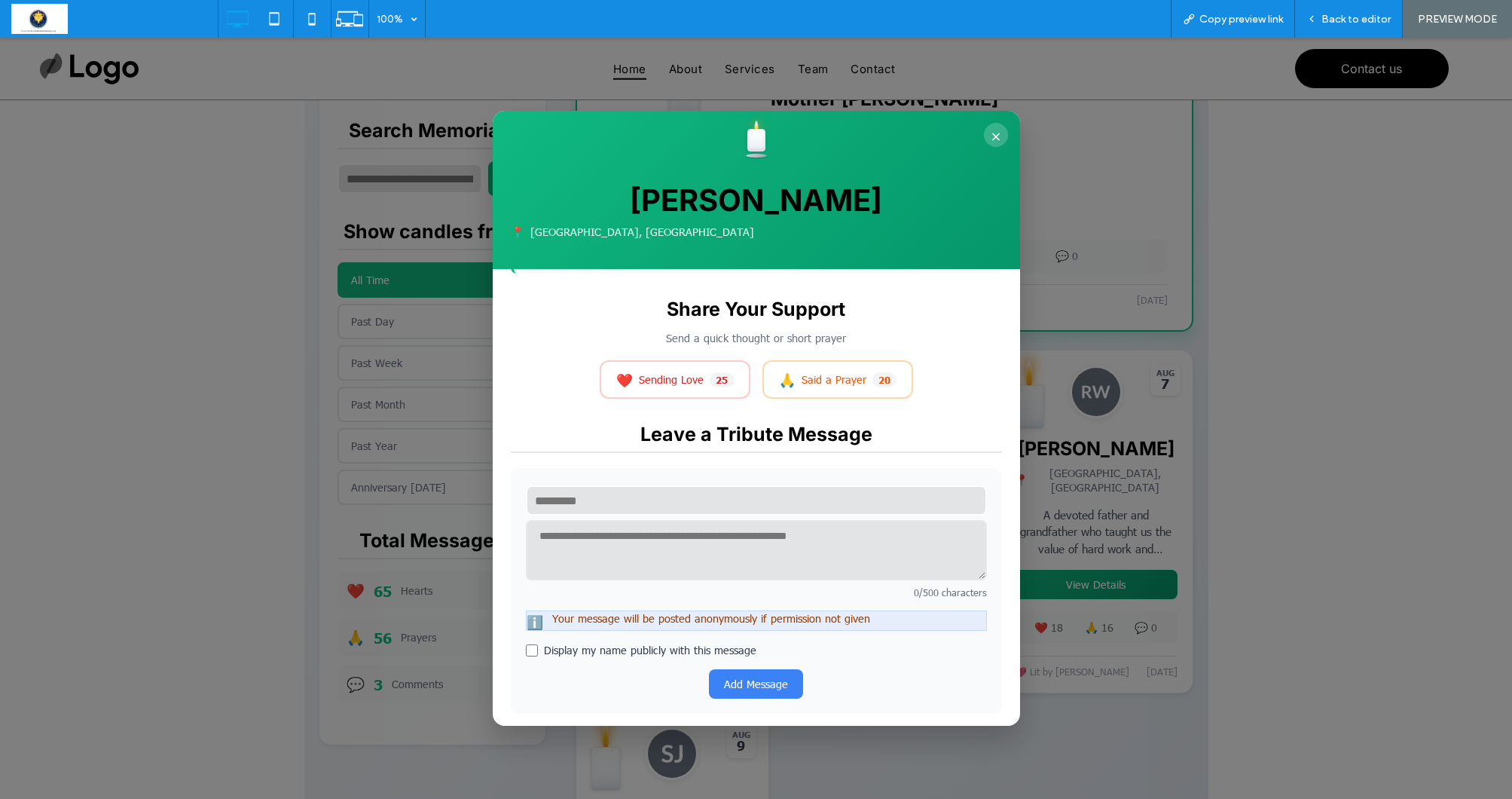
scroll to position [294, 0]
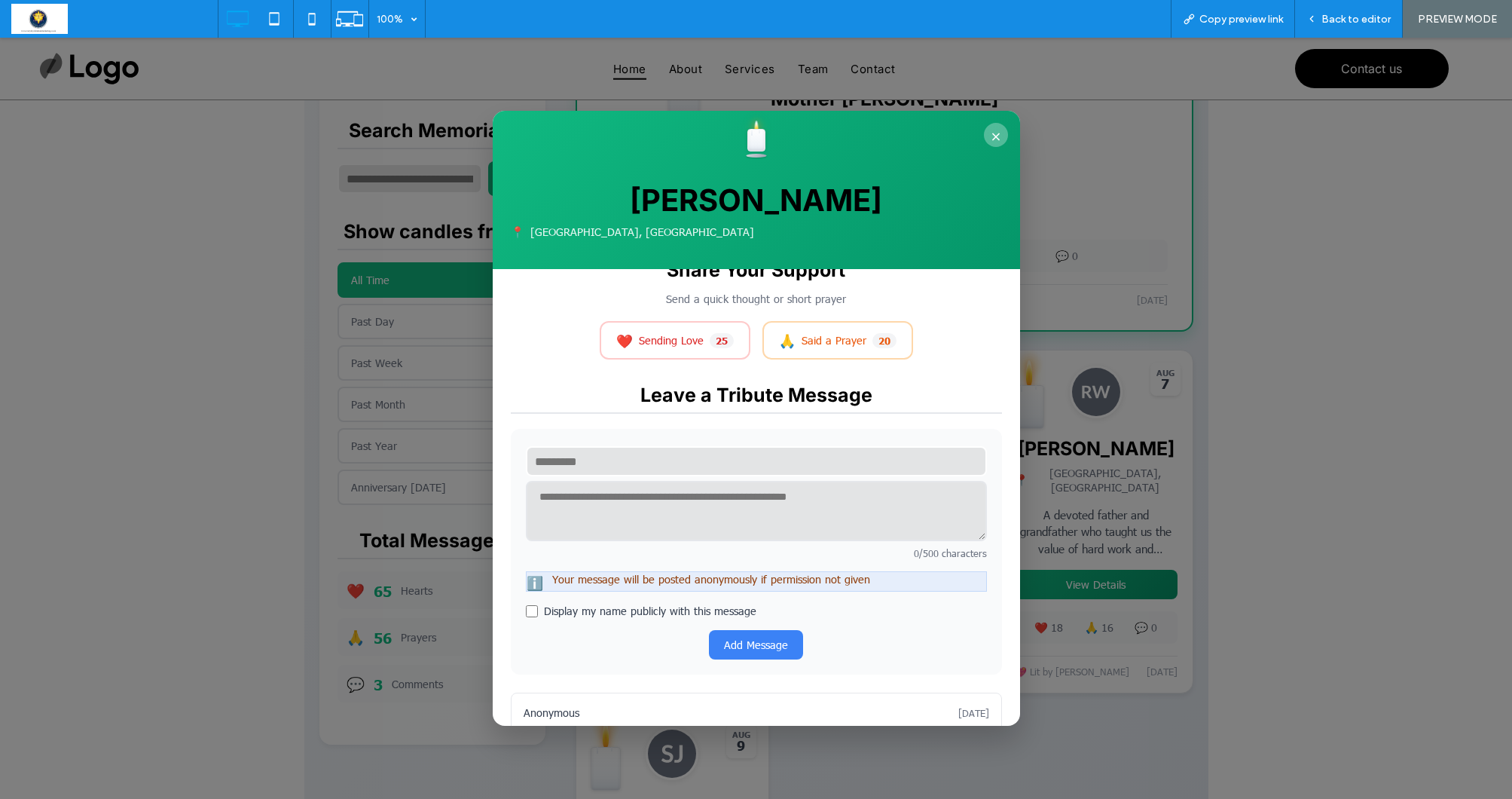
click at [999, 126] on button "×" at bounding box center [996, 135] width 24 height 24
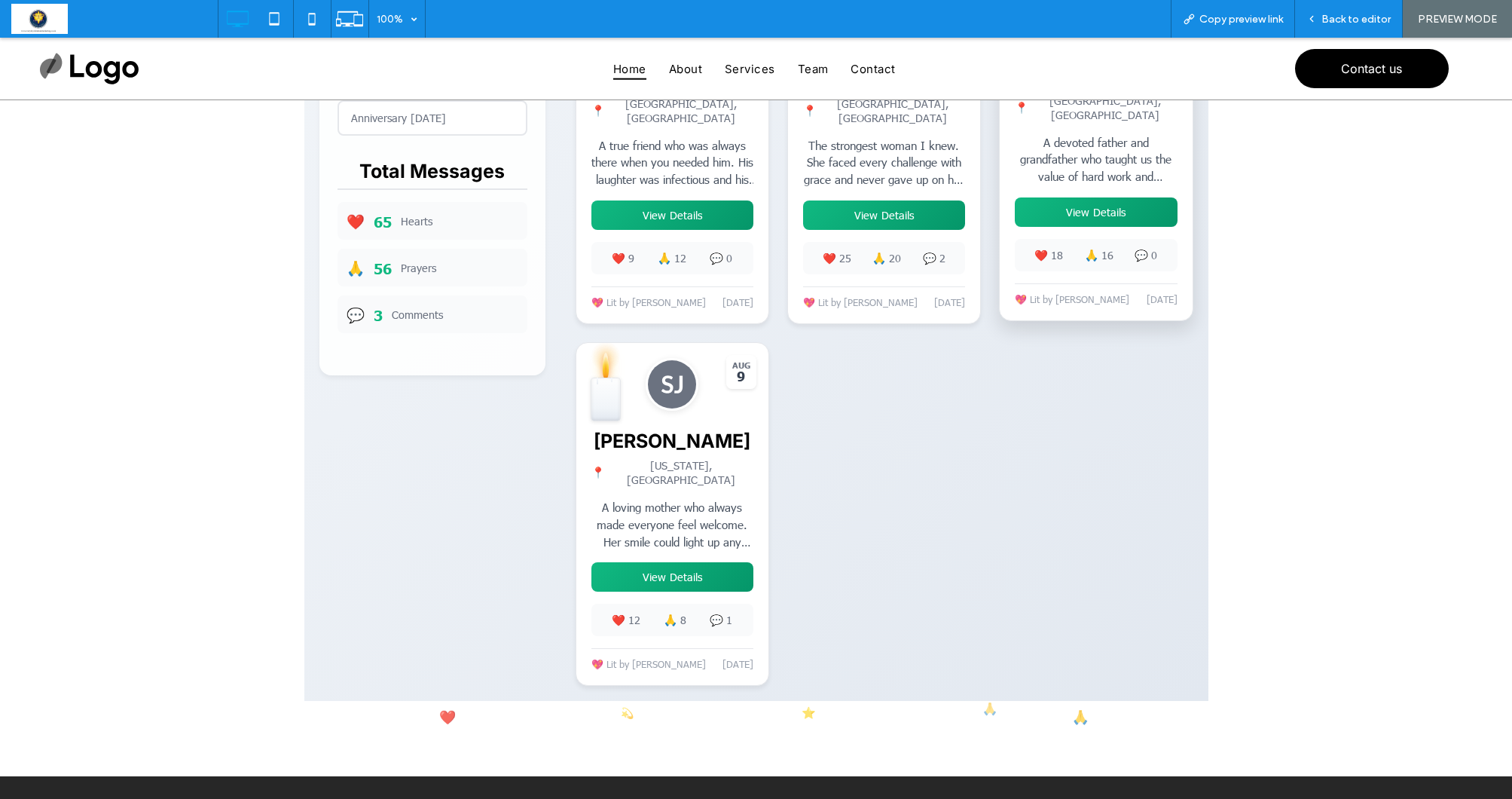
scroll to position [887, 0]
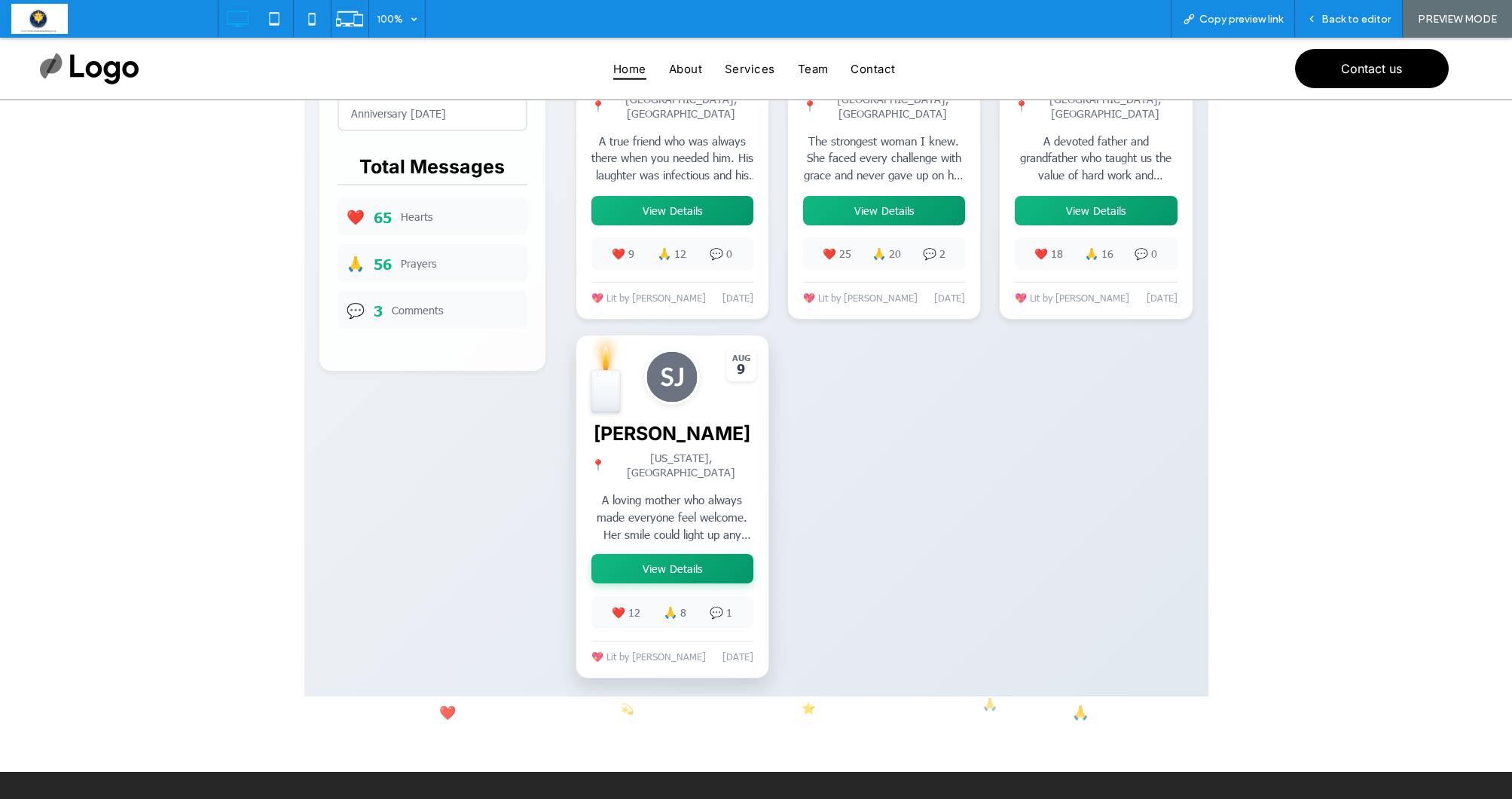
click at [678, 568] on button "View Details" at bounding box center [672, 568] width 162 height 29
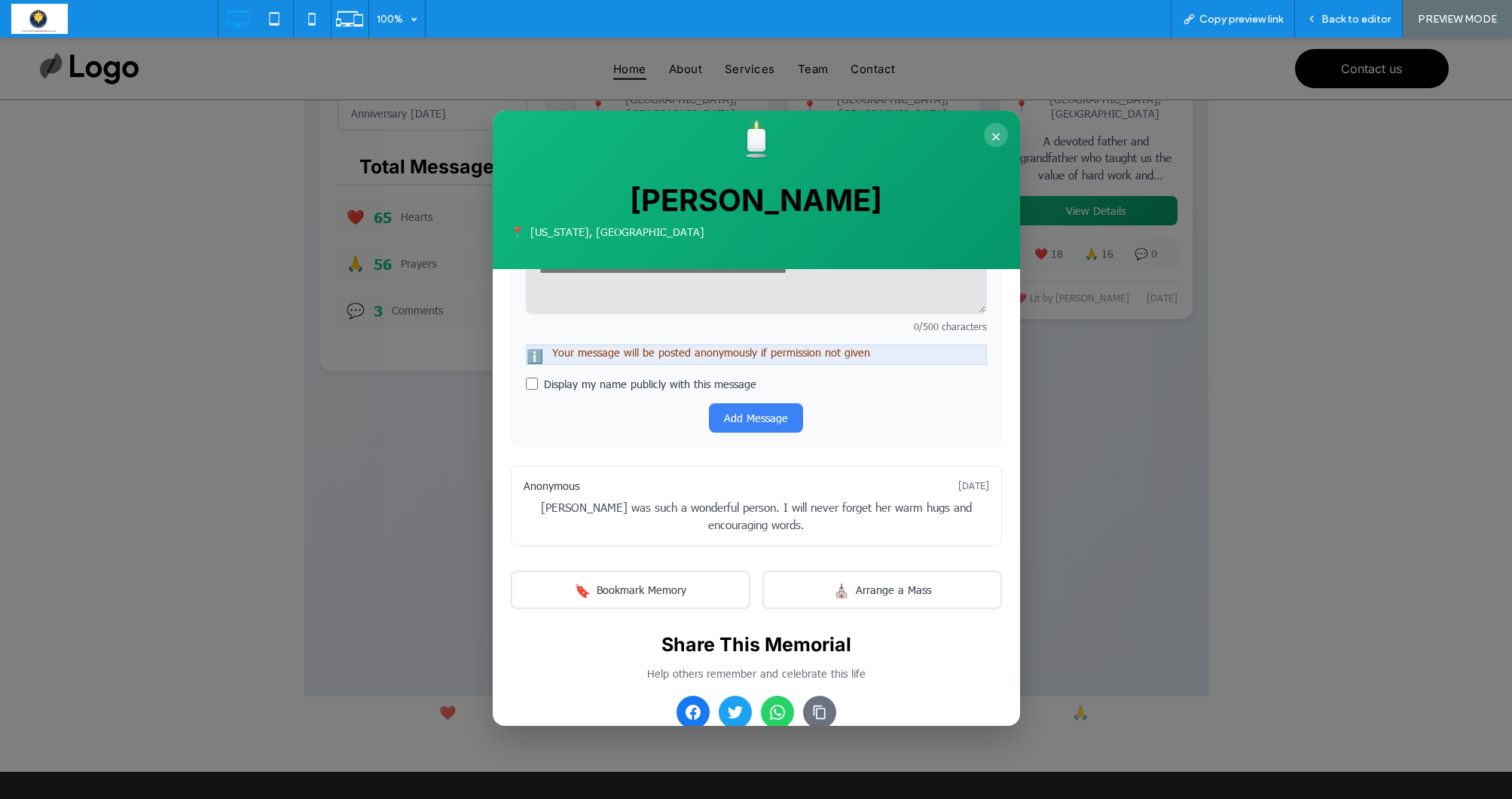
scroll to position [542, 0]
click at [995, 132] on button "×" at bounding box center [996, 135] width 24 height 24
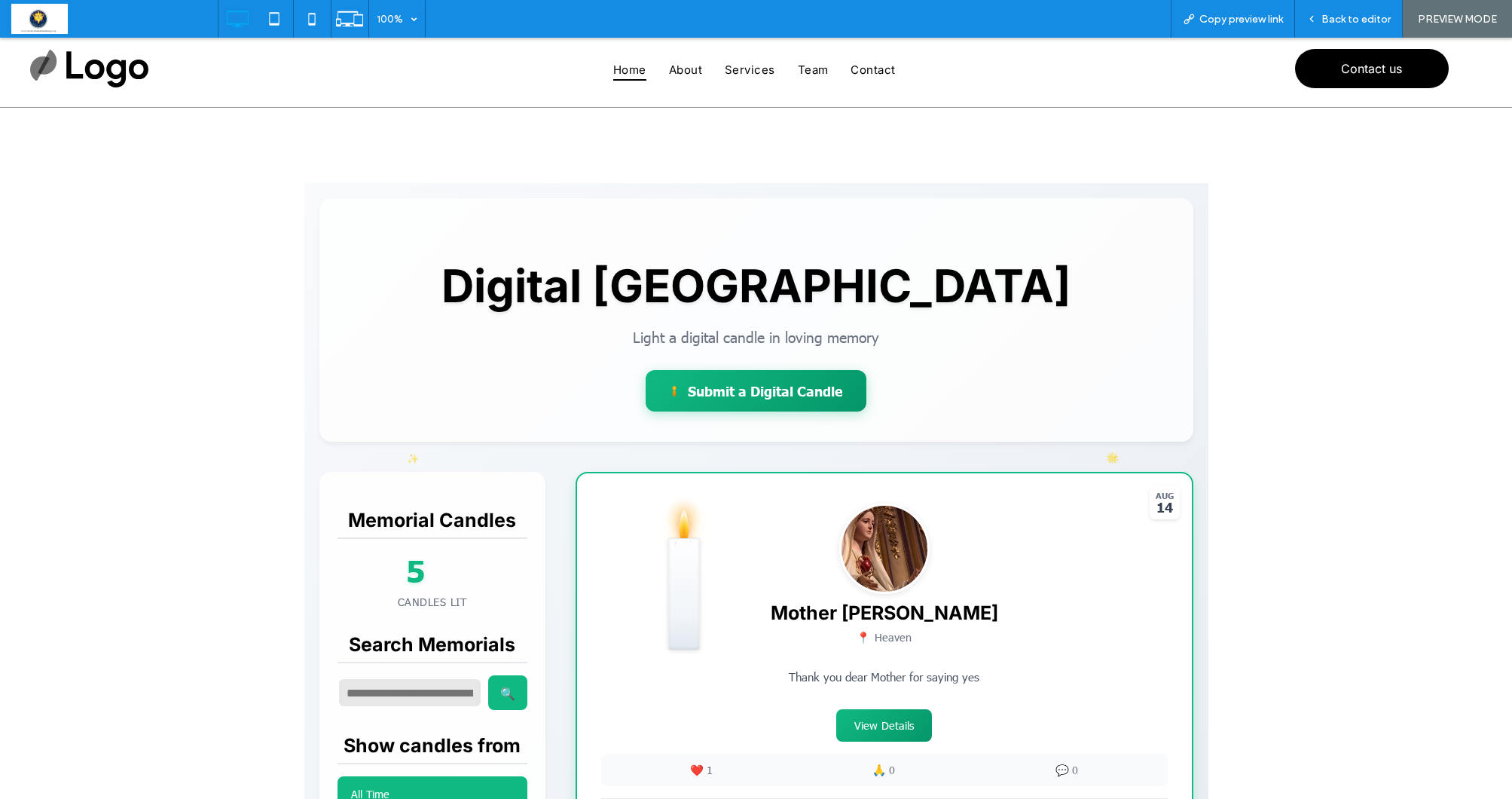
scroll to position [0, 0]
click at [1332, 21] on span "Back to editor" at bounding box center [1357, 19] width 69 height 13
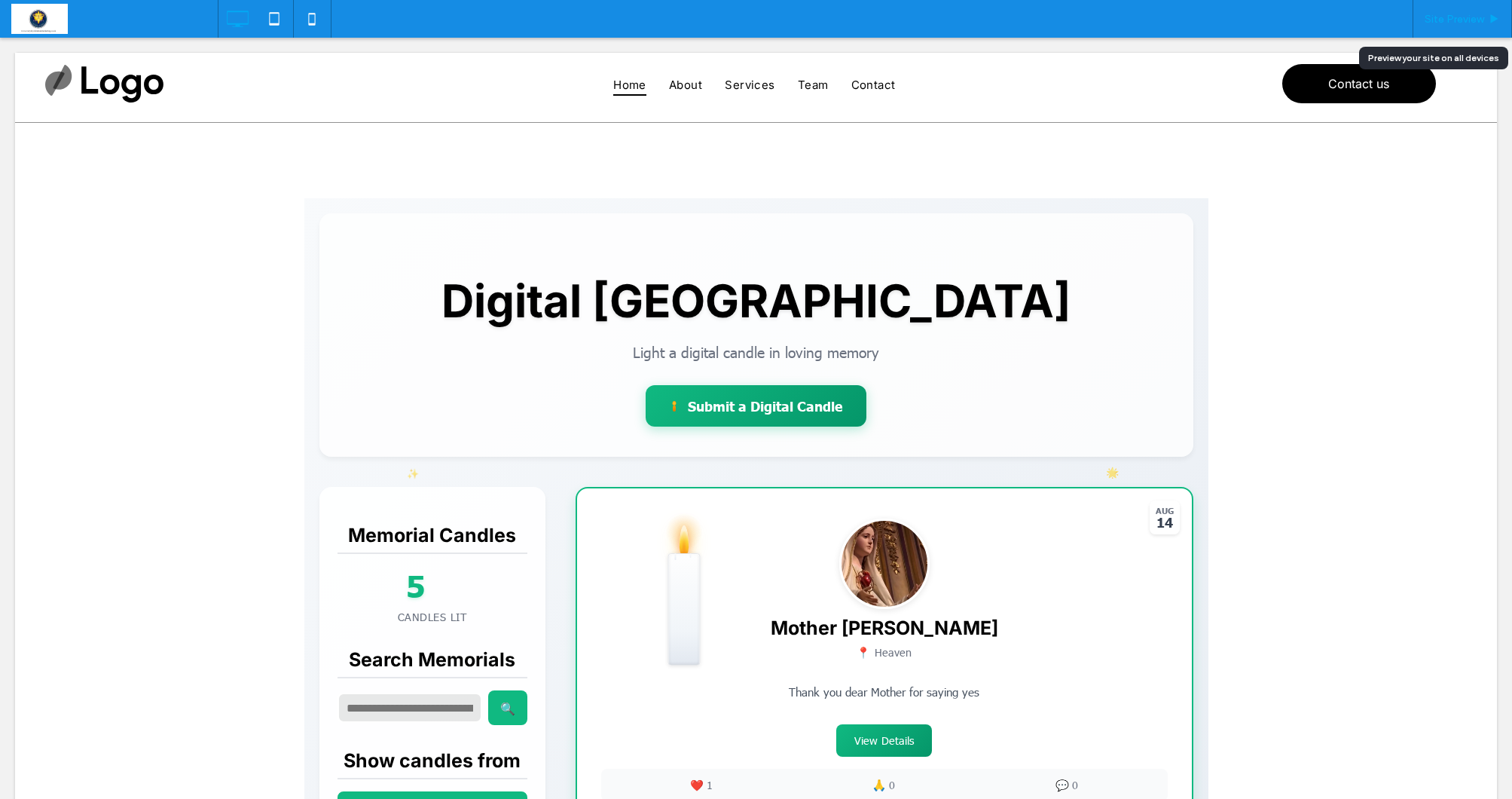
click at [1465, 23] on span "Site Preview" at bounding box center [1454, 19] width 59 height 13
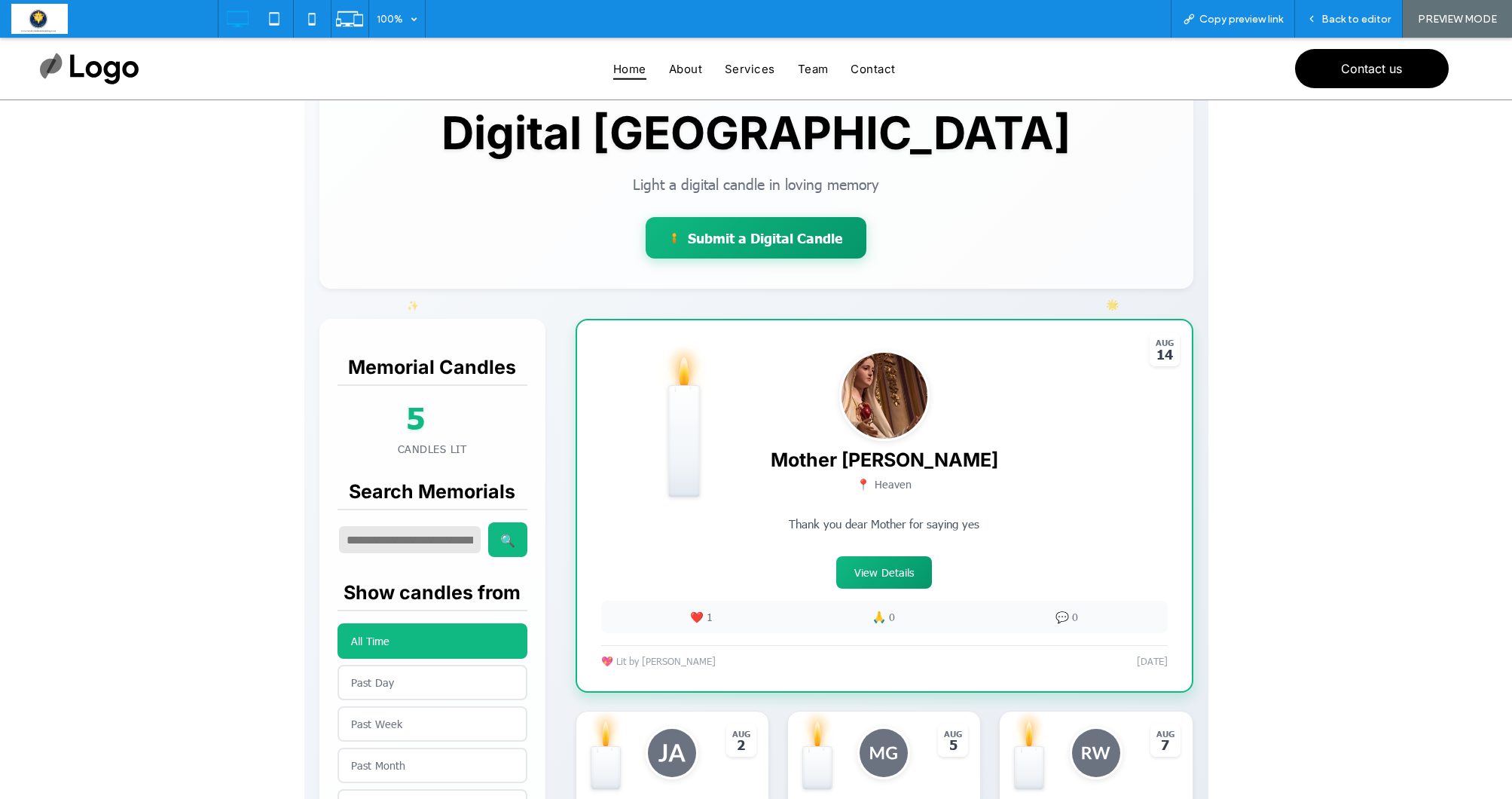
scroll to position [155, 0]
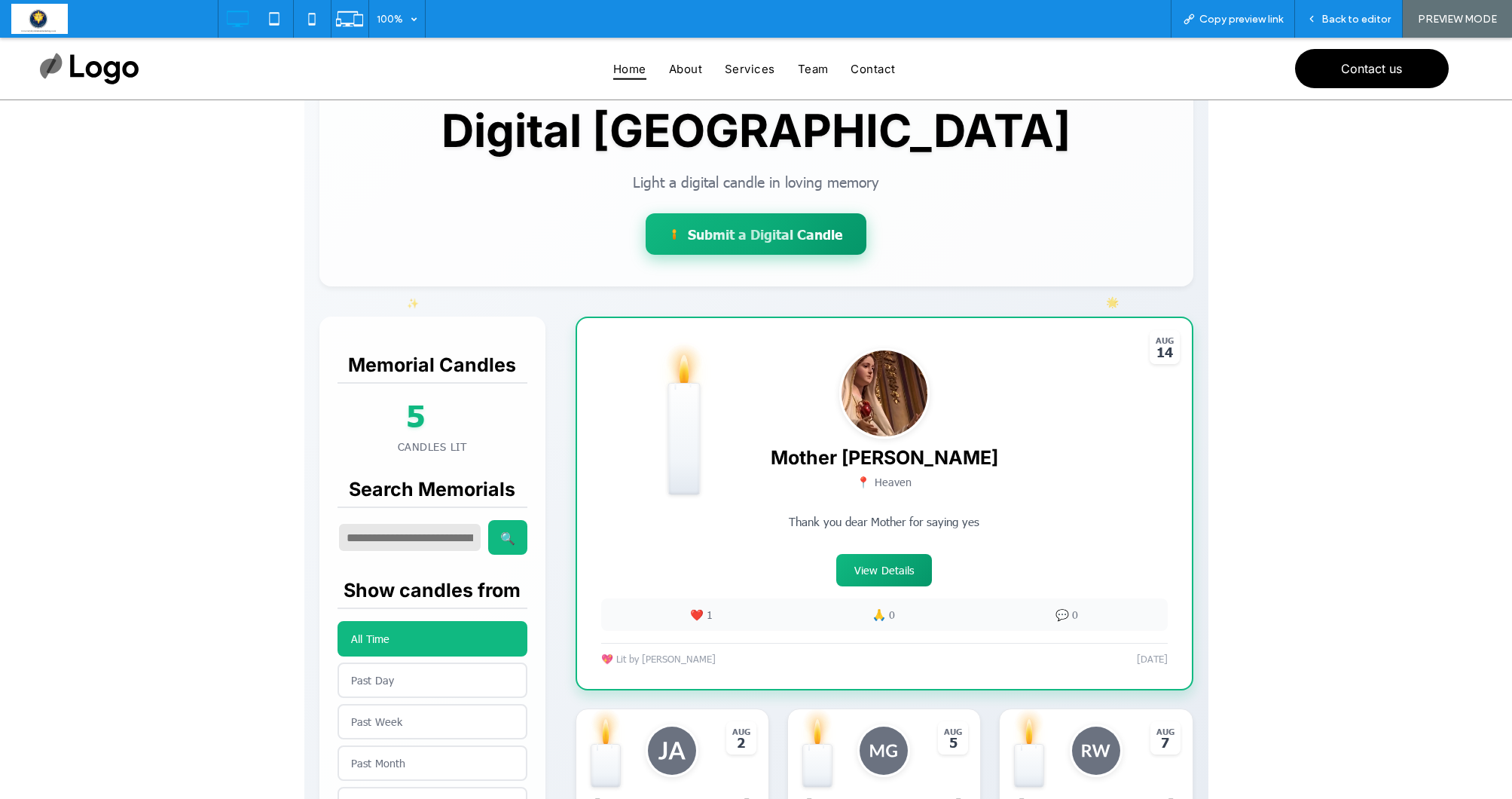
click at [800, 237] on div at bounding box center [756, 233] width 221 height 42
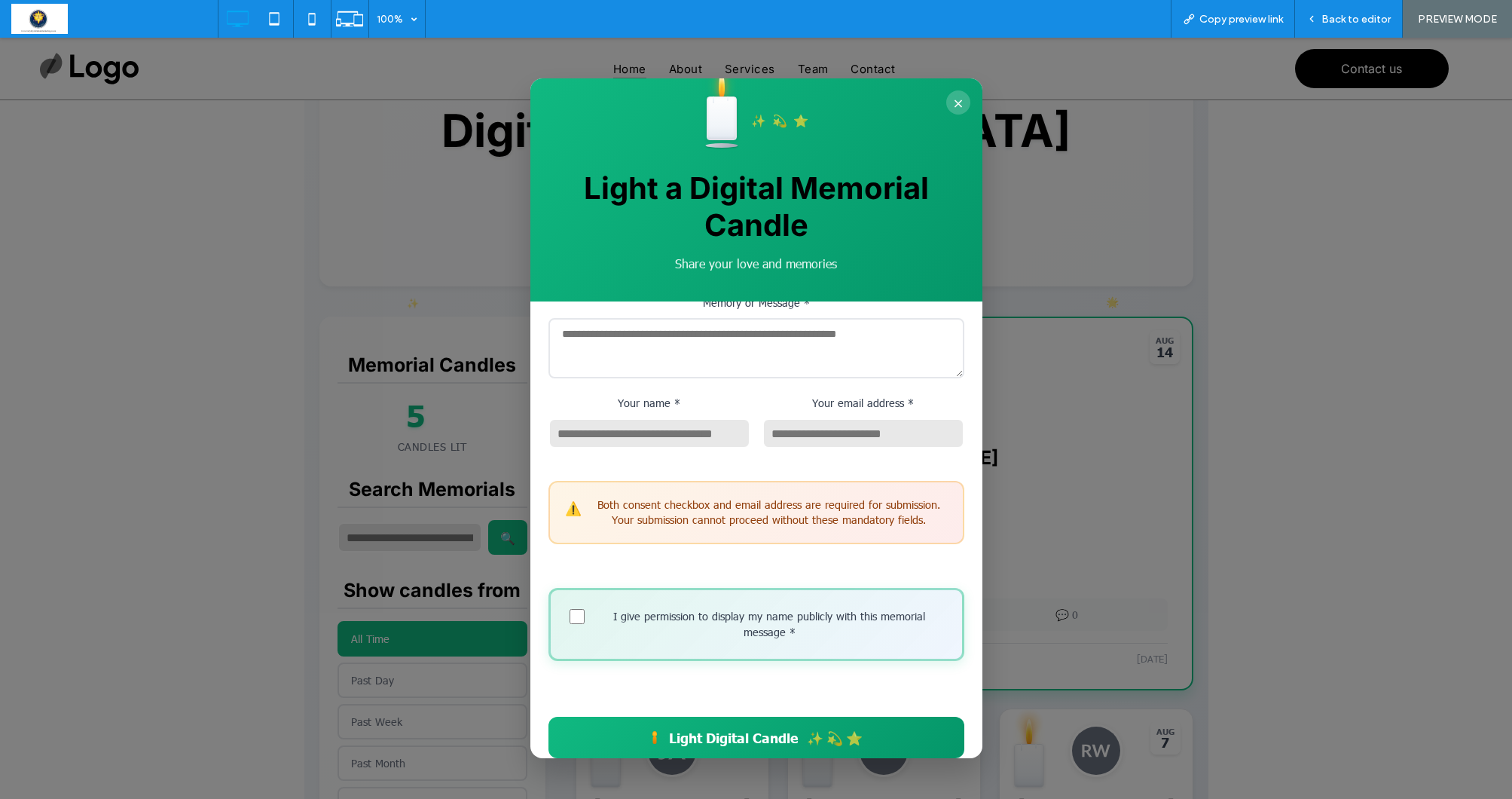
scroll to position [304, 0]
click at [737, 728] on span "Light Digital Candle" at bounding box center [733, 737] width 129 height 17
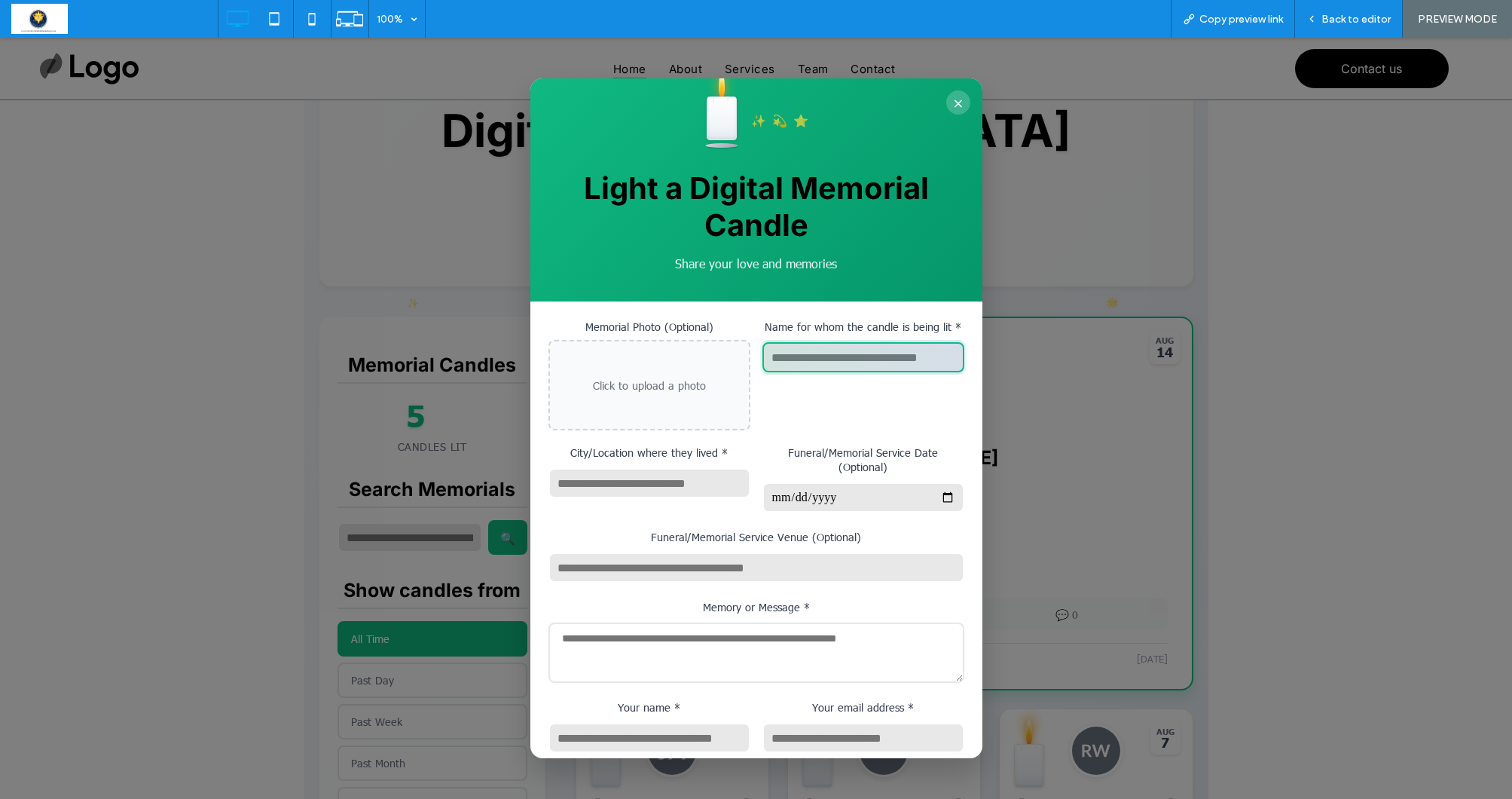
scroll to position [0, 0]
click at [960, 106] on button "×" at bounding box center [958, 103] width 24 height 24
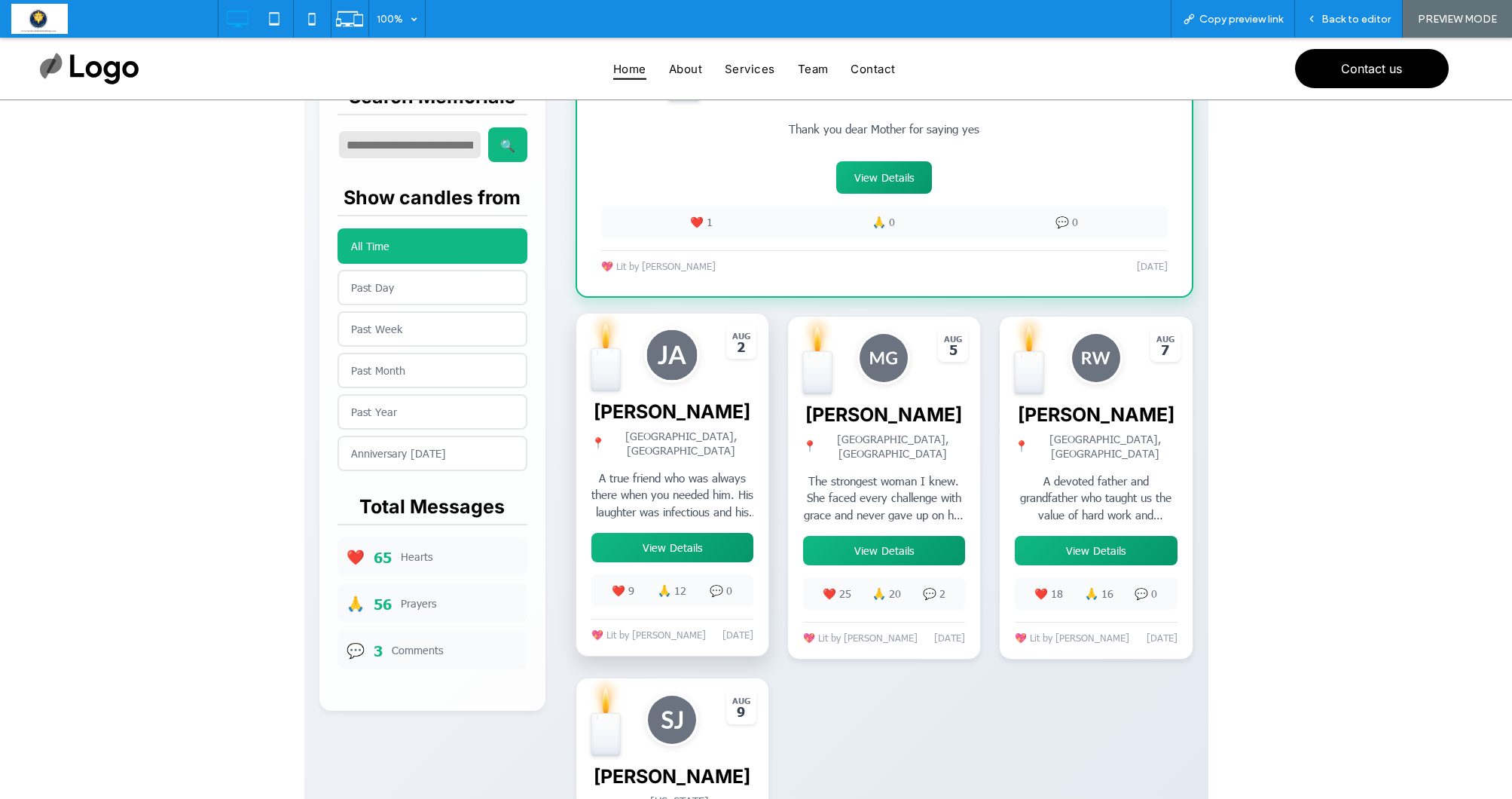
scroll to position [551, 0]
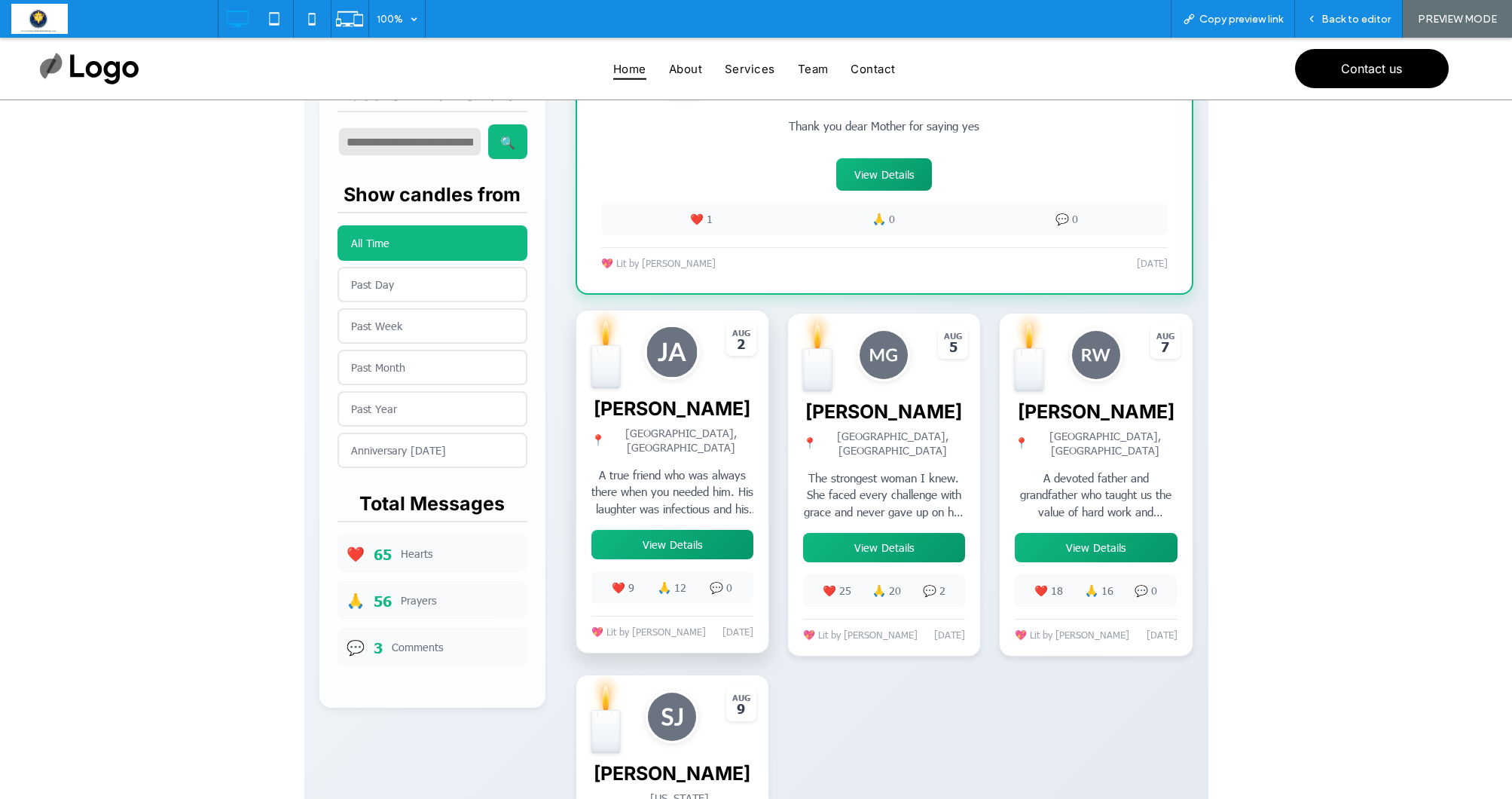
click at [586, 437] on div at bounding box center [673, 386] width 192 height 151
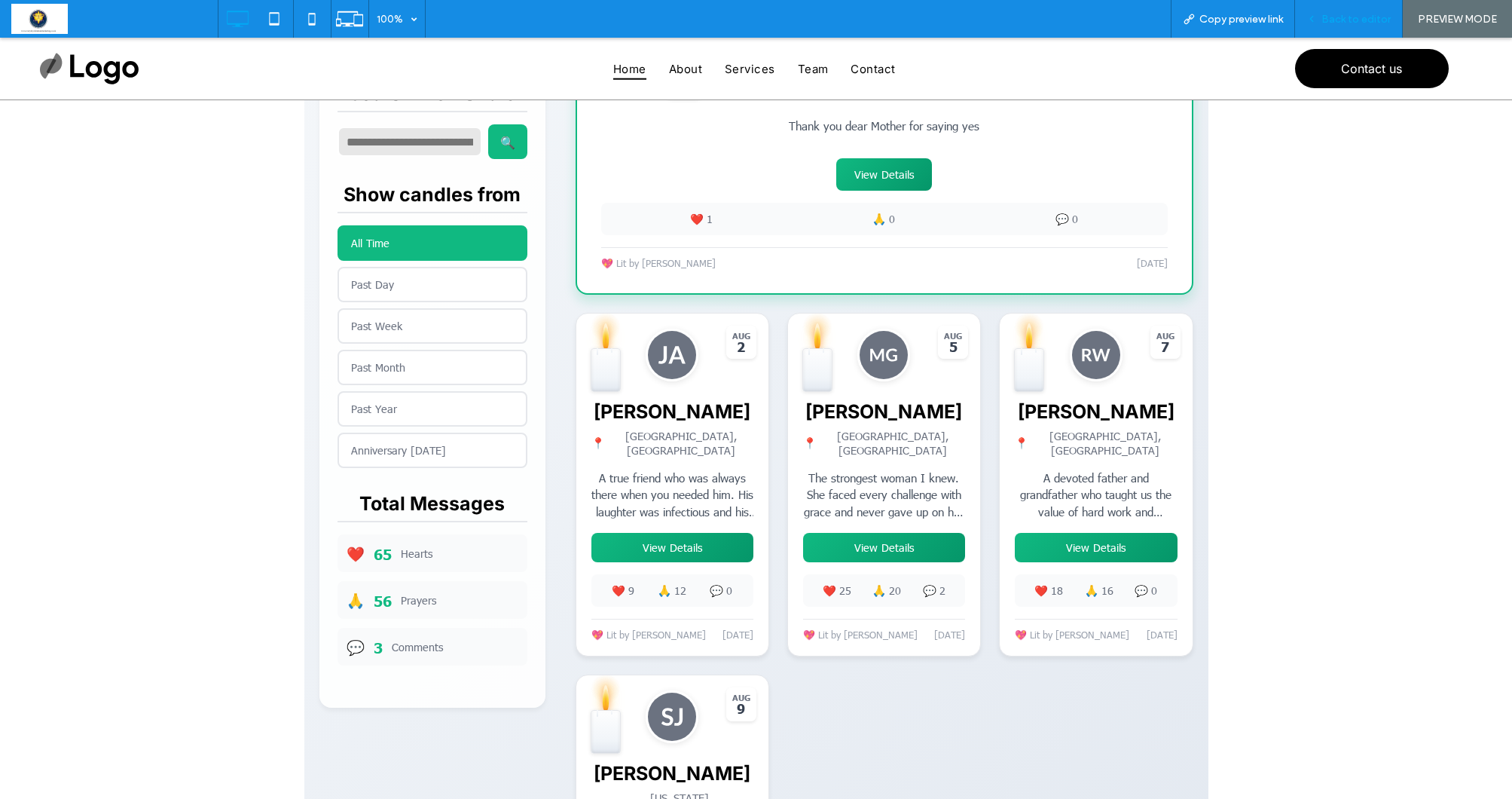
click at [1348, 21] on span "Back to editor" at bounding box center [1357, 19] width 69 height 13
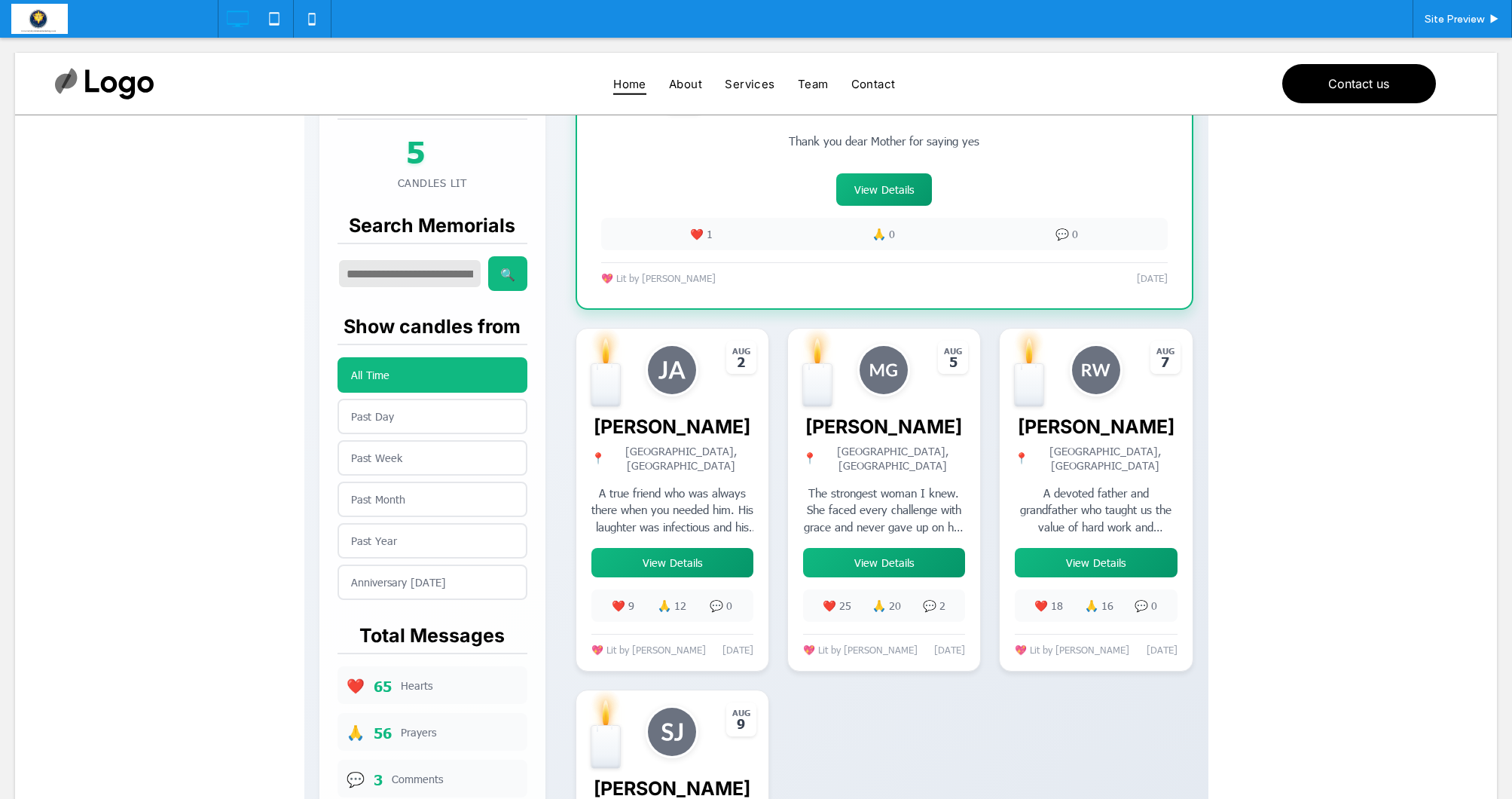
click at [584, 585] on span at bounding box center [756, 348] width 904 height 1401
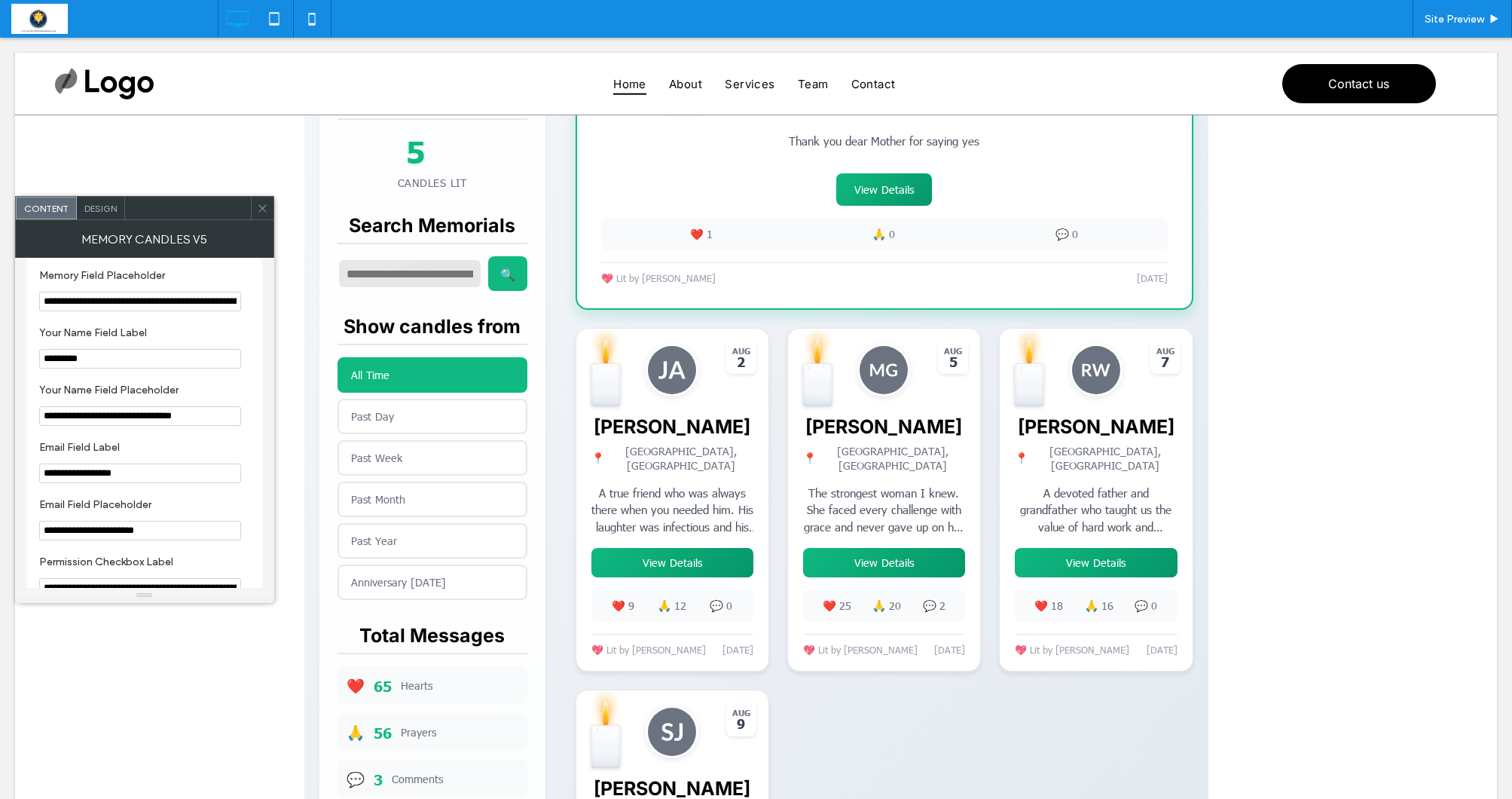
scroll to position [879, 0]
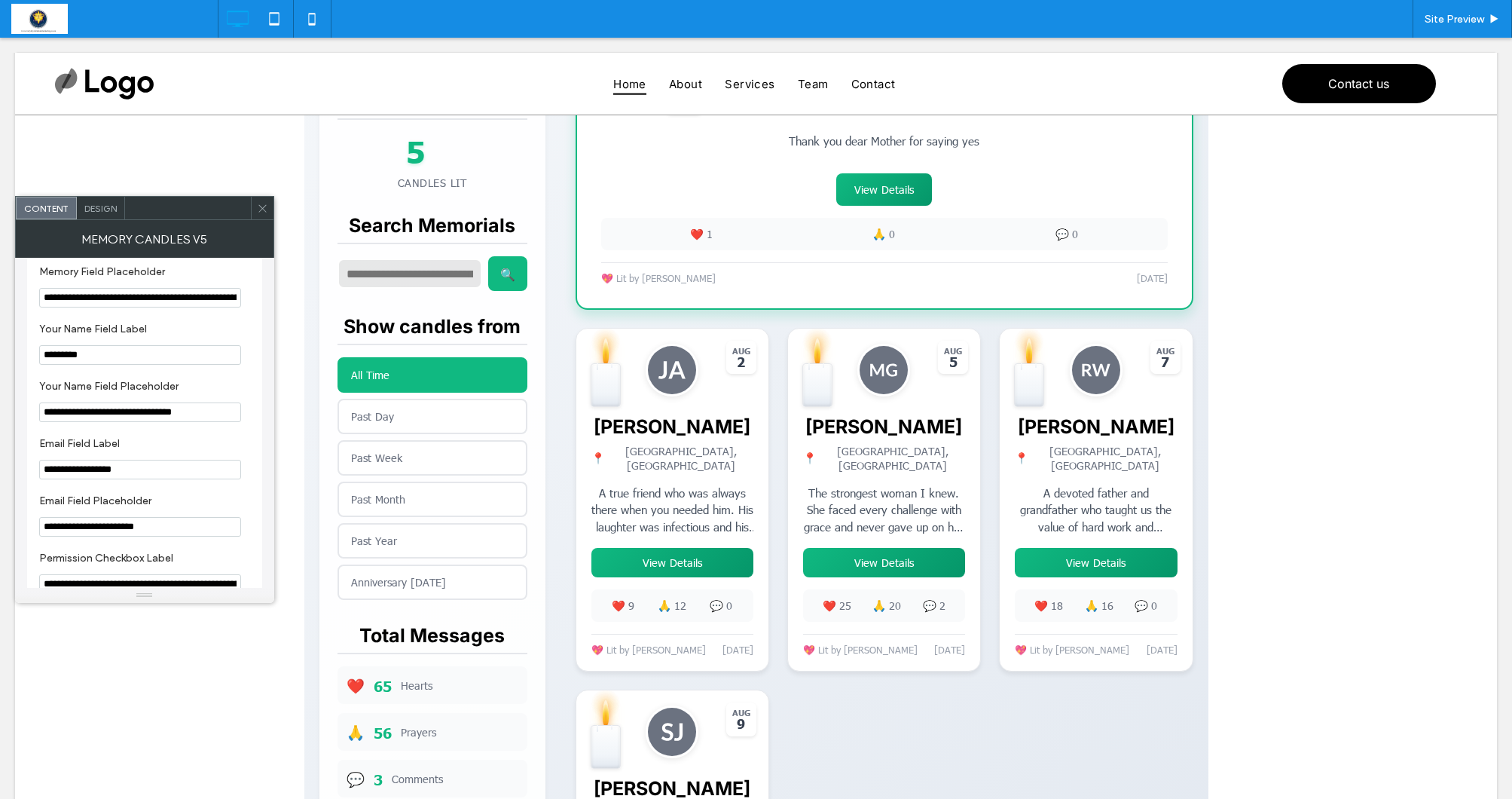
drag, startPoint x: 89, startPoint y: 425, endPoint x: 215, endPoint y: 403, distance: 127.9
click at [89, 422] on input "**********" at bounding box center [140, 412] width 202 height 20
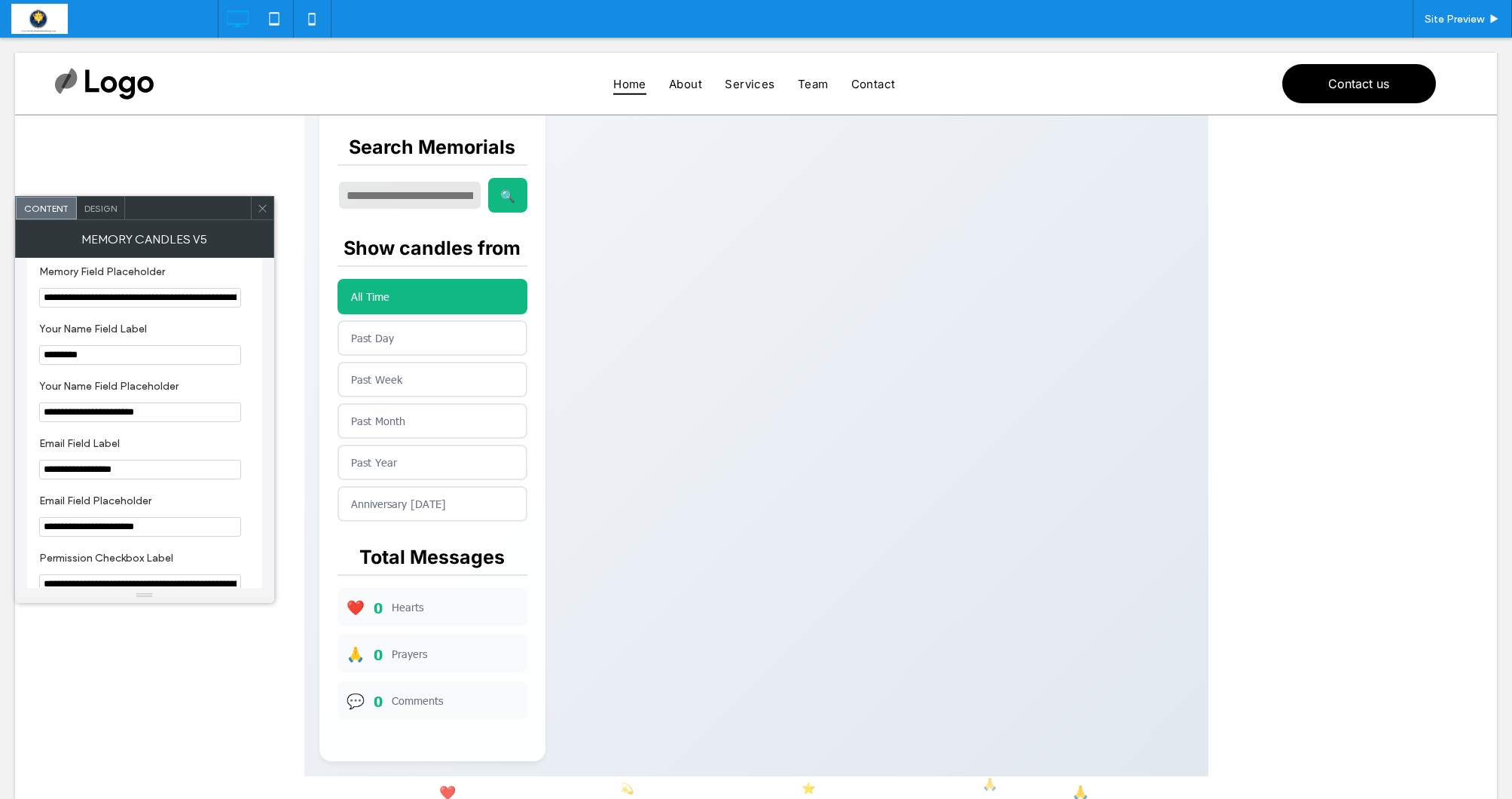
scroll to position [512, 0]
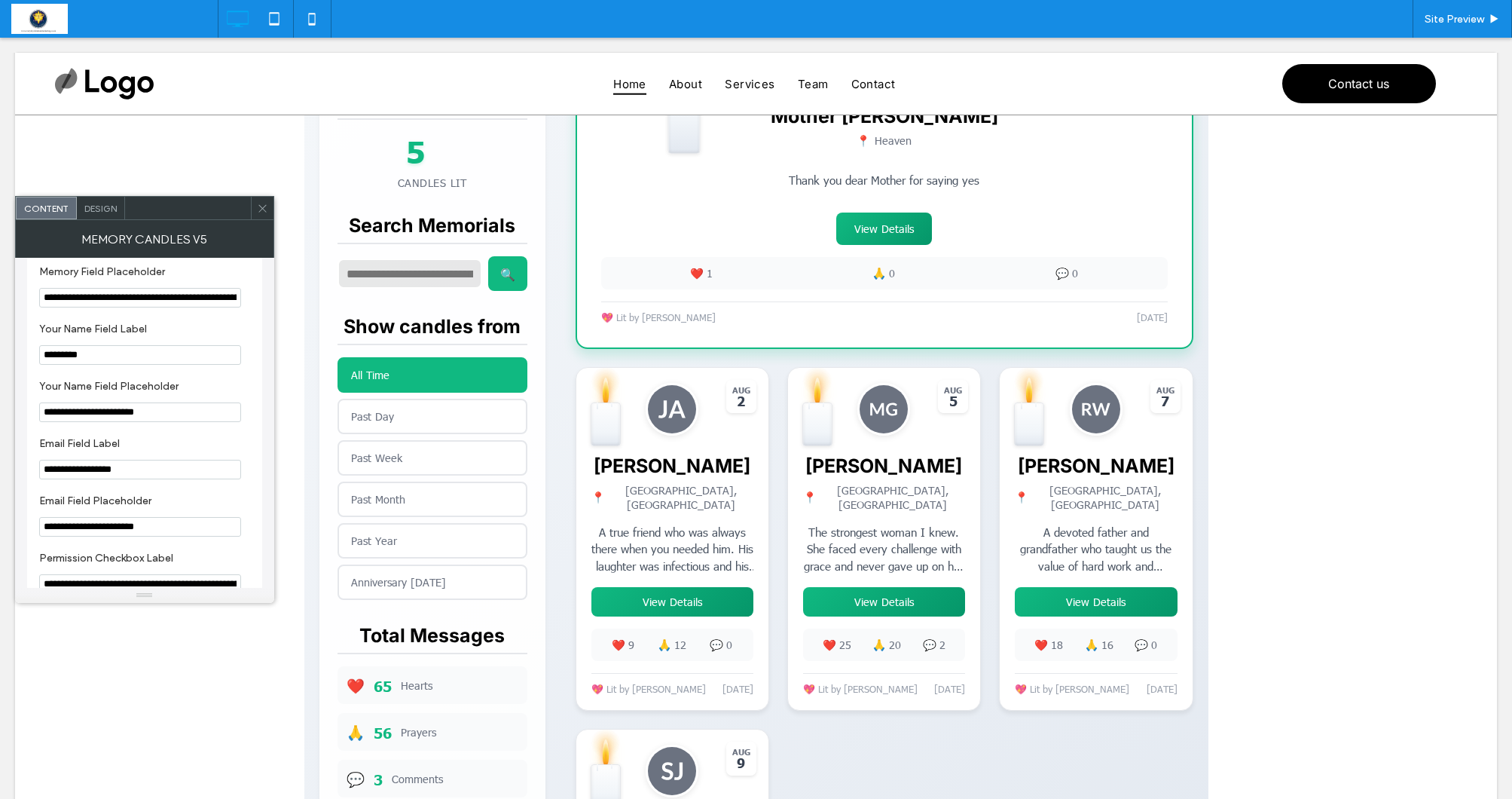
drag, startPoint x: 160, startPoint y: 428, endPoint x: 169, endPoint y: 420, distance: 12.0
click at [161, 422] on input "**********" at bounding box center [140, 412] width 202 height 20
click at [44, 422] on input "**********" at bounding box center [140, 412] width 202 height 20
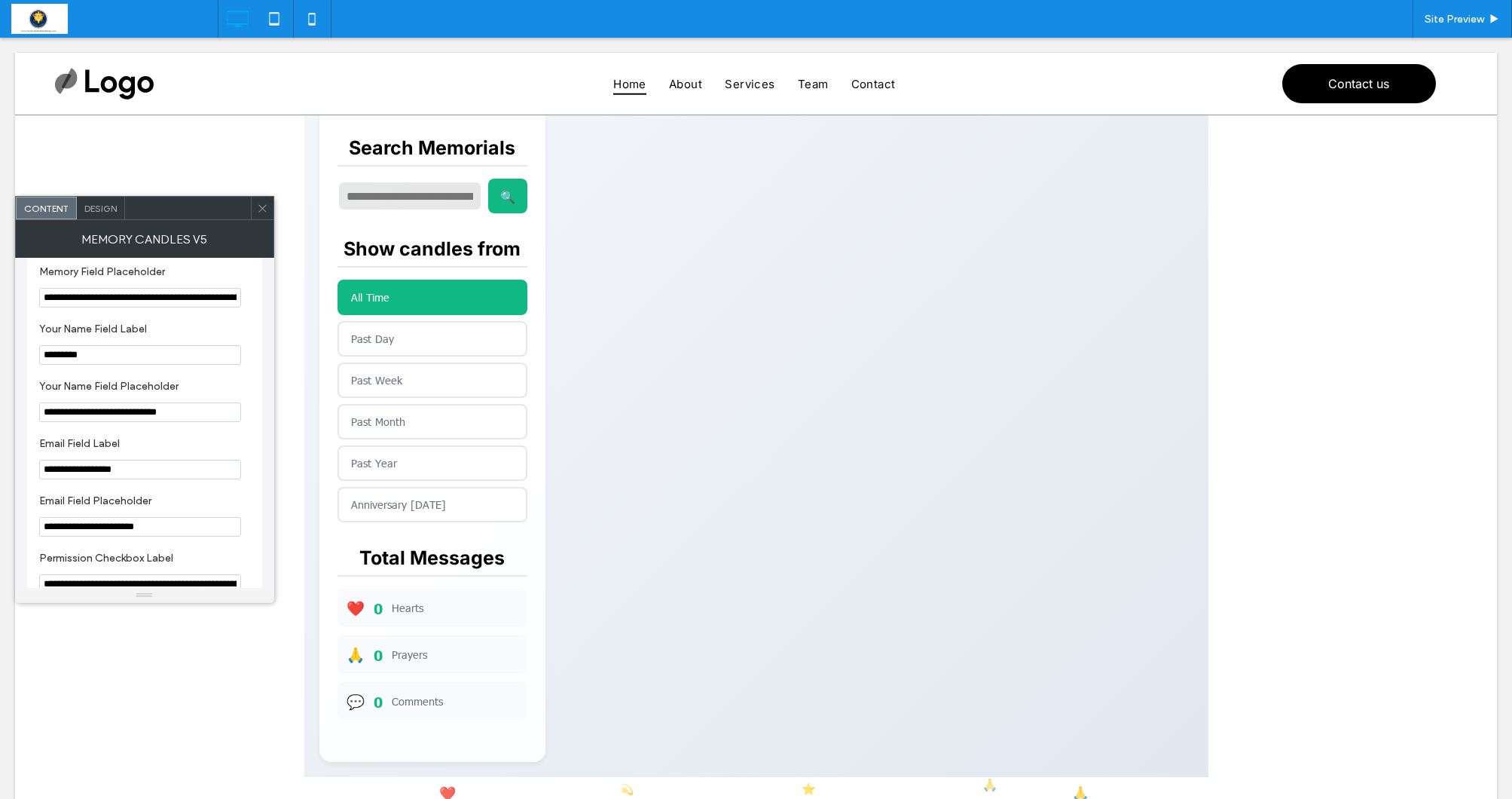
type input "**********"
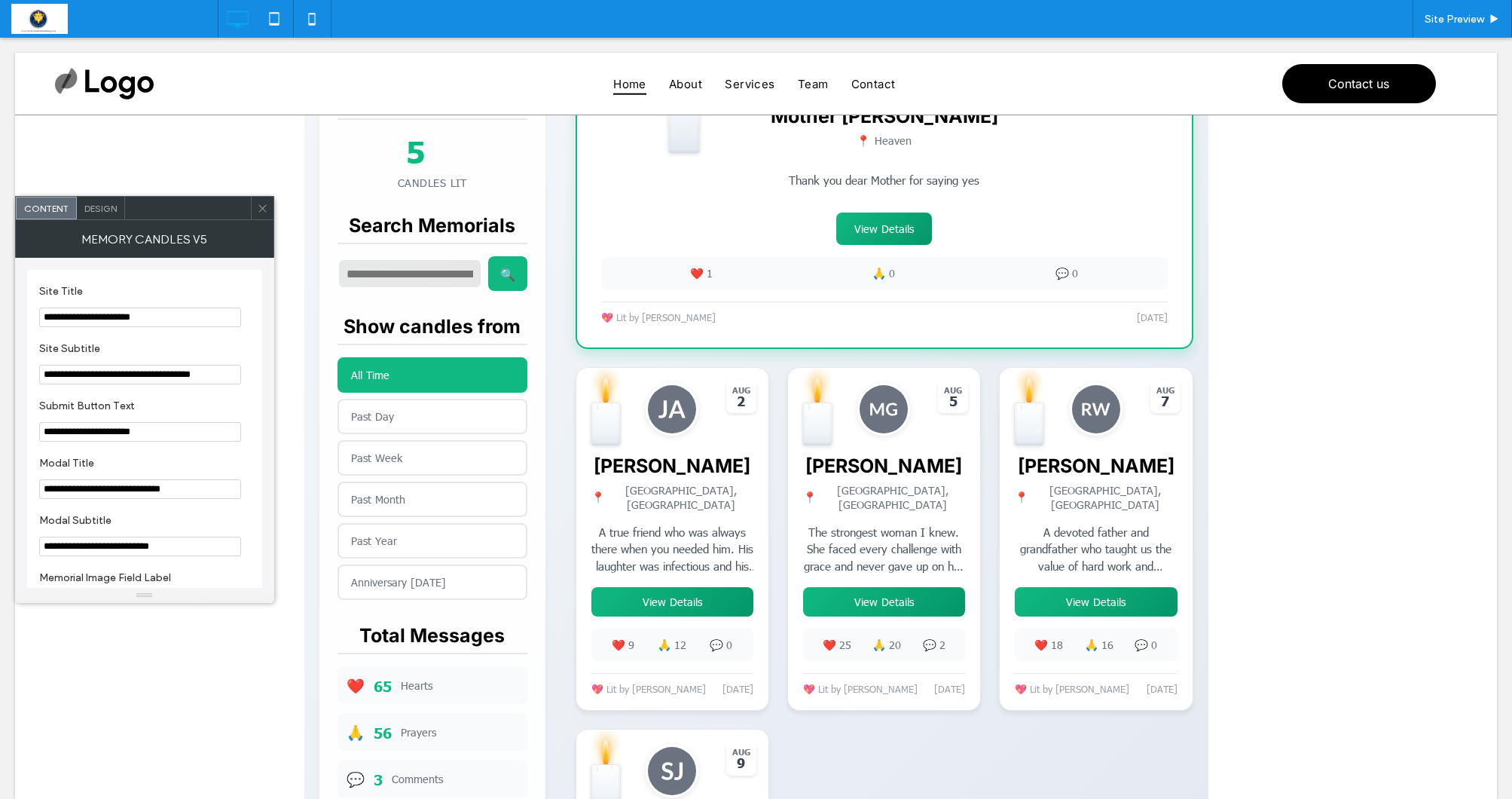
scroll to position [882, 0]
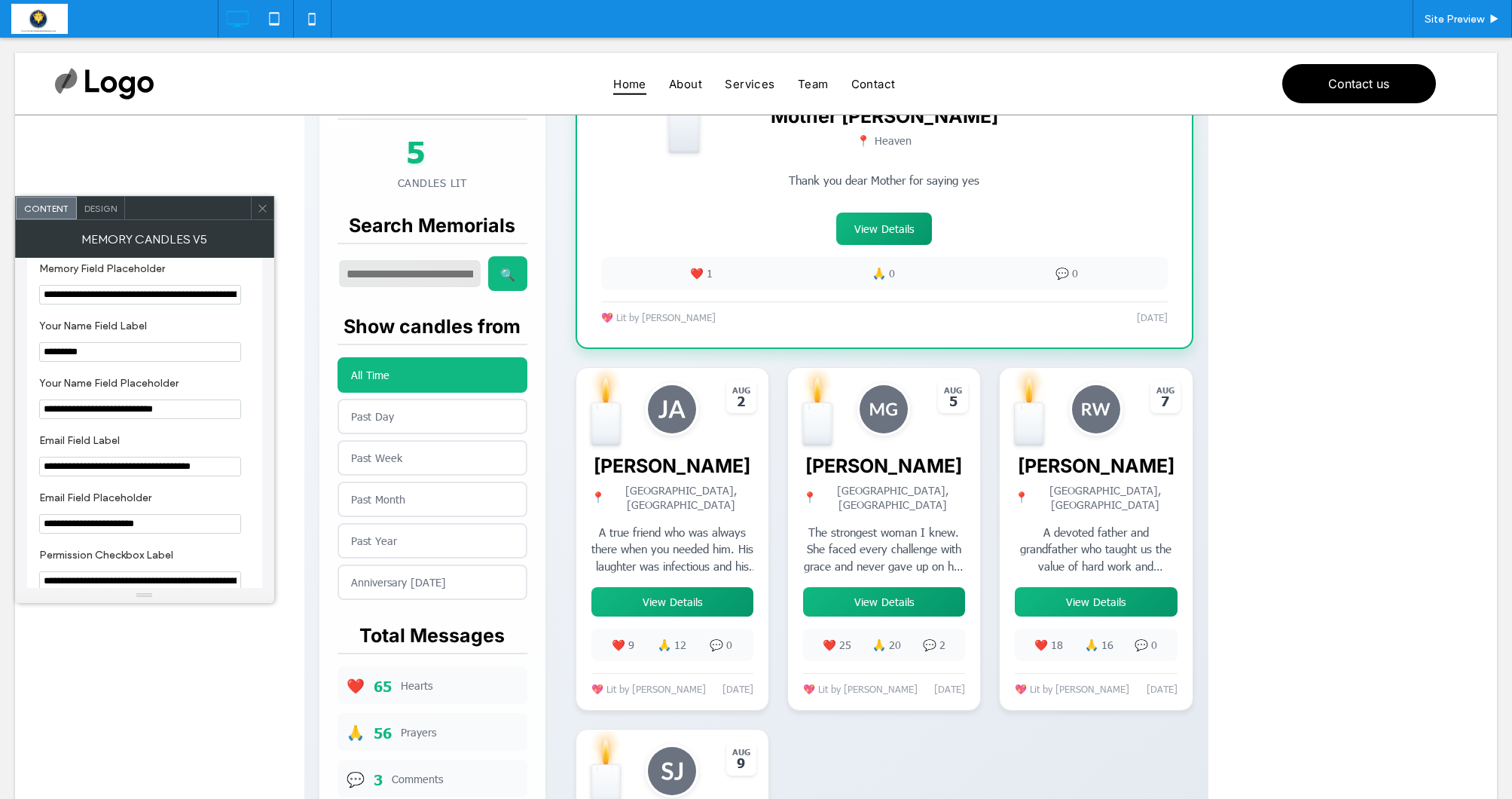
type input "**********"
click at [200, 504] on section "**********" at bounding box center [144, 512] width 211 height 58
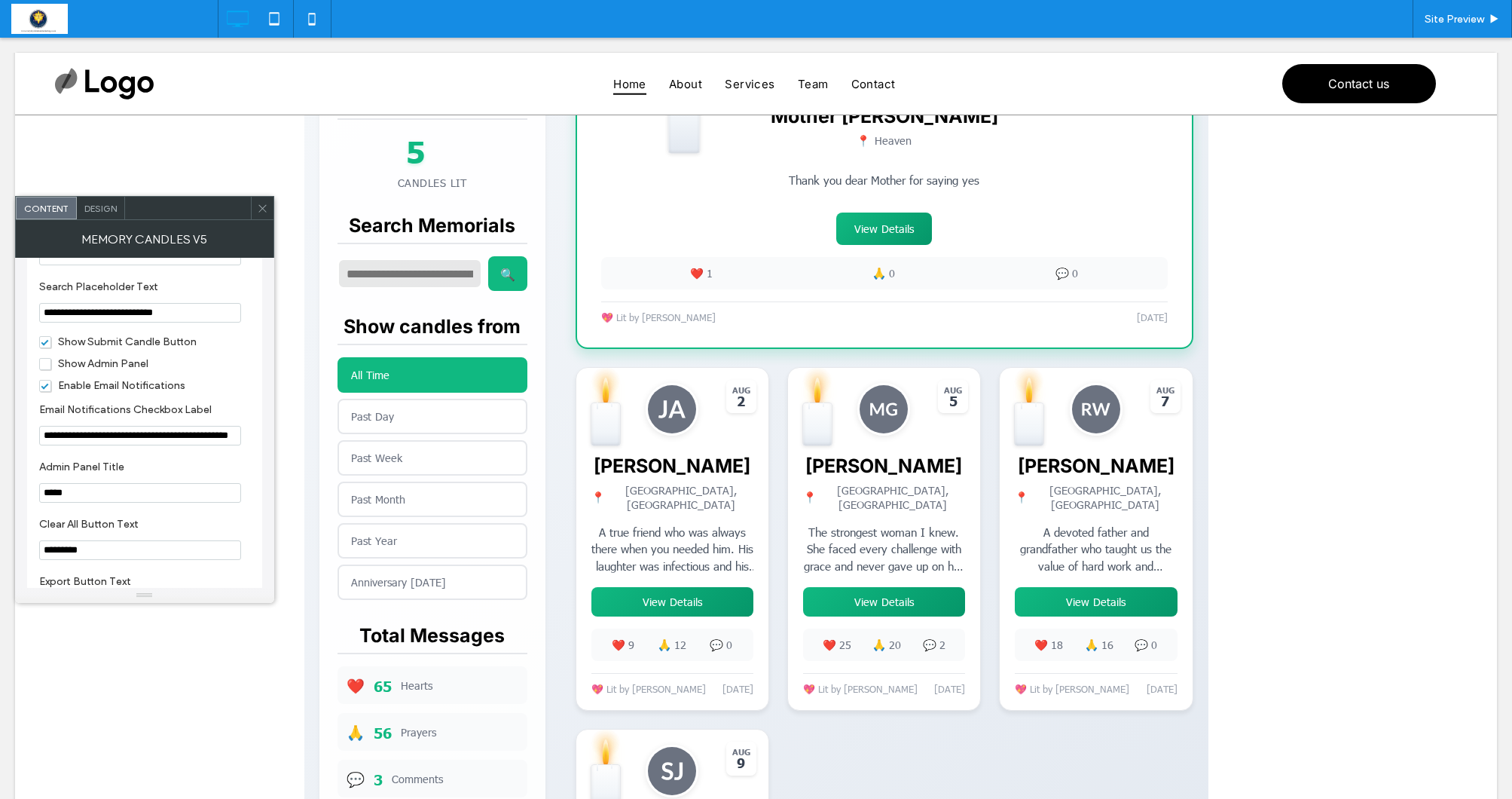
scroll to position [1723, 0]
click at [42, 369] on span "Show Admin Panel" at bounding box center [94, 363] width 110 height 13
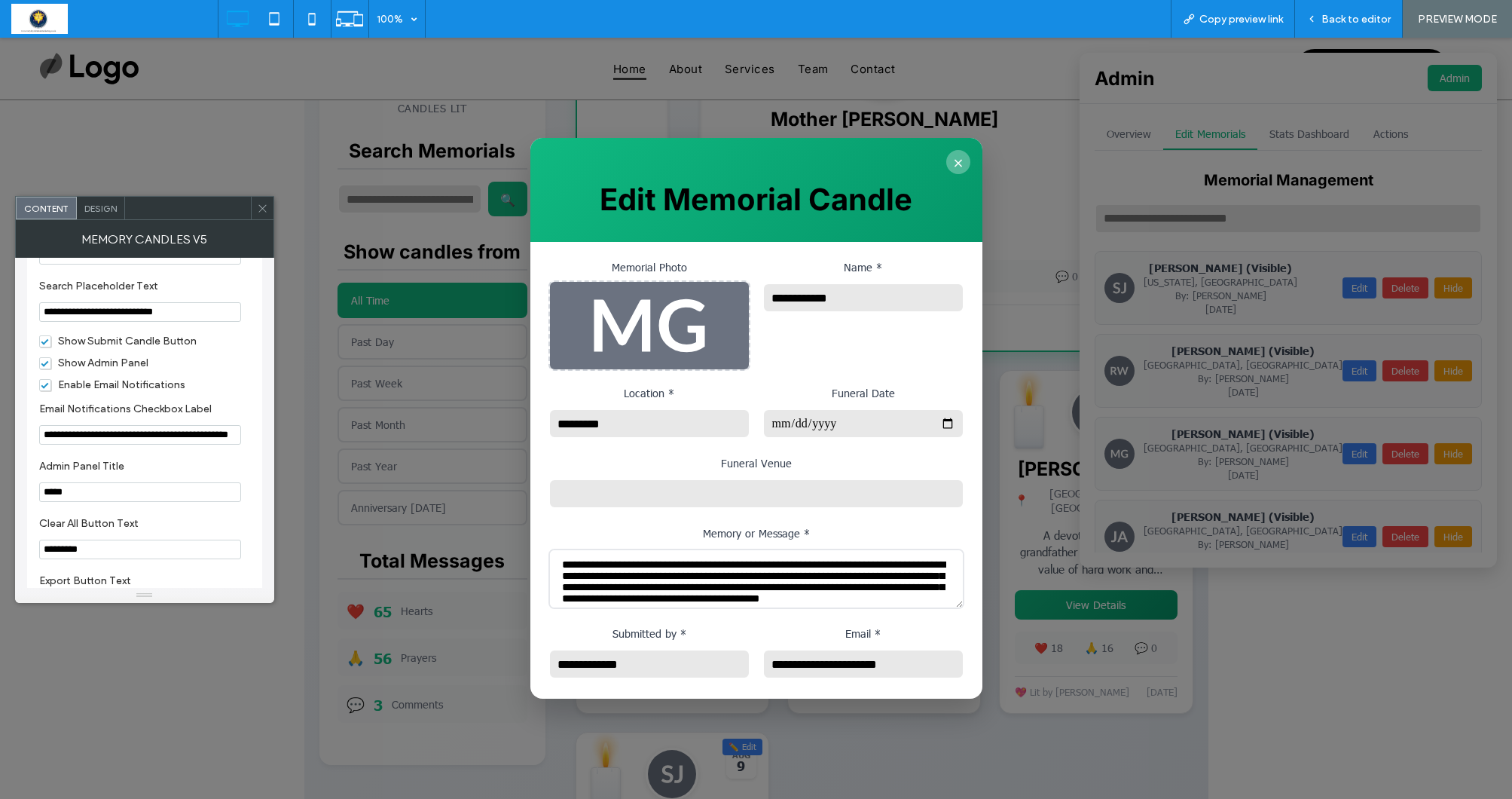
click at [958, 162] on button "×" at bounding box center [958, 162] width 24 height 24
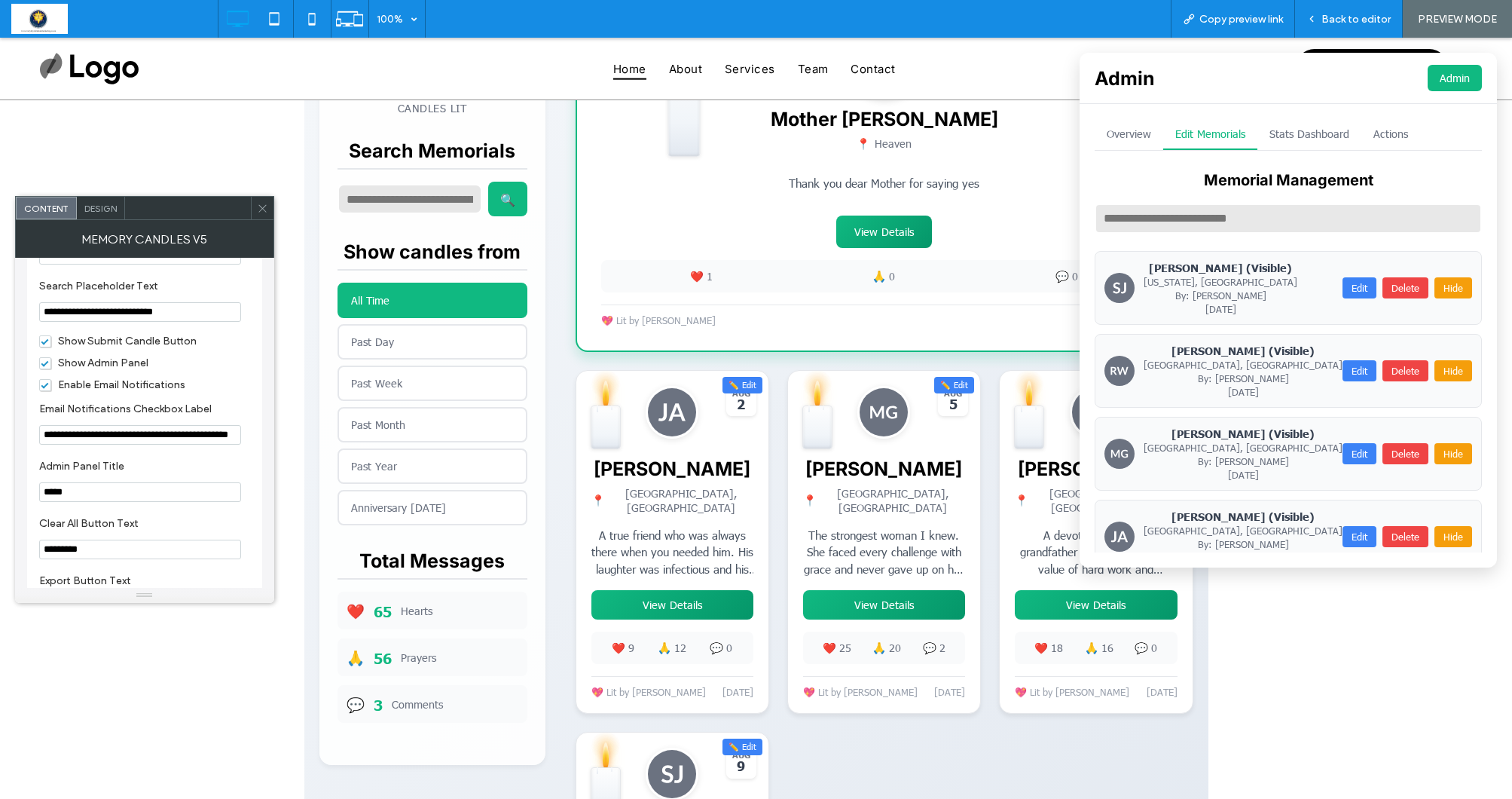
click at [1381, 618] on div "✨ 💫 ⭐ Light a Digital Memorial Candle Share your love and memories × Memorial P…" at bounding box center [756, 390] width 1512 height 1551
click at [1353, 20] on span "Back to editor" at bounding box center [1357, 19] width 69 height 13
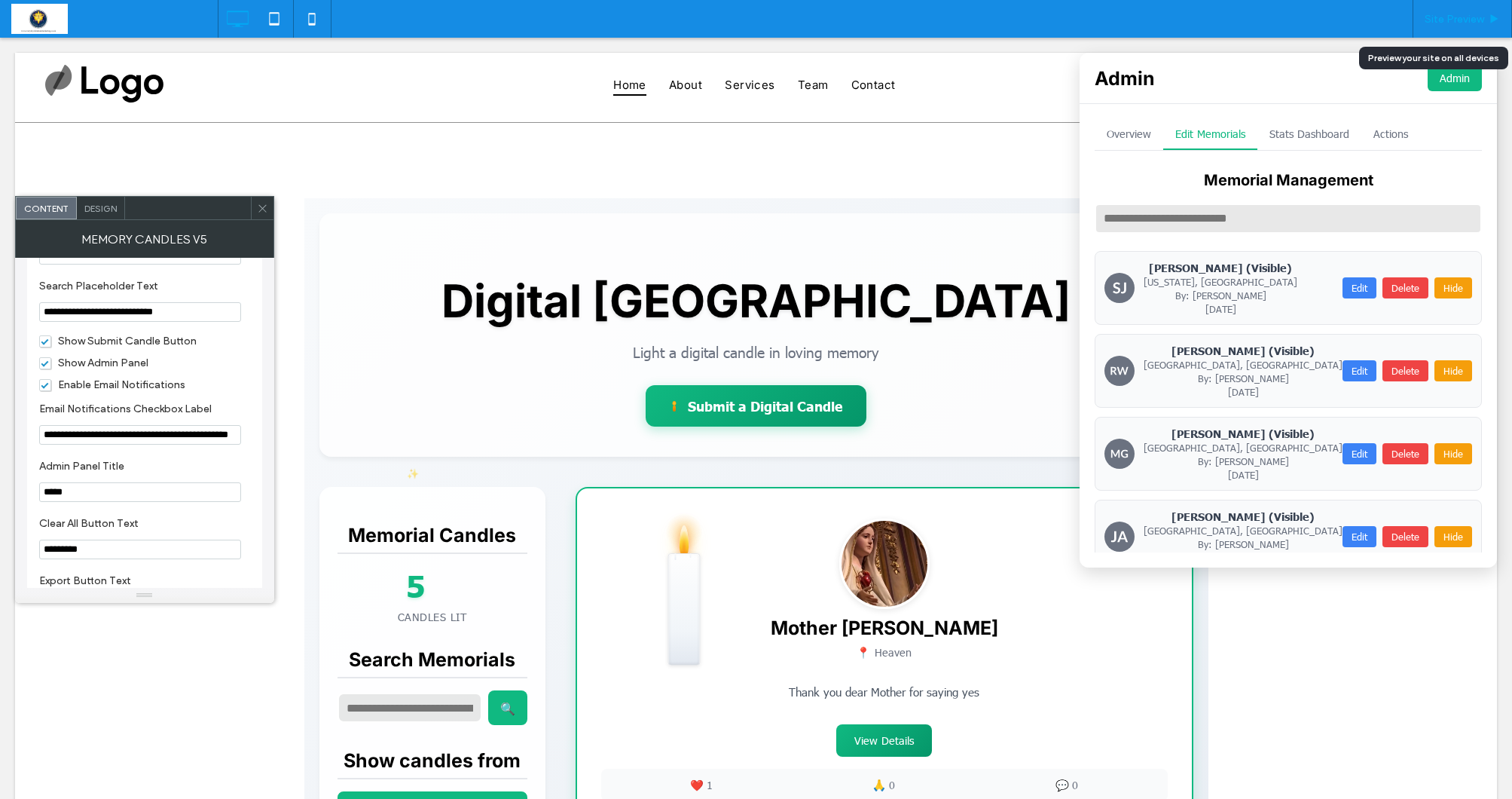
click at [1456, 17] on span "Site Preview" at bounding box center [1454, 19] width 59 height 13
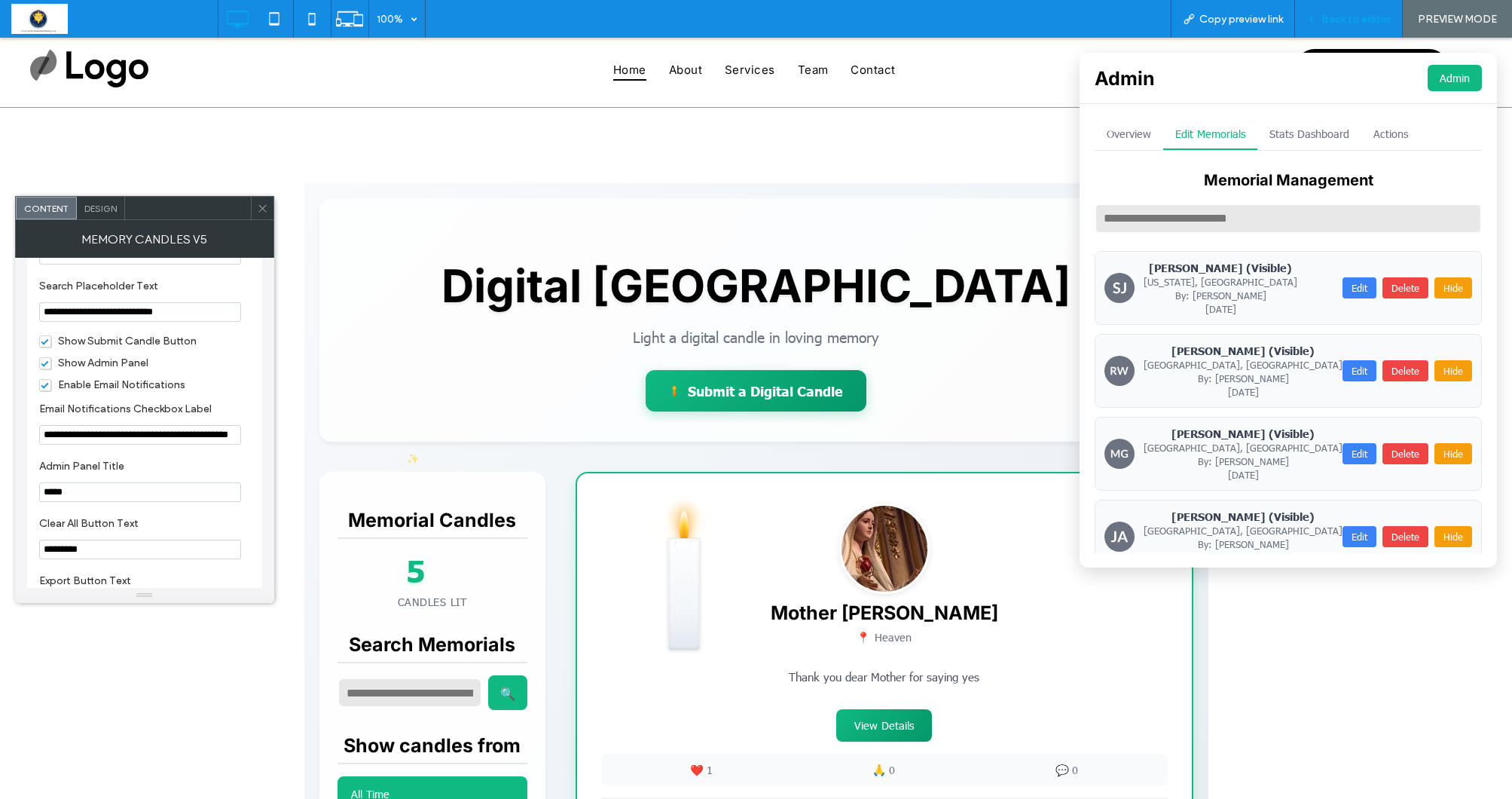
click at [1350, 17] on span "Back to editor" at bounding box center [1357, 19] width 69 height 13
